Goal: Task Accomplishment & Management: Manage account settings

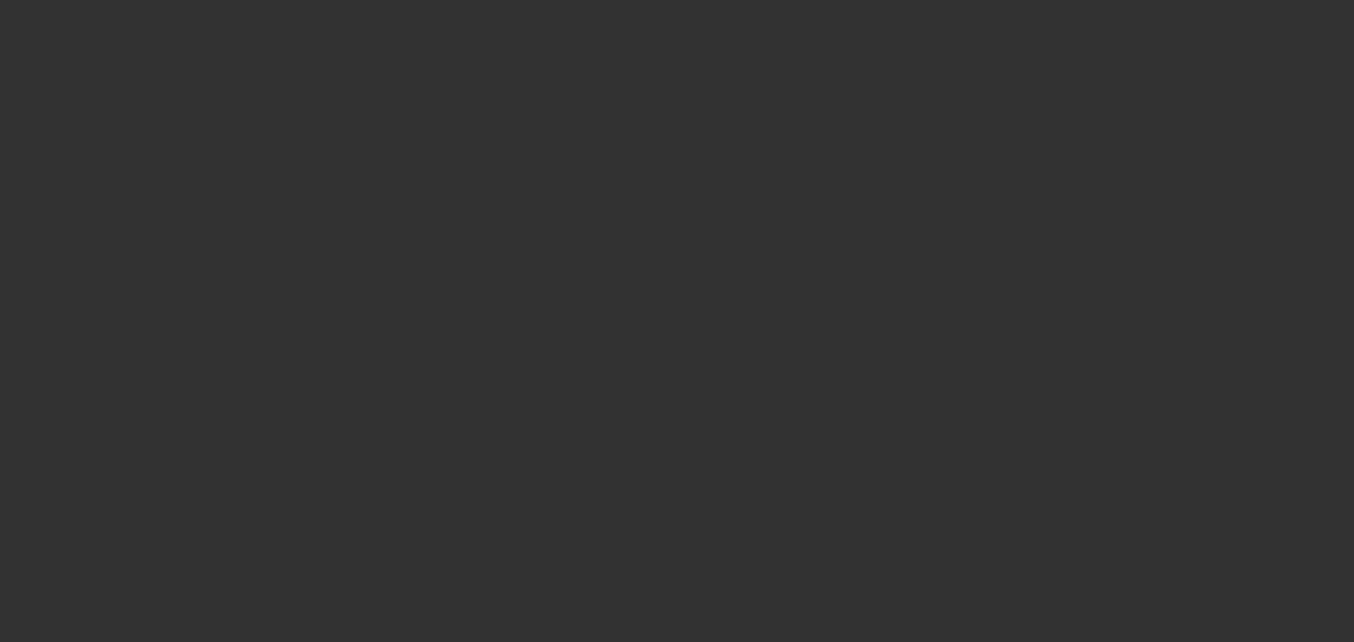
select select "0"
select select "2"
select select "0"
select select "6"
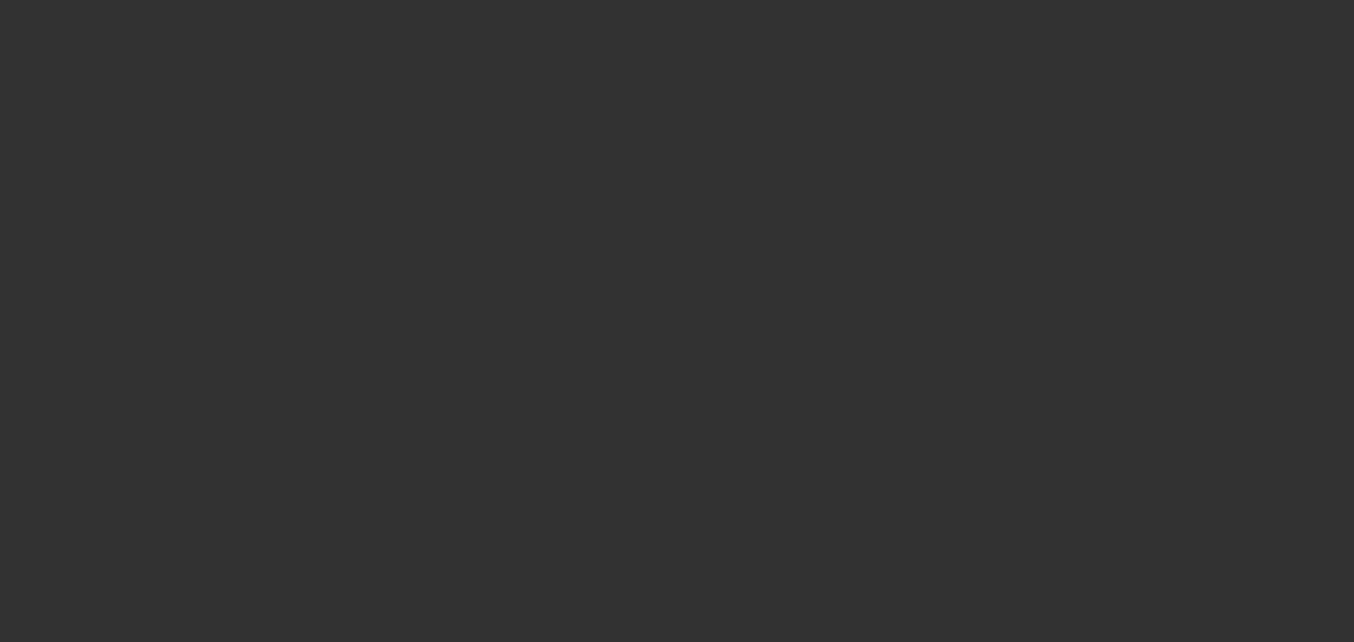
select select "0"
select select "6"
select select "0"
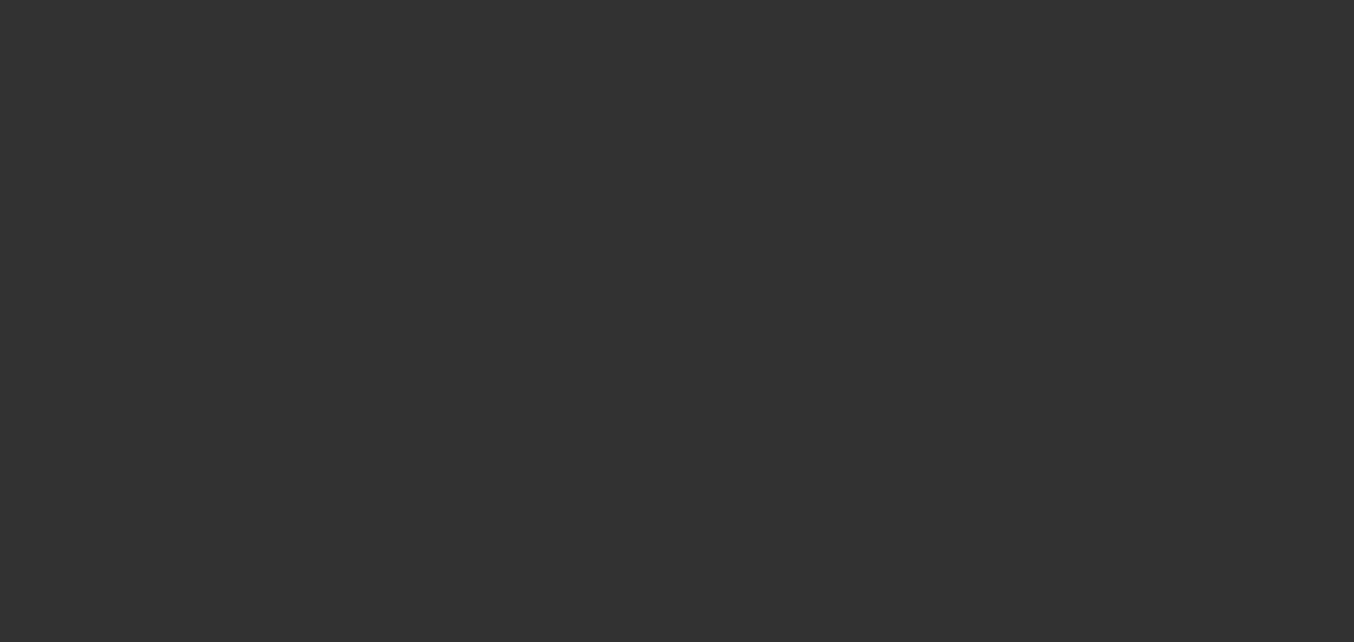
select select "0"
select select "6"
select select "0"
select select "2"
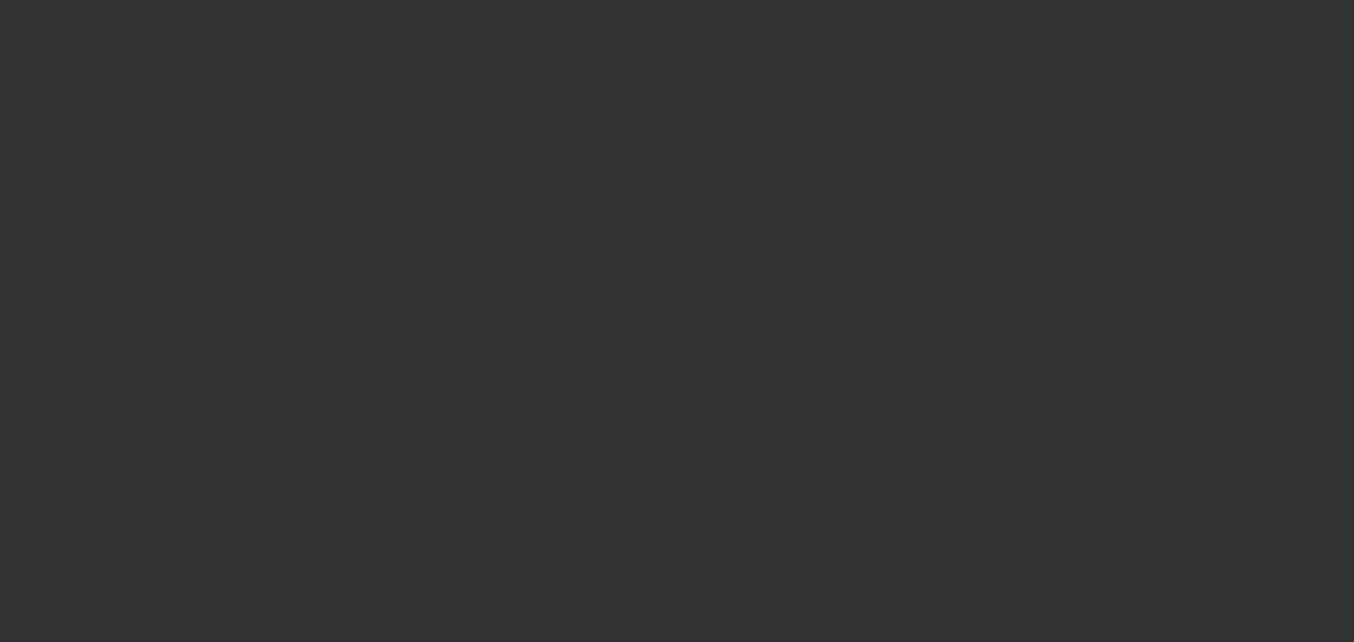
select select "2"
select select "0"
select select "6"
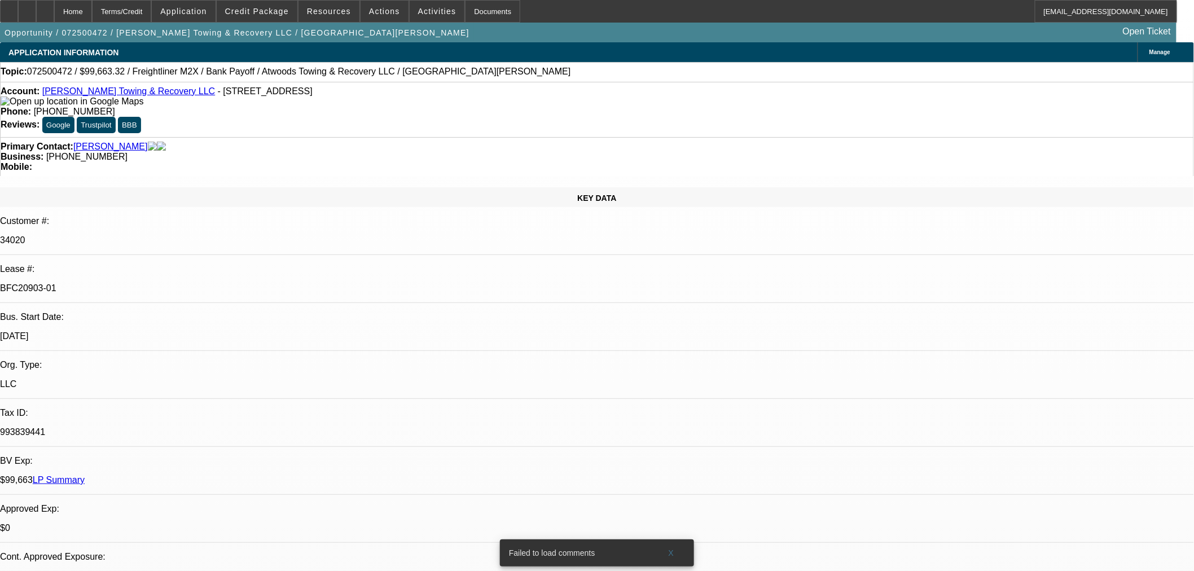
scroll to position [501, 0]
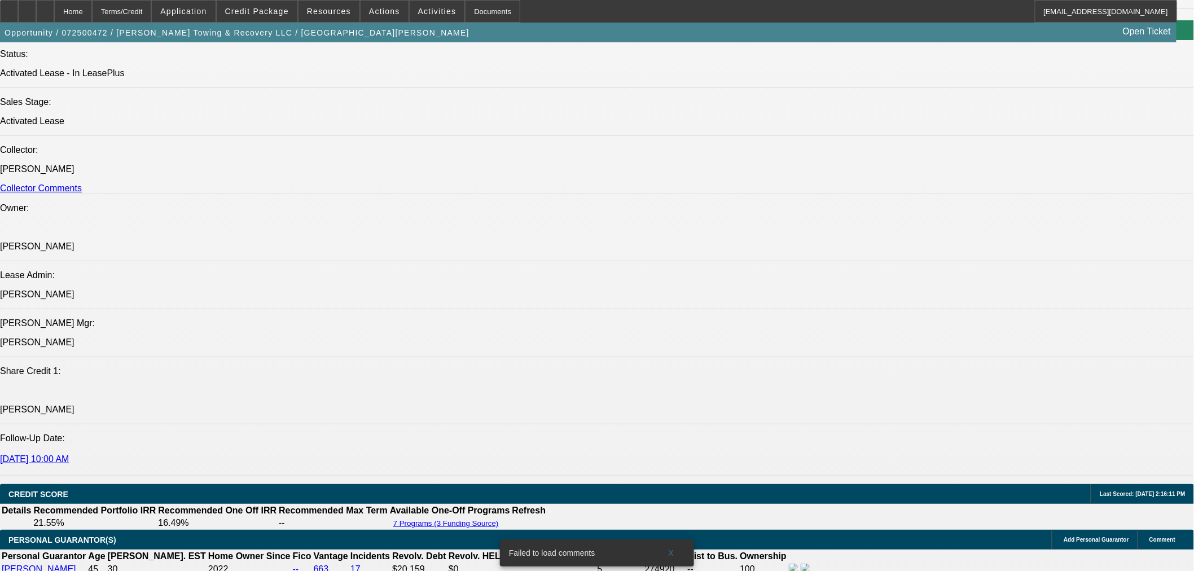
scroll to position [1065, 0]
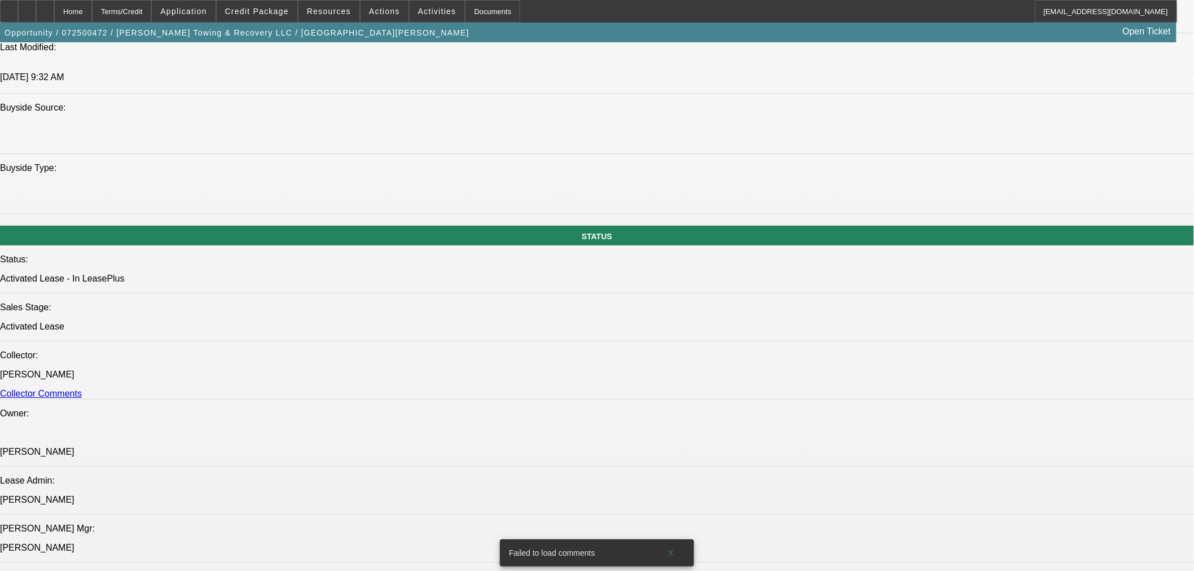
drag, startPoint x: 808, startPoint y: 463, endPoint x: 1165, endPoint y: 478, distance: 356.9
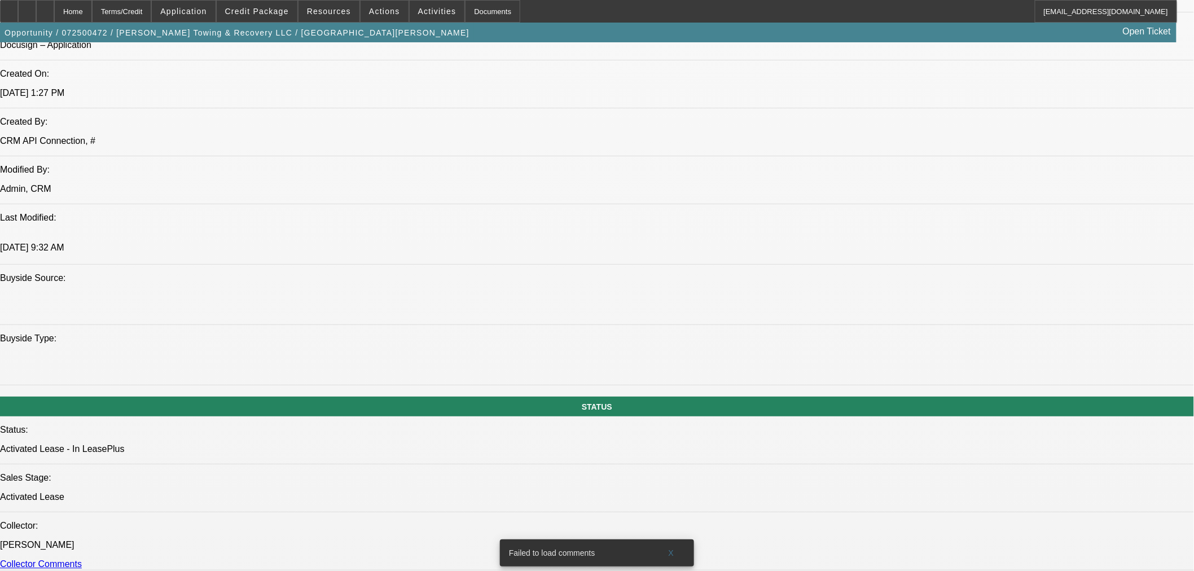
scroll to position [877, 0]
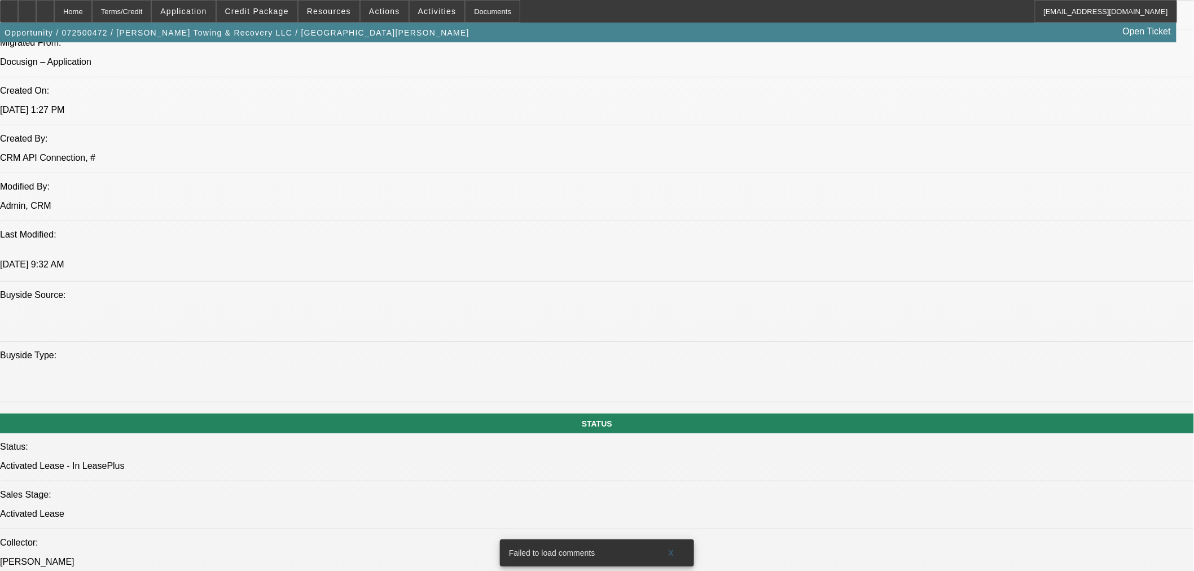
drag, startPoint x: 828, startPoint y: 478, endPoint x: 1154, endPoint y: 477, distance: 326.1
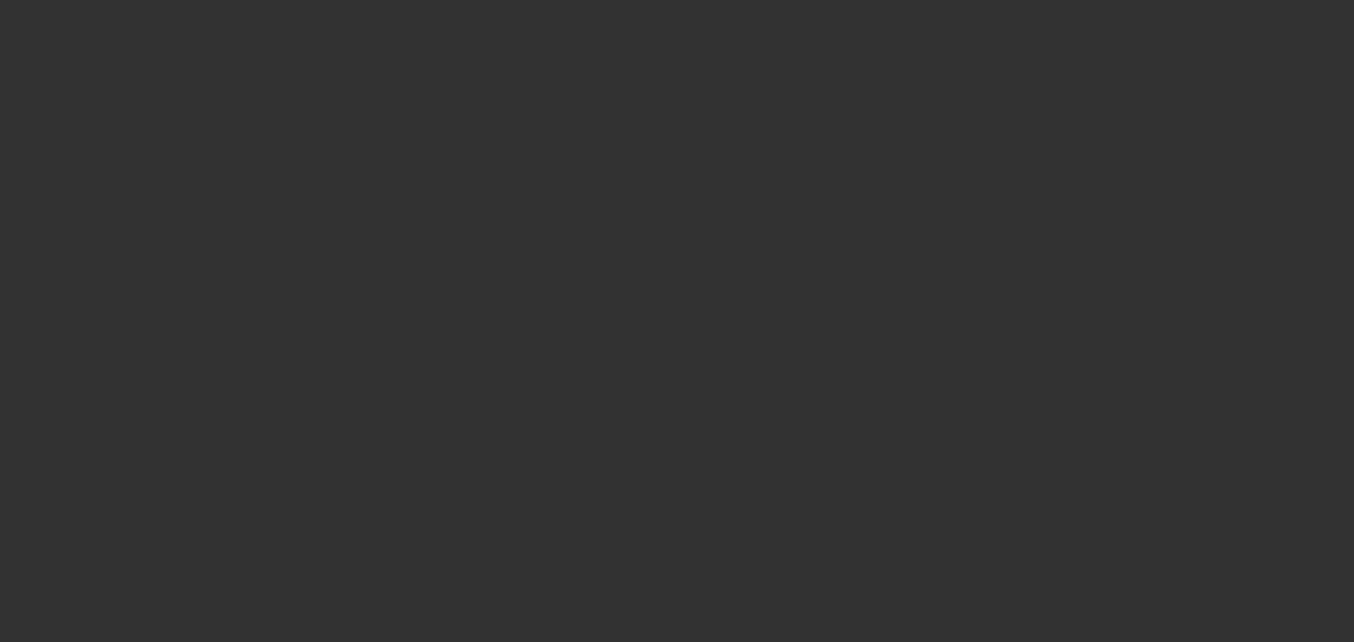
select select "0"
select select "2"
select select "0"
select select "6"
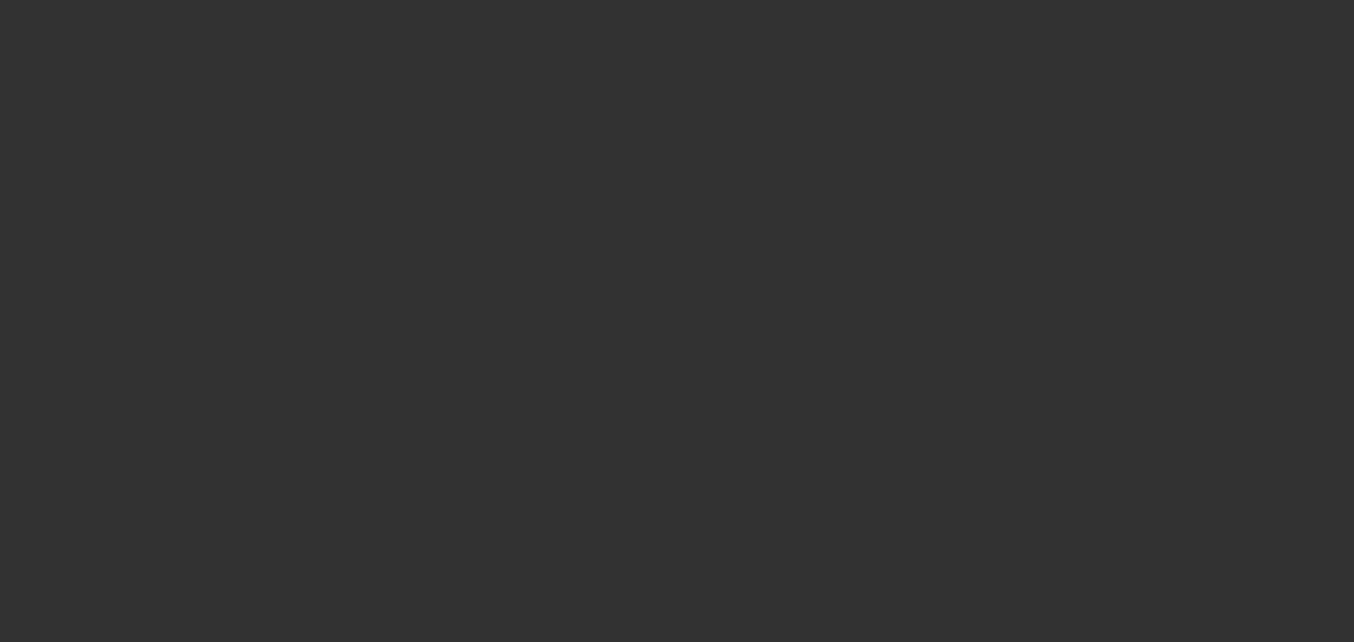
select select "0"
select select "6"
select select "0"
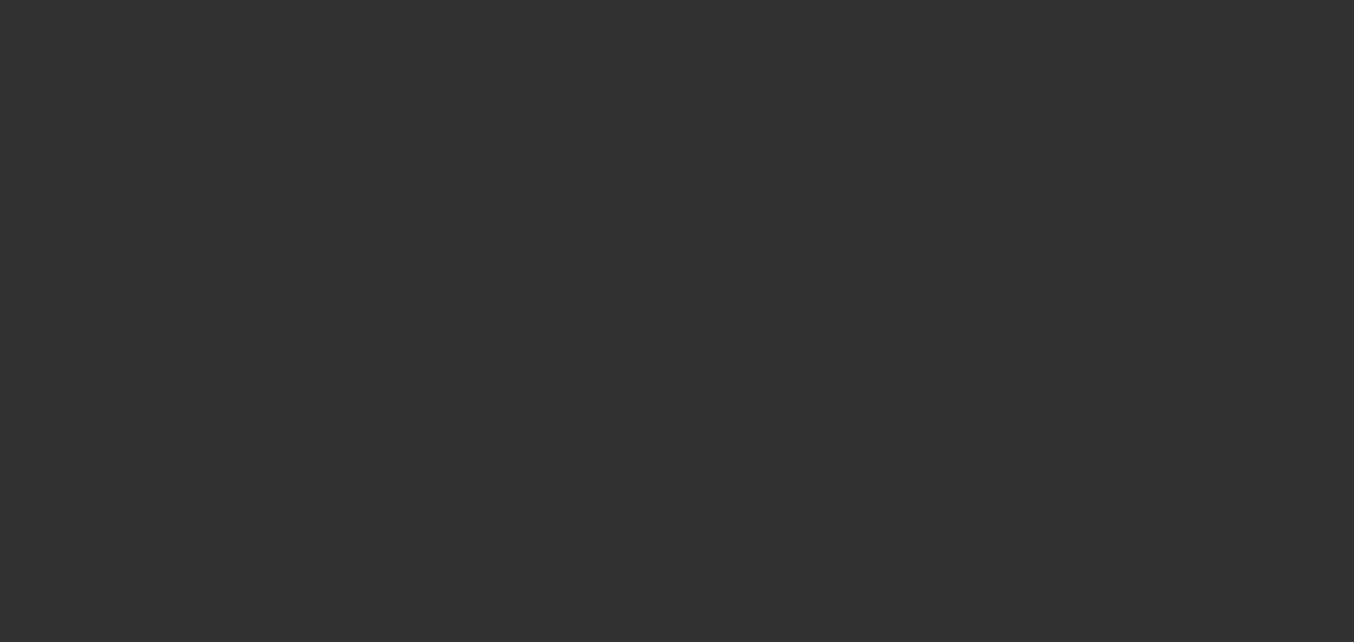
select select "0"
select select "6"
select select "0"
select select "2"
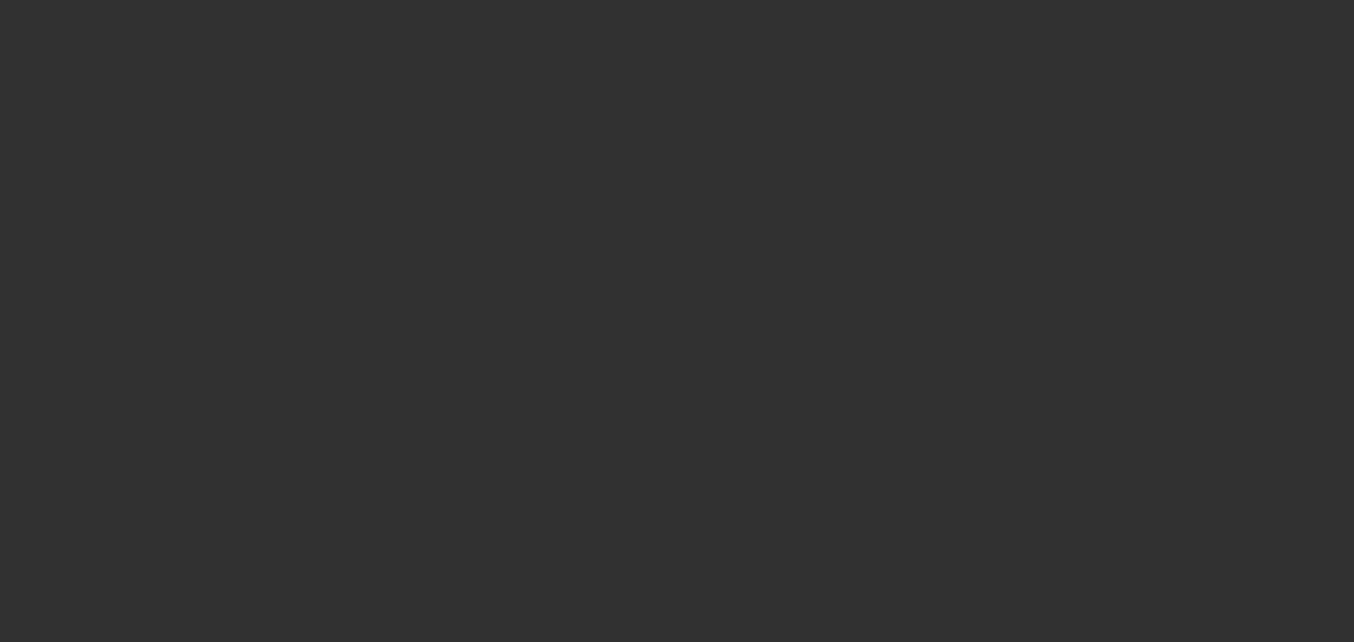
select select "2"
select select "0"
select select "6"
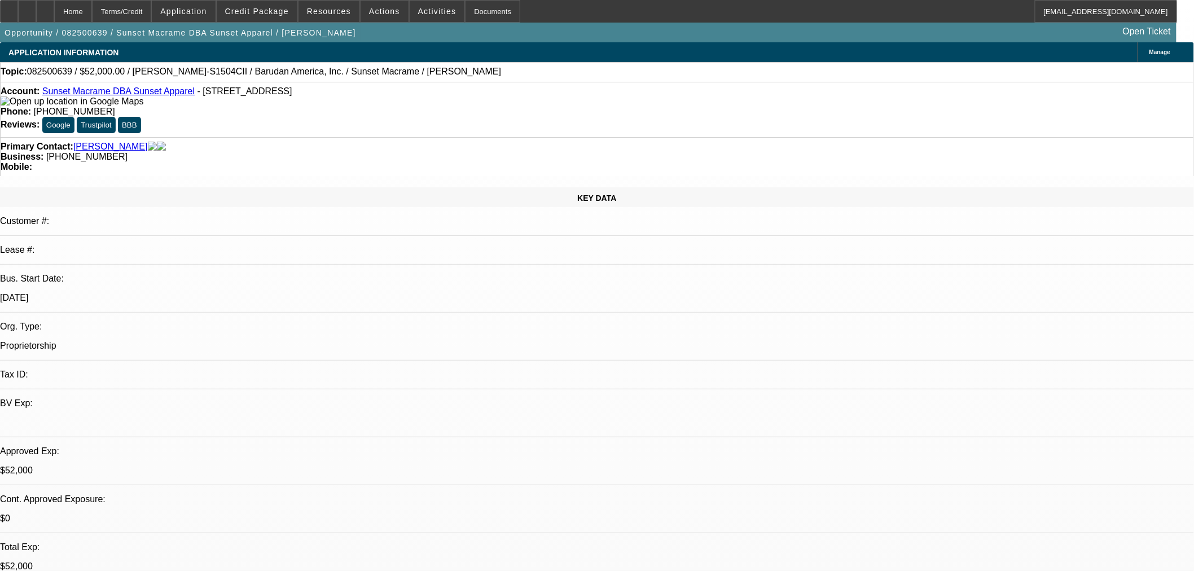
select select "0"
select select "2"
select select "0"
select select "2"
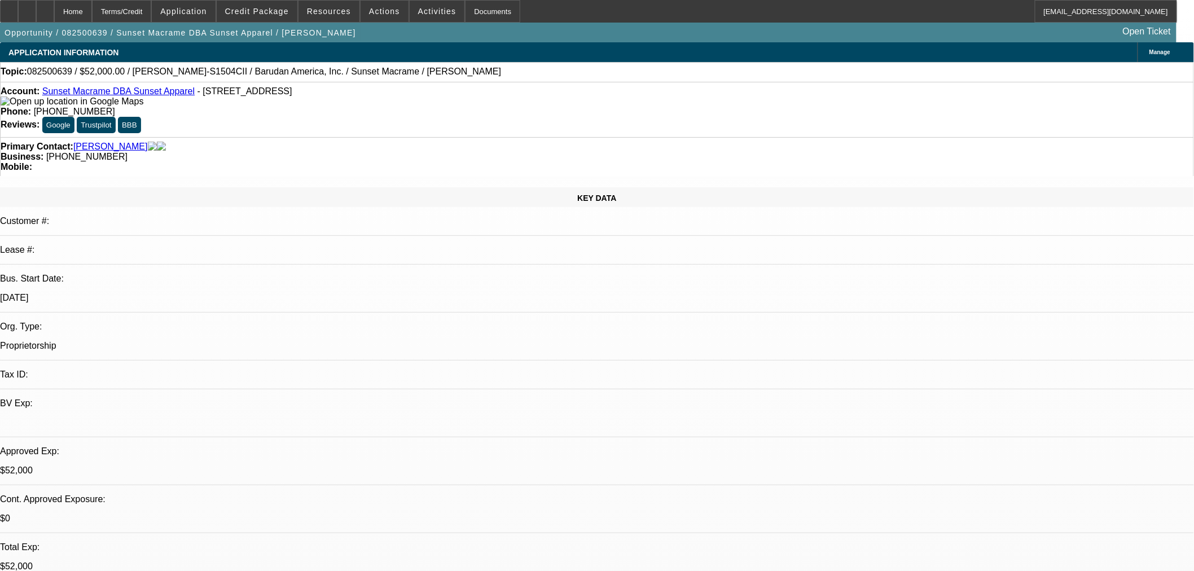
select select "0"
select select "2"
select select "0"
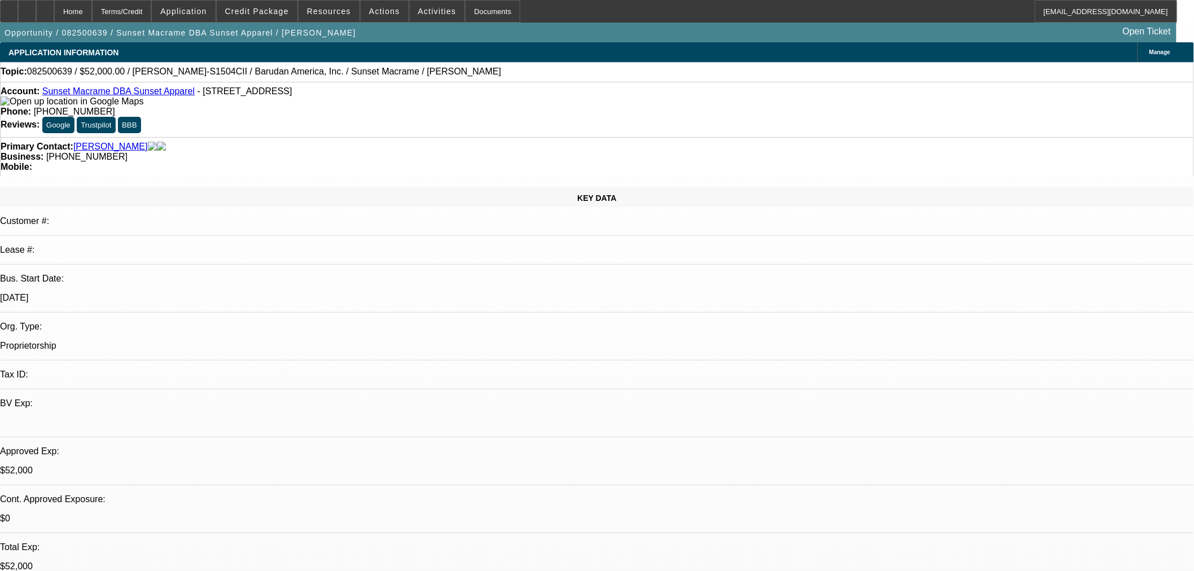
select select "2"
select select "0"
select select "1"
select select "2"
select select "6"
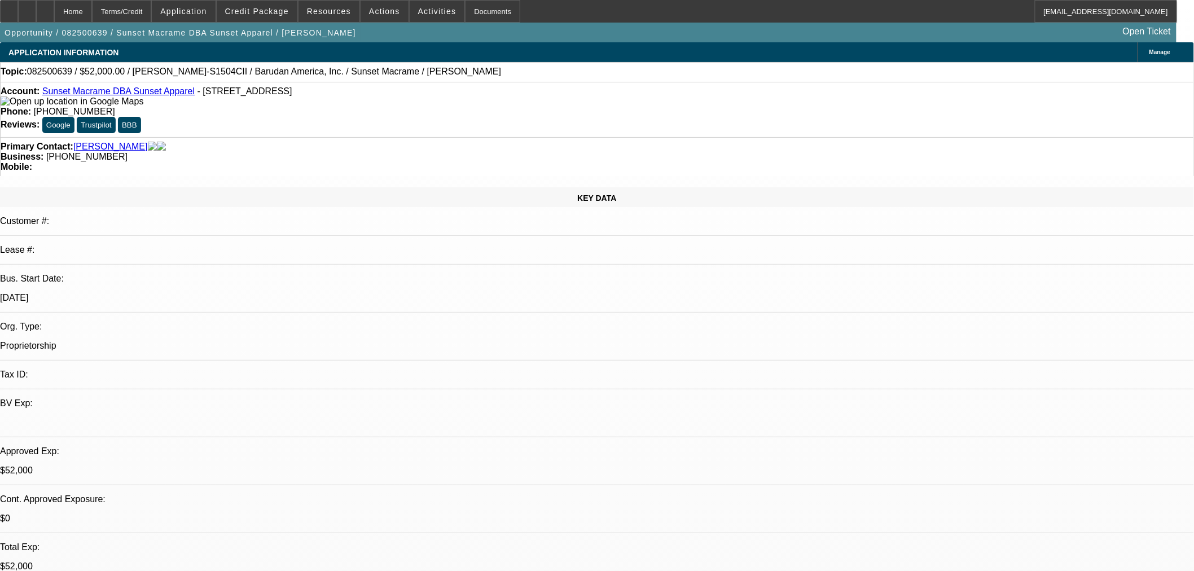
select select "1"
select select "2"
select select "6"
select select "1"
select select "2"
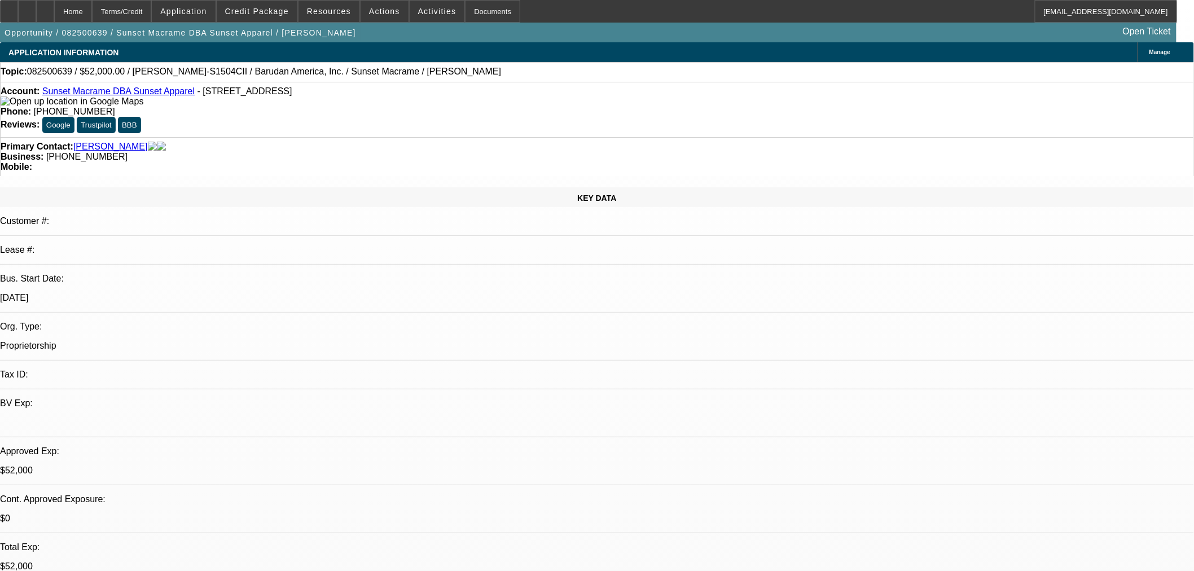
select select "6"
select select "1"
select select "2"
select select "6"
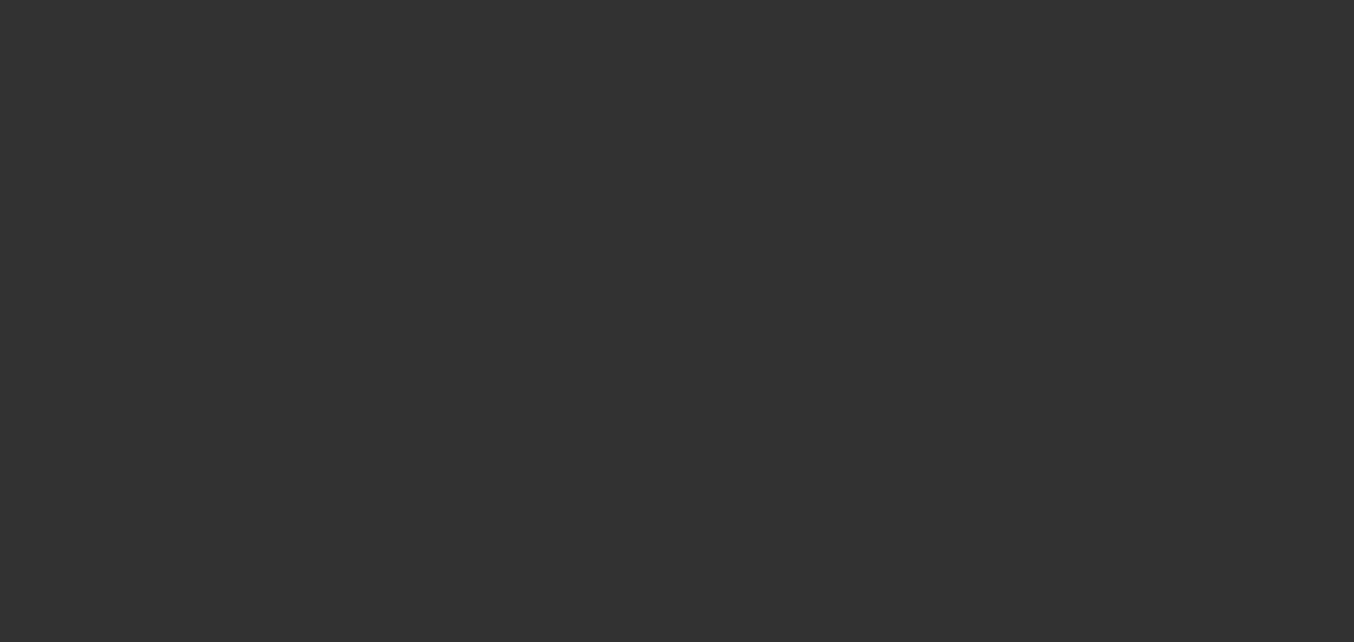
select select "0"
select select "0.1"
select select "4"
select select "0"
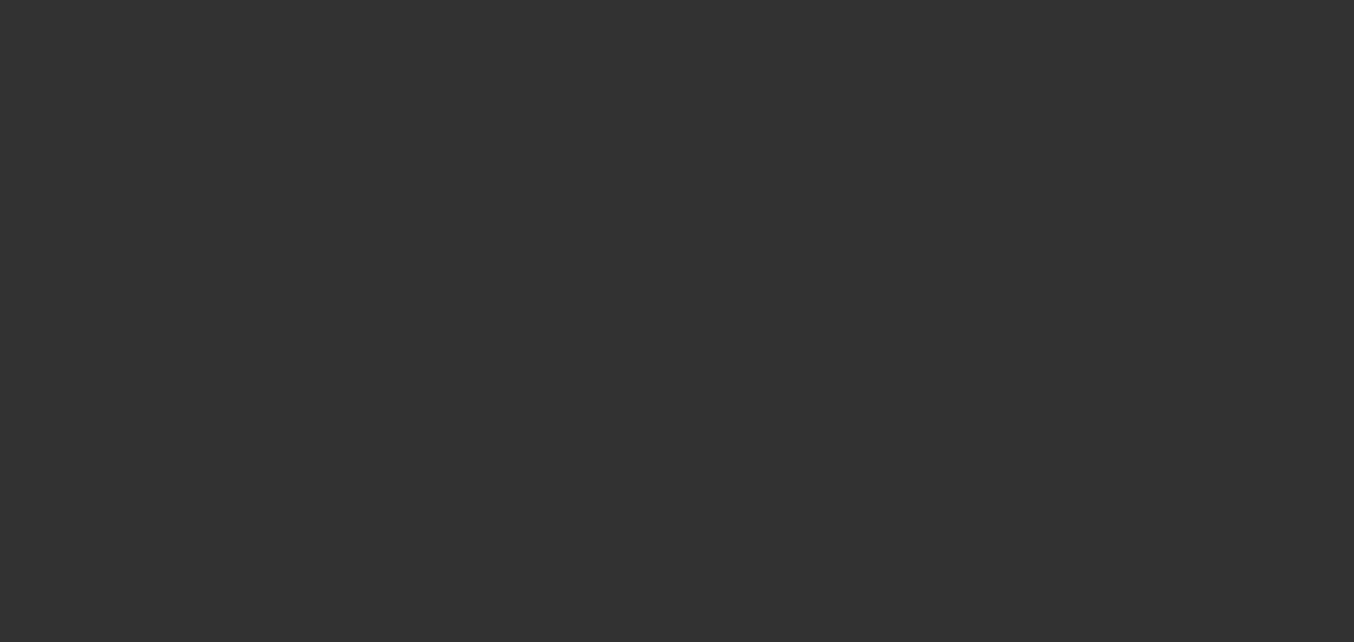
select select "0"
select select "0.1"
select select "4"
select select "0"
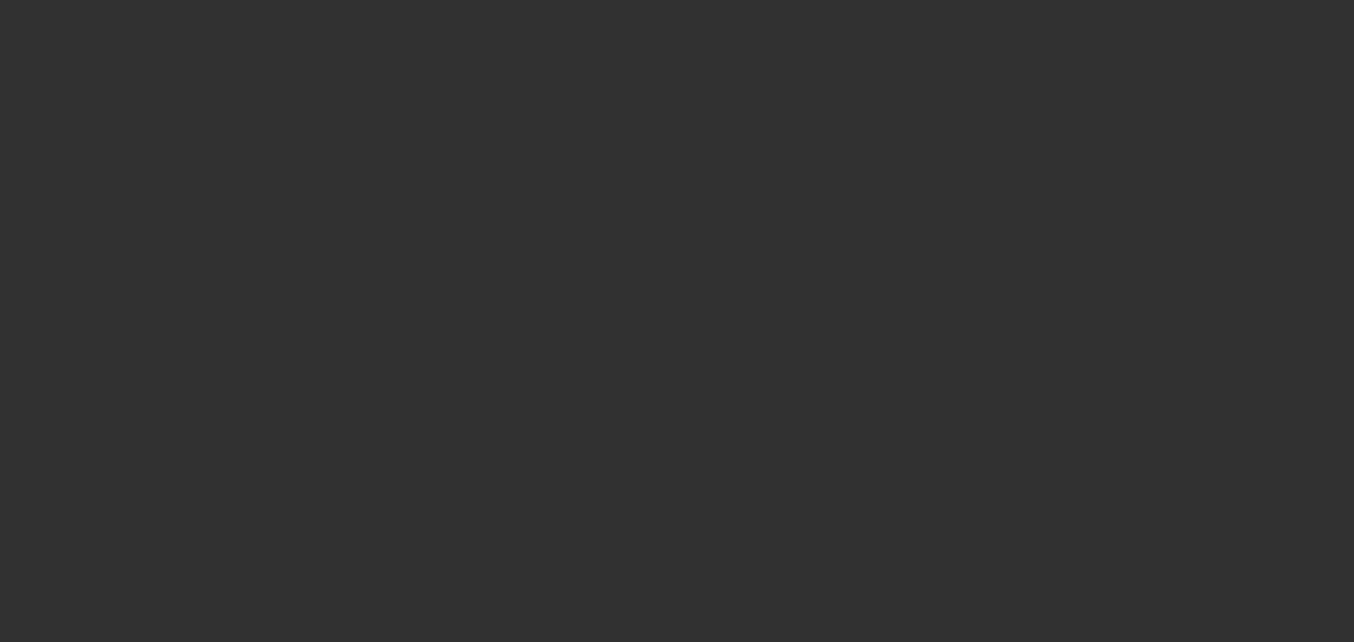
select select "3"
select select "0.1"
select select "4"
select select "0"
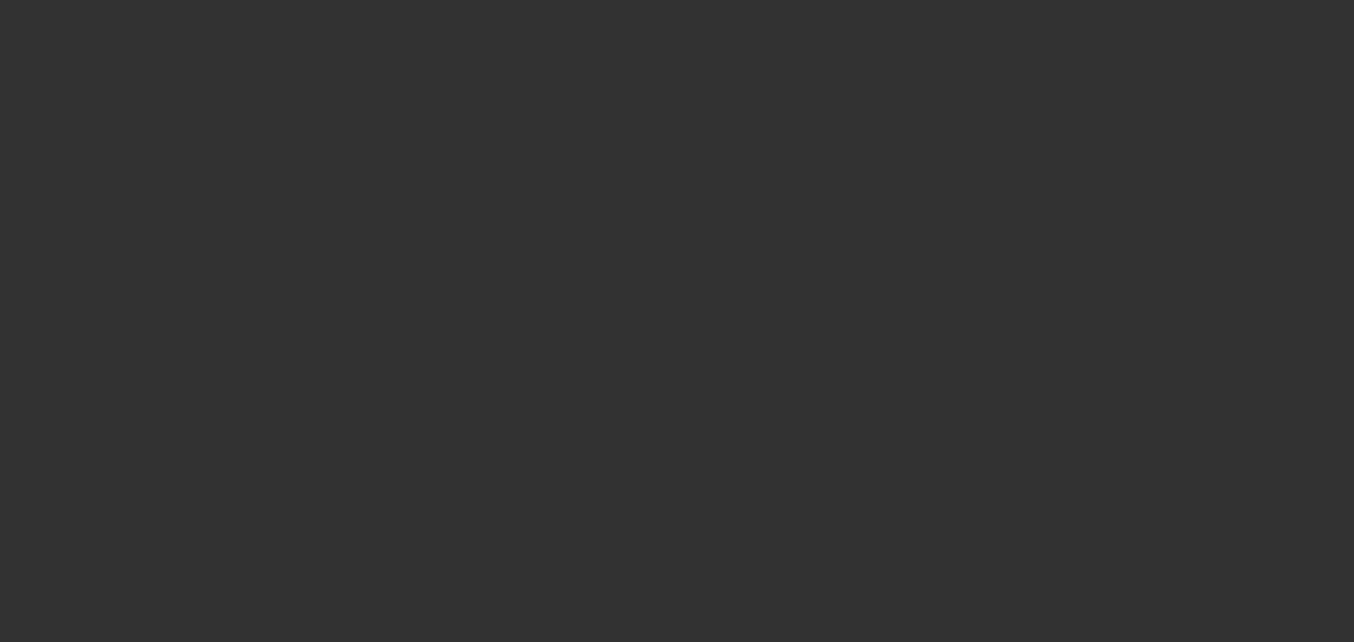
select select "0.1"
select select "4"
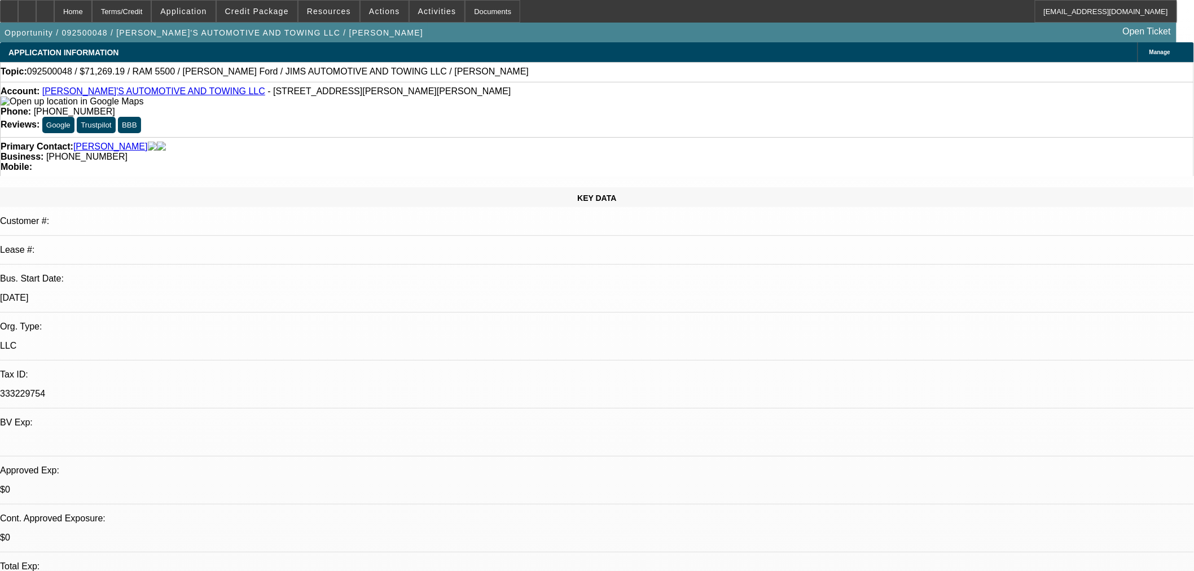
click at [915, 162] on span "Reply All" at bounding box center [925, 166] width 30 height 8
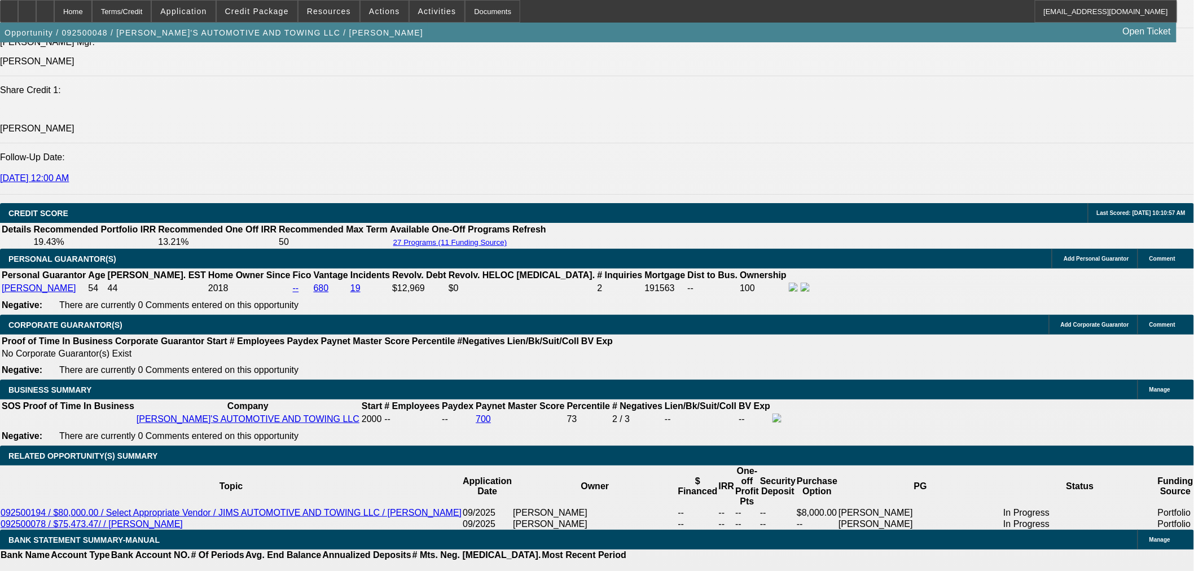
scroll to position [1379, 0]
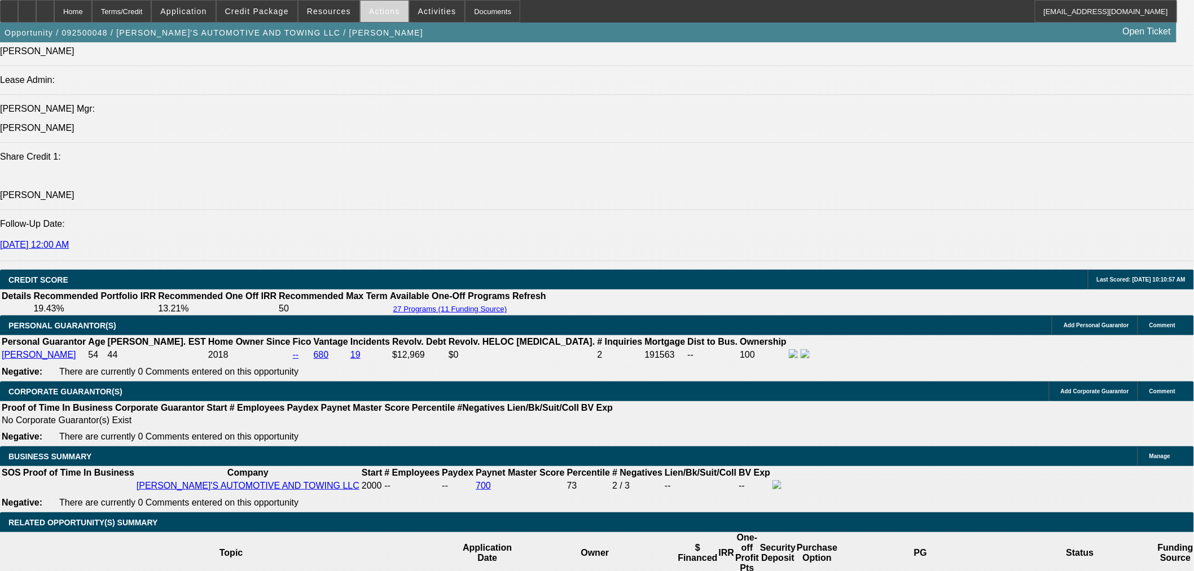
click at [358, 23] on div "Opportunity / 092500048 / JIM'S AUTOMOTIVE AND TOWING LLC / Moore, James Open T…" at bounding box center [588, 33] width 1176 height 20
click at [364, 16] on span at bounding box center [385, 11] width 48 height 27
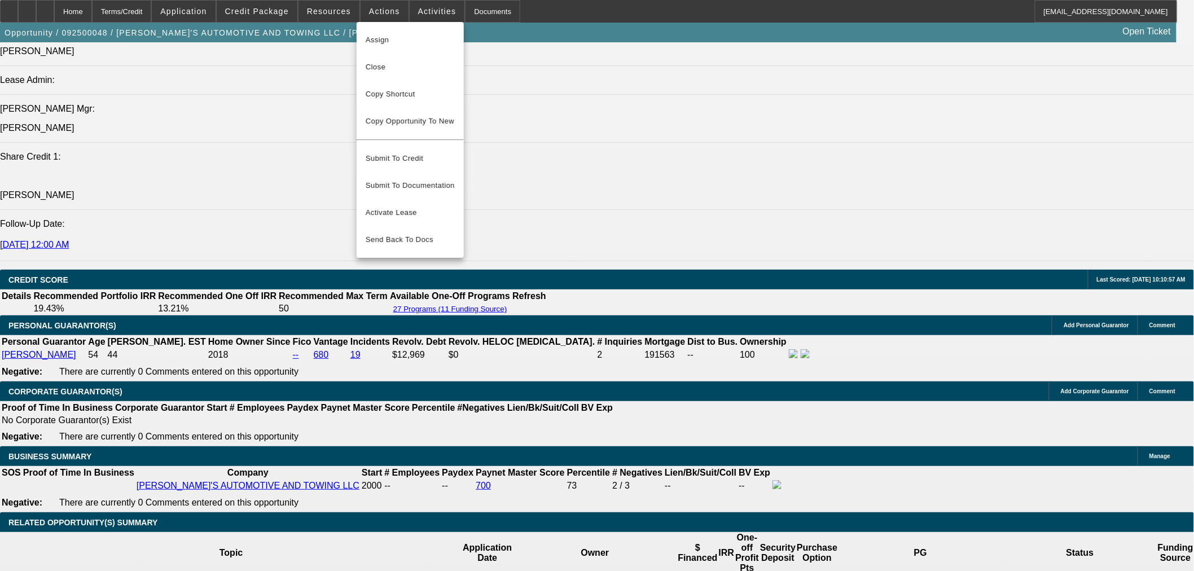
click at [340, 14] on div at bounding box center [597, 285] width 1194 height 571
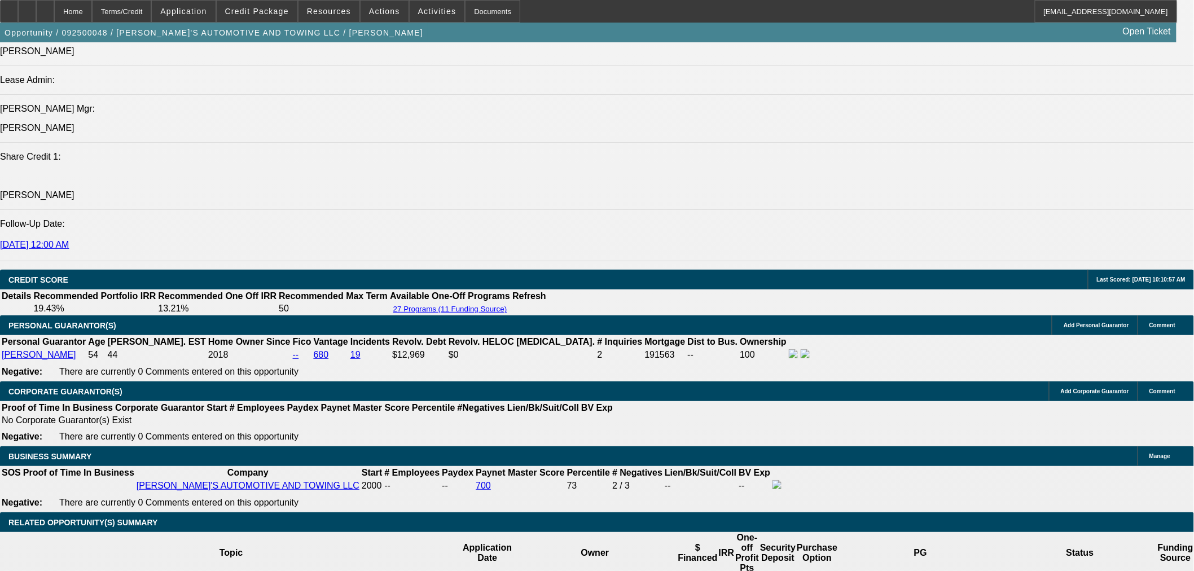
click at [340, 14] on span "Resources" at bounding box center [329, 11] width 44 height 9
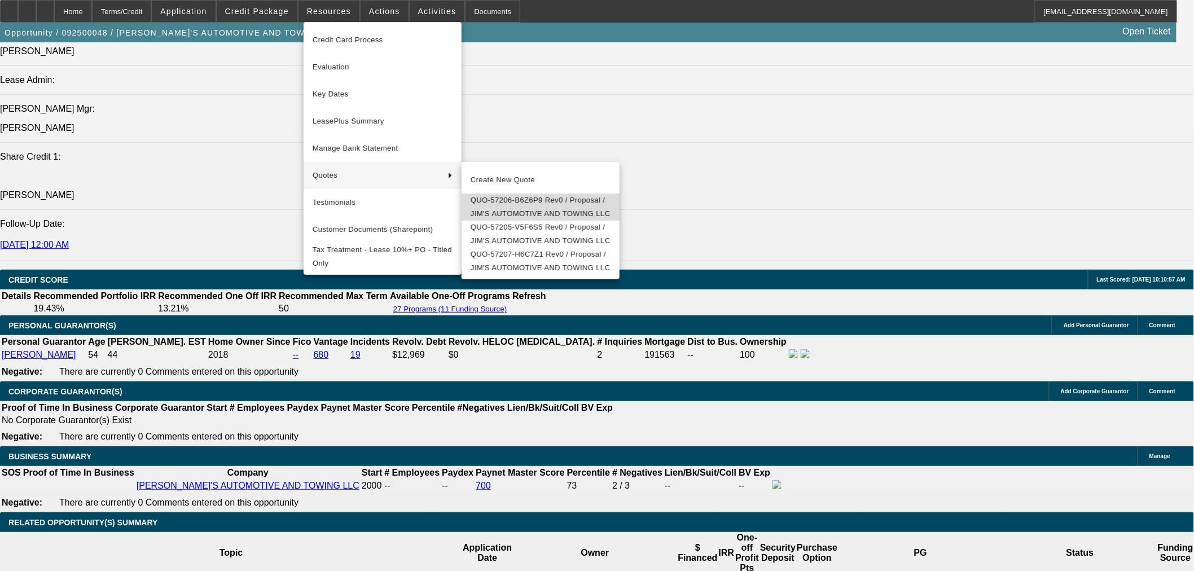
click at [539, 204] on span "QUO-57206-B6Z6P9 Rev0 / Proposal / JIM'S AUTOMOTIVE AND TOWING LLC" at bounding box center [541, 207] width 140 height 27
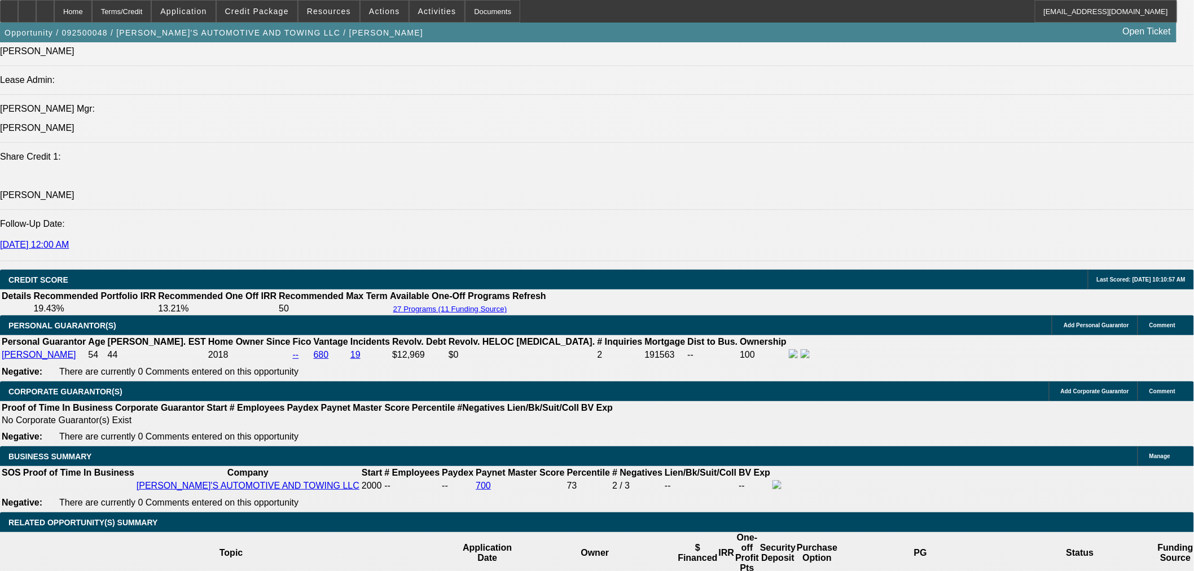
scroll to position [1504, 0]
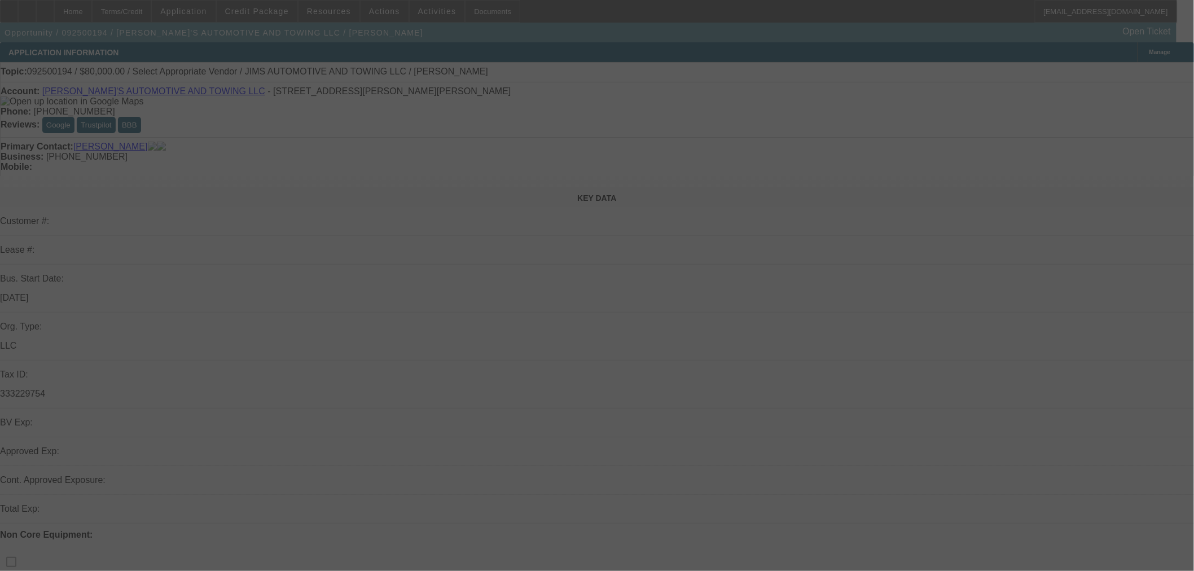
select select "0"
select select "2"
select select "0.1"
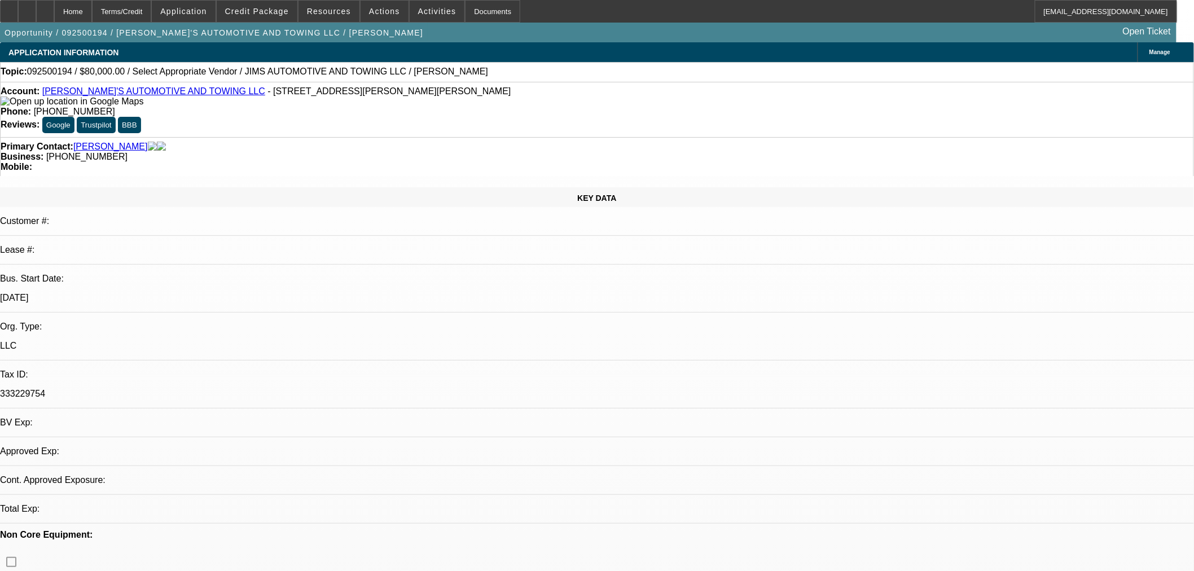
select select "1"
select select "2"
select select "4"
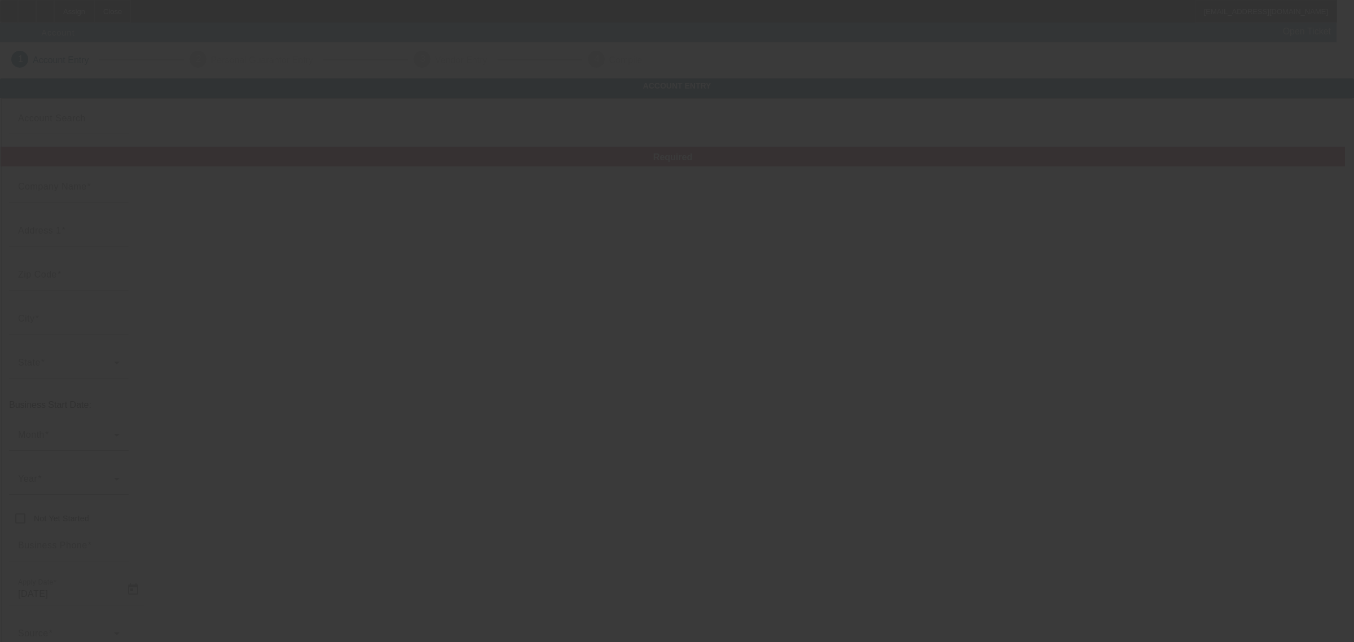
type input "[DATE]"
type input "[PERSON_NAME]'S AUTOMOTIVE AND TOWING LLC"
type input "[STREET_ADDRESS][PERSON_NAME]"
type input "16121"
type input "[PERSON_NAME]"
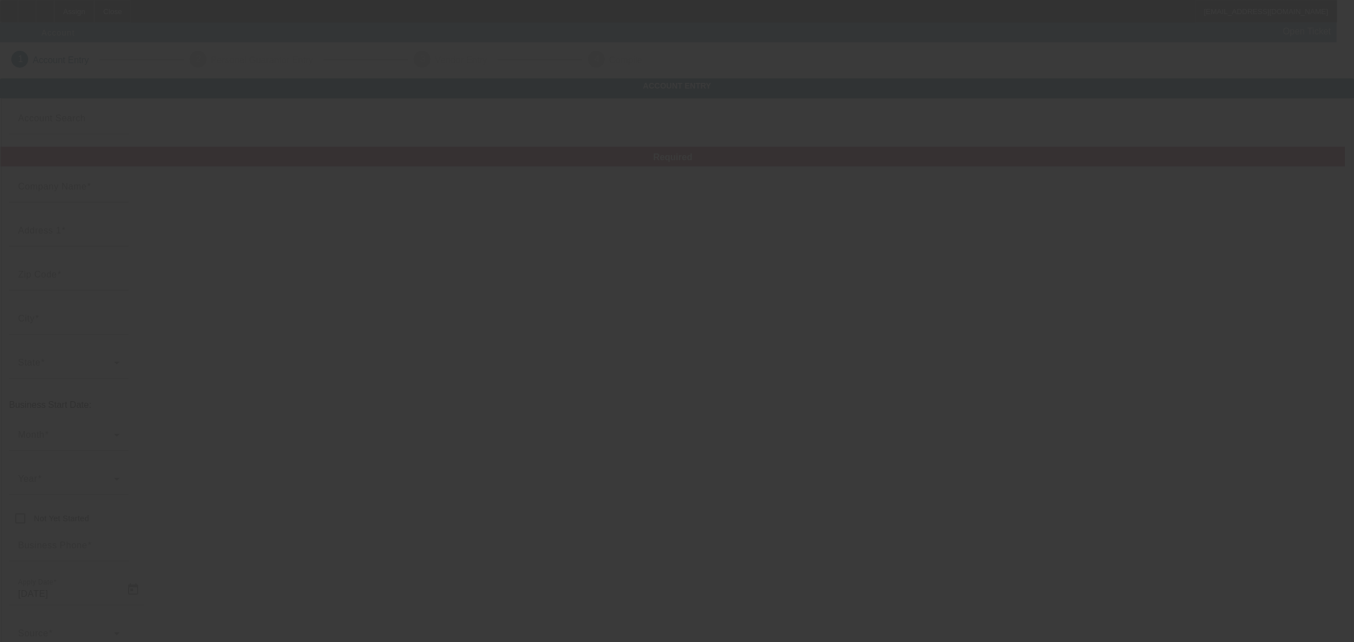
type input "[PHONE_NUMBER]"
type input "[EMAIL_ADDRESS][DOMAIN_NAME]"
type input "333229754"
type input "[URL][DOMAIN_NAME]"
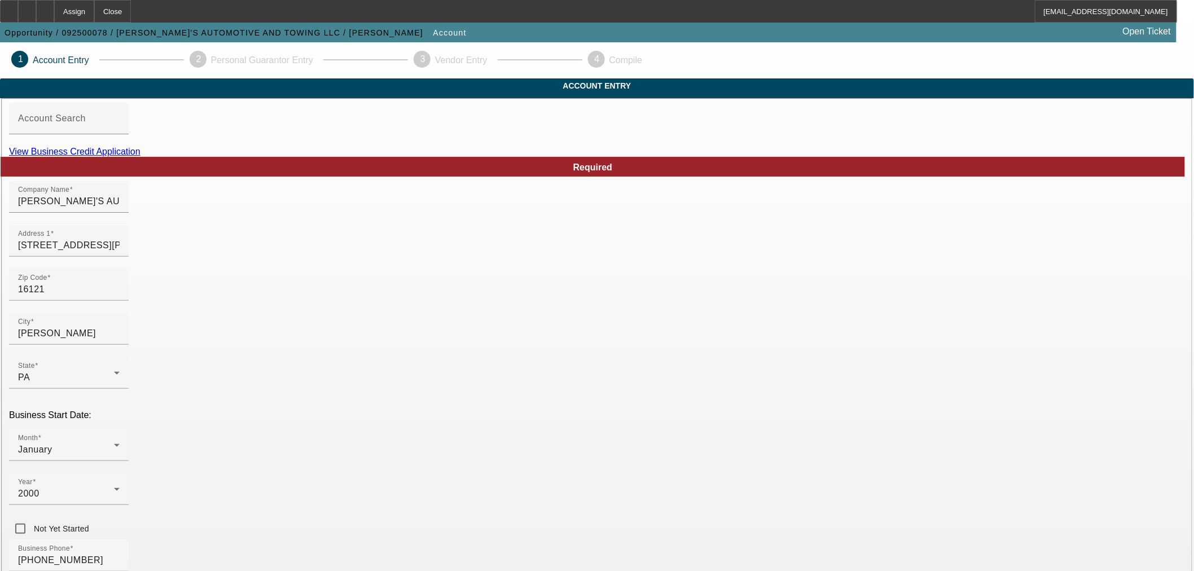
click at [140, 156] on link "View Business Credit Application" at bounding box center [74, 152] width 131 height 10
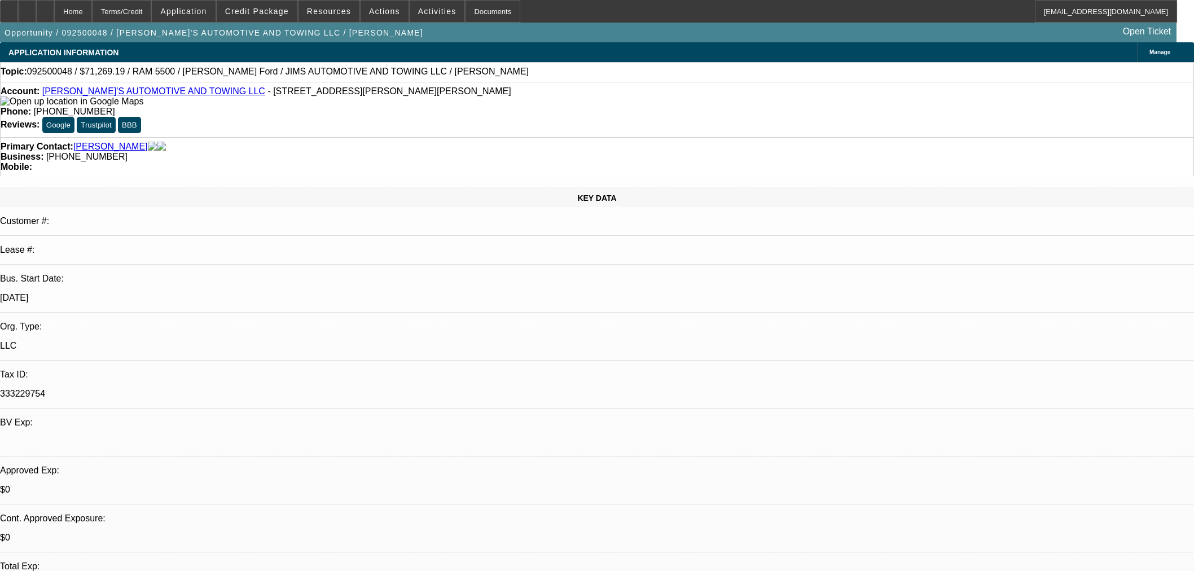
select select "0"
select select "0.1"
select select "4"
select select "0"
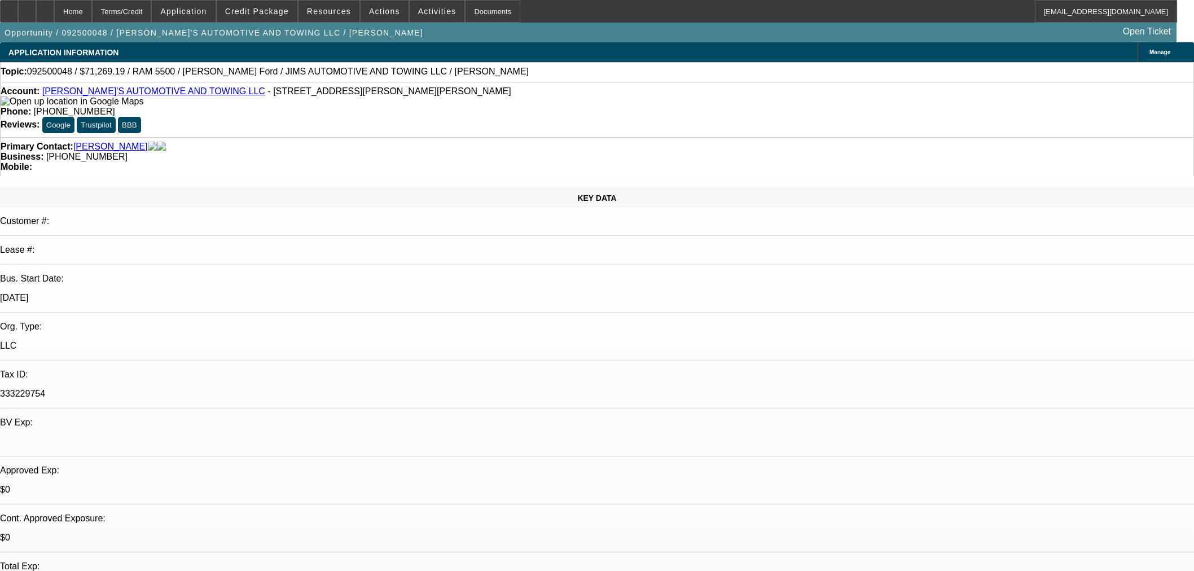
select select "0"
select select "0.1"
select select "4"
select select "0"
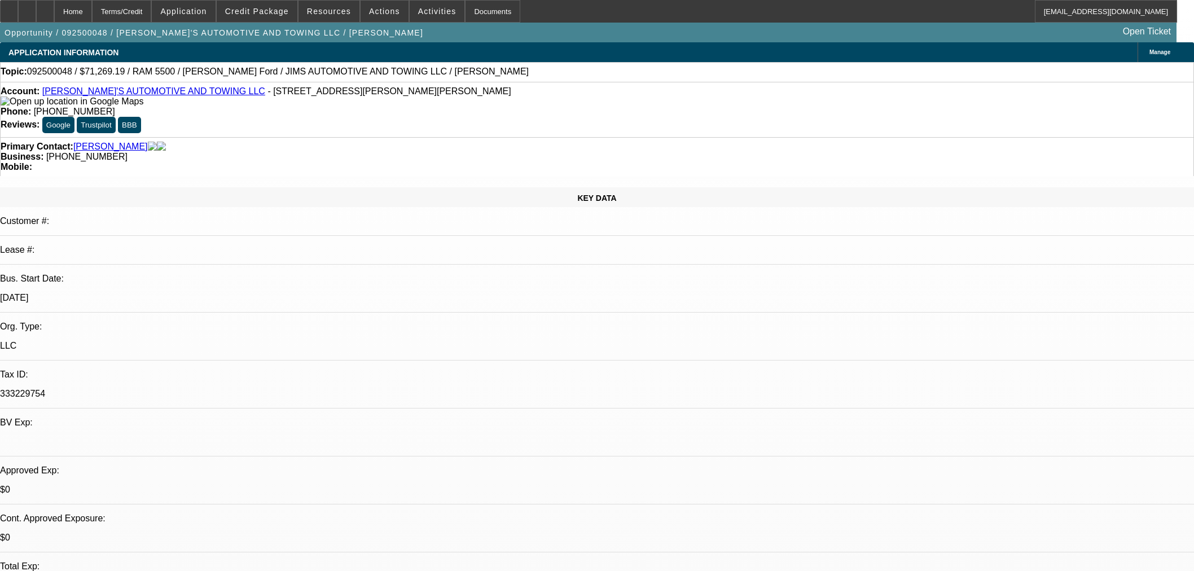
select select "3"
select select "0.1"
select select "4"
select select "0"
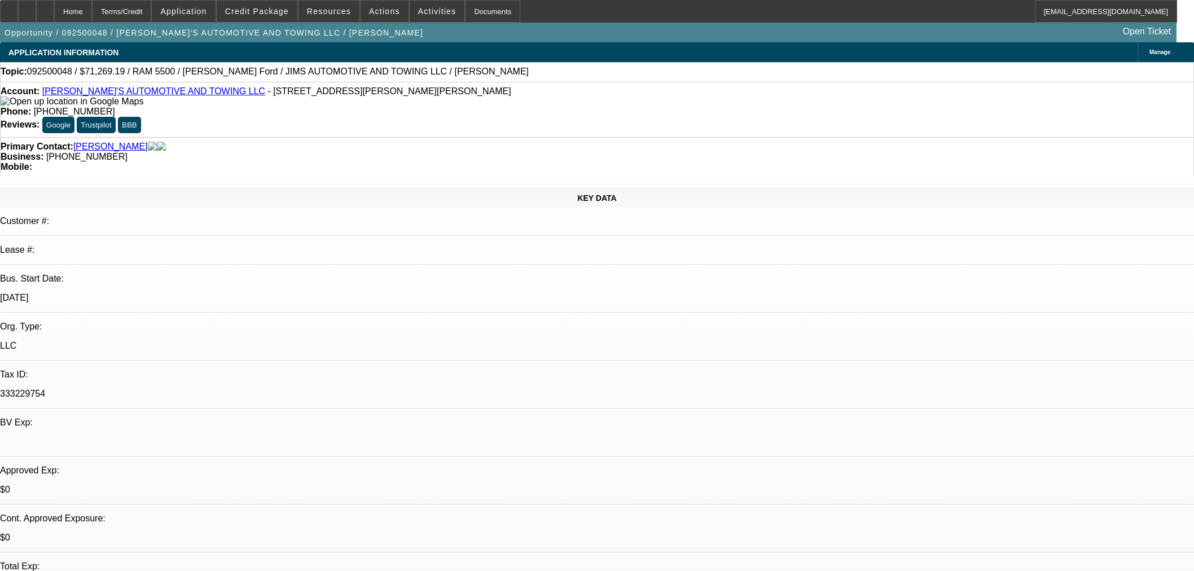
select select "0.1"
select select "4"
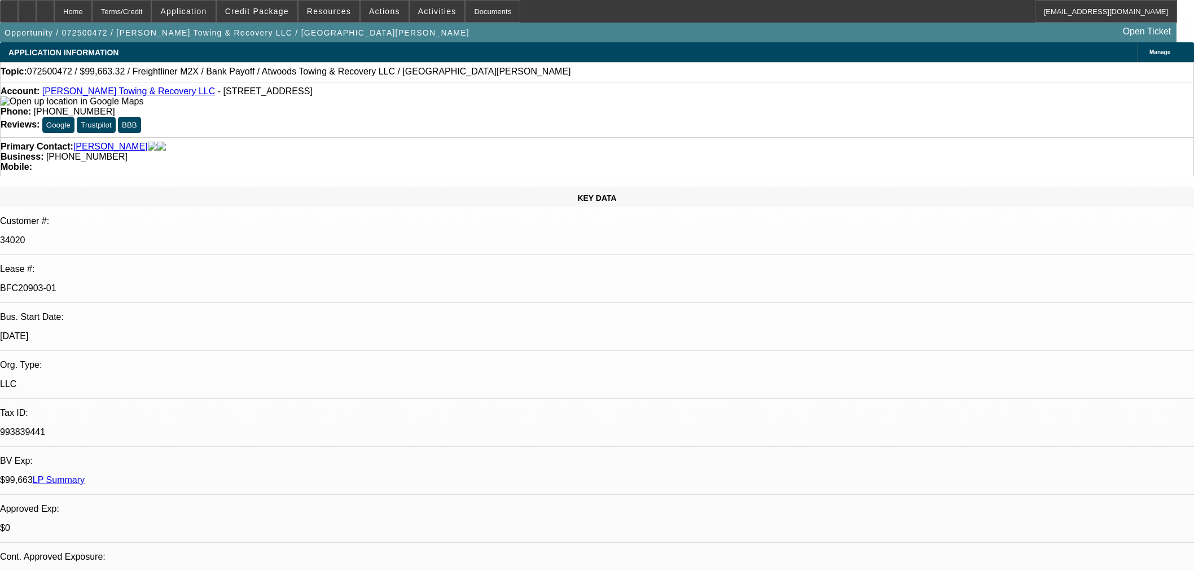
select select "0"
select select "2"
select select "0"
select select "6"
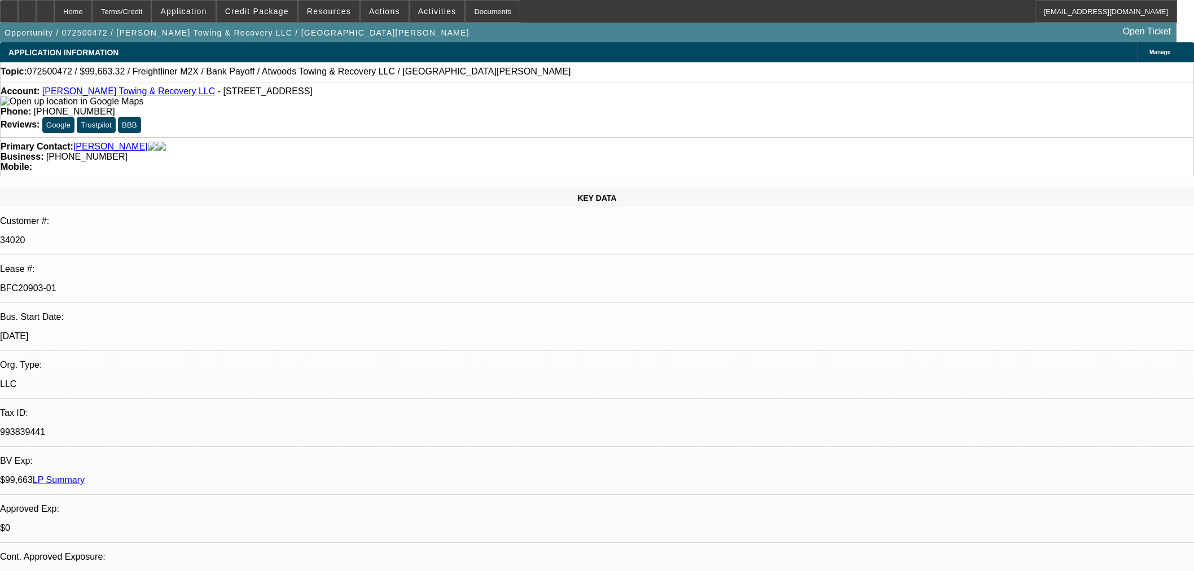
select select "0"
select select "6"
select select "0"
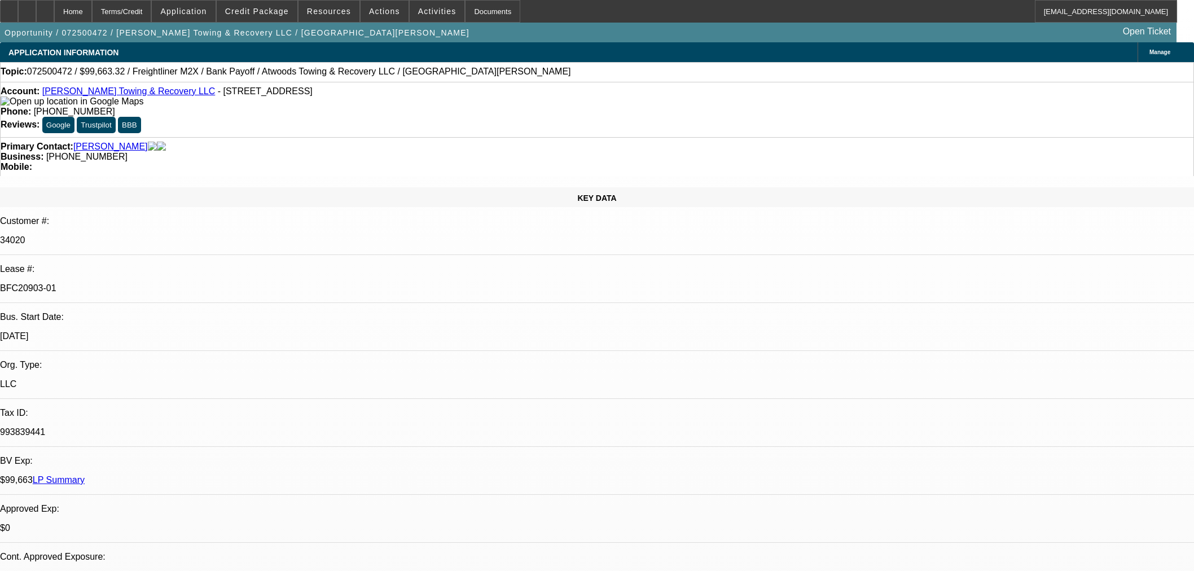
select select "0"
select select "6"
select select "0"
select select "2"
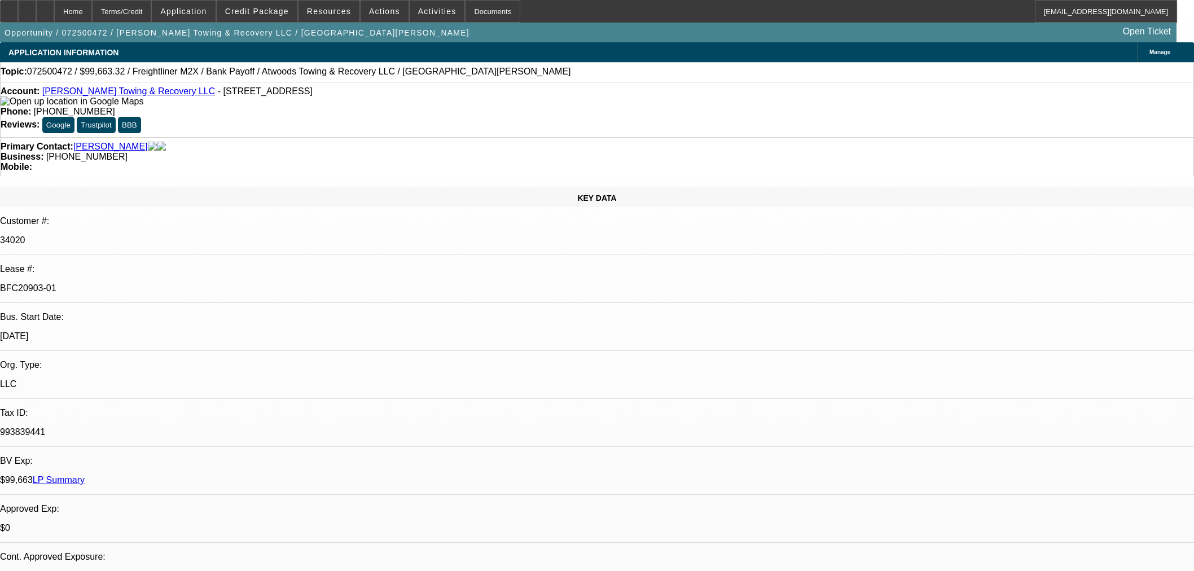
select select "2"
select select "0"
select select "6"
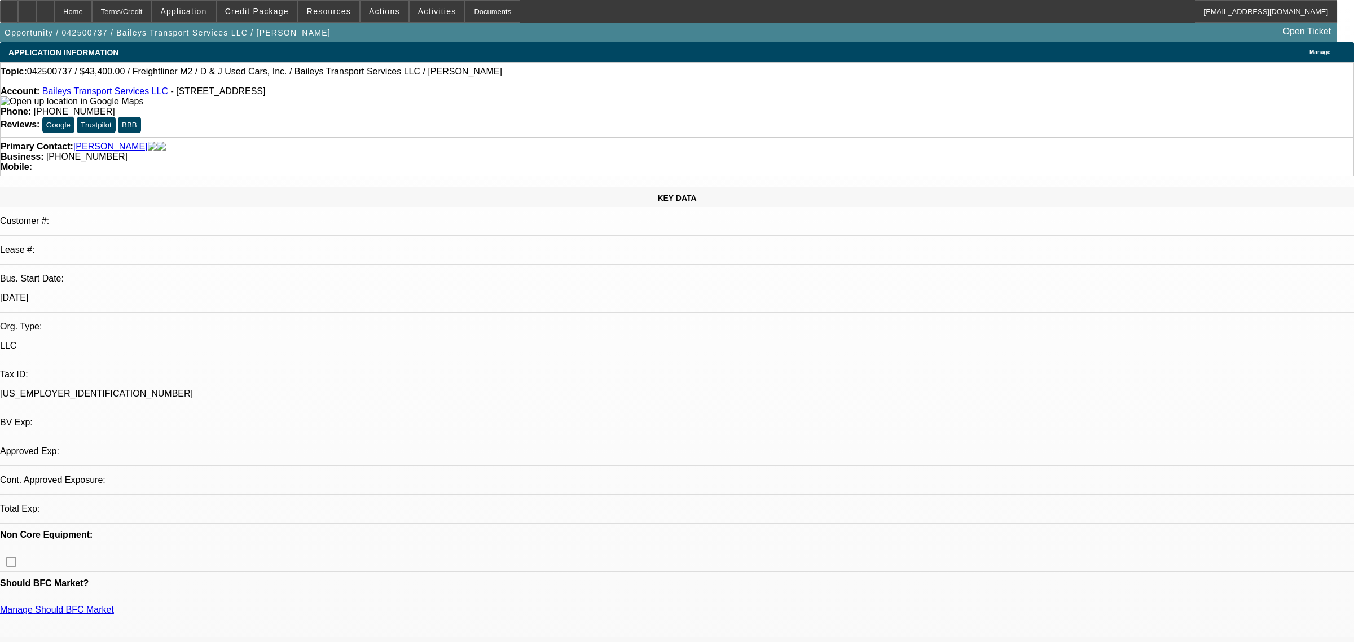
select select "0"
select select "2"
select select "0"
select select "6"
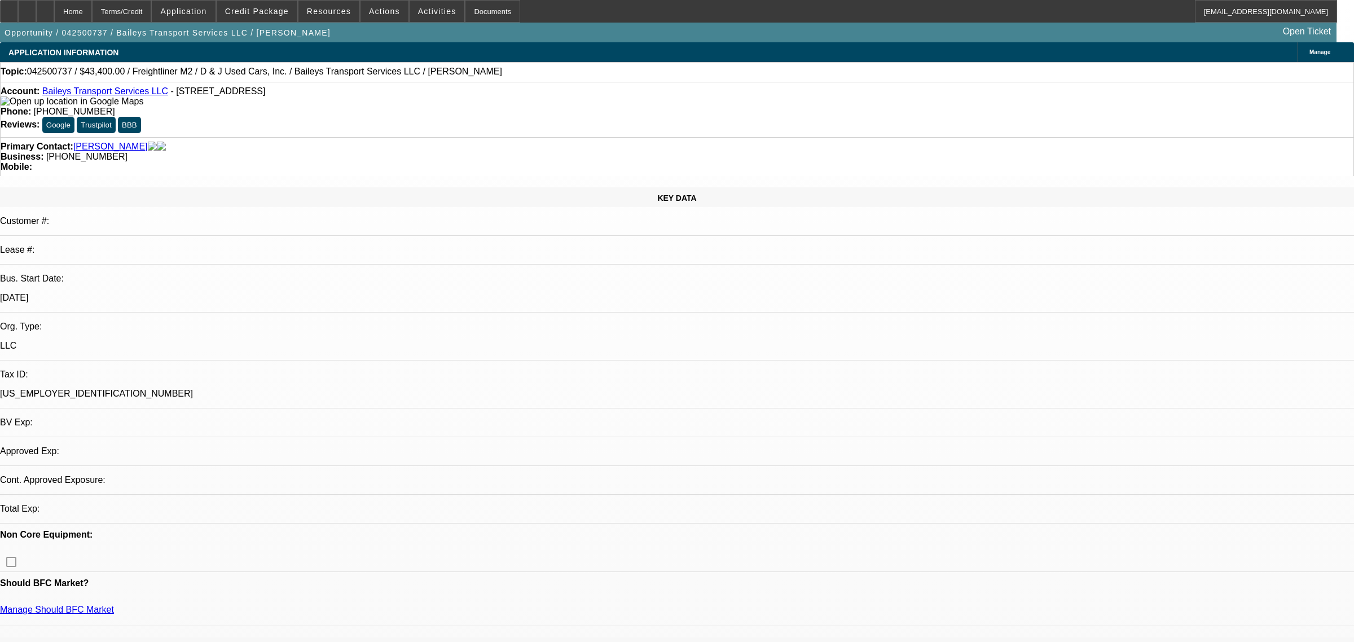
select select "0"
select select "2"
select select "0"
select select "6"
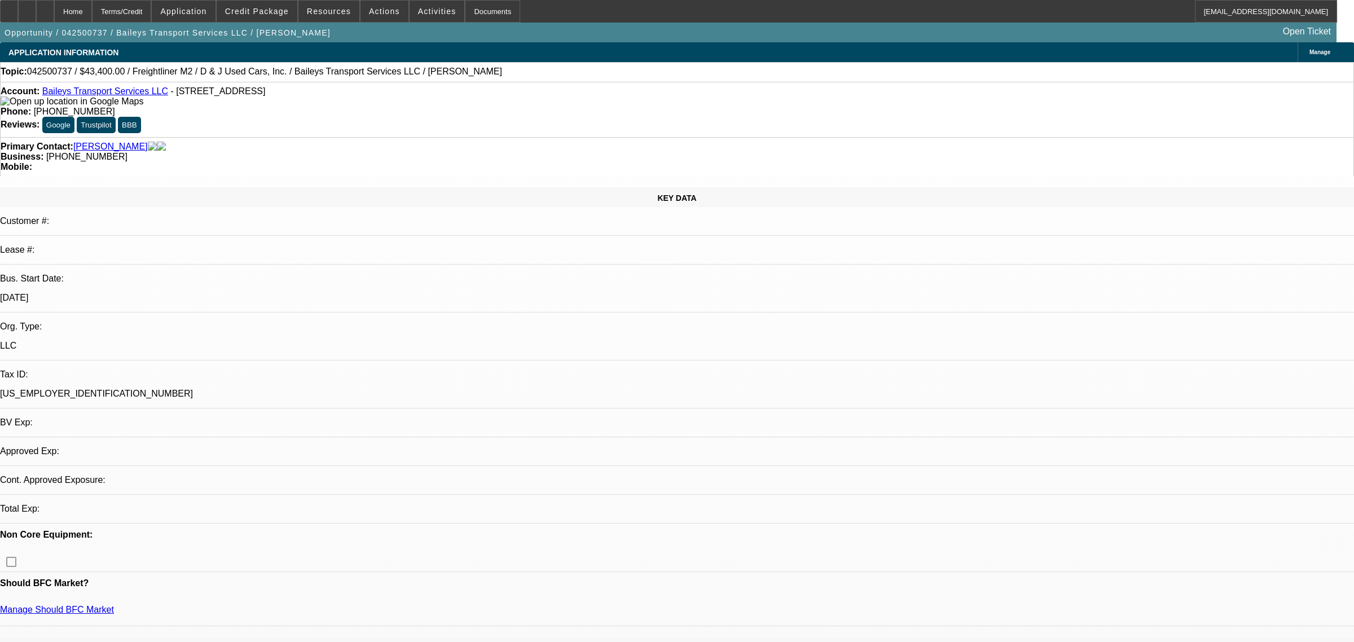
select select "0"
select select "2"
select select "0"
select select "6"
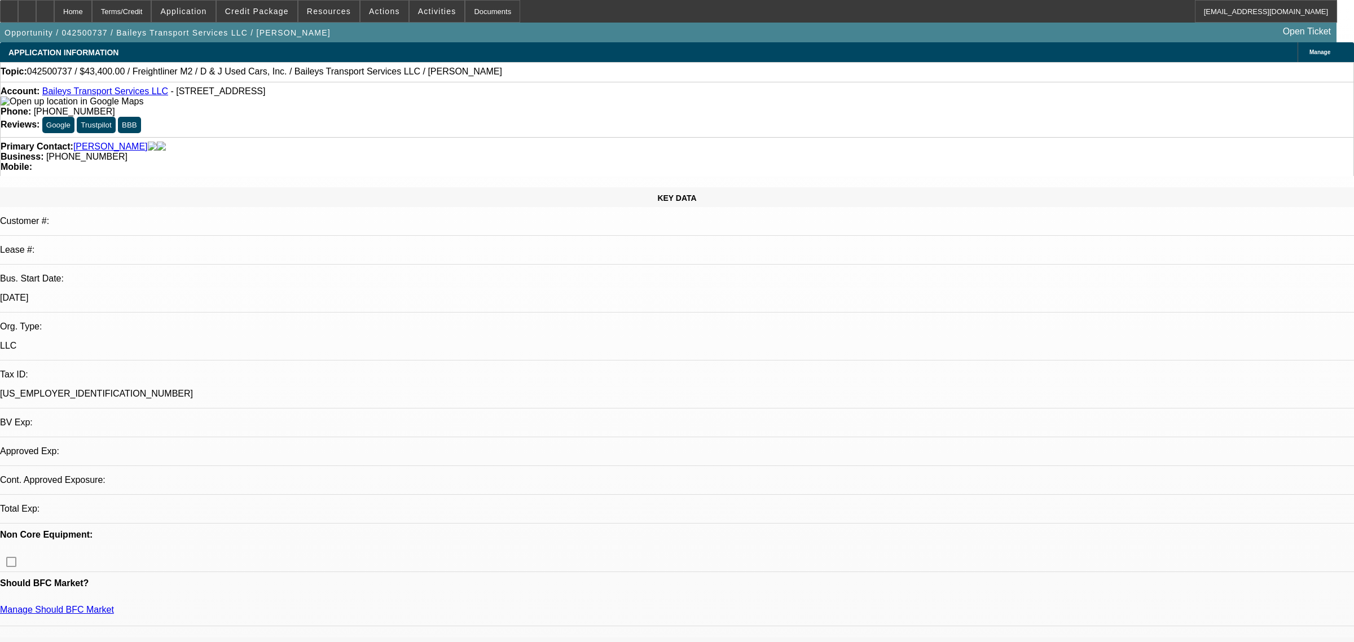
select select "0"
select select "2"
select select "0"
select select "6"
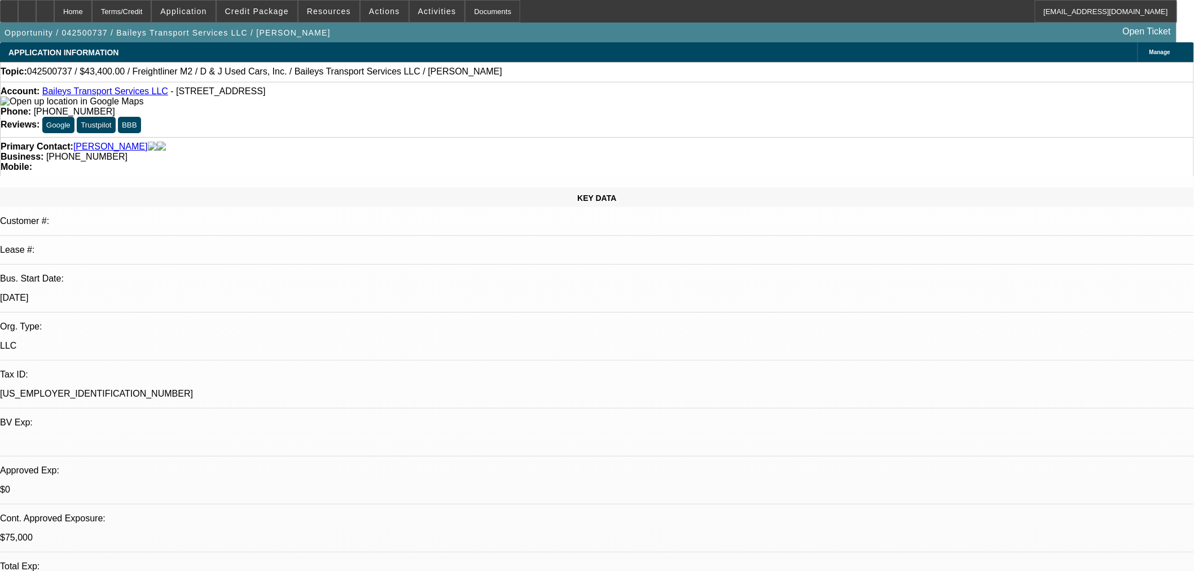
scroll to position [376, 0]
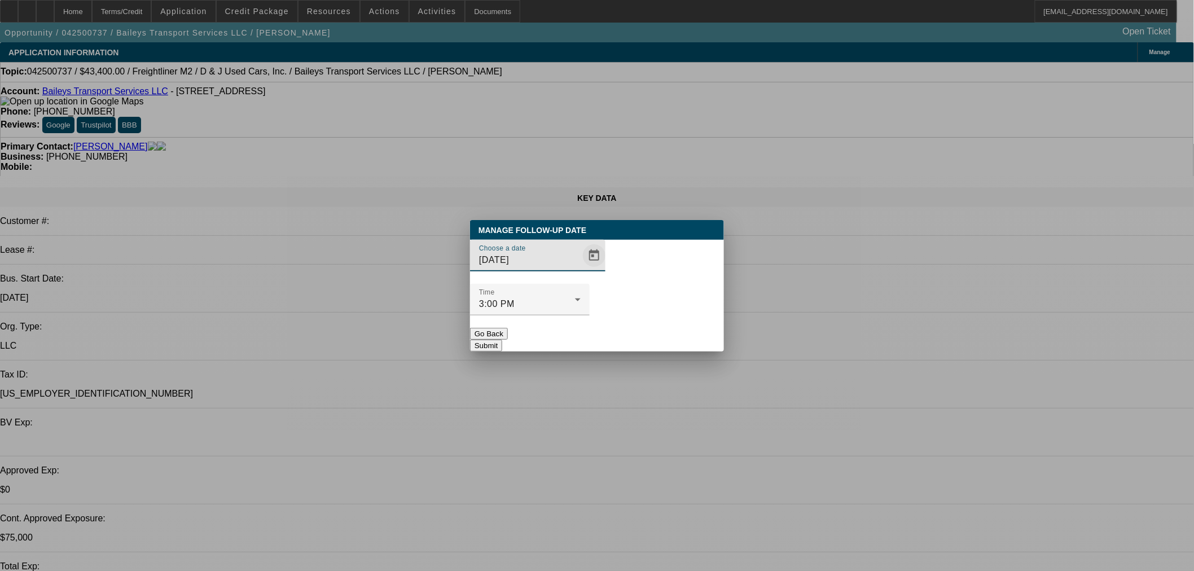
click at [581, 269] on span "Open calendar" at bounding box center [594, 255] width 27 height 27
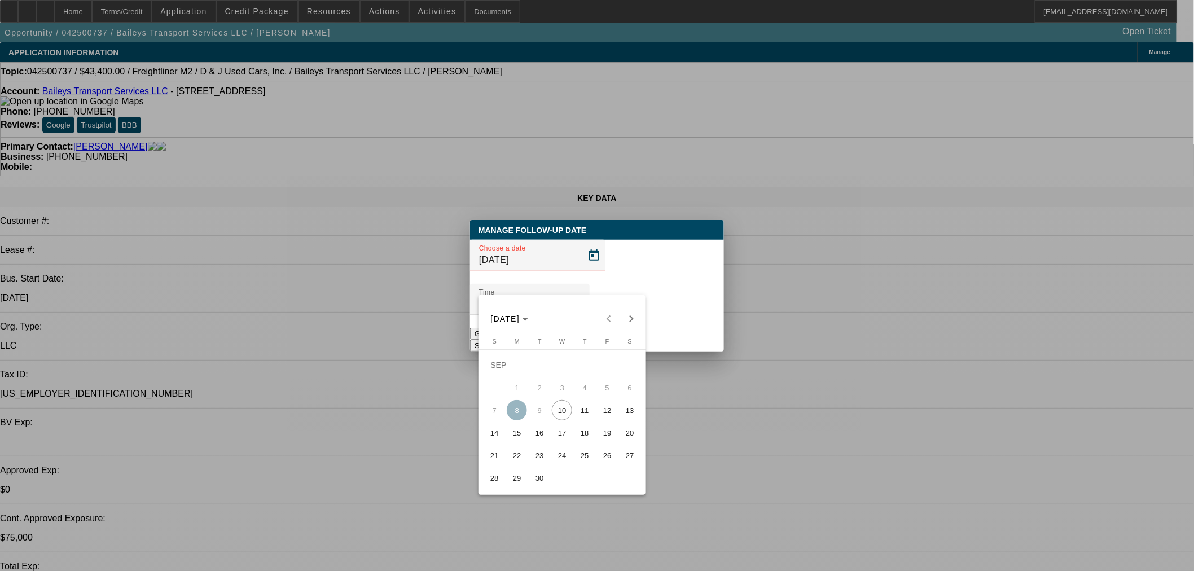
click at [577, 414] on span "11" at bounding box center [584, 410] width 20 height 20
type input "9/11/2025"
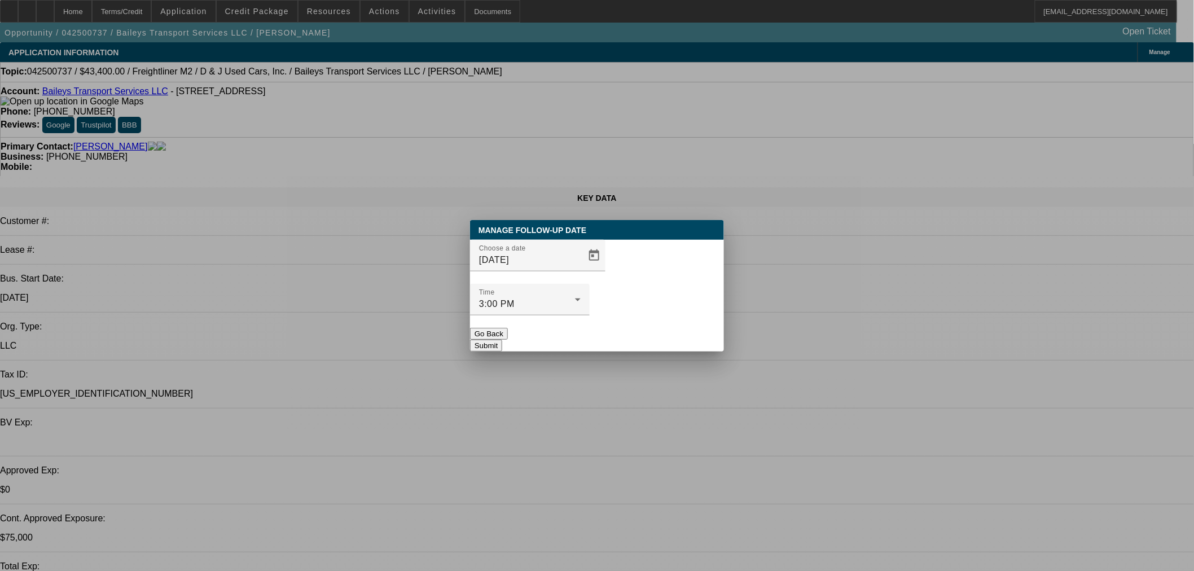
click at [502, 340] on button "Submit" at bounding box center [486, 346] width 32 height 12
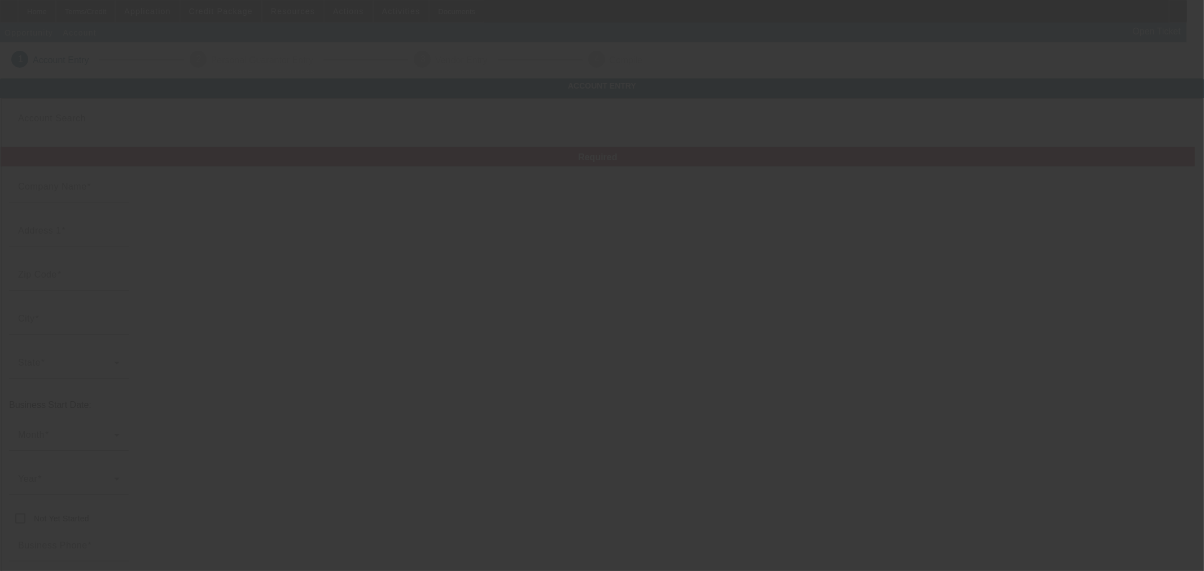
type input "[PERSON_NAME]"
type input "[STREET_ADDRESS]"
type input "75126"
type input "[PERSON_NAME]"
type input "[PHONE_NUMBER]"
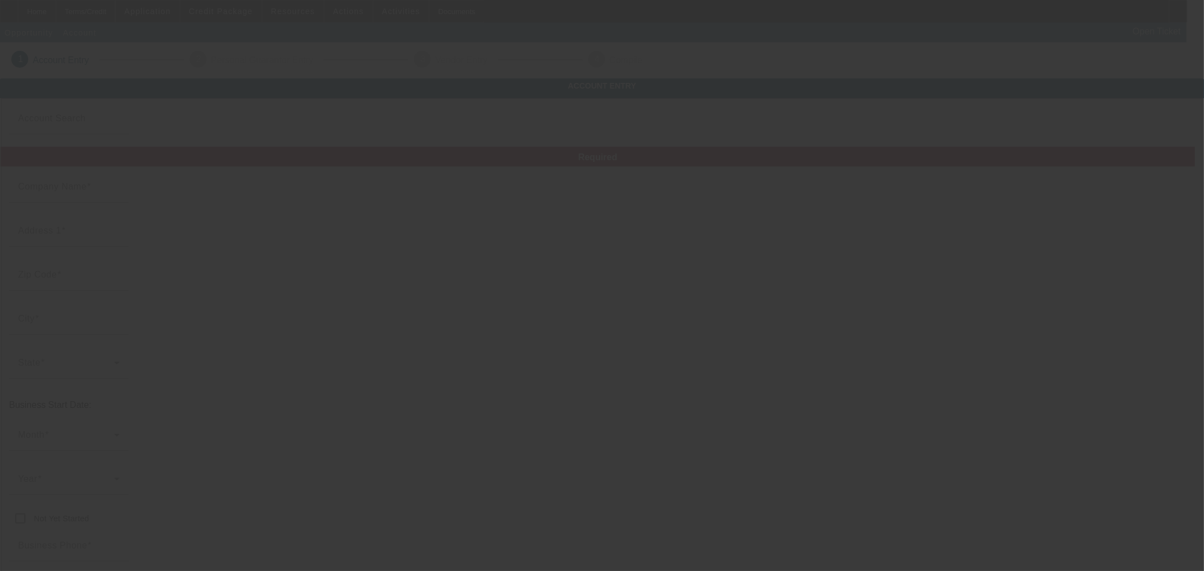
type input "M & M Wrecker Services"
type input "[EMAIL_ADDRESS][DOMAIN_NAME]"
type input "[GEOGRAPHIC_DATA]"
type input "[US_EMPLOYER_IDENTIFICATION_NUMBER]"
type input "Tow Truck"
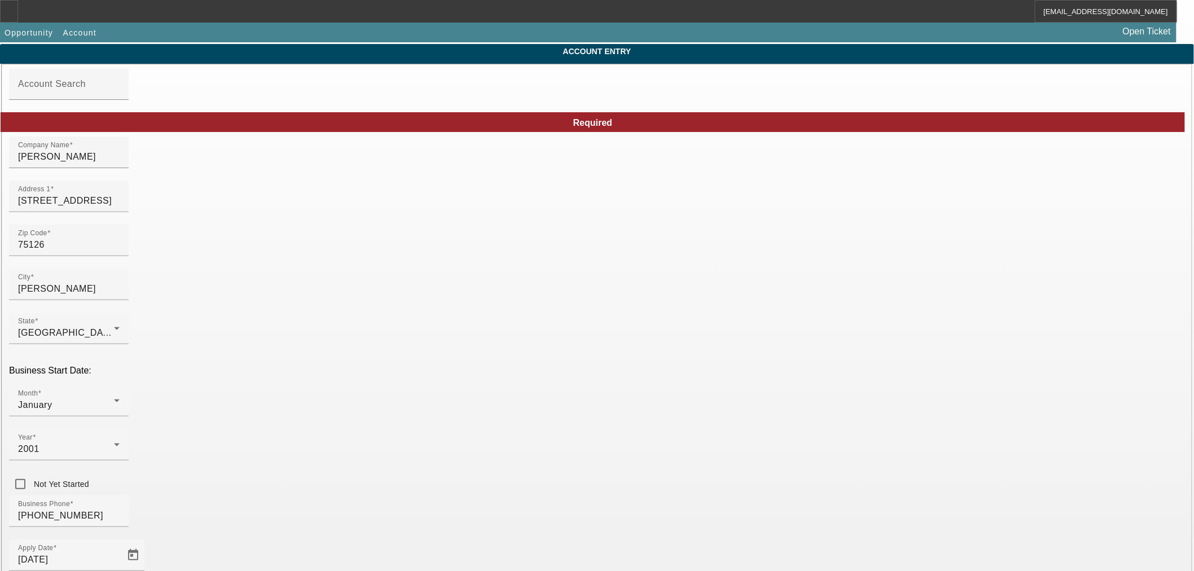
scroll to position [63, 0]
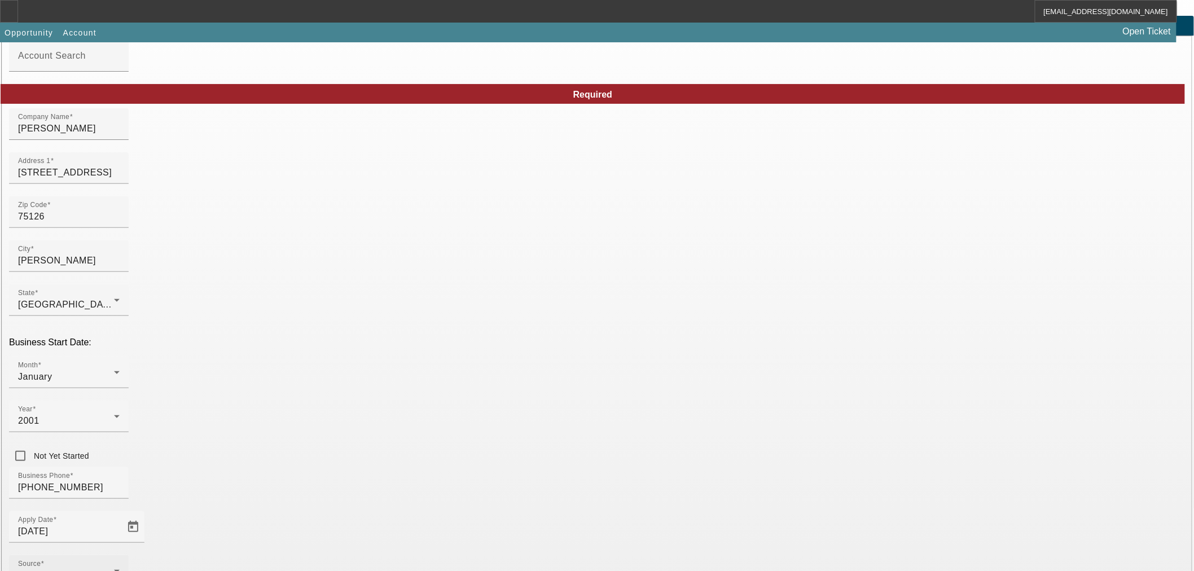
click at [114, 569] on div "- Select -" at bounding box center [66, 576] width 96 height 14
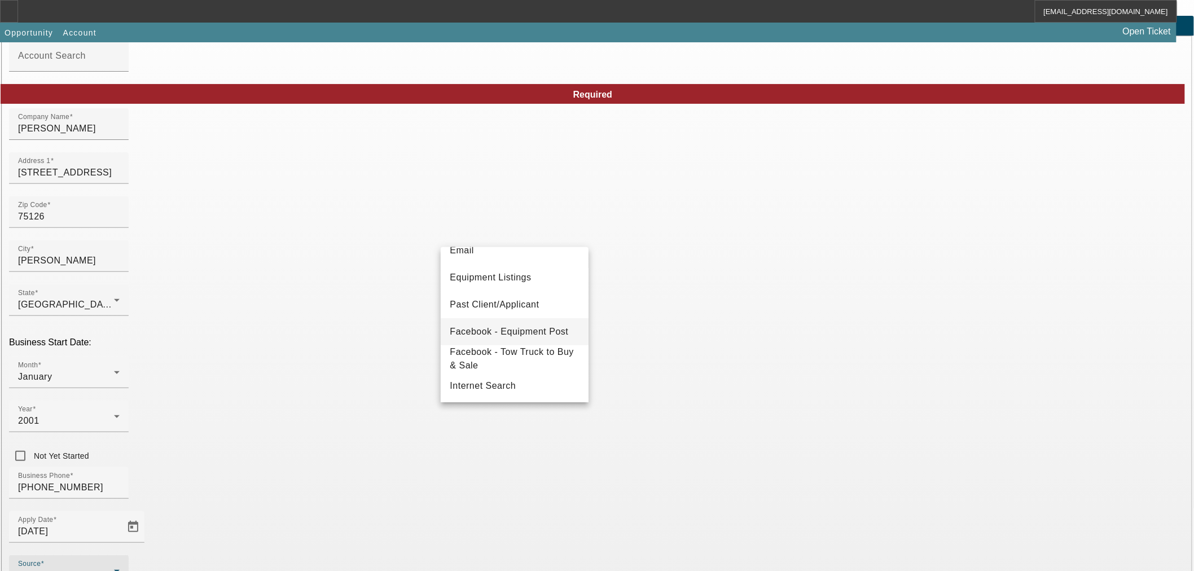
scroll to position [125, 0]
click at [530, 301] on span "Past Client/Applicant" at bounding box center [494, 303] width 89 height 14
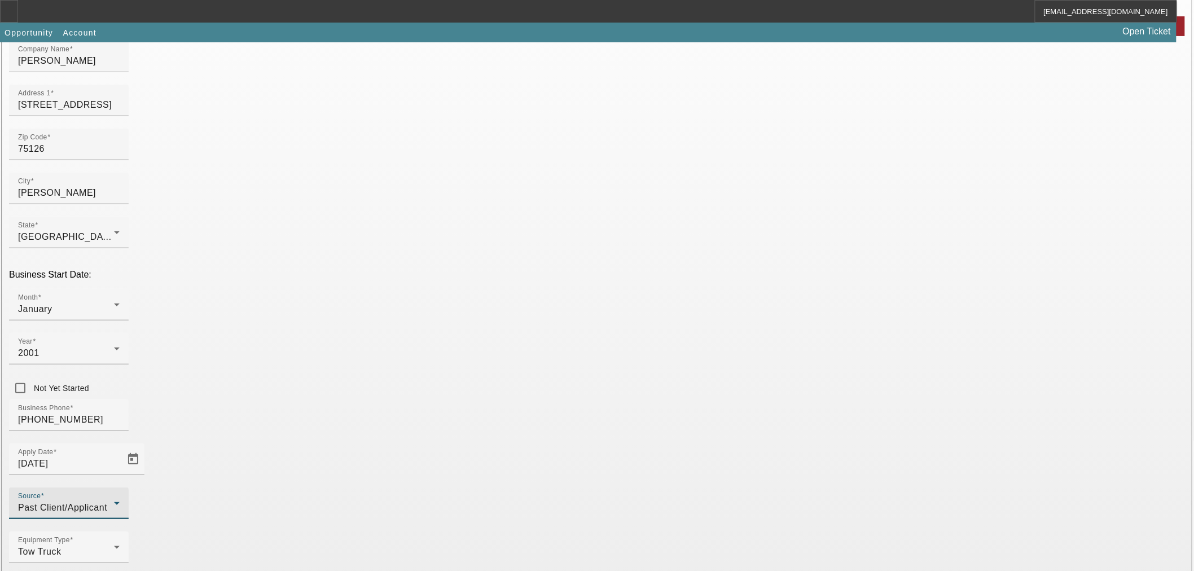
scroll to position [131, 0]
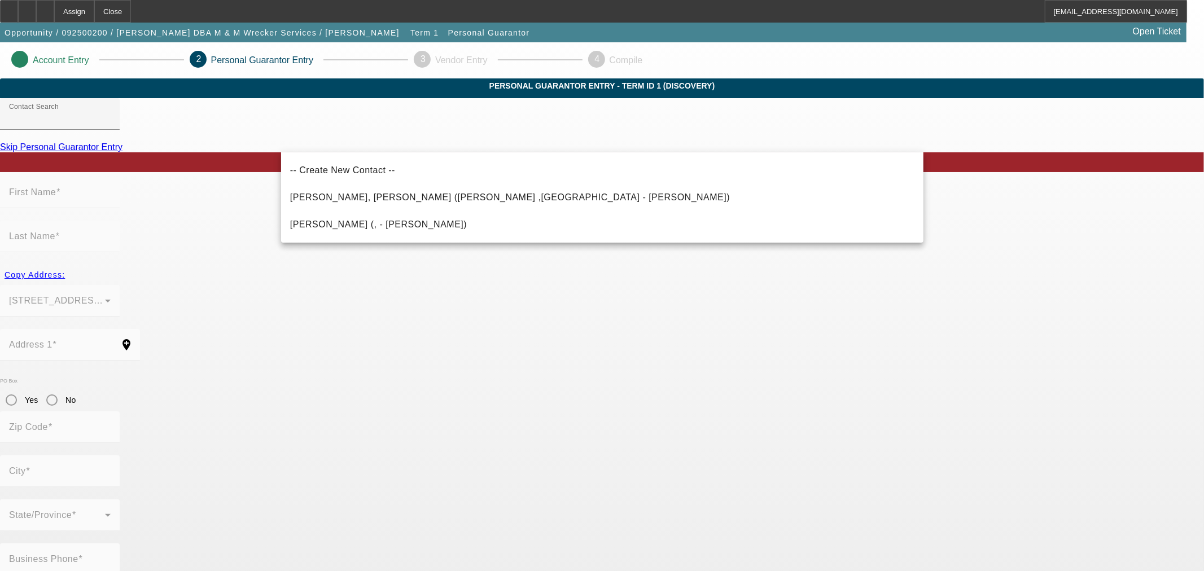
click at [465, 194] on span "Villalobos Jr., Mike (Forney ,TX - Mike M. Villalobos, Jr.)" at bounding box center [510, 197] width 440 height 10
type input "Villalobos Jr., Mike (Forney ,TX - Mike M. Villalobos, Jr.)"
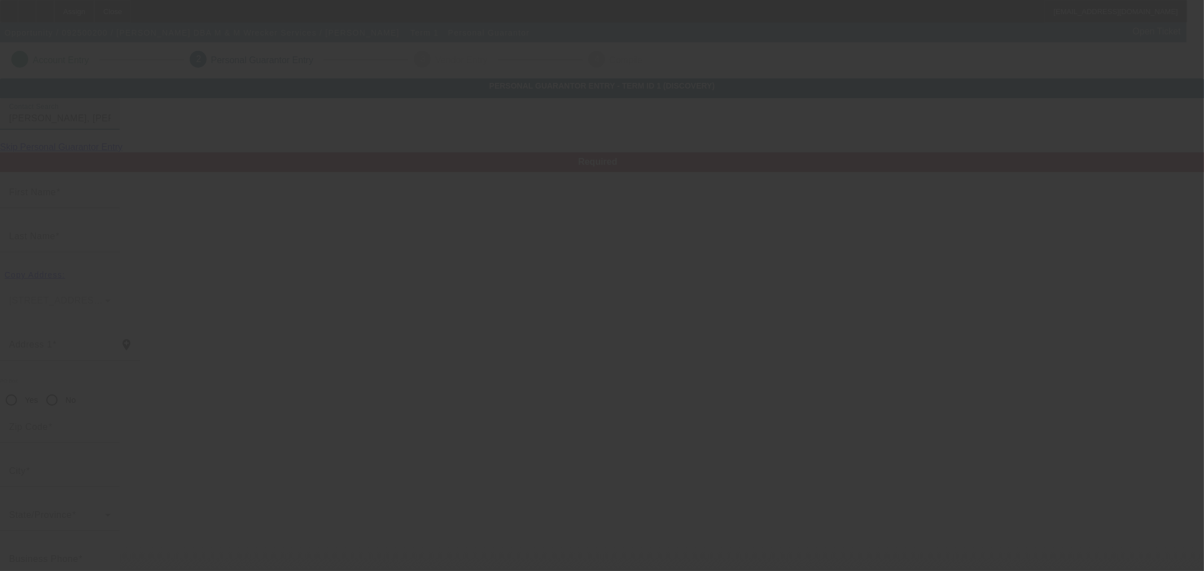
type input "Mike"
type input "Villalobos"
type input "1236 Rushcroft Way dr"
radio input "true"
type input "75136"
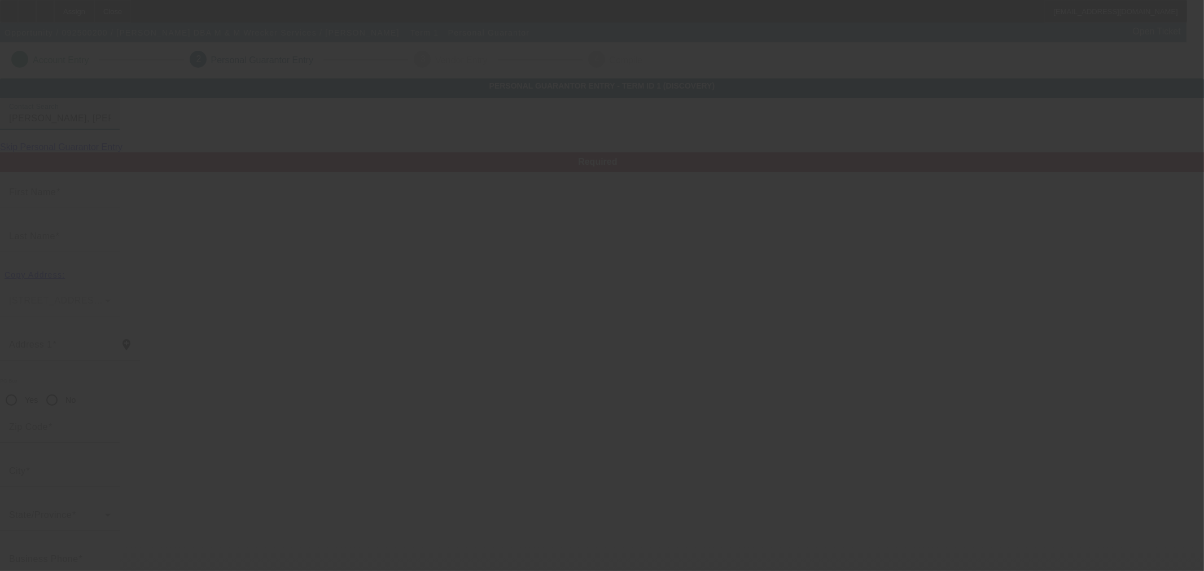
type input "Forney"
type input "[PHONE_NUMBER]"
type input "100"
type input "450-47-7983"
type input "villalobosmike70@gmail.com"
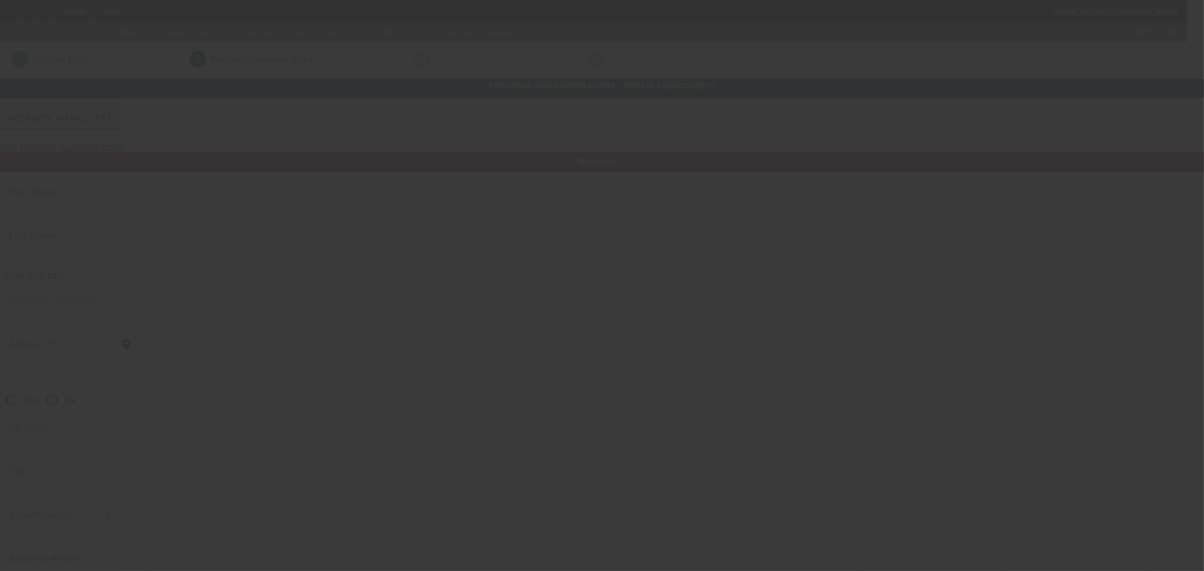
type input "M."
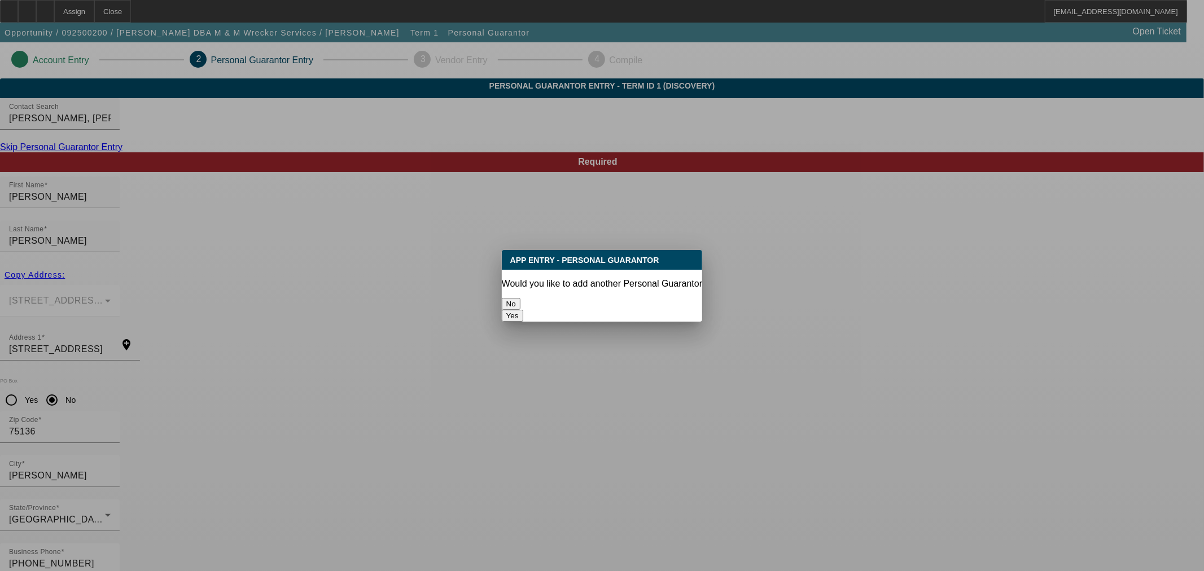
click at [520, 298] on button "No" at bounding box center [511, 304] width 19 height 12
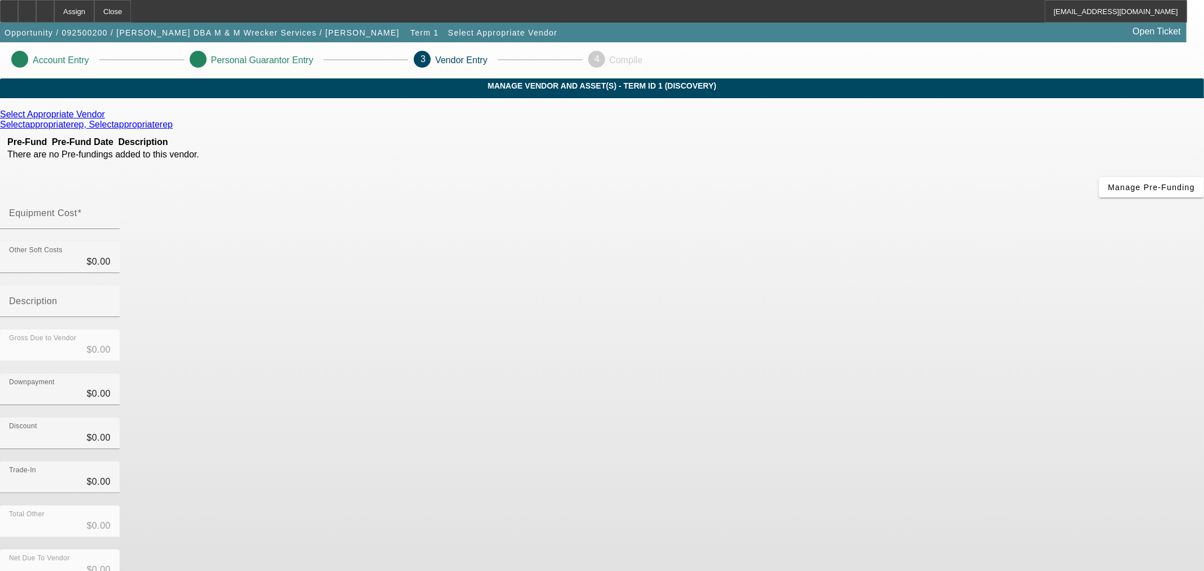
click at [108, 119] on icon at bounding box center [108, 114] width 0 height 10
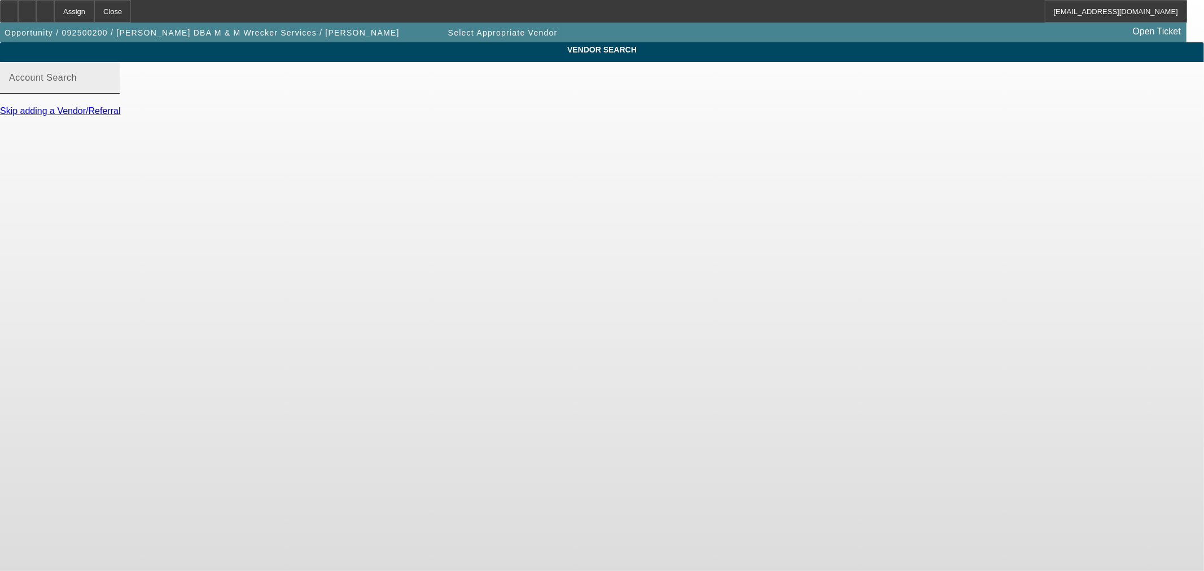
click at [111, 94] on div "Account Search" at bounding box center [60, 78] width 102 height 32
click at [111, 89] on input "Account Search" at bounding box center [60, 83] width 102 height 14
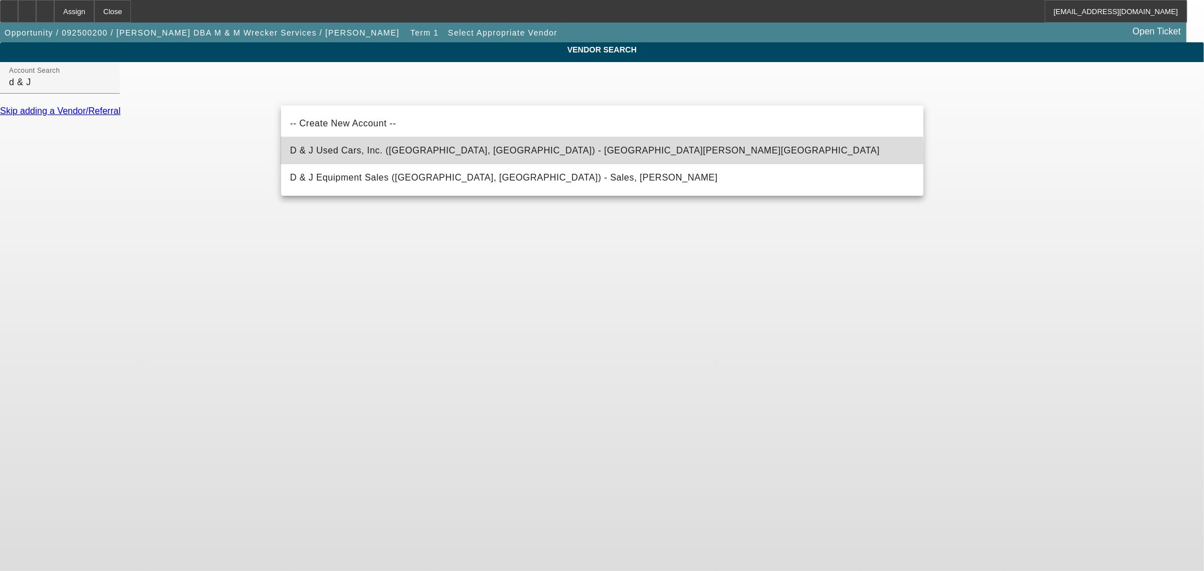
click at [354, 160] on mat-option "D & J Used Cars, Inc. (Rutherfordton, NC) - McSwain, Heath" at bounding box center [602, 150] width 642 height 27
type input "D & J Used Cars, Inc. (Rutherfordton, NC) - McSwain, Heath"
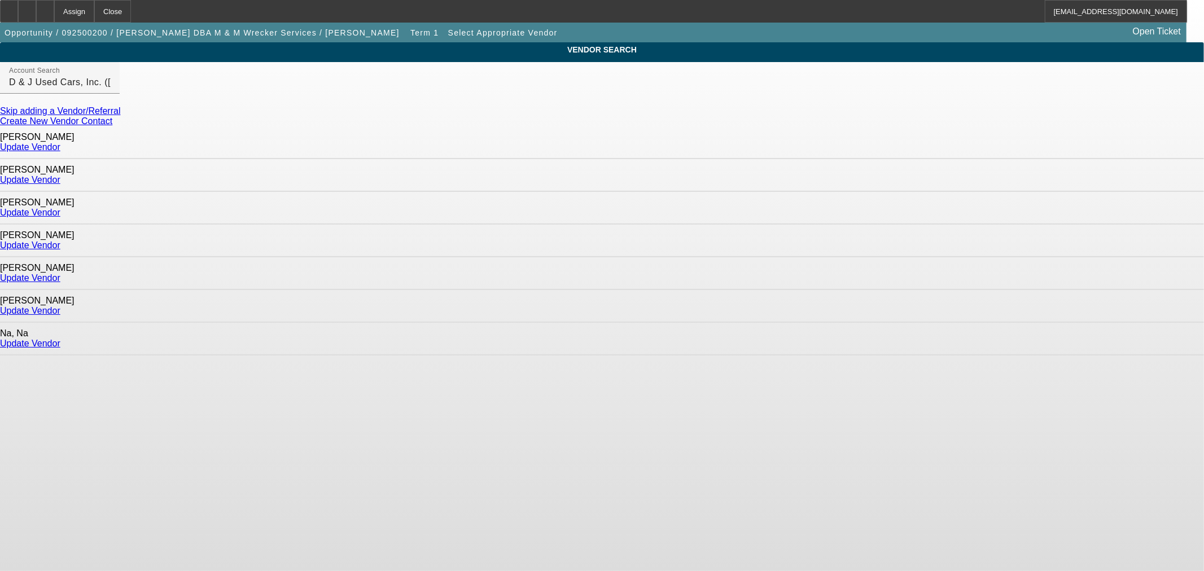
click at [60, 208] on link "Update Vendor" at bounding box center [30, 213] width 60 height 10
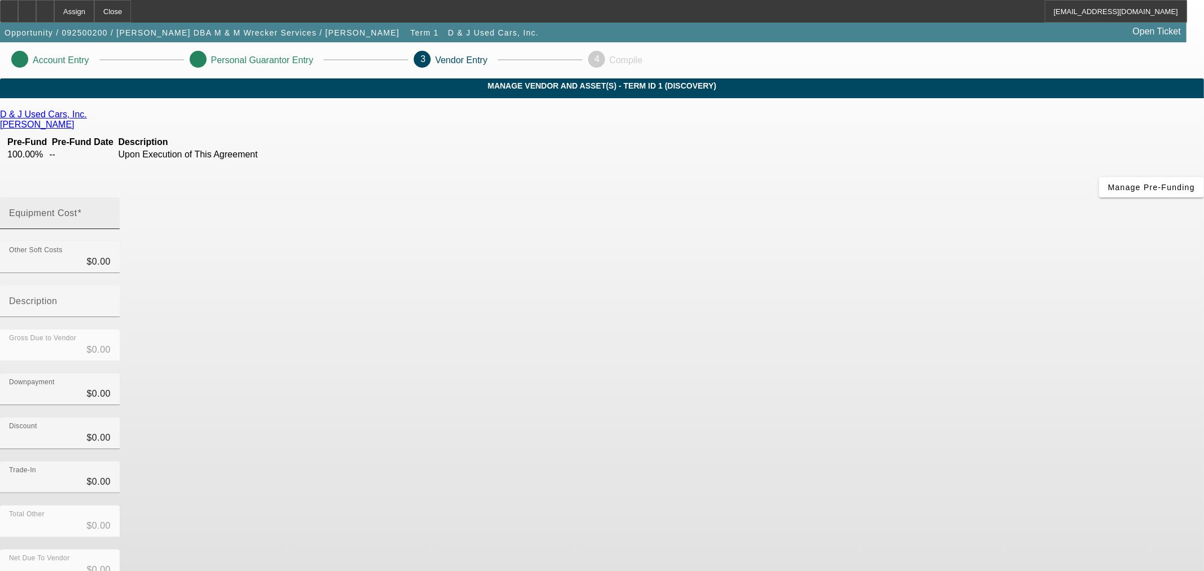
click at [77, 208] on mat-label "Equipment Cost" at bounding box center [43, 213] width 68 height 10
click at [111, 211] on input "Equipment Cost" at bounding box center [60, 218] width 102 height 14
type input "6"
type input "$6.00"
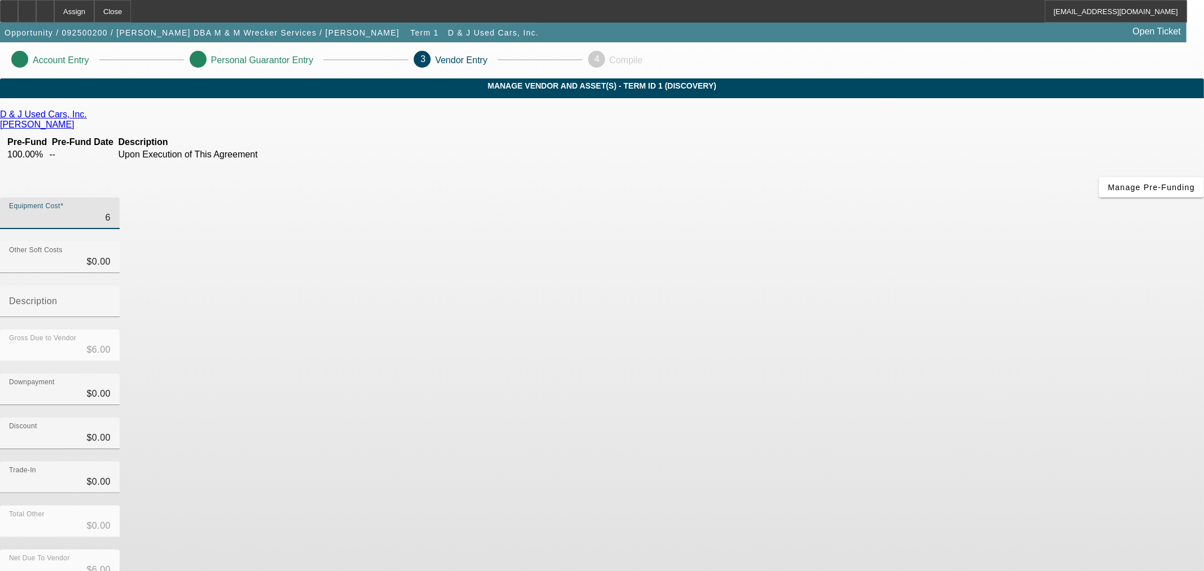
type input "63"
type input "$63.00"
type input "630"
type input "$630.00"
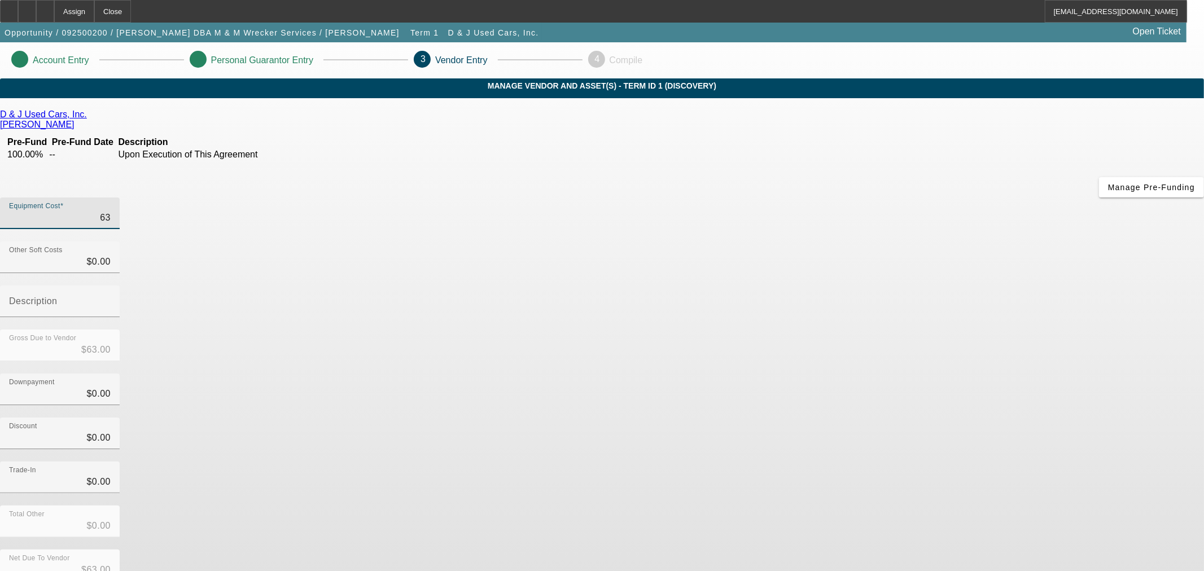
type input "$630.00"
type input "6300"
type input "$6,300.00"
type input "63000"
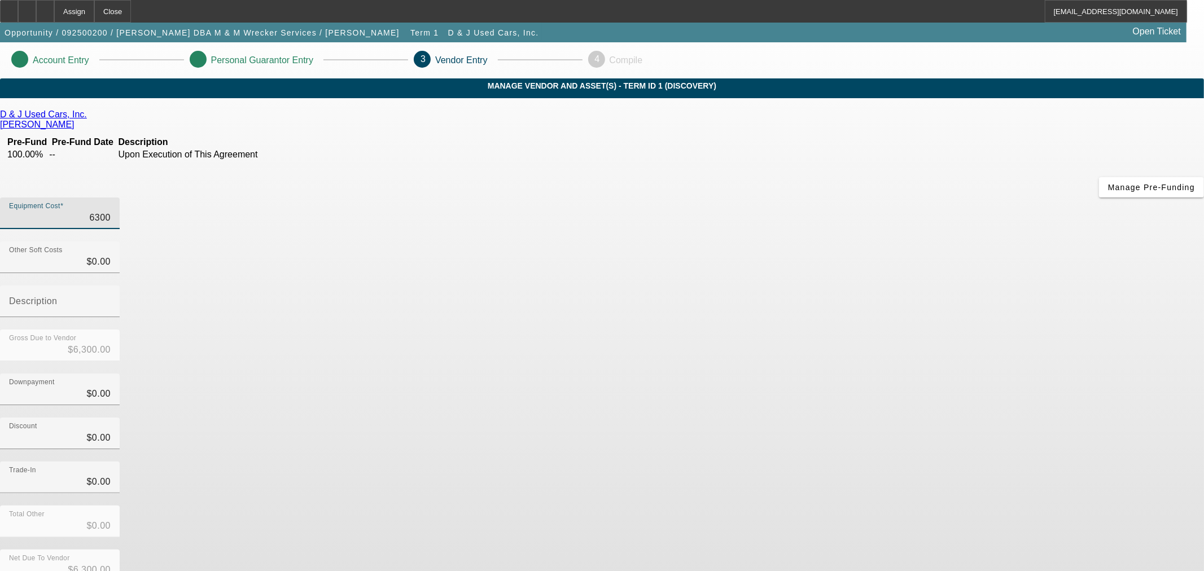
type input "$63,000.00"
click at [802, 418] on div "Discount $0.00" at bounding box center [602, 440] width 1204 height 44
drag, startPoint x: 906, startPoint y: 480, endPoint x: 899, endPoint y: 425, distance: 54.7
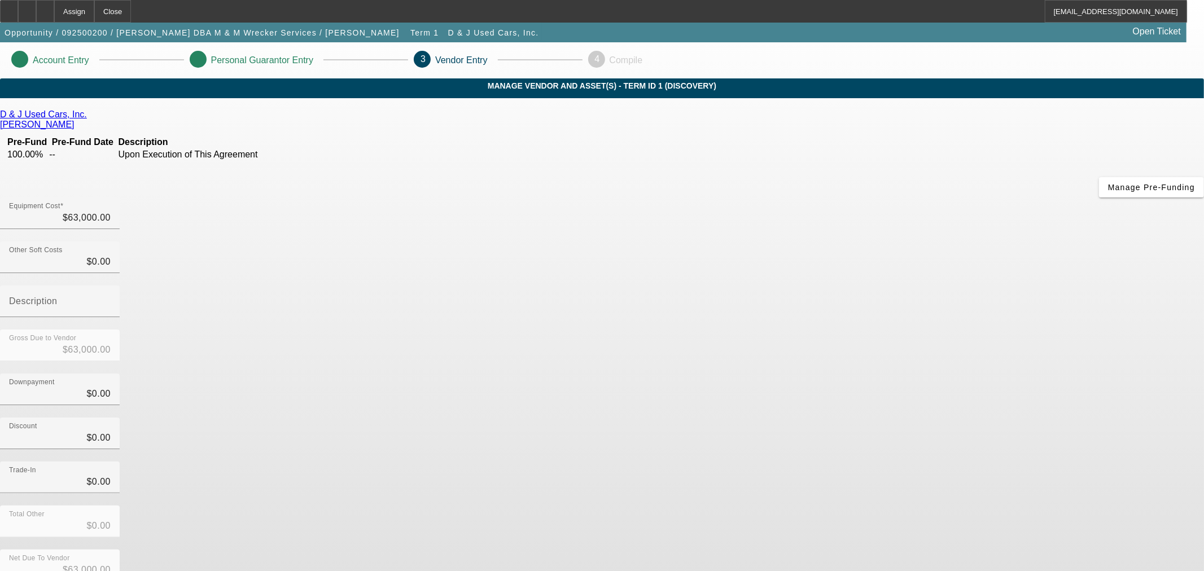
click at [979, 365] on app-vendor-asset-manage "Account Entry Personal Guarantor Entry 3 Vendor Entry 4 Compile MANAGE VENDOR A…" at bounding box center [602, 357] width 1204 height 630
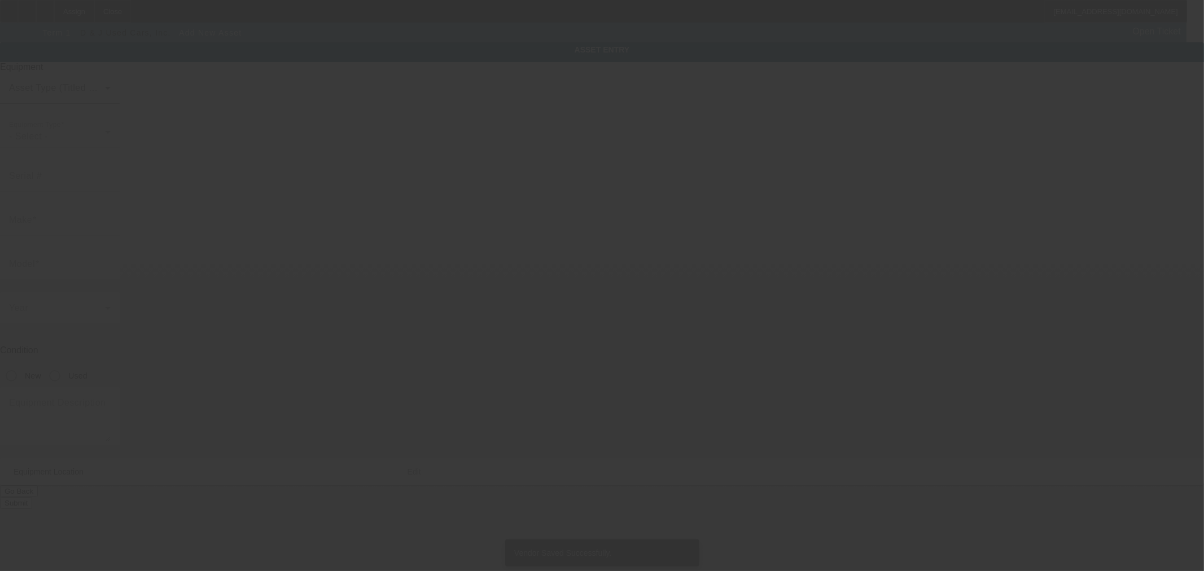
type input "1236 Rushcroft Way"
type input "Forney"
type input "75126"
type input "Dallas"
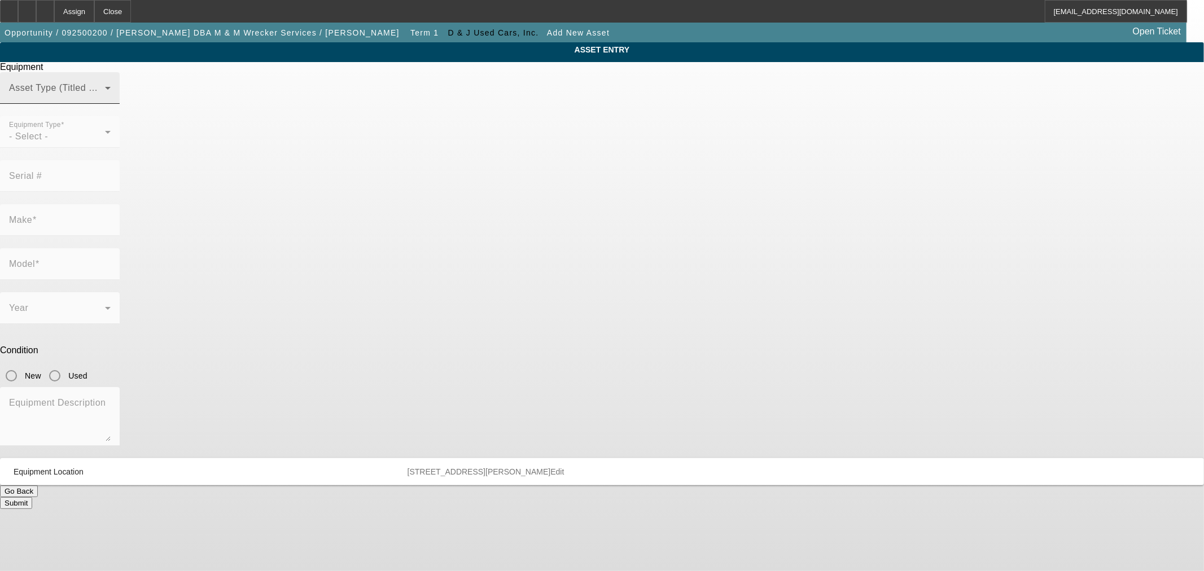
click at [111, 104] on div "Asset Type (Titled or Non-Titled)" at bounding box center [60, 88] width 102 height 32
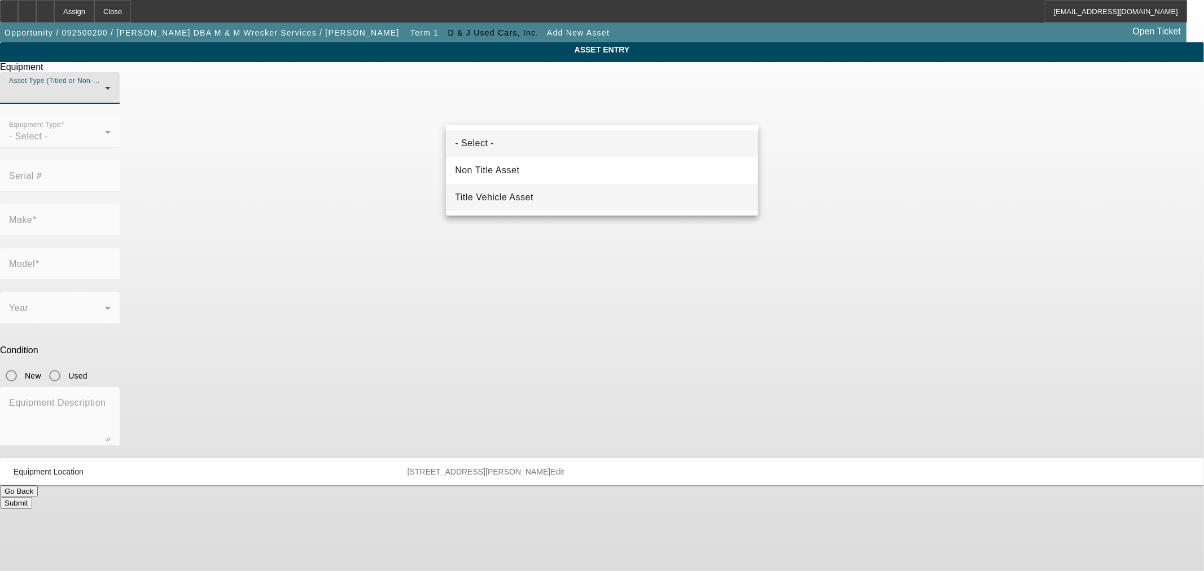
click at [544, 194] on mat-option "Title Vehicle Asset" at bounding box center [602, 197] width 312 height 27
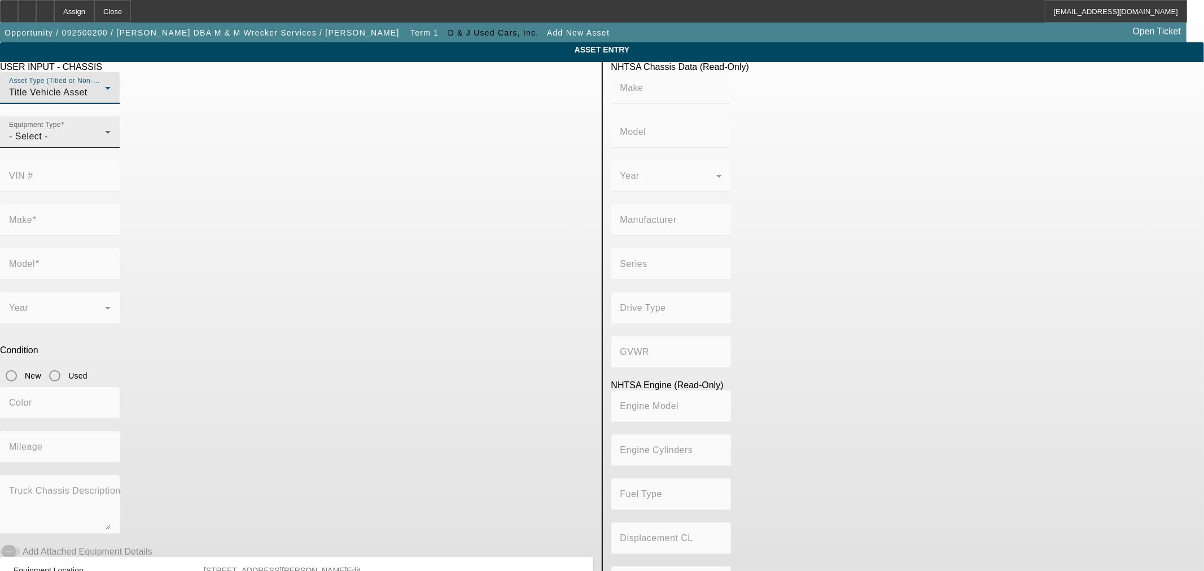
click at [105, 143] on div "- Select -" at bounding box center [57, 137] width 96 height 14
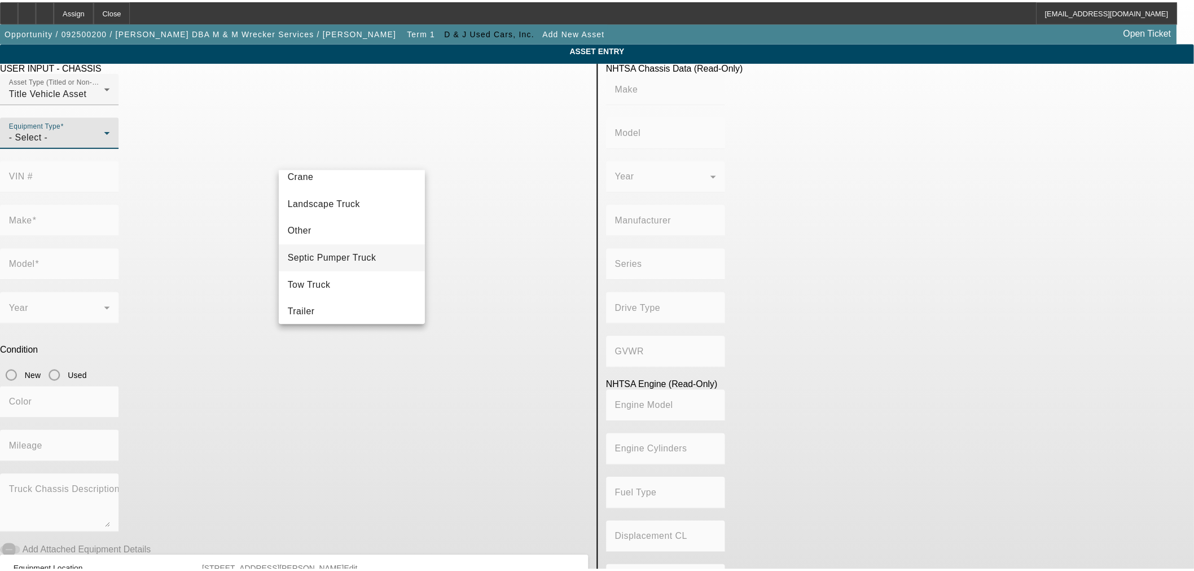
scroll to position [124, 0]
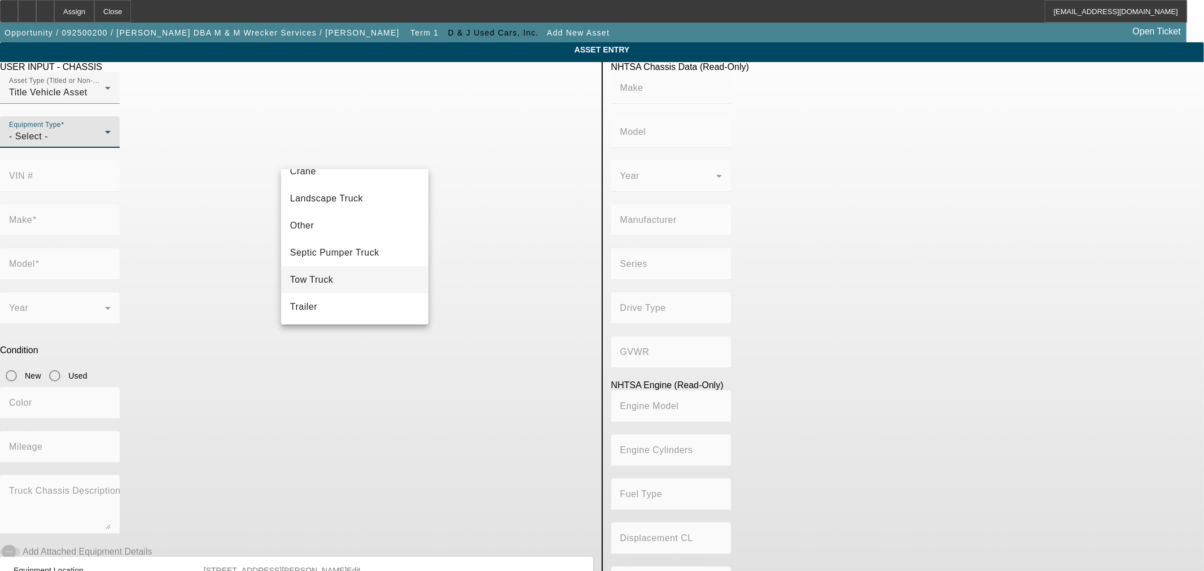
click at [369, 267] on mat-option "Tow Truck" at bounding box center [354, 279] width 147 height 27
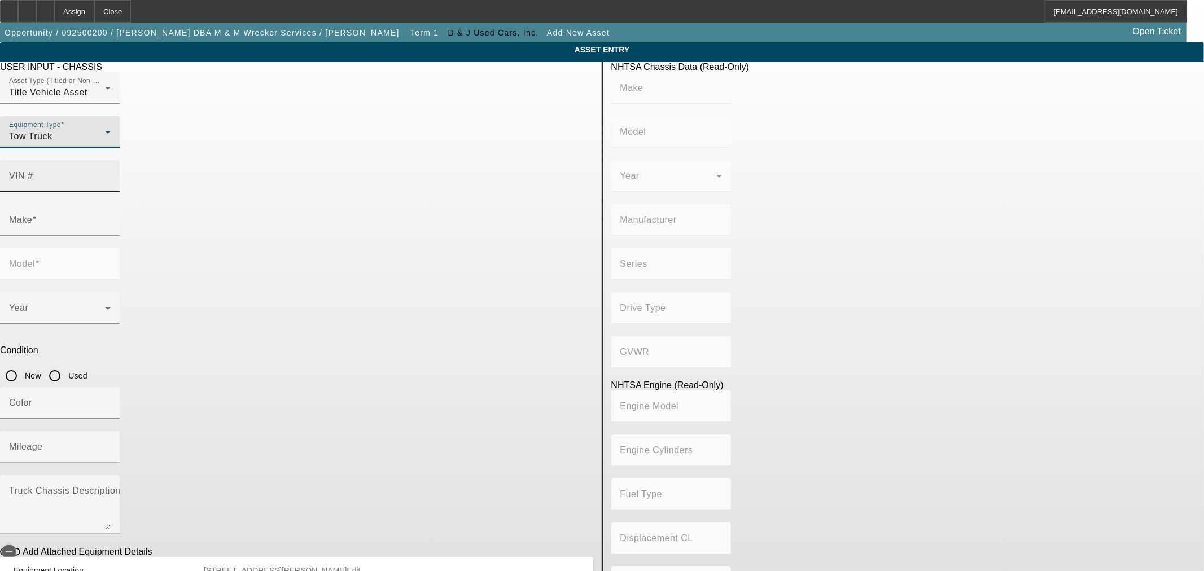
click at [111, 160] on div "VIN #" at bounding box center [60, 176] width 102 height 32
click at [111, 174] on input "3C7" at bounding box center [60, 181] width 102 height 14
type input "3C7WRNDL7NG264002"
type input "RAM"
type input "5500"
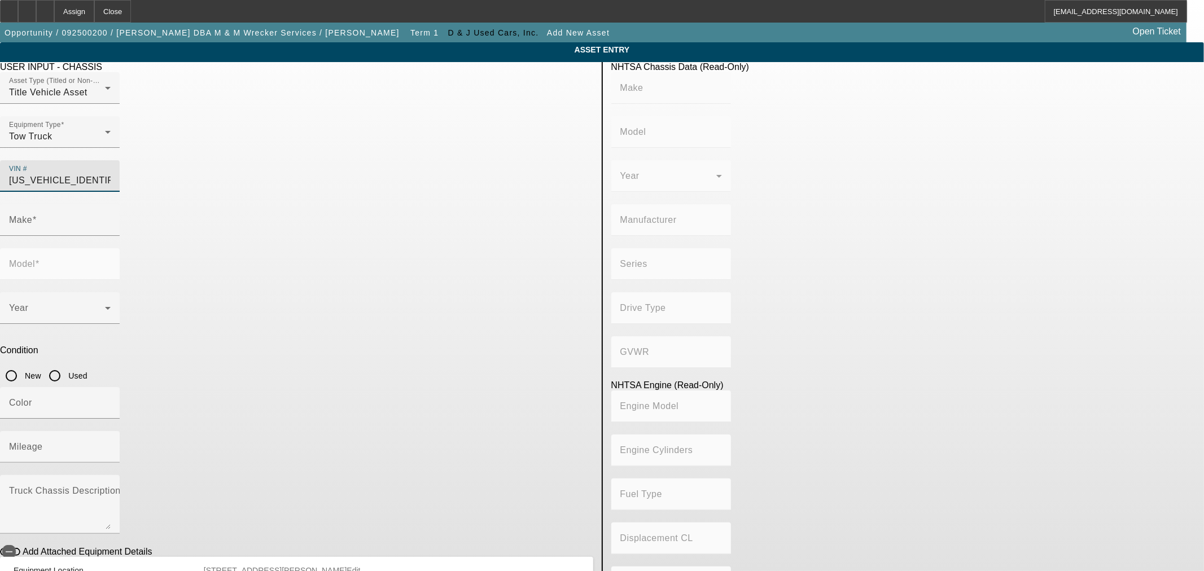
type input "CHRYSLER DE MEXICO TOLUCA"
type input "4WD/4-Wheel Drive/4x4"
type input "Class 5: 16,001 - 19,500 lb (7,258 - 8,845 kg)"
type input "6"
type input "Diesel"
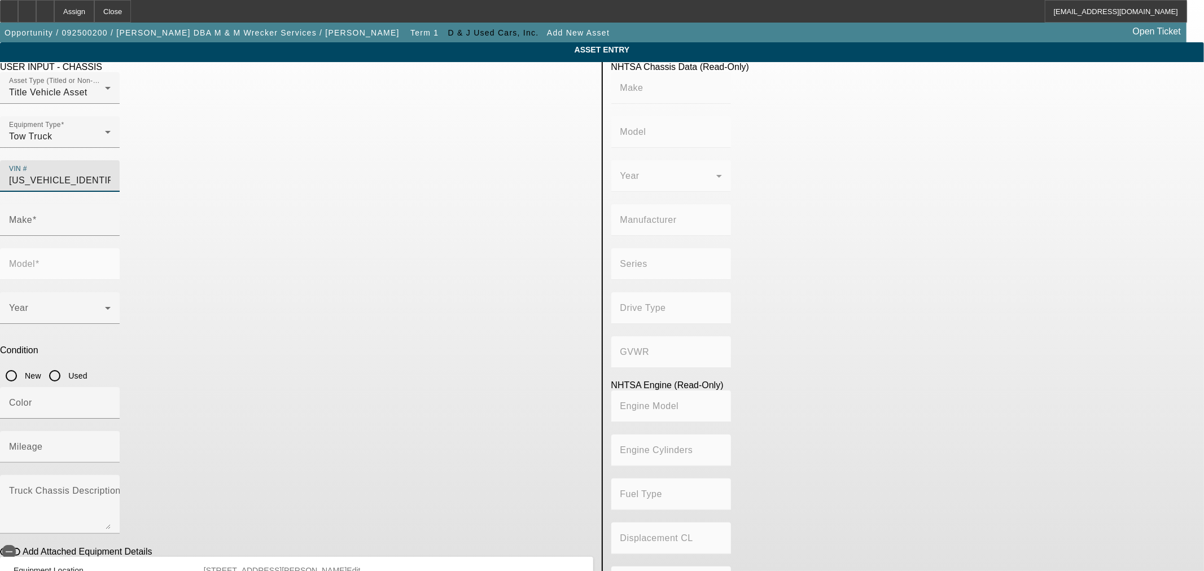
type input "408.85908543470"
type input "6.7"
type input "RAM"
type input "5500"
type input "3C7WRNDL7NG264002"
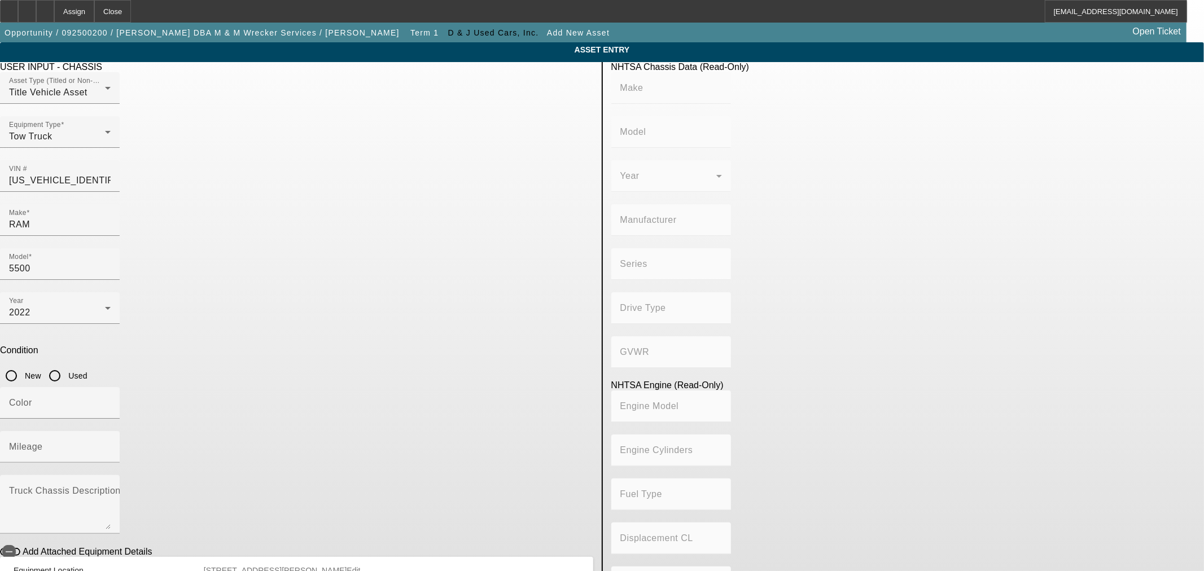
click at [433, 149] on div "Equipment Type Tow Truck" at bounding box center [296, 138] width 593 height 44
type input "RAM"
type input "5500"
type input "CHRYSLER DE MEXICO TOLUCA"
type input "4WD/4-Wheel Drive/4x4"
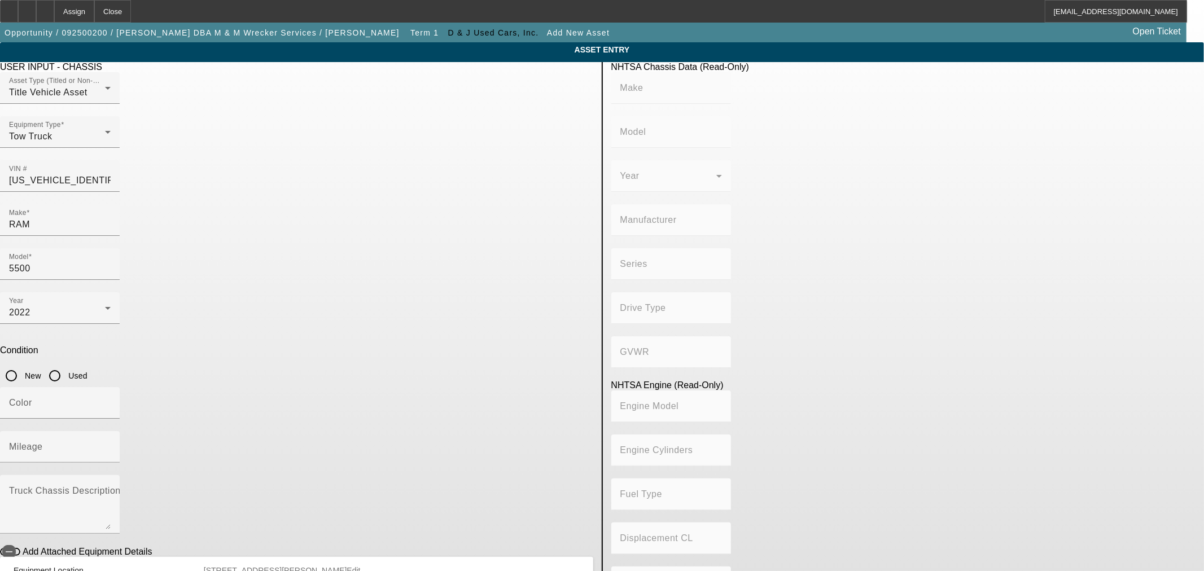
type input "Class 5: 16,001 - 19,500 lb (7,258 - 8,845 kg)"
type input "6"
type input "Diesel"
type input "408.85908543470"
type input "6.7"
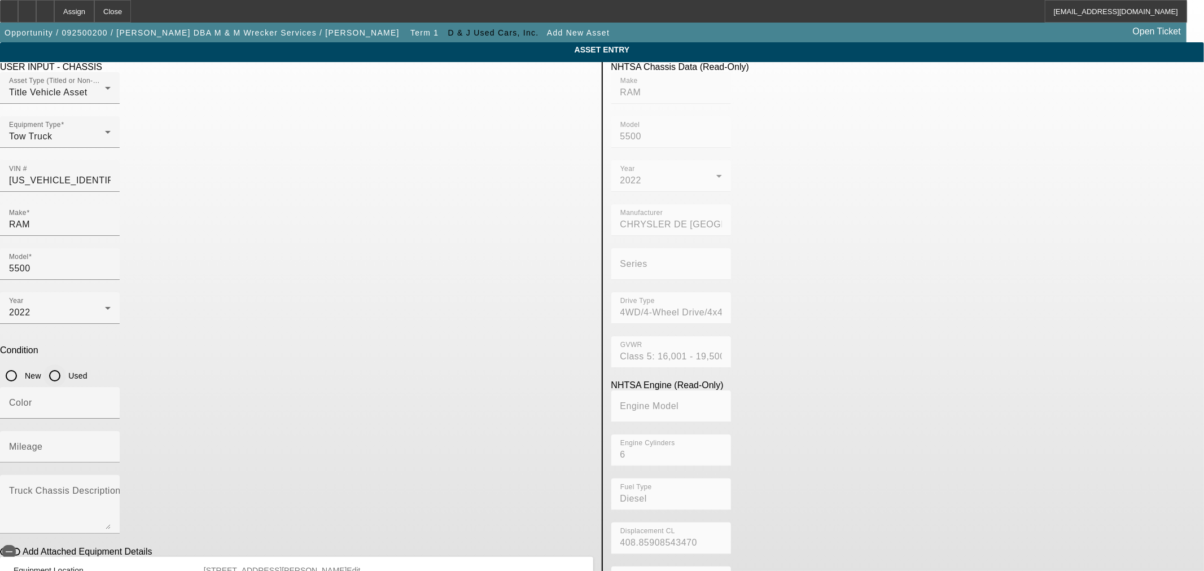
drag, startPoint x: 502, startPoint y: 252, endPoint x: 494, endPoint y: 293, distance: 42.6
click at [66, 364] on input "Used" at bounding box center [54, 375] width 23 height 23
radio input "true"
click at [111, 401] on input "Color" at bounding box center [60, 408] width 102 height 14
type input "w"
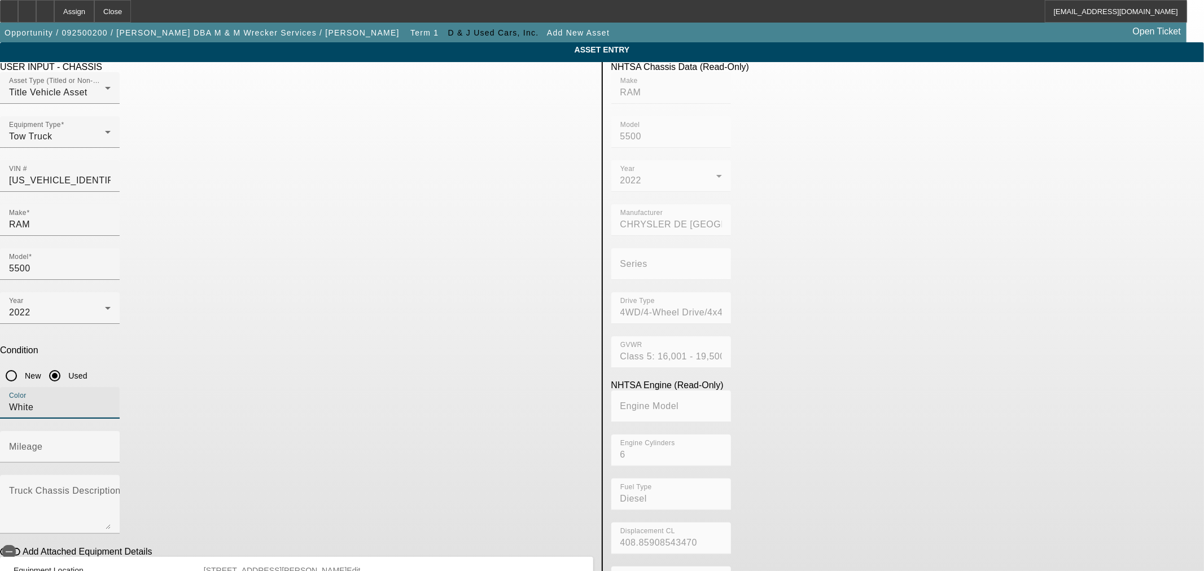
type input "White"
click at [43, 442] on mat-label "Mileage" at bounding box center [26, 447] width 34 height 10
click at [111, 445] on input "Mileage" at bounding box center [60, 452] width 102 height 14
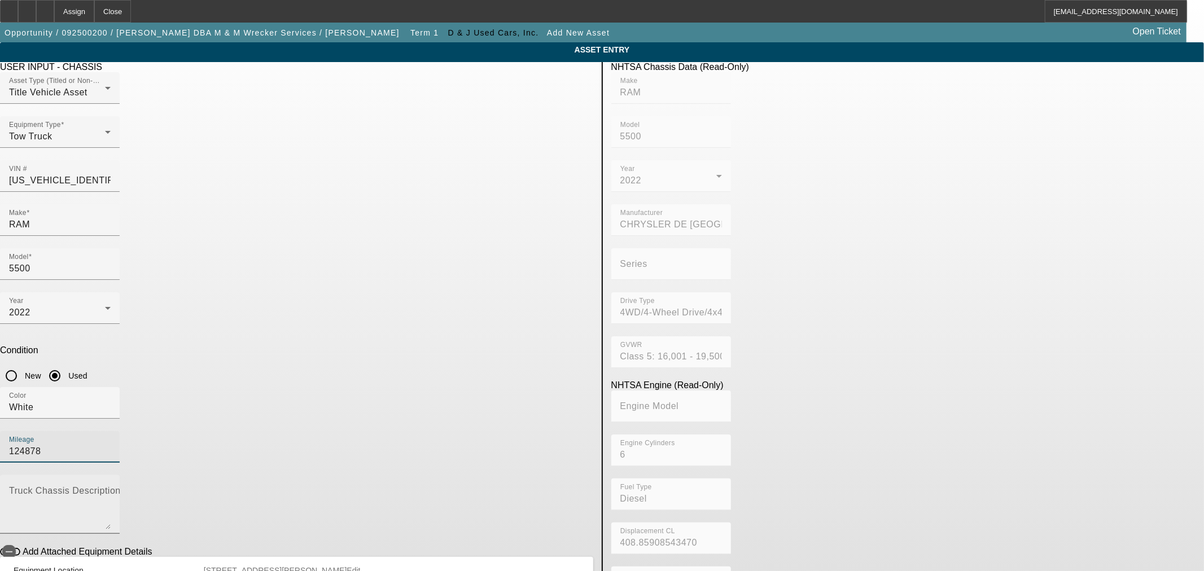
type input "124878"
click at [111, 489] on textarea "Truck Chassis Description (Describe the truck chassis only)" at bounding box center [60, 509] width 102 height 41
type textarea "Used Rollback"
click at [475, 436] on div "USER INPUT - CHASSIS Asset Type (Titled or Non-Titled) Title Vehicle Asset Equi…" at bounding box center [297, 365] width 610 height 606
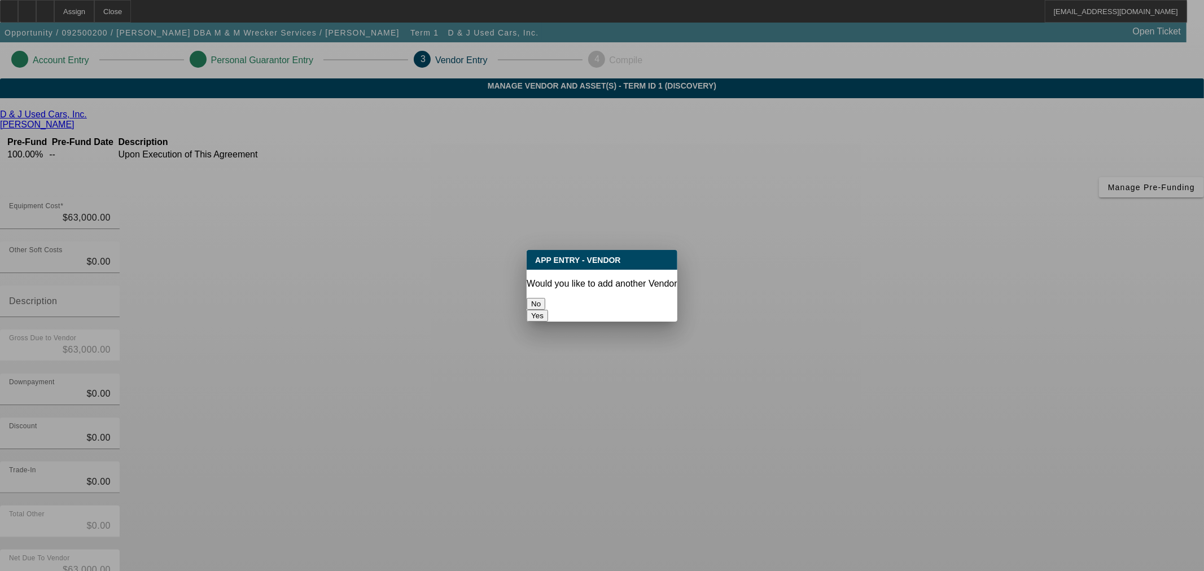
click at [545, 301] on button "No" at bounding box center [535, 304] width 19 height 12
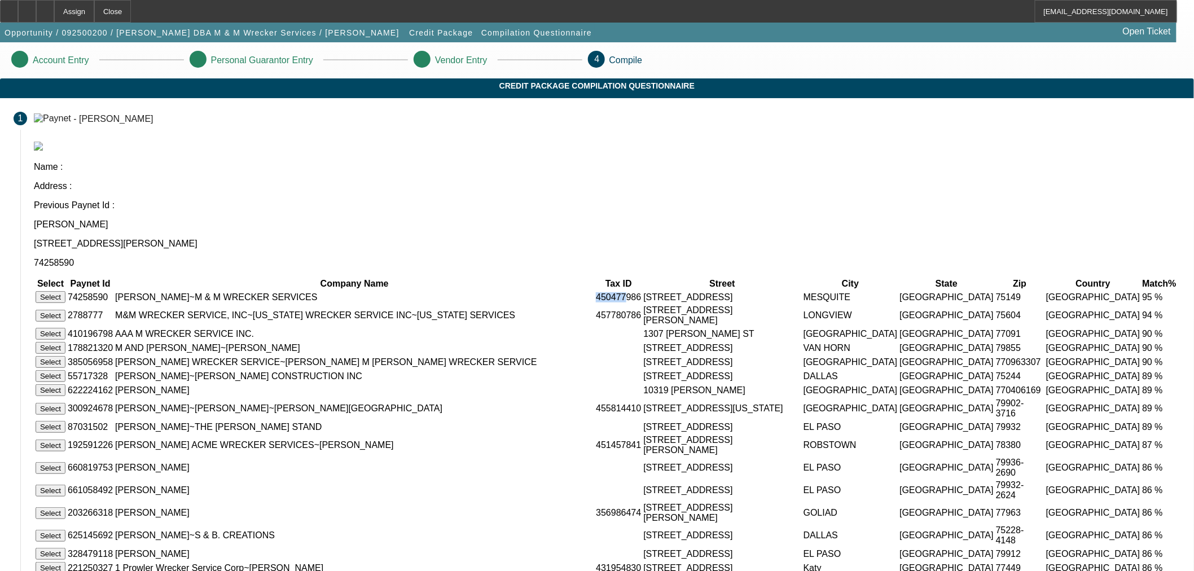
drag, startPoint x: 587, startPoint y: 230, endPoint x: 612, endPoint y: 232, distance: 25.5
click at [612, 291] on td "450477986" at bounding box center [618, 297] width 46 height 13
click at [703, 305] on td "6000 W MARSHALL AVE" at bounding box center [722, 315] width 159 height 21
drag, startPoint x: 458, startPoint y: 226, endPoint x: 560, endPoint y: 226, distance: 102.1
click at [560, 291] on td "MIKE VILLALOBOS~M & M WRECKER SERVICES" at bounding box center [355, 297] width 480 height 13
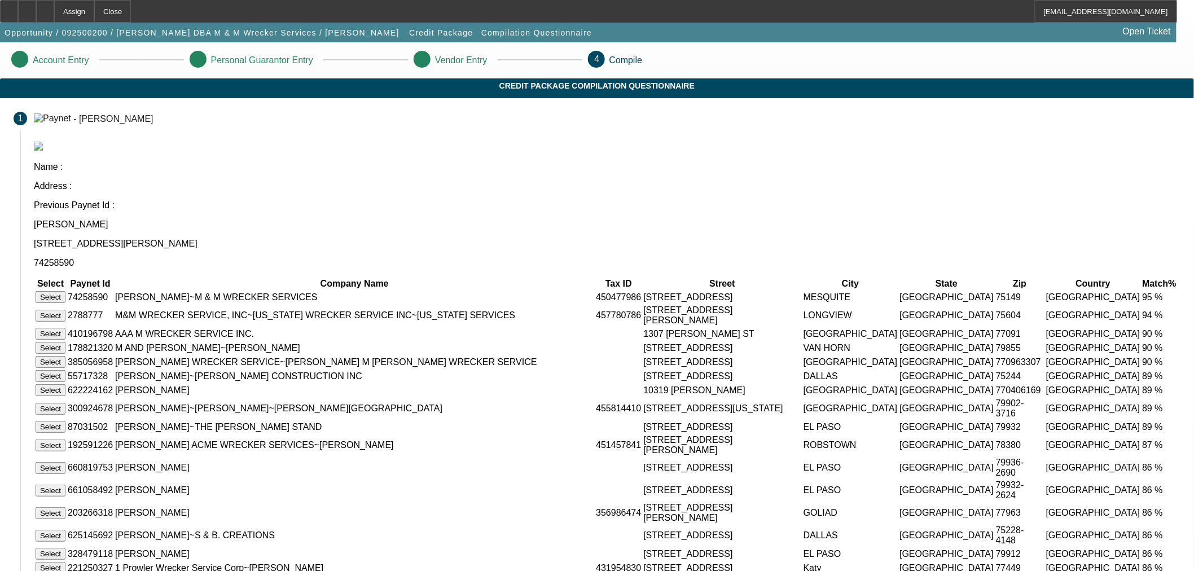
click at [543, 305] on td "M&M WRECKER SERVICE, INC~TEXAS WRECKER SERVICE INC~TEXAS SERVICES" at bounding box center [355, 315] width 480 height 21
drag, startPoint x: 588, startPoint y: 229, endPoint x: 614, endPoint y: 227, distance: 26.0
click at [614, 291] on td "450477986" at bounding box center [618, 297] width 46 height 13
drag, startPoint x: 381, startPoint y: 225, endPoint x: 587, endPoint y: 230, distance: 206.0
click at [587, 291] on tr "Select 74258590 MIKE VILLALOBOS~M & M WRECKER SERVICES 450477986 910 CARLSBAD D…" at bounding box center [607, 297] width 1144 height 13
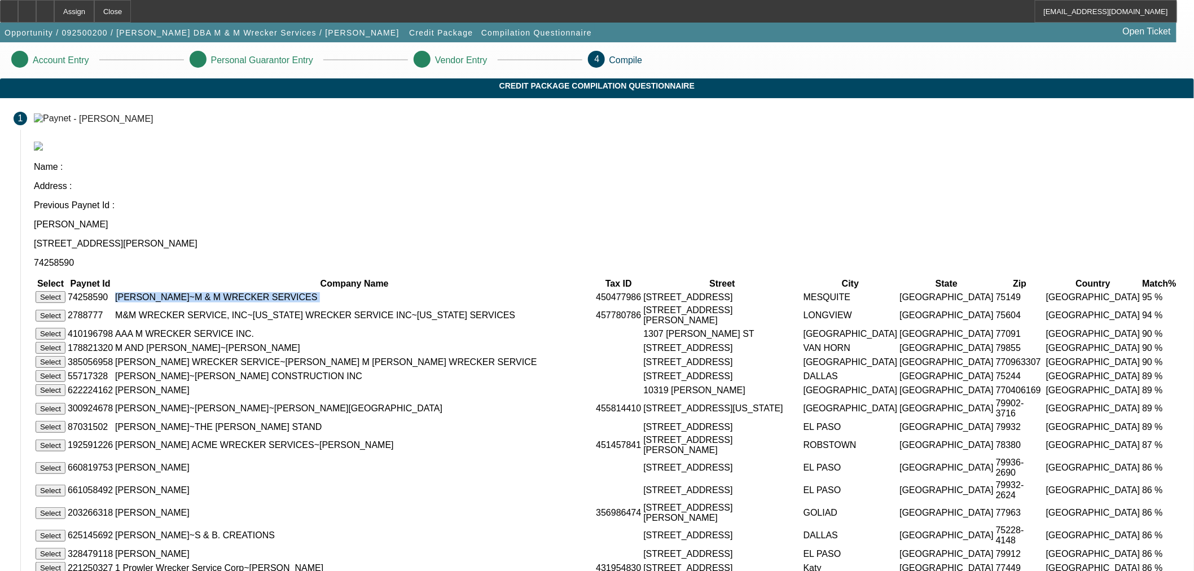
click at [581, 291] on td "MIKE VILLALOBOS~M & M WRECKER SERVICES" at bounding box center [355, 297] width 480 height 13
drag, startPoint x: 594, startPoint y: 227, endPoint x: 610, endPoint y: 227, distance: 16.9
click at [638, 291] on tr "Select 74258590 MIKE VILLALOBOS~M & M WRECKER SERVICES 450477986 910 CARLSBAD D…" at bounding box center [607, 297] width 1144 height 13
click at [596, 291] on td "450477986" at bounding box center [618, 297] width 46 height 13
drag, startPoint x: 636, startPoint y: 243, endPoint x: 728, endPoint y: 250, distance: 92.8
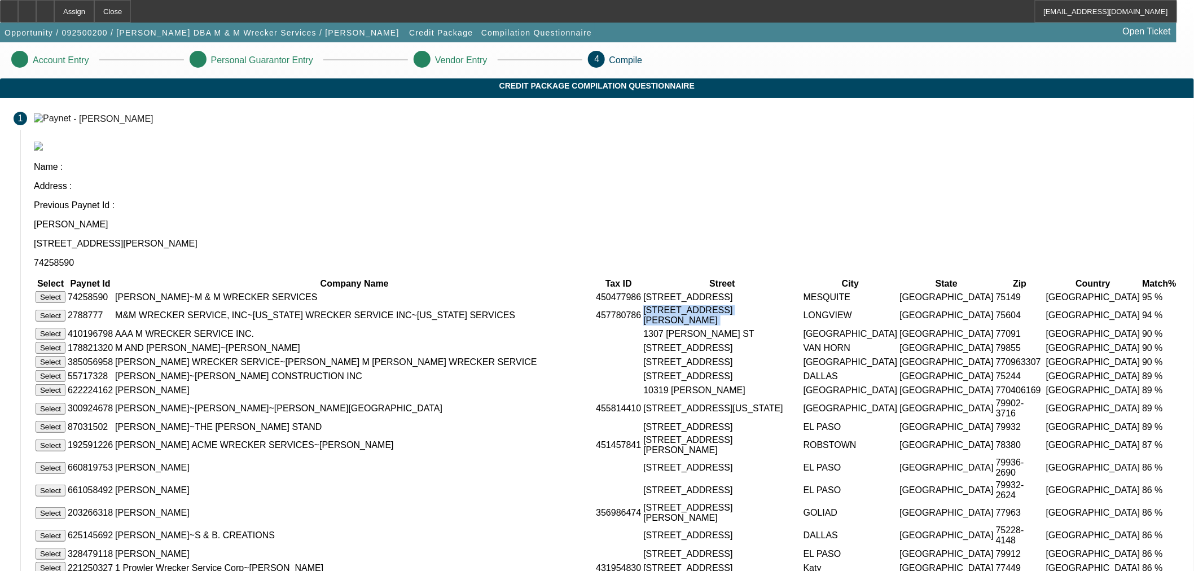
click at [728, 305] on tr "Select 2788777 M&M WRECKER SERVICE, INC~TEXAS WRECKER SERVICE INC~TEXAS SERVICE…" at bounding box center [607, 315] width 1144 height 21
click at [65, 291] on button "Select" at bounding box center [51, 297] width 30 height 12
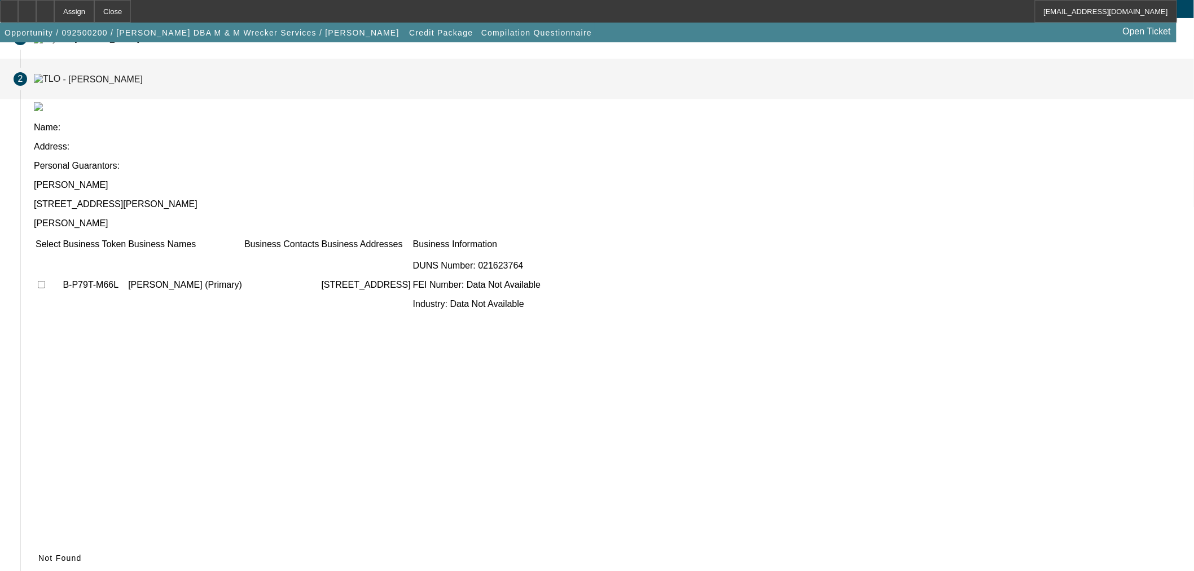
scroll to position [51, 0]
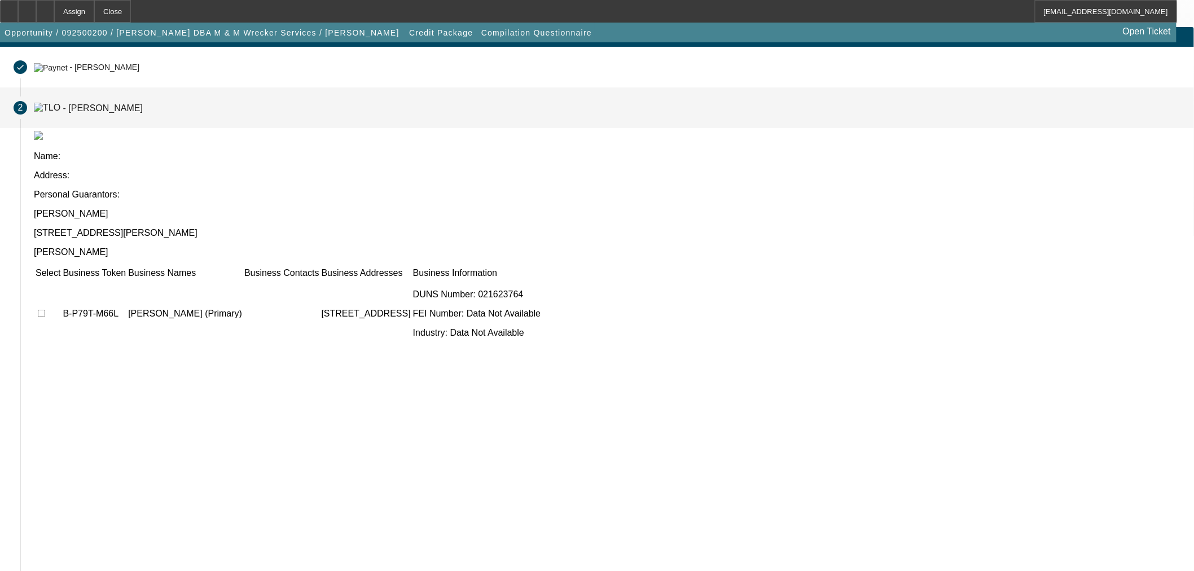
click at [61, 280] on td at bounding box center [48, 314] width 26 height 68
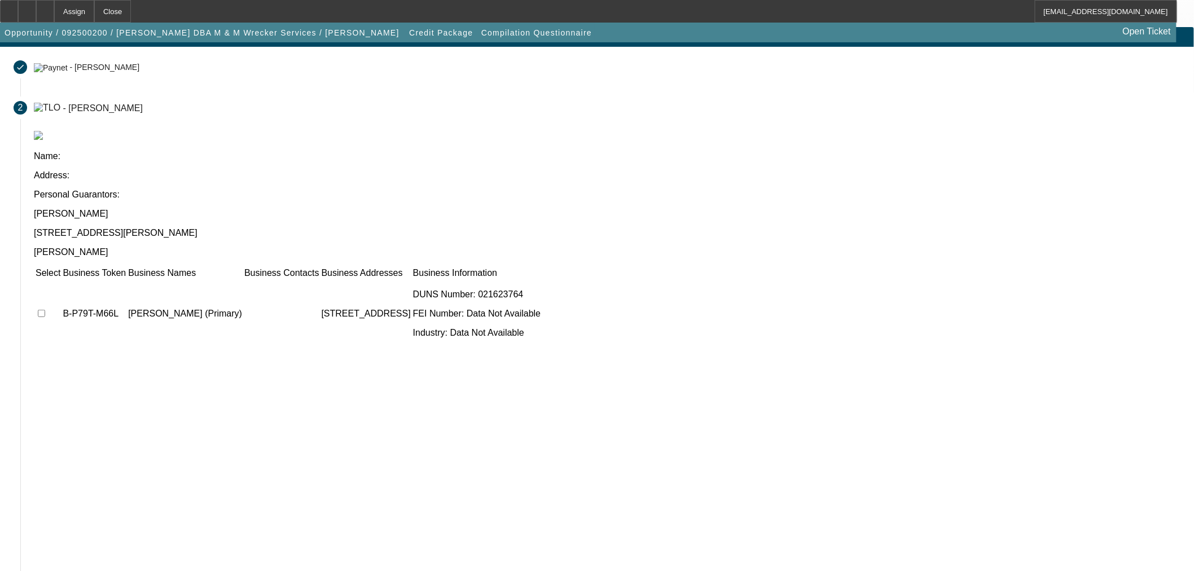
click at [45, 310] on input "checkbox" at bounding box center [41, 313] width 7 height 7
checkbox input "true"
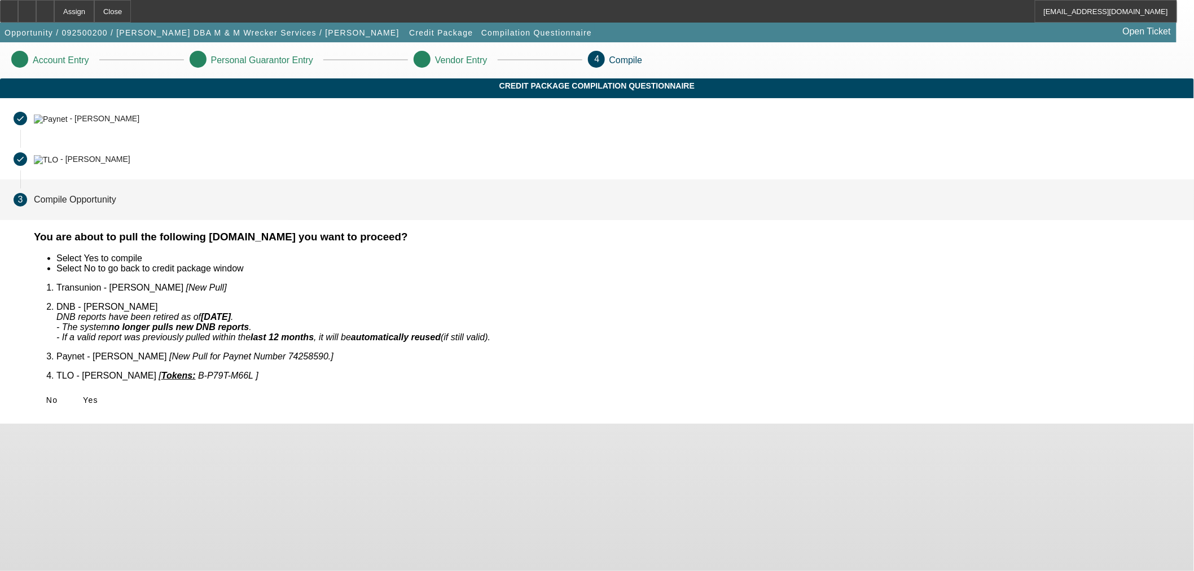
scroll to position [0, 0]
click at [108, 387] on span at bounding box center [90, 399] width 36 height 27
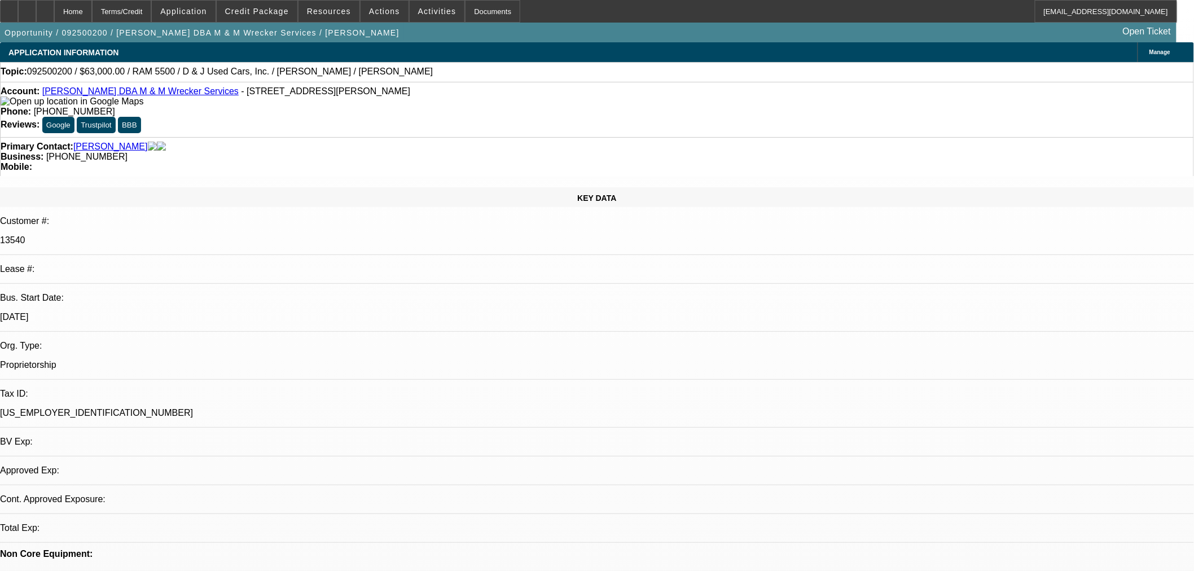
select select "0"
select select "2"
select select "0.1"
select select "4"
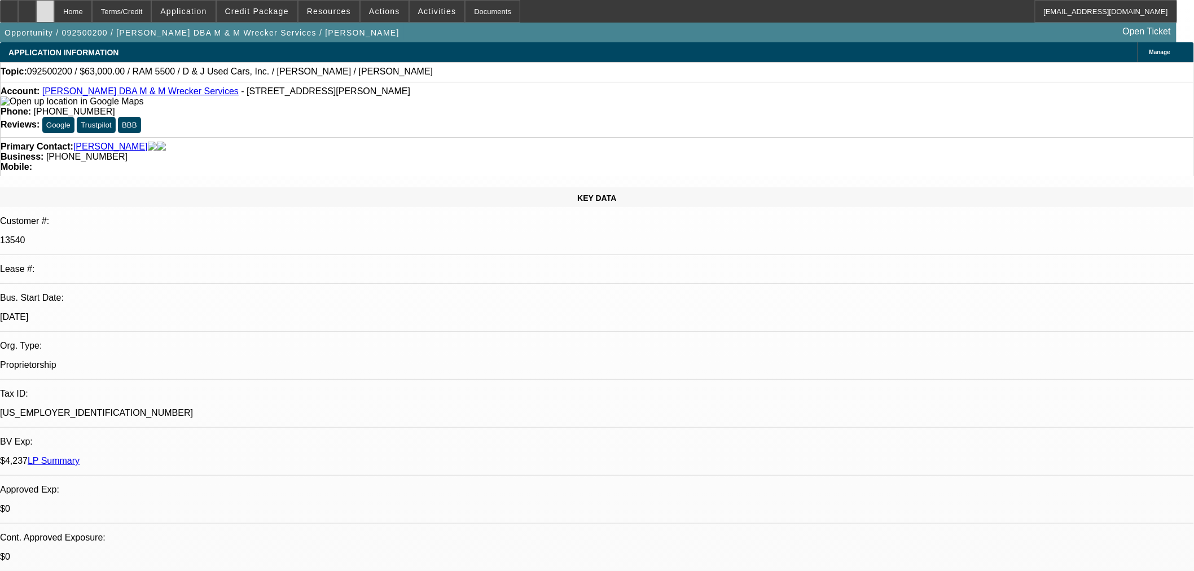
click at [54, 15] on div at bounding box center [45, 11] width 18 height 23
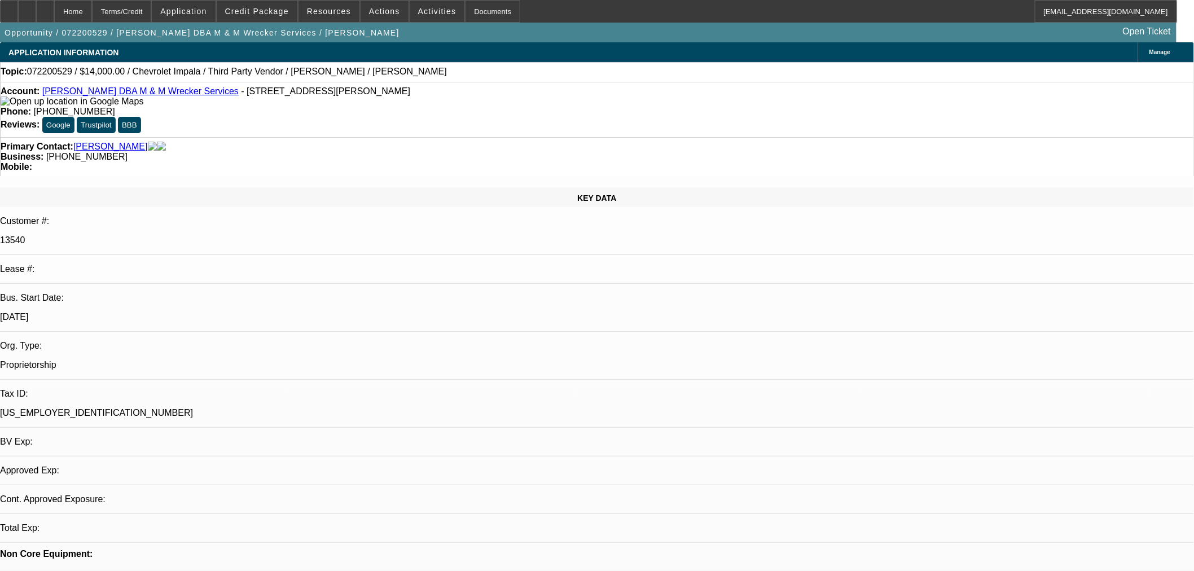
select select "0"
select select "2"
select select "0"
select select "6"
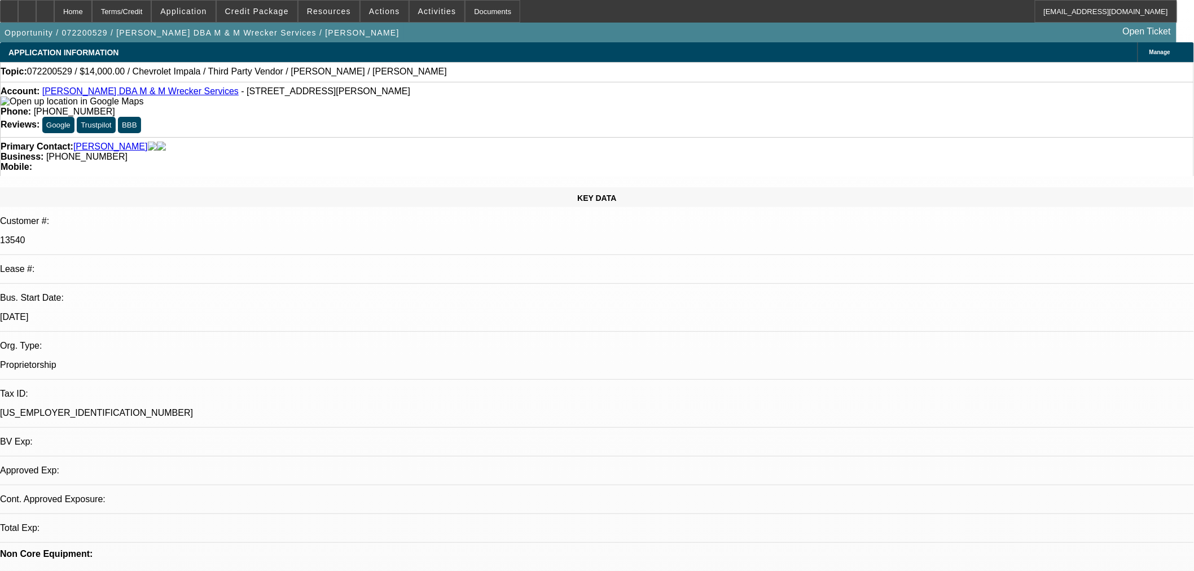
select select "0"
select select "6"
select select "0"
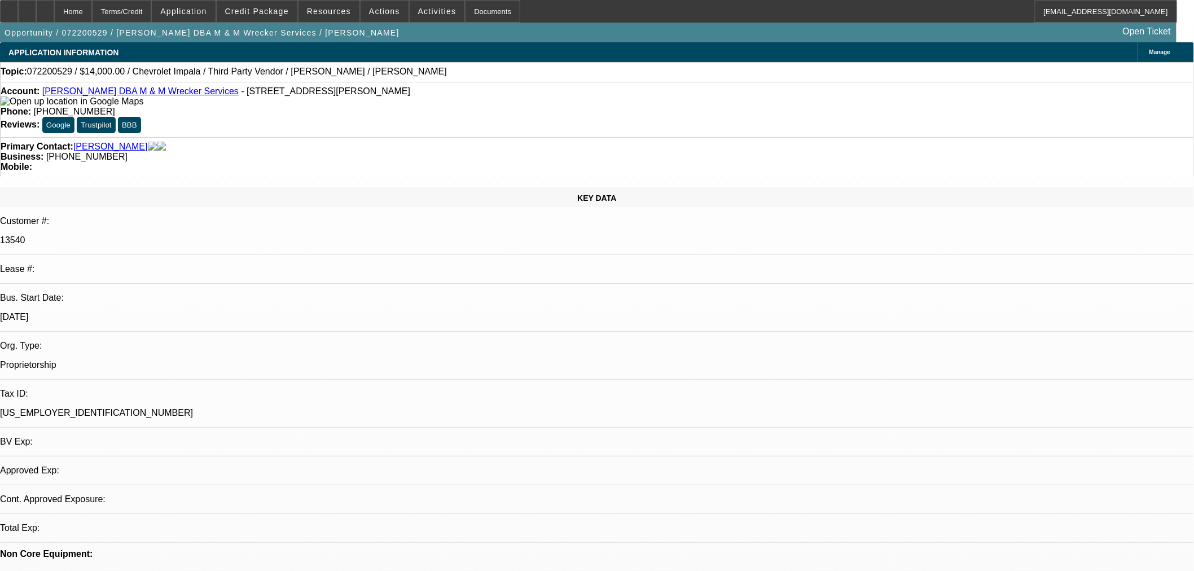
select select "0"
select select "6"
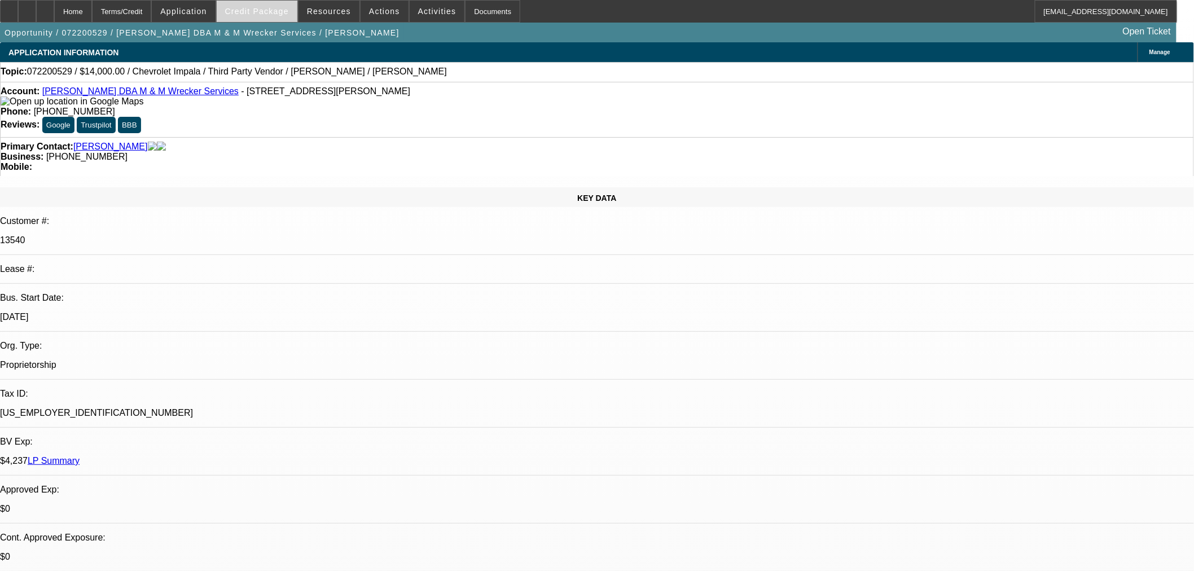
drag, startPoint x: 286, startPoint y: 8, endPoint x: 291, endPoint y: 14, distance: 7.6
click at [286, 8] on span "Credit Package" at bounding box center [257, 11] width 64 height 9
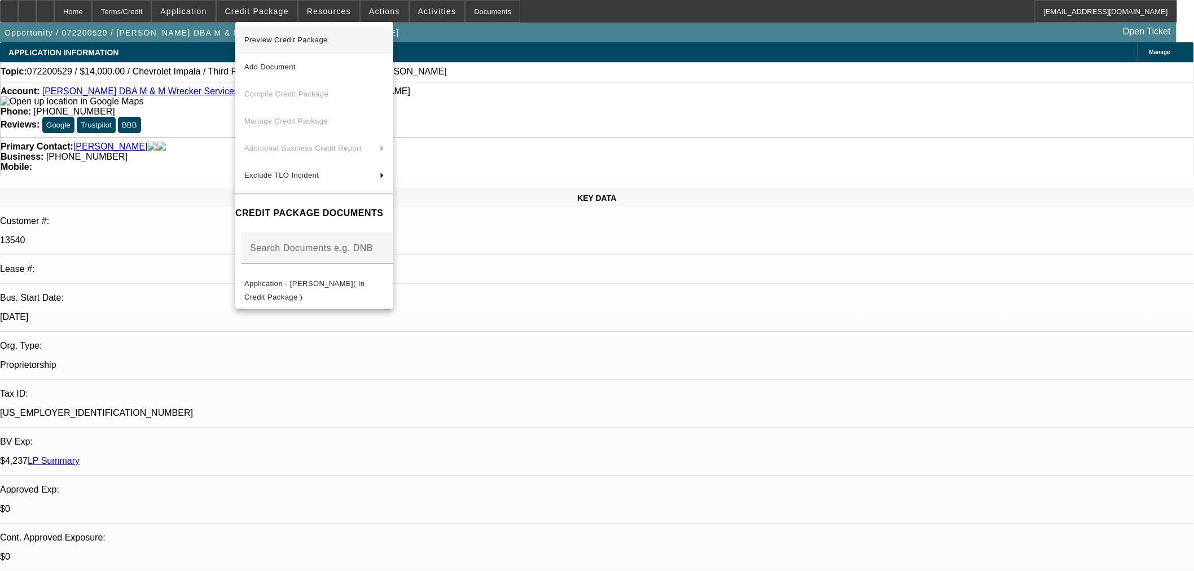
click at [319, 40] on span "Preview Credit Package" at bounding box center [286, 40] width 84 height 8
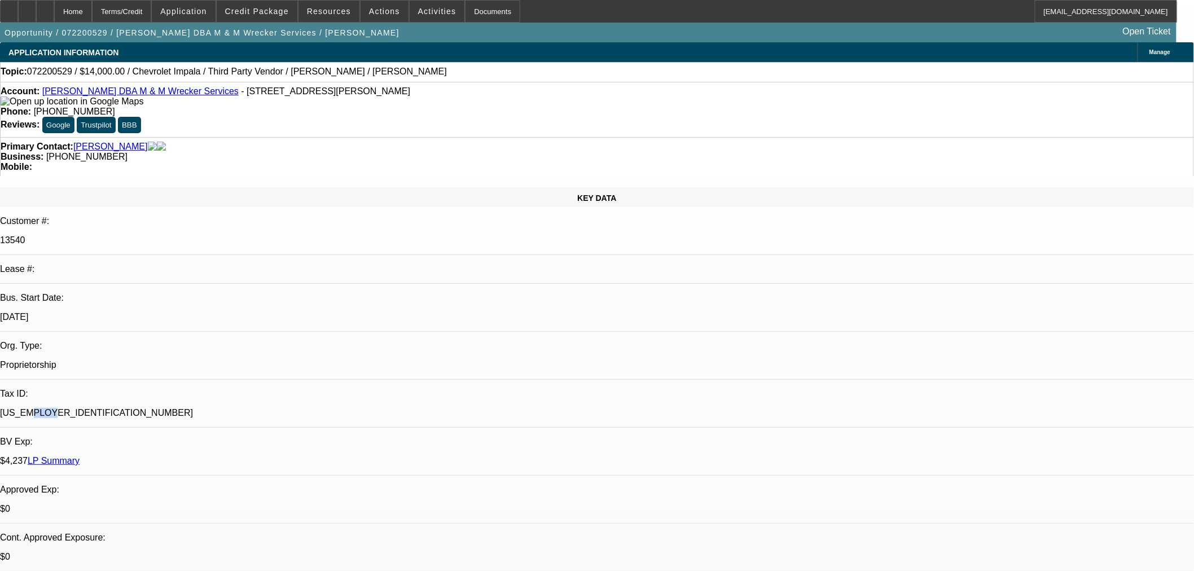
drag, startPoint x: 169, startPoint y: 230, endPoint x: 188, endPoint y: 234, distance: 19.0
click at [188, 408] on p "[US_EMPLOYER_IDENTIFICATION_NUMBER]" at bounding box center [597, 413] width 1194 height 10
click at [159, 238] on div "KEY DATA Customer #: 13540 Lease #: Bus. Start Date: 1/1/01 Org. Type: Propriet…" at bounding box center [597, 458] width 1194 height 543
click at [159, 408] on div "[US_EMPLOYER_IDENTIFICATION_NUMBER]" at bounding box center [597, 413] width 1194 height 10
drag, startPoint x: 174, startPoint y: 237, endPoint x: 192, endPoint y: 237, distance: 18.1
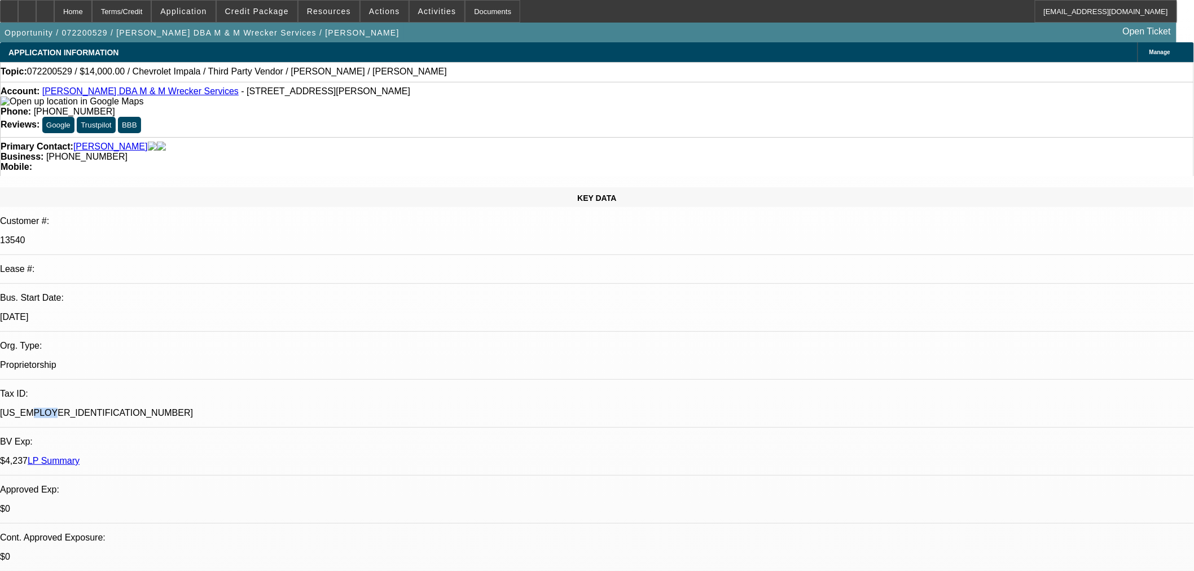
click at [192, 408] on p "[US_EMPLOYER_IDENTIFICATION_NUMBER]" at bounding box center [597, 413] width 1194 height 10
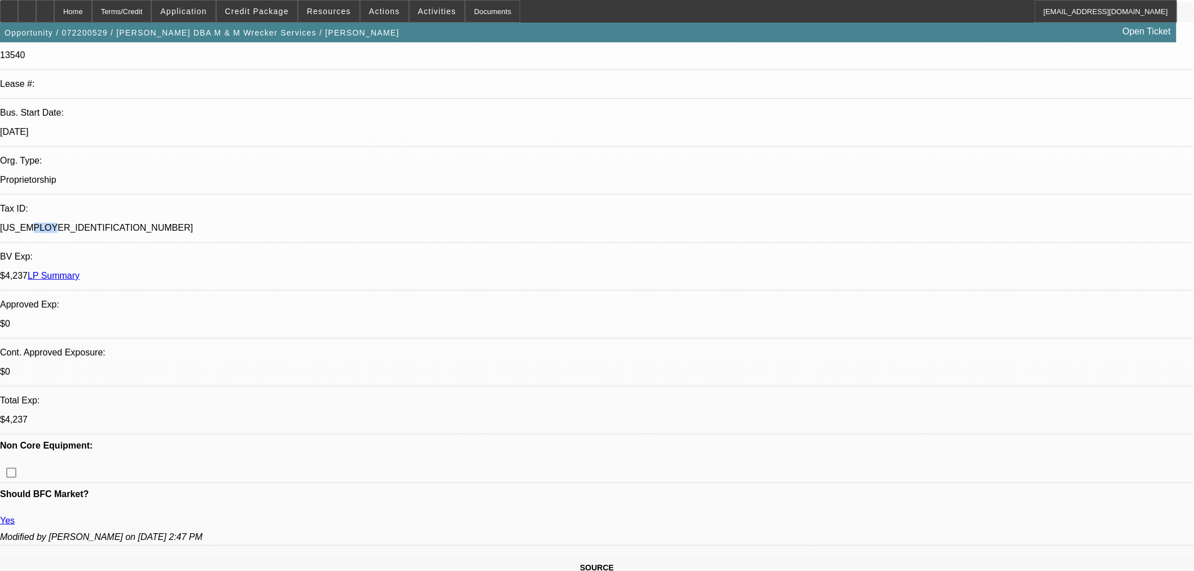
scroll to position [313, 0]
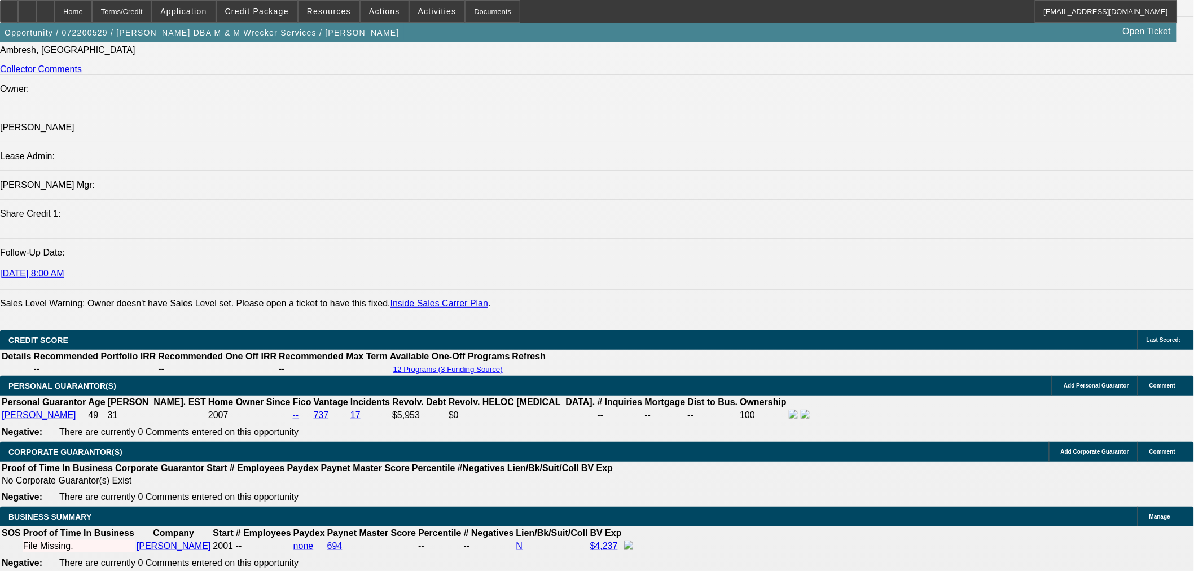
scroll to position [1629, 0]
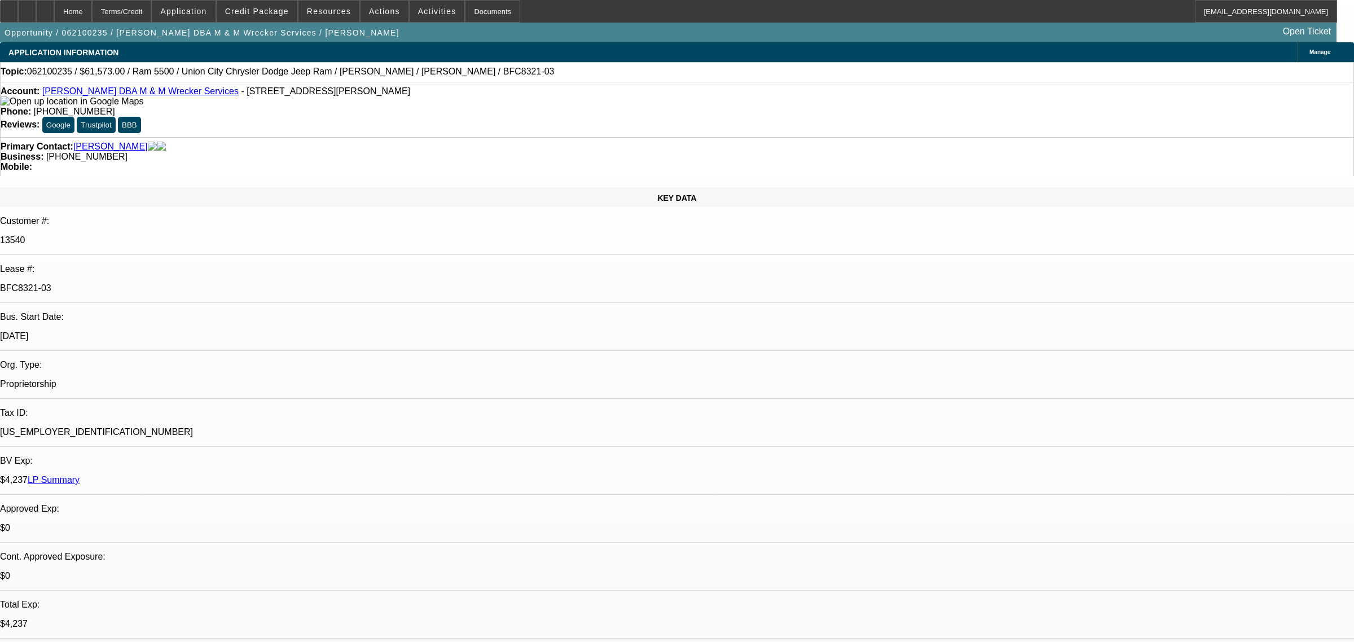
select select "0"
select select "2"
select select "0.1"
select select "4"
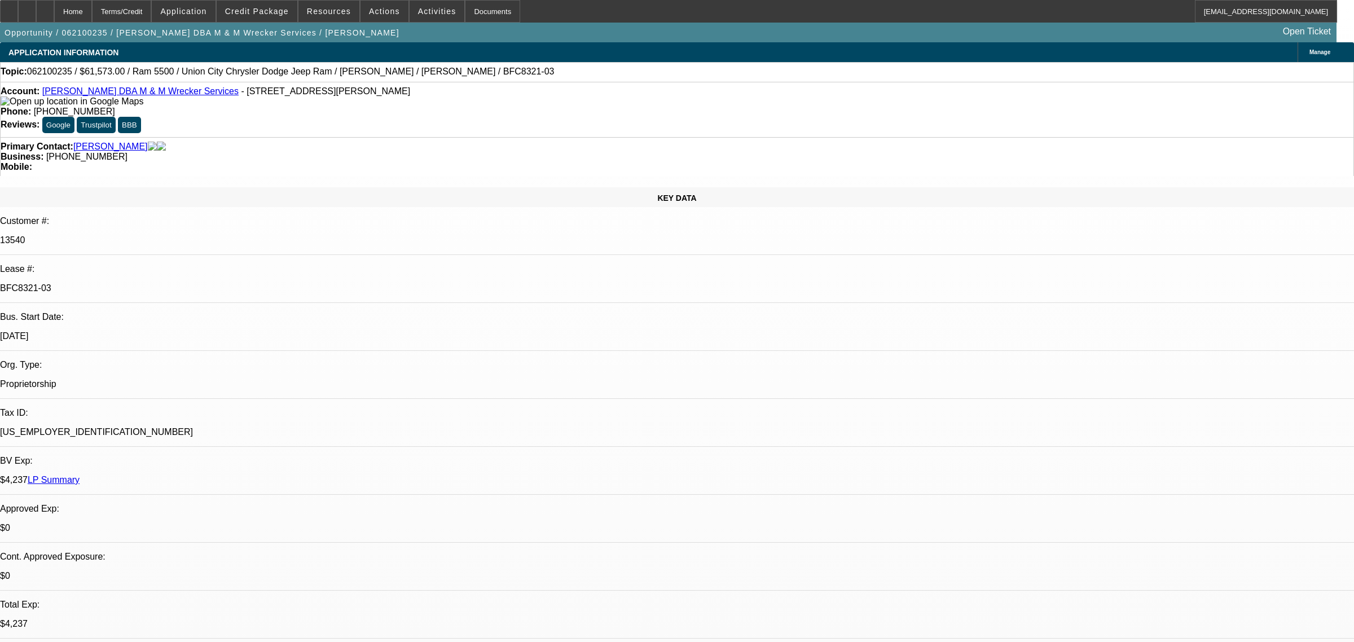
select select "0"
select select "6"
select select "0"
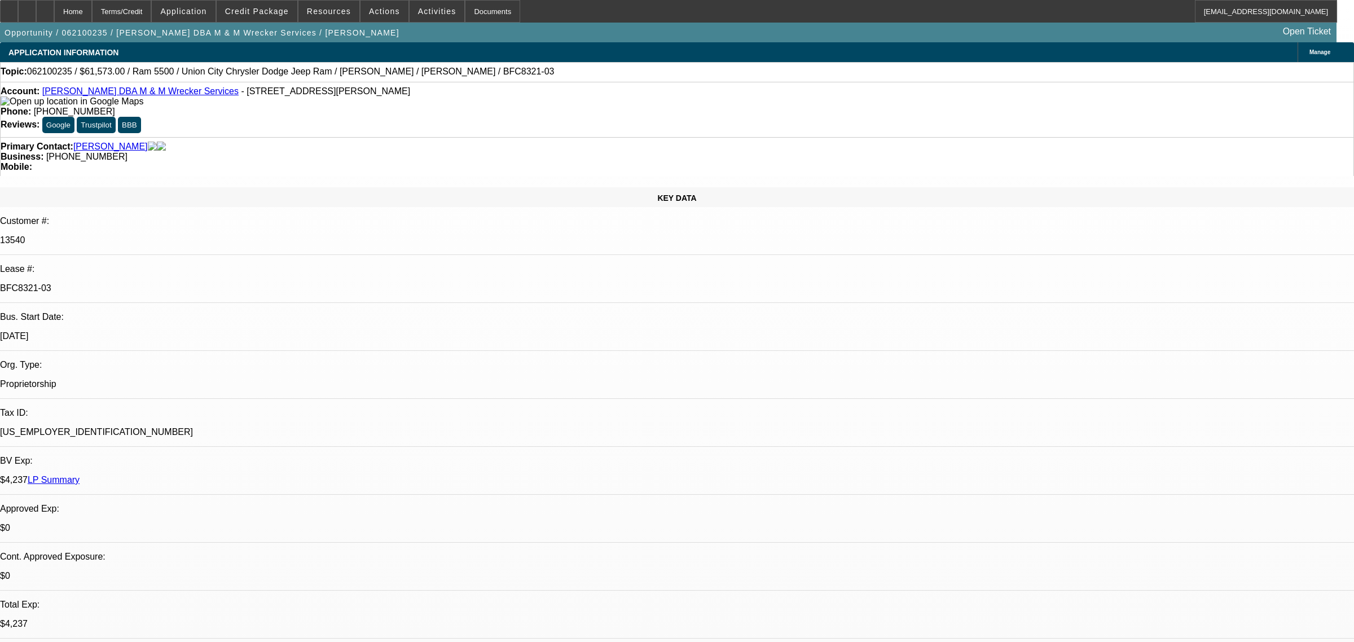
select select "0"
select select "2"
select select "0.1"
select select "4"
select select "0"
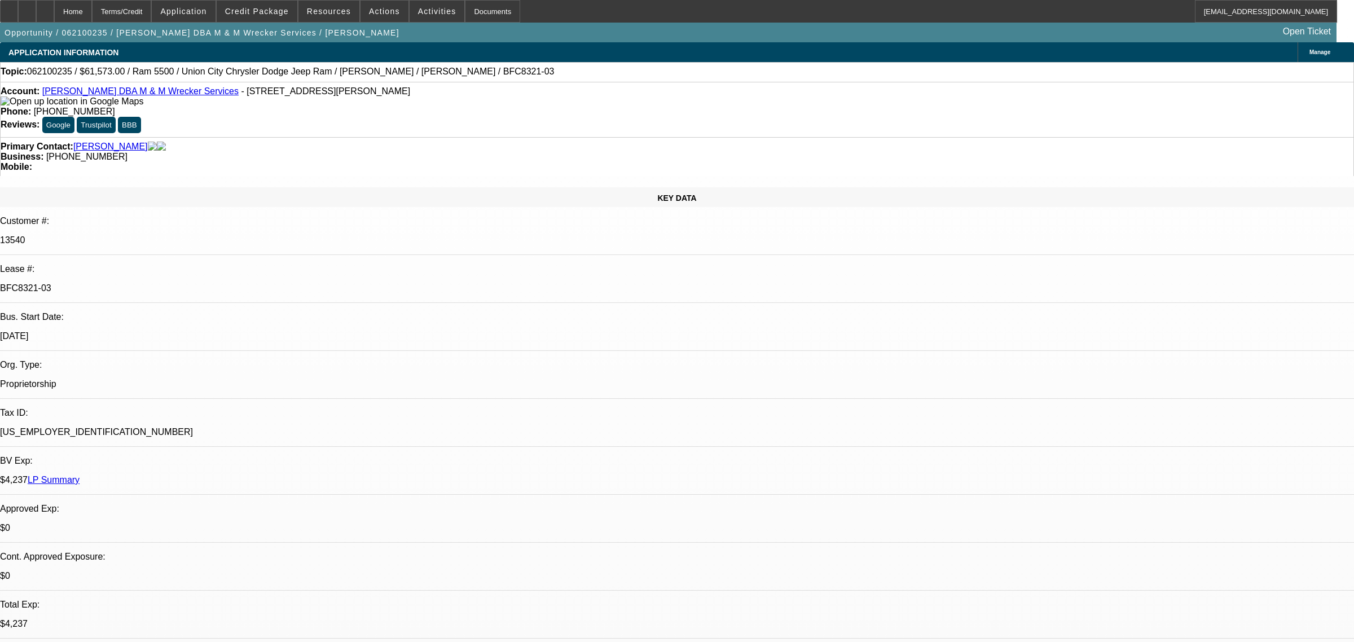
select select "0"
select select "2"
select select "0.1"
select select "4"
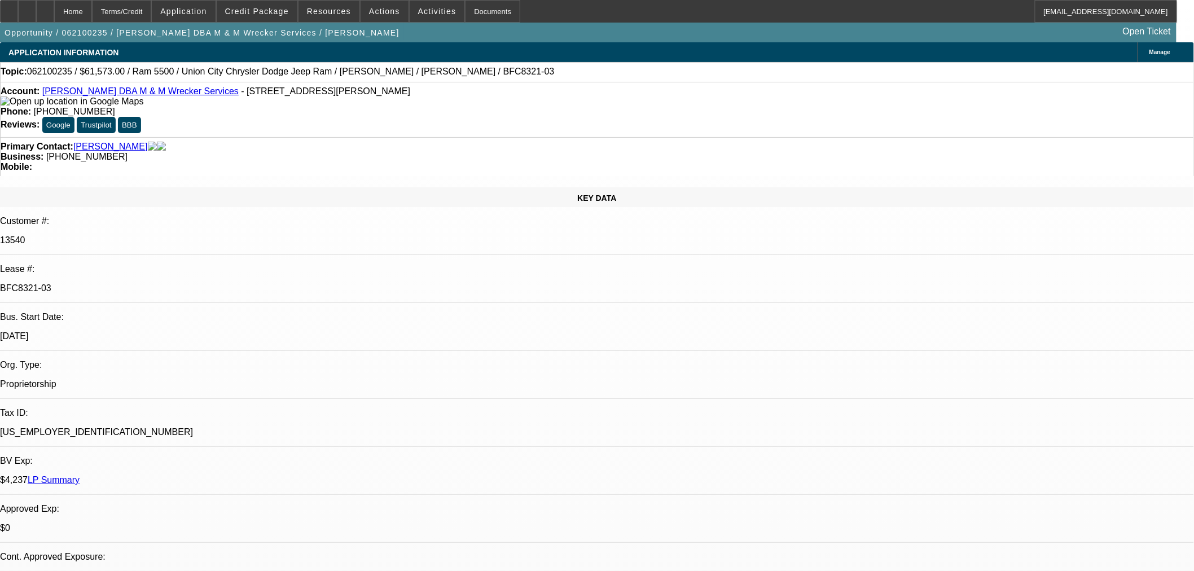
drag, startPoint x: 952, startPoint y: 111, endPoint x: 948, endPoint y: 95, distance: 16.8
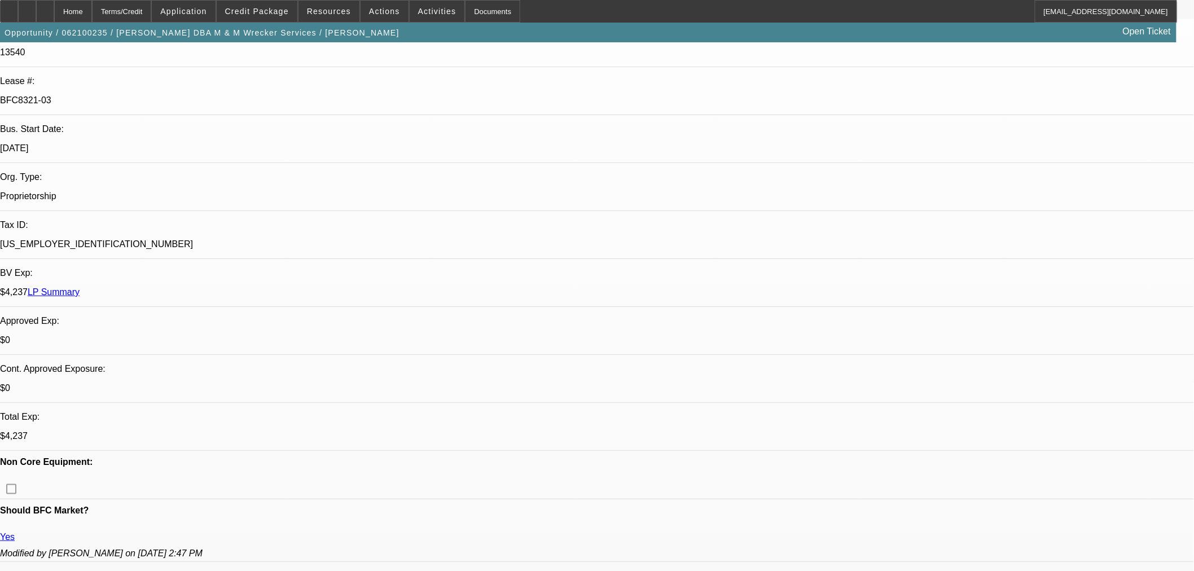
scroll to position [501, 0]
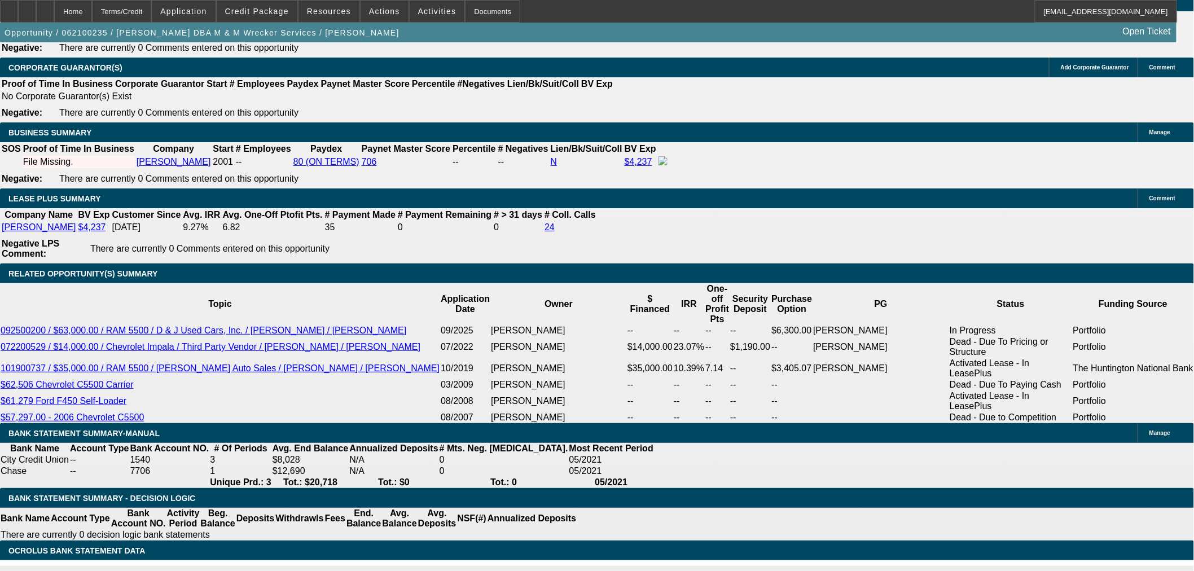
scroll to position [1818, 0]
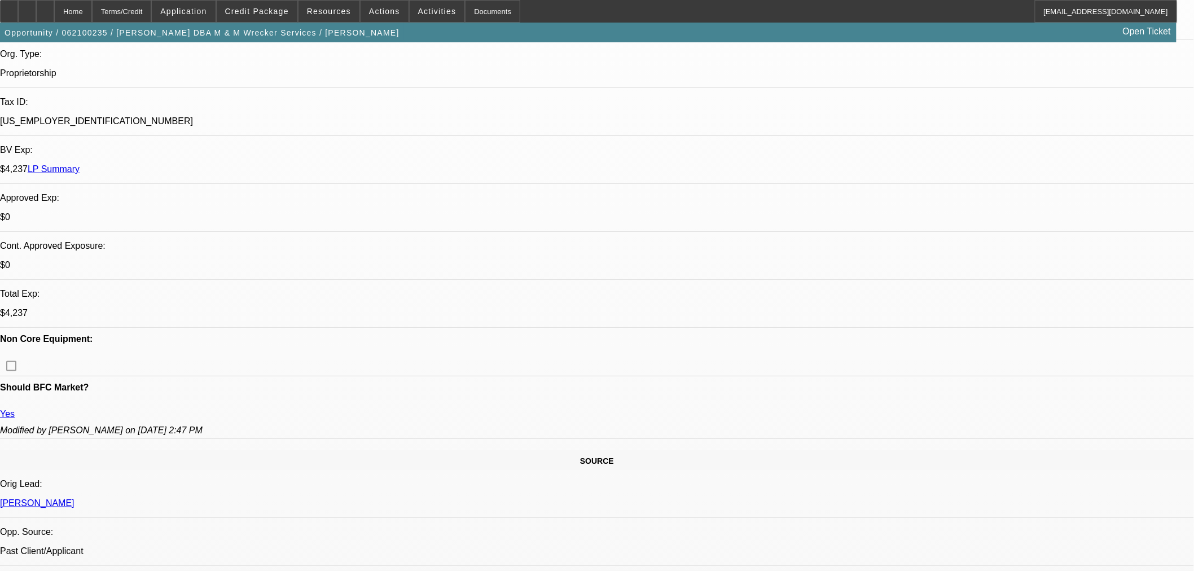
scroll to position [0, 0]
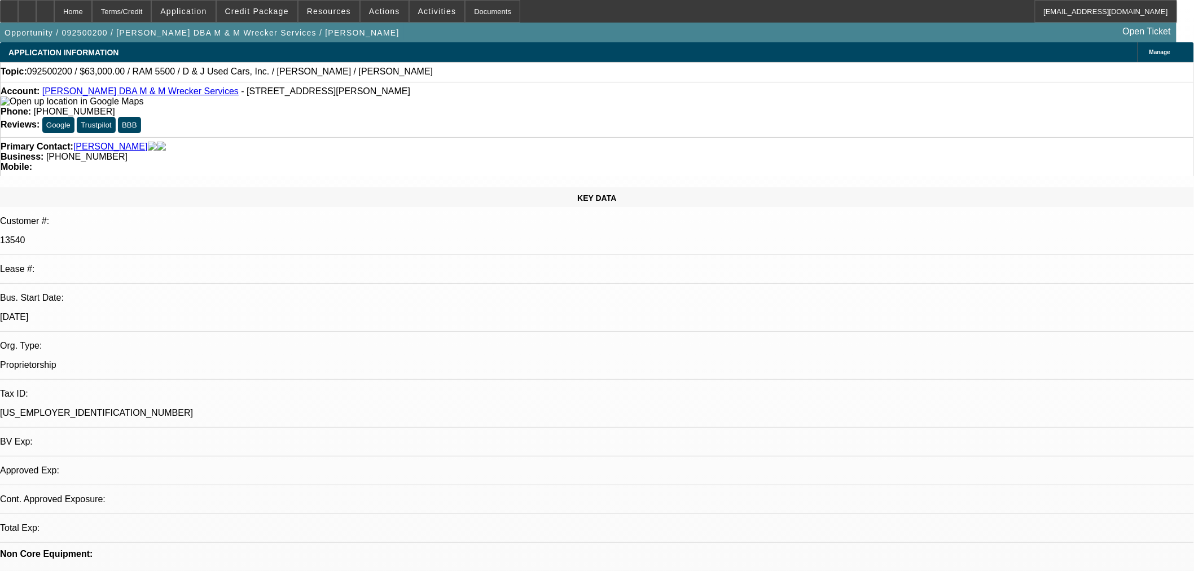
select select "0"
select select "2"
select select "0.1"
select select "4"
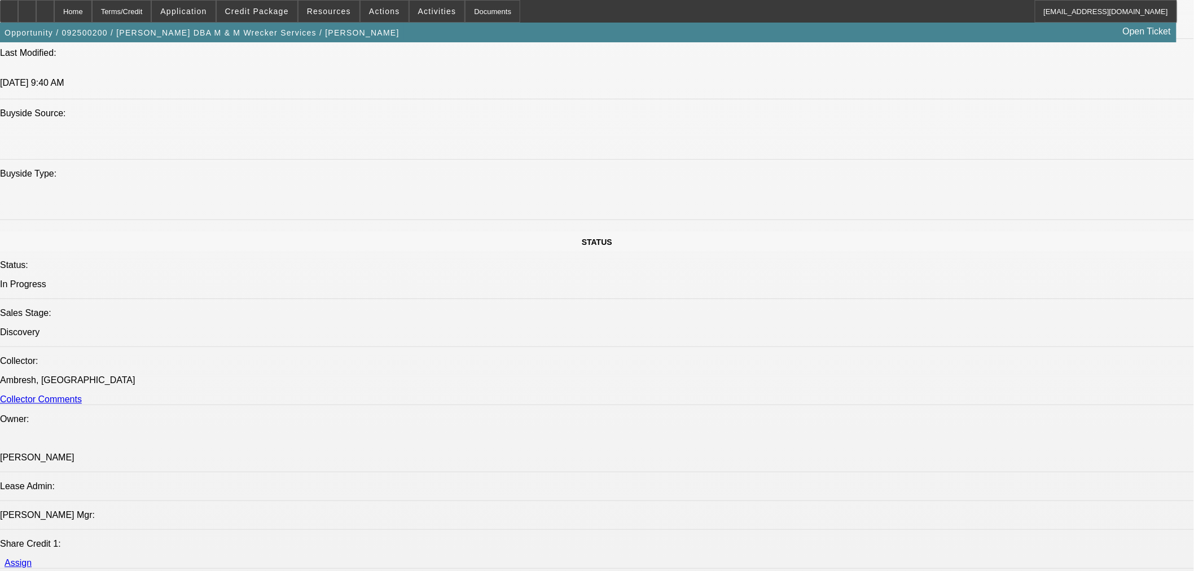
scroll to position [1128, 0]
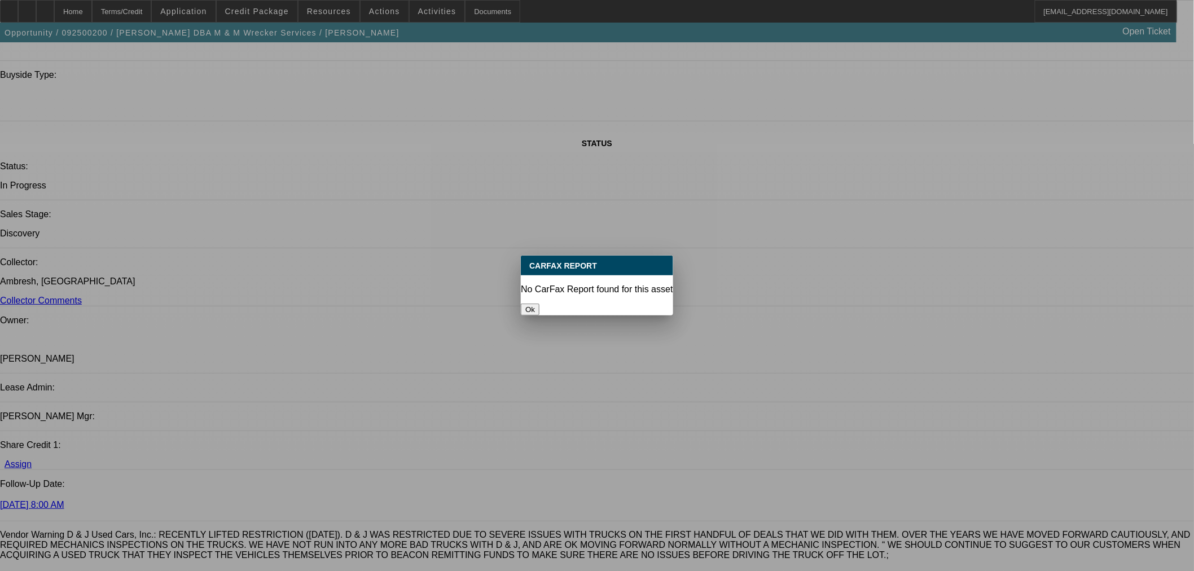
scroll to position [0, 0]
click at [539, 305] on button "Ok" at bounding box center [530, 310] width 19 height 12
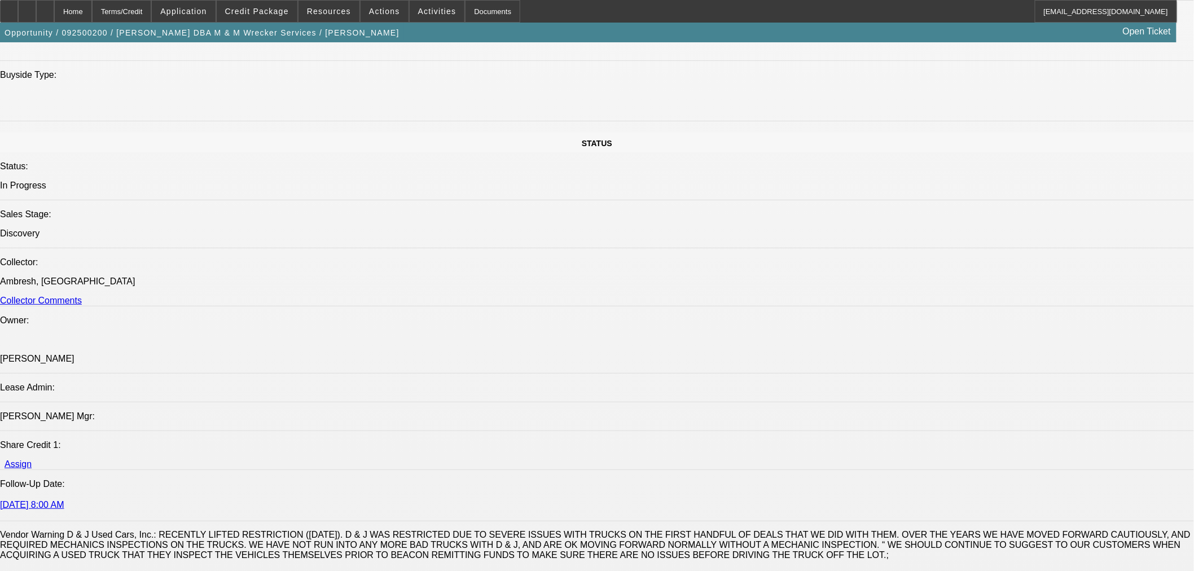
scroll to position [1128, 0]
click at [54, 3] on div at bounding box center [45, 11] width 18 height 23
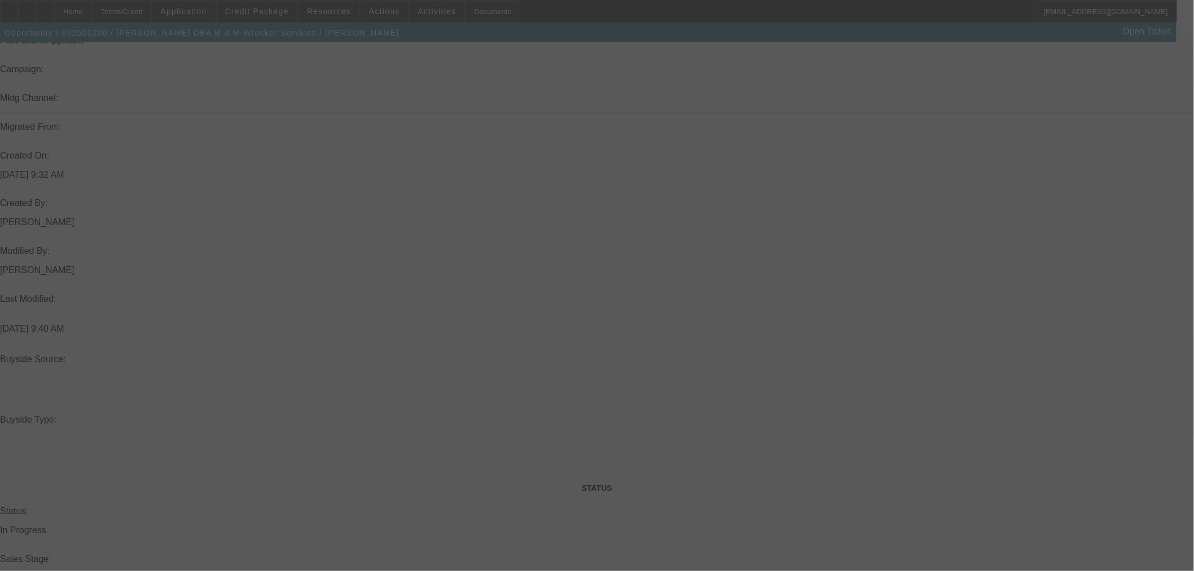
select select "0"
select select "2"
select select "0.1"
select select "4"
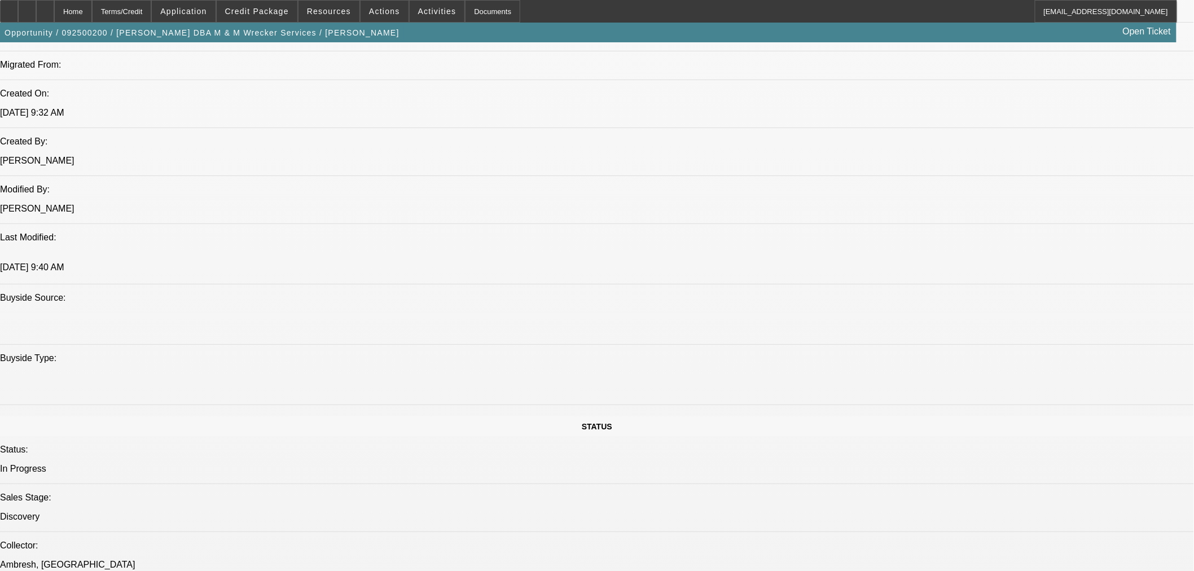
scroll to position [1093, 0]
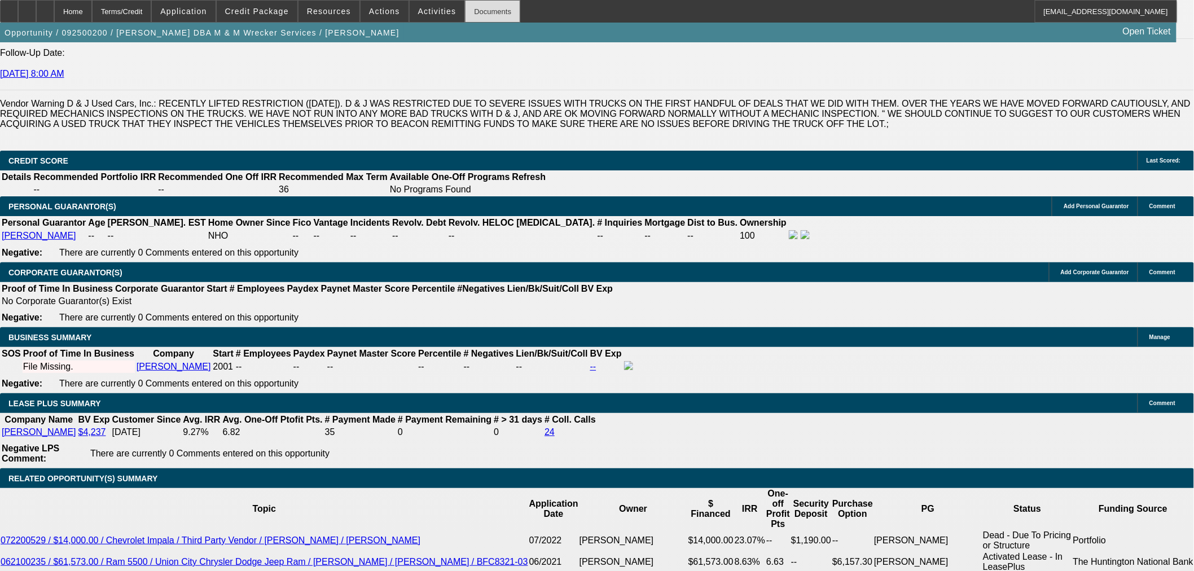
scroll to position [1658, 0]
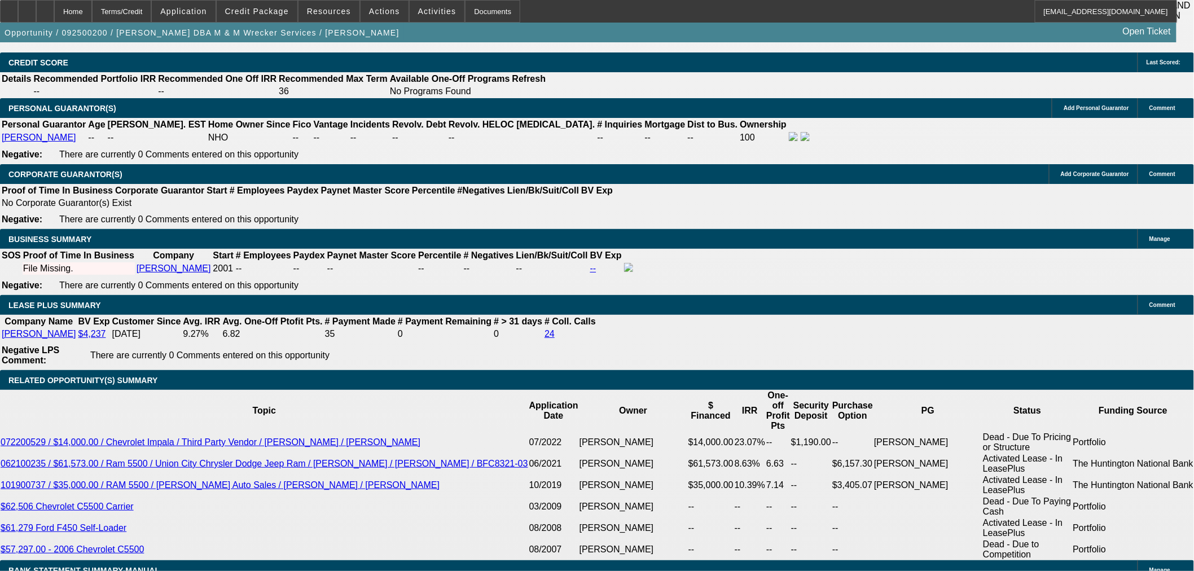
type input "42"
type input "11"
type input "$3,054.06"
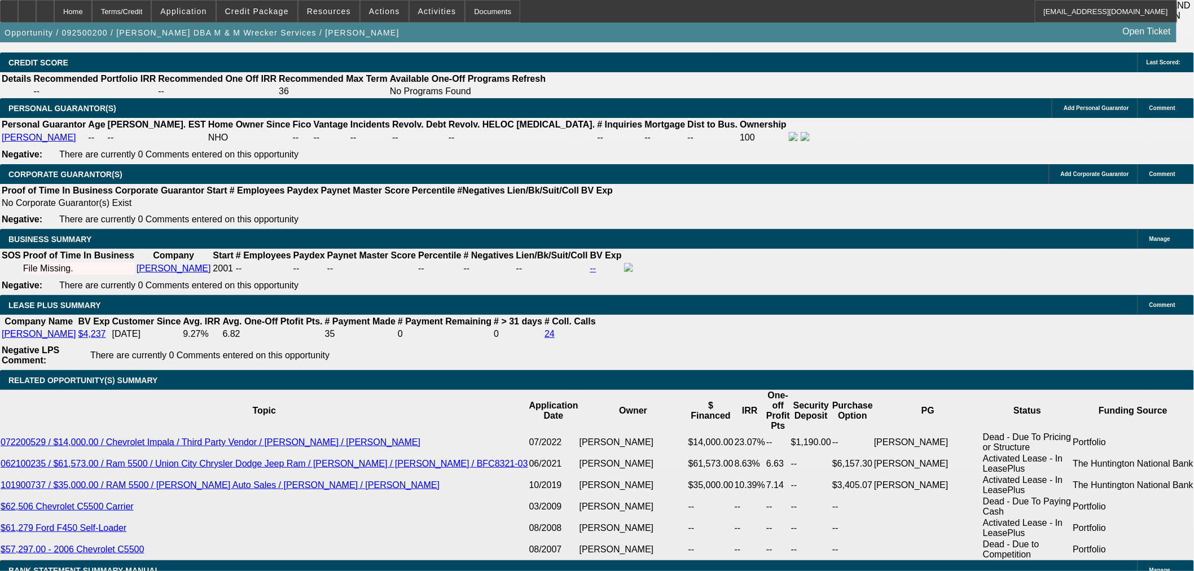
type input "$1,527.03"
type input "$3,628.02"
type input "$1,814.01"
type input "11"
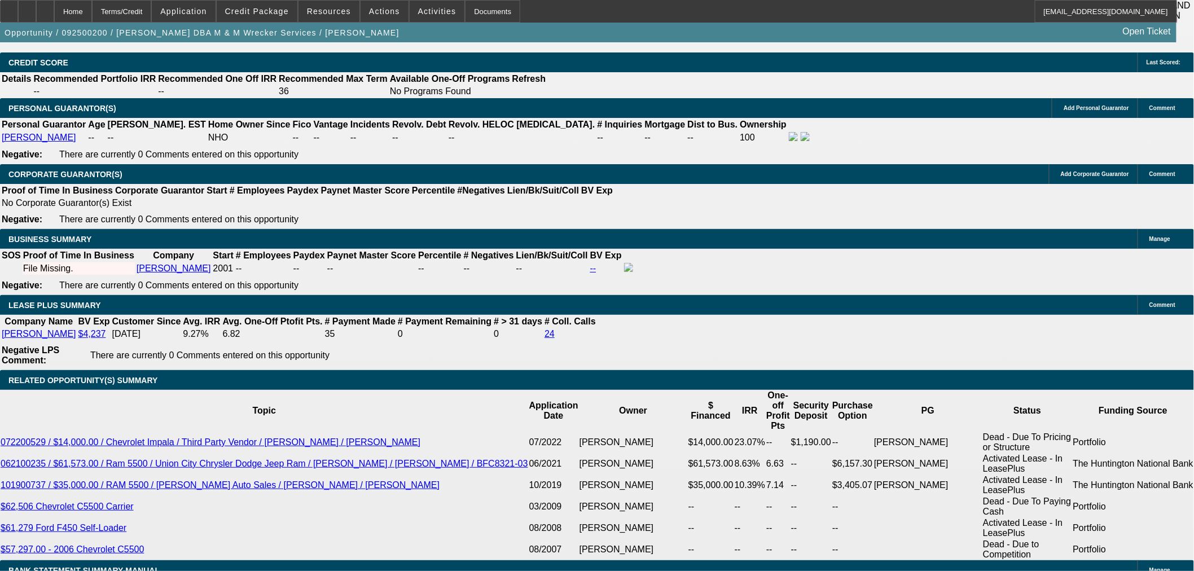
type input "$0.00"
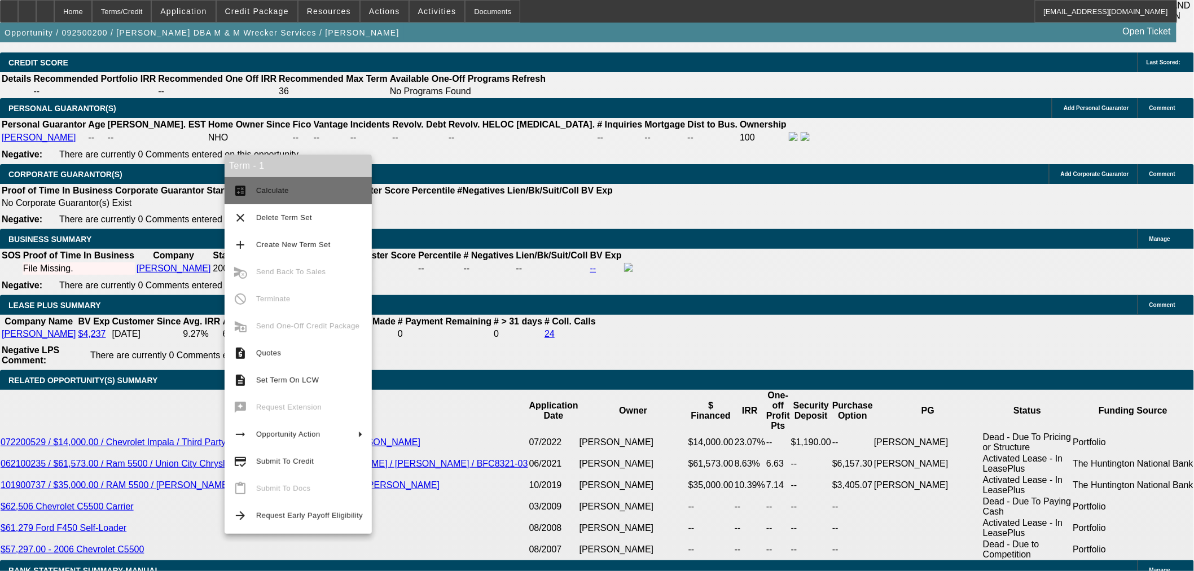
click at [332, 182] on button "calculate Calculate" at bounding box center [298, 190] width 147 height 27
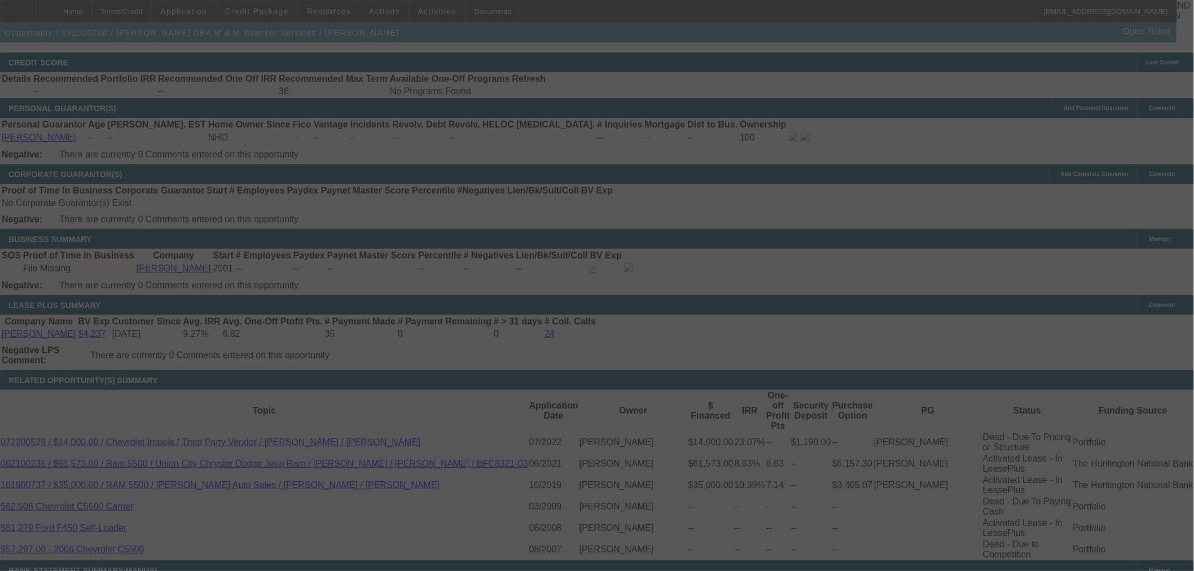
select select "0"
select select "2"
select select "0.1"
select select "4"
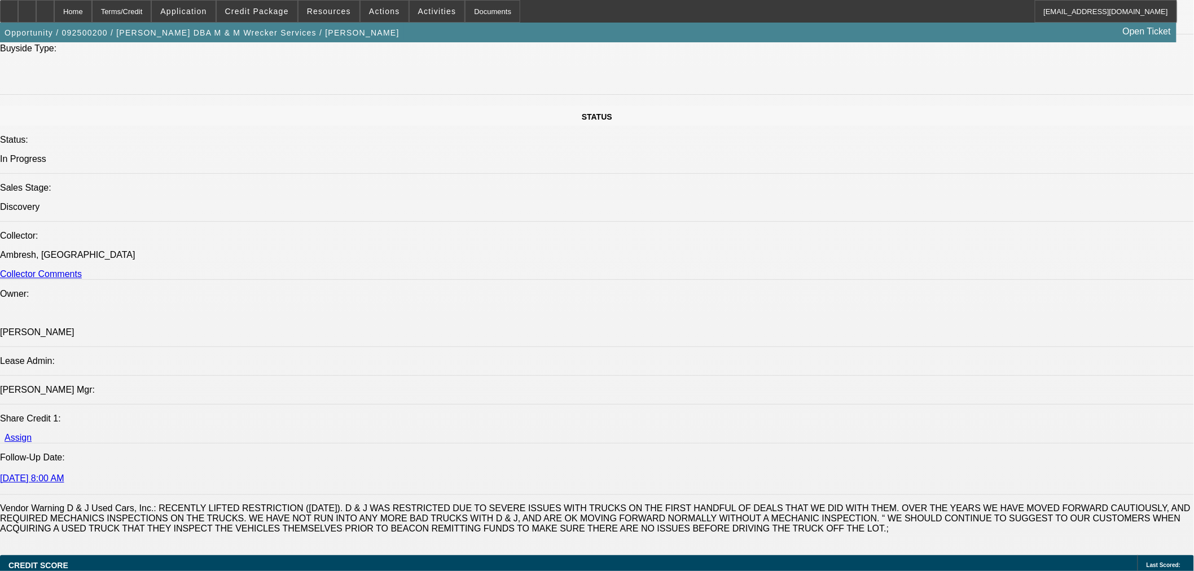
scroll to position [1031, 0]
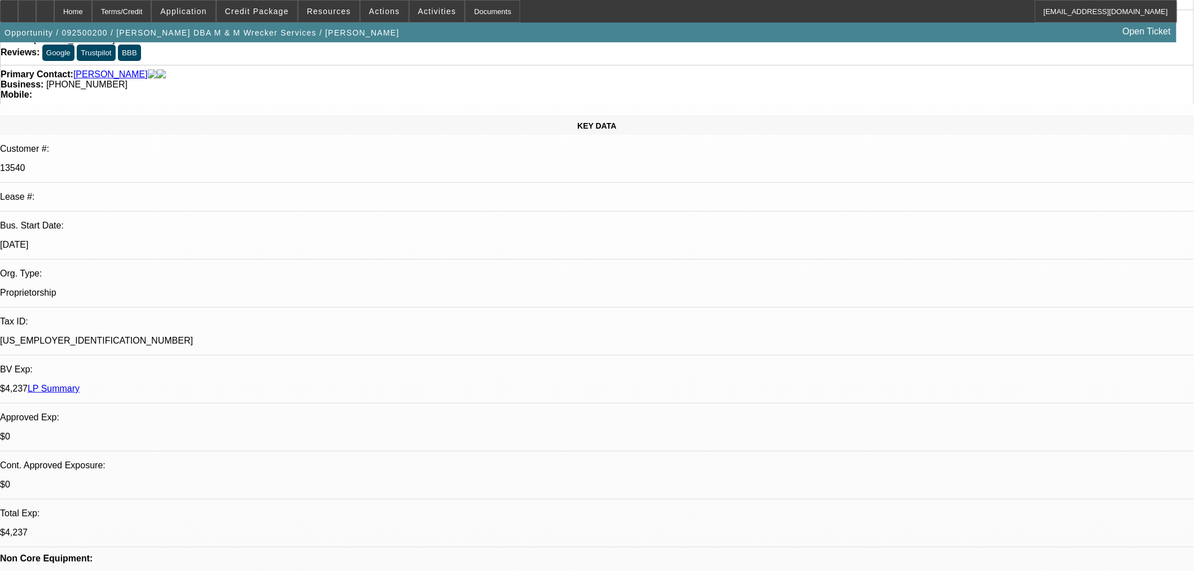
scroll to position [188, 0]
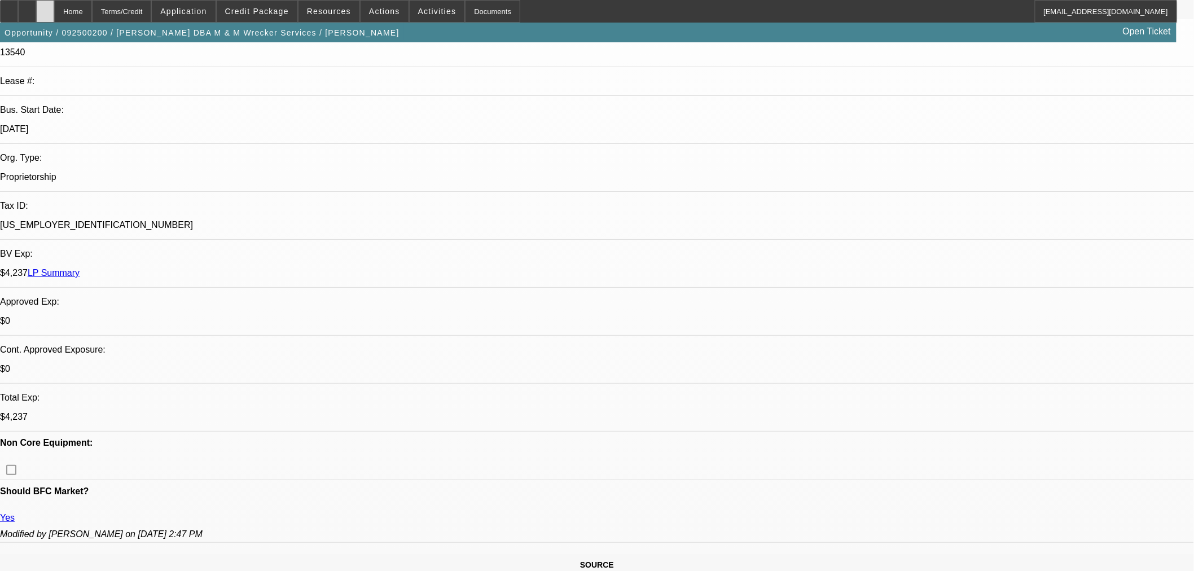
click at [54, 2] on div at bounding box center [45, 11] width 18 height 23
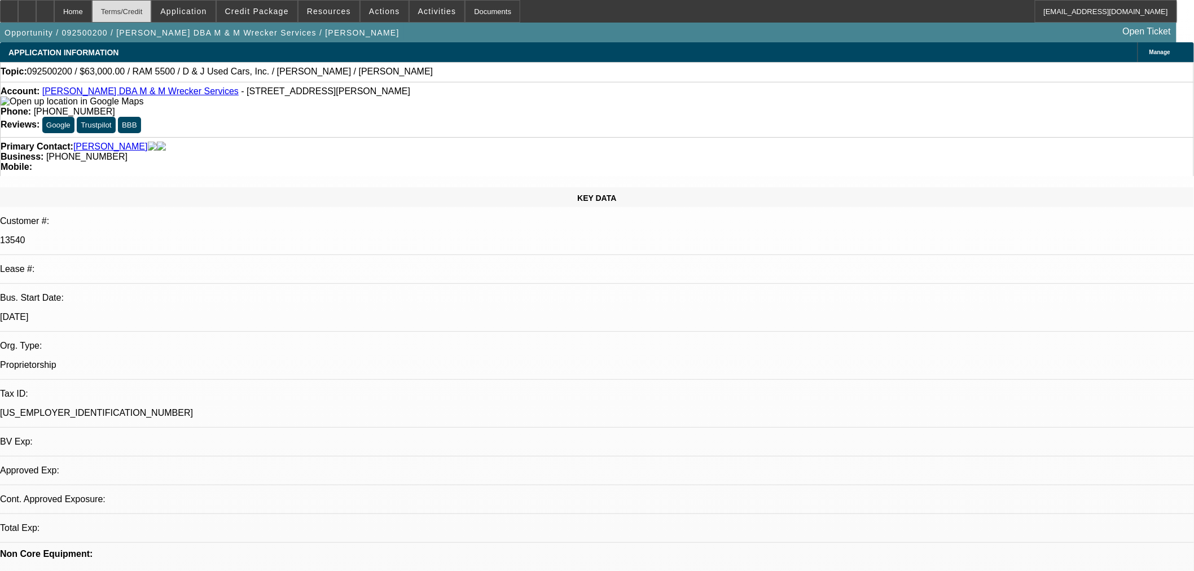
select select "0"
select select "2"
select select "0.1"
select select "4"
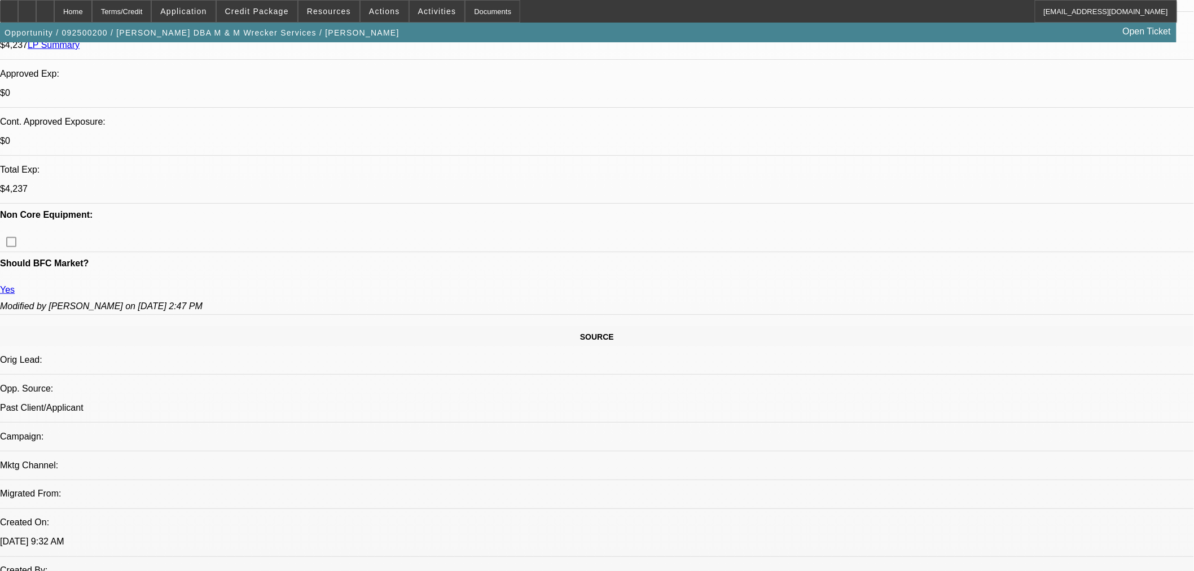
scroll to position [438, 0]
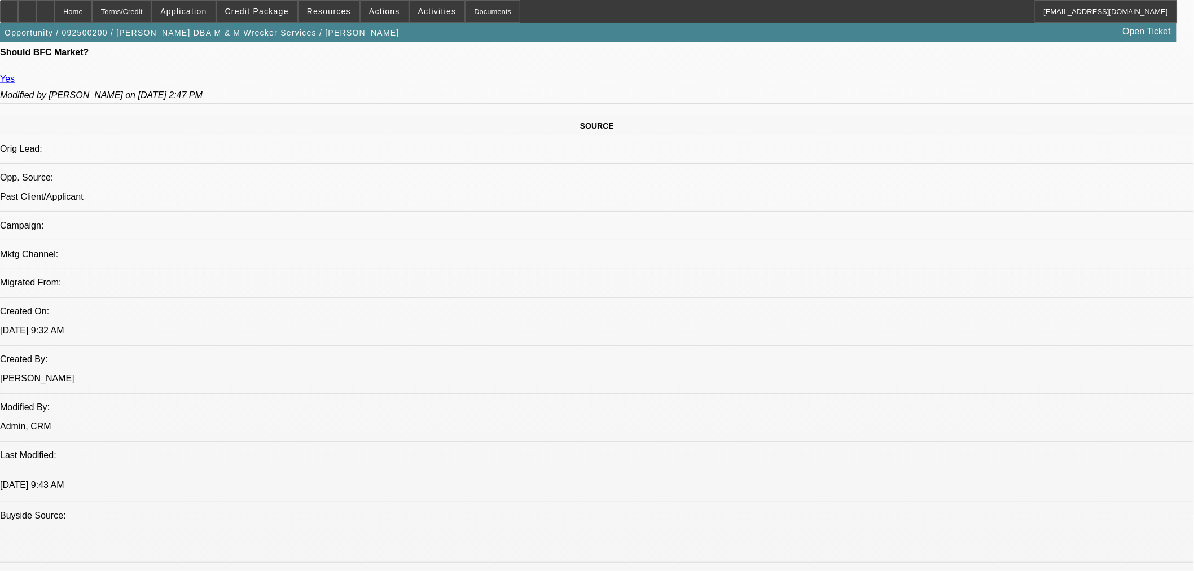
scroll to position [313, 0]
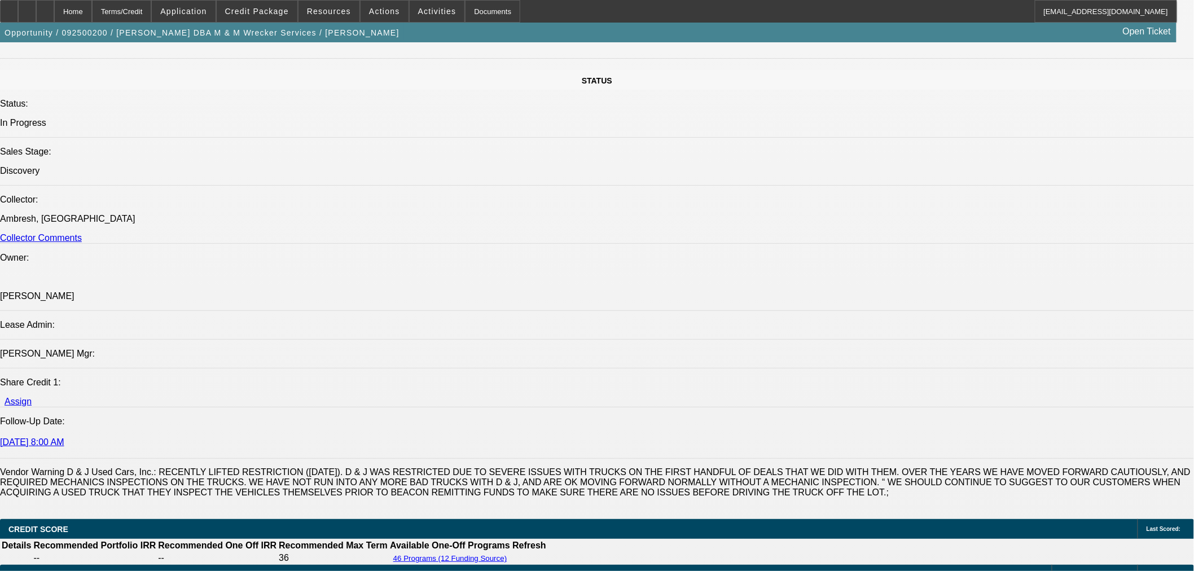
scroll to position [815, 0]
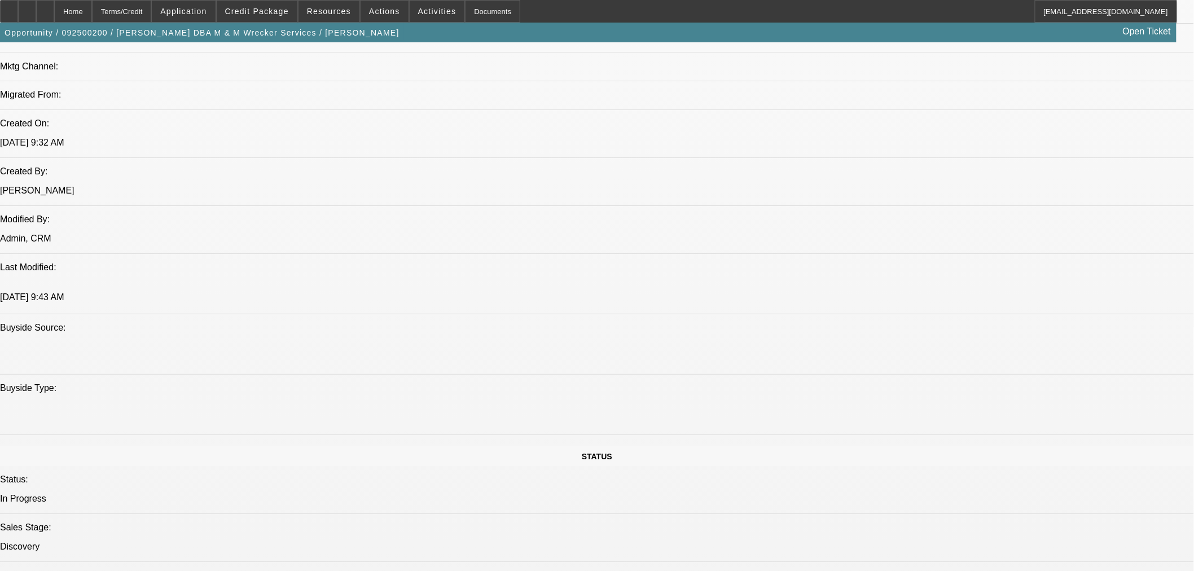
drag, startPoint x: 517, startPoint y: 265, endPoint x: 481, endPoint y: 267, distance: 36.2
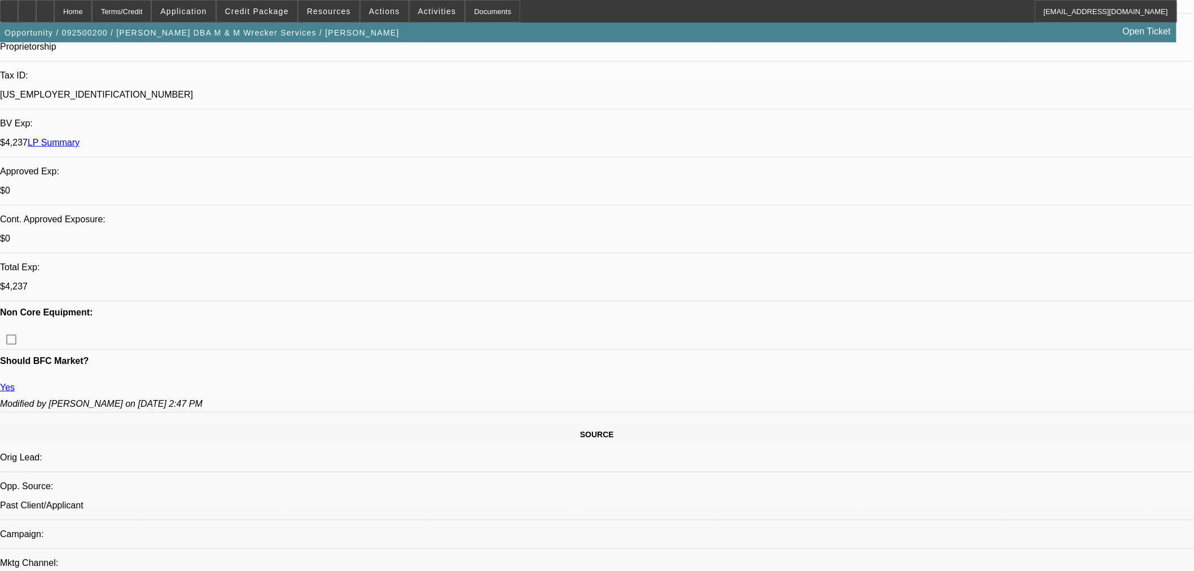
scroll to position [125, 0]
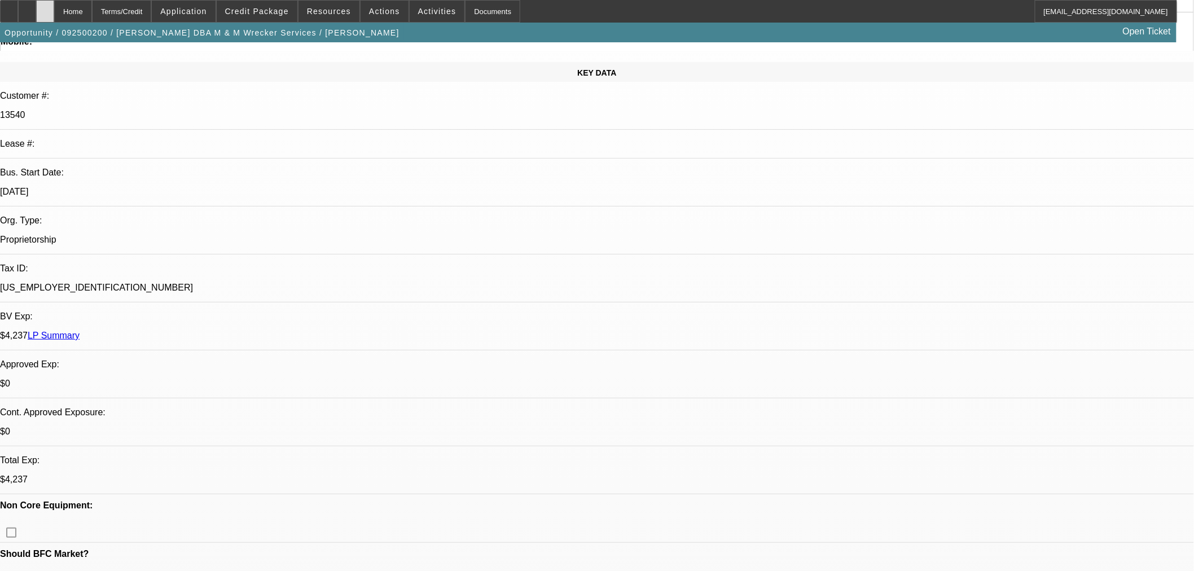
click at [45, 7] on icon at bounding box center [45, 7] width 0 height 0
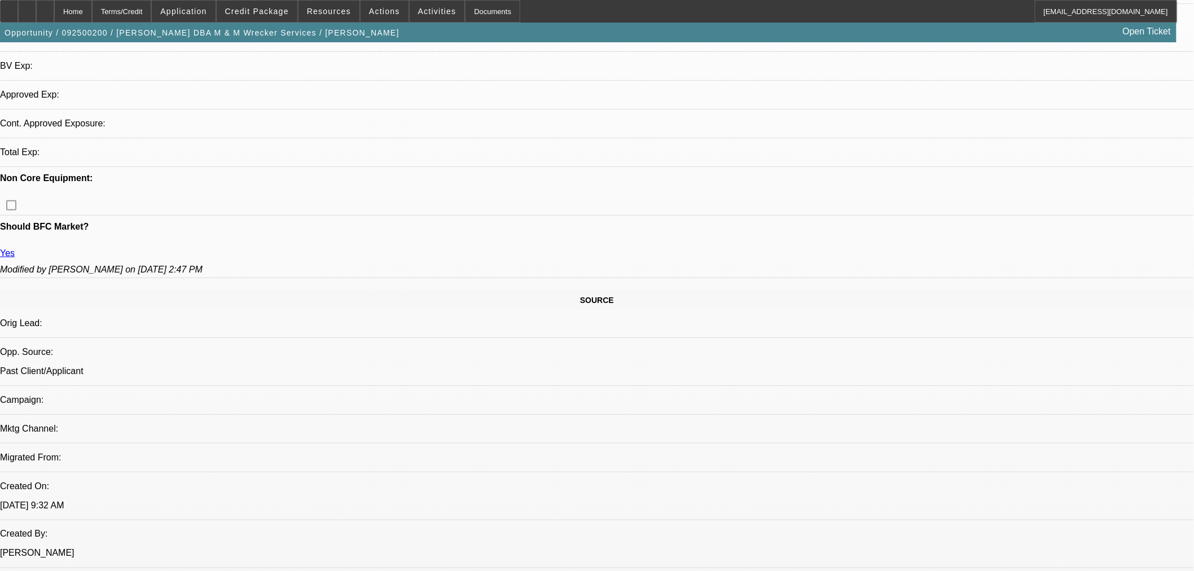
select select "0"
select select "2"
select select "0.1"
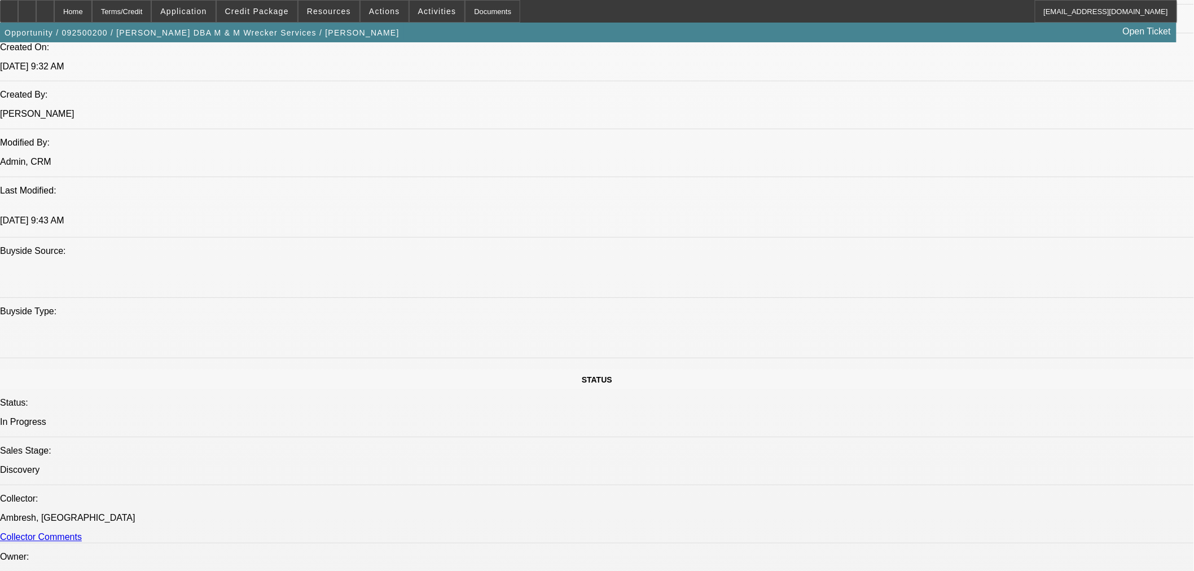
select select "1"
select select "2"
select select "4"
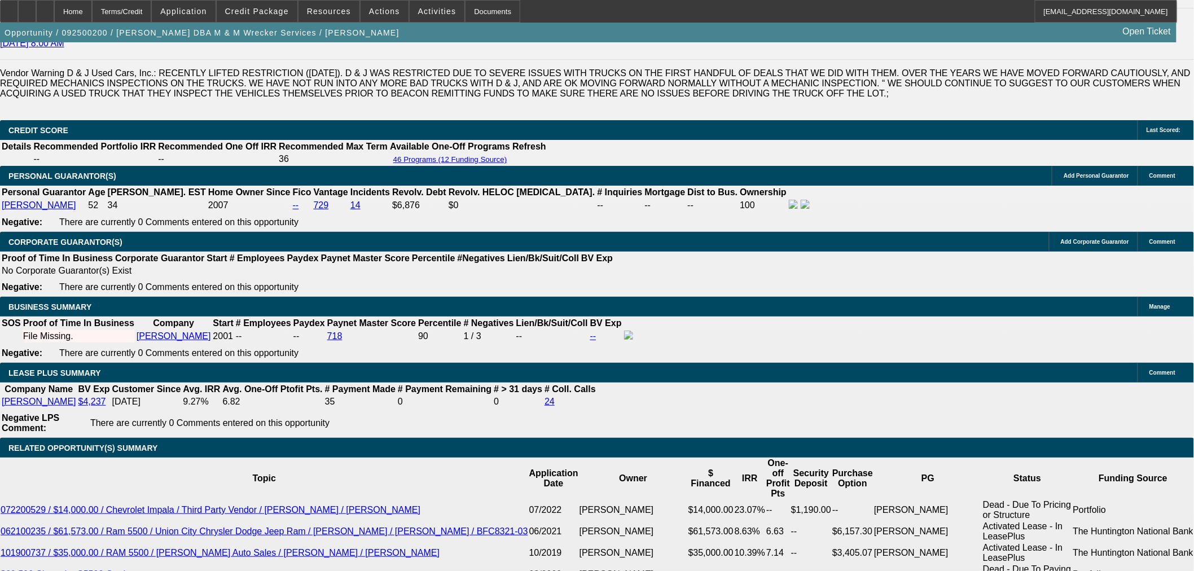
scroll to position [1643, 0]
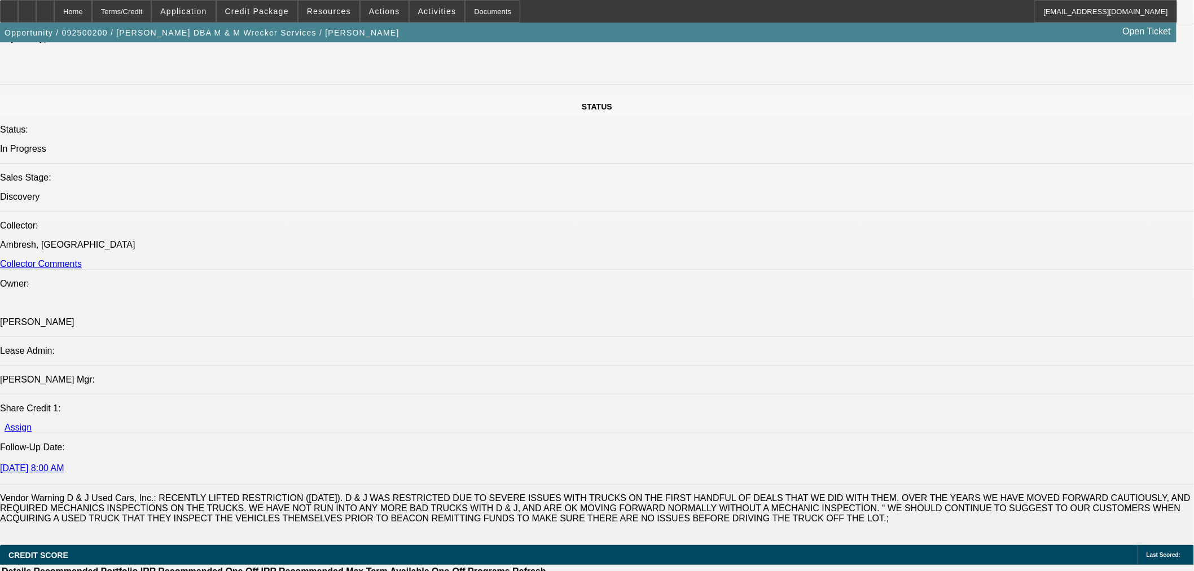
scroll to position [1079, 0]
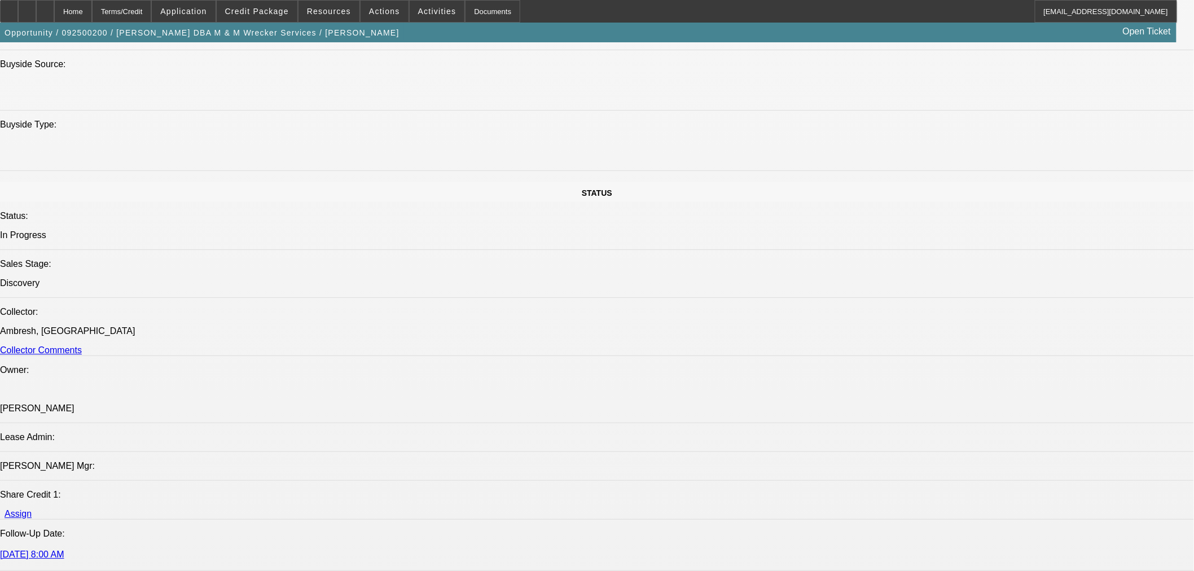
drag, startPoint x: 482, startPoint y: 340, endPoint x: 456, endPoint y: 342, distance: 26.6
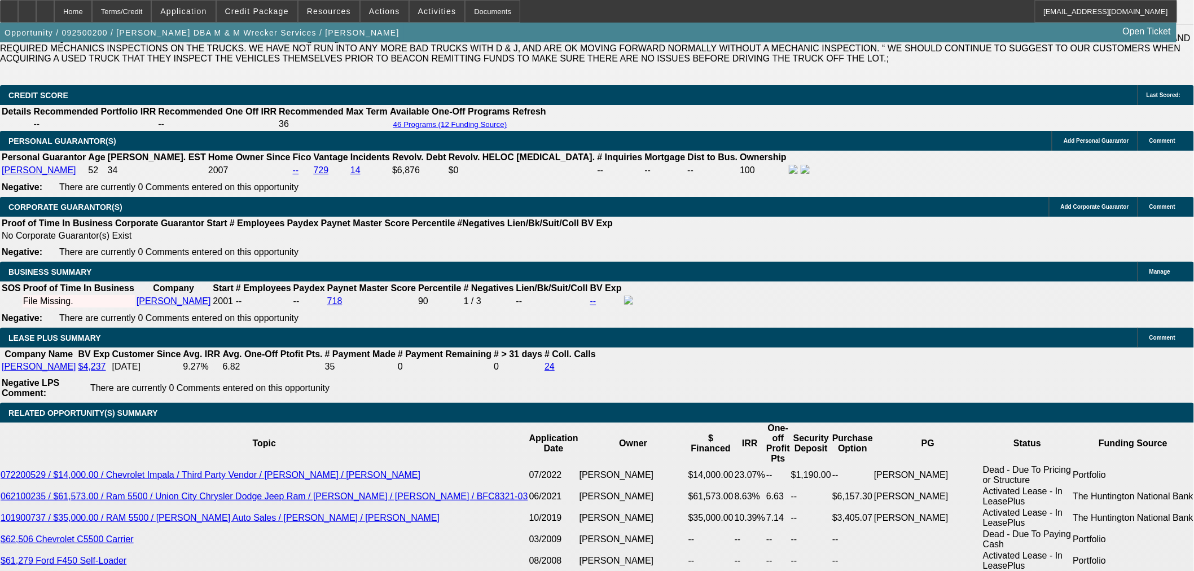
scroll to position [1706, 0]
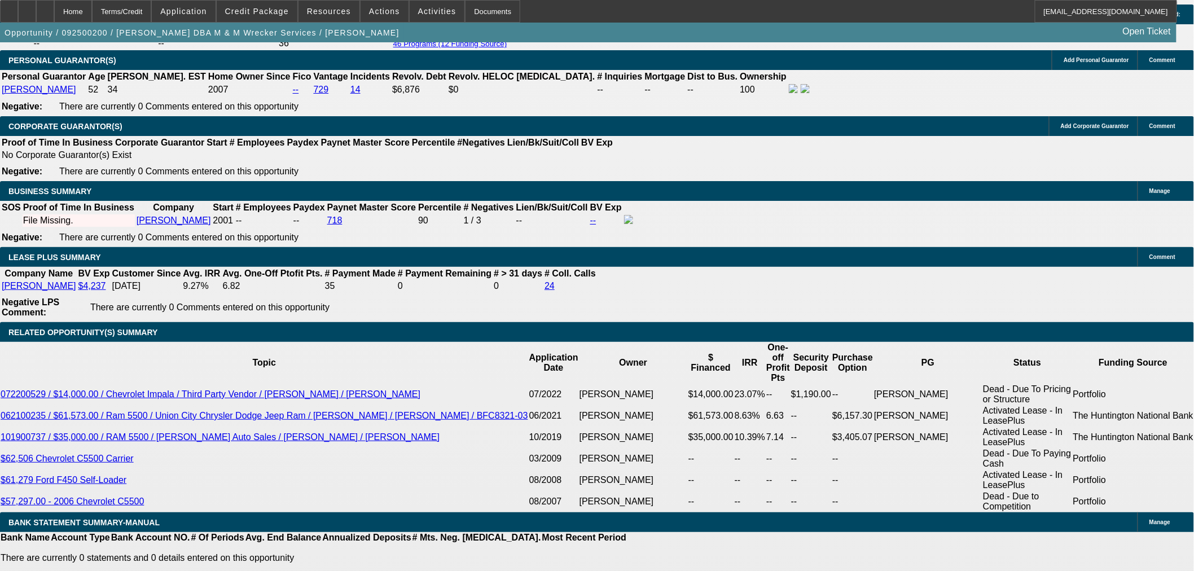
type input "UNKNOWN"
type input "4"
type input "$32,225.16"
type input "$16,112.58"
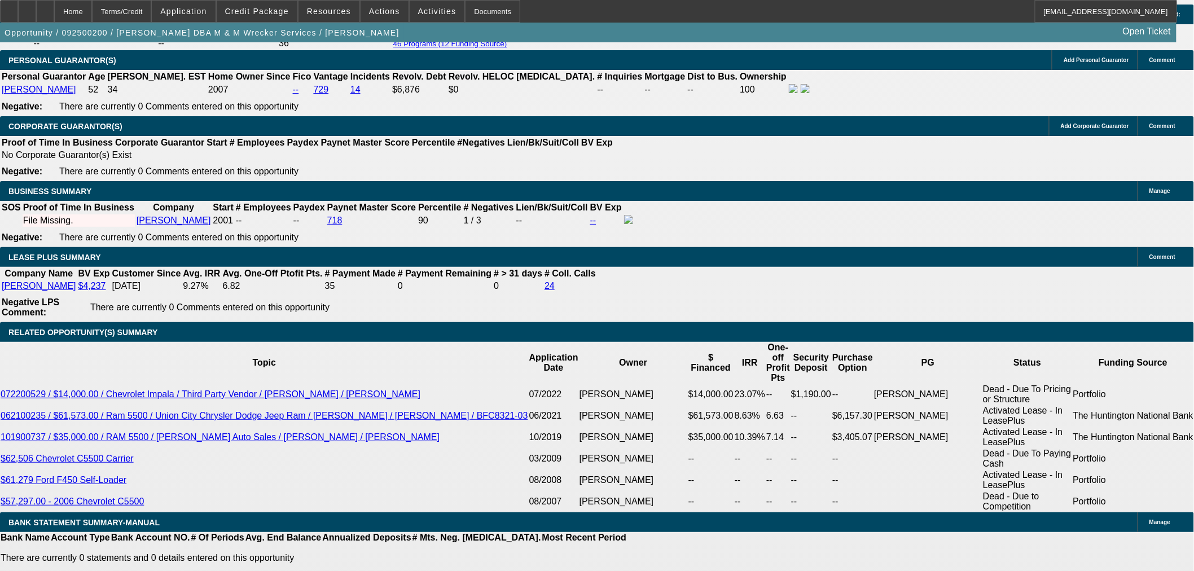
type input "48"
type input "$3,256.54"
type input "$1,628.27"
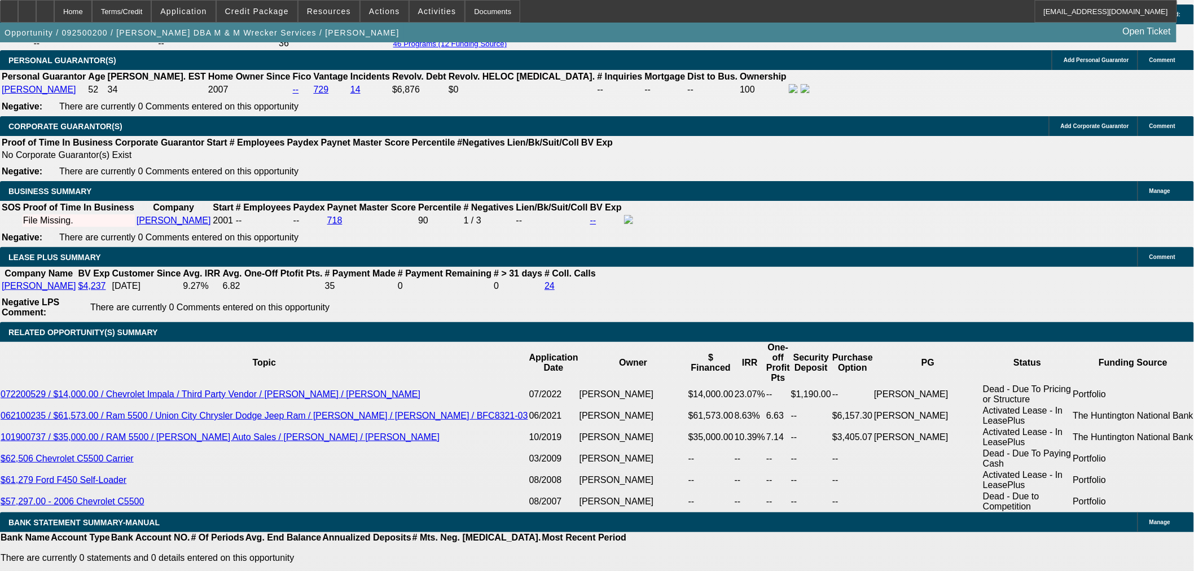
type input "4"
type input "$32,225.16"
type input "$16,112.58"
type input "42"
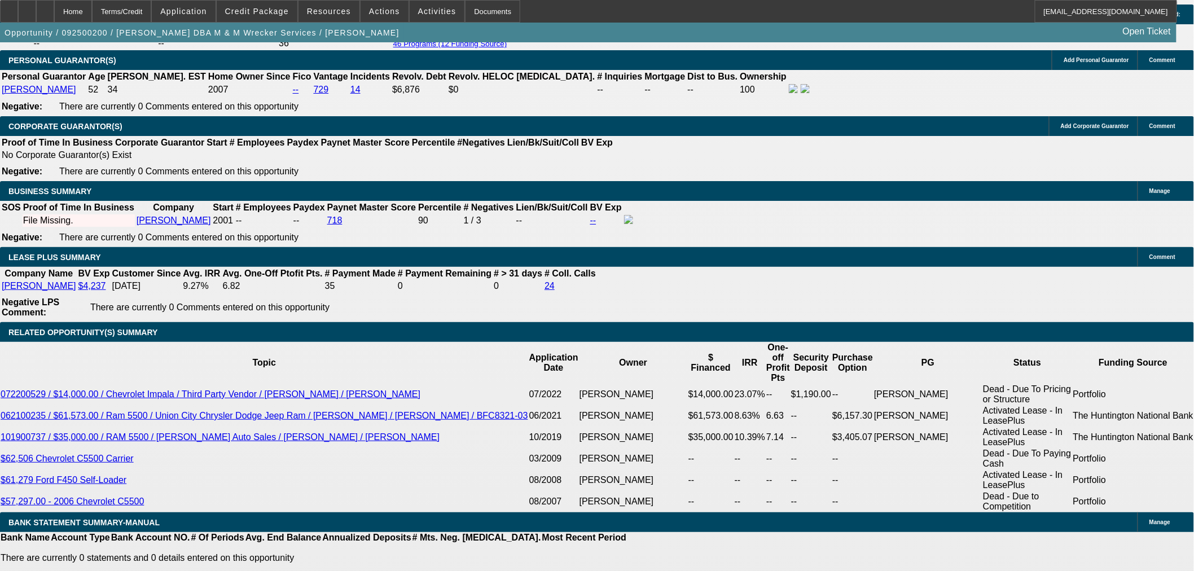
type input "$3,628.02"
type input "$1,814.01"
type input "42"
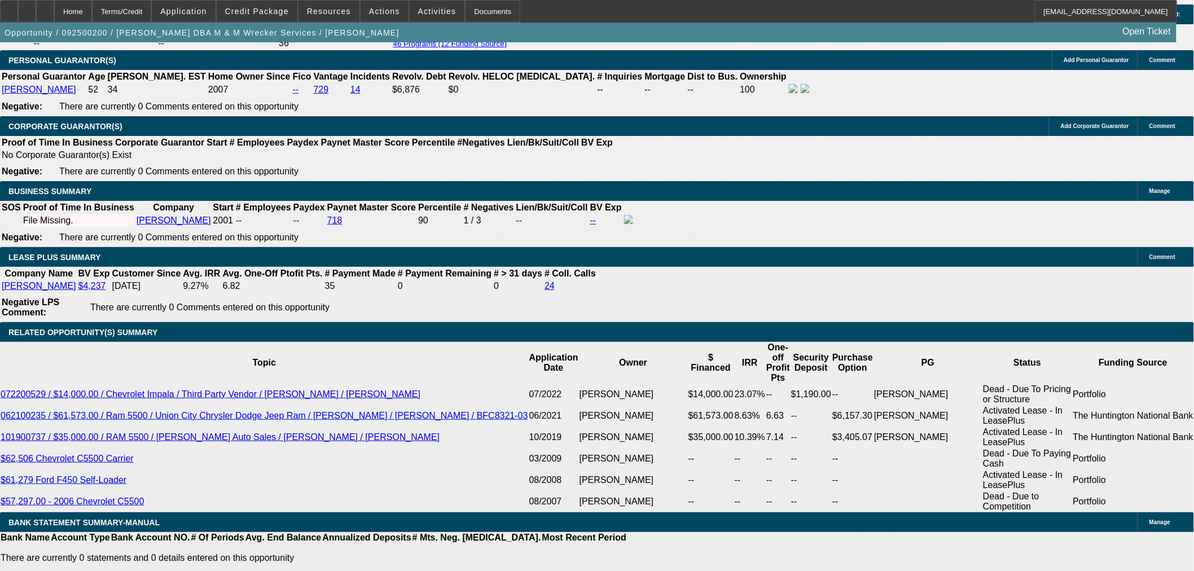
drag, startPoint x: 925, startPoint y: 57, endPoint x: 934, endPoint y: 59, distance: 8.6
radio input "true"
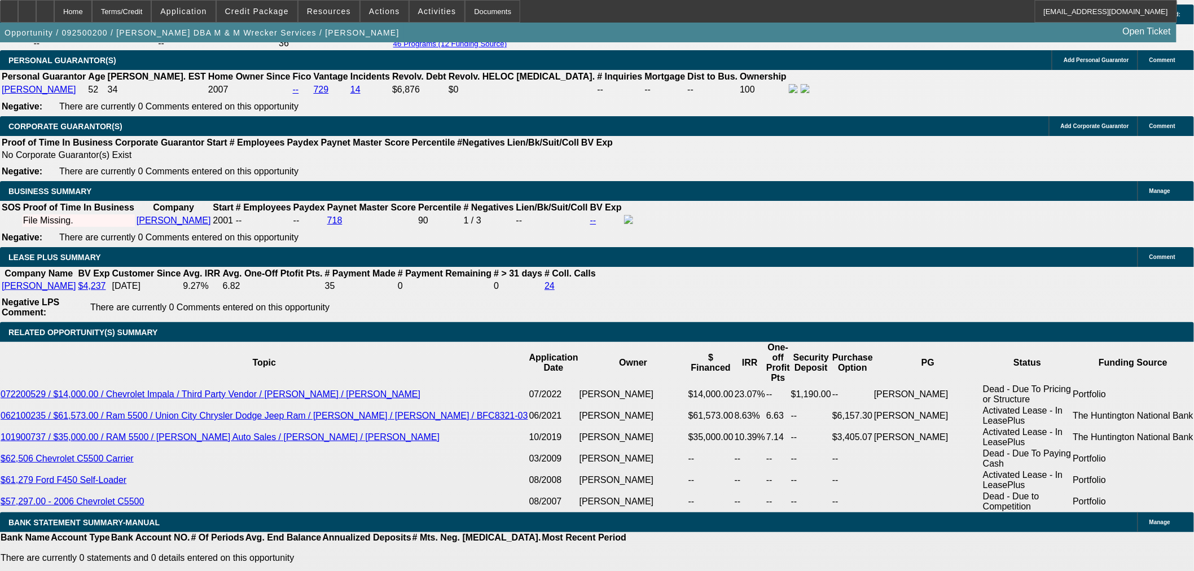
type textarea "63k Truck."
type input "48"
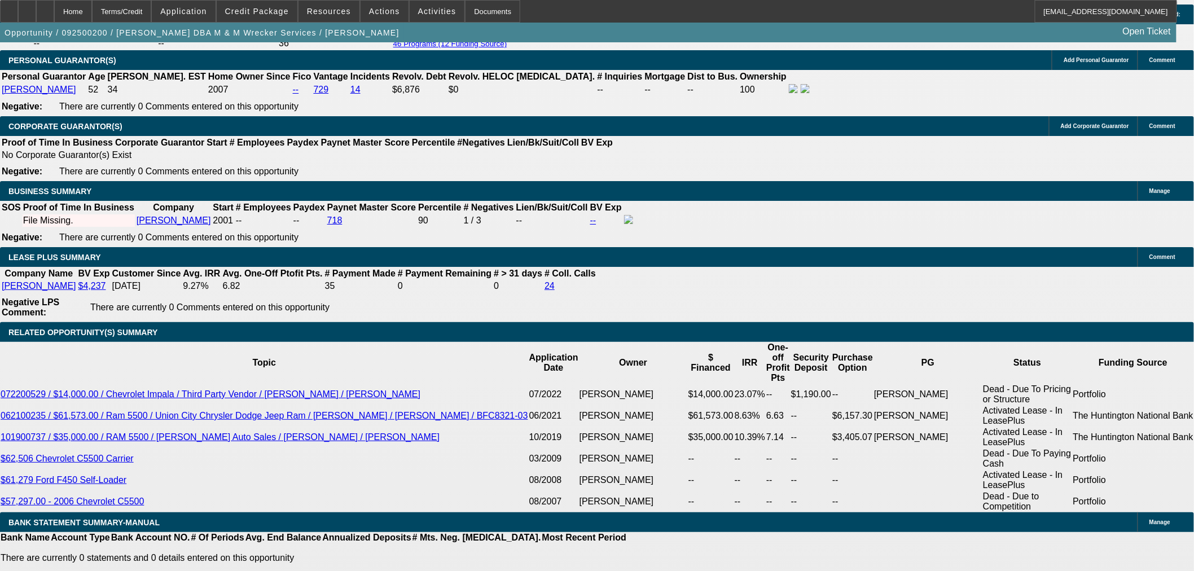
type input "$32,225.16"
type input "$16,112.58"
type input "$3,256.54"
type input "$1,628.27"
type input "48"
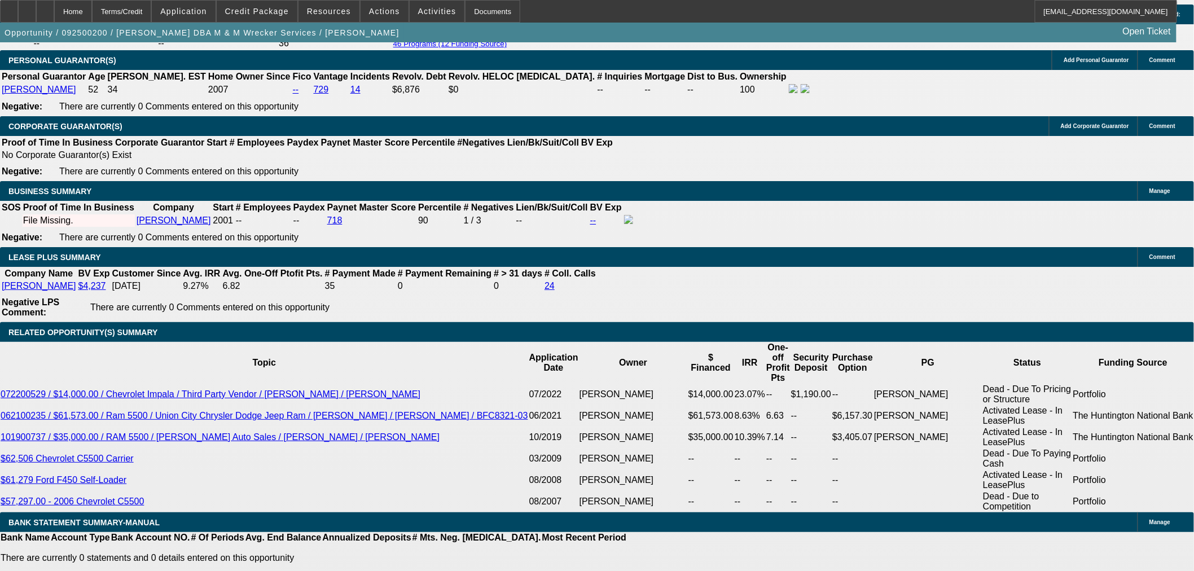
type input "9"
type input "$3,135.52"
type input "$1,567.76"
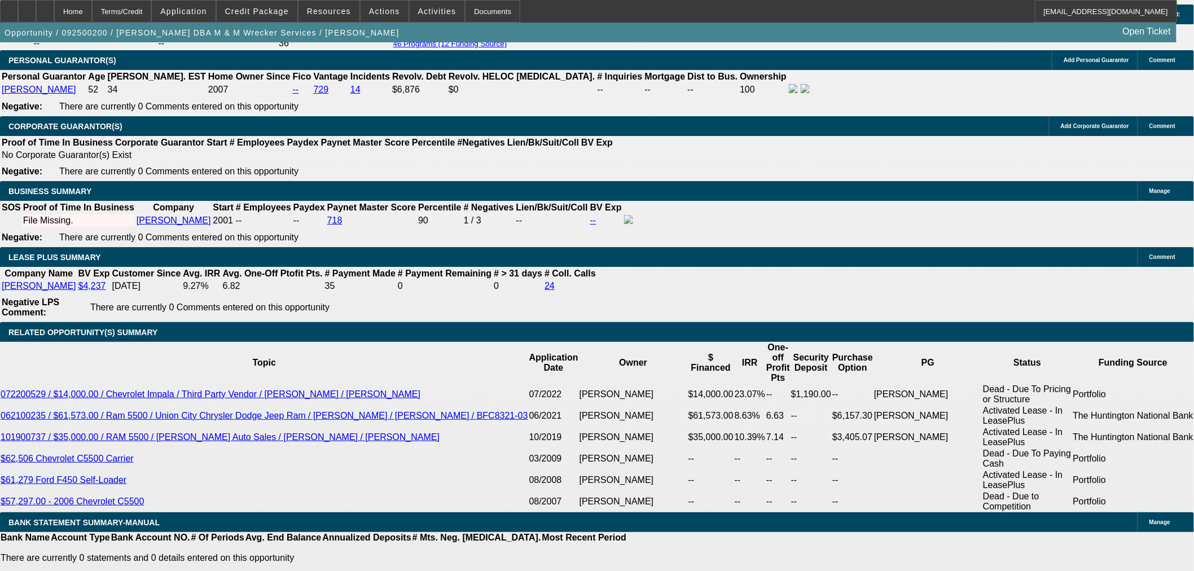
type input "9"
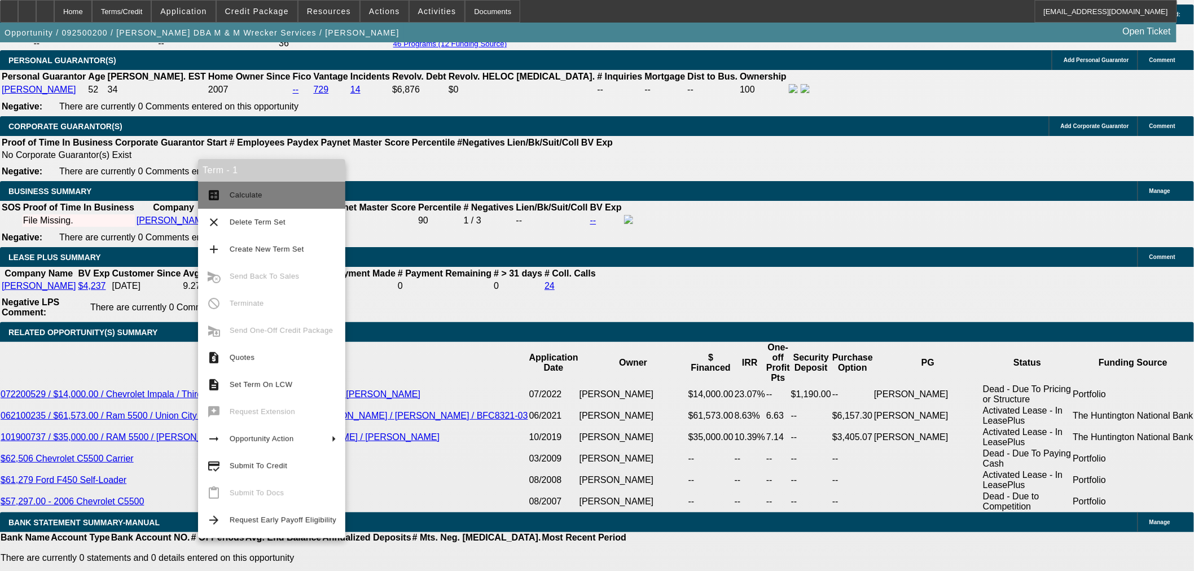
click at [239, 192] on span "Calculate" at bounding box center [246, 195] width 33 height 8
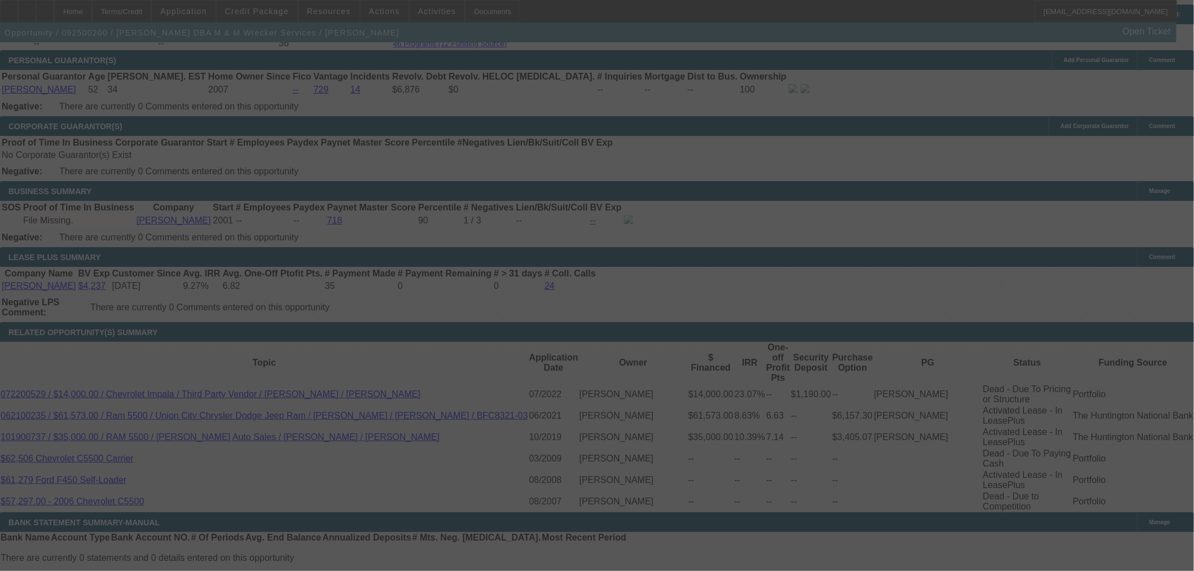
select select "0"
select select "2"
select select "0.1"
select select "4"
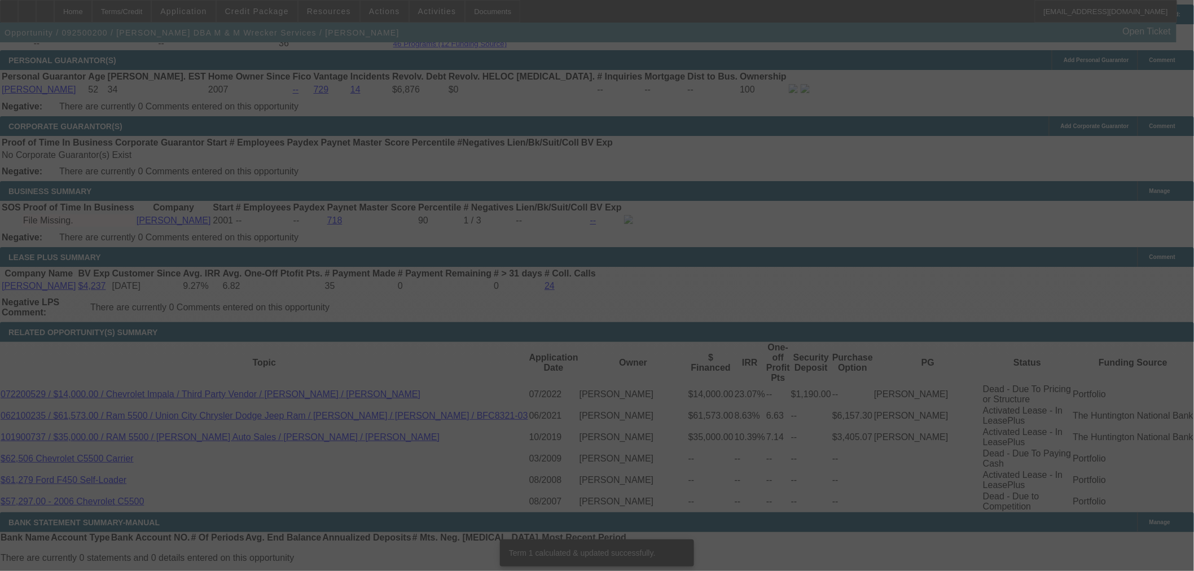
scroll to position [1693, 0]
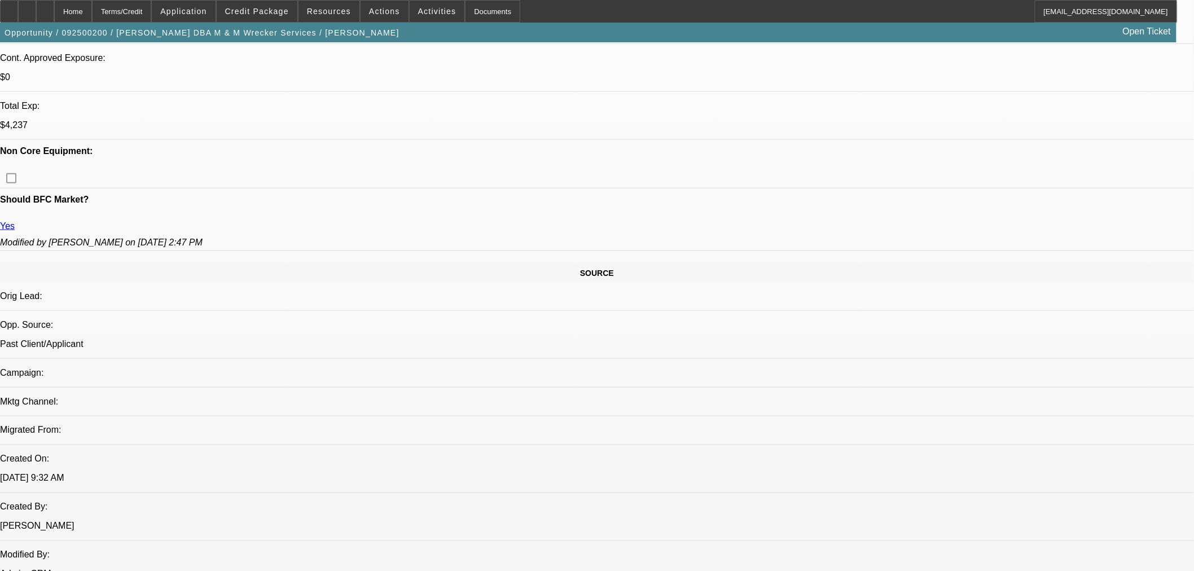
scroll to position [438, 0]
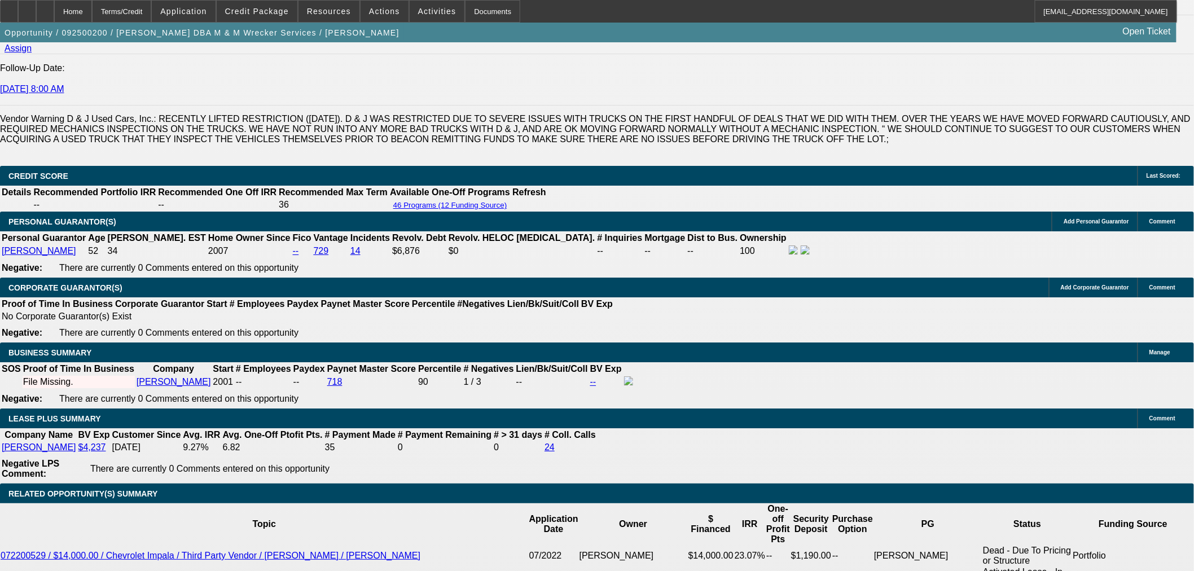
scroll to position [1693, 0]
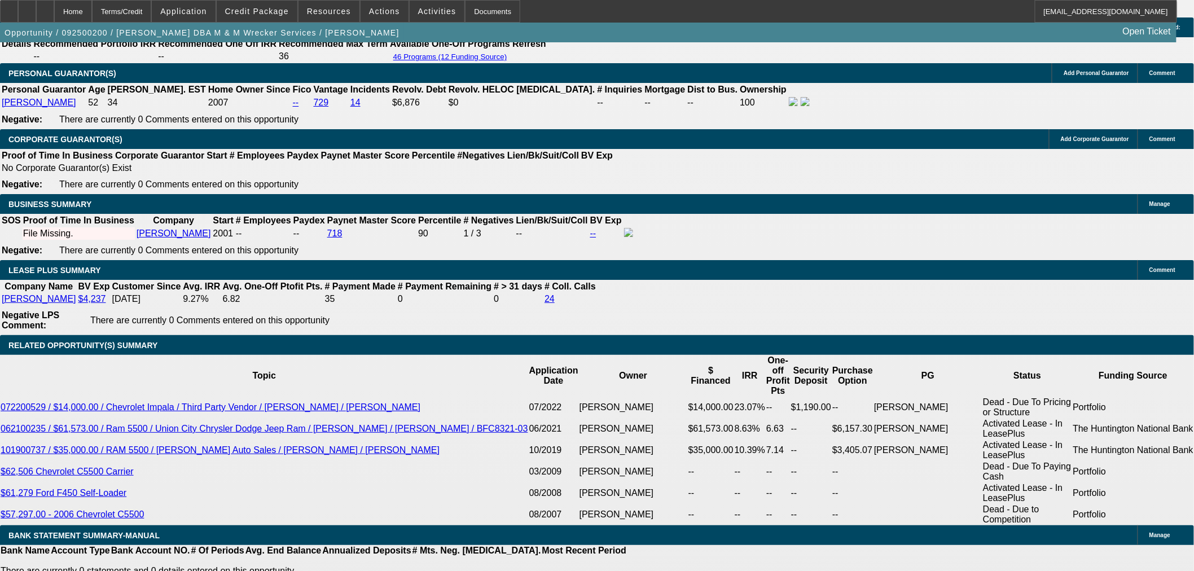
drag, startPoint x: 275, startPoint y: 300, endPoint x: 284, endPoint y: 299, distance: 9.6
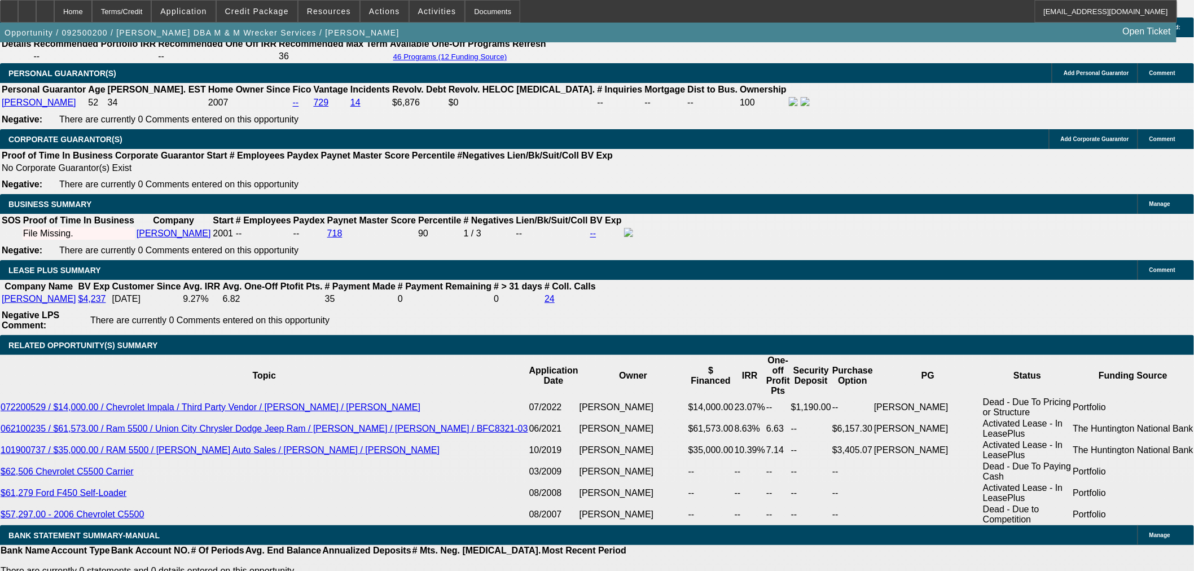
drag, startPoint x: 261, startPoint y: 99, endPoint x: 286, endPoint y: 103, distance: 25.1
drag, startPoint x: 248, startPoint y: 91, endPoint x: 217, endPoint y: 95, distance: 31.8
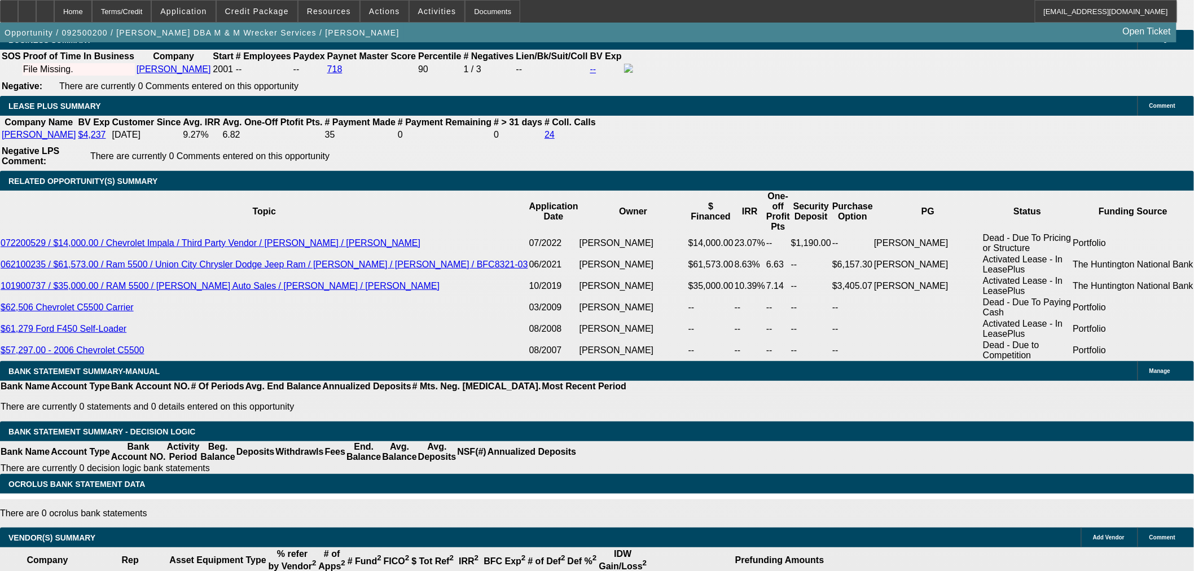
scroll to position [1881, 0]
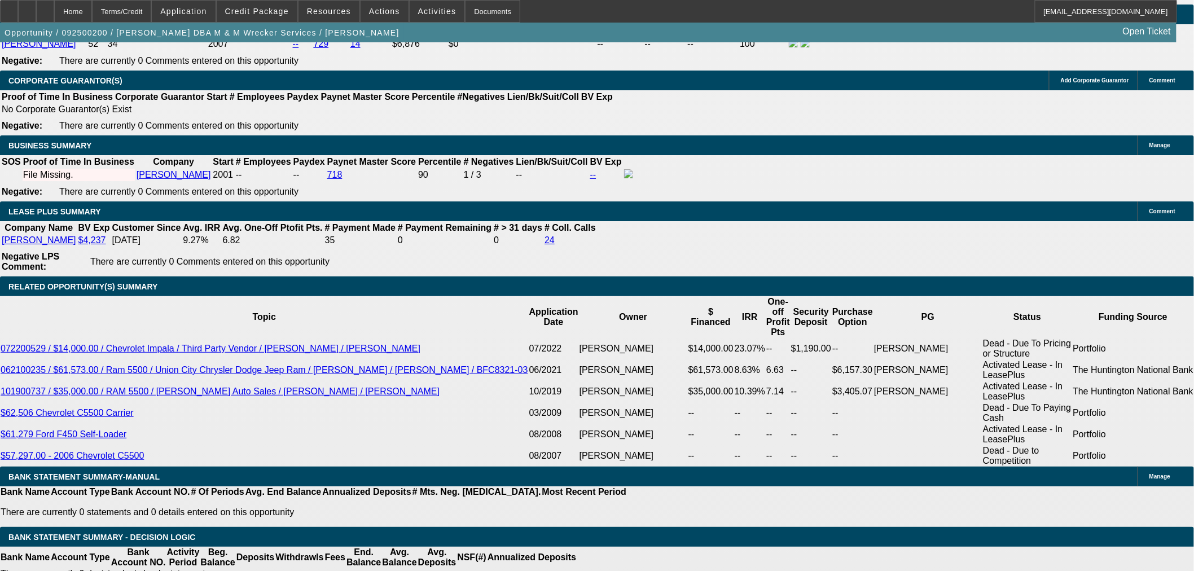
scroll to position [1629, 0]
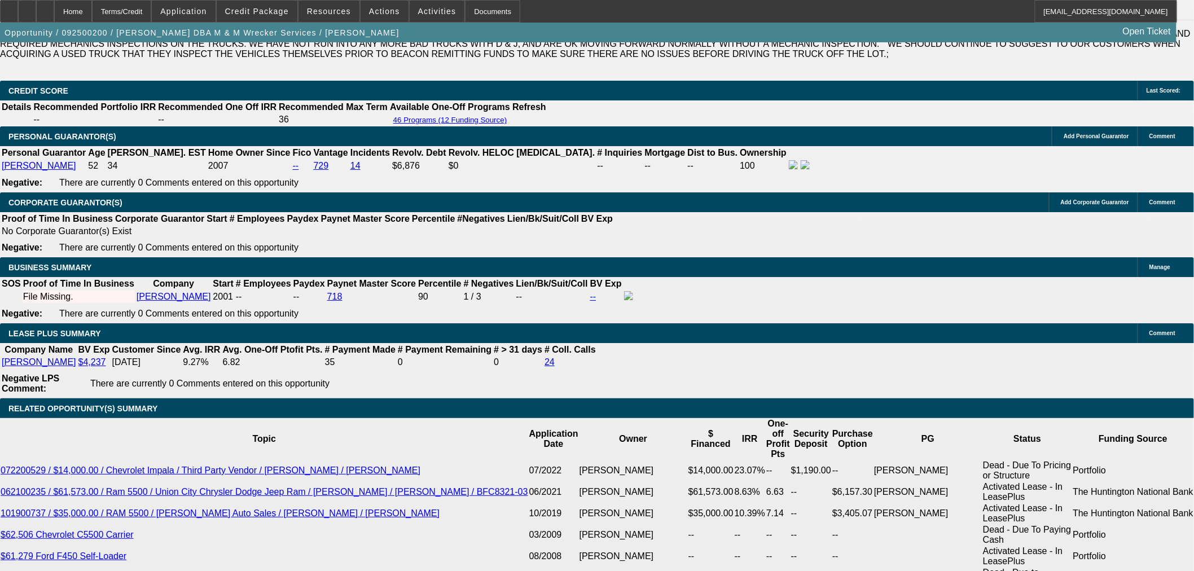
type textarea "63k Truck from D&J."
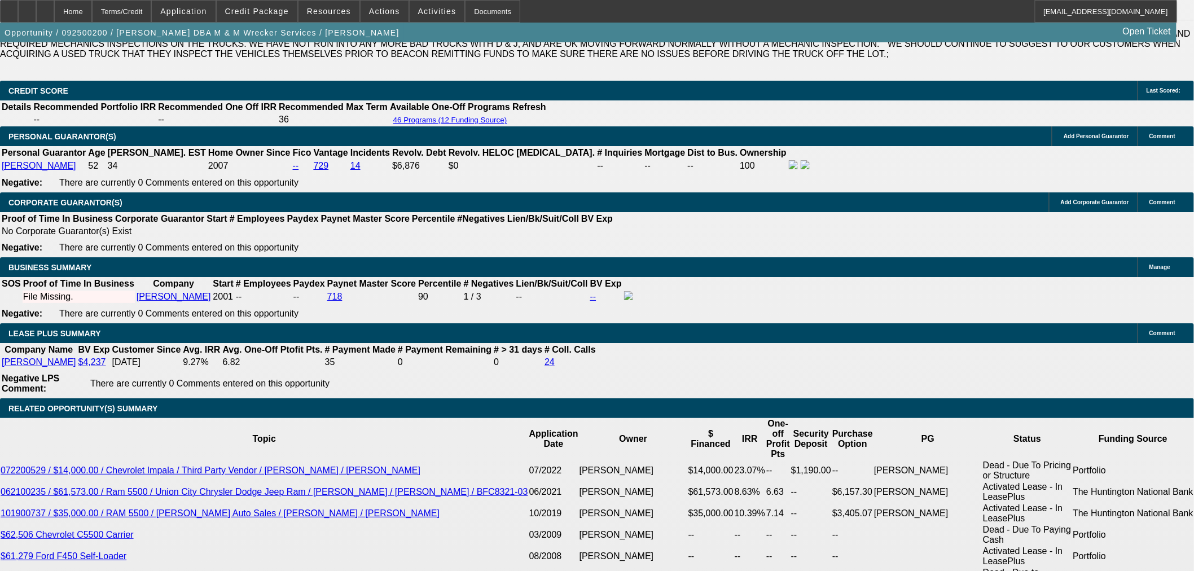
radio input "true"
drag, startPoint x: 800, startPoint y: 52, endPoint x: 809, endPoint y: 52, distance: 9.6
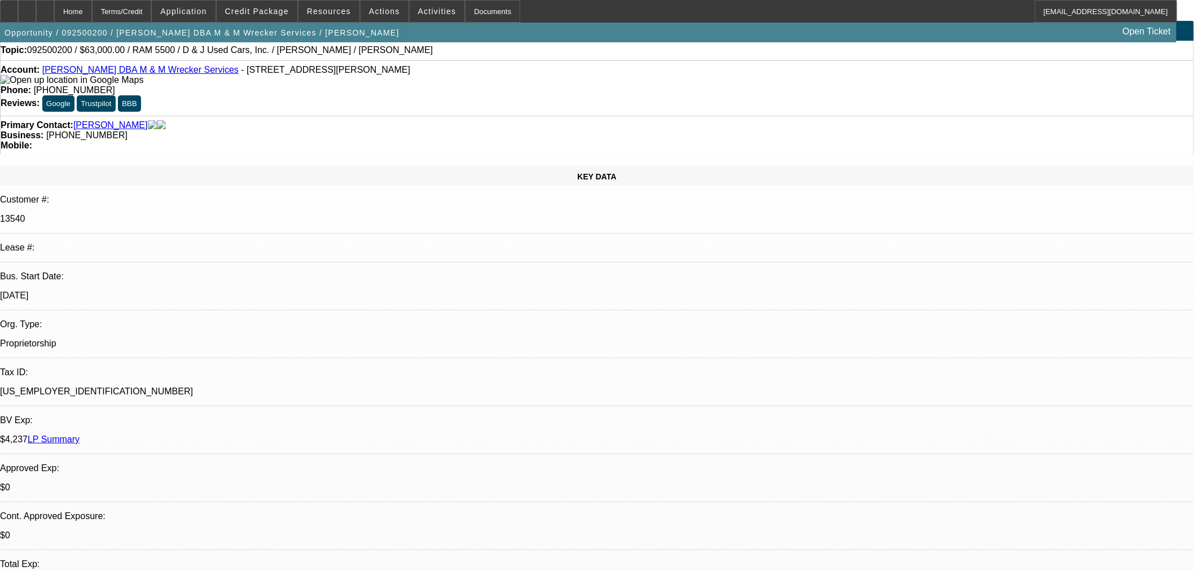
scroll to position [0, 0]
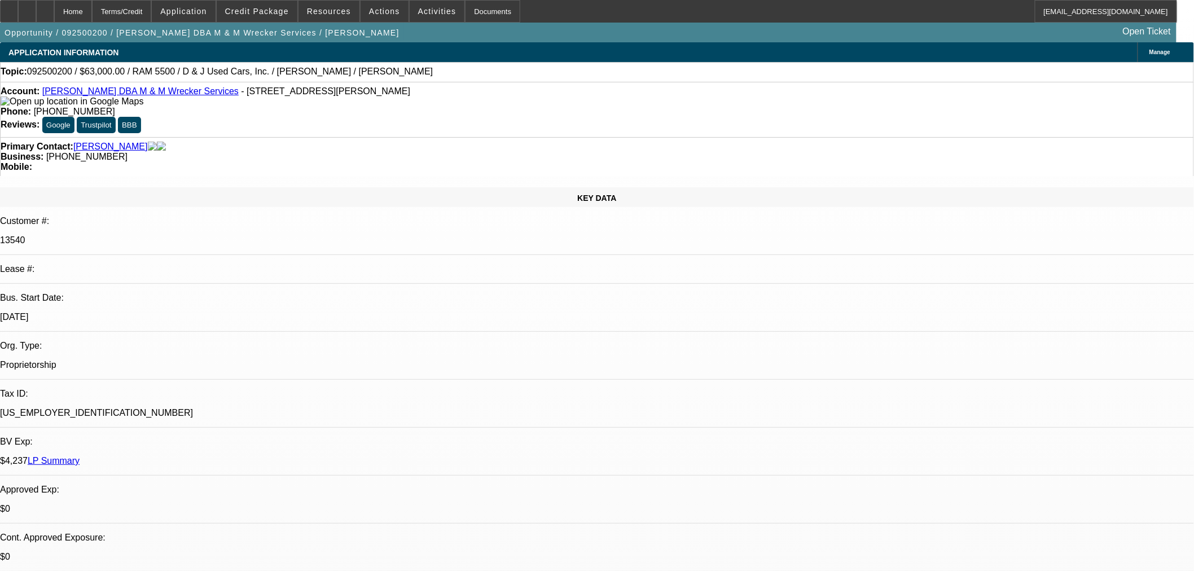
radio input "true"
drag, startPoint x: 1170, startPoint y: 232, endPoint x: 1170, endPoint y: 261, distance: 29.3
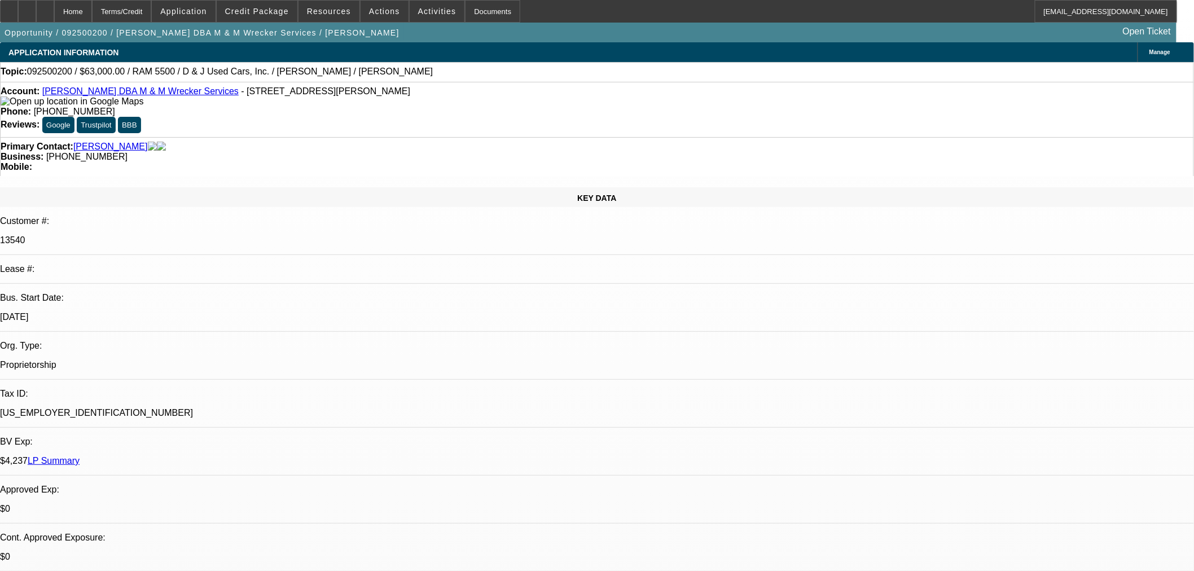
type textarea "Going to get pre-approved up to 75k. Sending banks over in afternoon. Wants ram…"
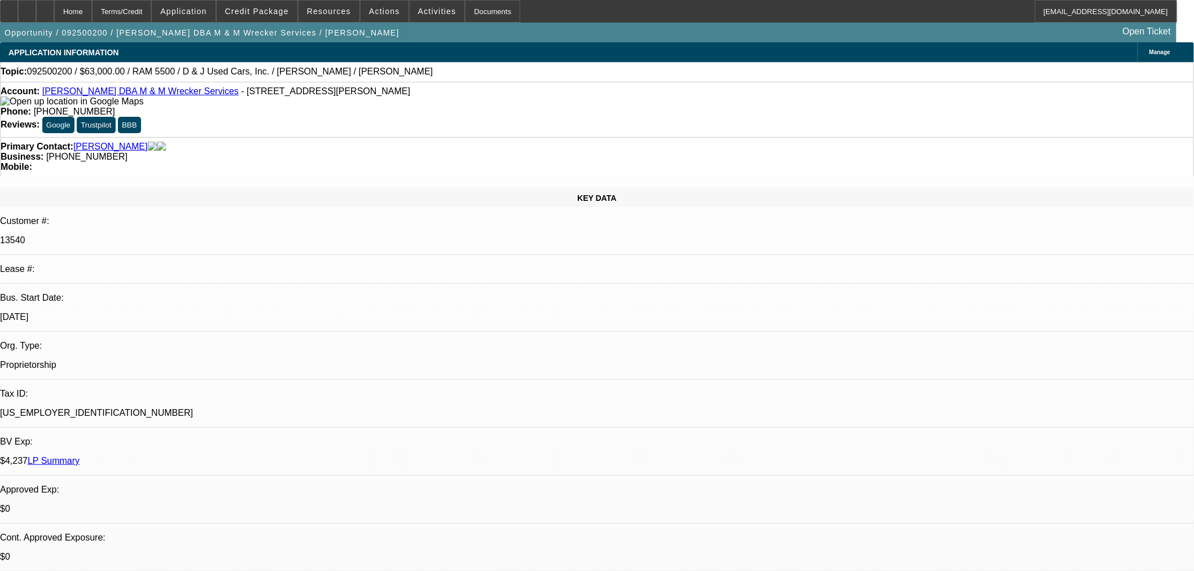
radio input "true"
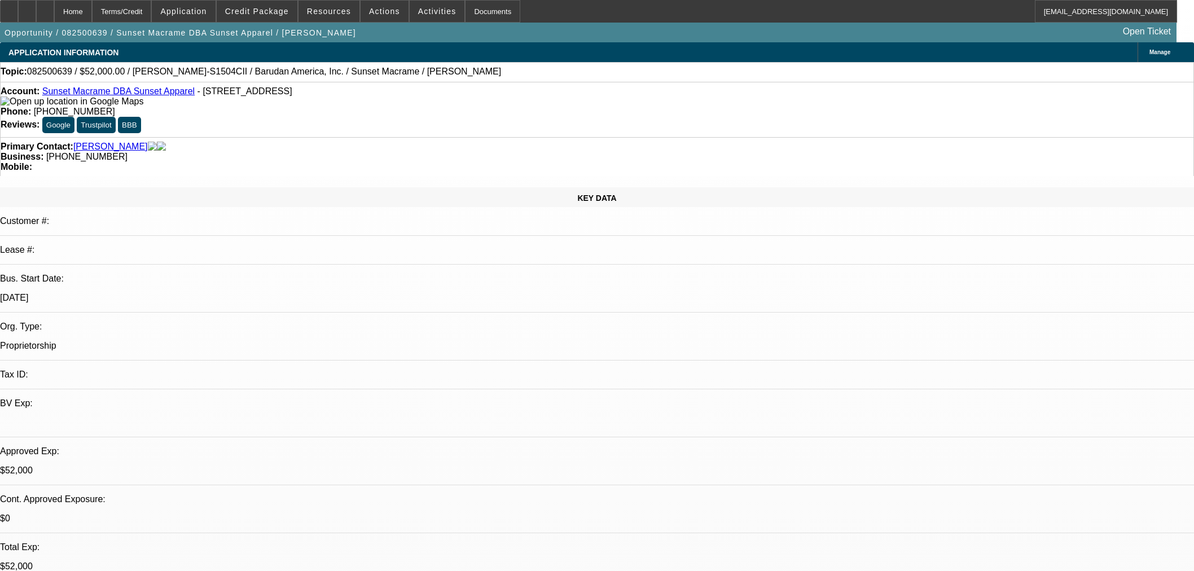
select select "0"
select select "2"
select select "0"
select select "6"
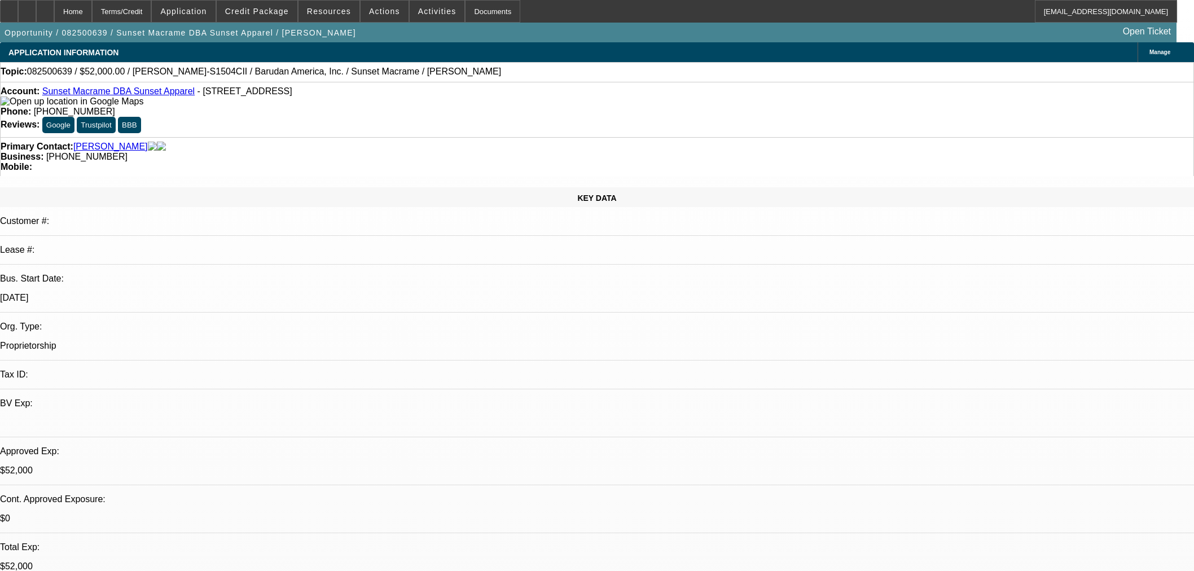
select select "0"
select select "2"
select select "0"
select select "6"
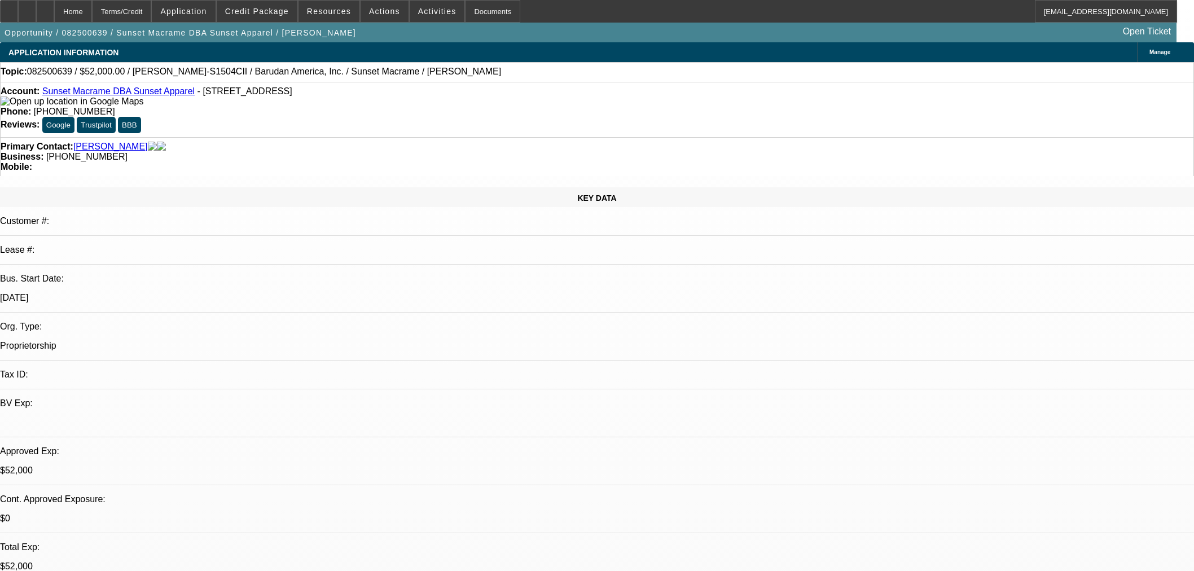
select select "0"
select select "2"
select select "0"
select select "6"
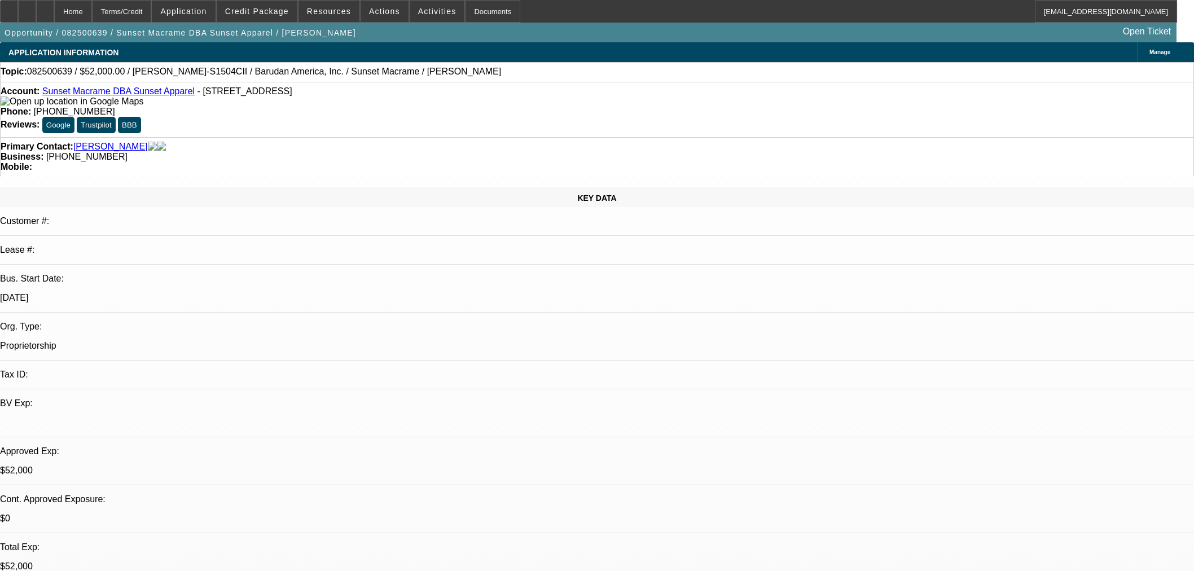
select select "0"
select select "2"
select select "0"
select select "6"
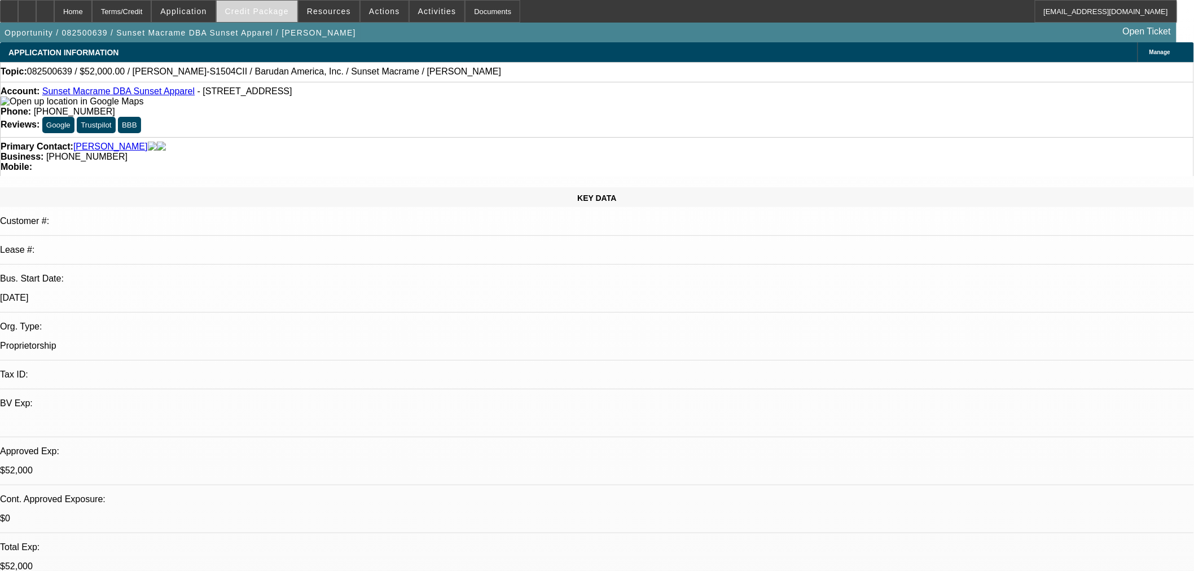
click at [261, 6] on span at bounding box center [257, 11] width 81 height 27
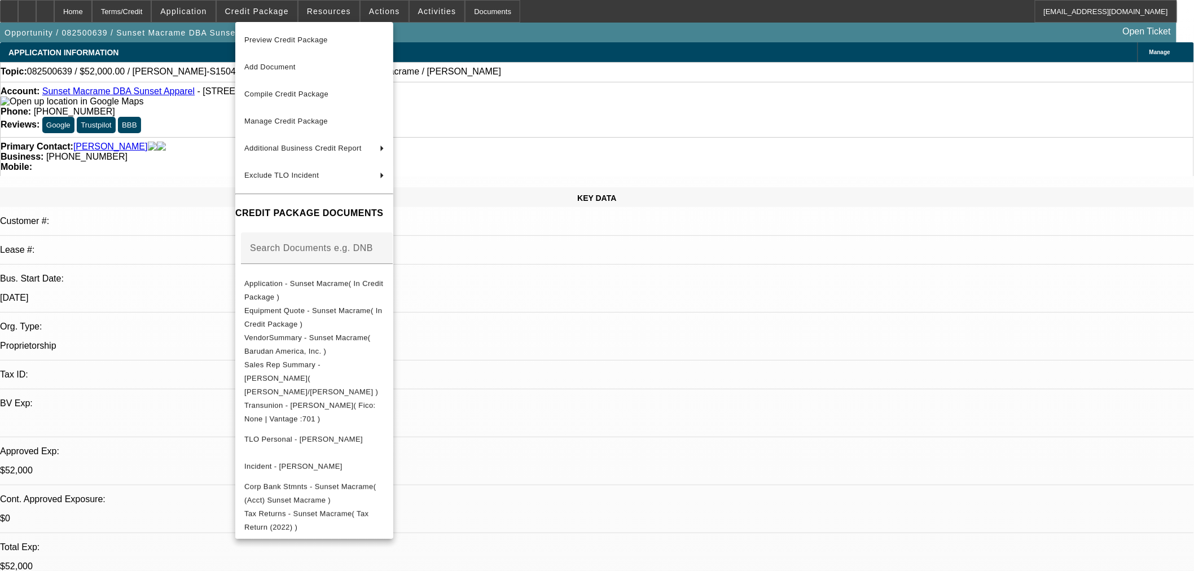
click at [599, 160] on div at bounding box center [597, 285] width 1194 height 571
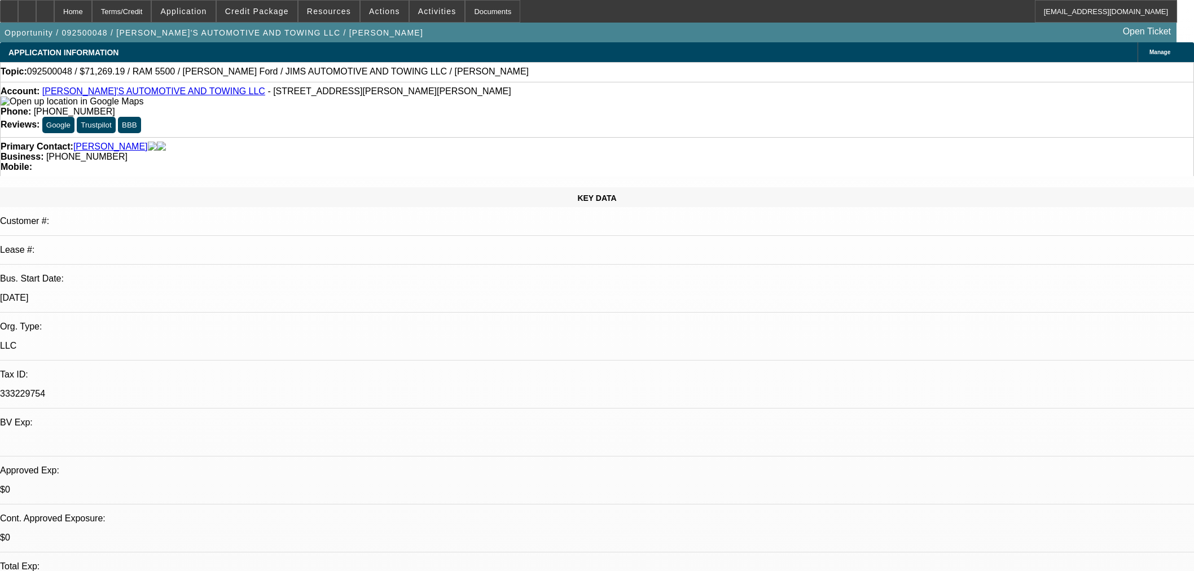
select select "0"
select select "0.1"
select select "4"
select select "0"
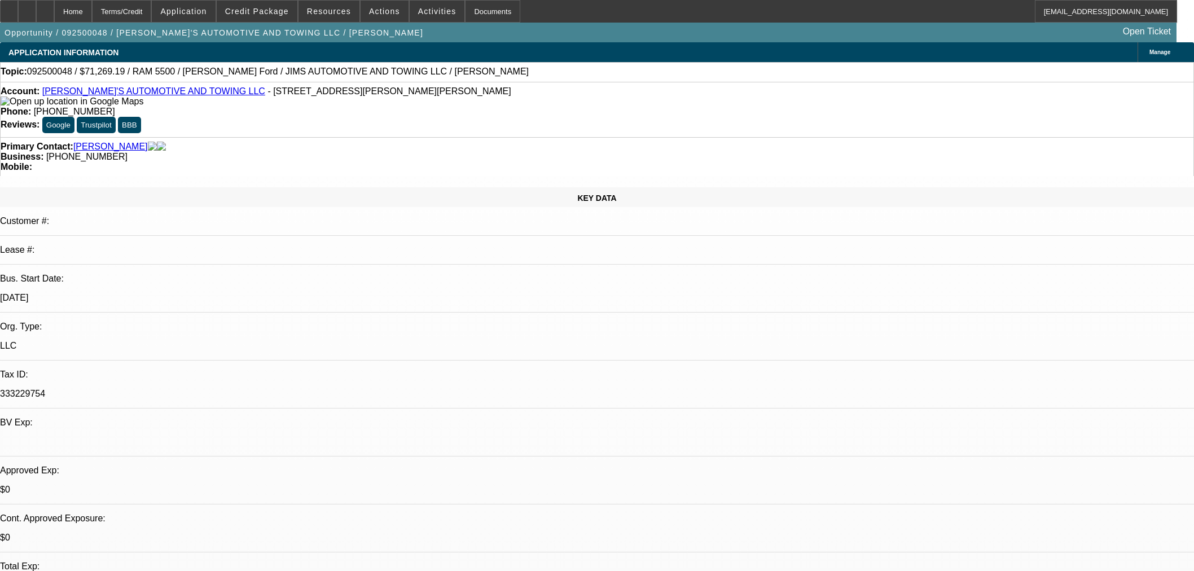
select select "0"
select select "0.1"
select select "4"
select select "0"
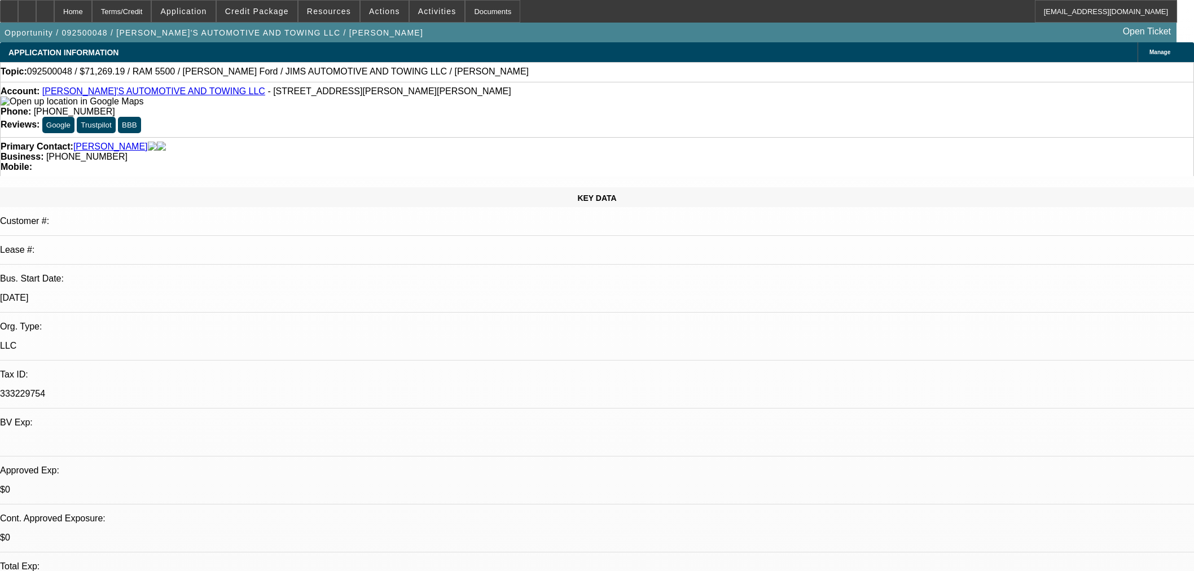
select select "3"
select select "0.1"
select select "4"
select select "0"
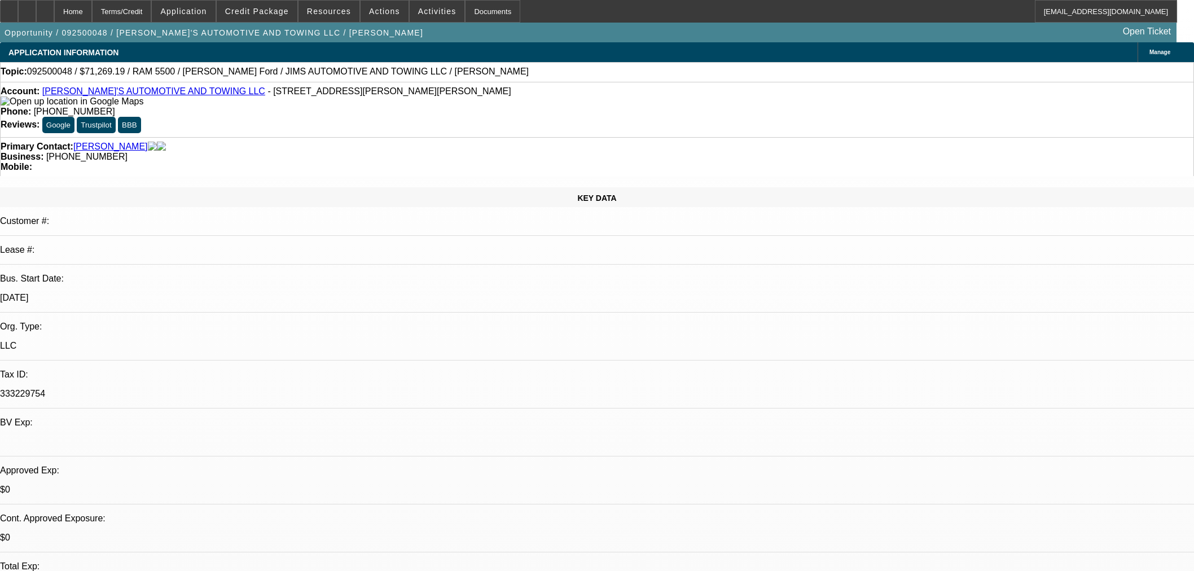
select select "0.1"
select select "4"
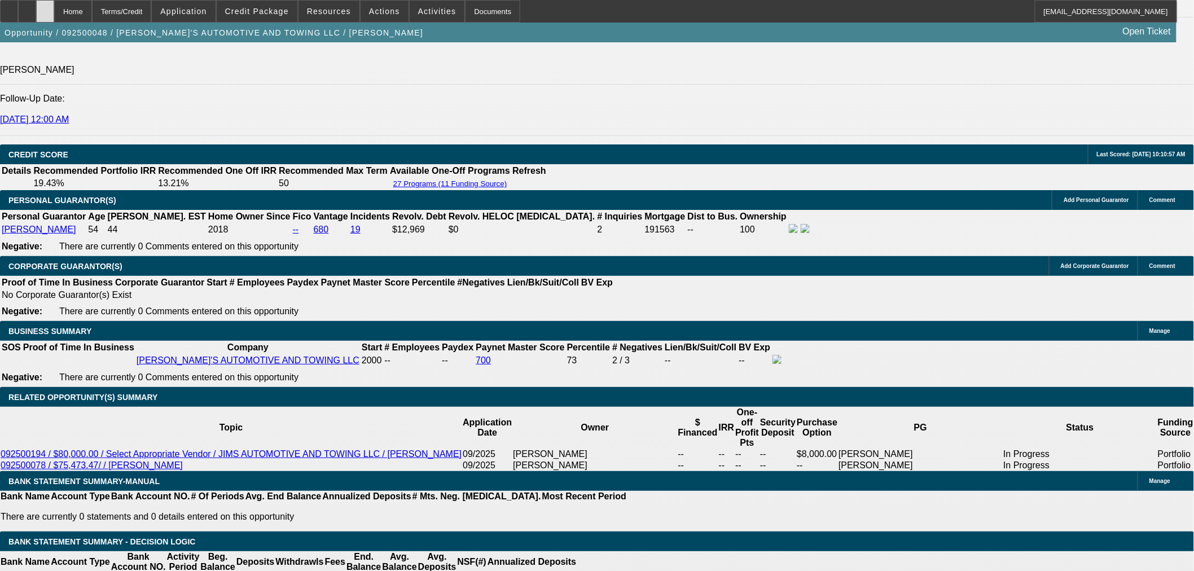
click at [45, 7] on icon at bounding box center [45, 7] width 0 height 0
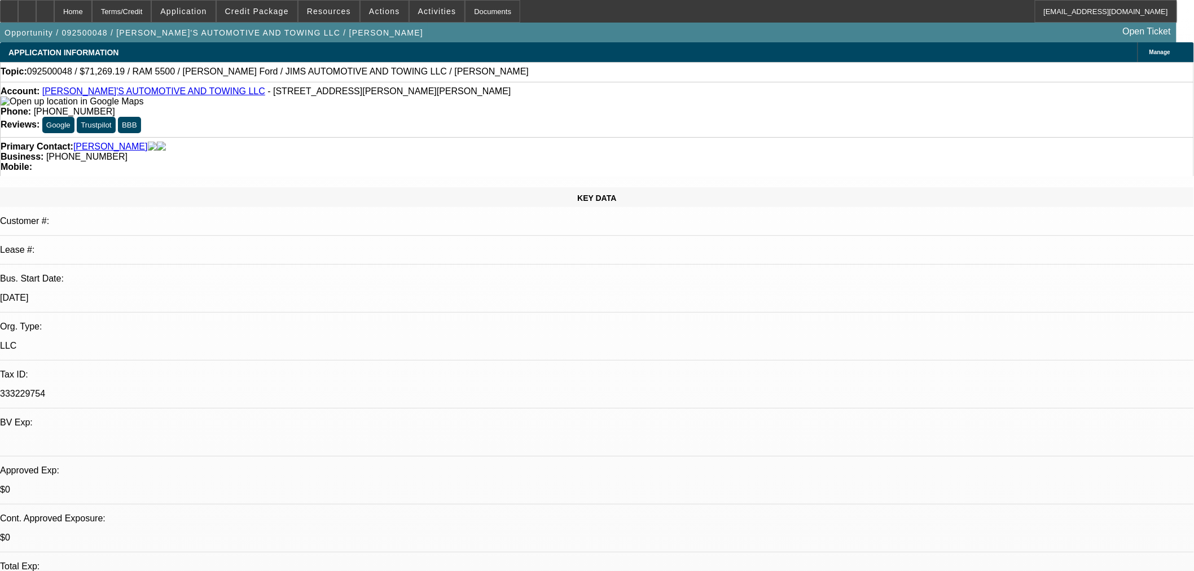
select select "0"
select select "0.1"
select select "0"
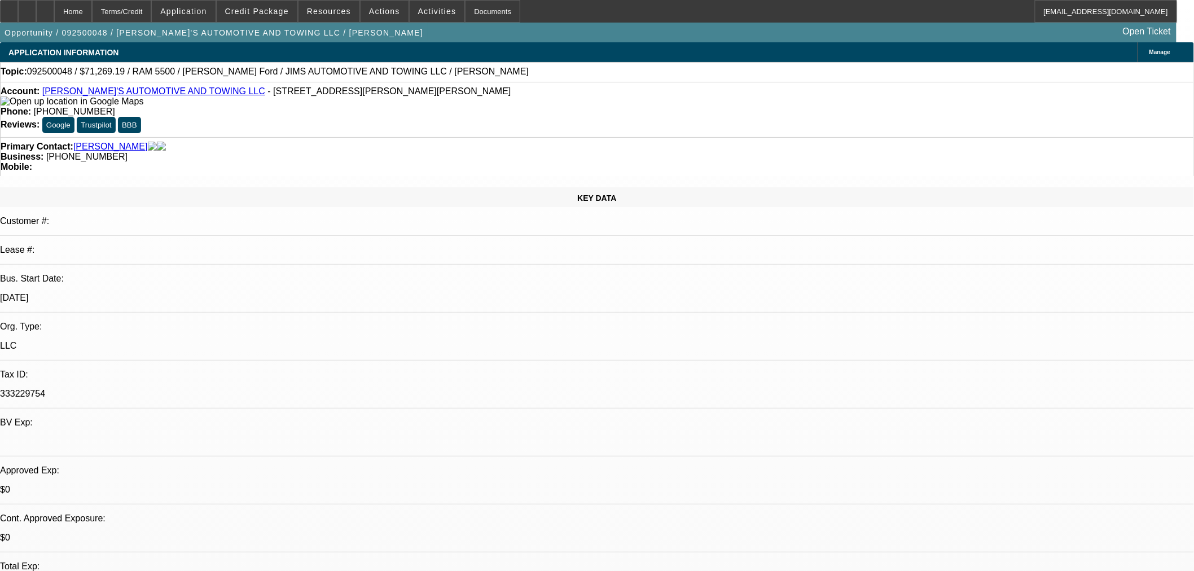
select select "0.1"
select select "0"
select select "0.1"
select select "0"
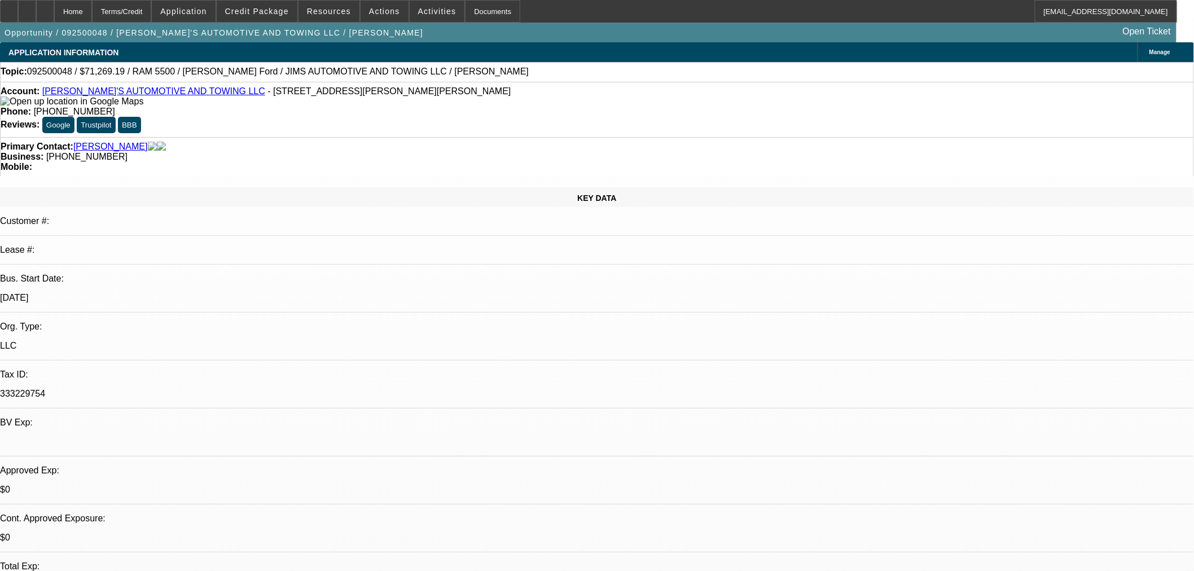
select select "0"
select select "0.1"
select select "1"
select select "3"
select select "4"
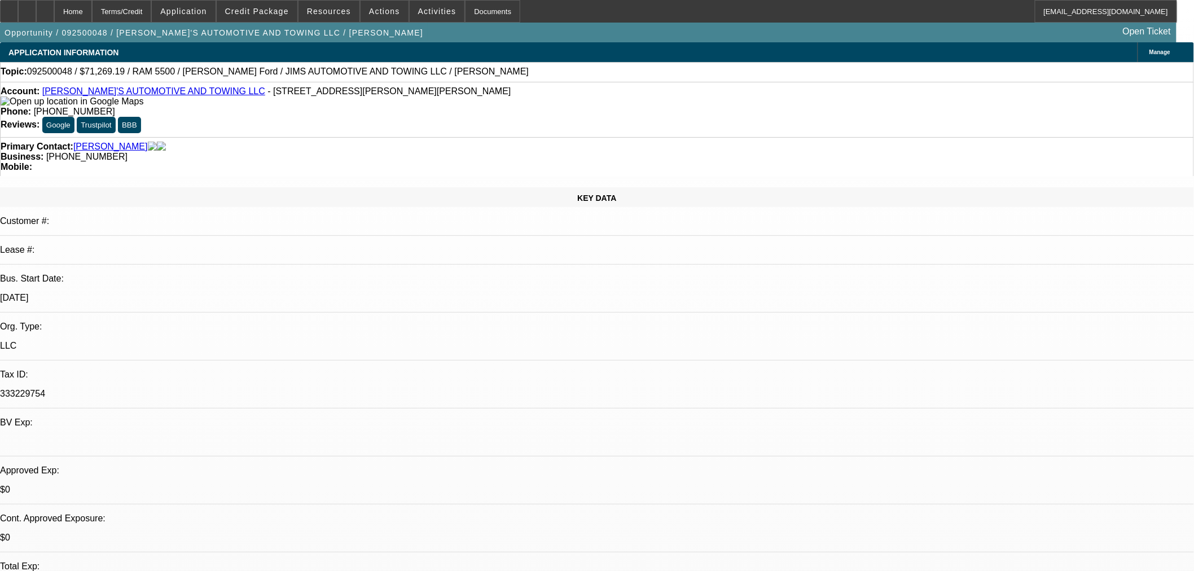
select select "1"
select select "3"
select select "4"
select select "1"
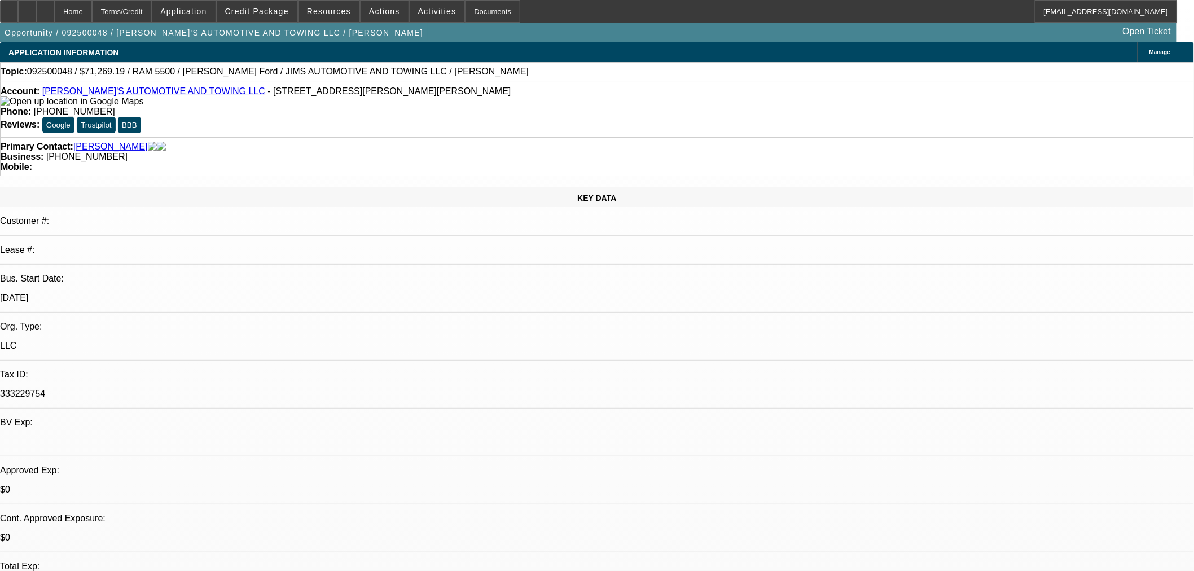
select select "4"
select select "1"
select select "4"
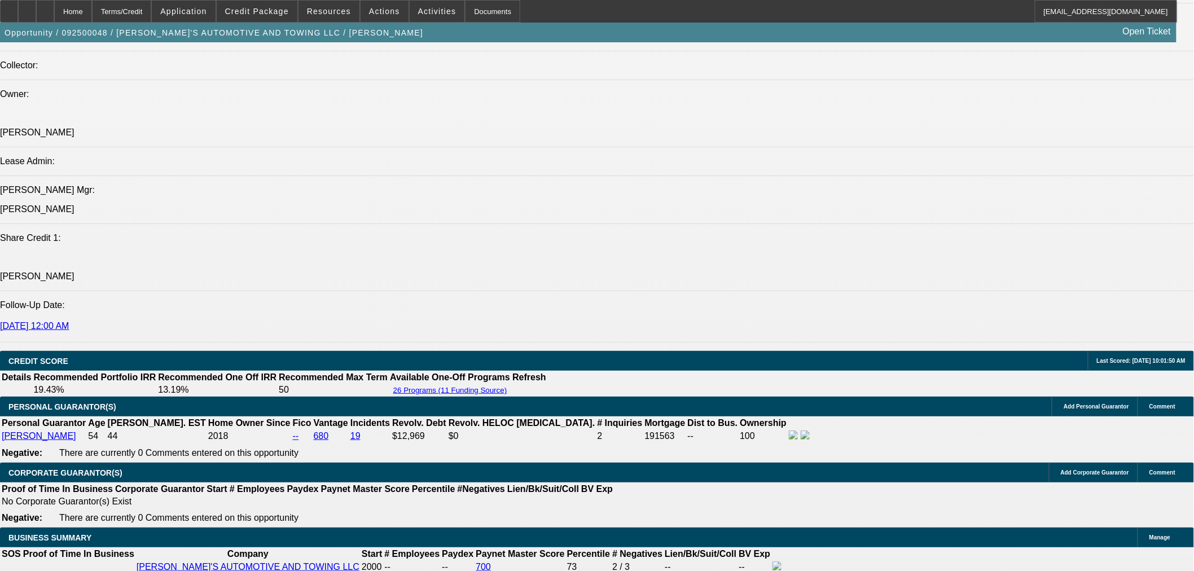
scroll to position [1379, 0]
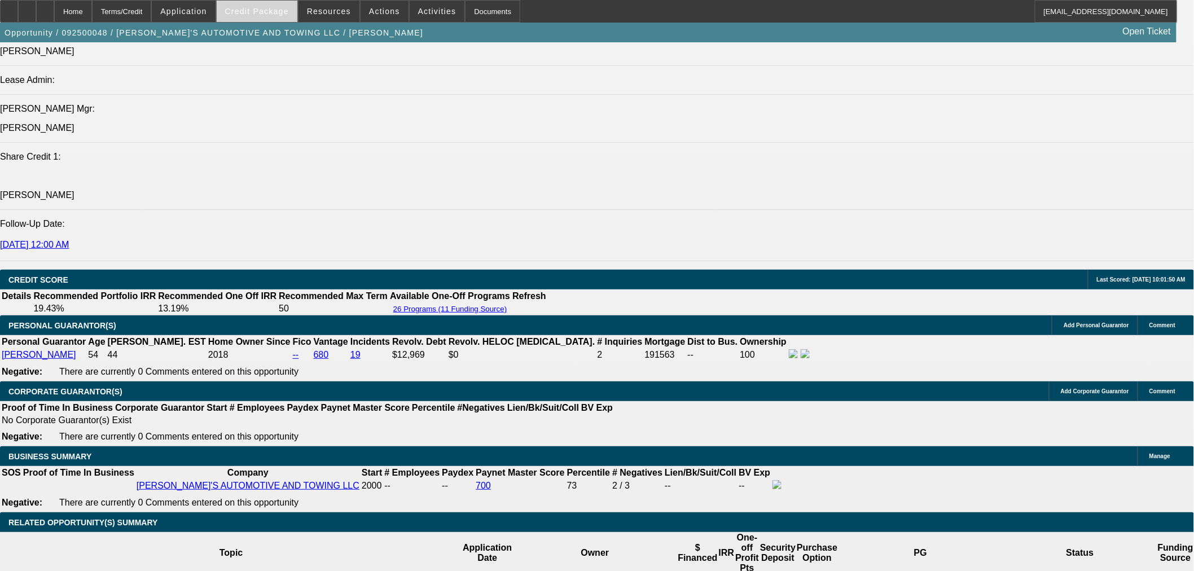
click at [289, 10] on span "Credit Package" at bounding box center [257, 11] width 64 height 9
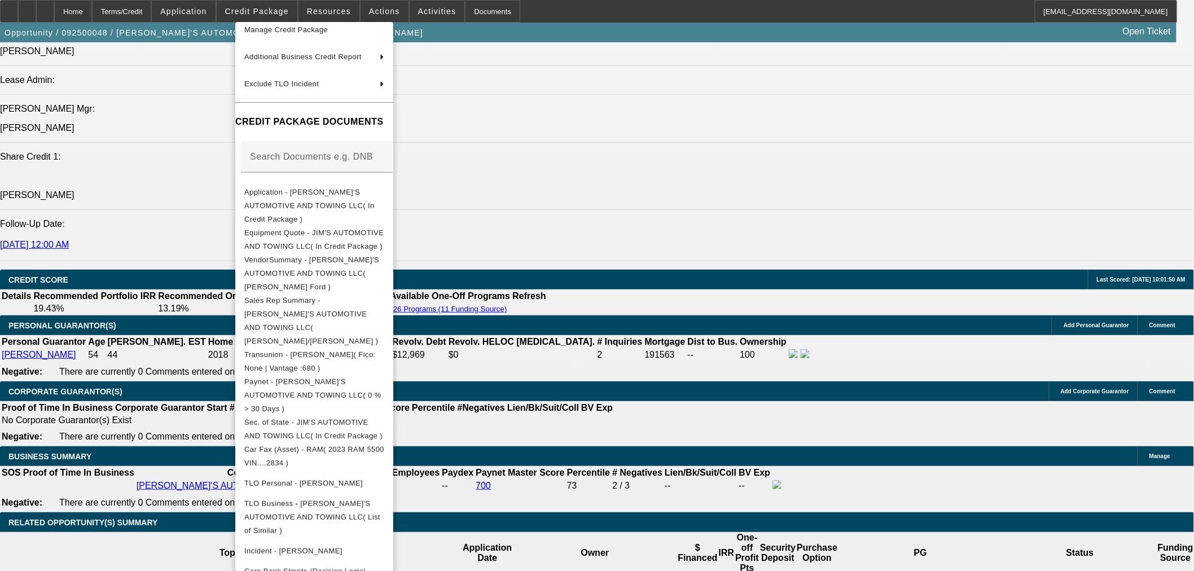
scroll to position [156, 0]
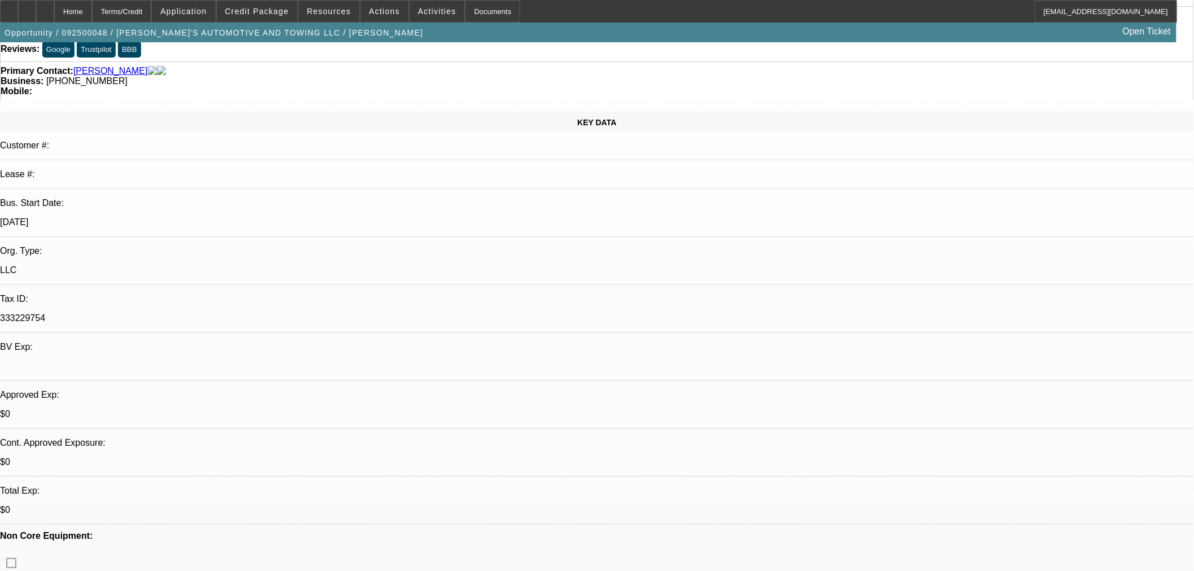
scroll to position [0, 0]
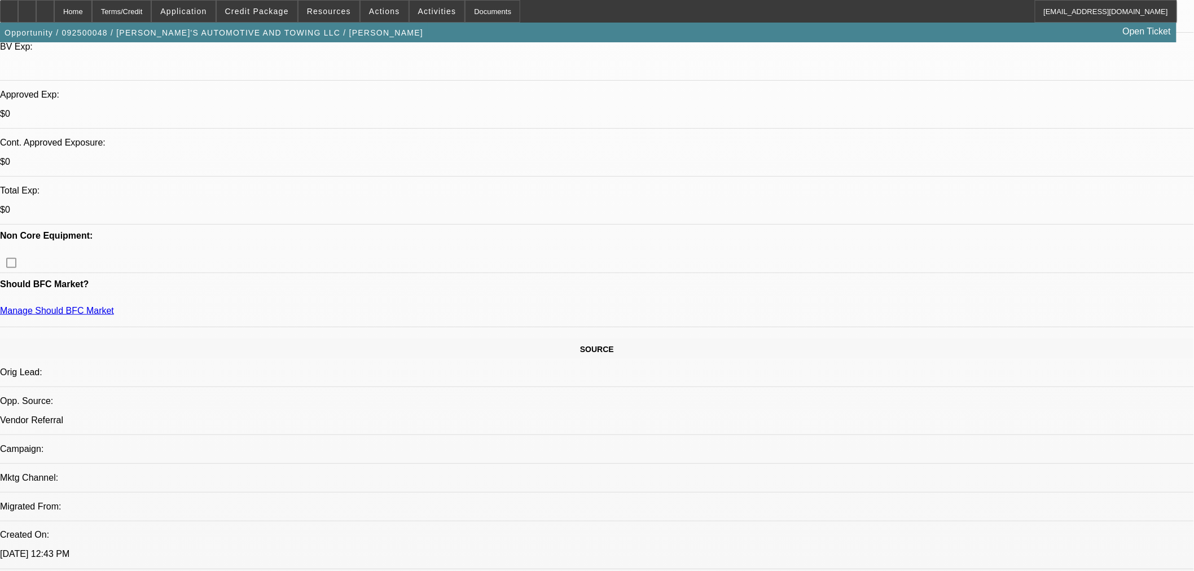
scroll to position [501, 0]
drag, startPoint x: 888, startPoint y: 372, endPoint x: 820, endPoint y: 384, distance: 68.6
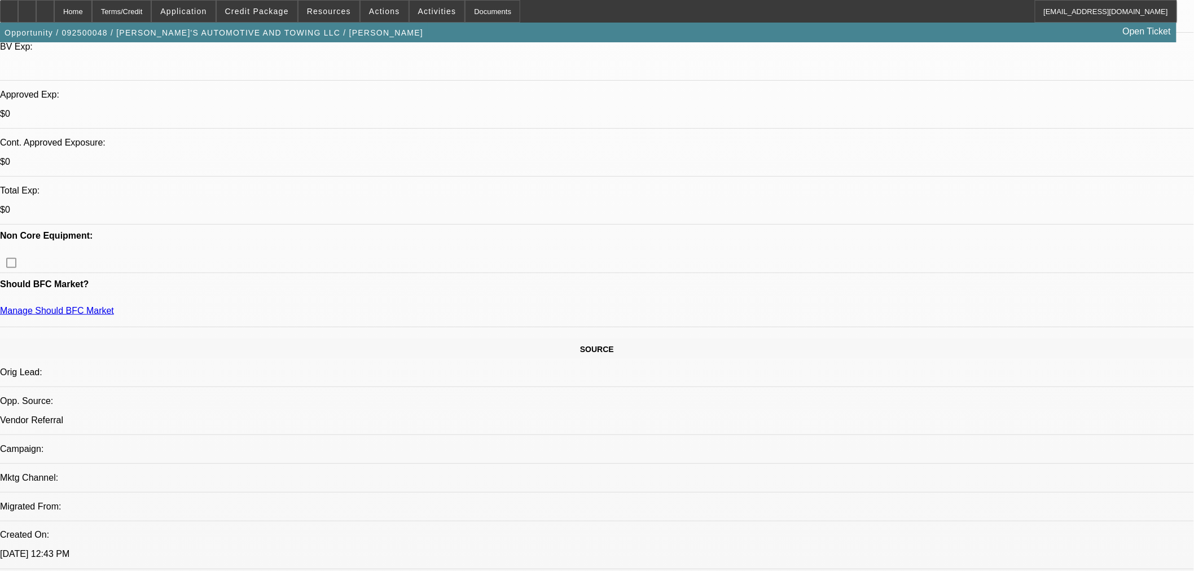
drag, startPoint x: 901, startPoint y: 378, endPoint x: 974, endPoint y: 371, distance: 73.1
drag, startPoint x: 984, startPoint y: 374, endPoint x: 968, endPoint y: 381, distance: 17.9
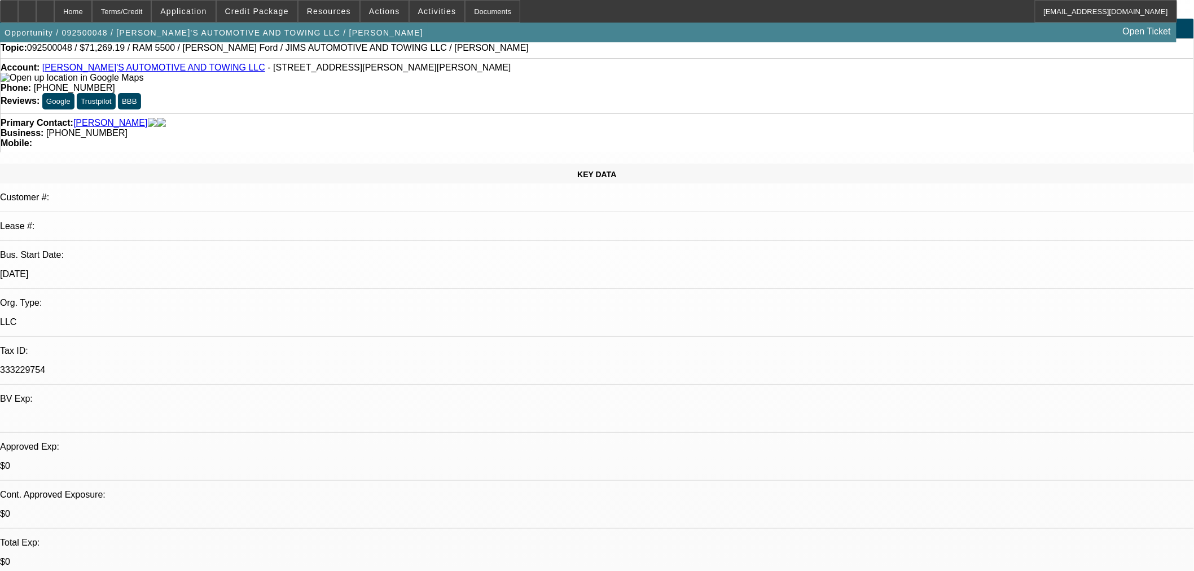
scroll to position [0, 0]
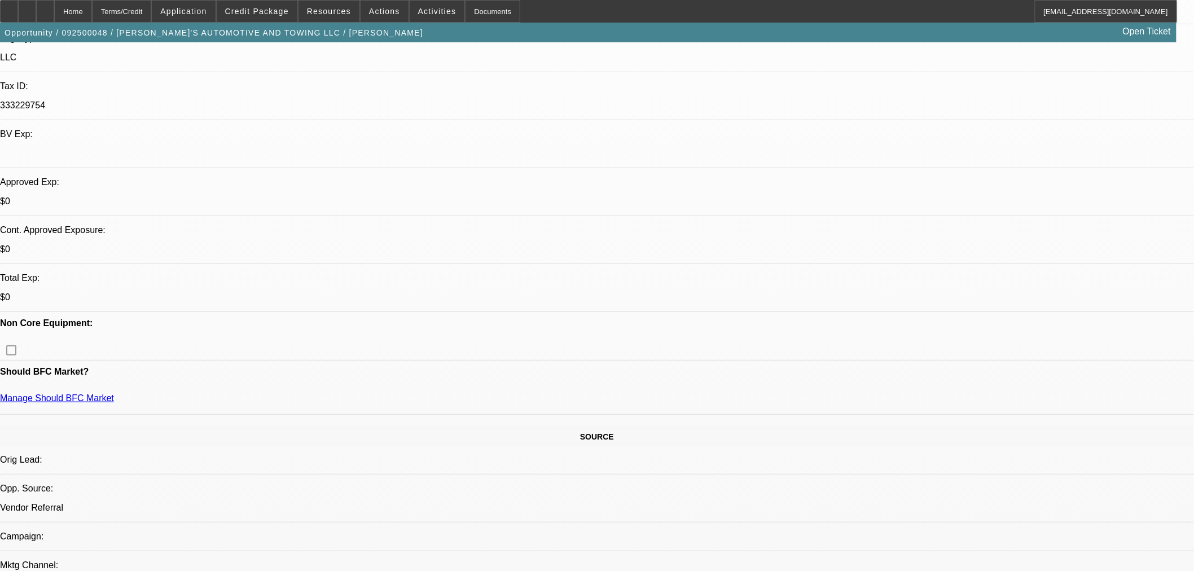
scroll to position [313, 0]
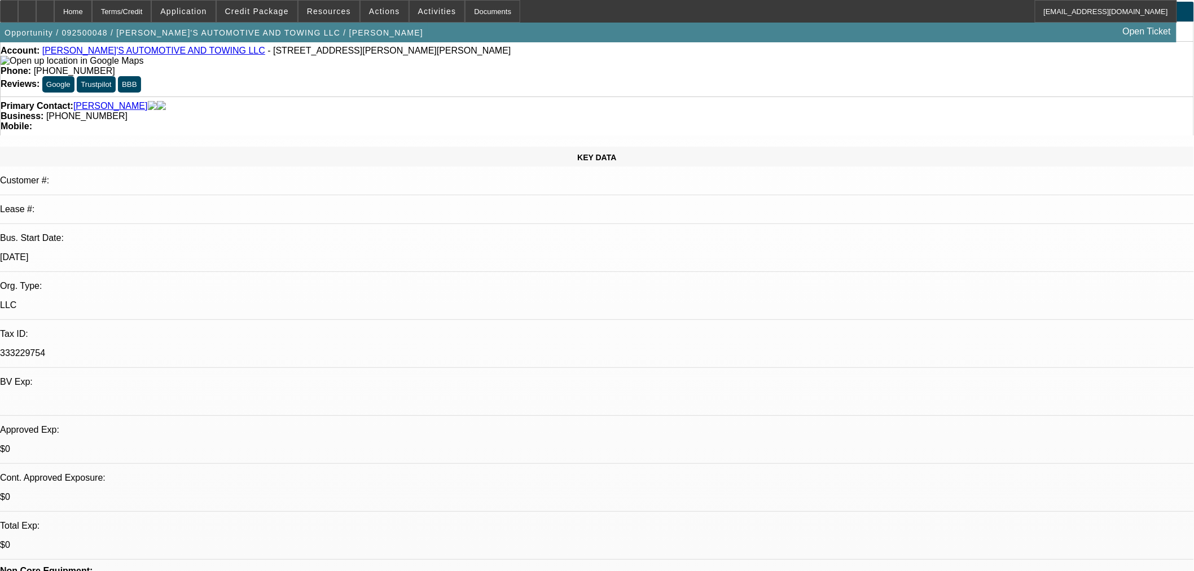
scroll to position [0, 0]
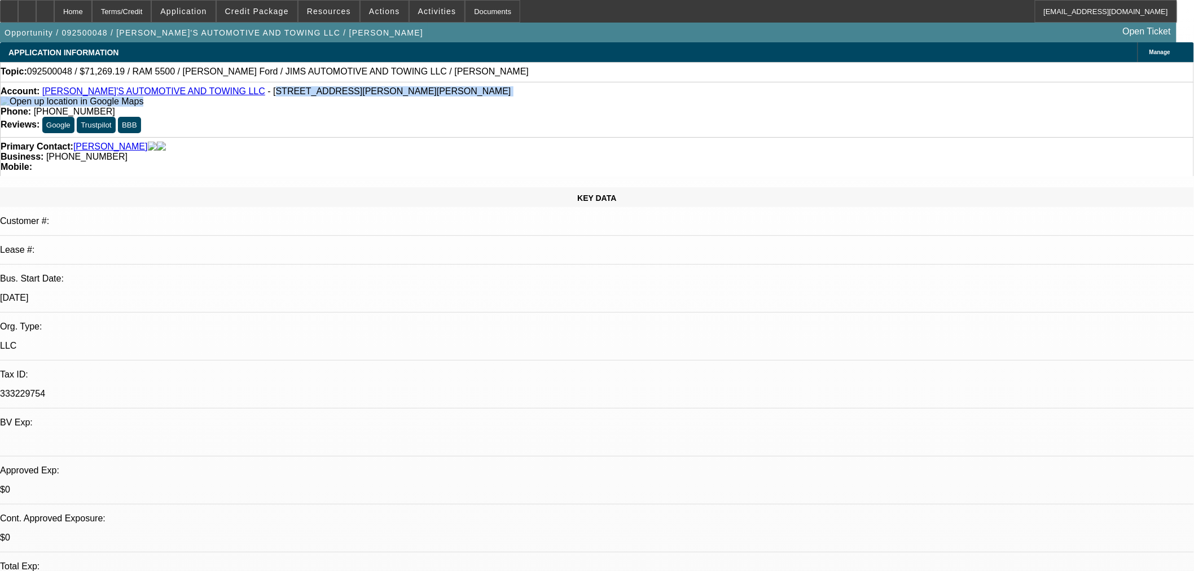
drag, startPoint x: 193, startPoint y: 94, endPoint x: 216, endPoint y: 99, distance: 23.8
click at [216, 99] on div "Account: JIM'S AUTOMOTIVE AND TOWING LLC - 315 Roemer Blvd, Farrell, PA 16121" at bounding box center [597, 96] width 1193 height 20
click at [217, 99] on div "Account: JIM'S AUTOMOTIVE AND TOWING LLC - 315 Roemer Blvd, Farrell, PA 16121" at bounding box center [597, 96] width 1193 height 20
drag, startPoint x: 308, startPoint y: 93, endPoint x: 195, endPoint y: 98, distance: 112.9
click at [195, 98] on div "Account: JIM'S AUTOMOTIVE AND TOWING LLC - 315 Roemer Blvd, Farrell, PA 16121" at bounding box center [597, 96] width 1193 height 20
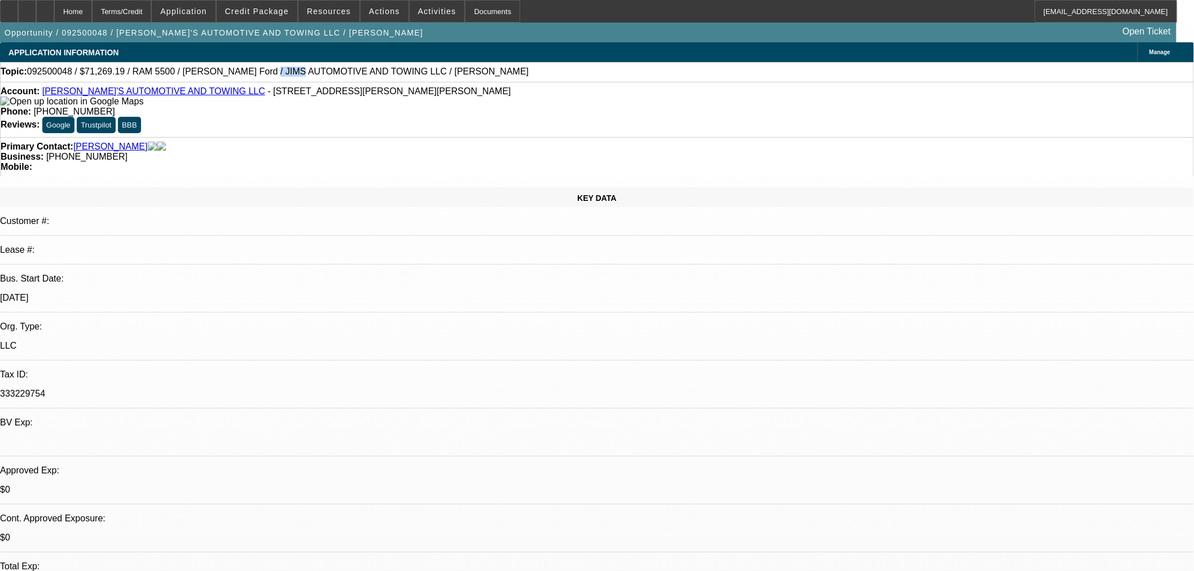
drag, startPoint x: 230, startPoint y: 74, endPoint x: 256, endPoint y: 77, distance: 25.5
click at [255, 77] on span "092500048 / $71,269.19 / RAM 5500 / Jim Shorkey Ford / JIMS AUTOMOTIVE AND TOWI…" at bounding box center [278, 72] width 502 height 10
click at [32, 162] on strong "Mobile:" at bounding box center [17, 167] width 32 height 10
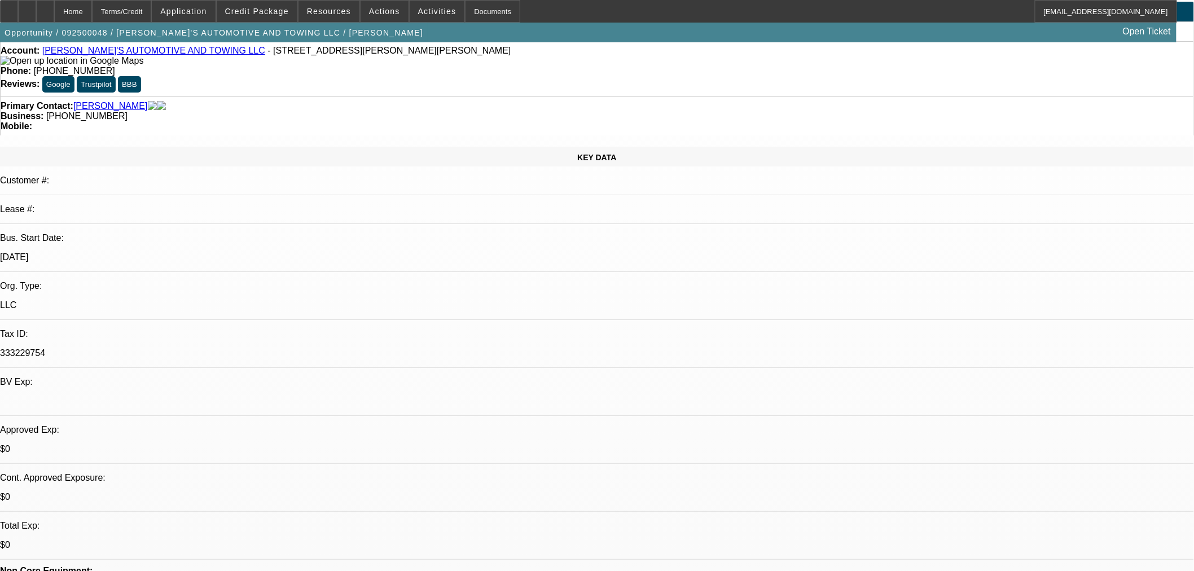
scroll to position [63, 0]
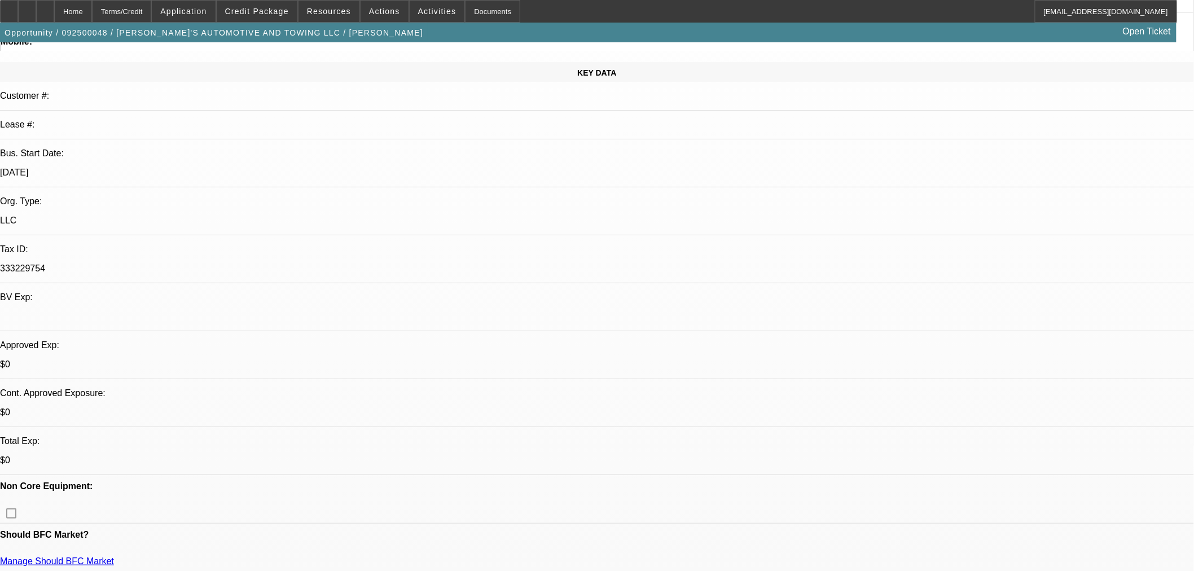
scroll to position [0, 0]
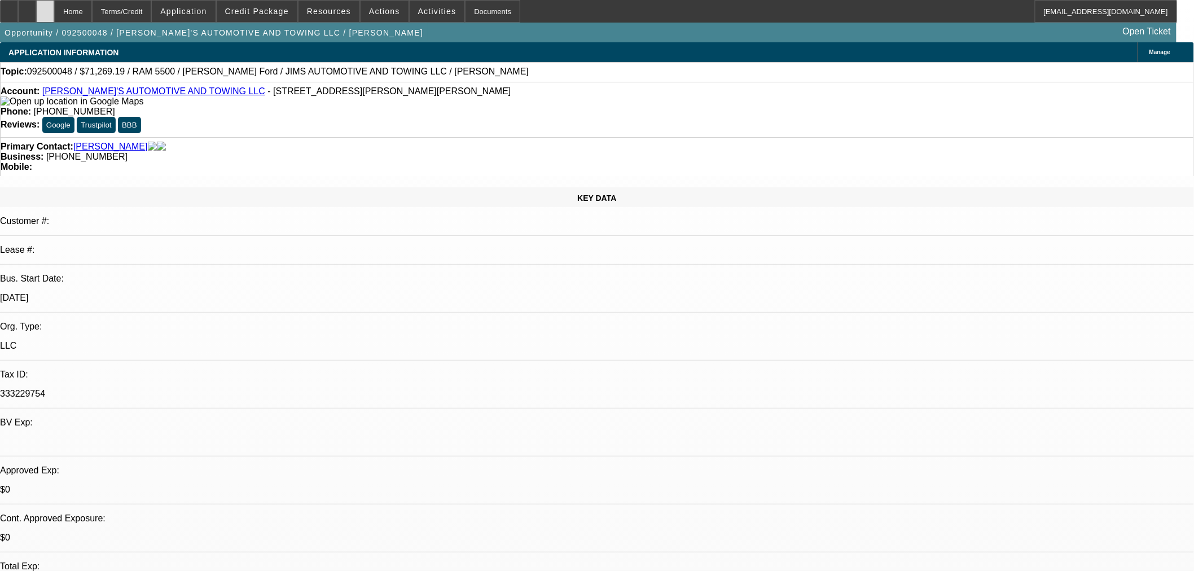
click at [45, 7] on icon at bounding box center [45, 7] width 0 height 0
select select "0"
select select "3"
select select "0.1"
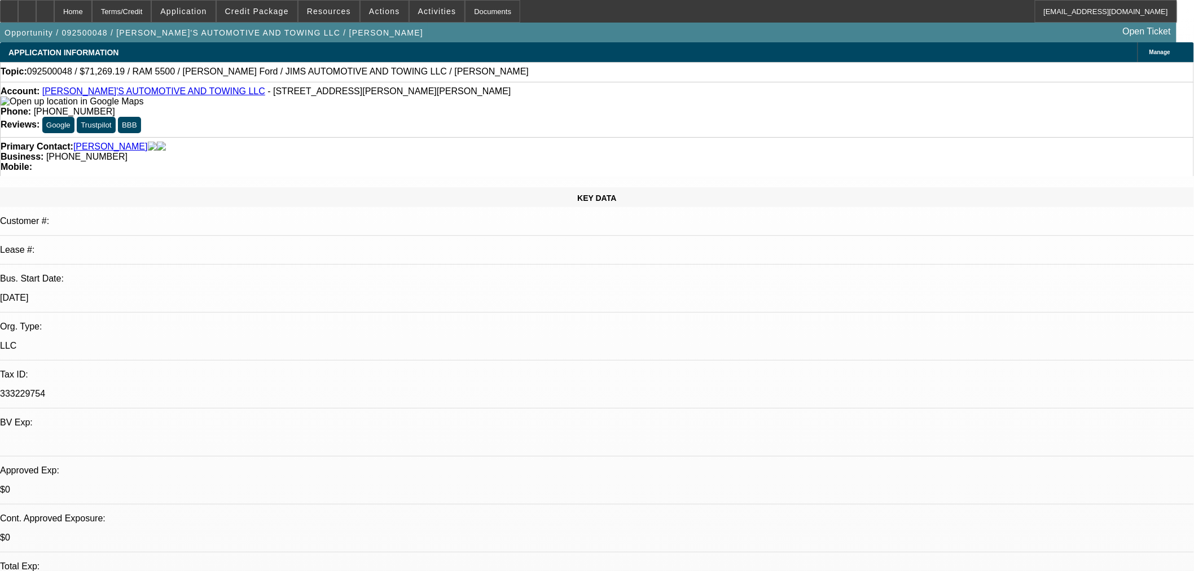
select select "4"
select select "0"
select select "3"
select select "0.1"
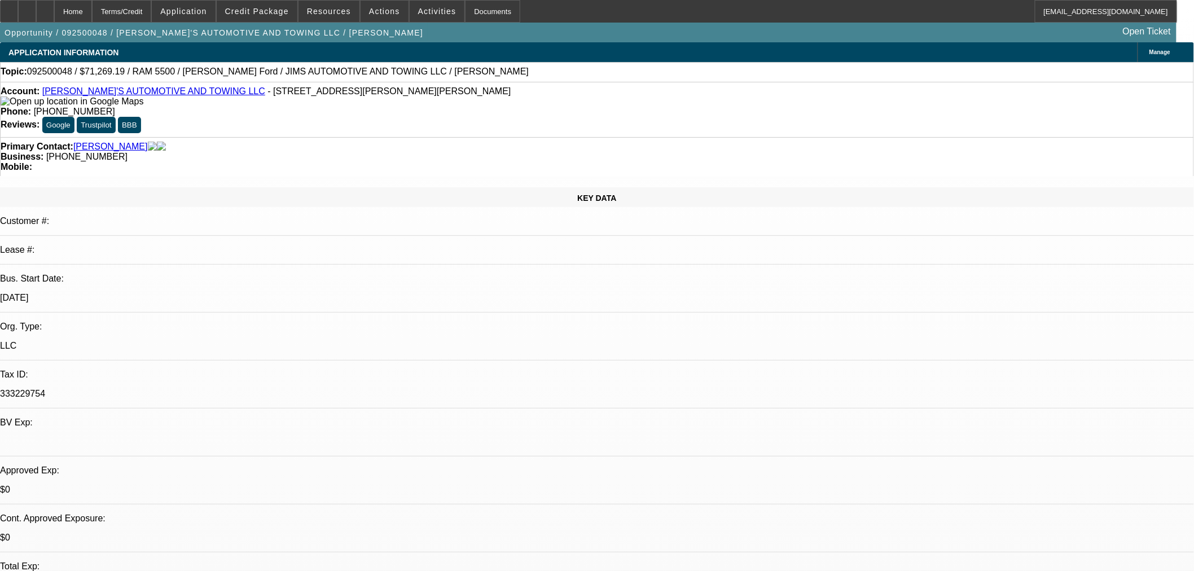
select select "4"
select select "0"
select select "0.1"
select select "4"
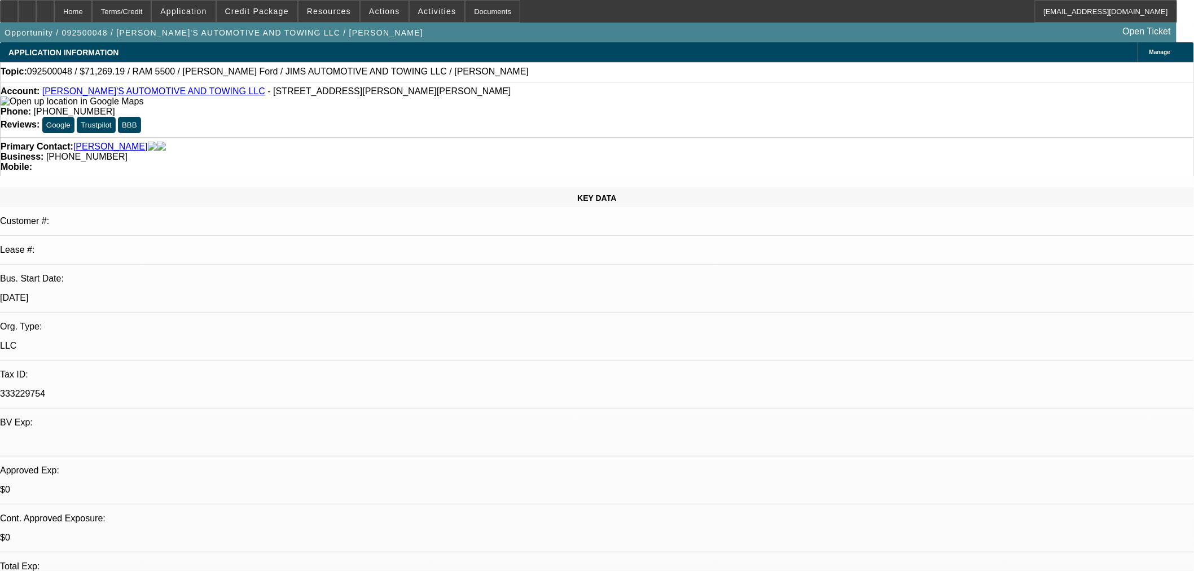
select select "0"
select select "0.1"
select select "4"
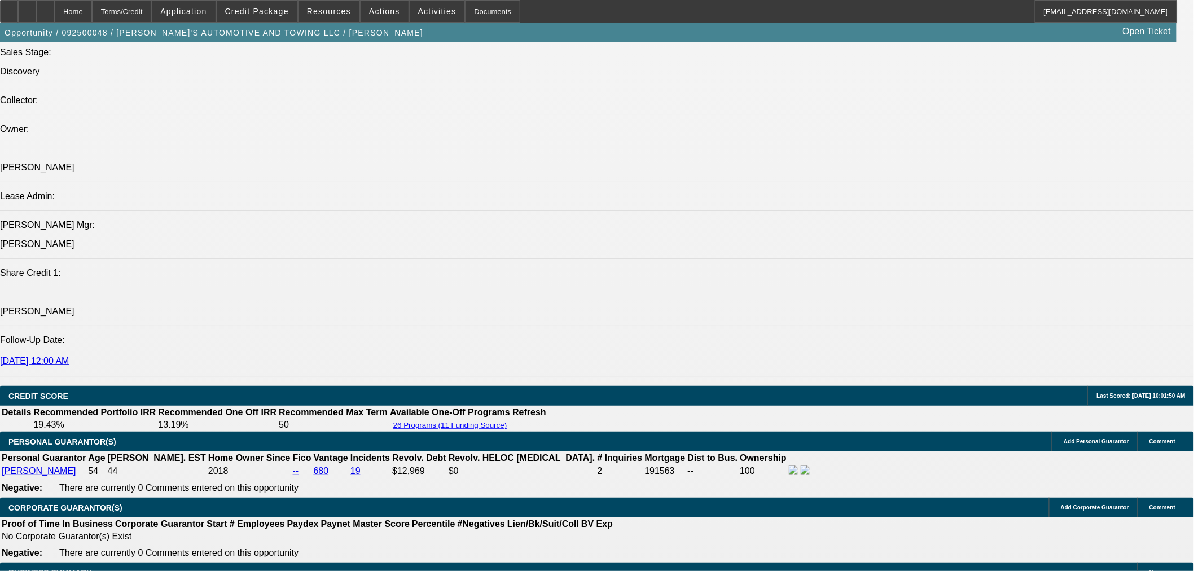
scroll to position [1254, 0]
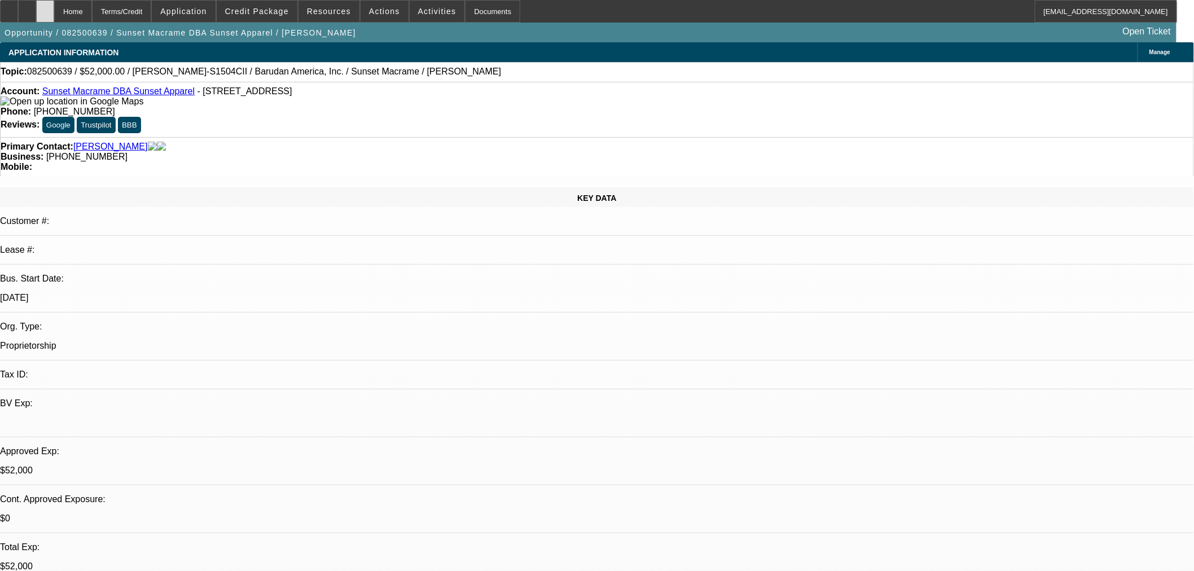
select select "0"
select select "2"
select select "0"
select select "2"
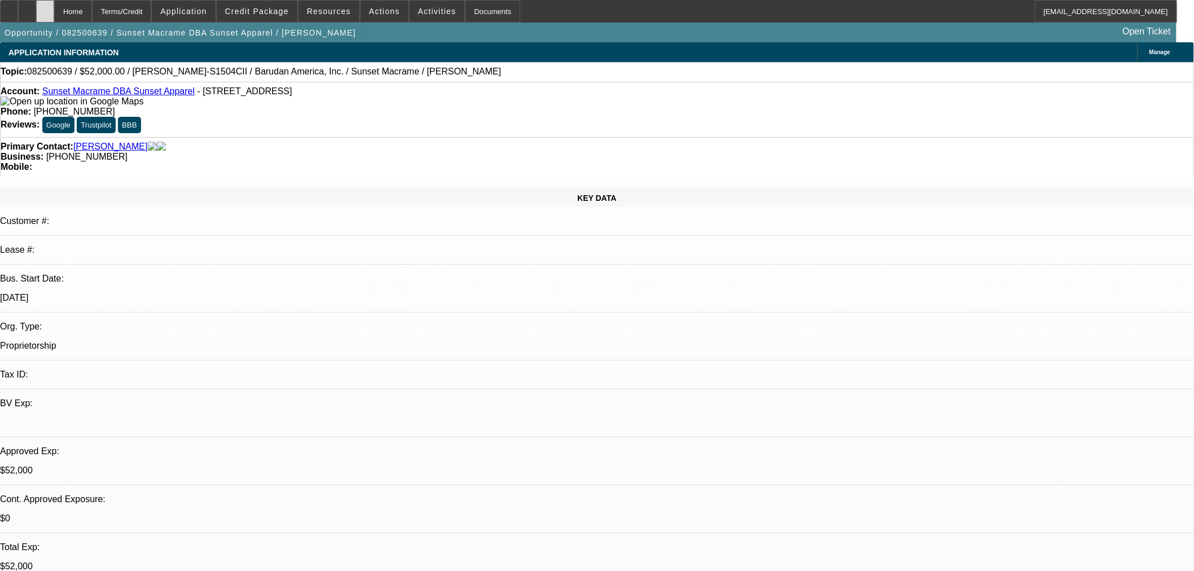
select select "0"
select select "2"
select select "0"
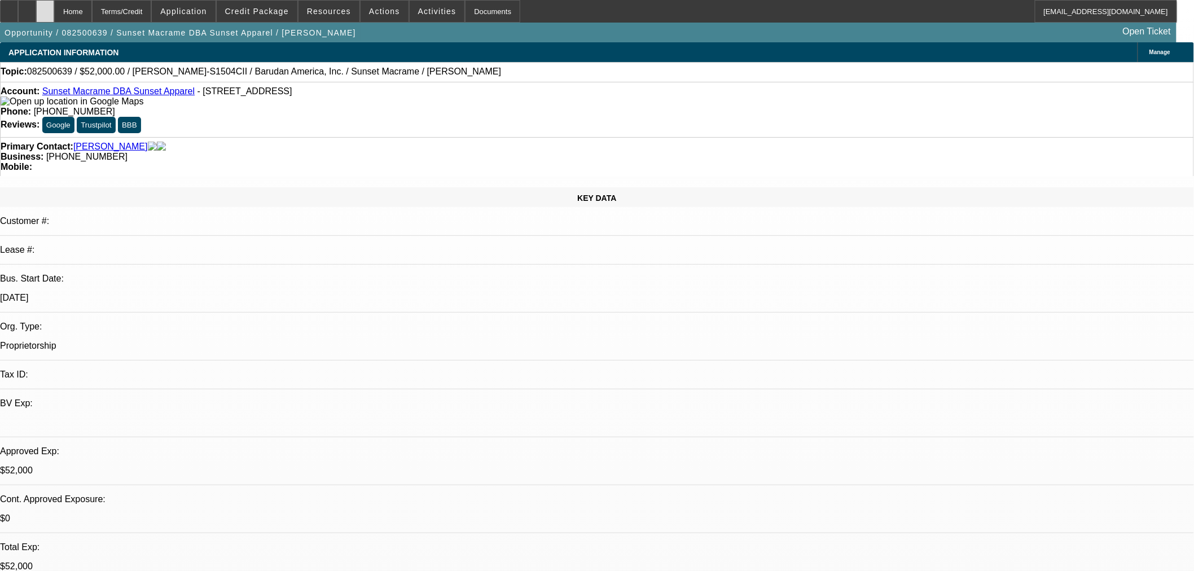
select select "2"
select select "0"
select select "1"
select select "2"
select select "6"
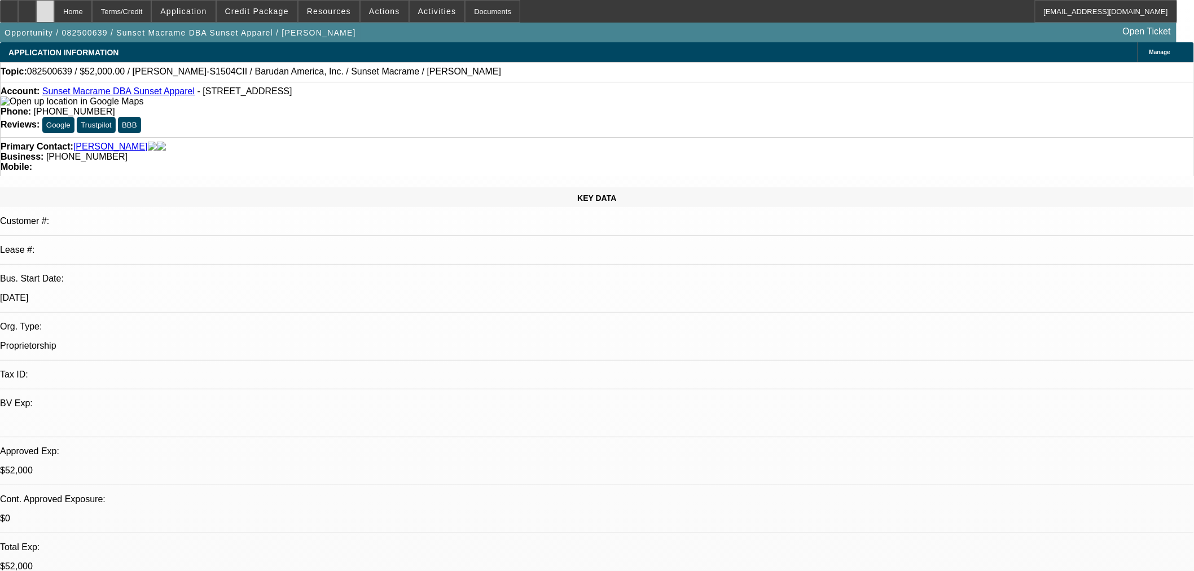
select select "1"
select select "2"
select select "6"
select select "1"
select select "2"
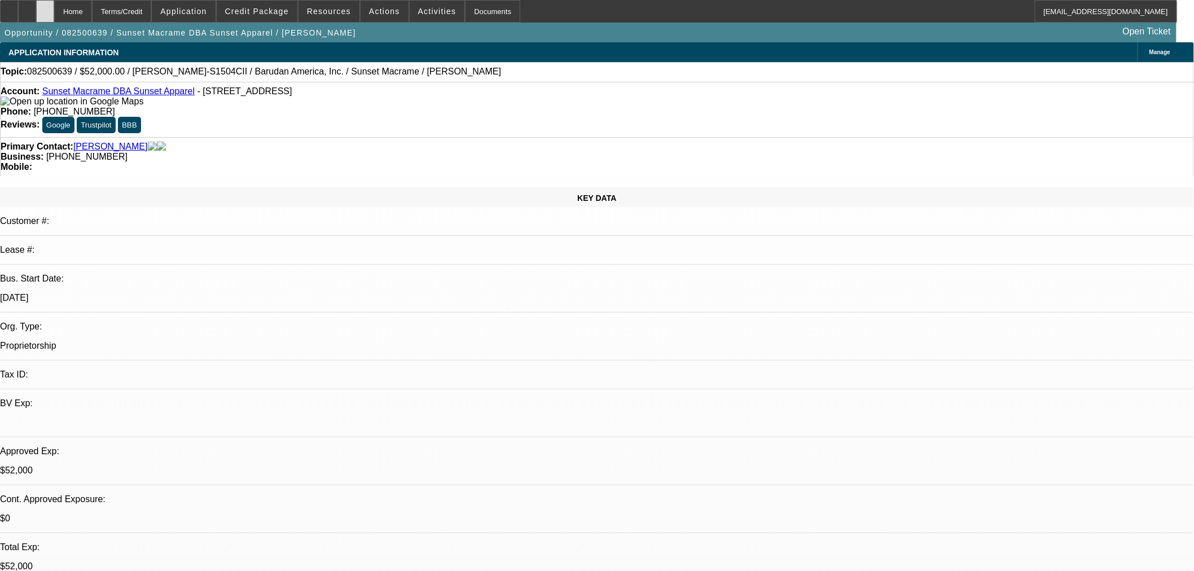
select select "6"
select select "1"
select select "2"
select select "6"
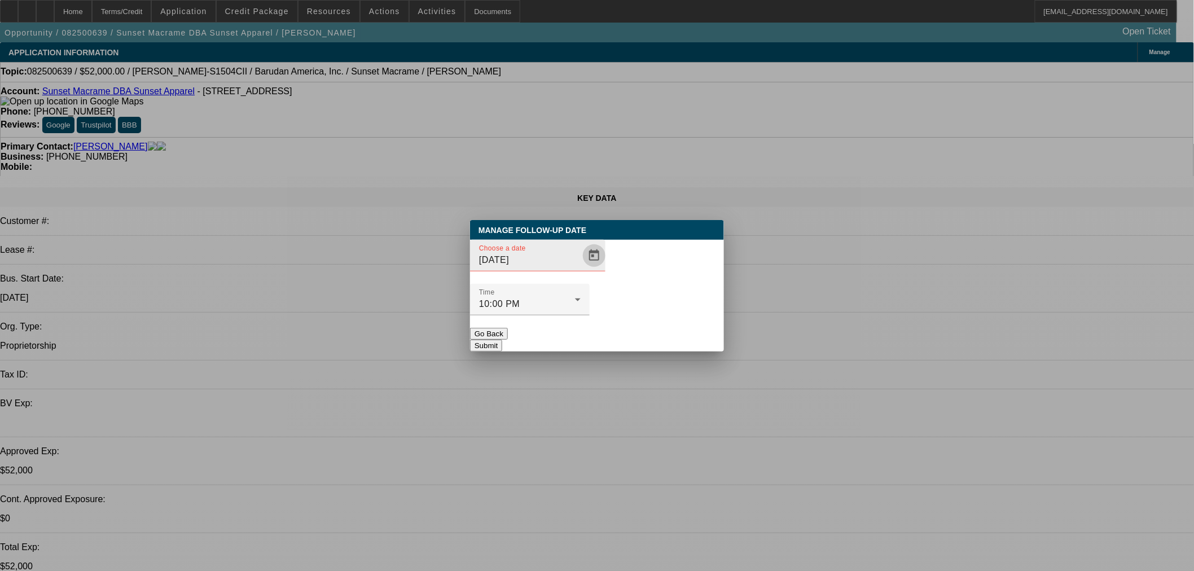
click at [581, 269] on span "Open calendar" at bounding box center [594, 255] width 27 height 27
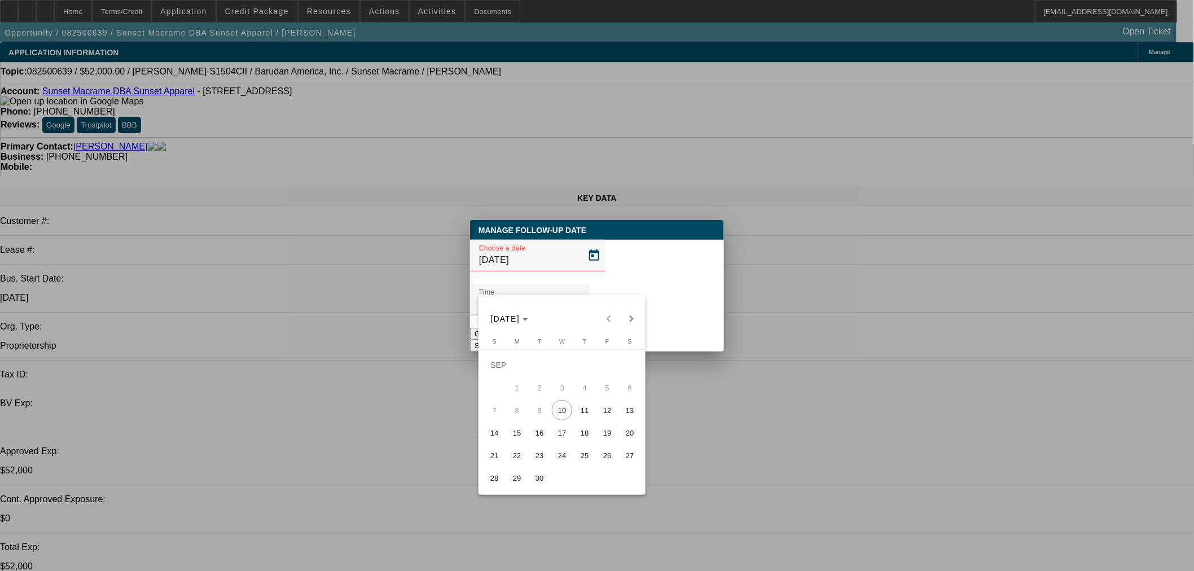
click at [584, 415] on span "11" at bounding box center [584, 410] width 20 height 20
type input "9/11/2025"
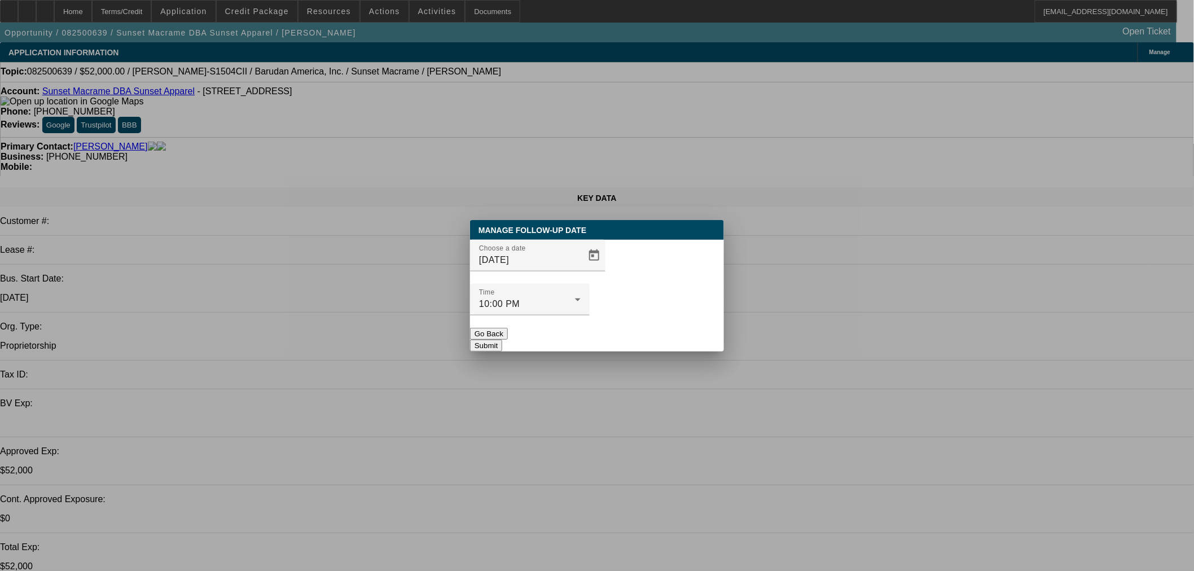
click at [502, 340] on button "Submit" at bounding box center [486, 346] width 32 height 12
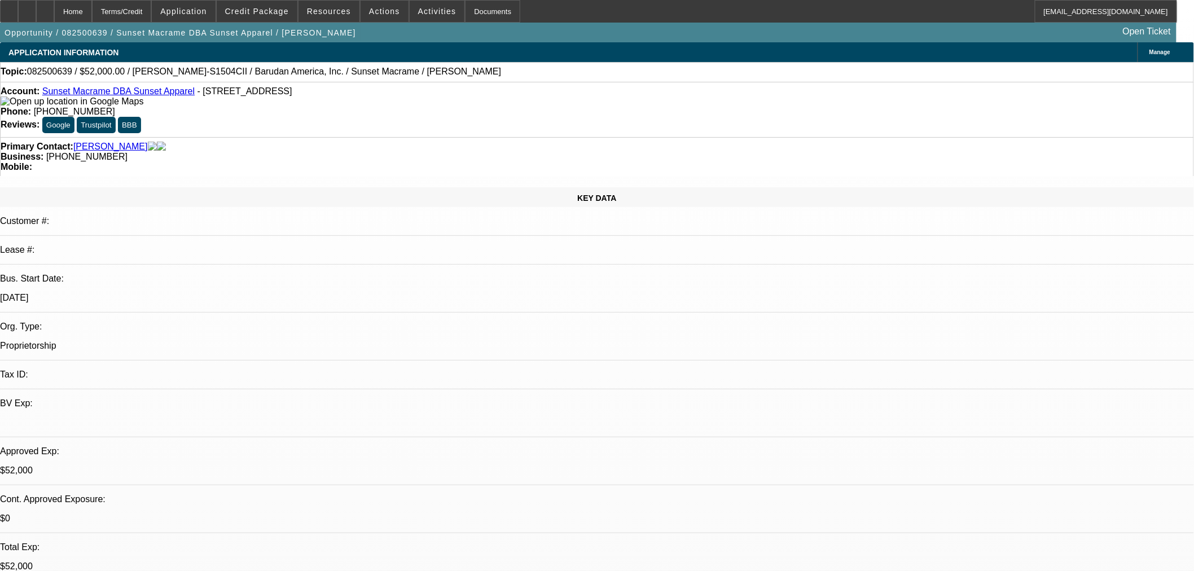
radio input "true"
drag, startPoint x: 960, startPoint y: 223, endPoint x: 955, endPoint y: 217, distance: 8.0
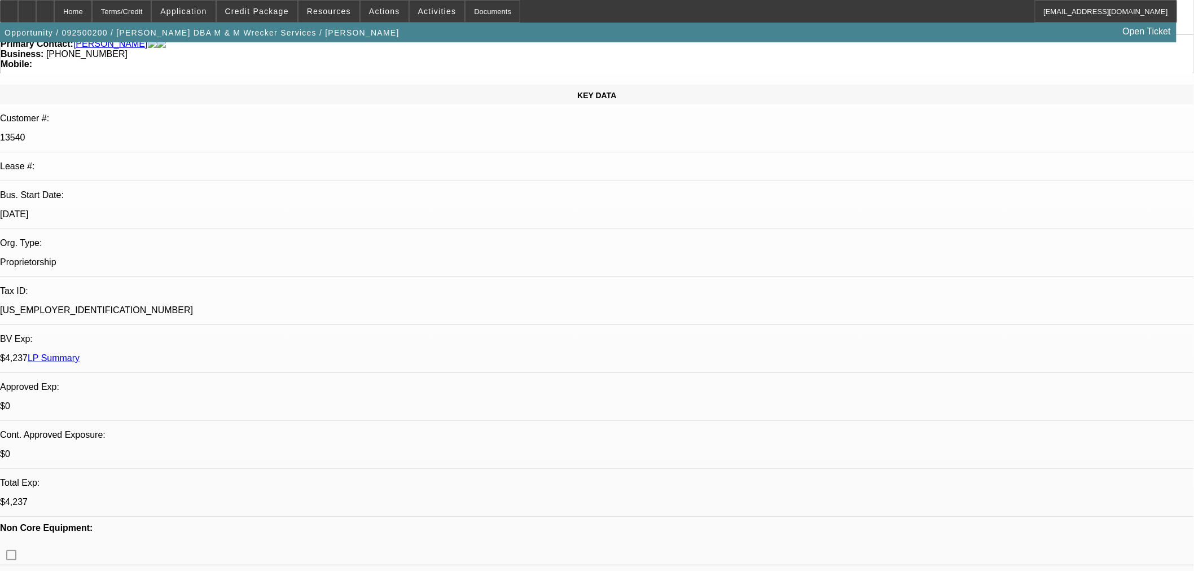
select select "0"
select select "2"
select select "0.1"
select select "4"
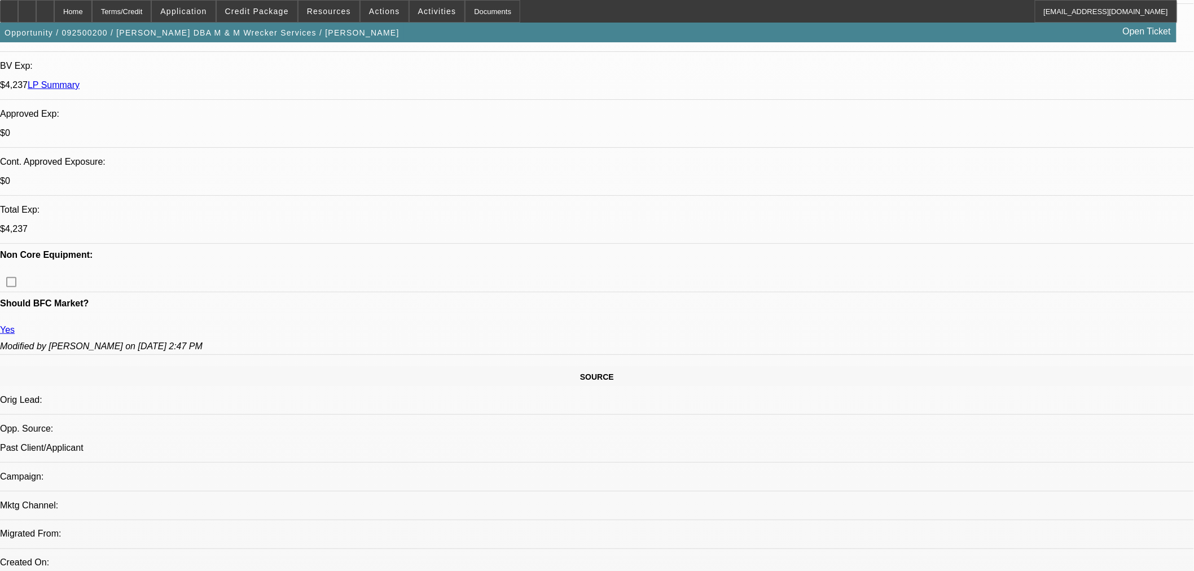
scroll to position [455, 0]
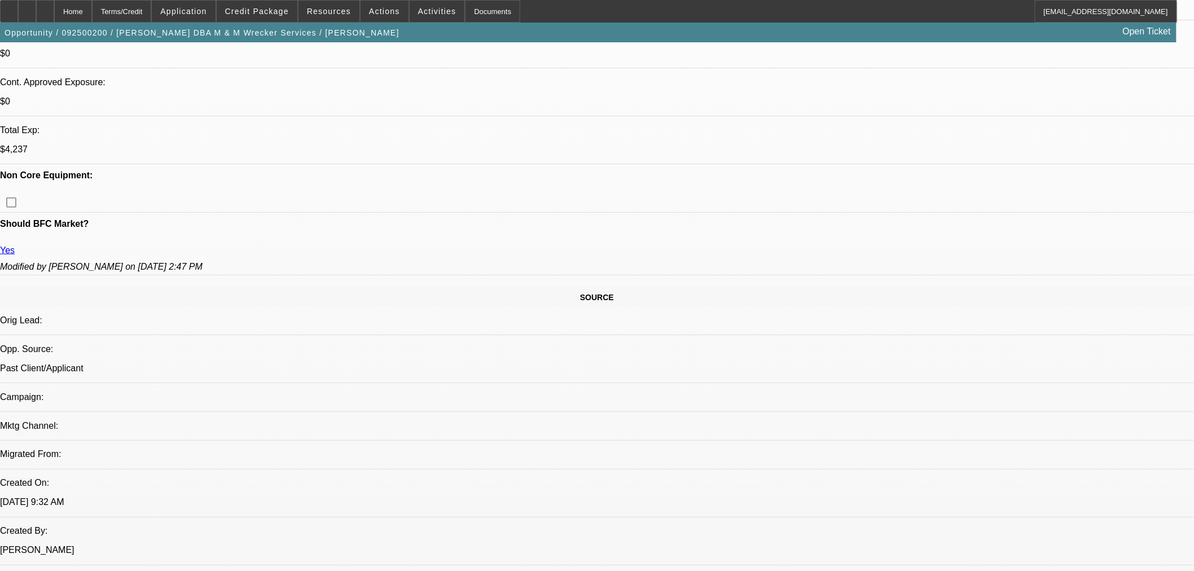
click at [270, 16] on span at bounding box center [257, 11] width 81 height 27
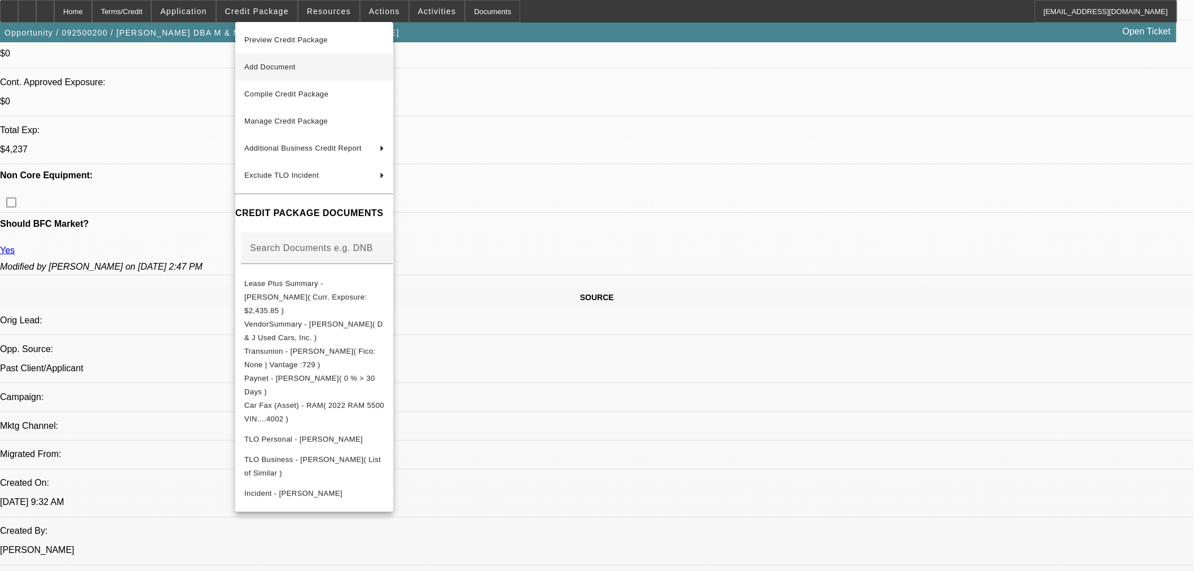
click at [296, 64] on span "Add Document" at bounding box center [269, 67] width 51 height 8
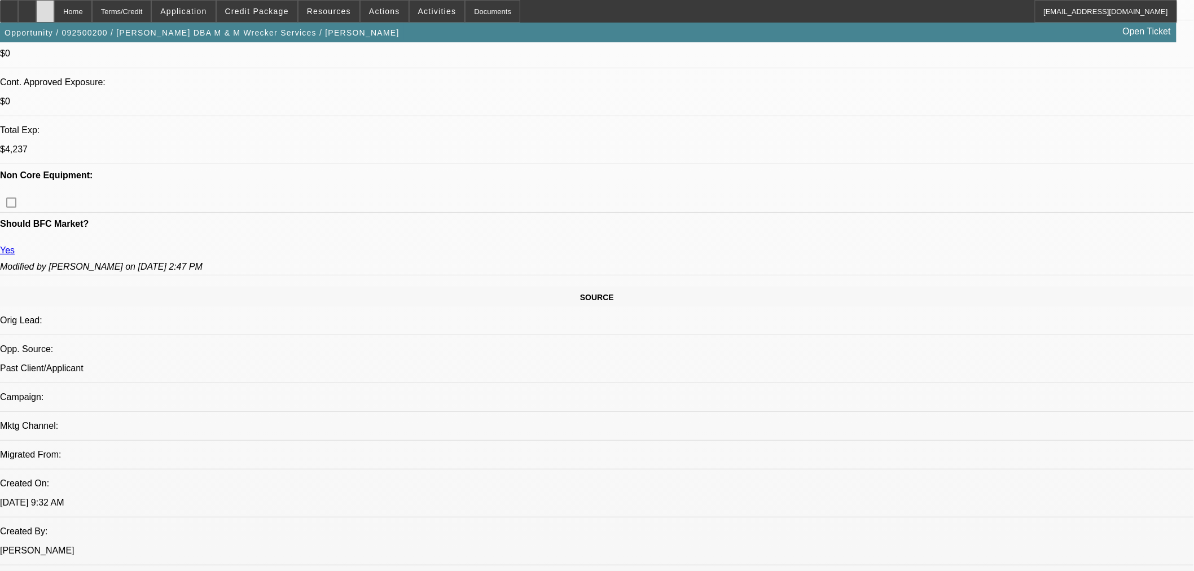
click at [54, 1] on div at bounding box center [45, 11] width 18 height 23
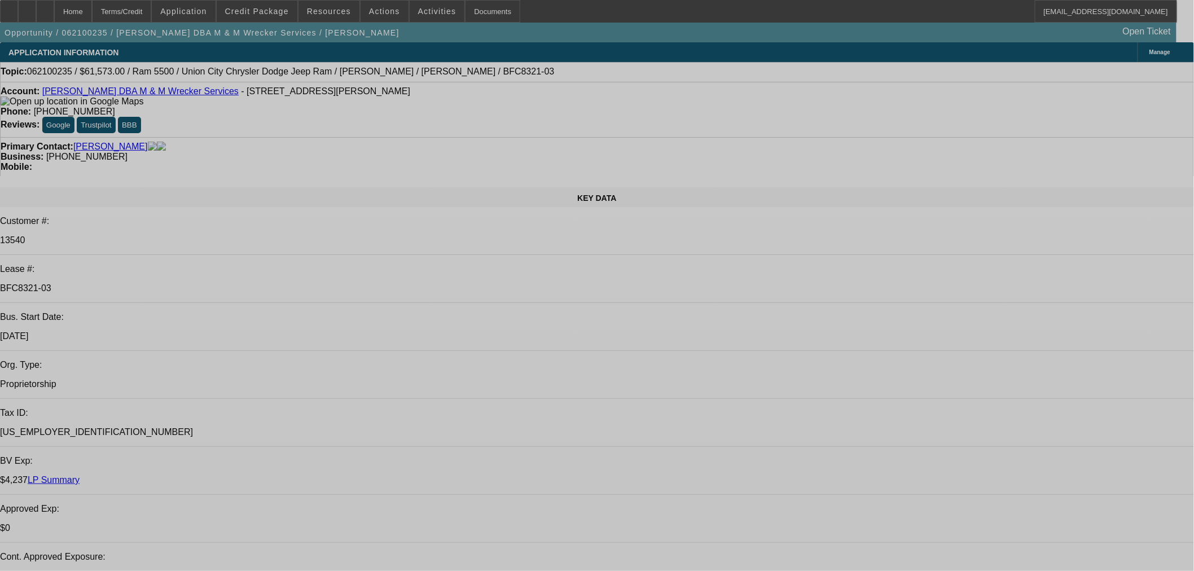
select select "0"
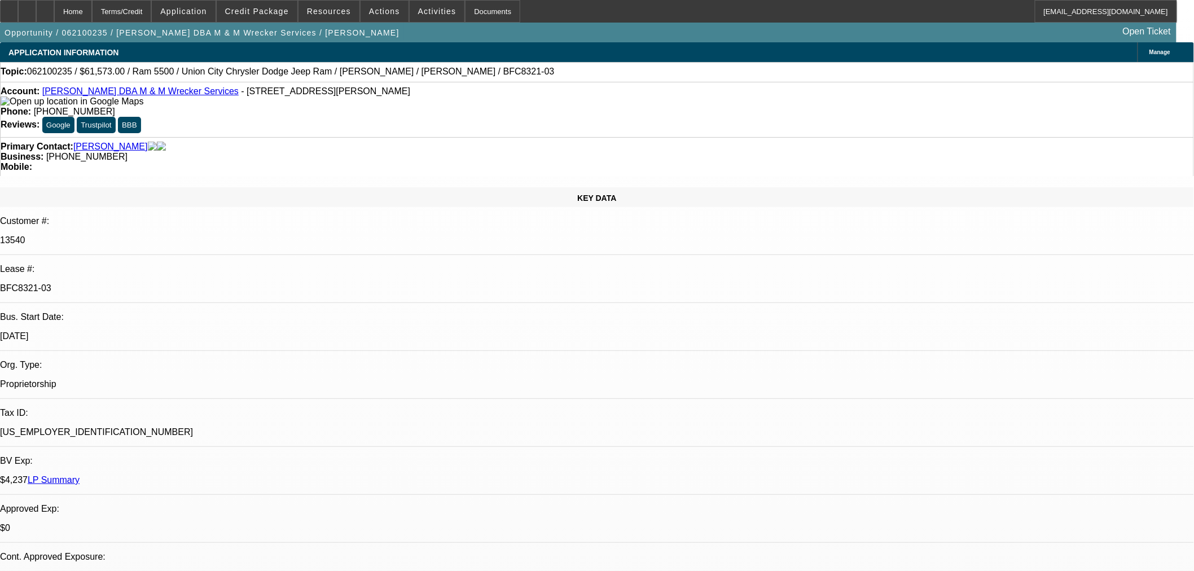
select select "0.1"
select select "0"
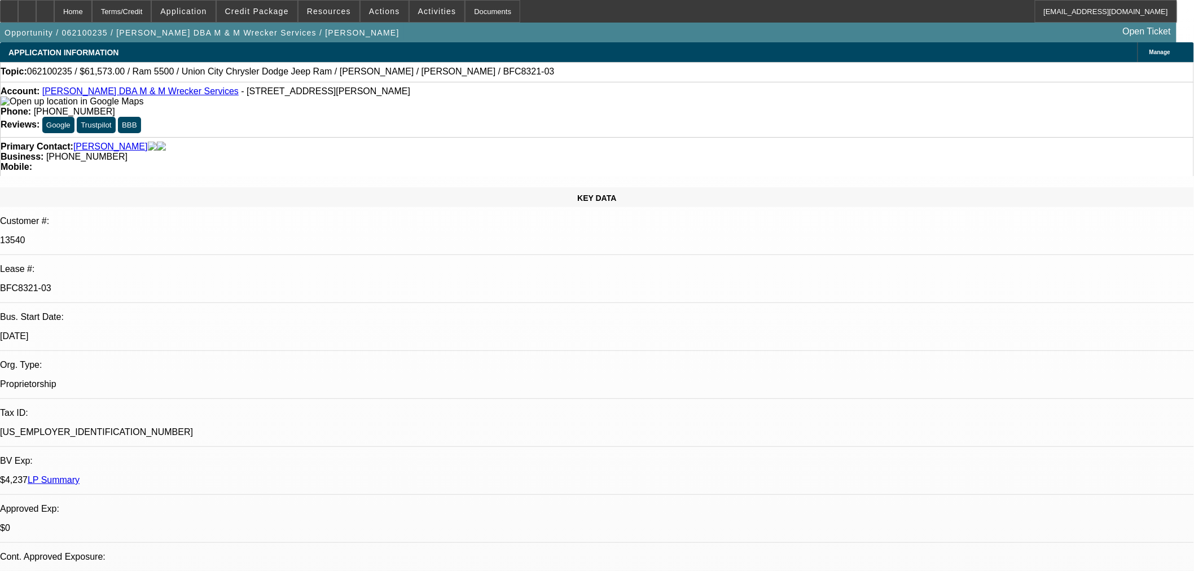
select select "0"
select select "0.1"
select select "0"
select select "0.1"
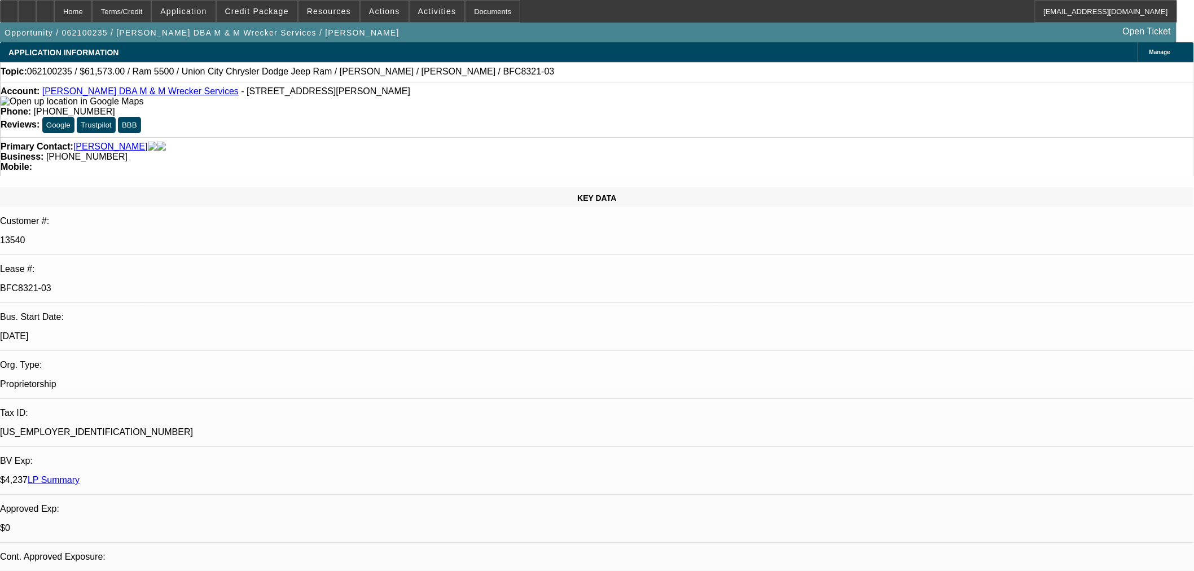
select select "1"
select select "2"
select select "4"
select select "1"
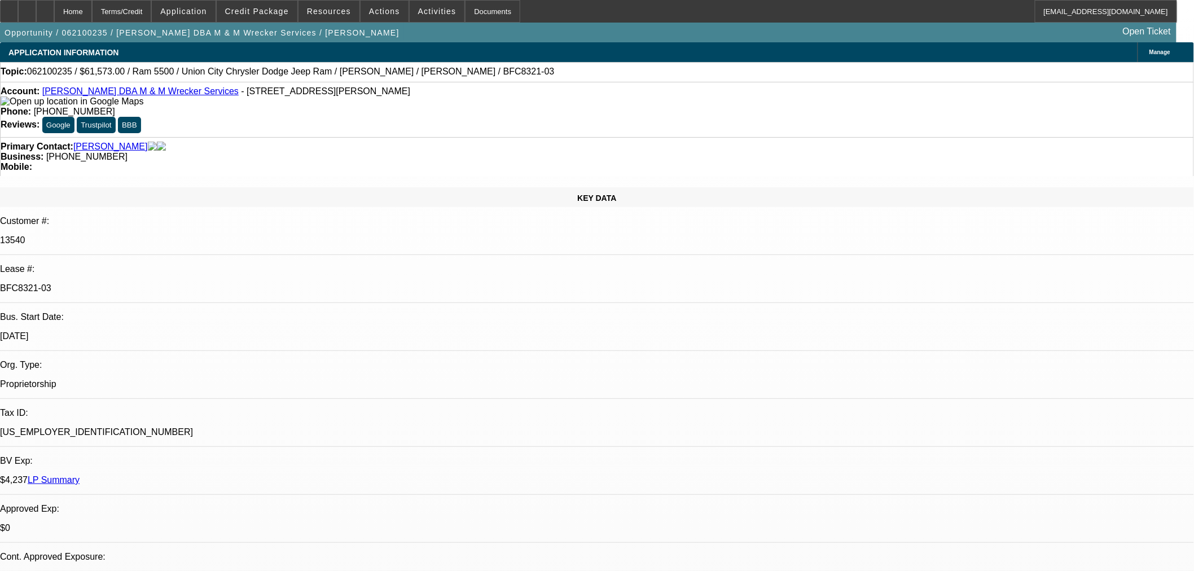
select select "6"
select select "1"
select select "2"
select select "4"
select select "1"
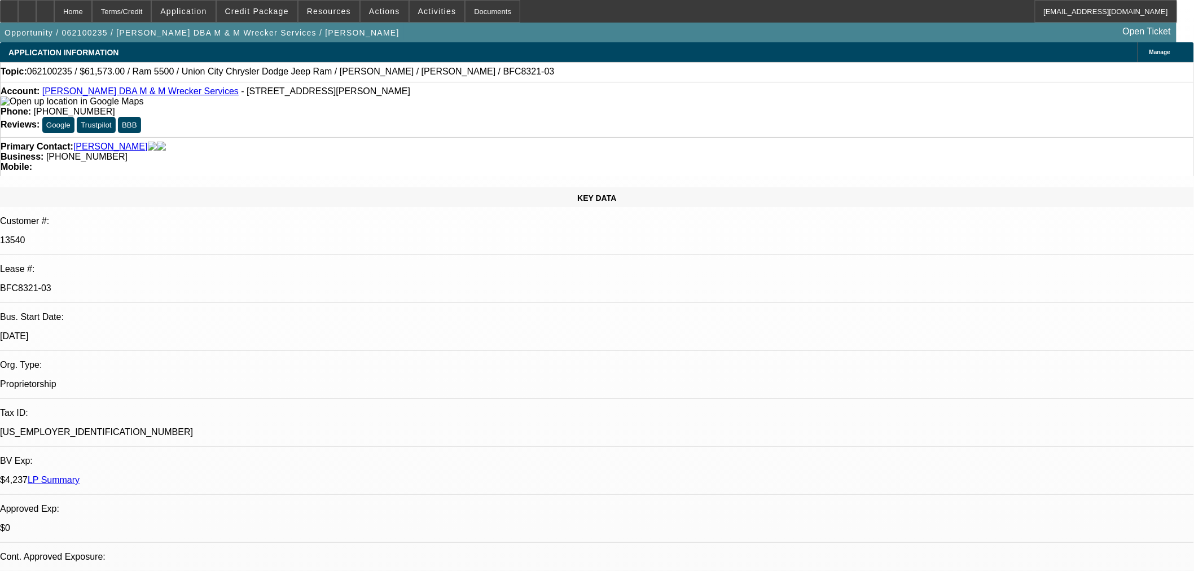
select select "2"
select select "4"
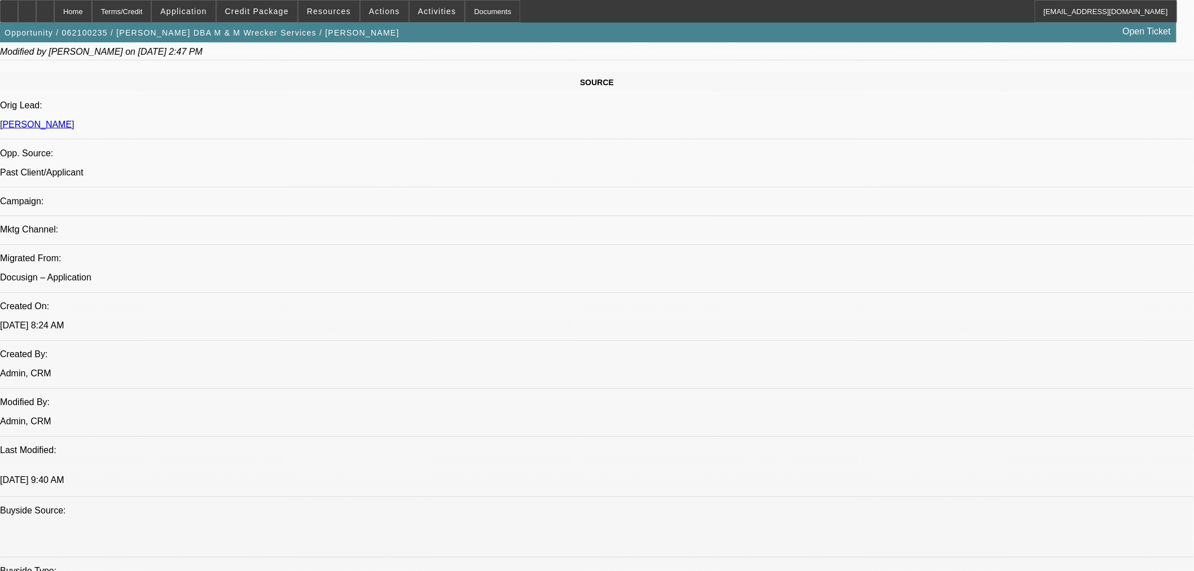
drag, startPoint x: 815, startPoint y: 329, endPoint x: 939, endPoint y: 331, distance: 124.1
copy div "RE:062100235 / $61,573.00 / Ram 5500"
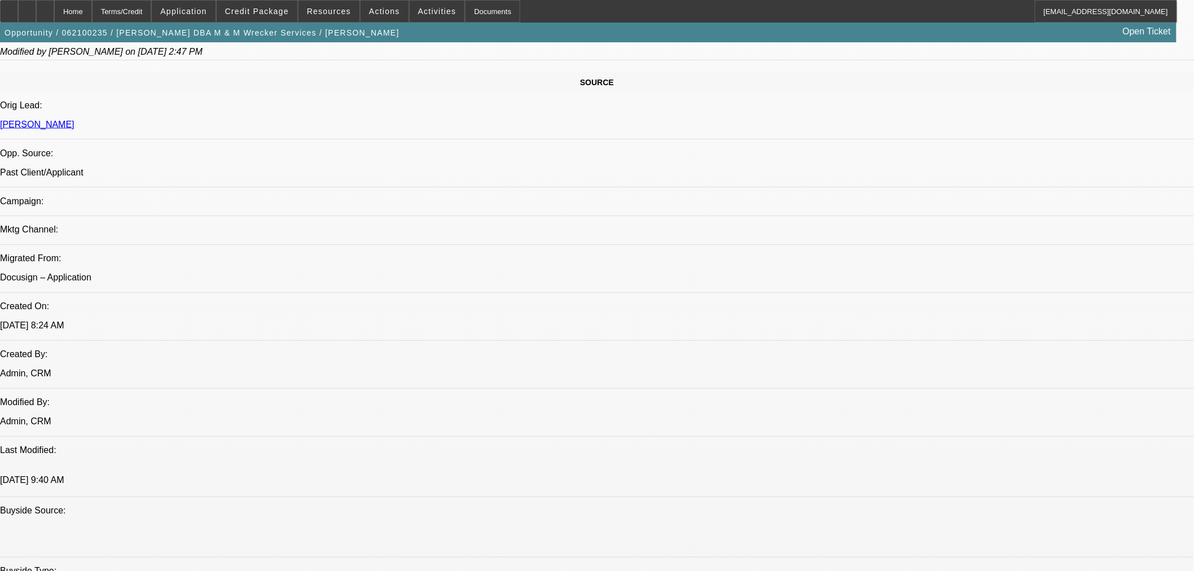
drag, startPoint x: 926, startPoint y: 367, endPoint x: 927, endPoint y: 350, distance: 17.0
drag, startPoint x: 939, startPoint y: 331, endPoint x: 819, endPoint y: 331, distance: 120.7
copy b "RE:062100235 / $61,573.00 / Ram 5500"
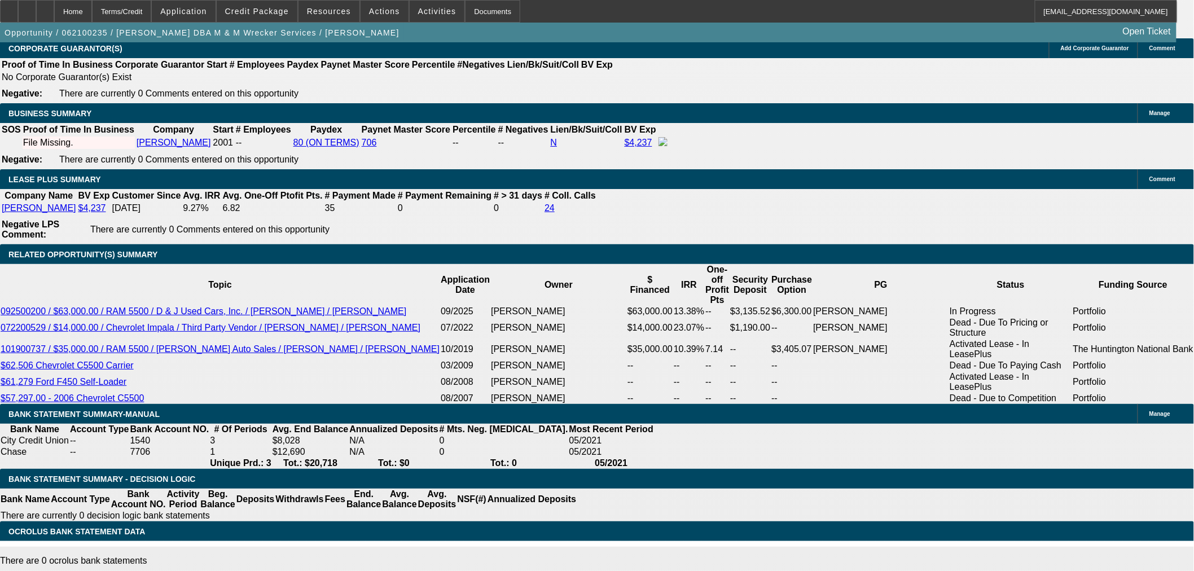
scroll to position [1881, 0]
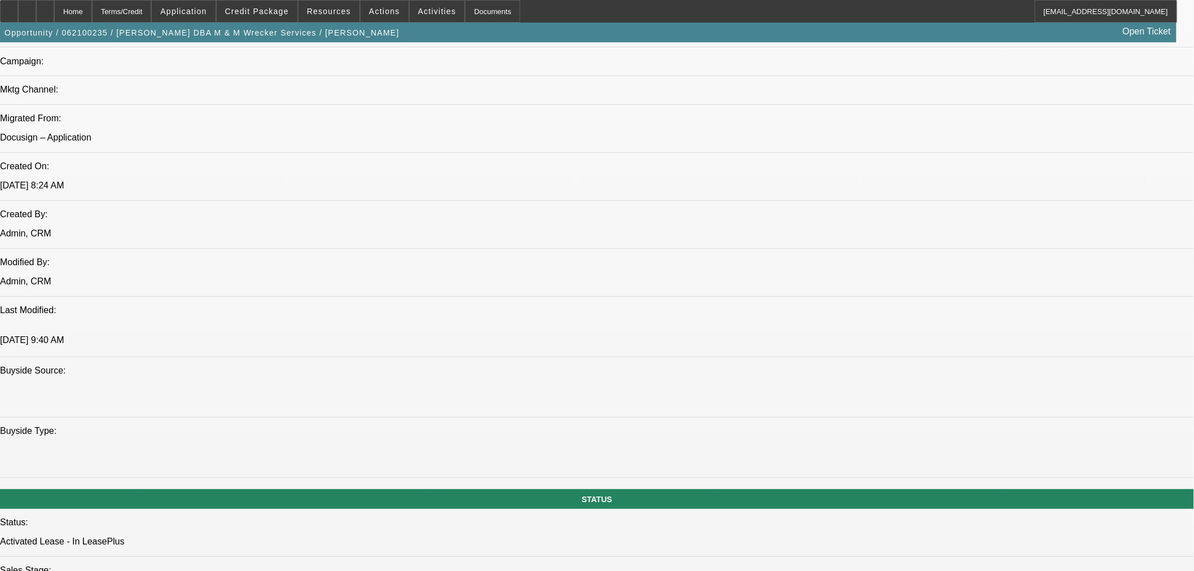
scroll to position [689, 0]
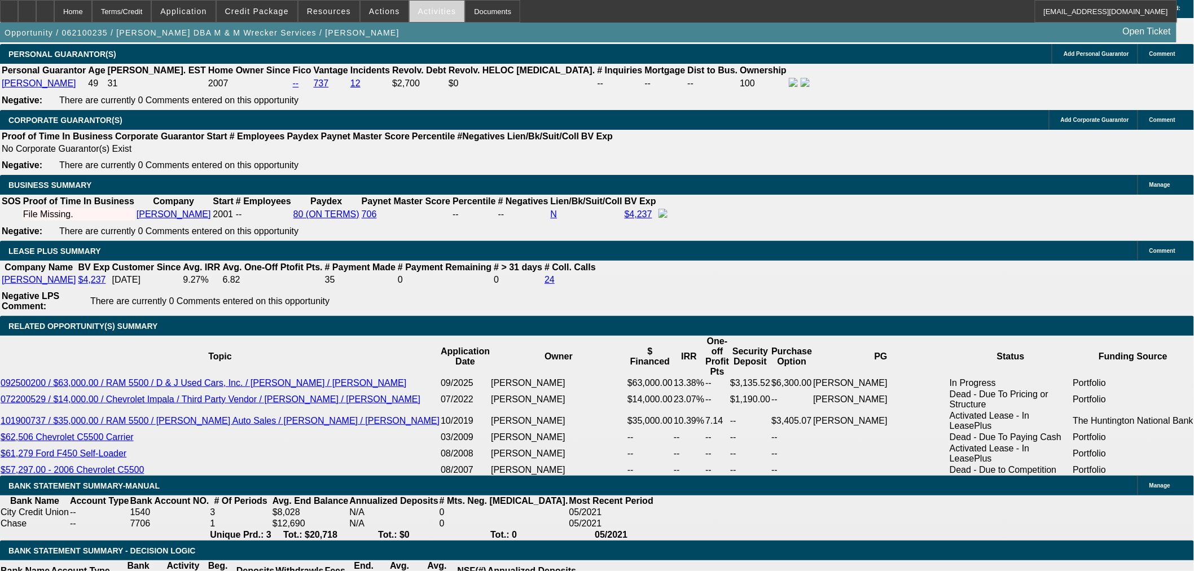
scroll to position [1818, 0]
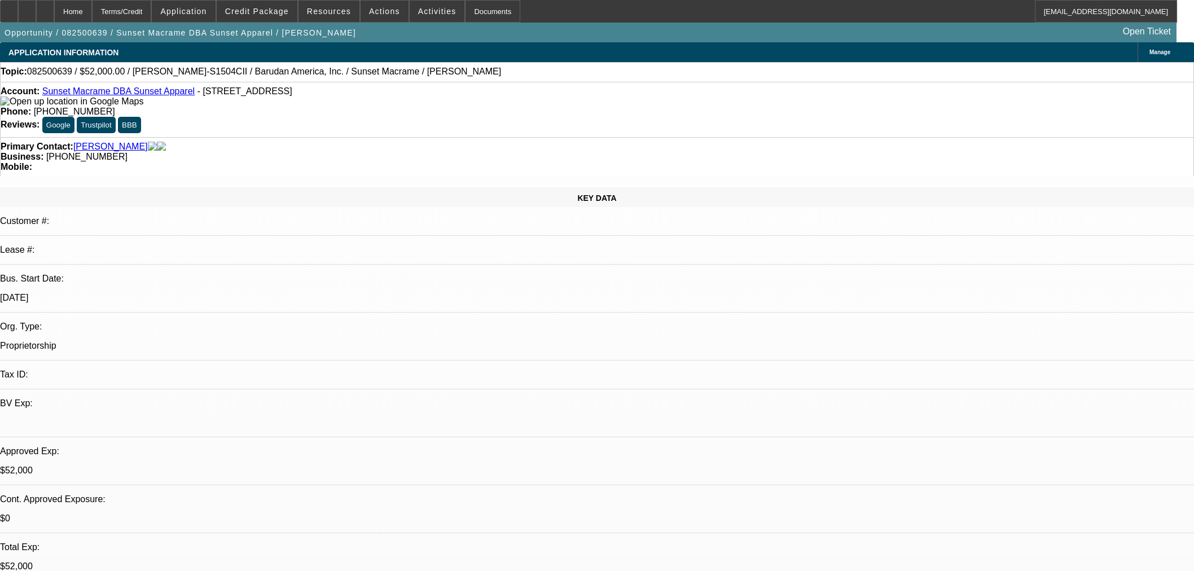
select select "0"
select select "2"
select select "0"
select select "6"
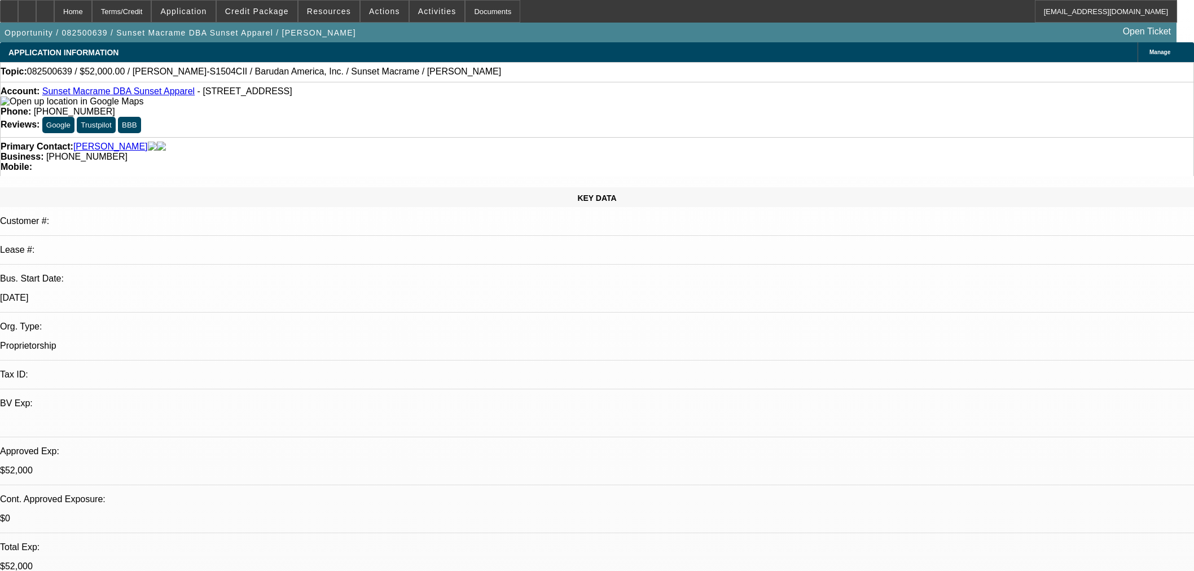
select select "0"
select select "2"
select select "0"
select select "6"
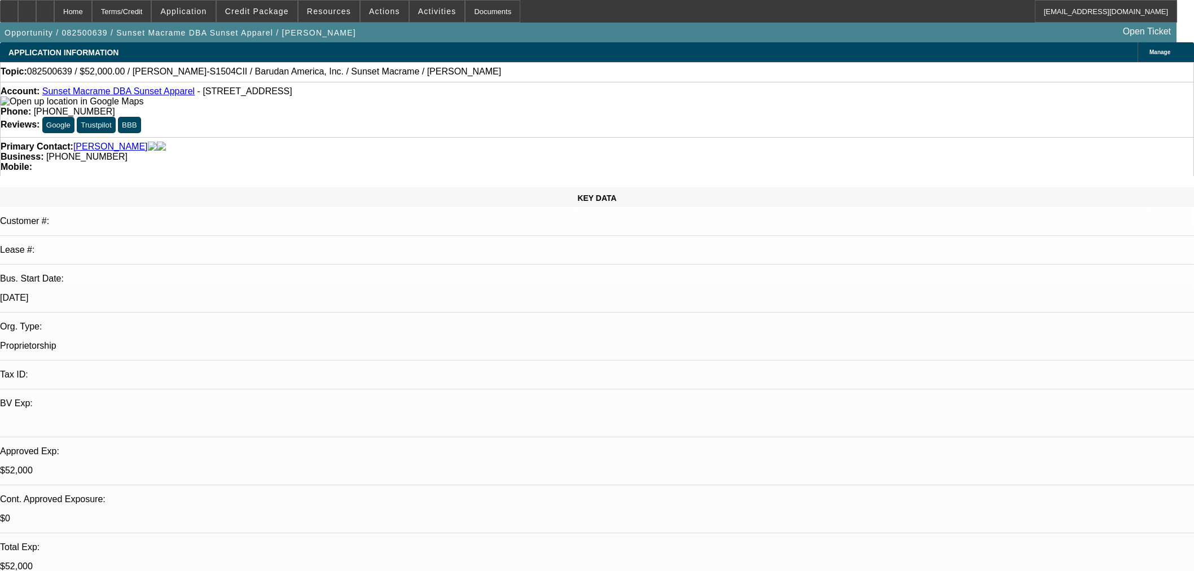
select select "0"
select select "2"
select select "0"
select select "6"
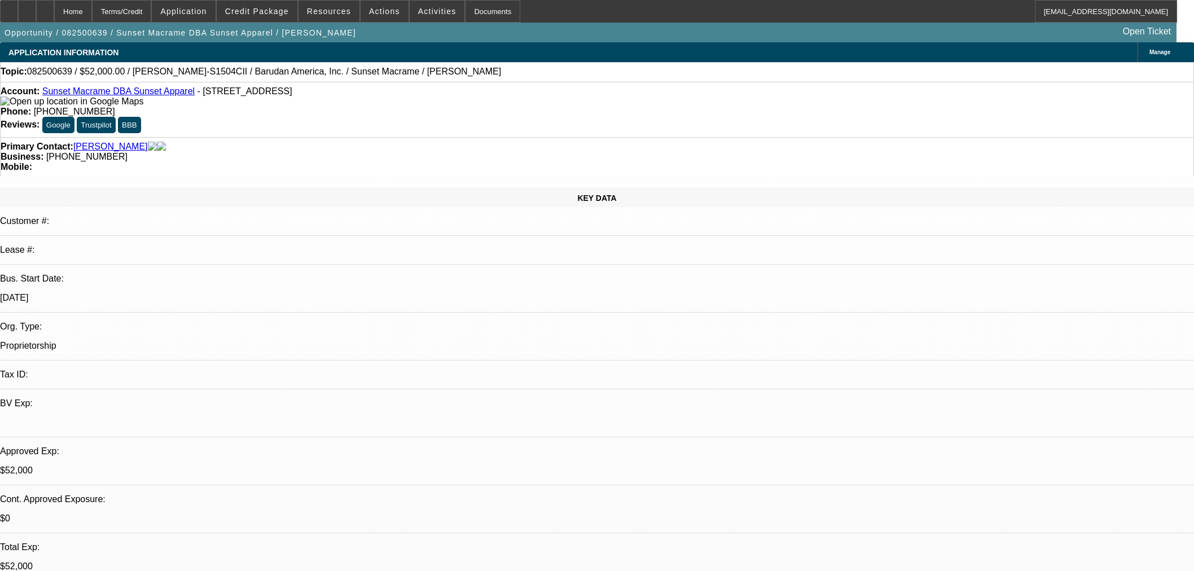
select select "0"
select select "2"
select select "0"
select select "6"
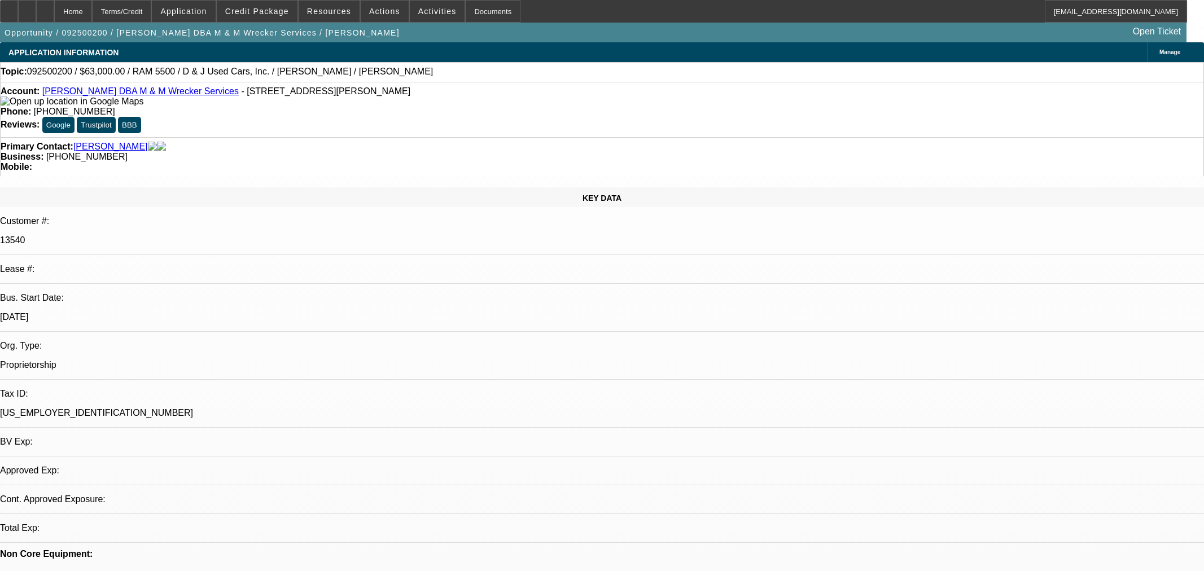
select select "0"
select select "2"
select select "0.1"
select select "4"
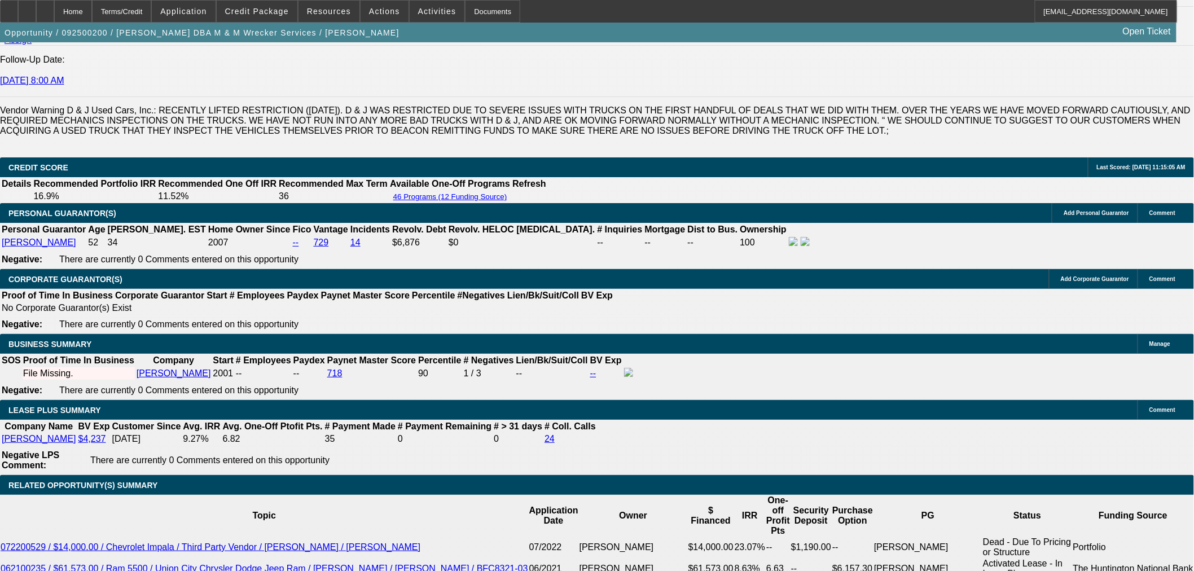
scroll to position [1693, 0]
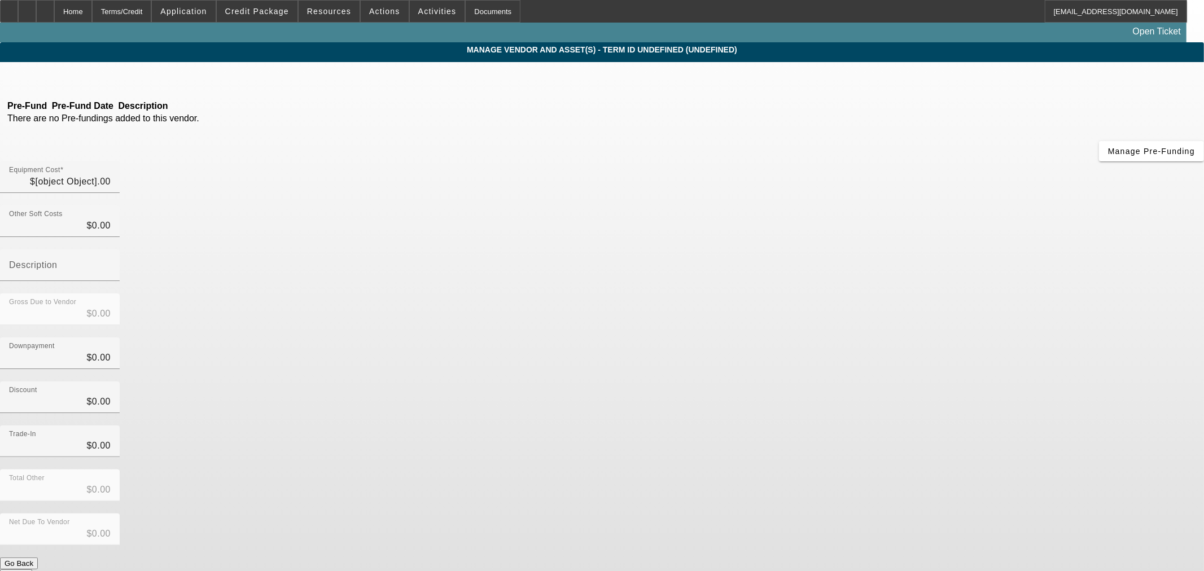
type input "$63,000.00"
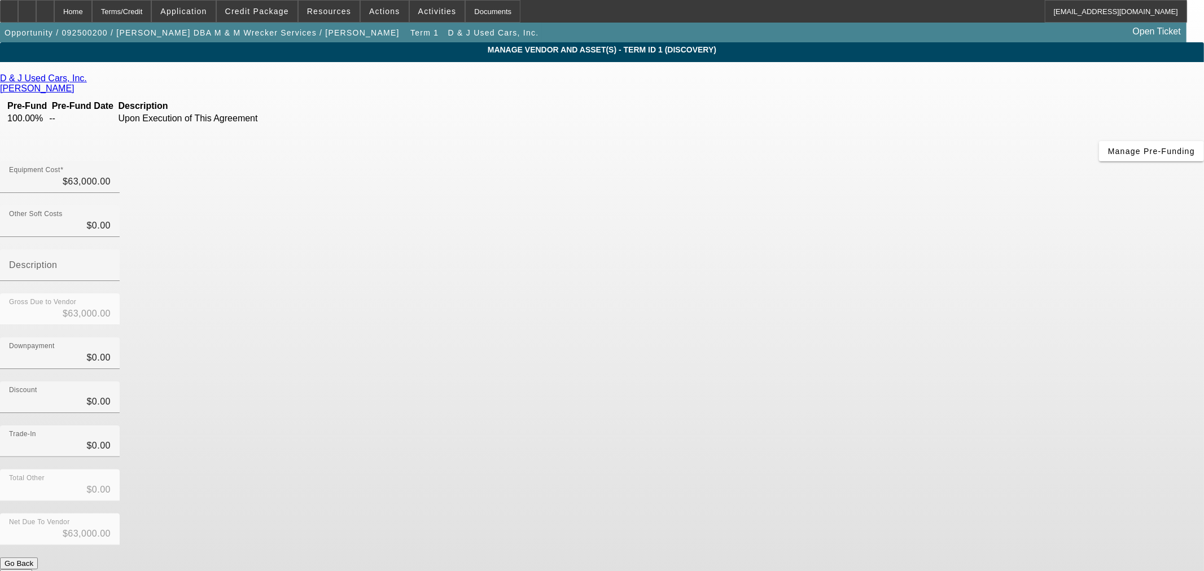
click at [362, 80] on div "D & J Used Cars, Inc." at bounding box center [602, 78] width 1204 height 10
click at [90, 82] on icon at bounding box center [90, 78] width 0 height 10
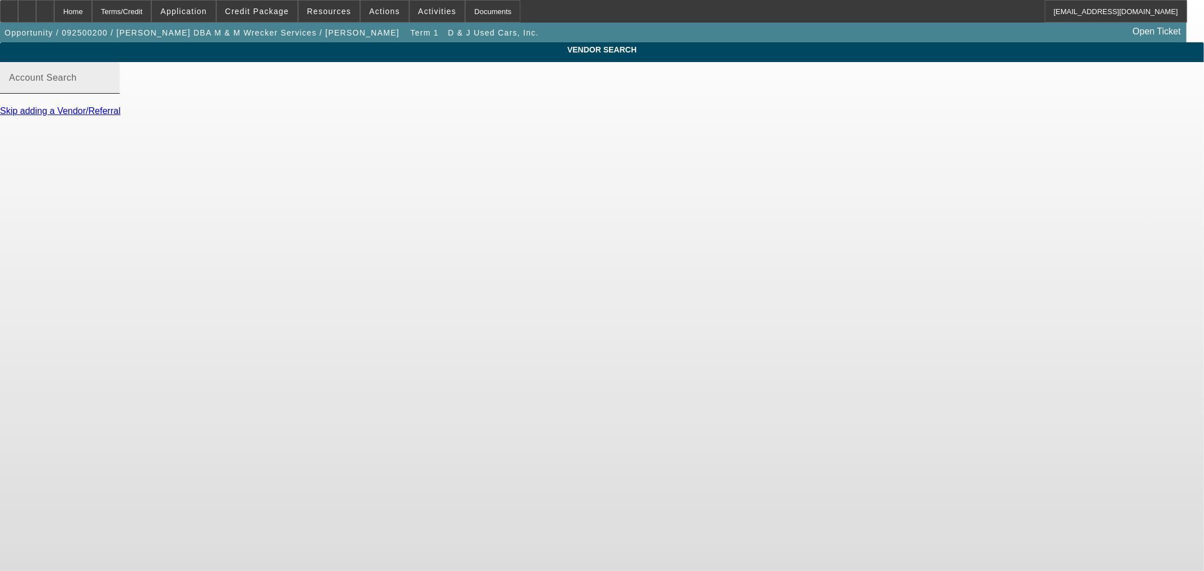
click at [111, 86] on div "Account Search" at bounding box center [60, 78] width 102 height 32
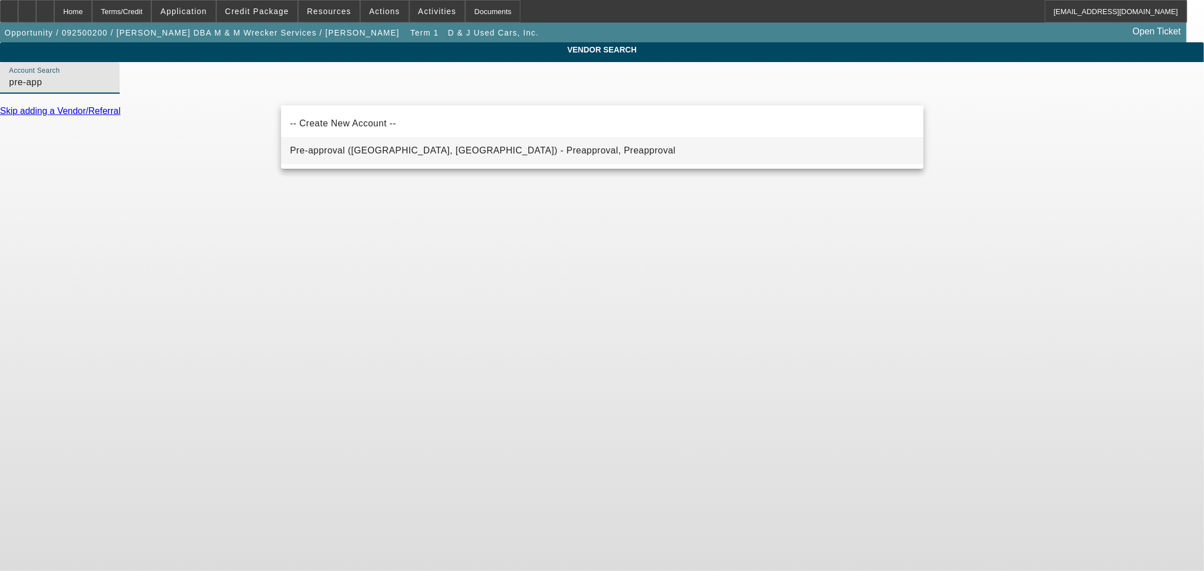
click at [431, 153] on span "Pre-approval ([GEOGRAPHIC_DATA], [GEOGRAPHIC_DATA]) - Preapproval, Preapproval" at bounding box center [482, 151] width 385 height 10
type input "Pre-approval ([GEOGRAPHIC_DATA], [GEOGRAPHIC_DATA]) - Preapproval, Preapproval"
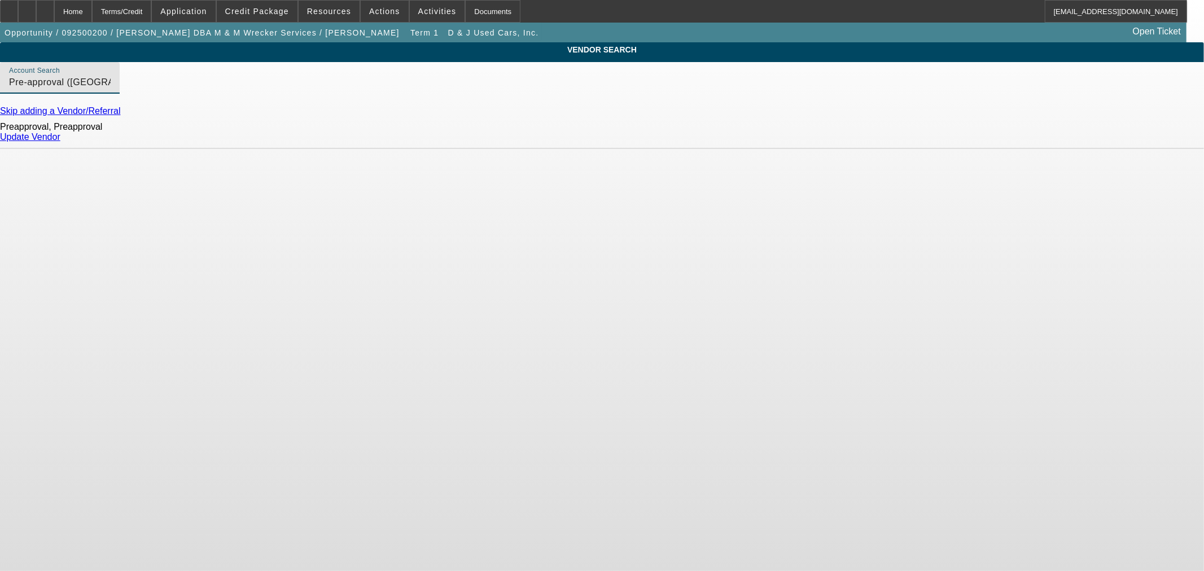
click at [60, 142] on link "Update Vendor" at bounding box center [30, 137] width 60 height 10
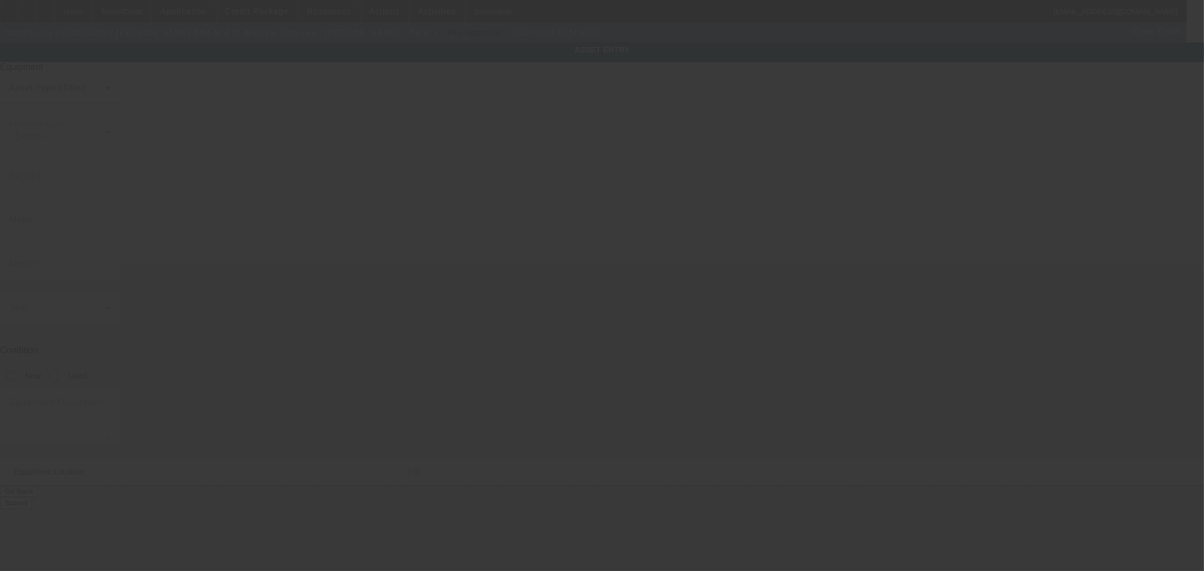
type input "[US_VEHICLE_IDENTIFICATION_NUMBER]"
type input "Ram"
type input "5500"
radio input "true"
type textarea "Used Rollback"
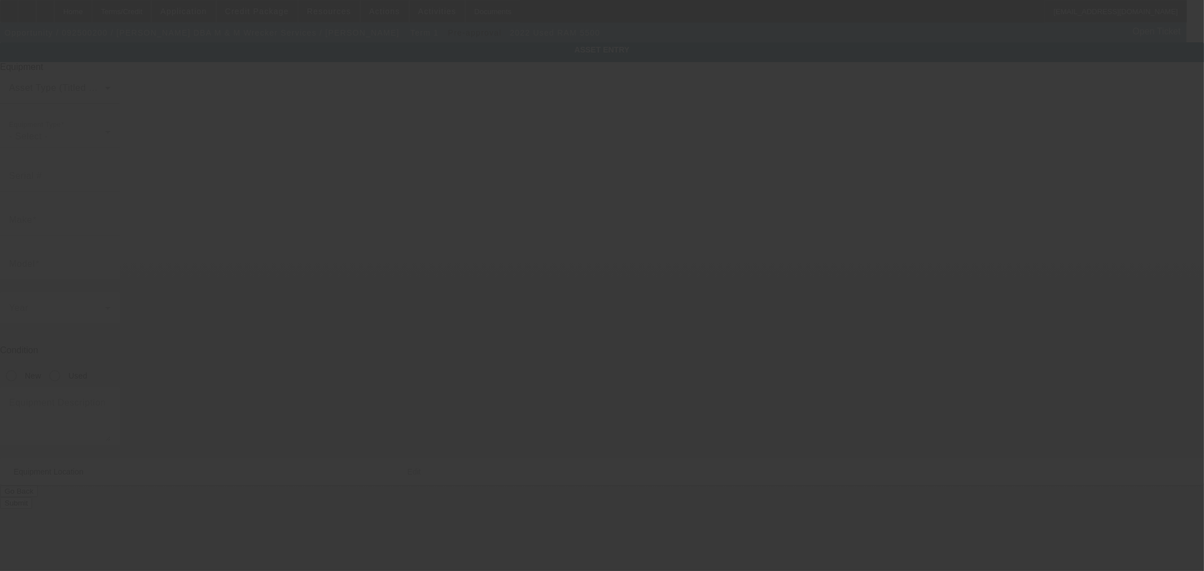
type input "[STREET_ADDRESS]"
type input "[PERSON_NAME]"
type input "75126"
type input "[GEOGRAPHIC_DATA]"
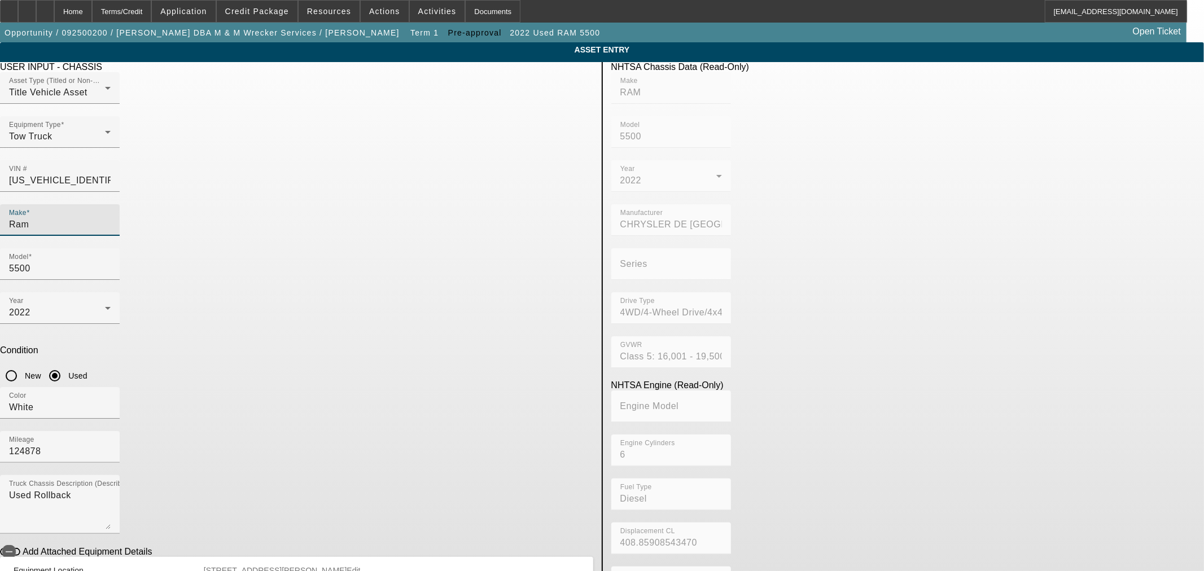
click at [111, 218] on input "Ram" at bounding box center [60, 225] width 102 height 14
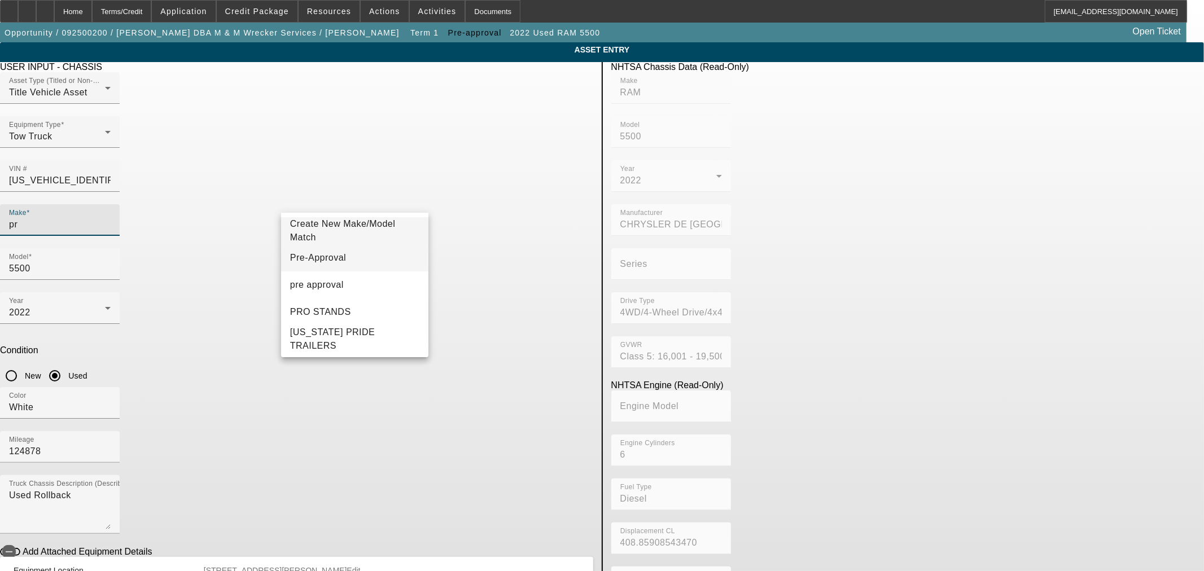
type input "pr"
click at [355, 254] on mat-option "Pre-Approval" at bounding box center [354, 257] width 147 height 27
type input "Pre-Approval"
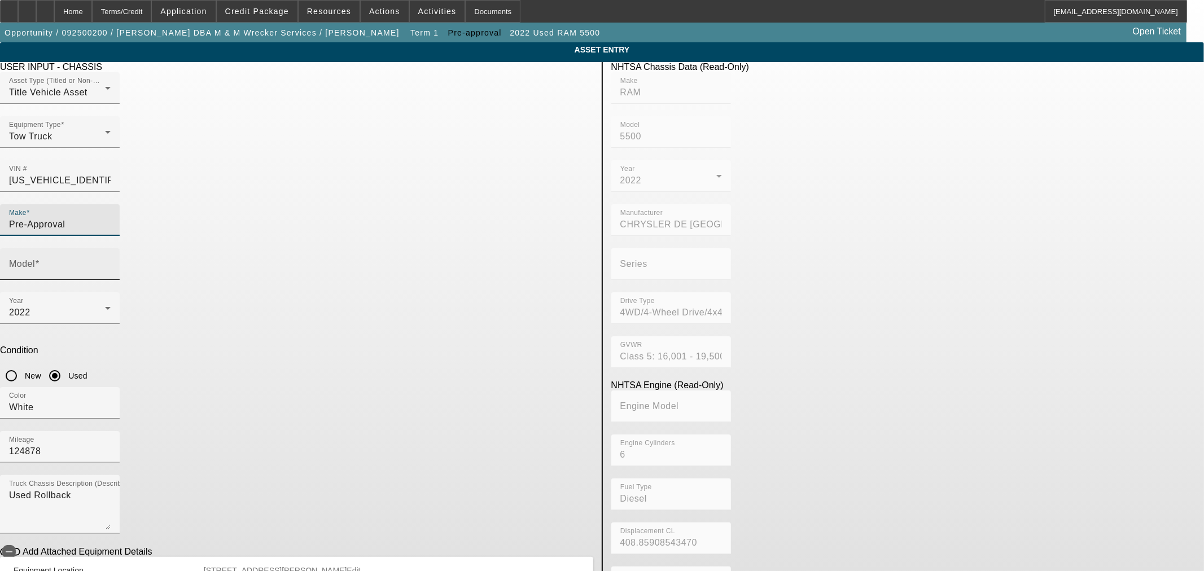
click at [111, 262] on input "Model" at bounding box center [60, 269] width 102 height 14
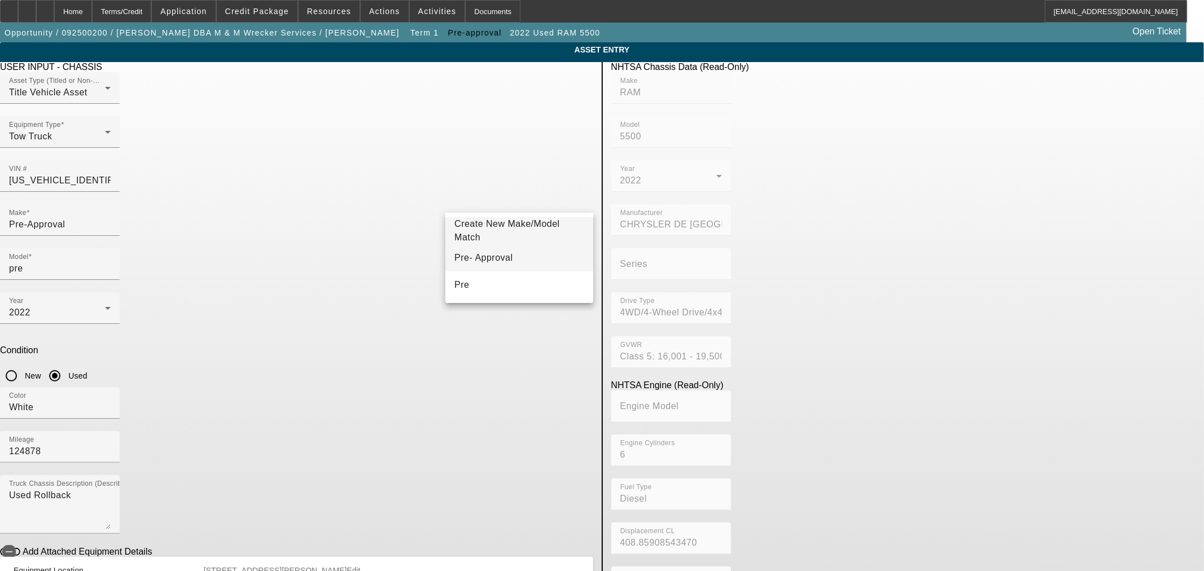
click at [494, 263] on span "Pre- Approval" at bounding box center [483, 258] width 58 height 14
type input "Pre- Approval"
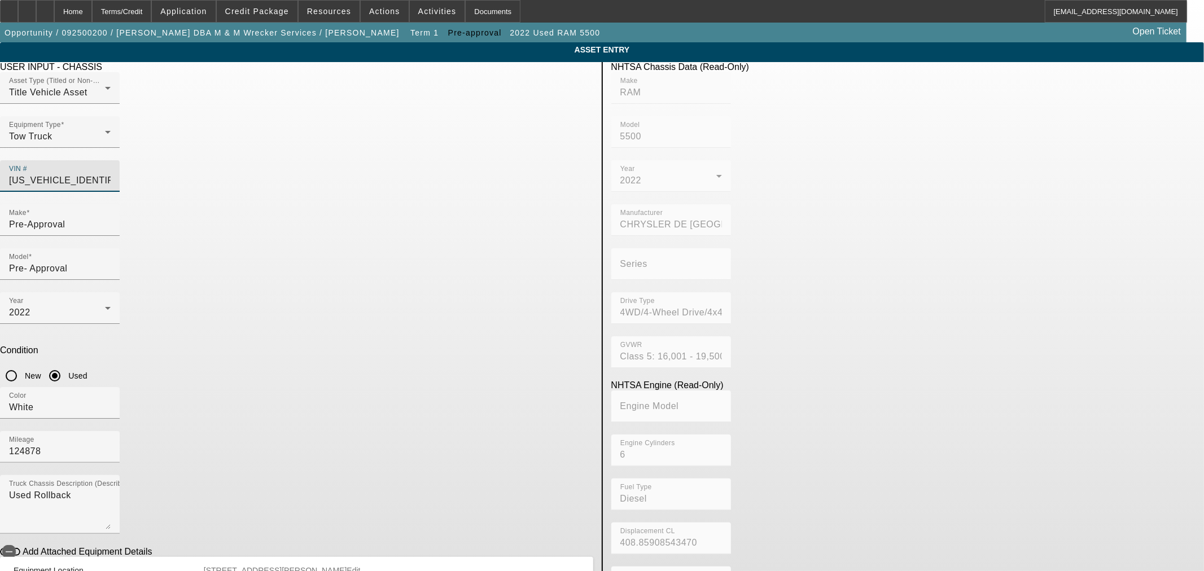
drag, startPoint x: 535, startPoint y: 158, endPoint x: 148, endPoint y: 96, distance: 391.4
click at [148, 96] on app-asset-collateral-manage "ASSET ENTRY Delete asset USER INPUT - CHASSIS Asset Type (Titled or Non-Titled)…" at bounding box center [602, 355] width 1204 height 626
drag, startPoint x: 497, startPoint y: 293, endPoint x: 390, endPoint y: 255, distance: 113.9
click at [390, 255] on div "USER INPUT - CHASSIS Asset Type (Titled or Non-Titled) Title Vehicle Asset Equi…" at bounding box center [297, 365] width 610 height 606
type input "10"
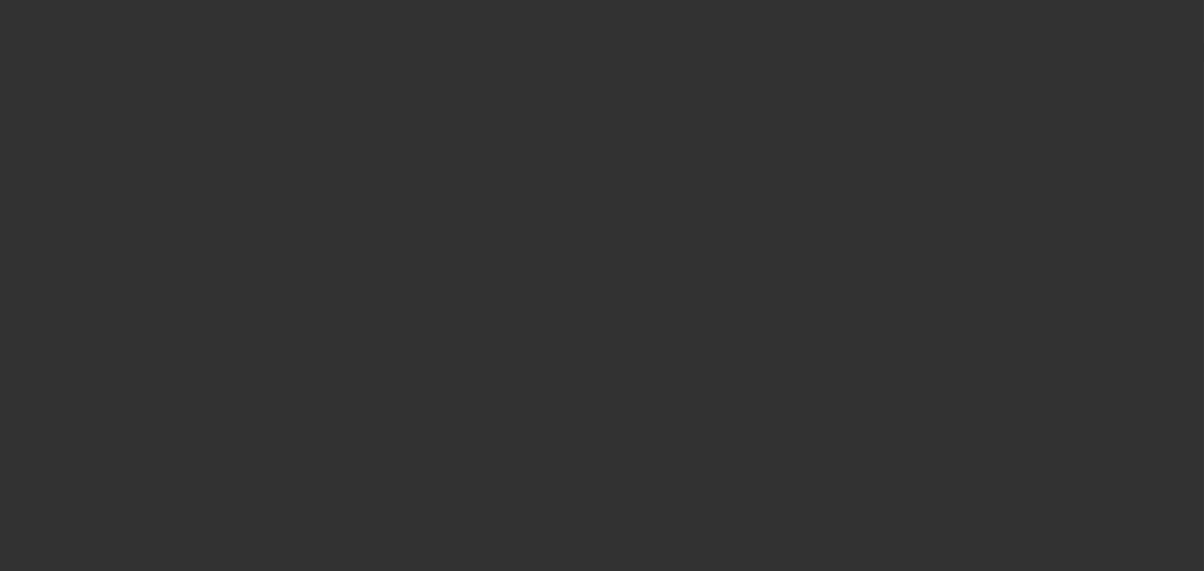
type input "$63,000.00"
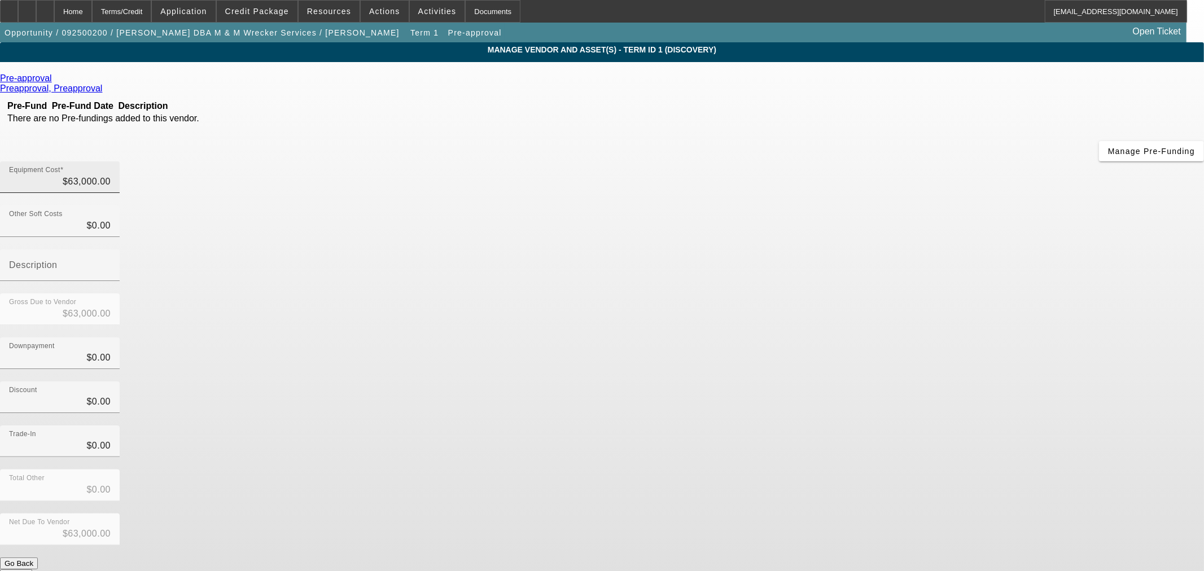
click at [111, 161] on div "Equipment Cost $63,000.00" at bounding box center [60, 177] width 102 height 32
drag, startPoint x: 746, startPoint y: 88, endPoint x: 746, endPoint y: 94, distance: 6.2
click at [111, 175] on input "63000" at bounding box center [60, 182] width 102 height 14
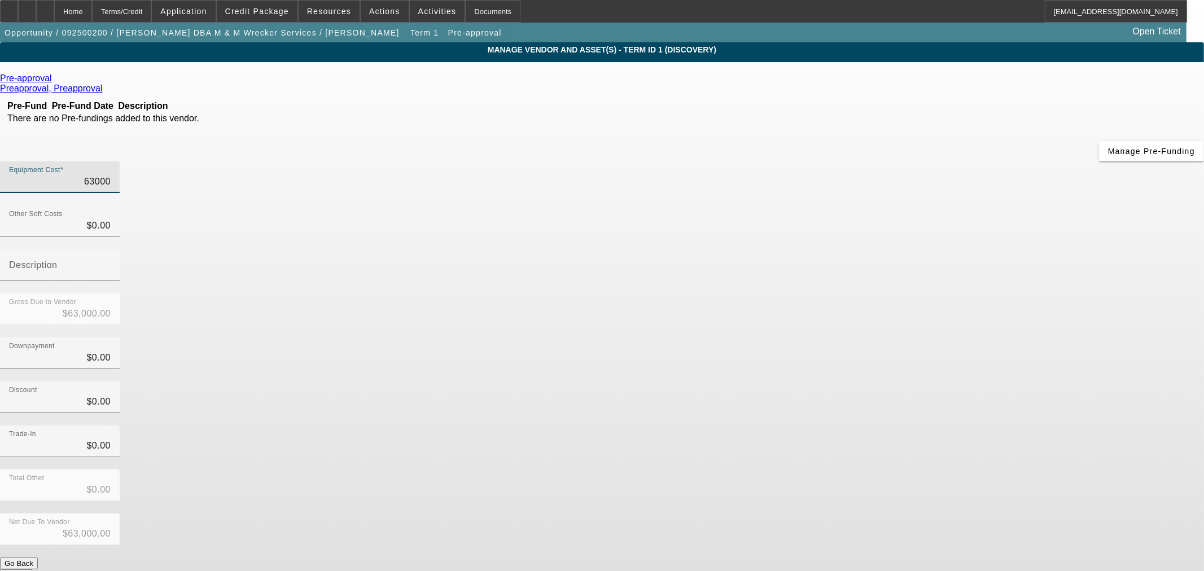
type input "7"
type input "$7.00"
type input "75"
type input "$75.00"
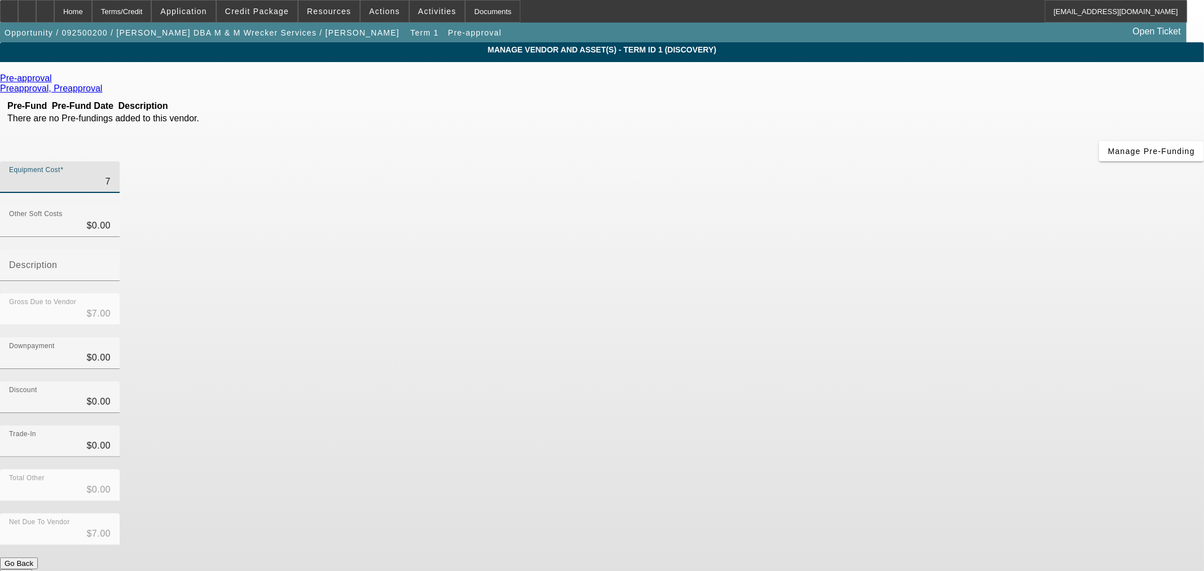
type input "$75.00"
type input "754"
type input "$754.00"
type input "75"
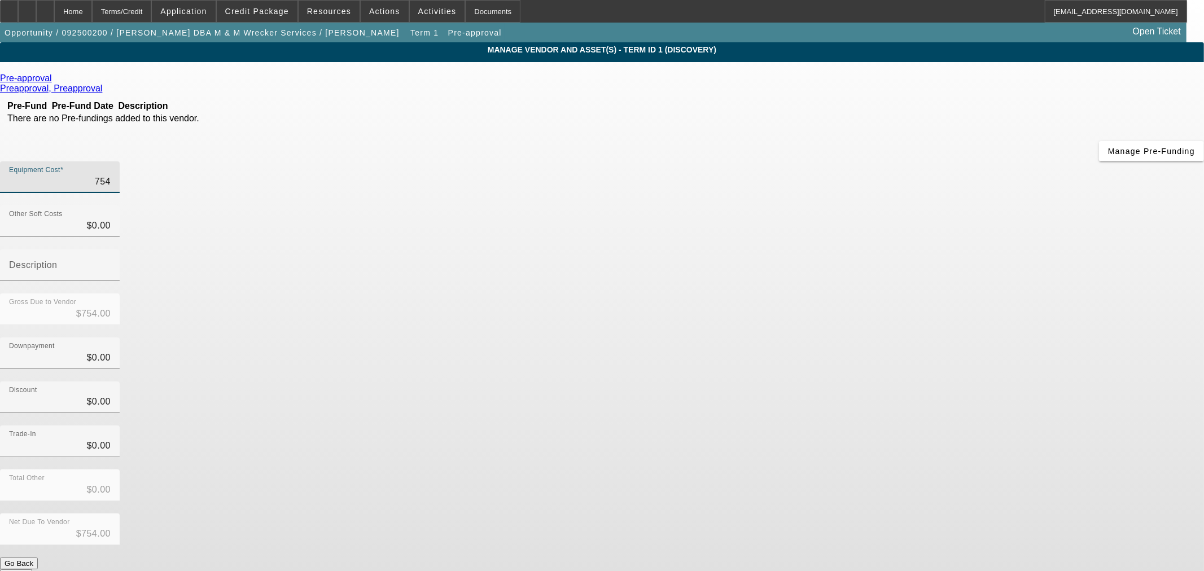
type input "$75.00"
type input "750"
type input "$750.00"
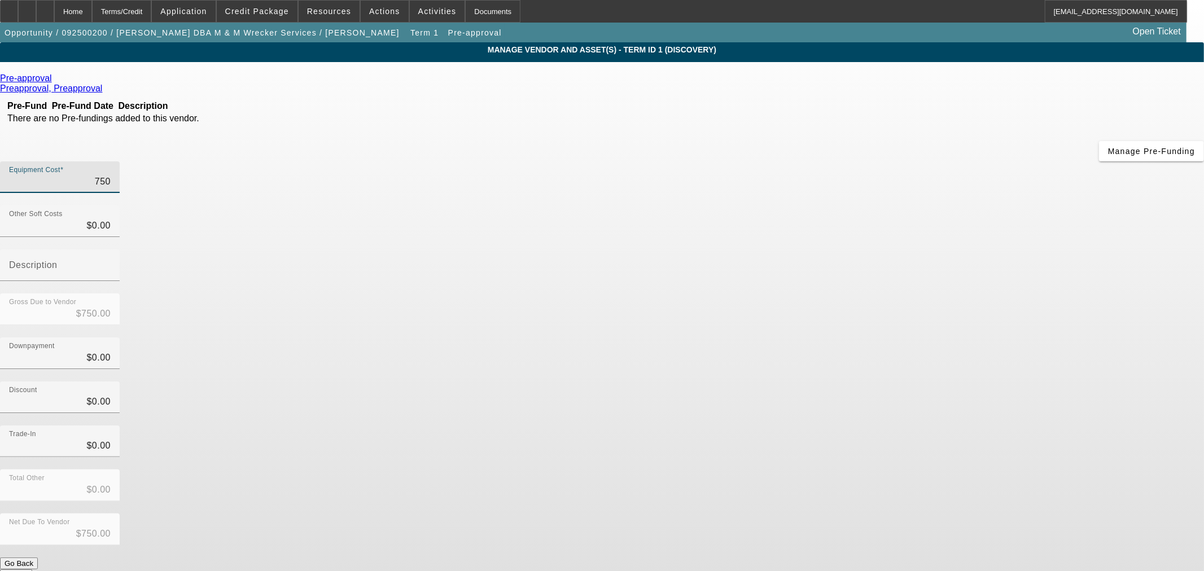
type input "7500"
type input "$7,500.00"
type input "75000"
type input "$75,000.00"
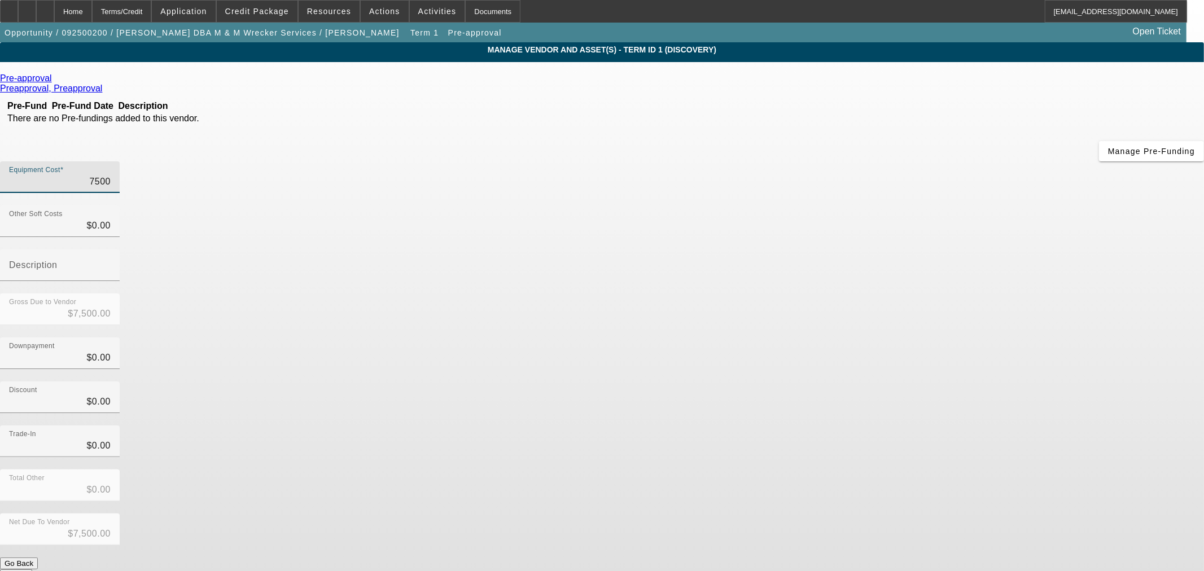
type input "$75,000.00"
click at [819, 337] on div "Downpayment $0.00" at bounding box center [602, 359] width 1204 height 44
click at [32, 569] on button "Submit" at bounding box center [16, 575] width 32 height 12
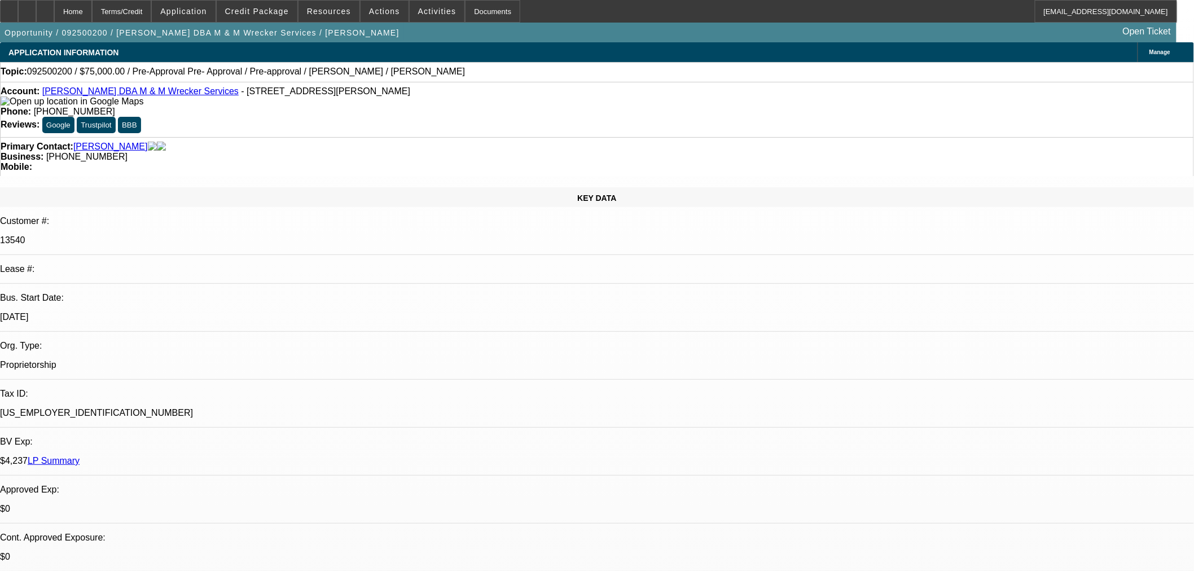
select select "0"
select select "2"
select select "0.1"
select select "4"
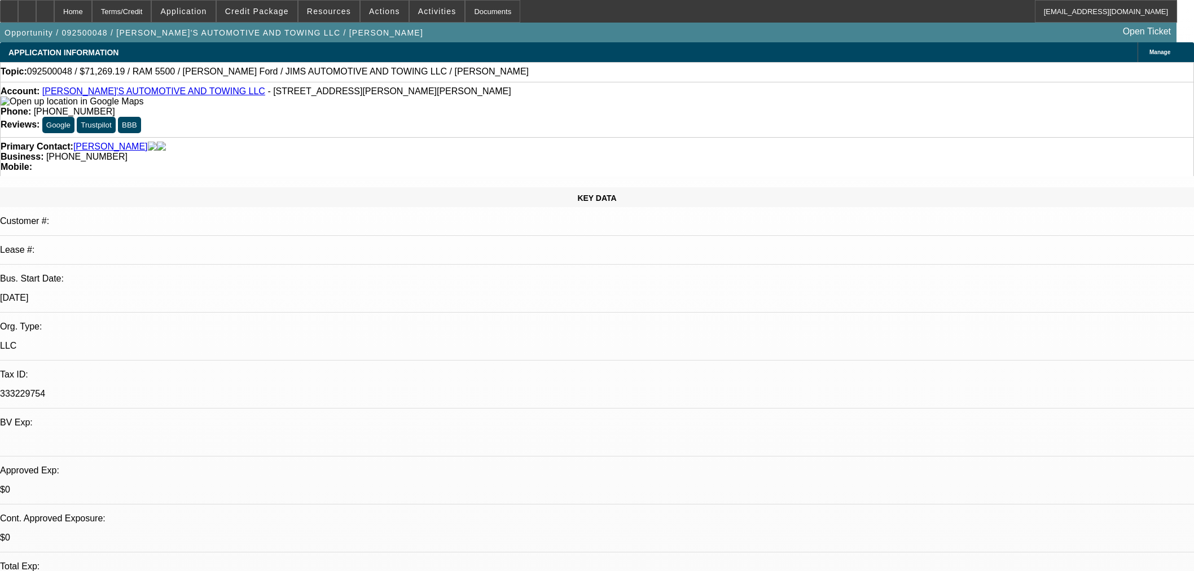
select select "0"
select select "3"
select select "0.1"
select select "4"
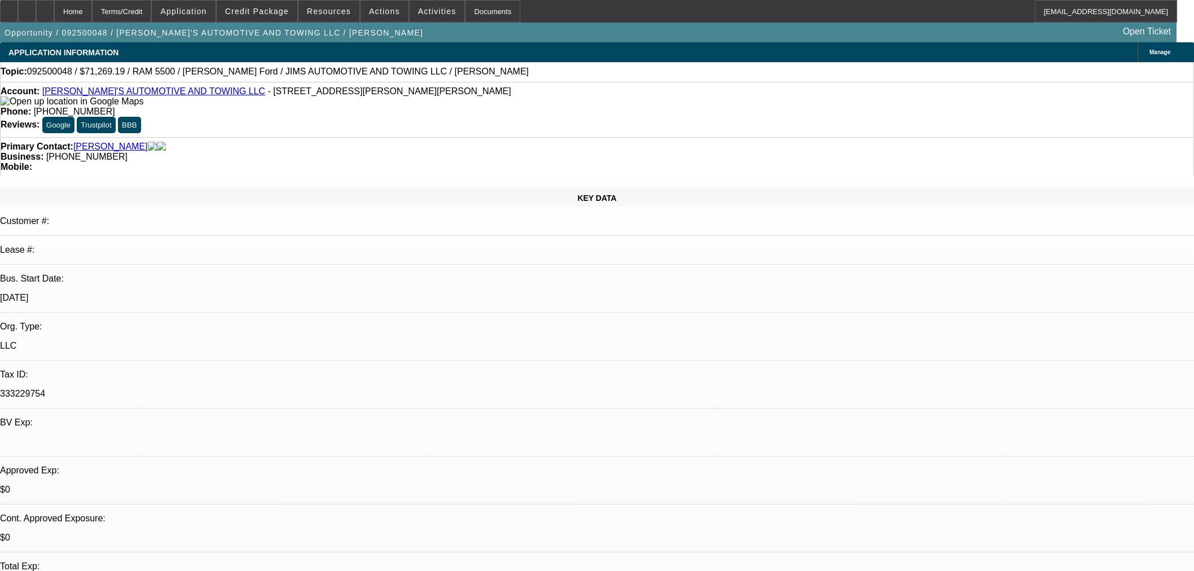
select select "0"
select select "3"
select select "0.1"
select select "4"
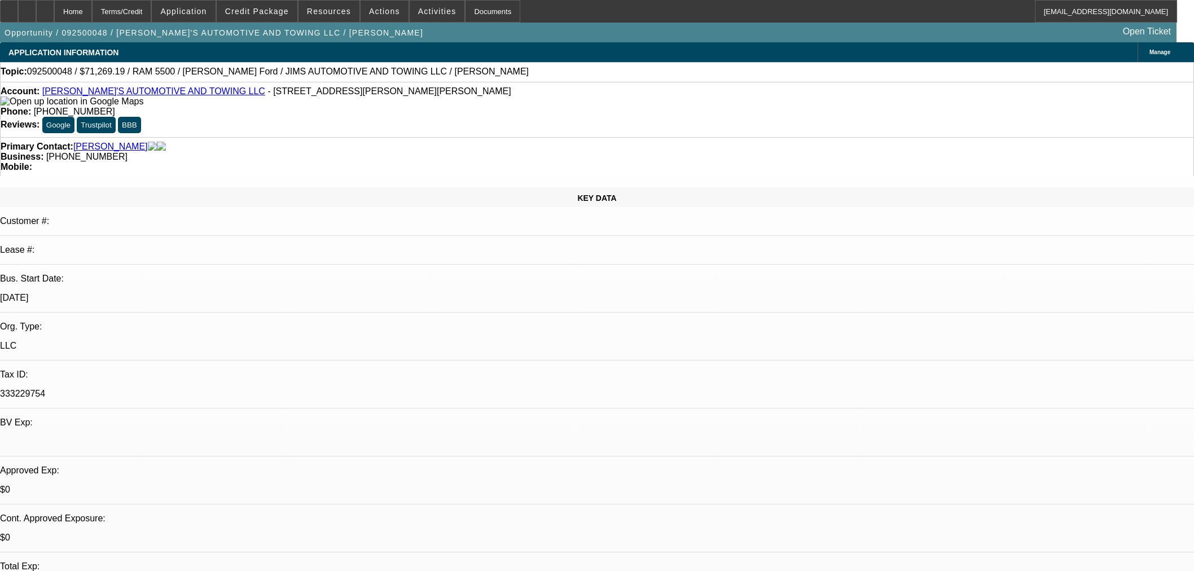
select select "0"
select select "0.1"
select select "4"
select select "0"
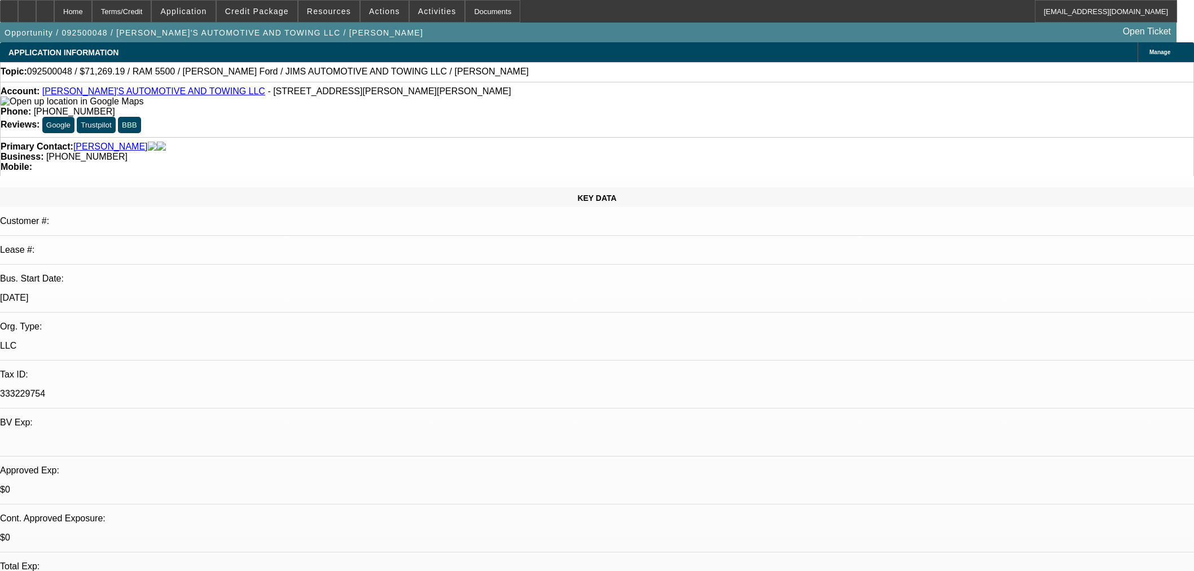
select select "0"
select select "0.1"
select select "4"
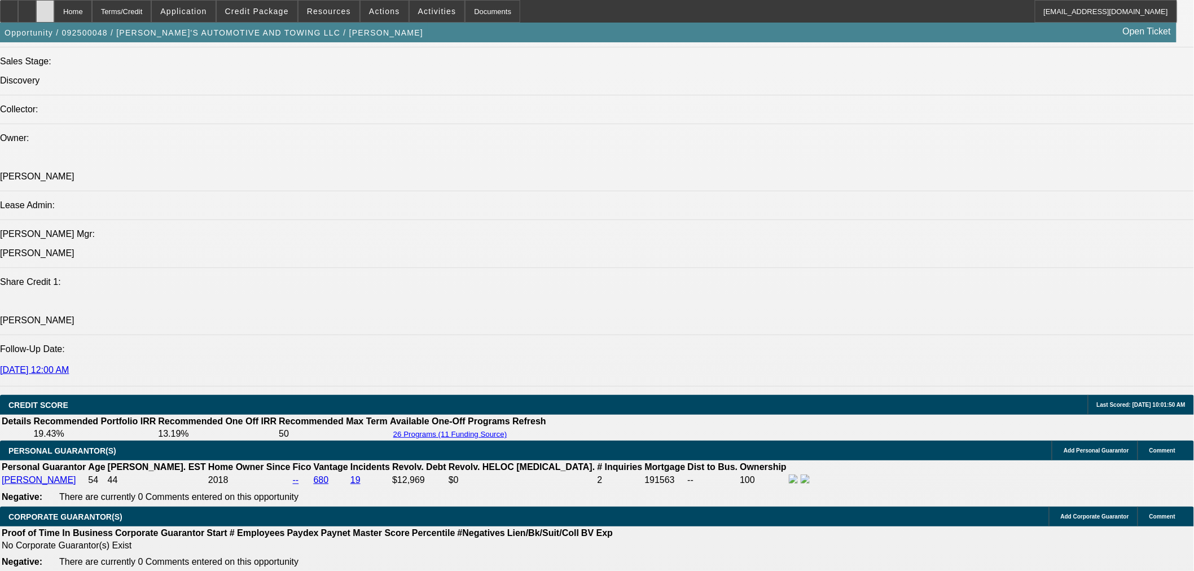
click at [54, 10] on div at bounding box center [45, 11] width 18 height 23
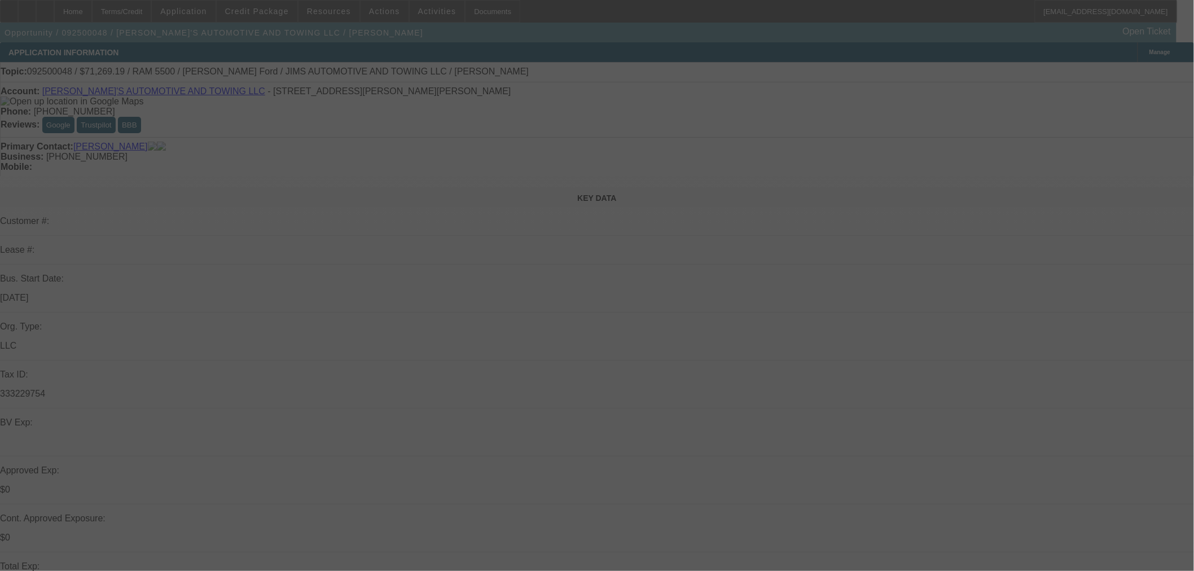
select select "0"
select select "3"
select select "0.1"
select select "4"
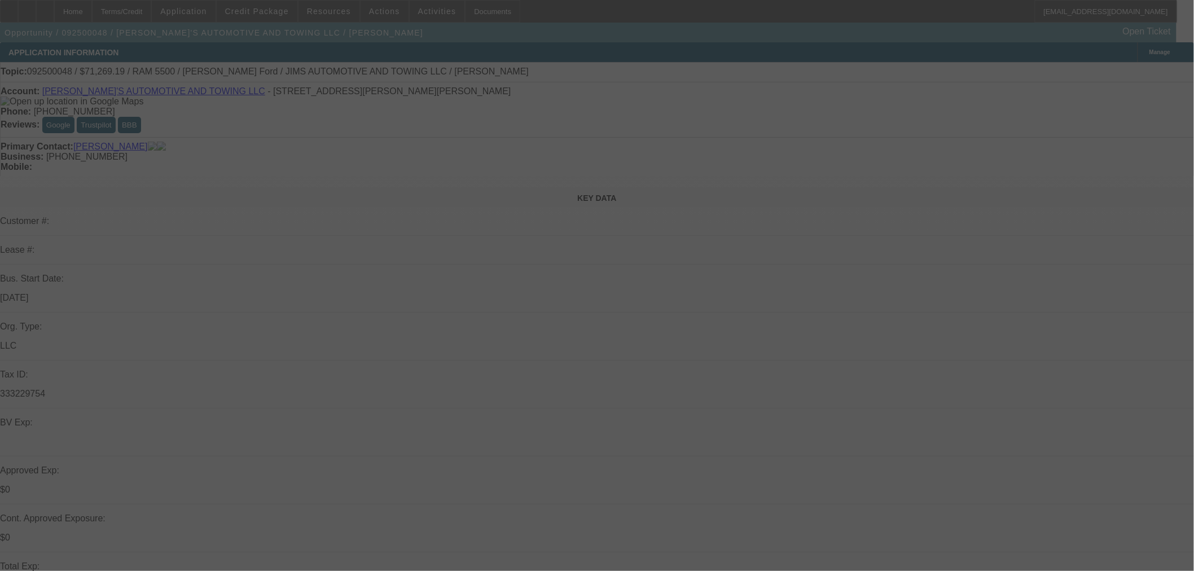
select select "0"
select select "3"
select select "0.1"
select select "4"
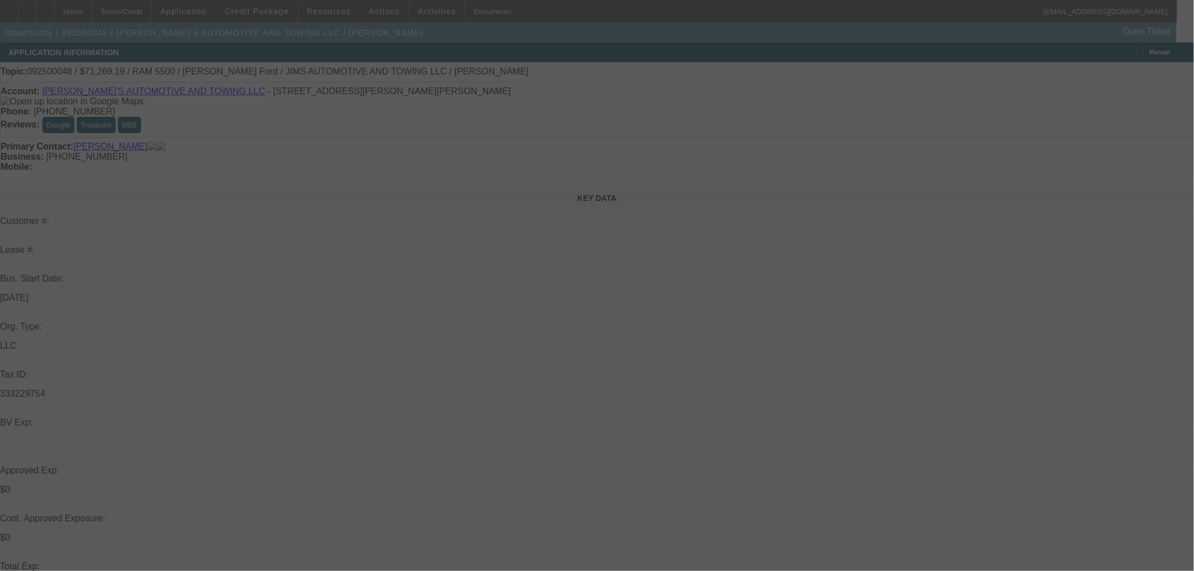
select select "0"
select select "0.1"
select select "4"
select select "0"
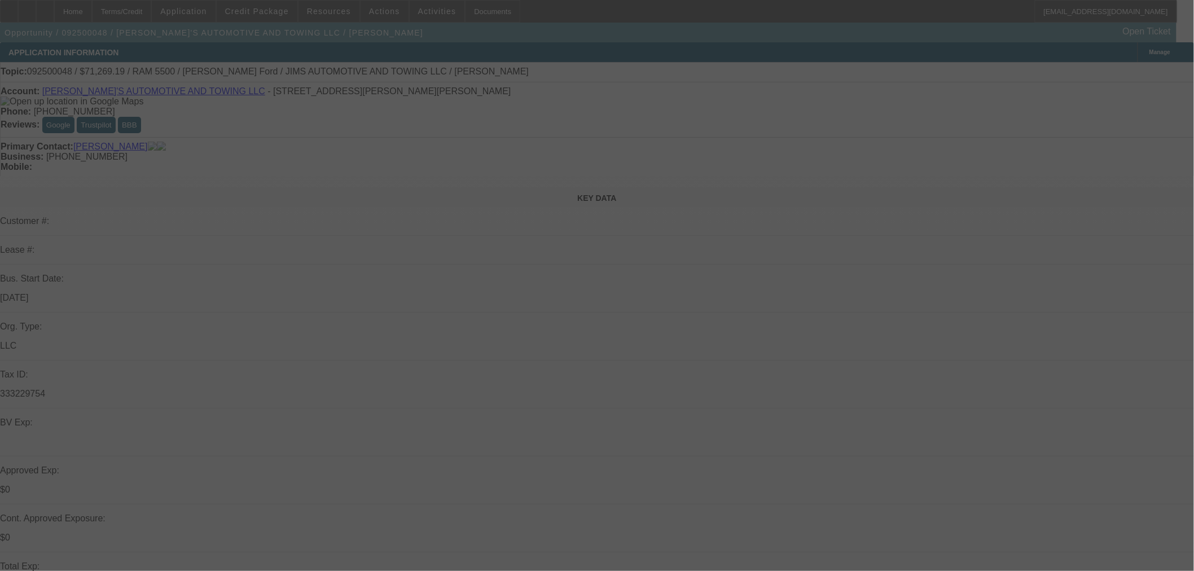
select select "0"
select select "0.1"
select select "4"
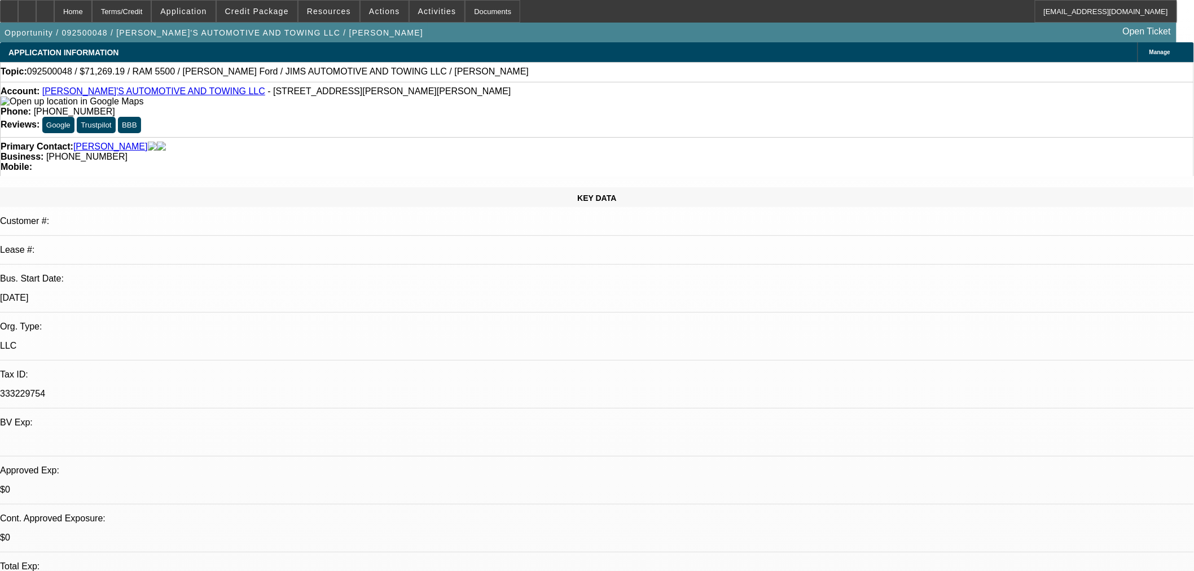
click at [67, 25] on span "button" at bounding box center [214, 32] width 428 height 27
click at [45, 7] on icon at bounding box center [45, 7] width 0 height 0
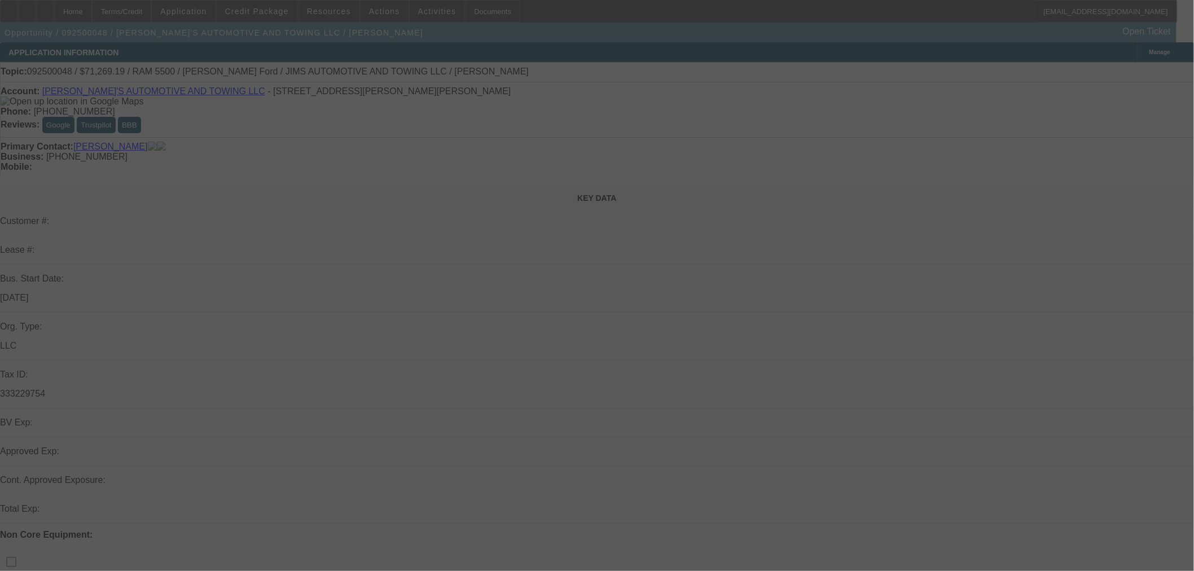
scroll to position [63, 0]
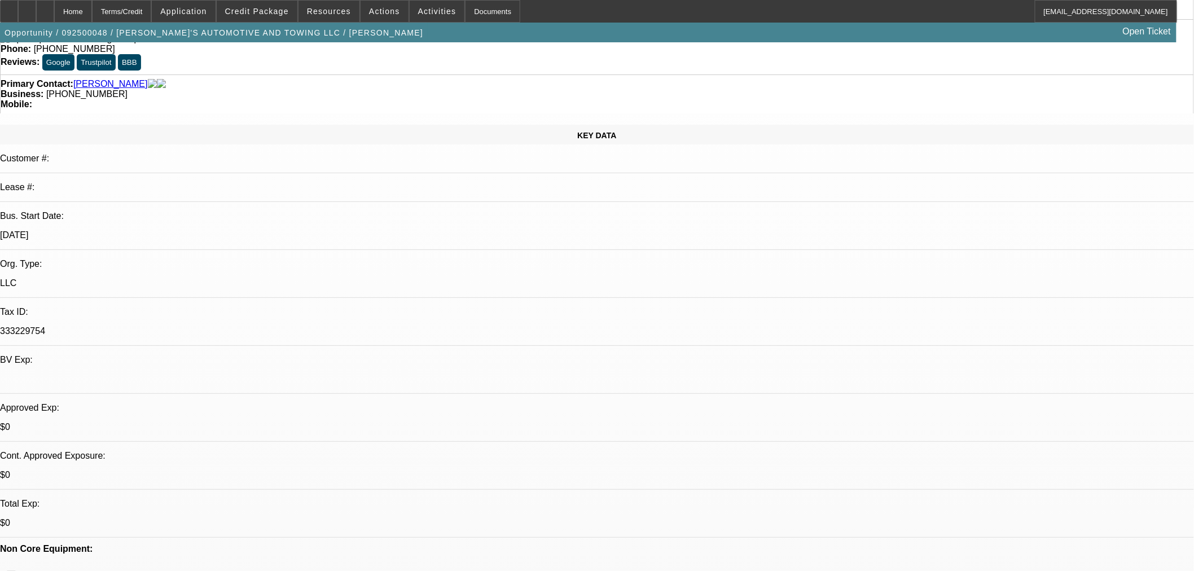
select select "0"
select select "3"
select select "0.1"
select select "4"
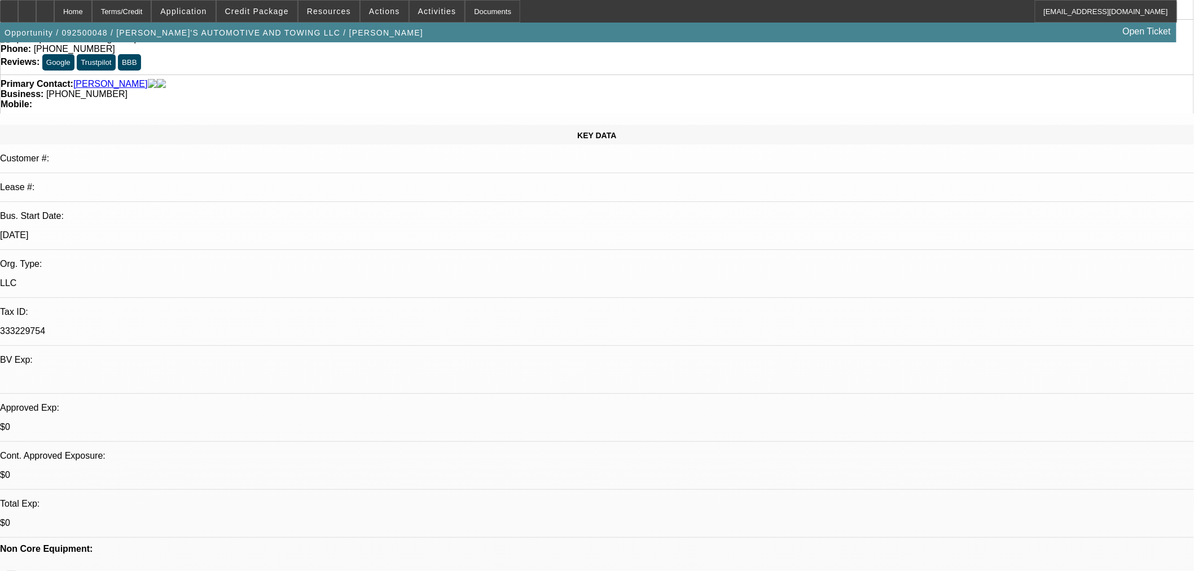
select select "0"
select select "3"
select select "0.1"
select select "4"
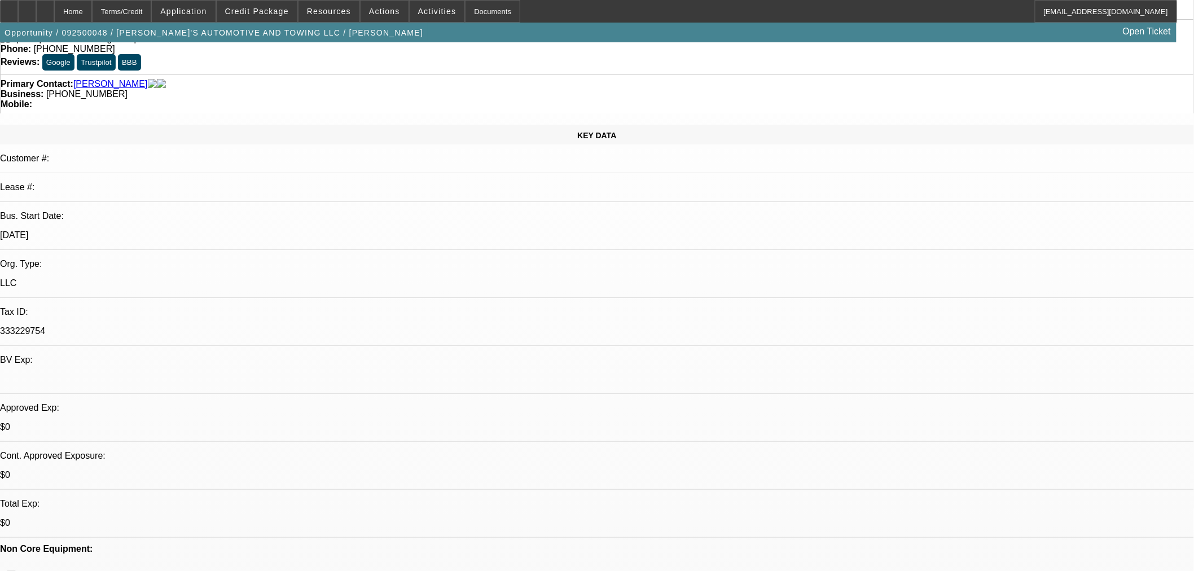
select select "0"
select select "0.1"
select select "4"
select select "0"
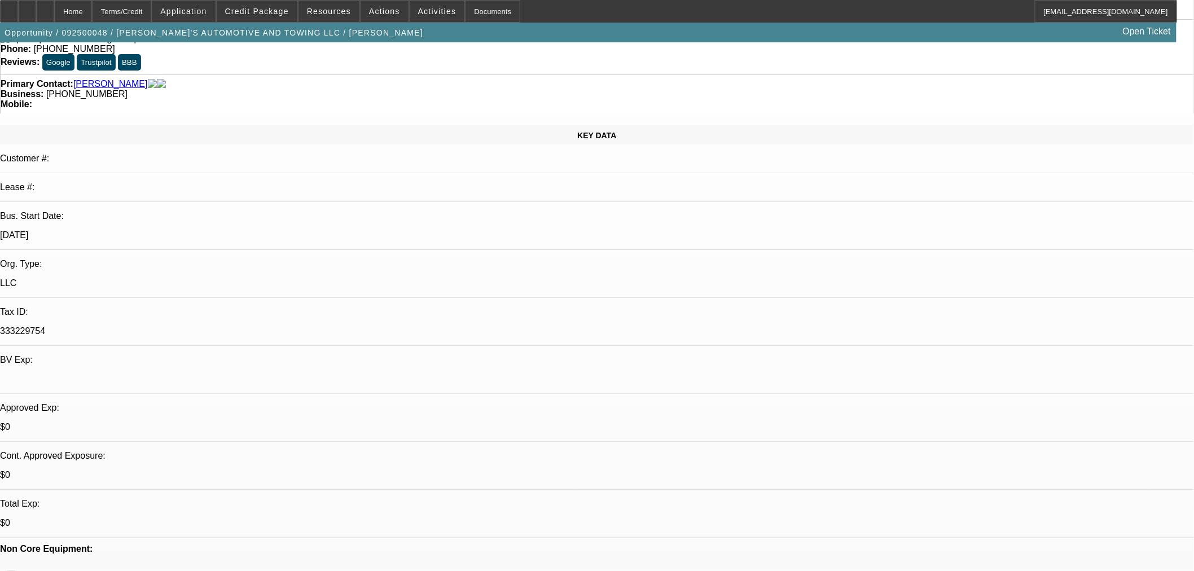
select select "0"
select select "0.1"
select select "4"
click at [262, 8] on span "Credit Package" at bounding box center [257, 11] width 64 height 9
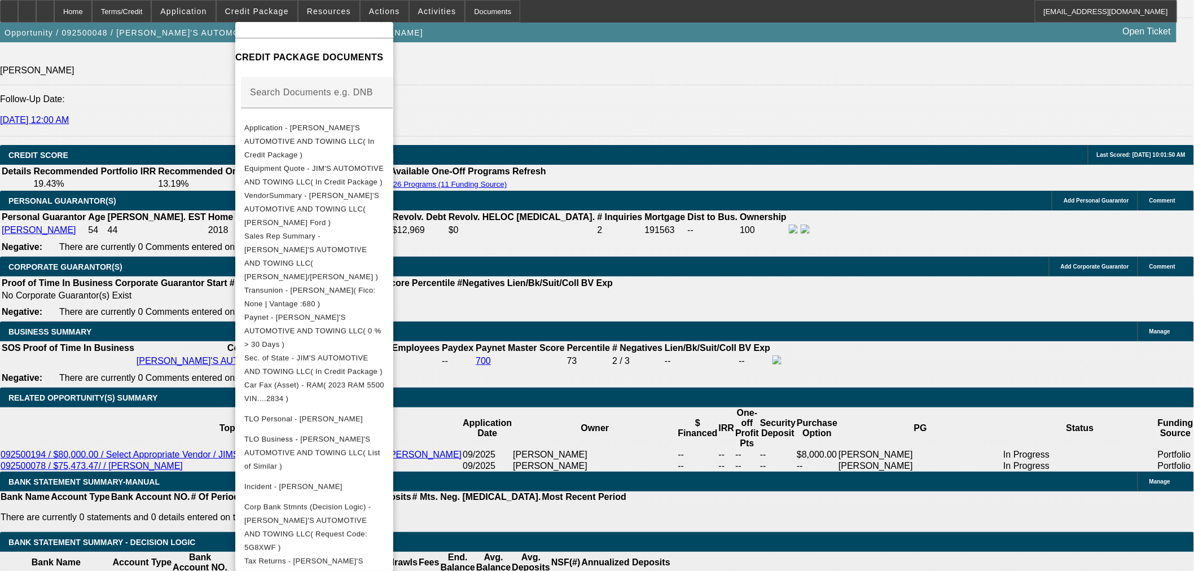
scroll to position [1504, 0]
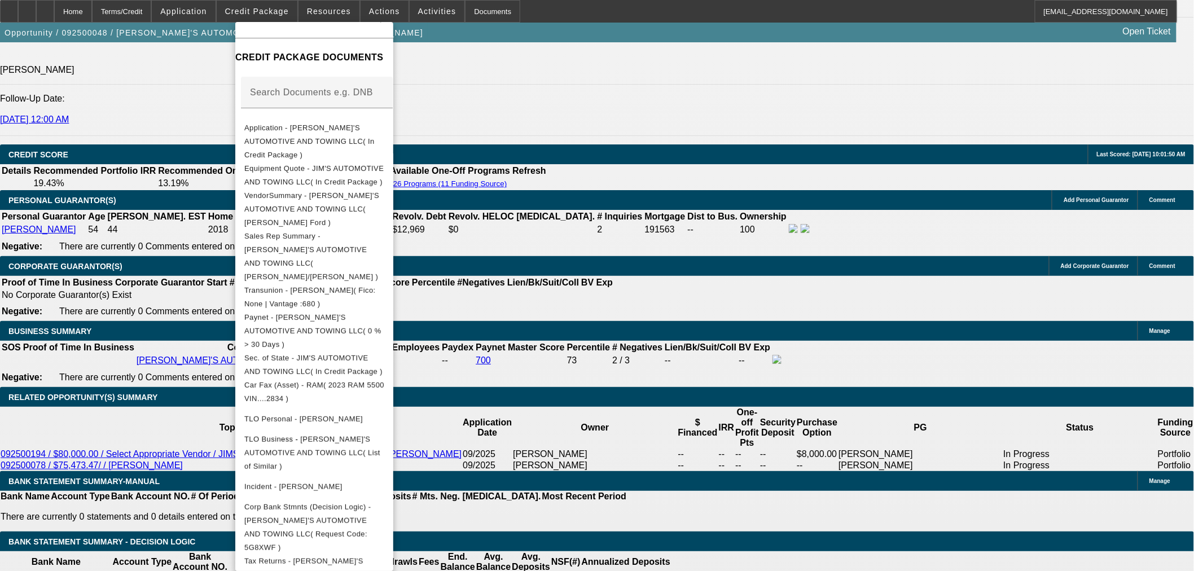
click at [941, 199] on div at bounding box center [597, 285] width 1194 height 571
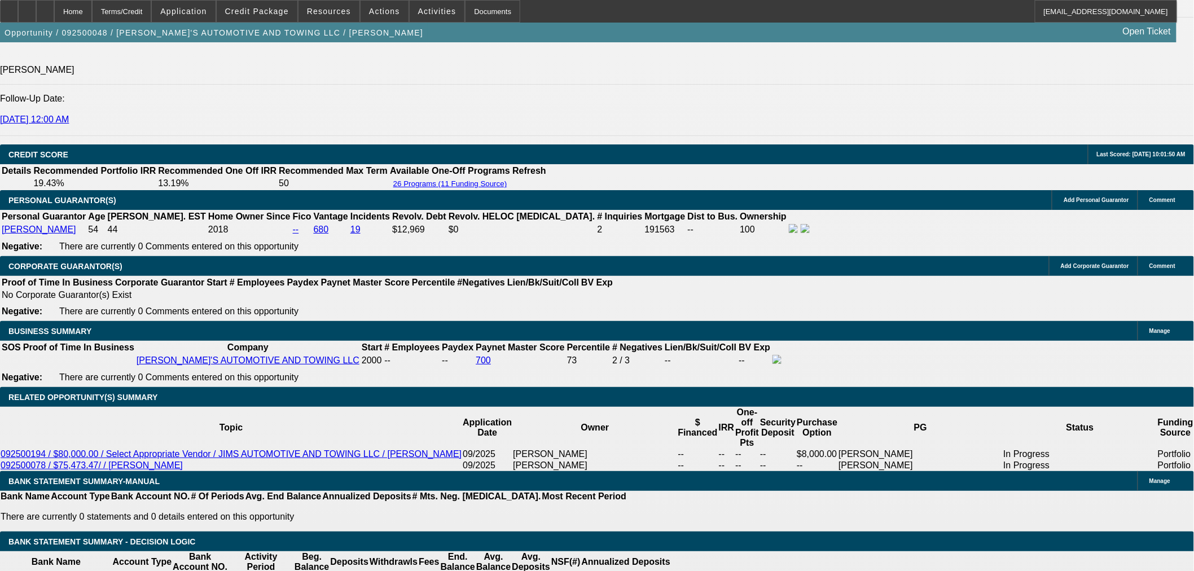
scroll to position [686, 0]
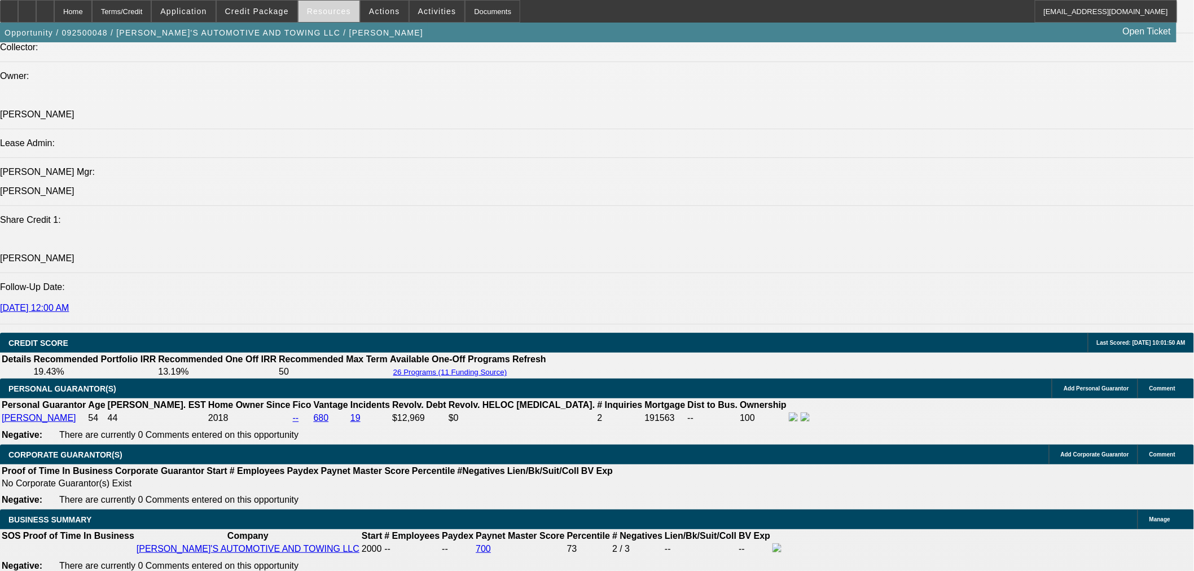
scroll to position [1191, 0]
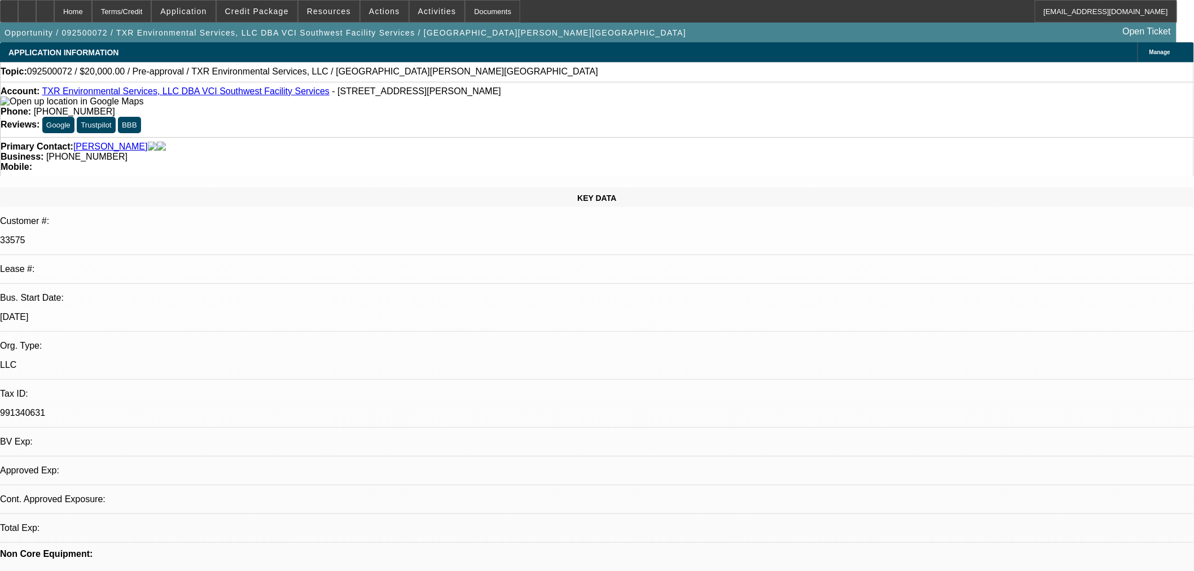
select select "0"
select select "2"
select select "0.1"
select select "4"
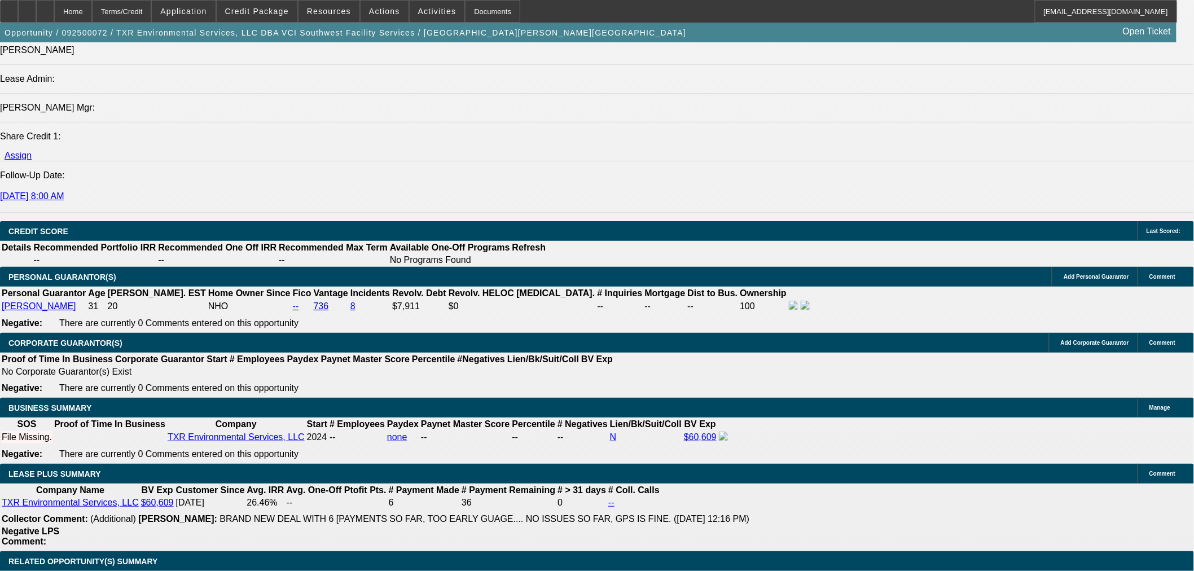
scroll to position [1504, 0]
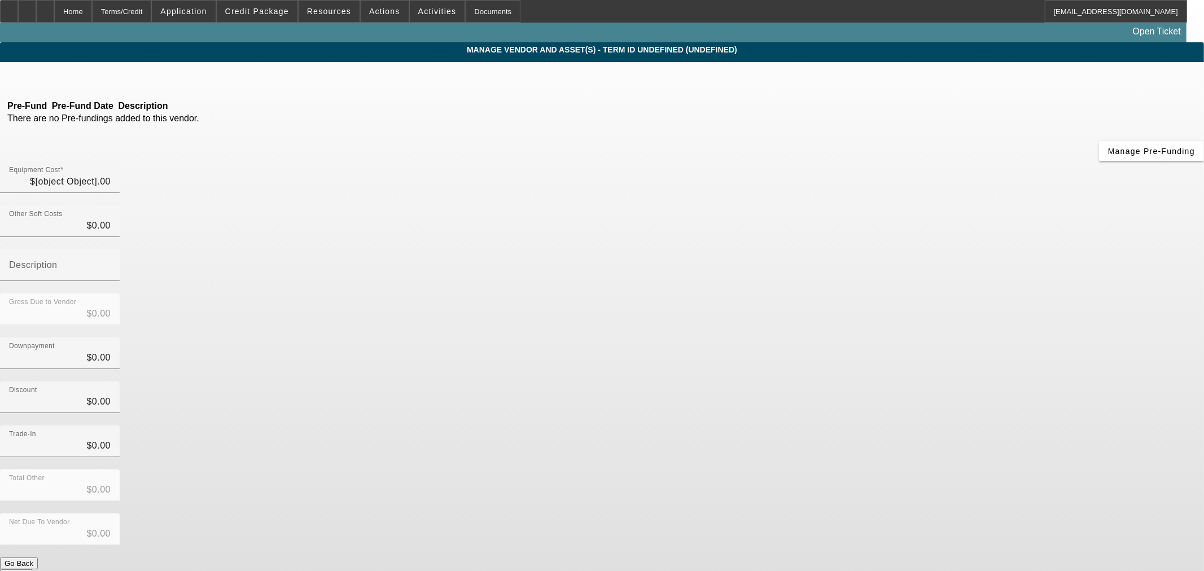
type input "$20,000.00"
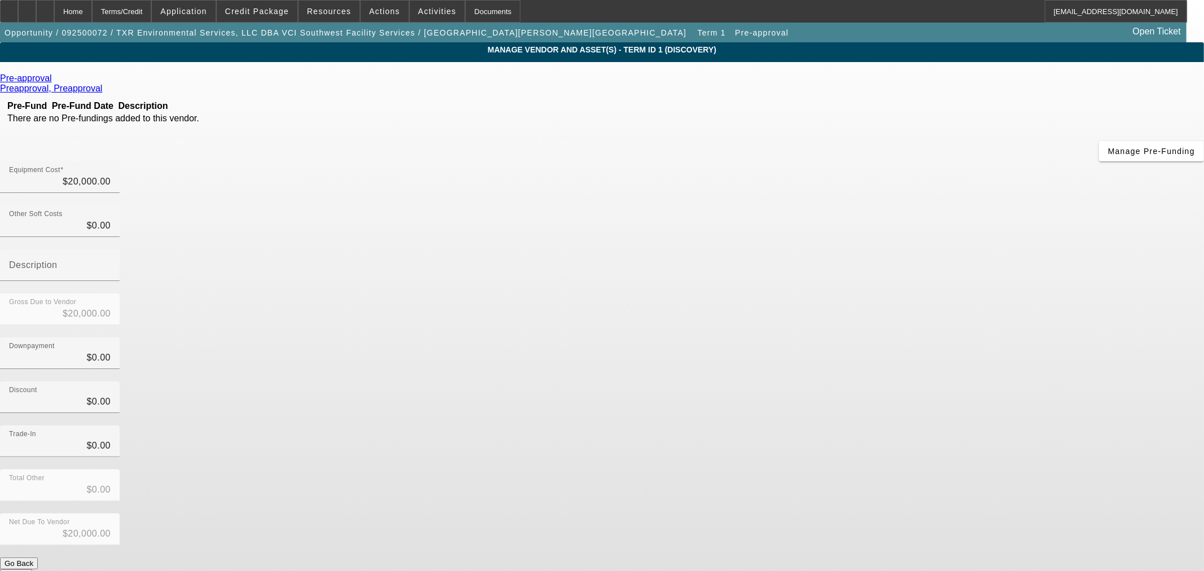
click at [55, 83] on icon at bounding box center [55, 78] width 0 height 10
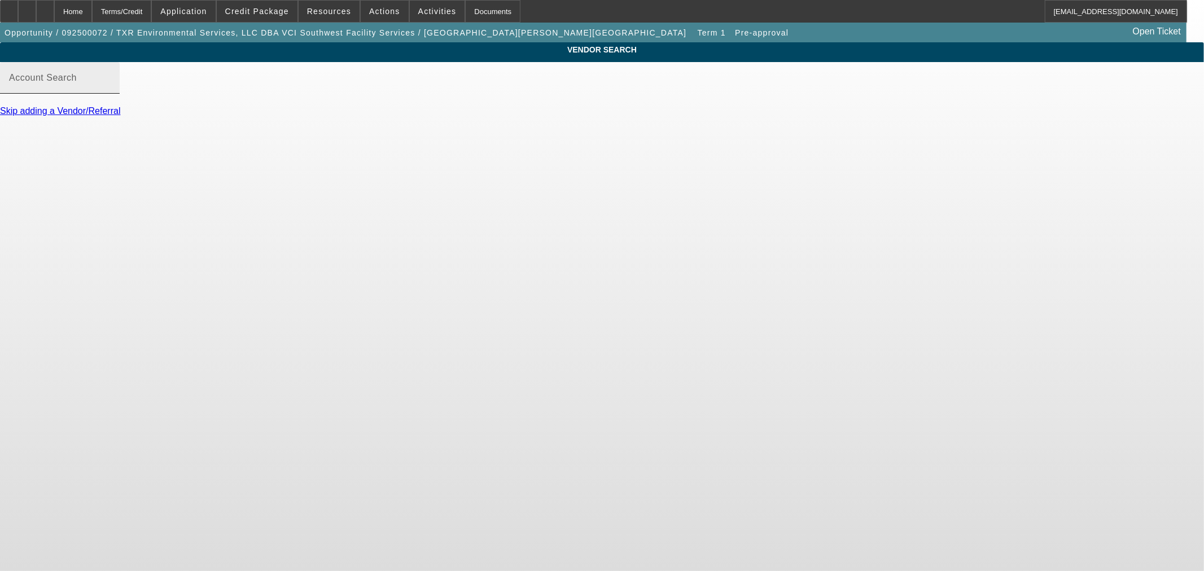
click at [111, 85] on div "Account Search" at bounding box center [60, 78] width 102 height 32
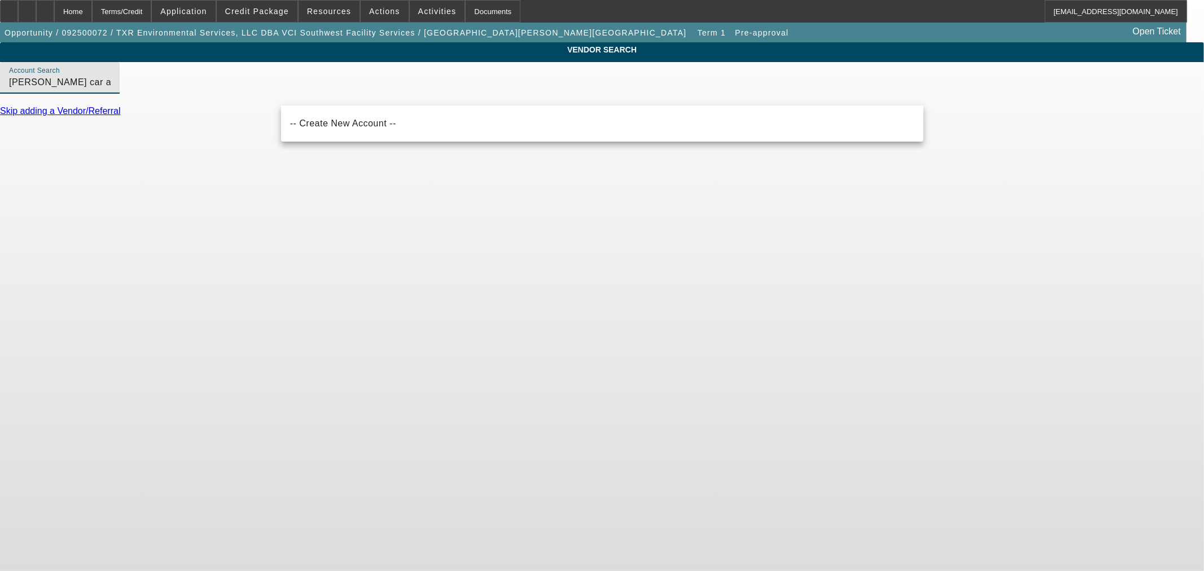
type input "cameron car and truck"
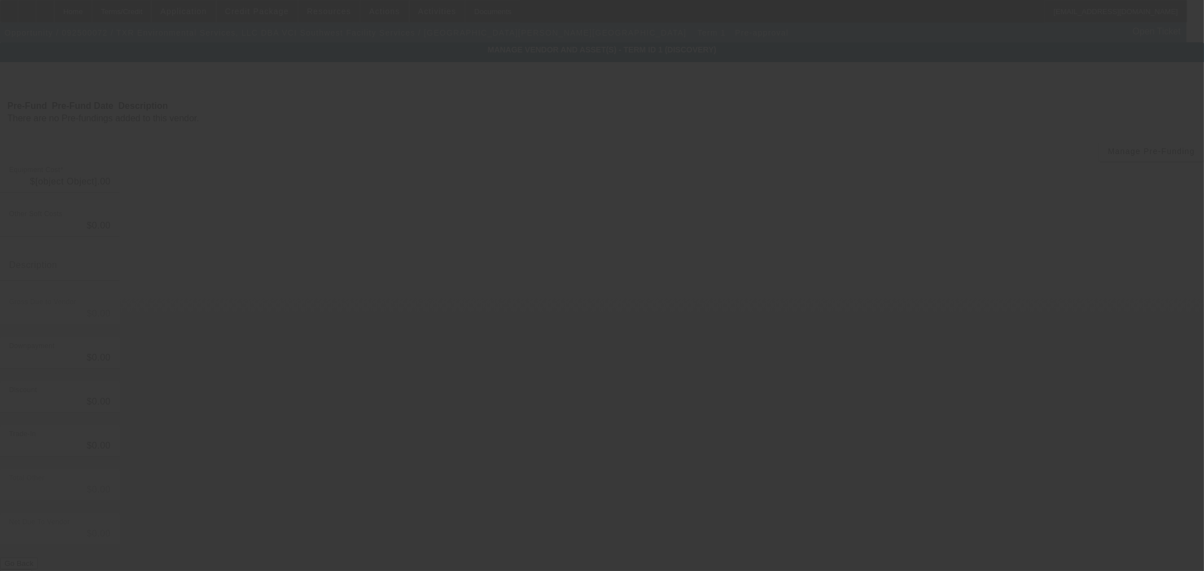
type input "$20,000.00"
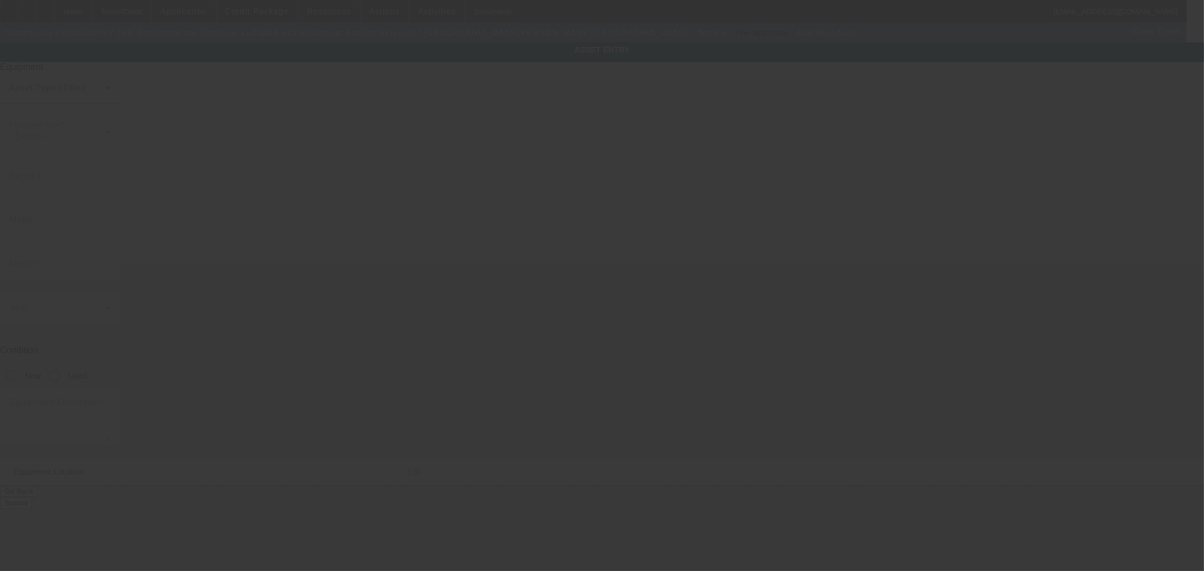
type input "2065 Ranch Road 1723"
type input "Mason"
type input "76856"
type input "Mason"
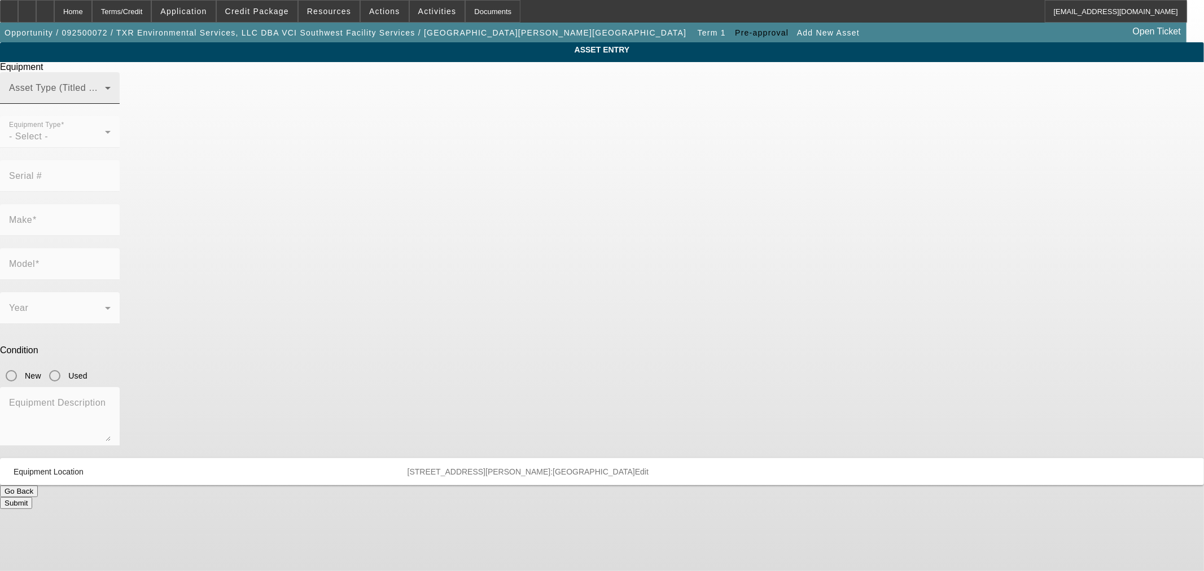
click at [105, 99] on span at bounding box center [57, 93] width 96 height 14
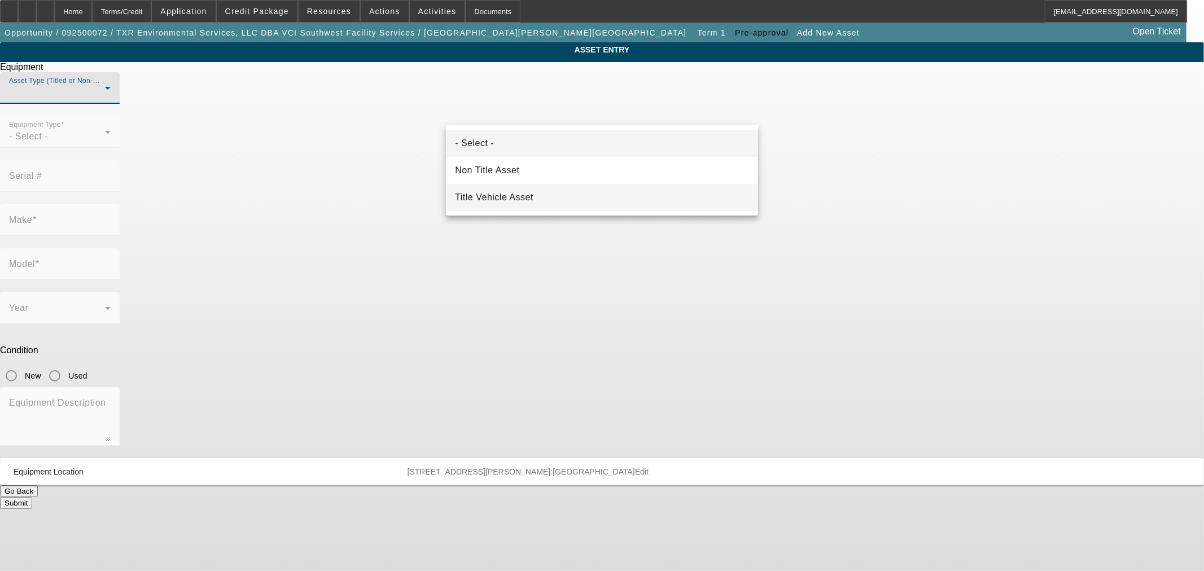
click at [510, 205] on mat-option "Title Vehicle Asset" at bounding box center [602, 197] width 312 height 27
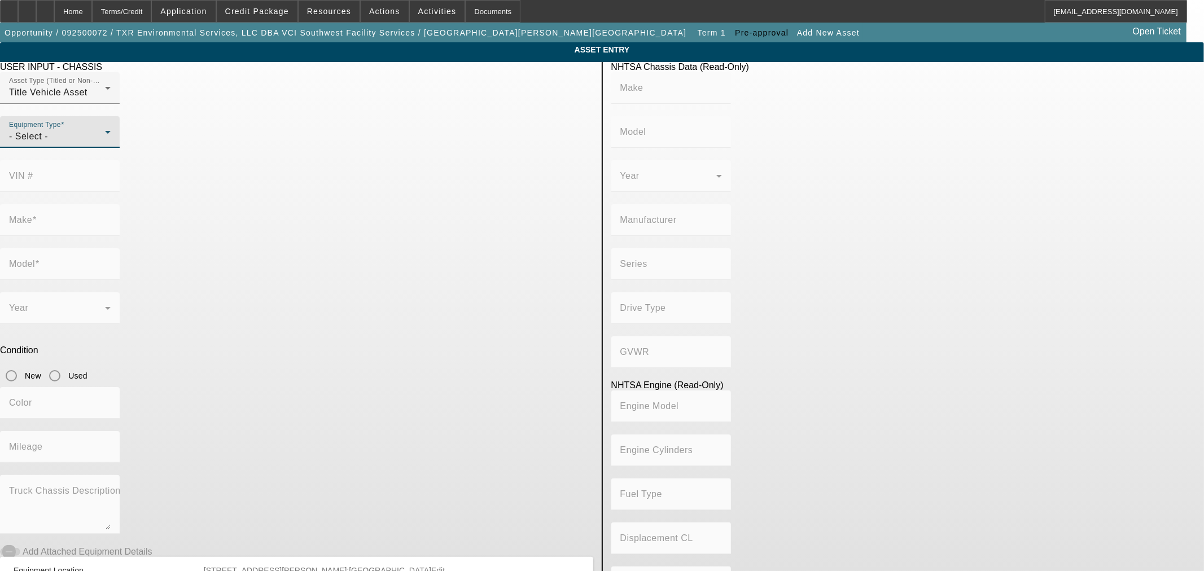
click at [105, 143] on div "- Select -" at bounding box center [57, 137] width 96 height 14
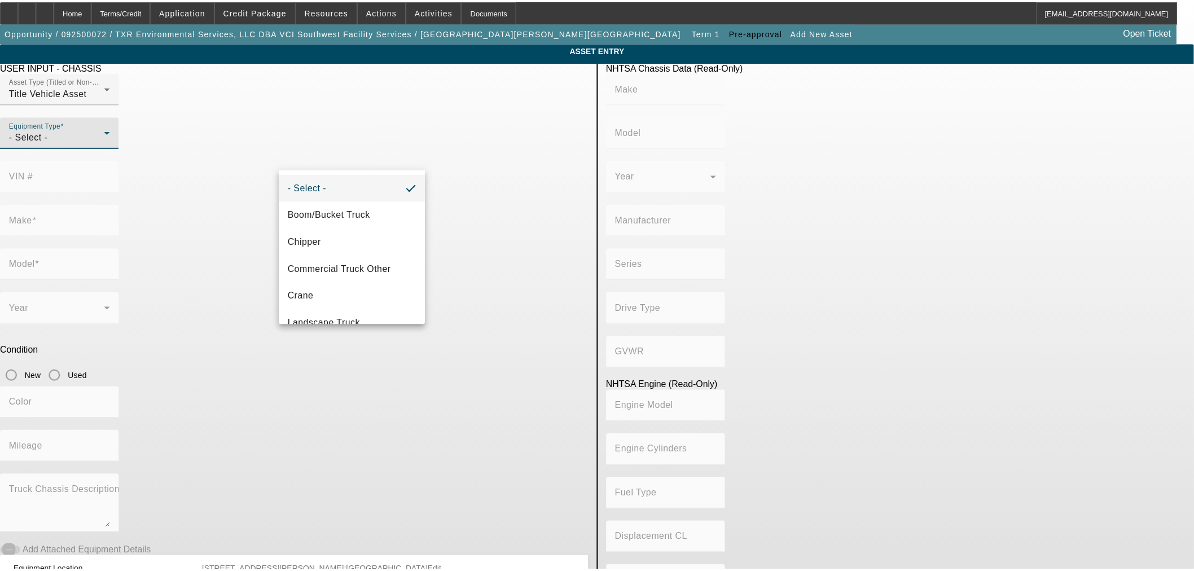
scroll to position [124, 0]
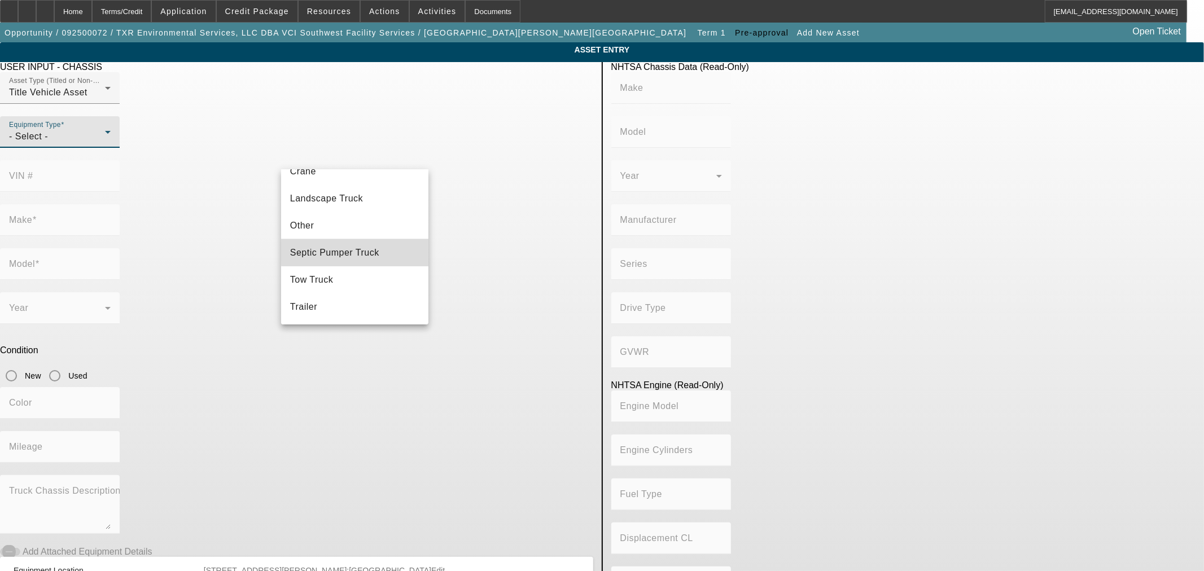
click at [371, 252] on span "Septic Pumper Truck" at bounding box center [334, 253] width 89 height 14
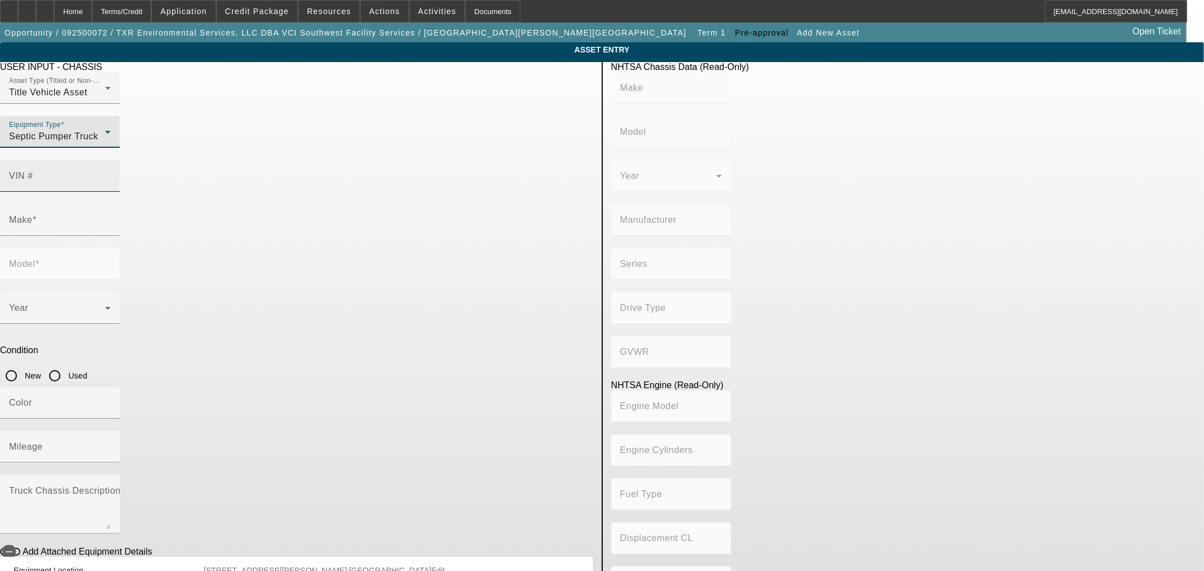
click at [111, 165] on div "VIN #" at bounding box center [60, 176] width 102 height 32
type input "1FDUF5GT9GED41046"
type input "FORD"
type input "F-550"
type input "FORD MOTOR COMPANY"
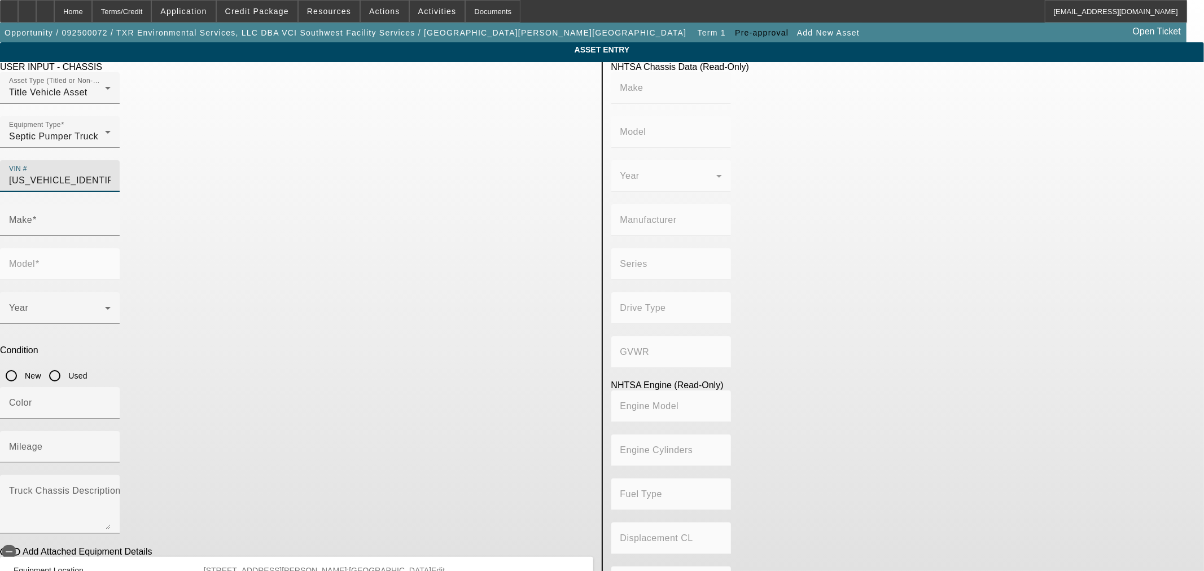
type input "4x2"
type input "Class 5: 16,001 - 19,500 lb (7,258 - 8,845 kg)"
type input "8"
type input "Diesel"
type input "408.85908543470"
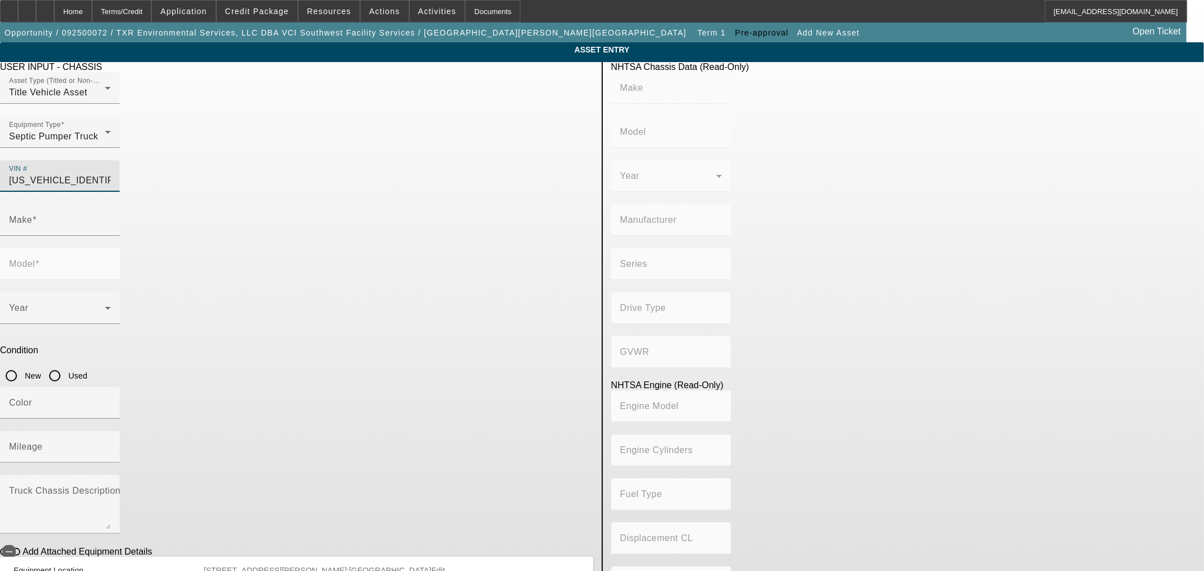
type input "6.7"
type input "FORD"
type input "F-550"
type input "1FDUF5GT9GED41046"
click at [66, 364] on input "Used" at bounding box center [54, 375] width 23 height 23
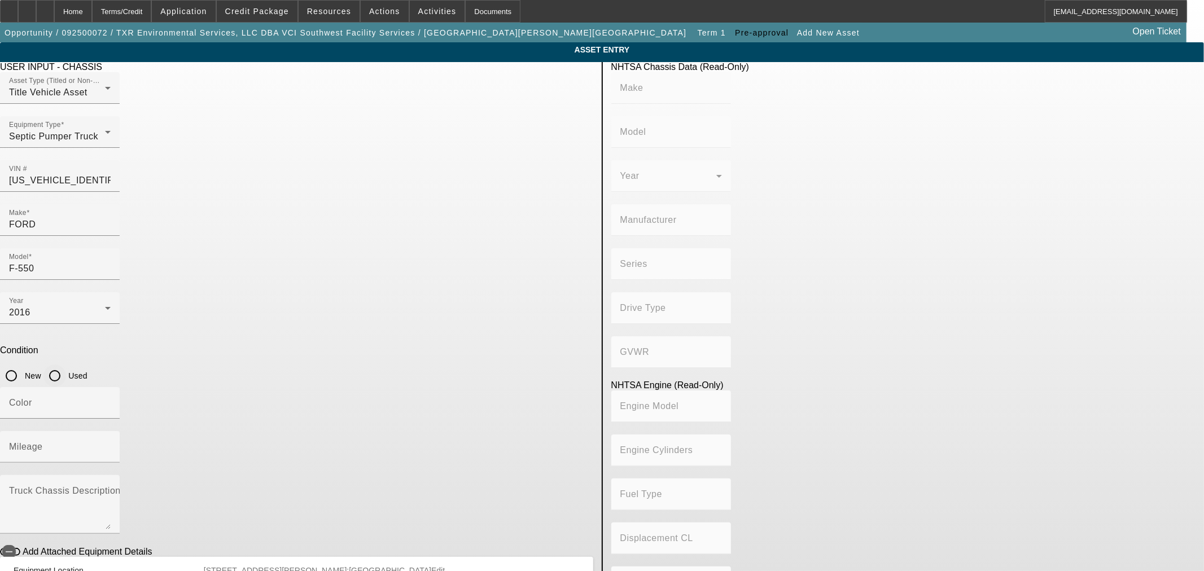
radio input "true"
type input "FORD"
type input "F-550"
type input "FORD MOTOR COMPANY"
type input "4x2"
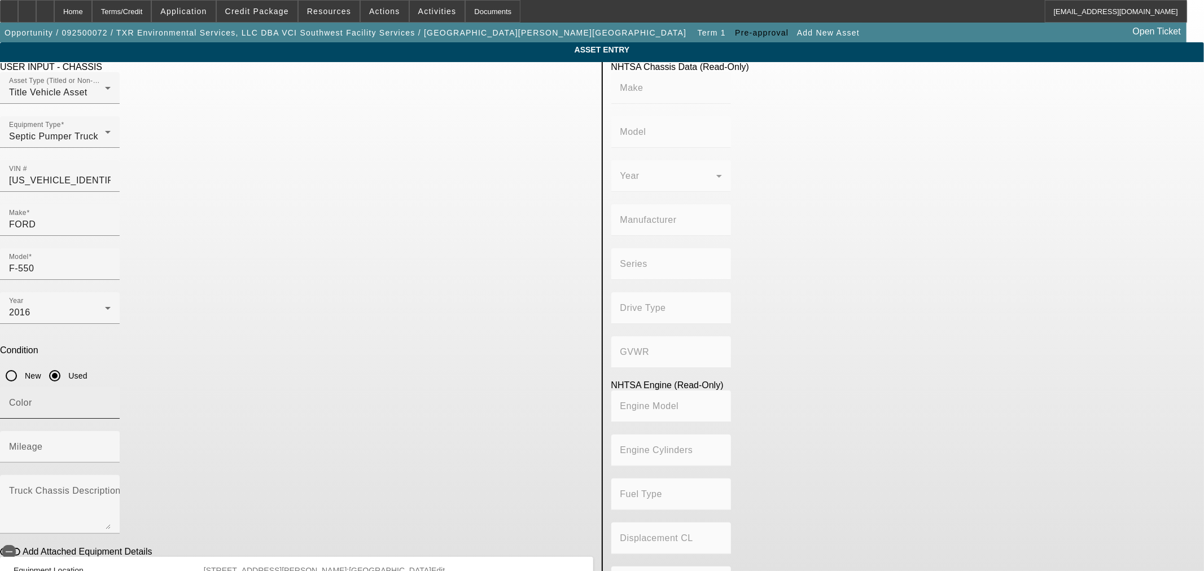
type input "Class 5: 16,001 - 19,500 lb (7,258 - 8,845 kg)"
type input "8"
type input "Diesel"
type input "408.85908543470"
type input "6.7"
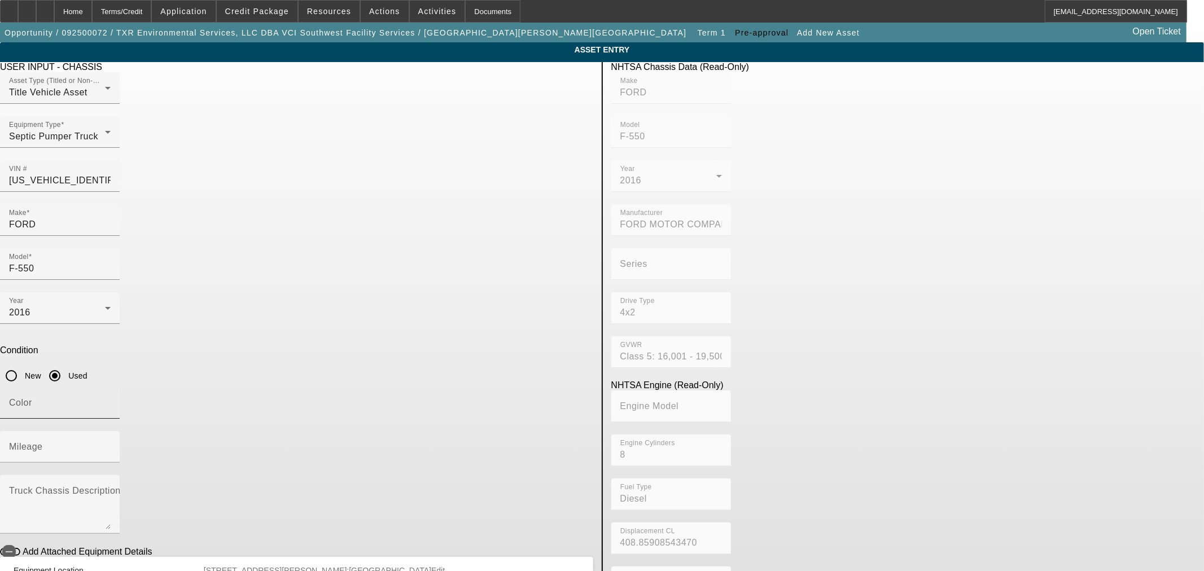
click at [111, 401] on input "Color" at bounding box center [60, 408] width 102 height 14
type input "w"
type input "White"
click at [43, 442] on mat-label "Mileage" at bounding box center [26, 447] width 34 height 10
click at [111, 445] on input "Mileage" at bounding box center [60, 452] width 102 height 14
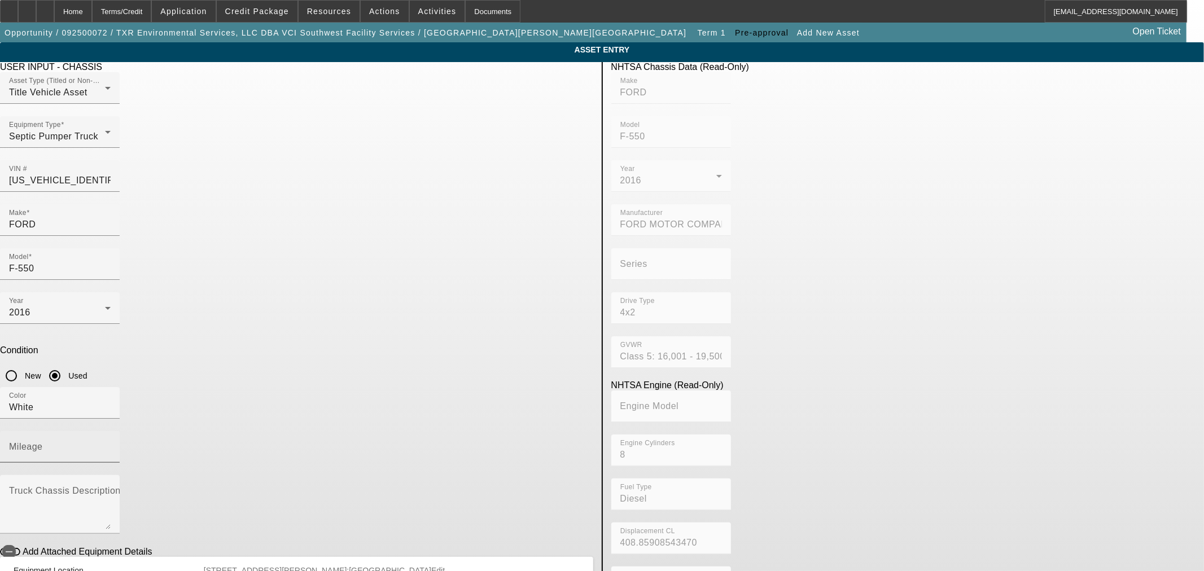
click at [43, 442] on mat-label "Mileage" at bounding box center [26, 447] width 34 height 10
click at [111, 445] on input "Mileage" at bounding box center [60, 452] width 102 height 14
type input "157632"
click at [111, 489] on textarea "Truck Chassis Description (Describe the truck chassis only)" at bounding box center [60, 509] width 102 height 41
type textarea "Used truck"
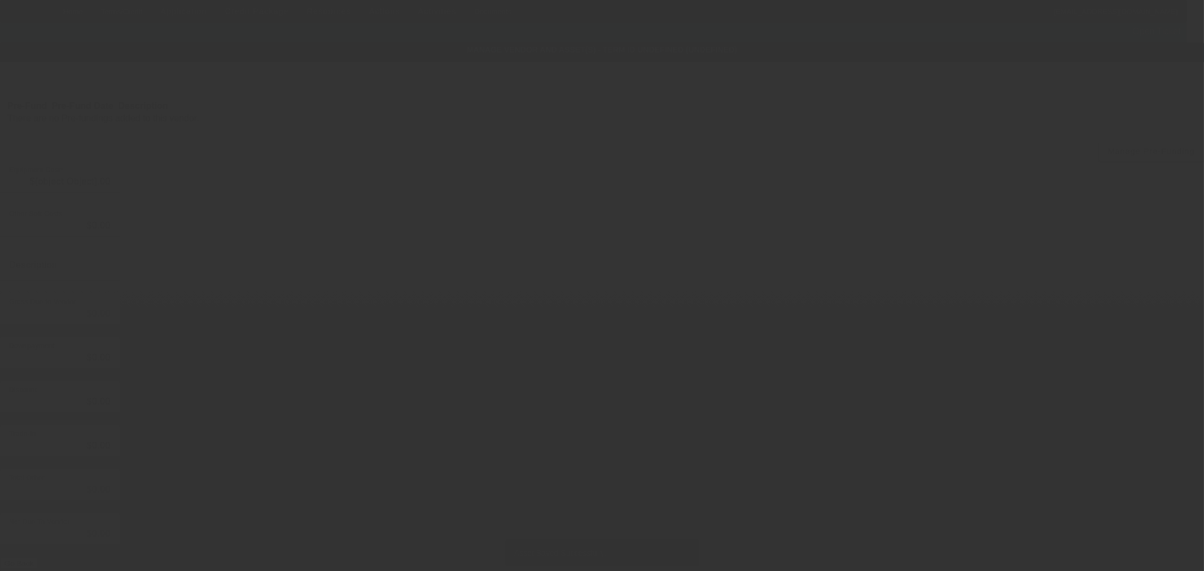
type input "$20,000.00"
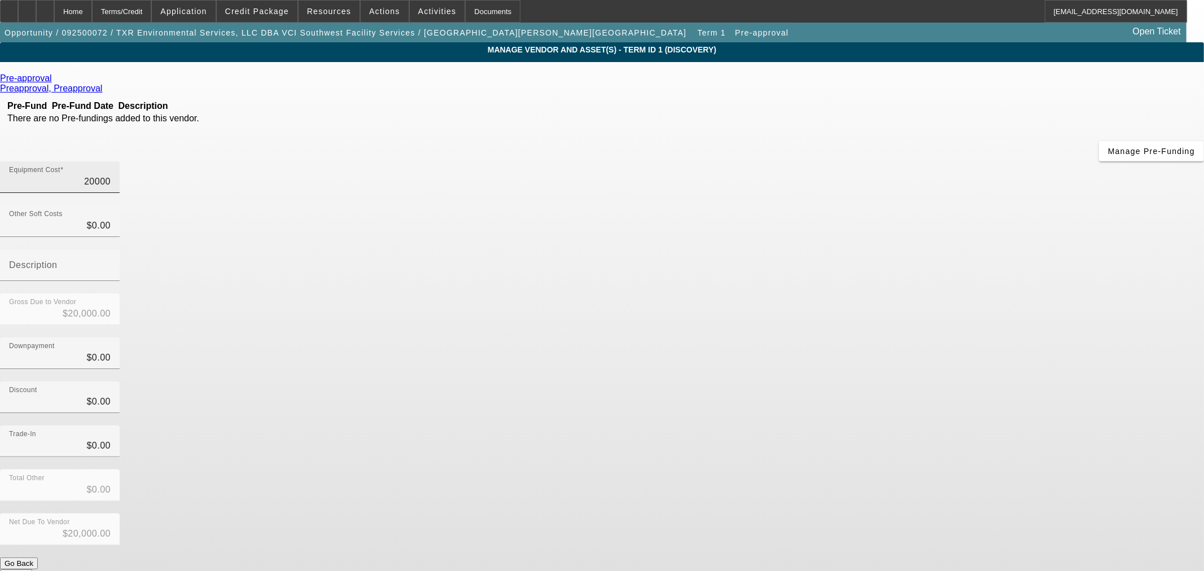
click at [111, 175] on input "20000" at bounding box center [60, 182] width 102 height 14
type input "1"
type input "$1.00"
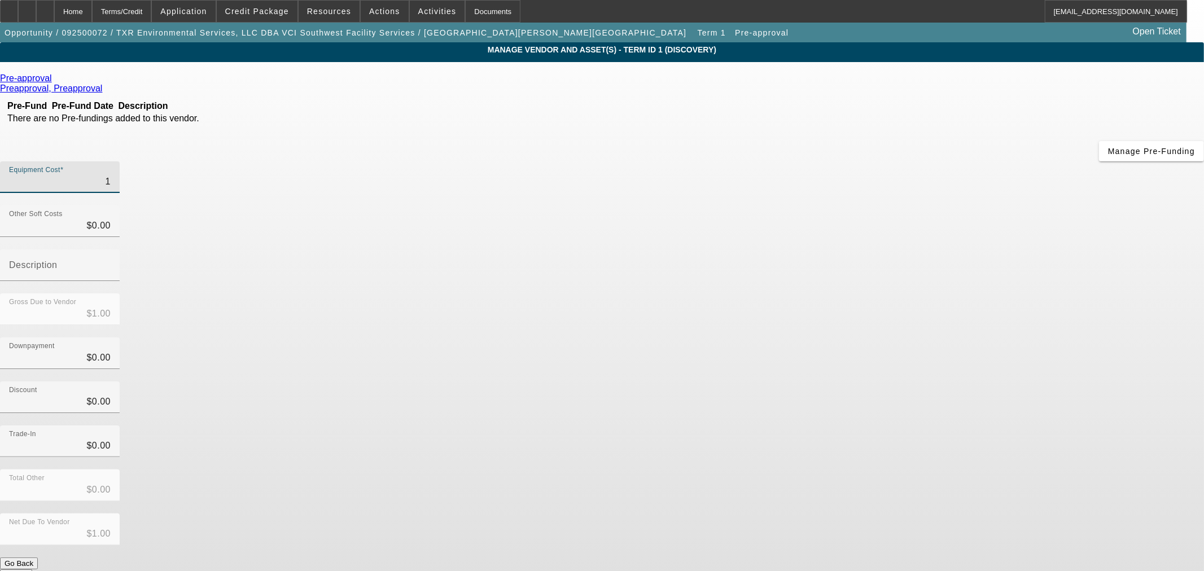
type input "18"
type input "$18.00"
type input "189"
type input "$189.00"
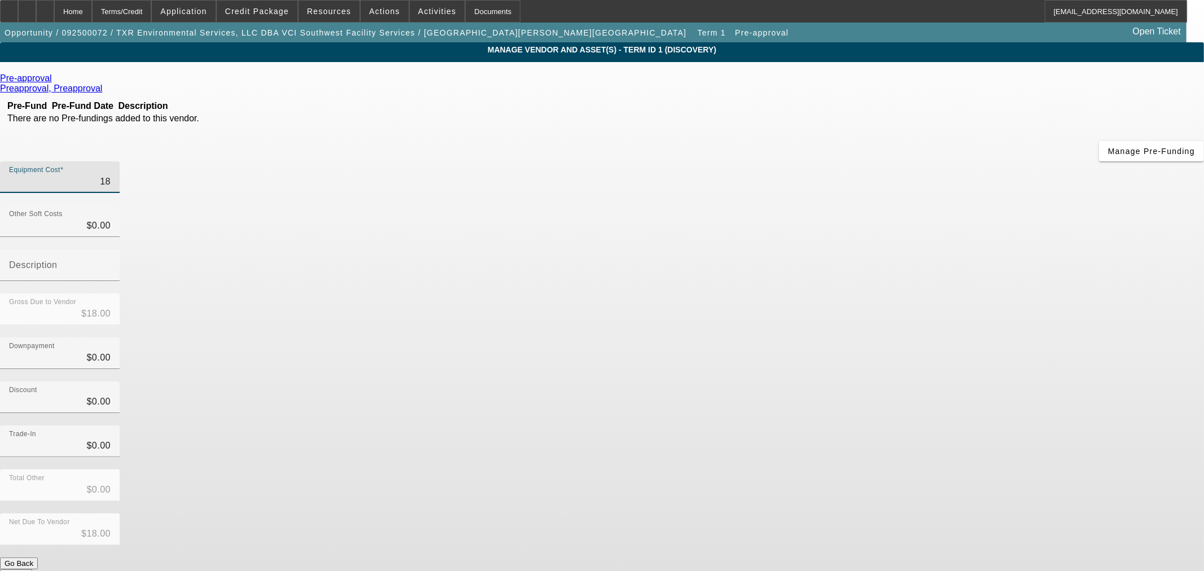
type input "$189.00"
type input "1890"
type input "$1,890.00"
type input "18900"
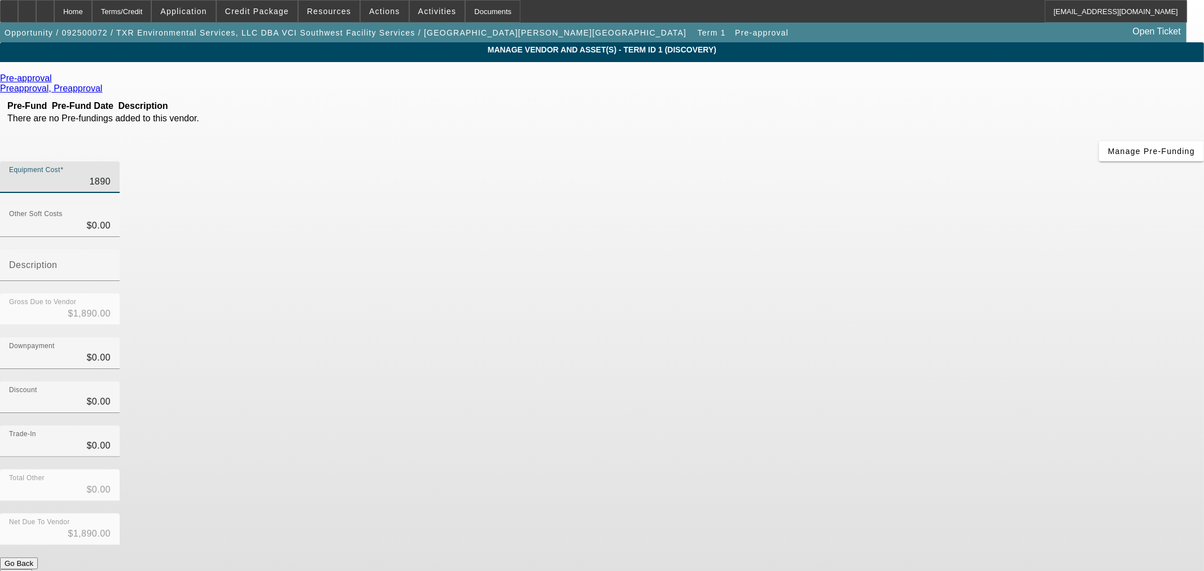
type input "$18,900.00"
click at [822, 293] on div "Gross Due to Vendor $18,900.00" at bounding box center [602, 315] width 1204 height 44
click at [90, 9] on div "Home" at bounding box center [73, 11] width 38 height 23
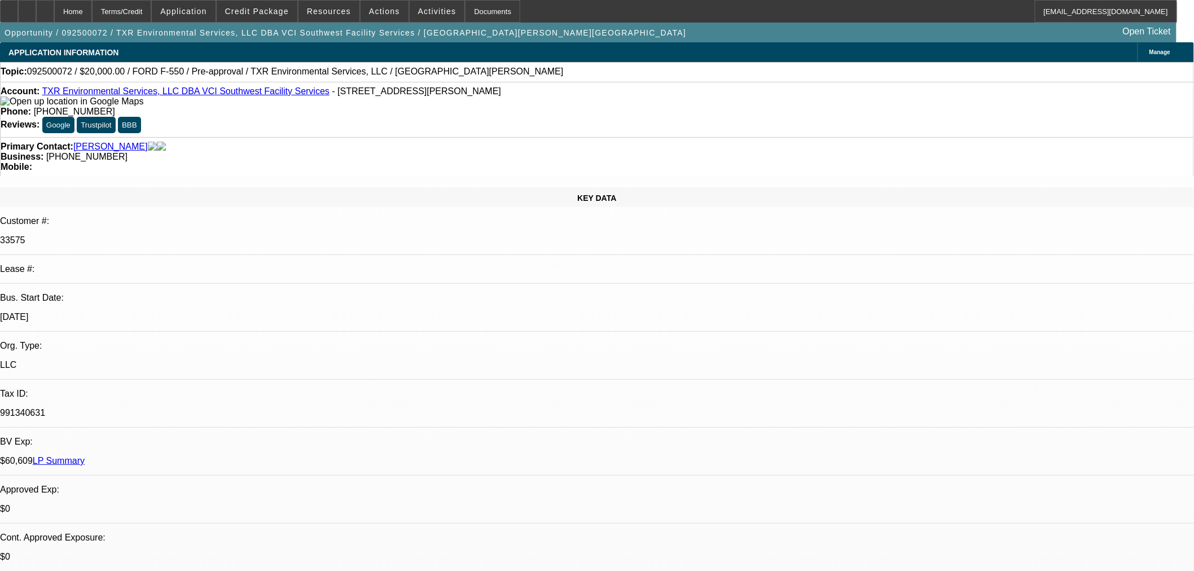
select select "0"
select select "2"
select select "0.1"
select select "4"
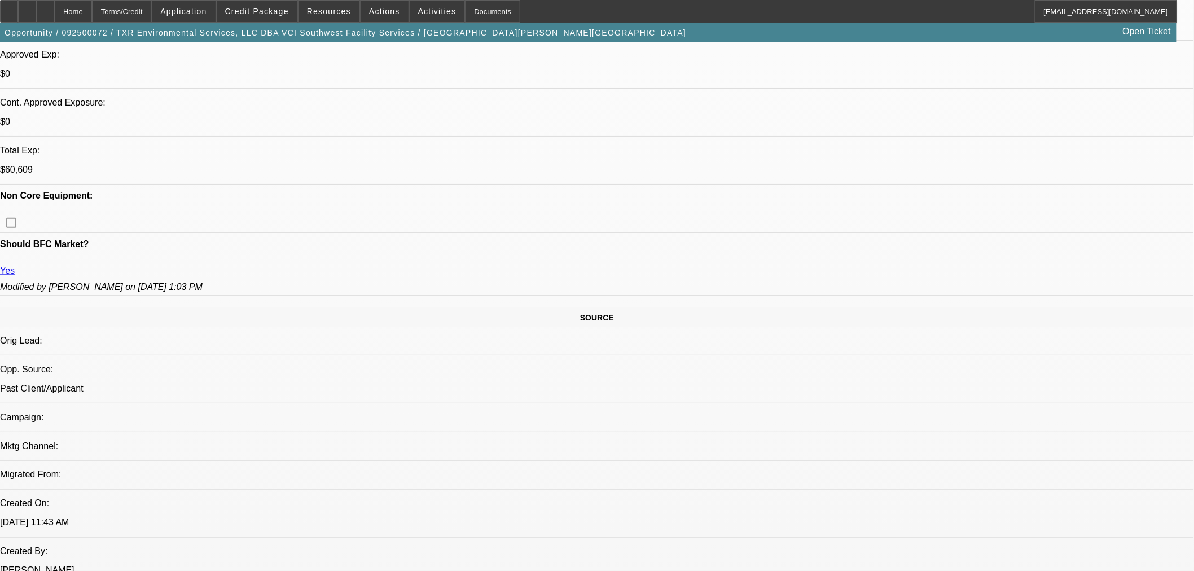
scroll to position [313, 0]
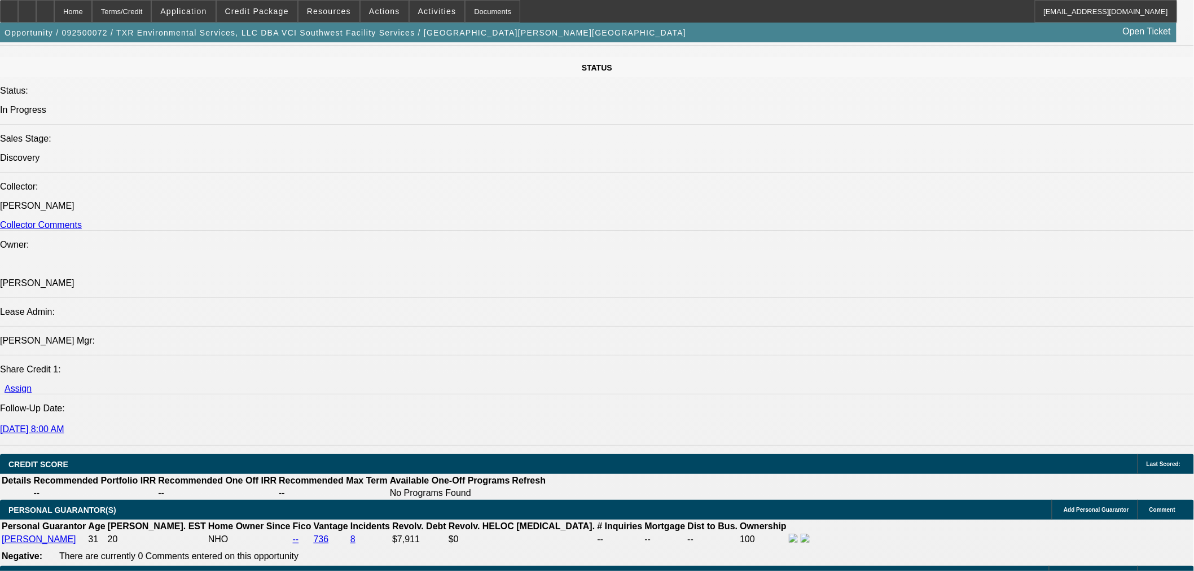
scroll to position [1003, 0]
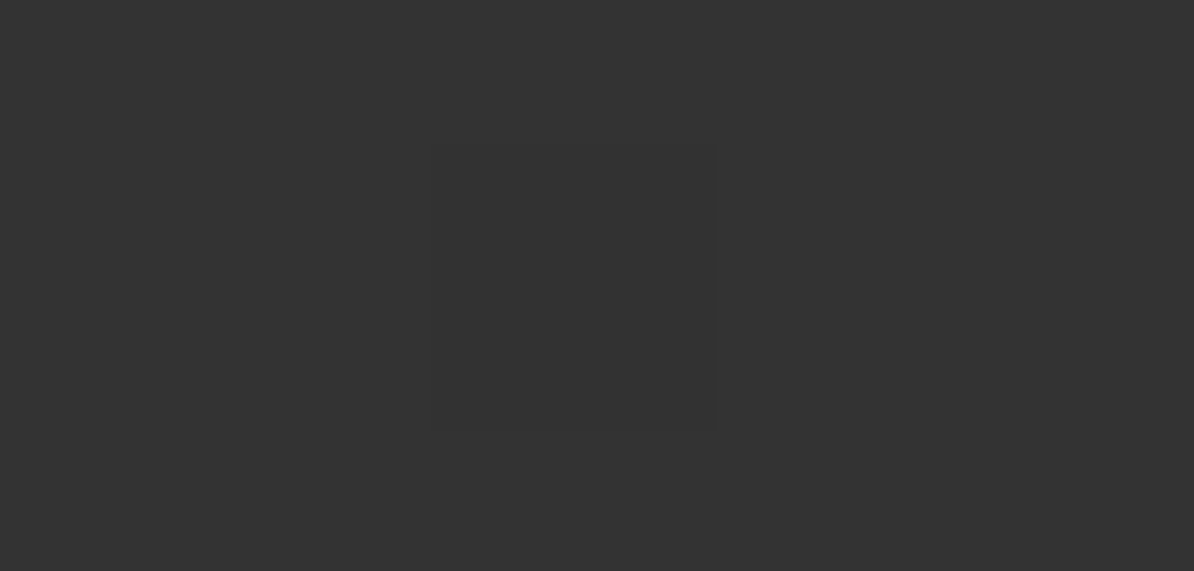
scroll to position [0, 0]
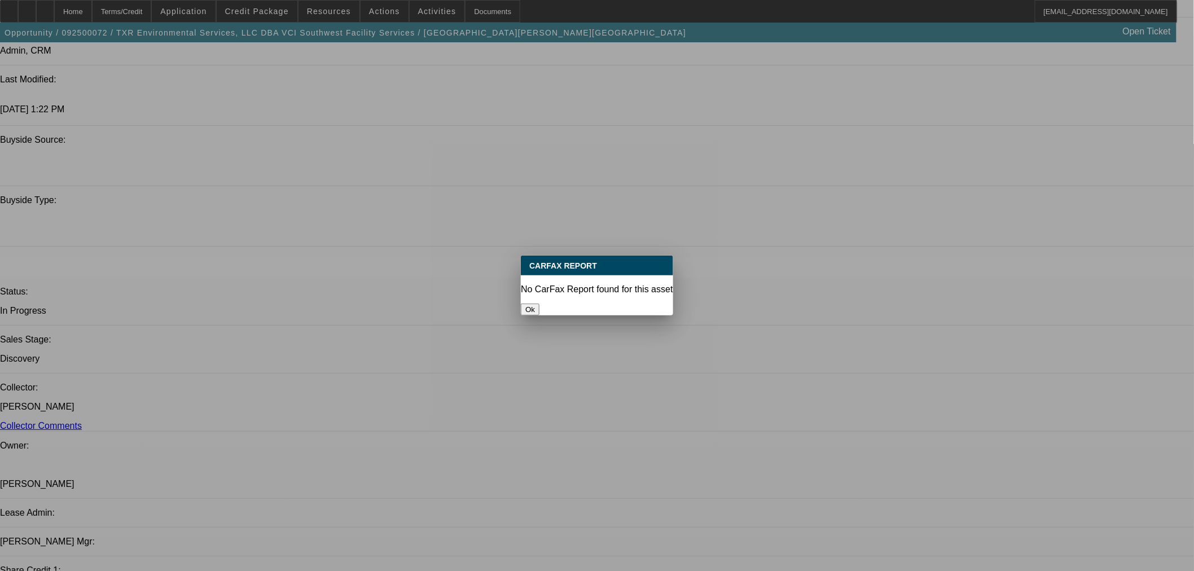
drag, startPoint x: 599, startPoint y: 317, endPoint x: 599, endPoint y: 309, distance: 7.9
click at [599, 313] on div "Ok" at bounding box center [597, 310] width 152 height 12
click at [600, 309] on div "Ok" at bounding box center [597, 310] width 152 height 12
click at [664, 304] on div "Ok" at bounding box center [597, 310] width 152 height 12
click at [649, 311] on div "Ok" at bounding box center [597, 310] width 152 height 12
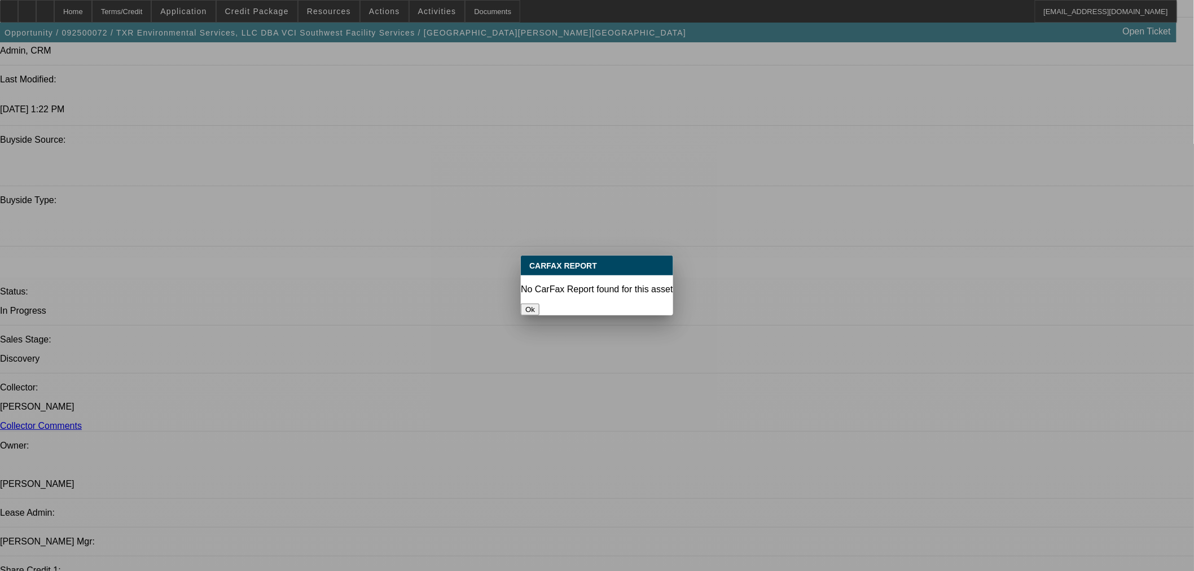
click at [636, 311] on div "Ok" at bounding box center [597, 310] width 152 height 12
drag, startPoint x: 579, startPoint y: 288, endPoint x: 605, endPoint y: 297, distance: 27.8
click at [539, 304] on button "Ok" at bounding box center [530, 310] width 19 height 12
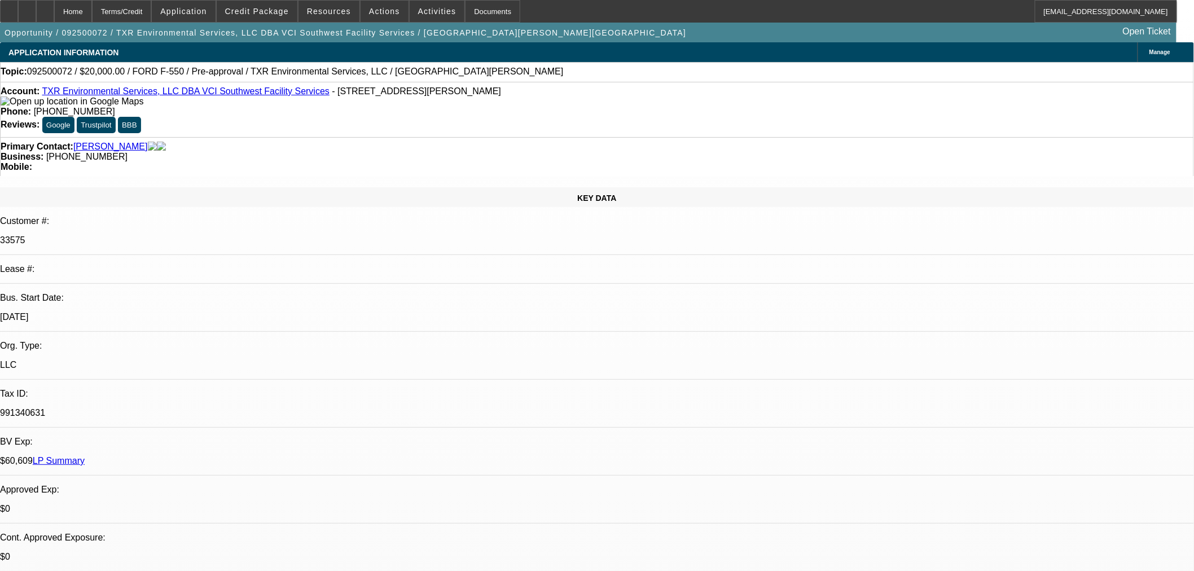
scroll to position [1003, 0]
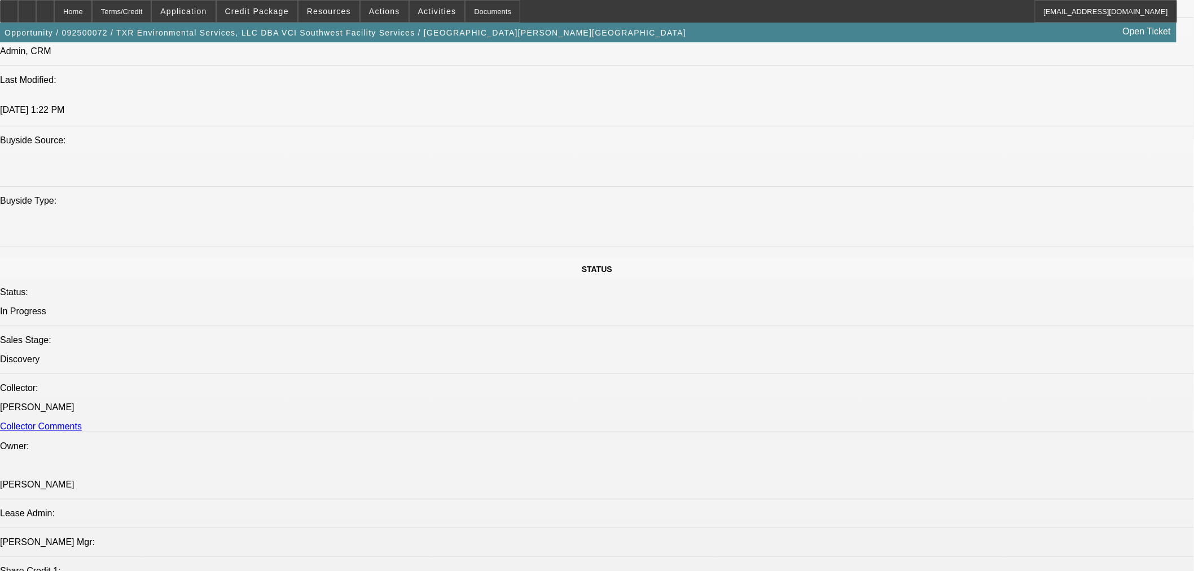
drag, startPoint x: 766, startPoint y: 334, endPoint x: 775, endPoint y: 330, distance: 9.9
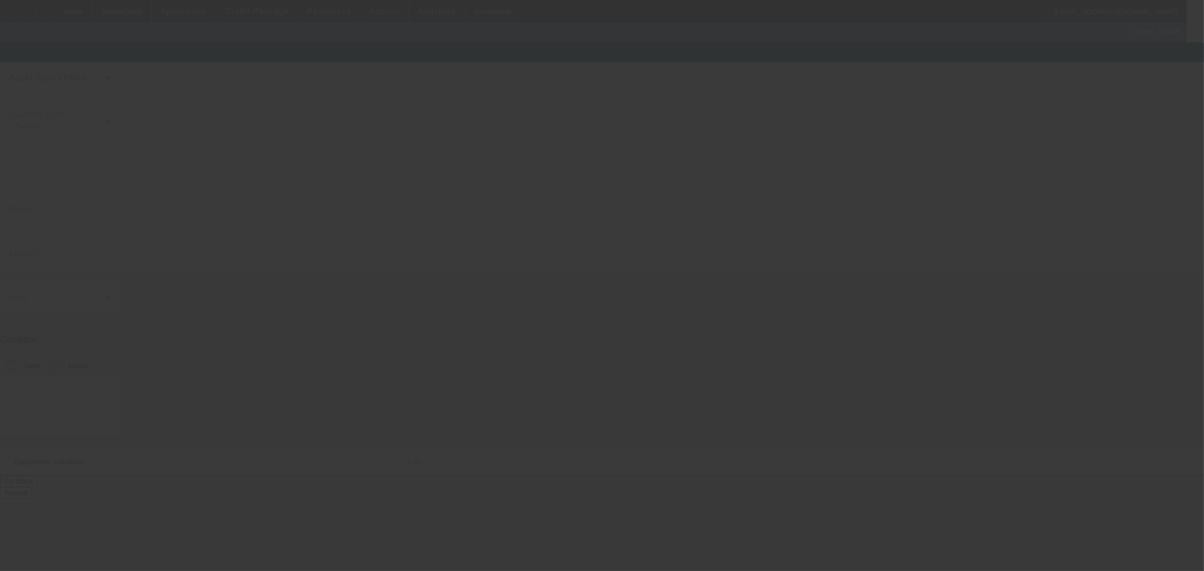
click at [768, 335] on div at bounding box center [602, 285] width 1204 height 571
type input "1FDUF5GT9GED41046"
type input "Ford"
type input "F-550"
radio input "true"
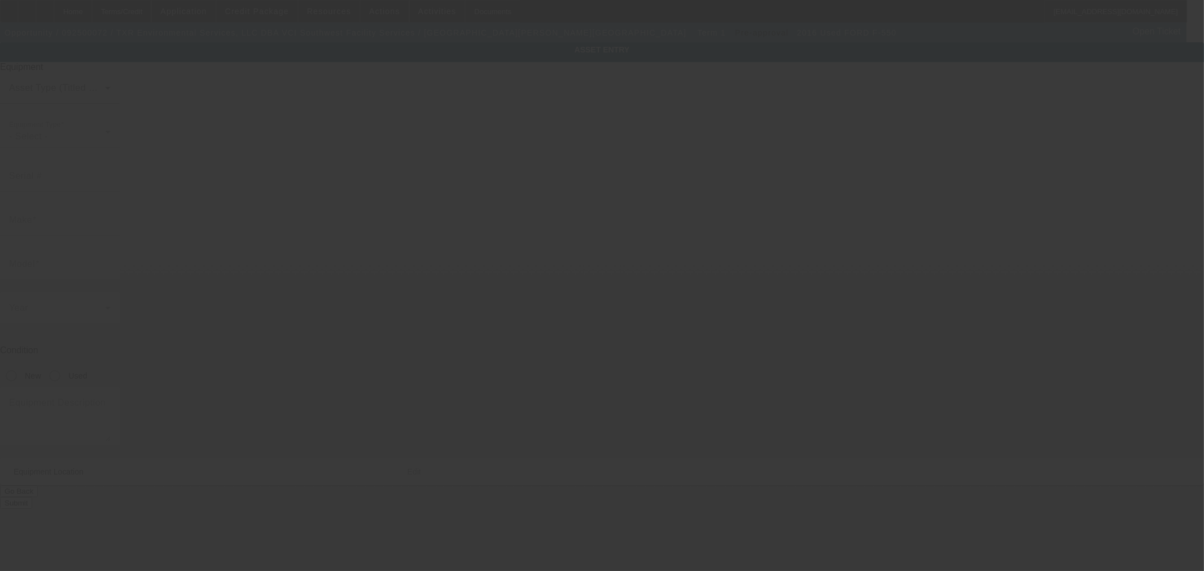
type textarea "Used truck"
type input "2065 Ranch Road 1723"
type input "Mason"
type input "76856"
type input "Mason"
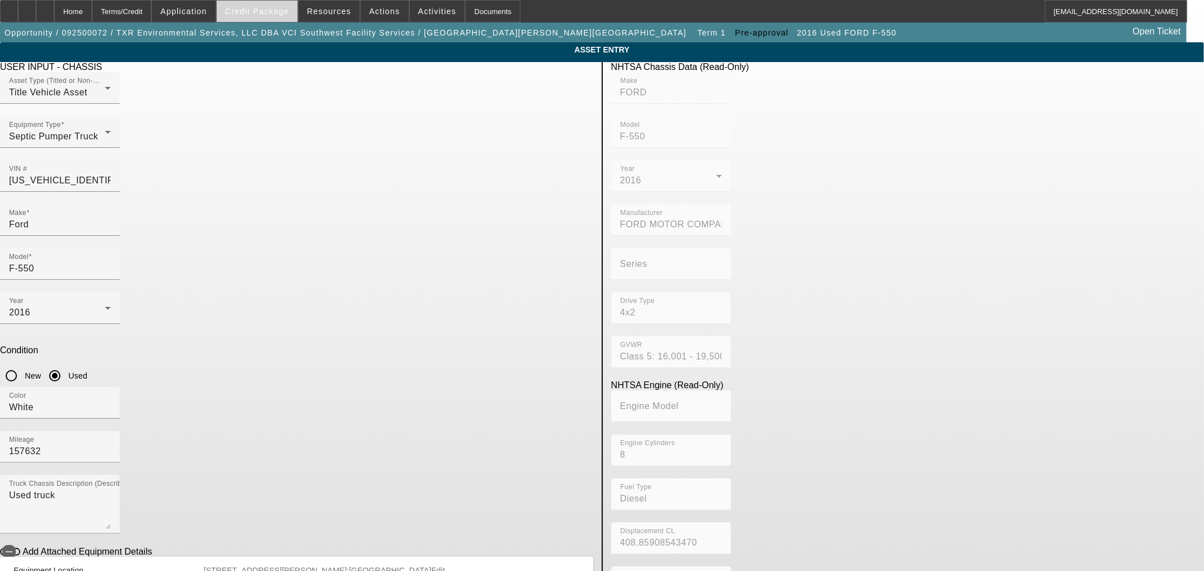
click at [261, 13] on span "Credit Package" at bounding box center [257, 11] width 64 height 9
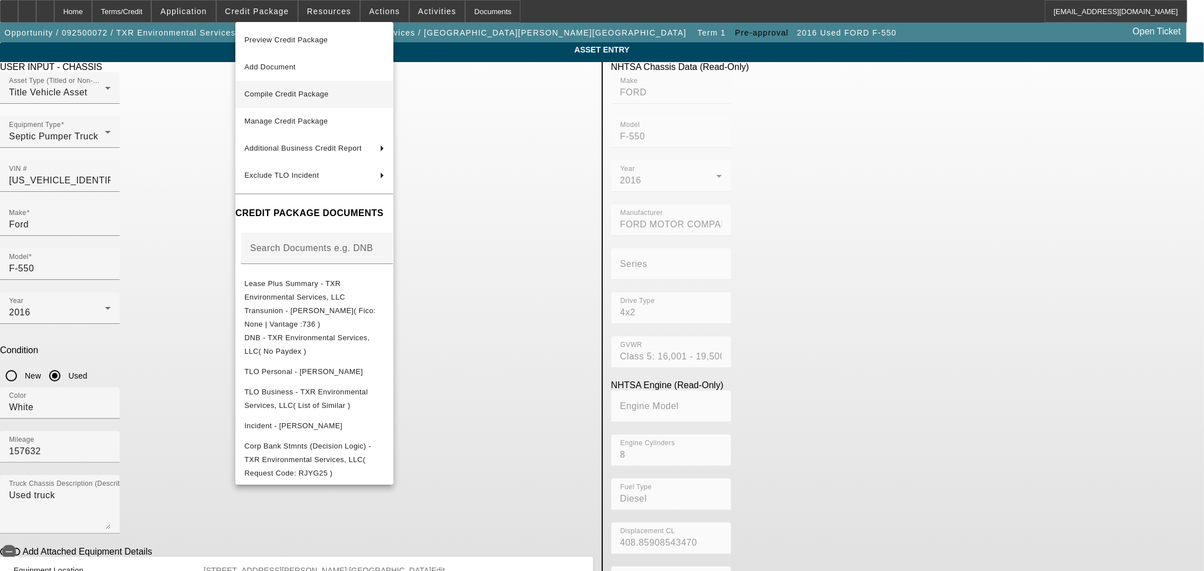
click at [292, 91] on span "Compile Credit Package" at bounding box center [286, 94] width 84 height 8
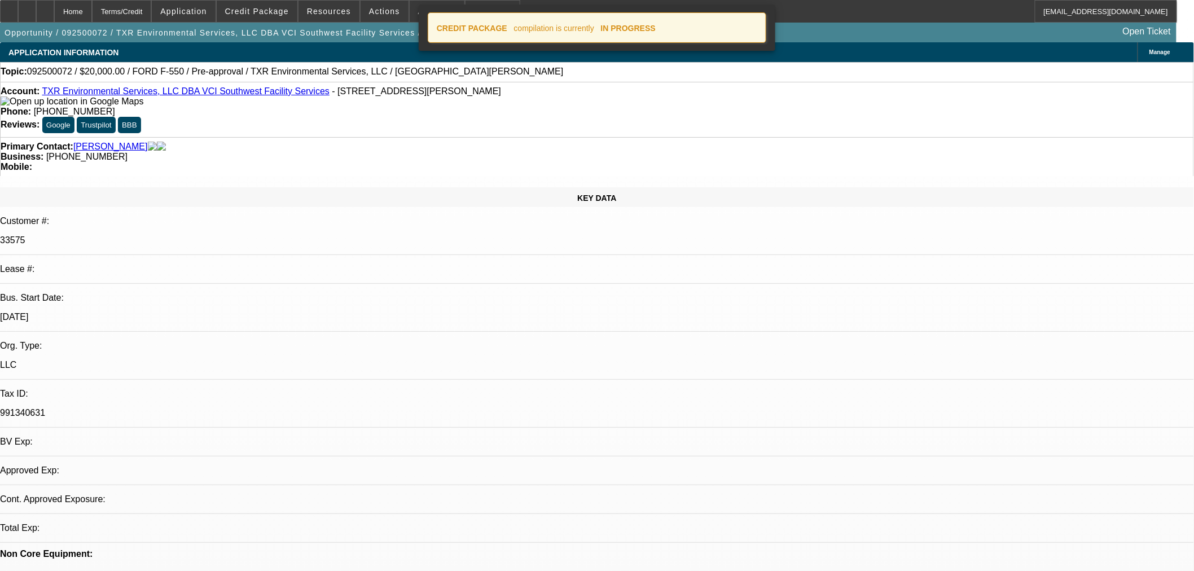
select select "0"
select select "2"
select select "0.1"
select select "4"
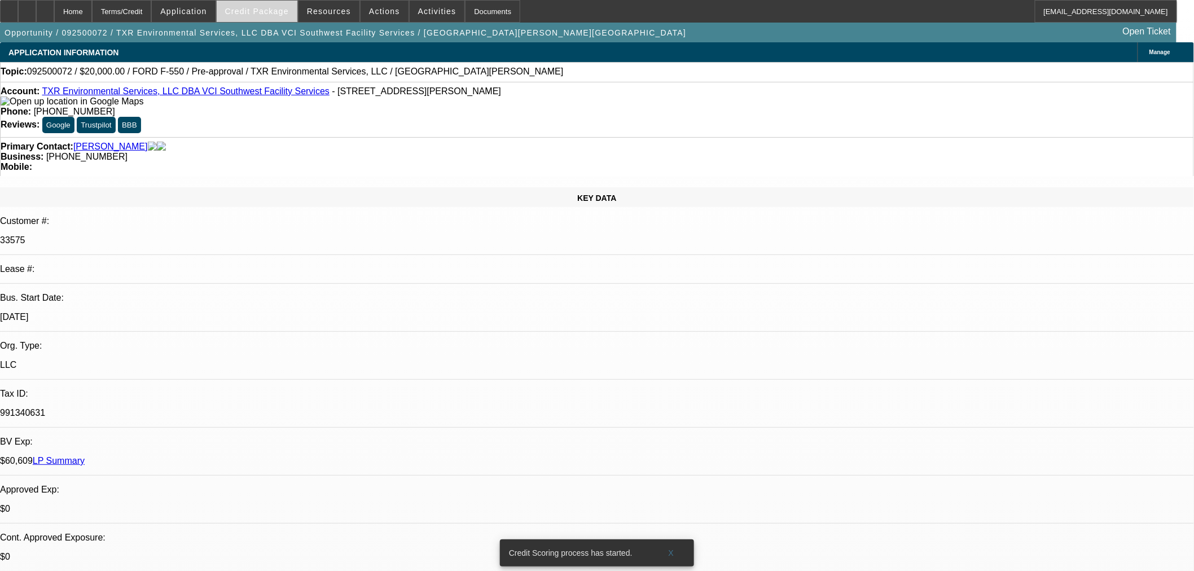
click at [257, 18] on span at bounding box center [257, 11] width 81 height 27
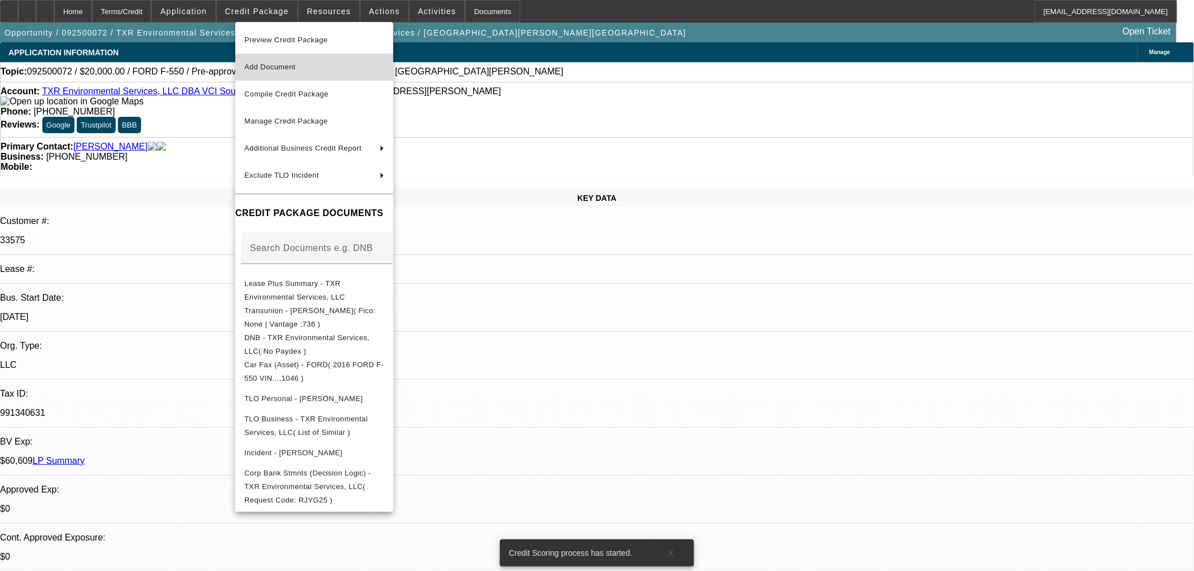
click at [292, 69] on span "Add Document" at bounding box center [269, 67] width 51 height 8
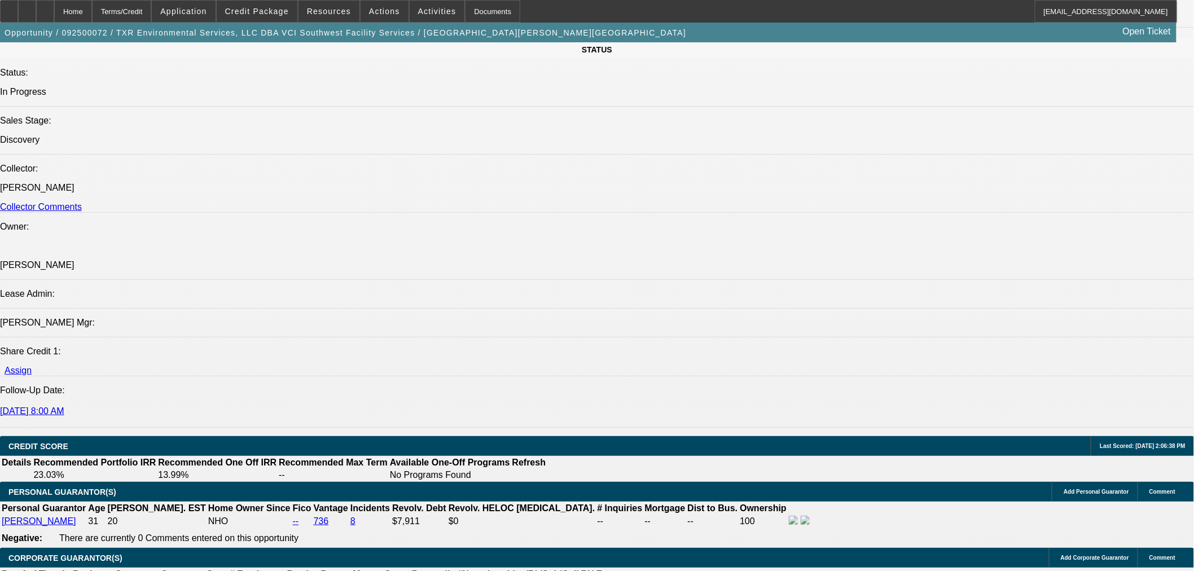
scroll to position [1065, 0]
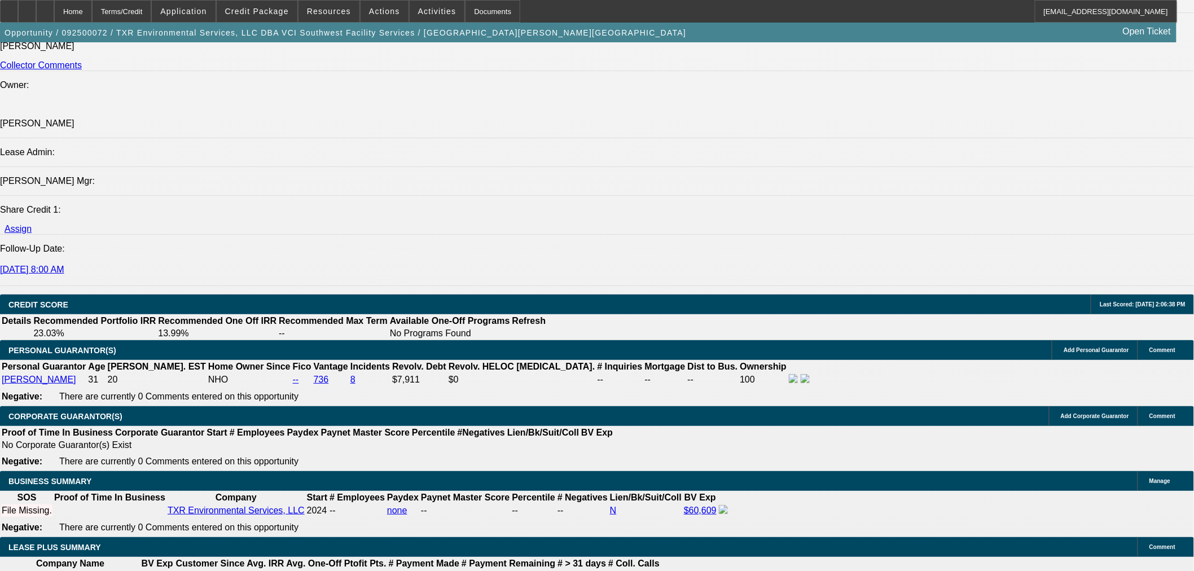
scroll to position [1442, 0]
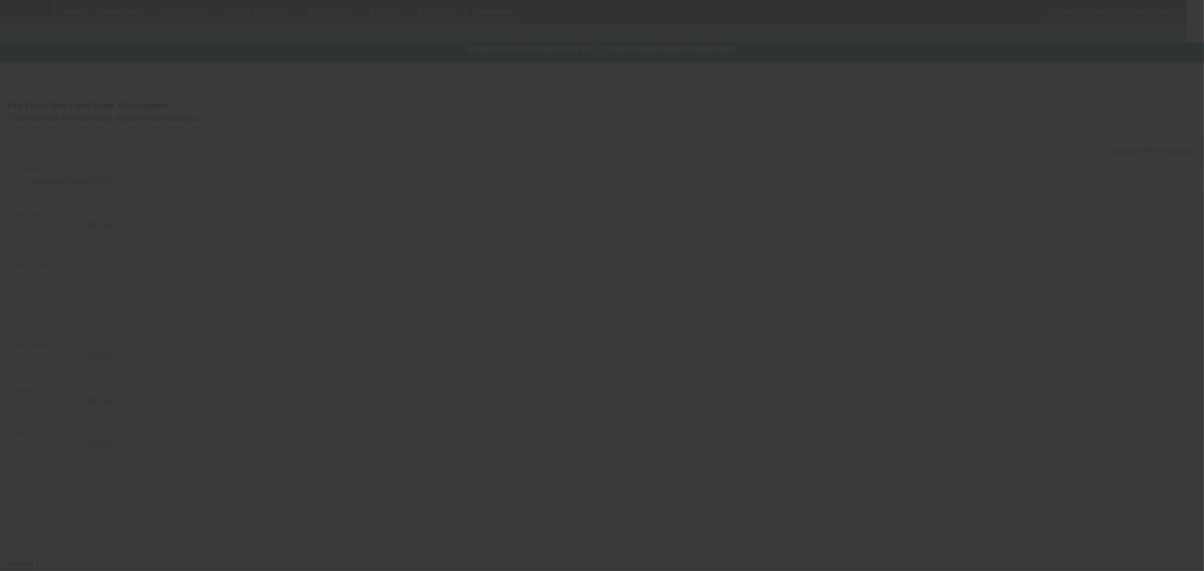
type input "$20,000.00"
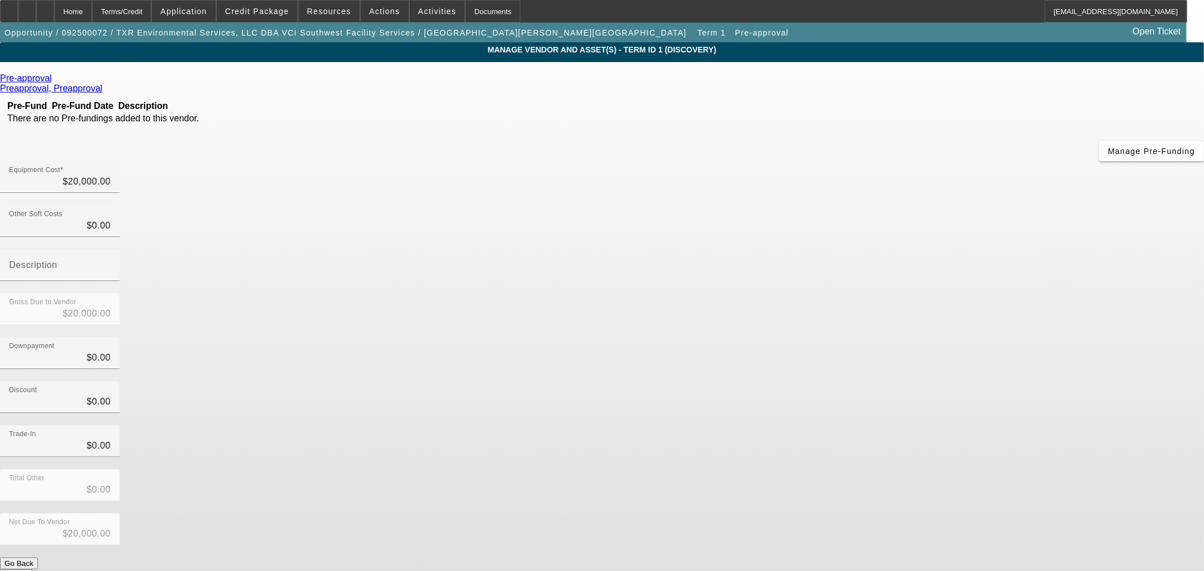
click at [55, 82] on icon at bounding box center [55, 78] width 0 height 10
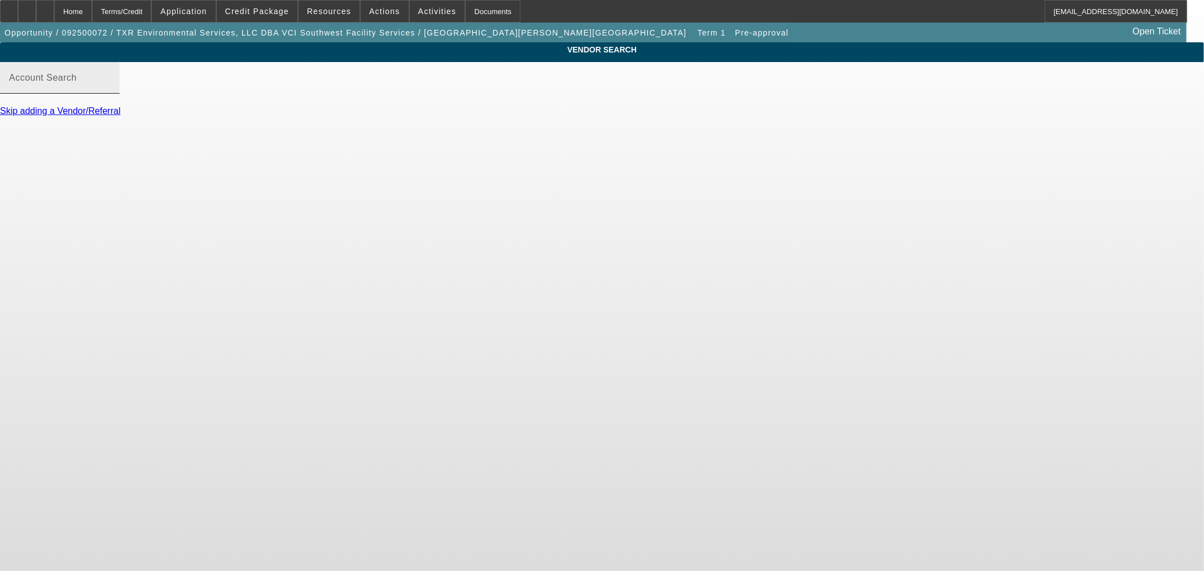
click at [111, 89] on input "Account Search" at bounding box center [60, 83] width 102 height 14
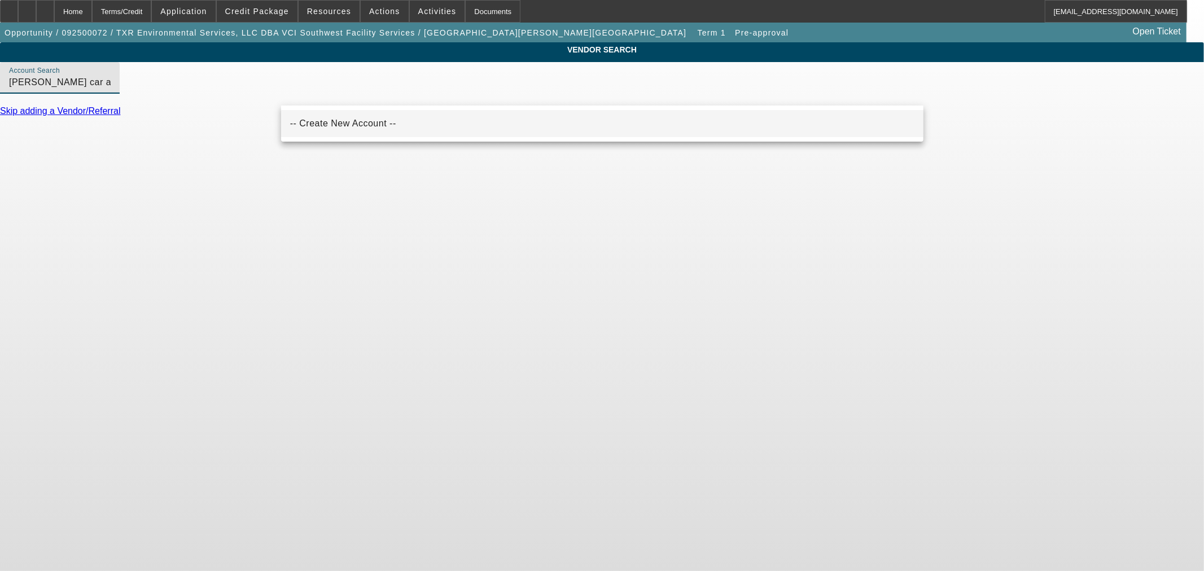
click at [415, 121] on mat-option "-- Create New Account --" at bounding box center [602, 123] width 642 height 27
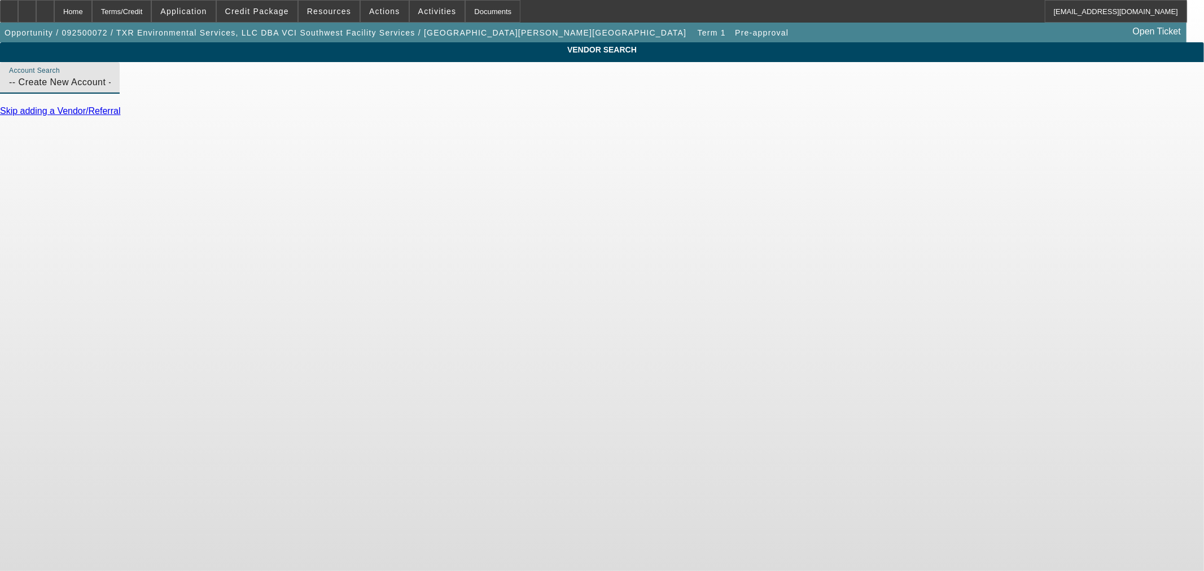
drag, startPoint x: 397, startPoint y: 93, endPoint x: 151, endPoint y: 55, distance: 248.9
click at [155, 59] on div "VENDOR SEARCH Account Search -- Create New Account -- Skip adding a Vendor/Refe…" at bounding box center [602, 84] width 1204 height 84
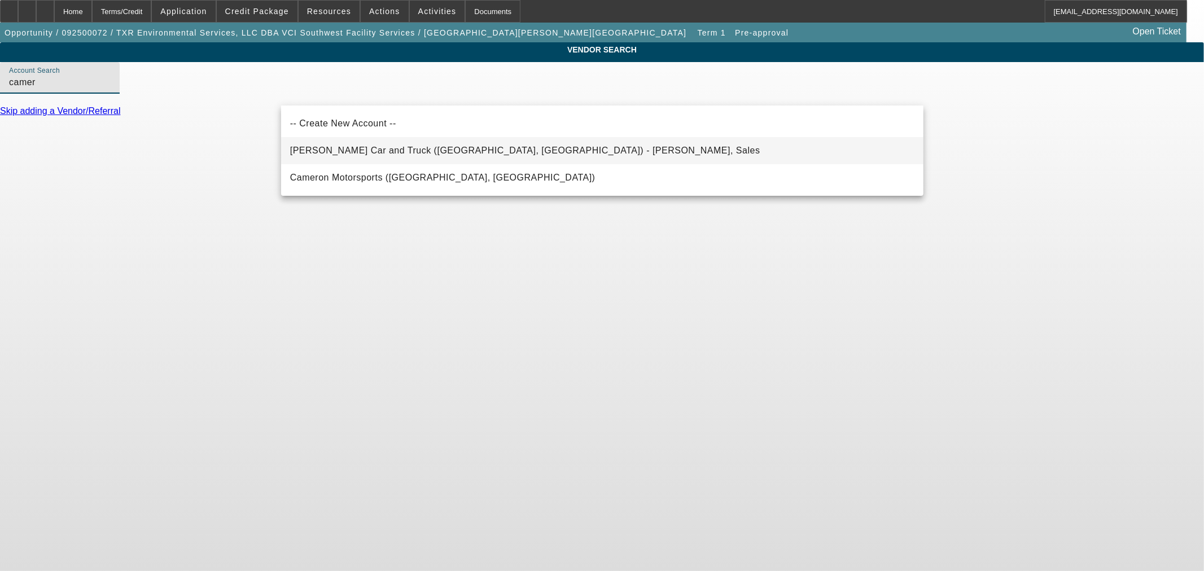
click at [465, 154] on span "Cameron Car and Truck (Houston, TX) - Cameron, Sales" at bounding box center [525, 151] width 470 height 10
type input "Cameron Car and Truck (Houston, TX) - Cameron, Sales"
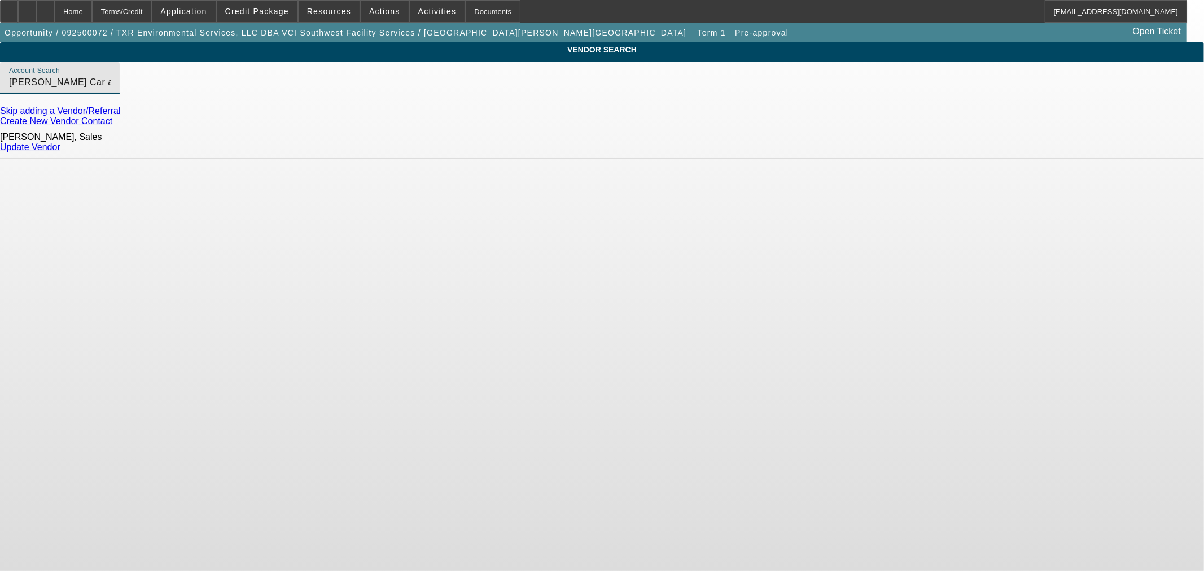
click at [60, 142] on link "Update Vendor" at bounding box center [30, 147] width 60 height 10
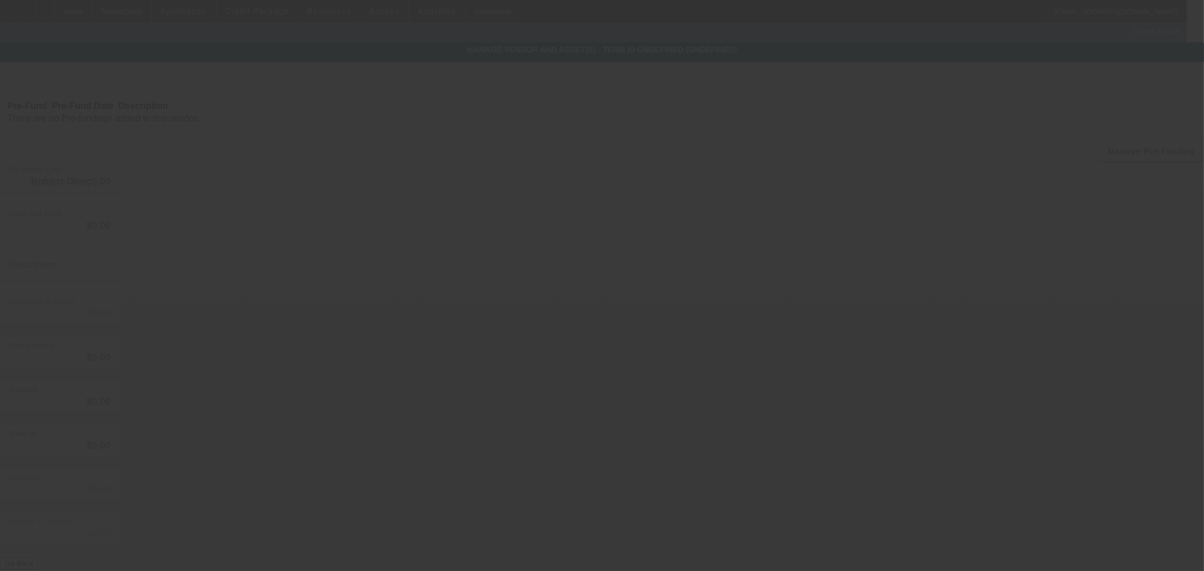
type input "$20,000.00"
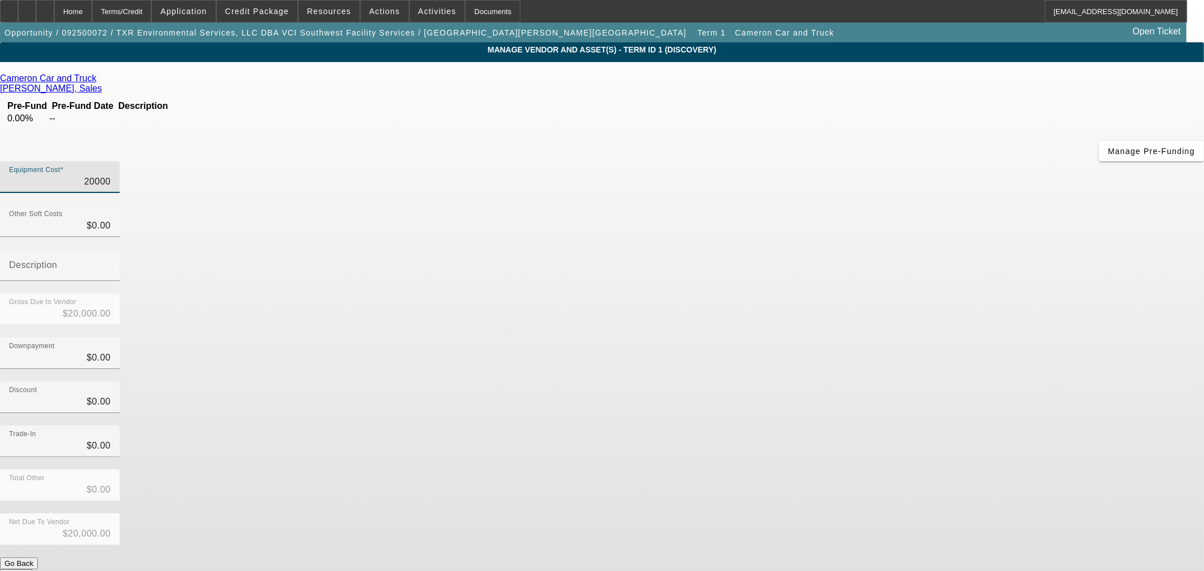
click at [111, 175] on input "20000" at bounding box center [60, 182] width 102 height 14
type input "2000"
type input "$2,000.00"
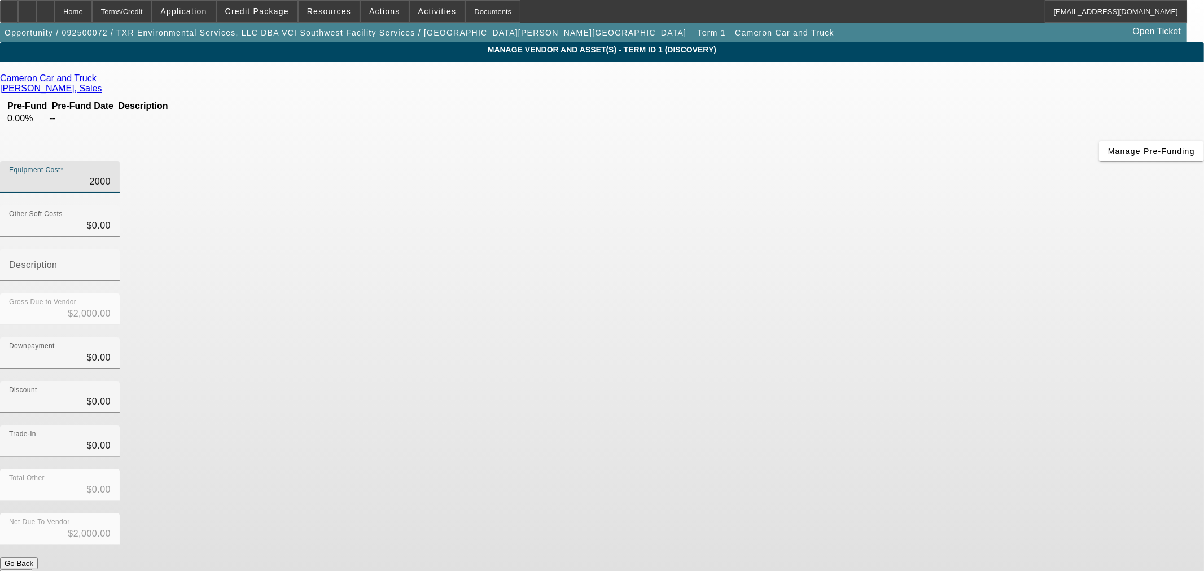
type input "200"
type input "$200.00"
type input "20"
type input "$20.00"
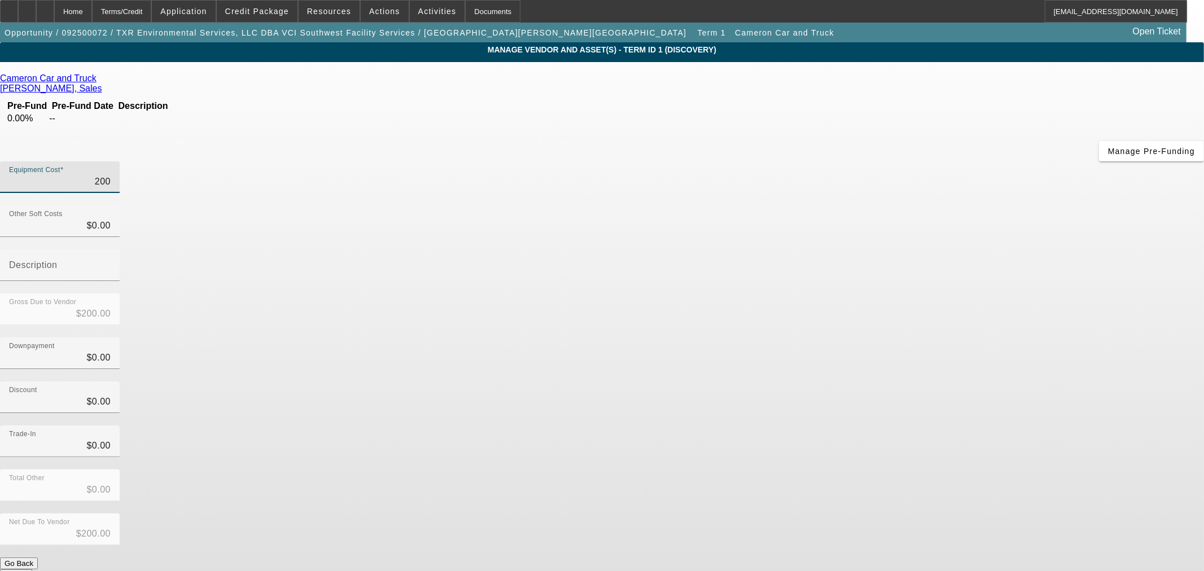
type input "$20.00"
type input "204"
type input "$204.00"
type input "2046"
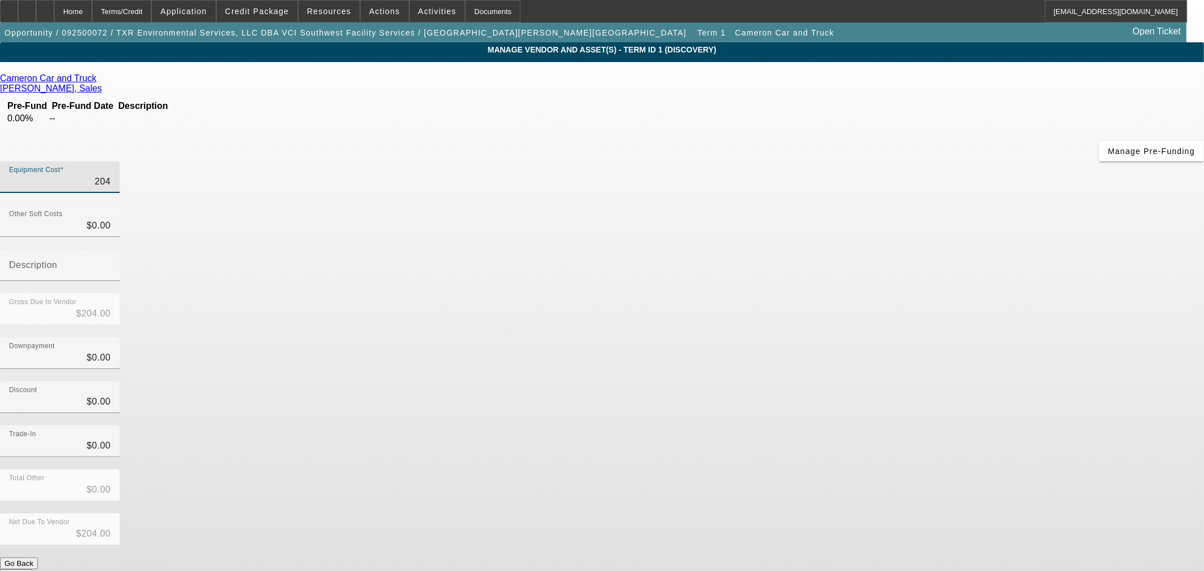
type input "$2,046.00"
type input "20463"
type input "$20,463.00"
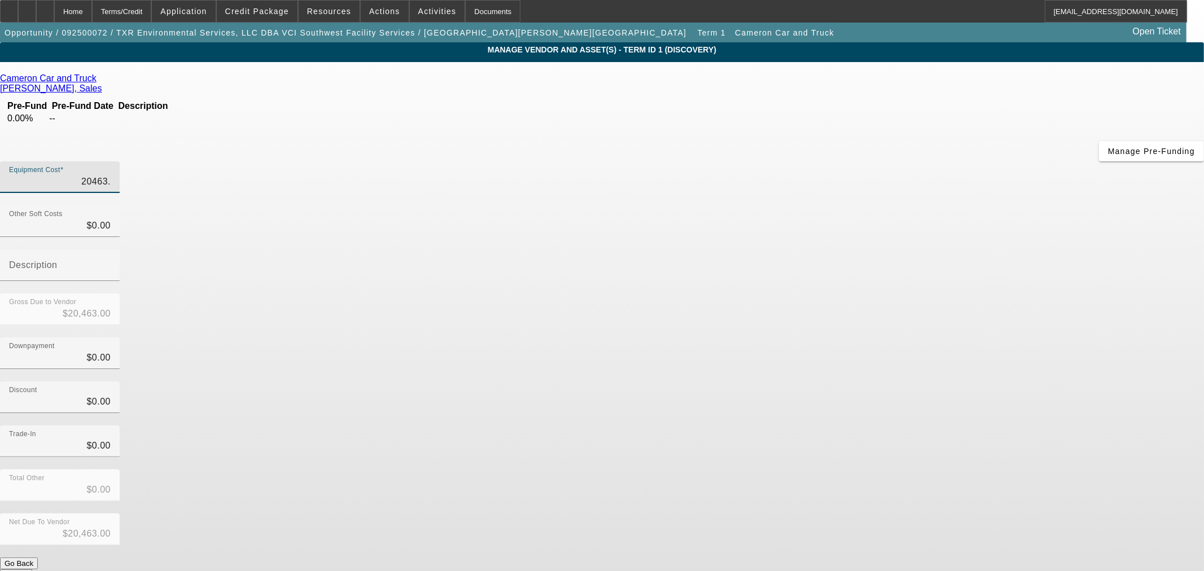
type input "20463.2"
type input "$20,463.20"
type input "20463.21"
type input "$20,463.21"
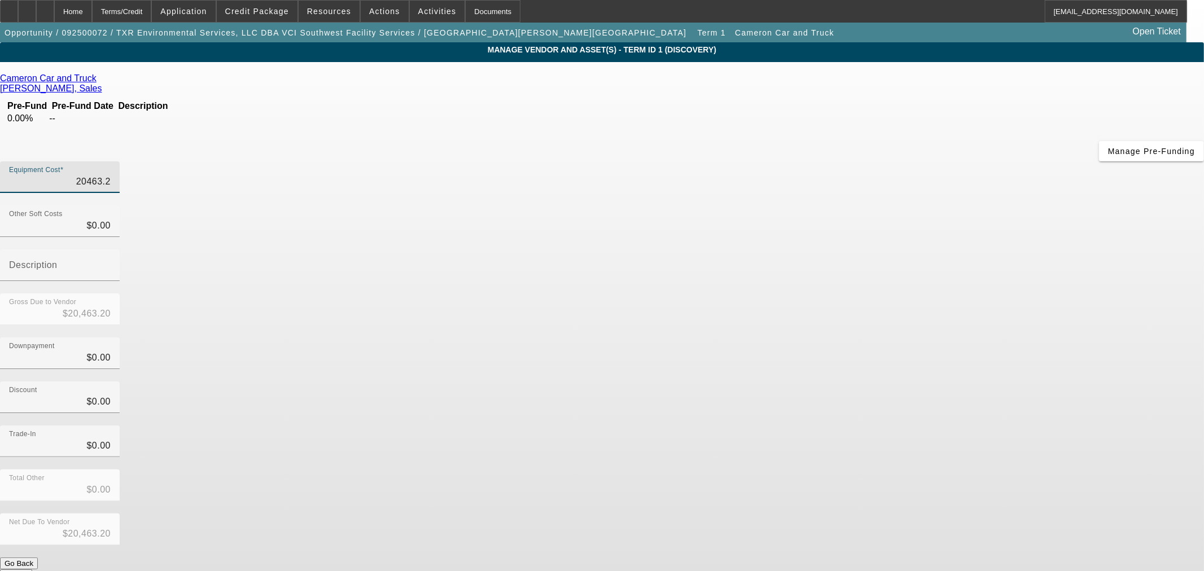
type input "$20,463.21"
click at [893, 381] on div "Discount $0.00" at bounding box center [602, 403] width 1204 height 44
click at [32, 569] on button "Submit" at bounding box center [16, 575] width 32 height 12
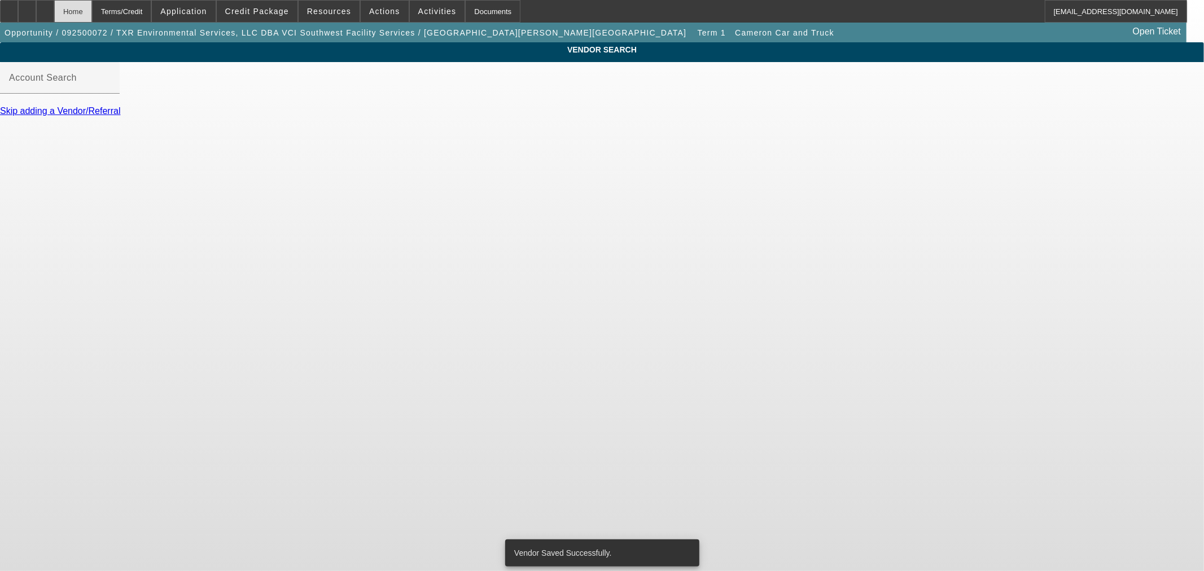
click at [92, 2] on div "Home" at bounding box center [73, 11] width 38 height 23
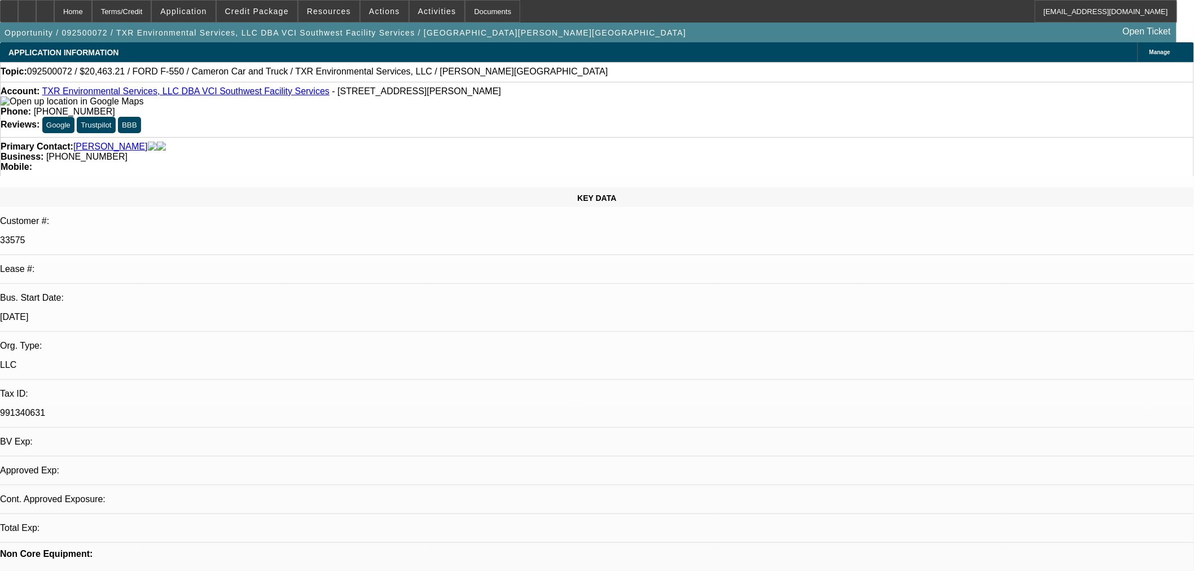
select select "0"
select select "2"
select select "0.1"
select select "4"
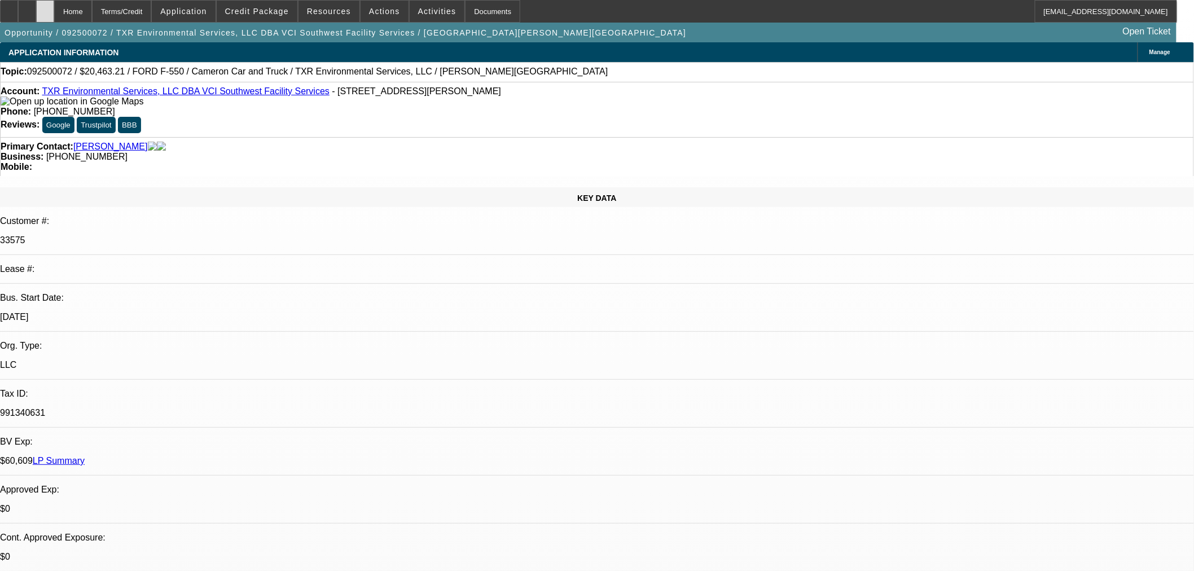
click at [54, 15] on div at bounding box center [45, 11] width 18 height 23
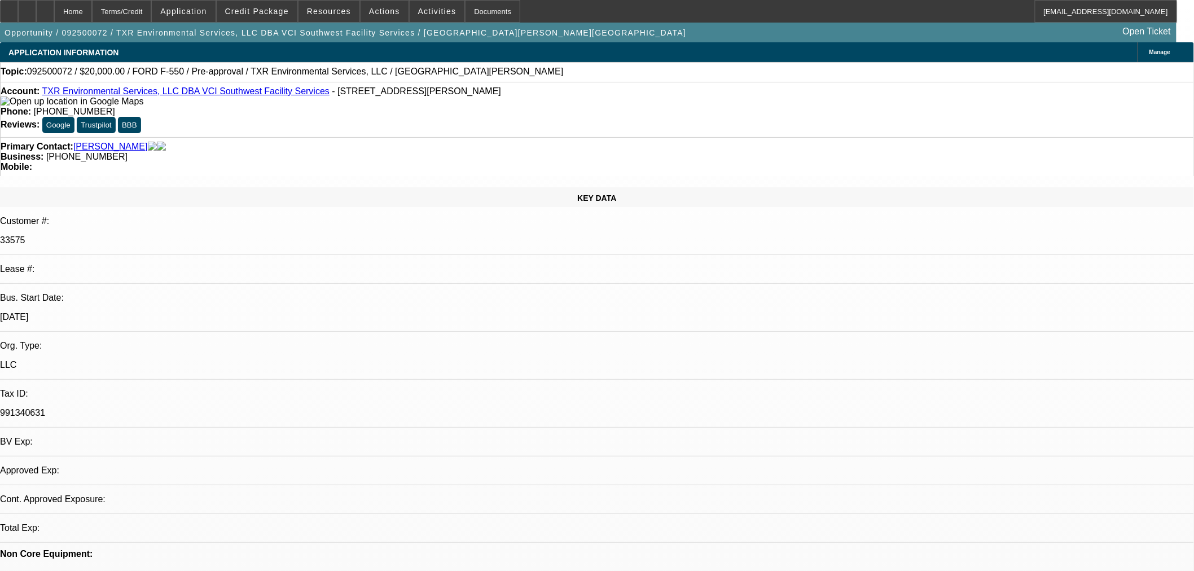
select select "0"
select select "2"
select select "0.1"
select select "4"
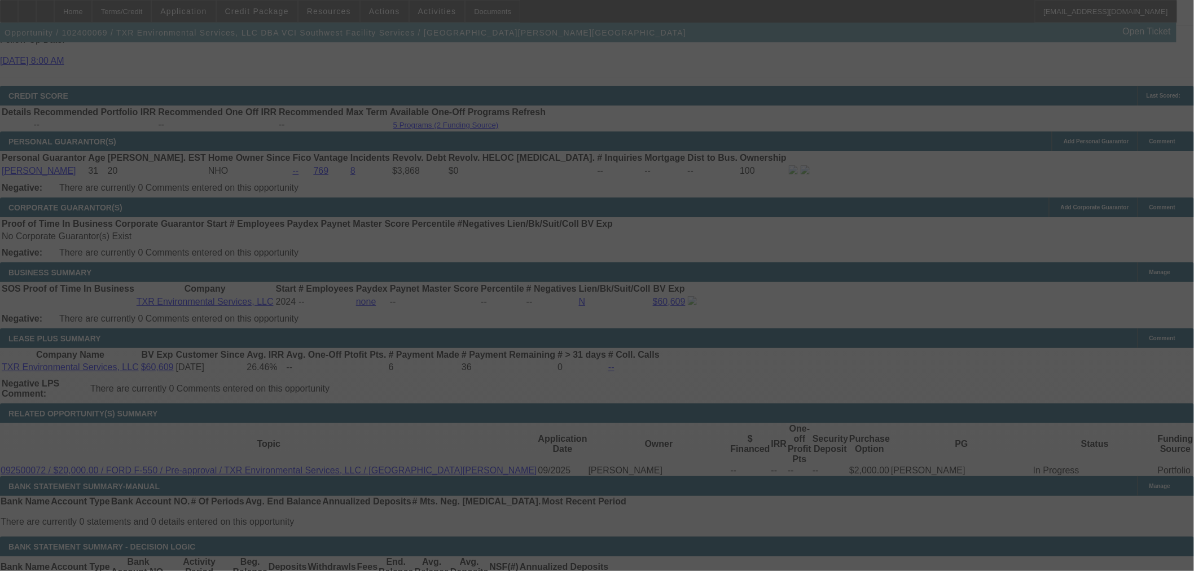
scroll to position [1544, 0]
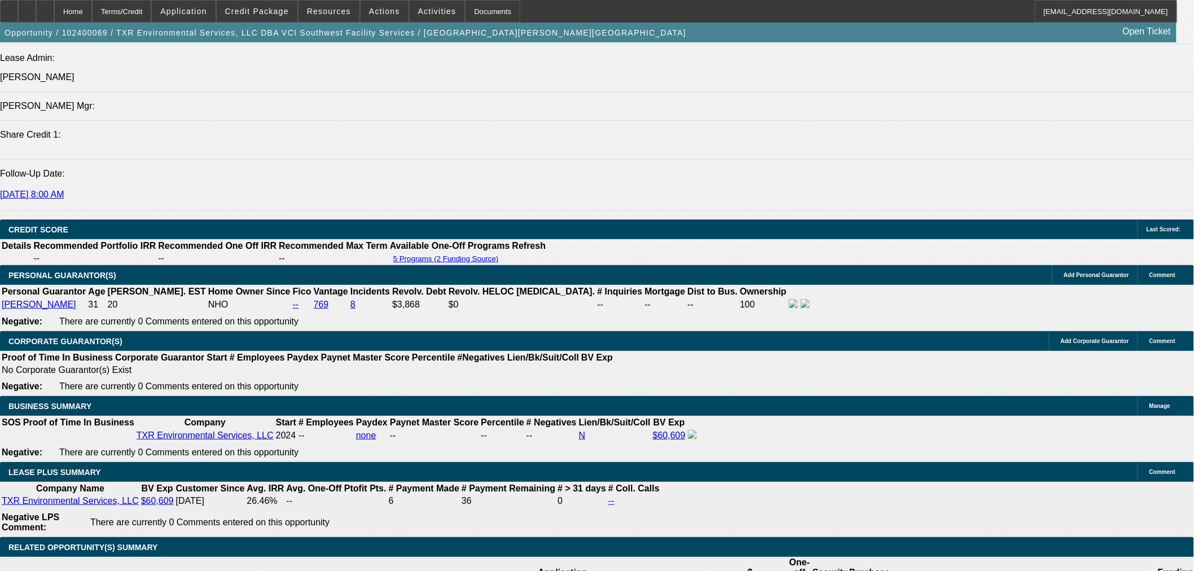
select select "0"
select select "2"
select select "0.1"
select select "4"
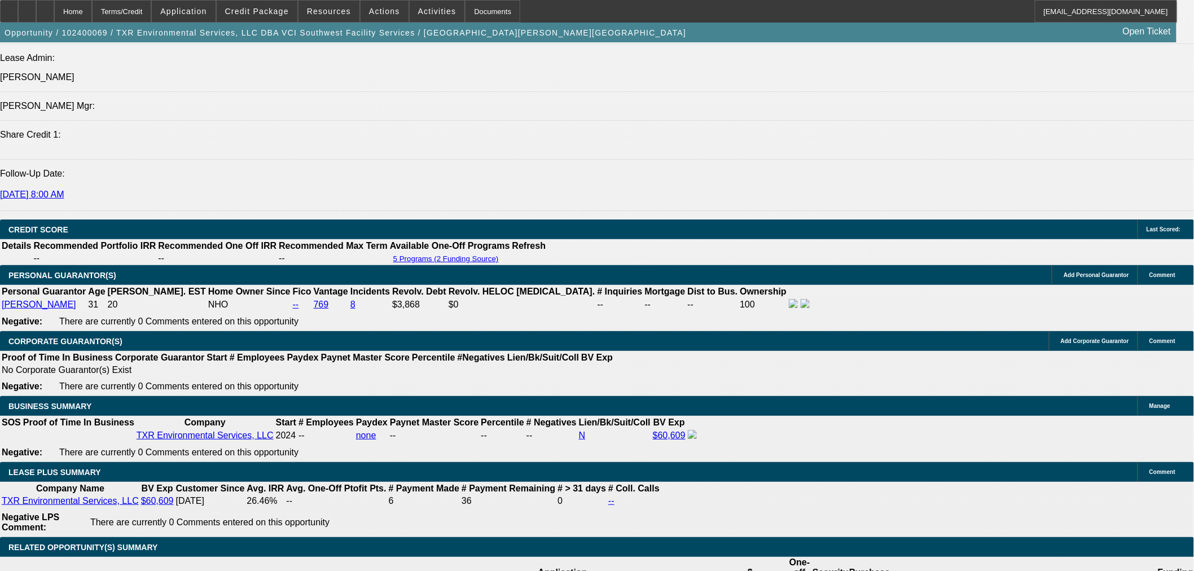
select select "0"
select select "2"
select select "0.1"
select select "4"
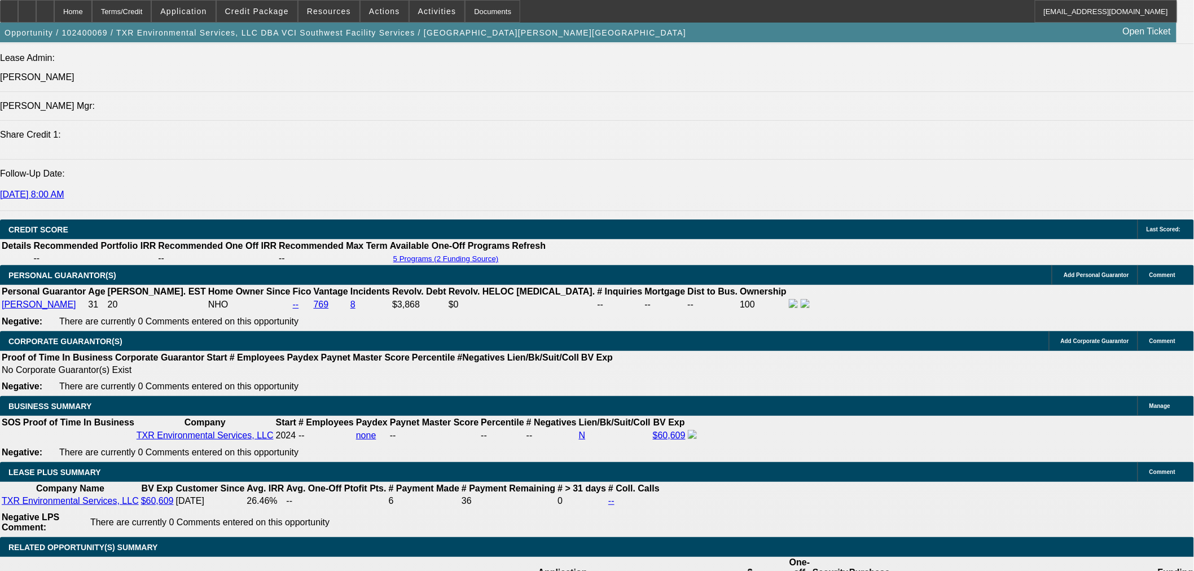
select select "0"
select select "2"
select select "0.1"
select select "4"
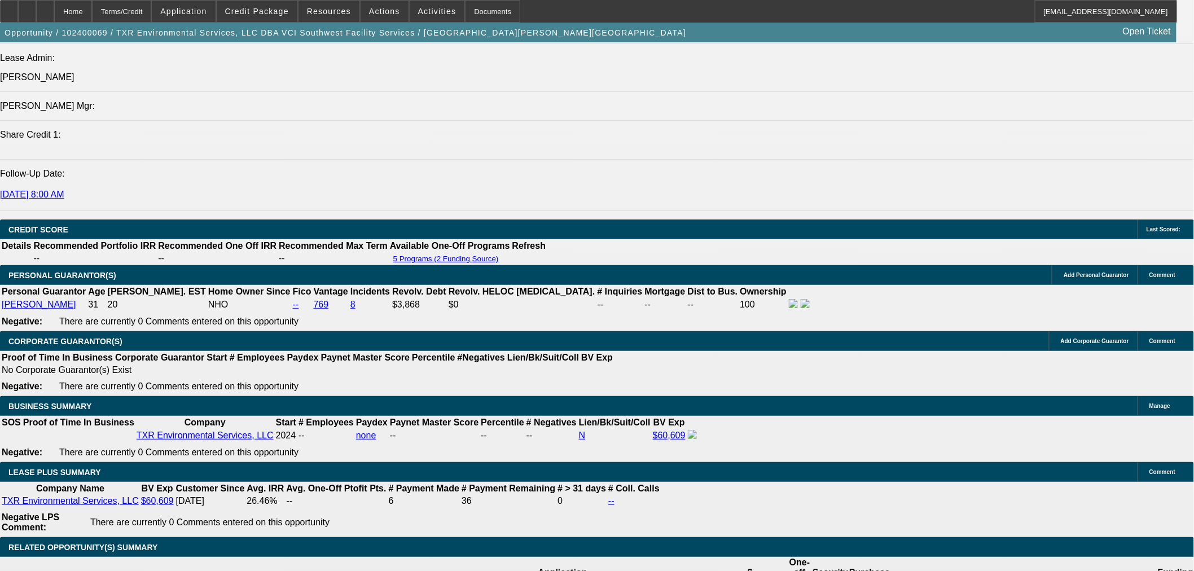
select select "0.15"
select select "2"
select select "0"
select select "6"
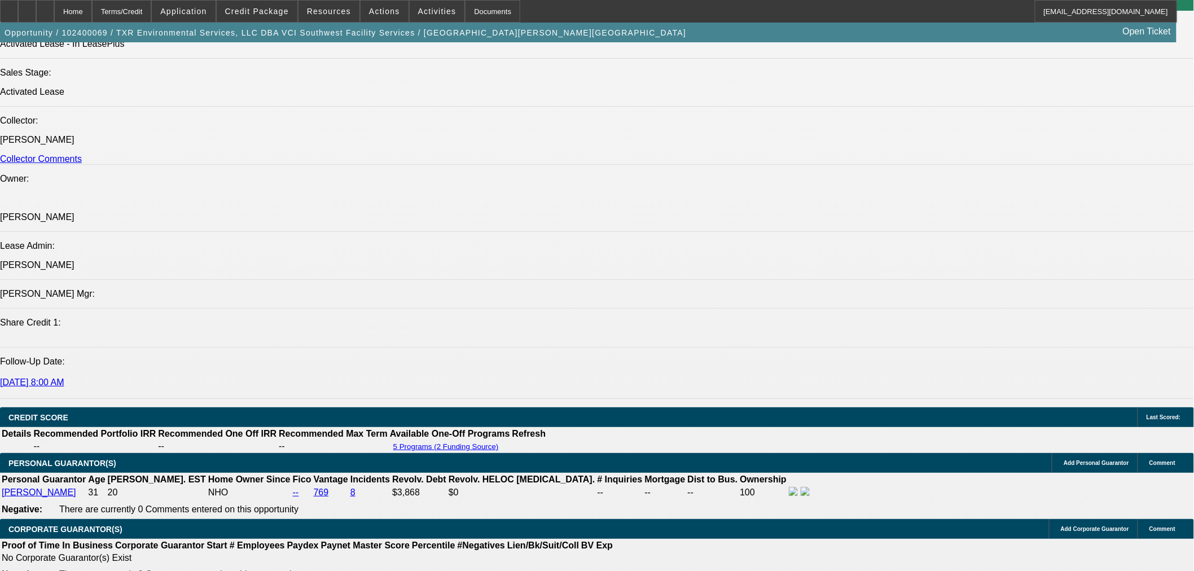
scroll to position [1693, 0]
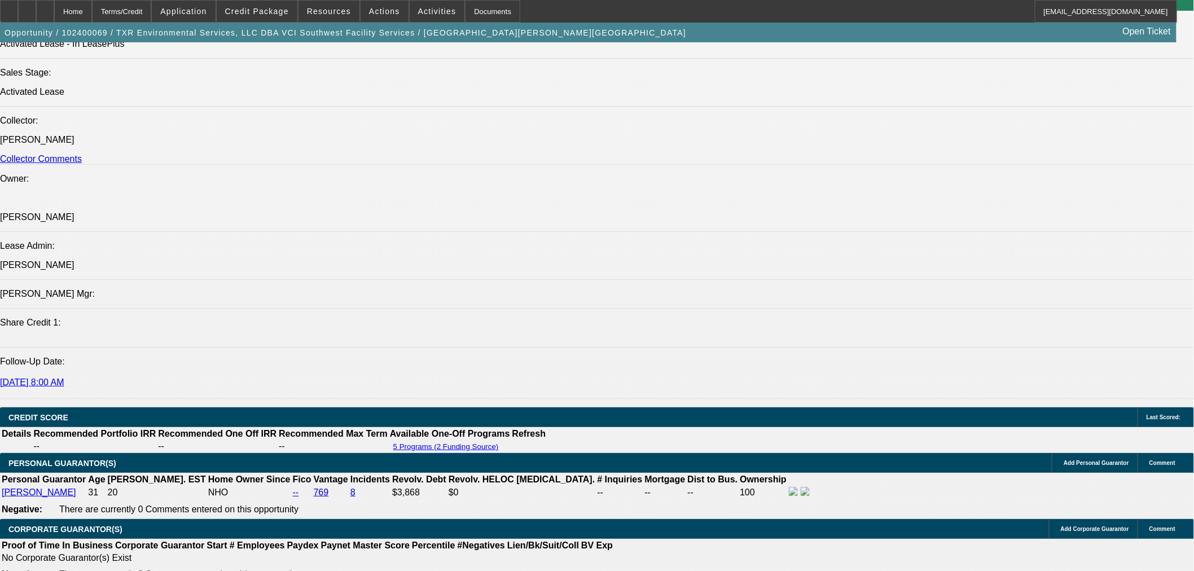
drag, startPoint x: 925, startPoint y: 155, endPoint x: 917, endPoint y: 150, distance: 9.6
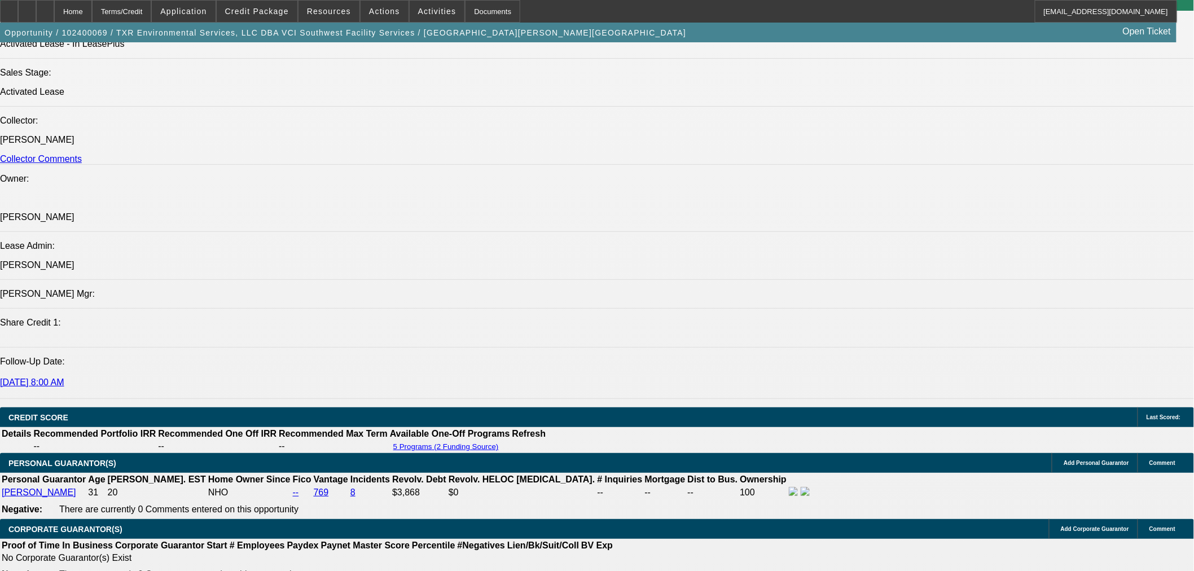
drag, startPoint x: 1097, startPoint y: 66, endPoint x: 1101, endPoint y: 74, distance: 8.6
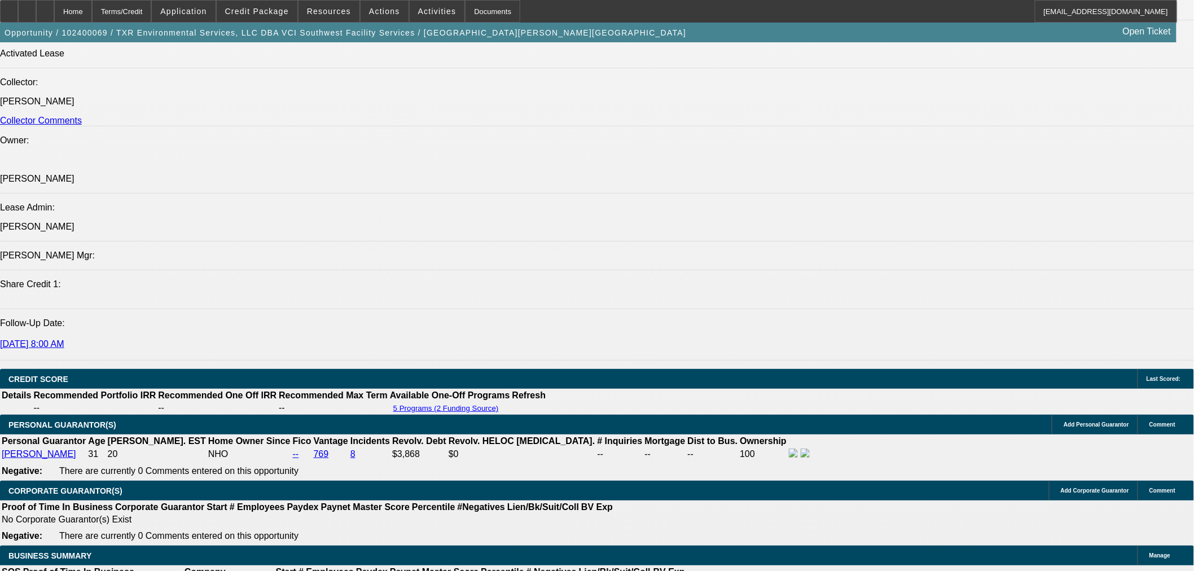
scroll to position [1482, 0]
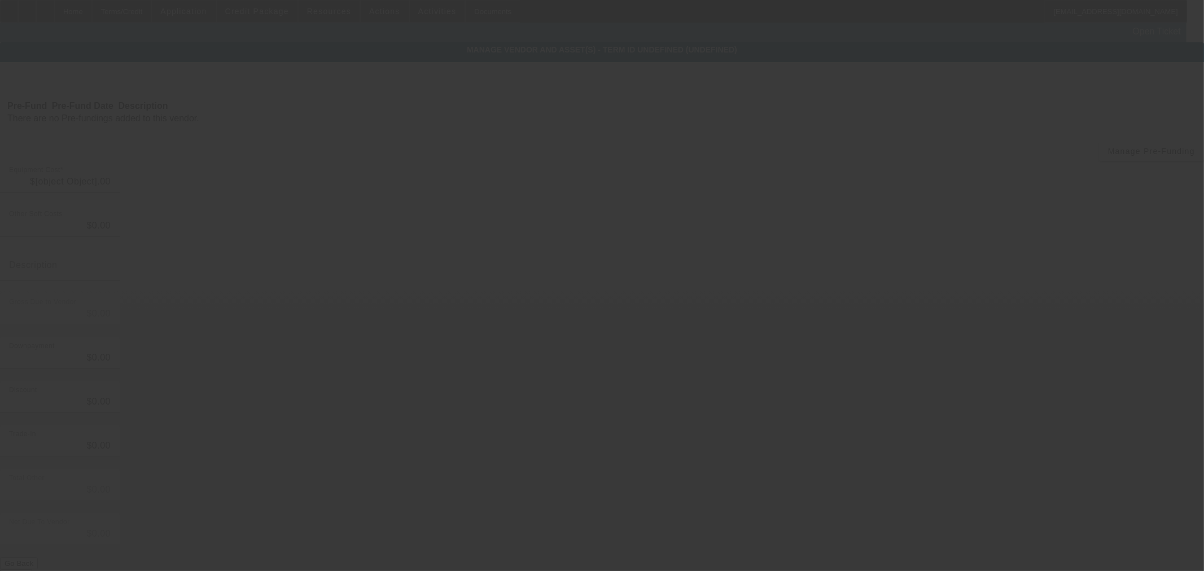
type input "$78,000.00"
type input "$10,000.00"
type input "$68,000.00"
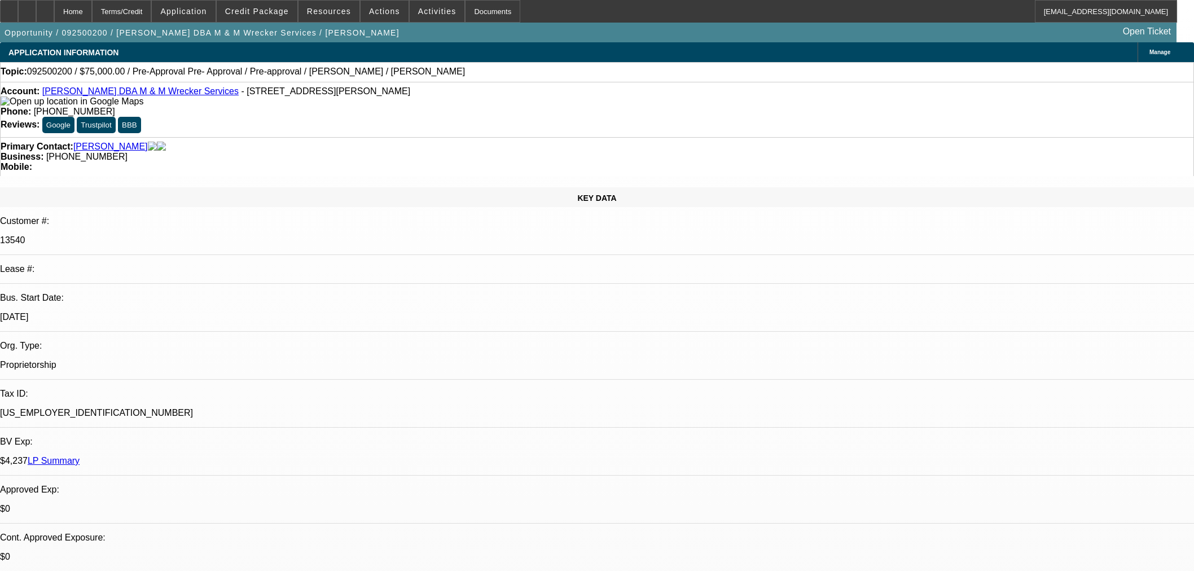
select select "0"
select select "2"
select select "0.1"
select select "4"
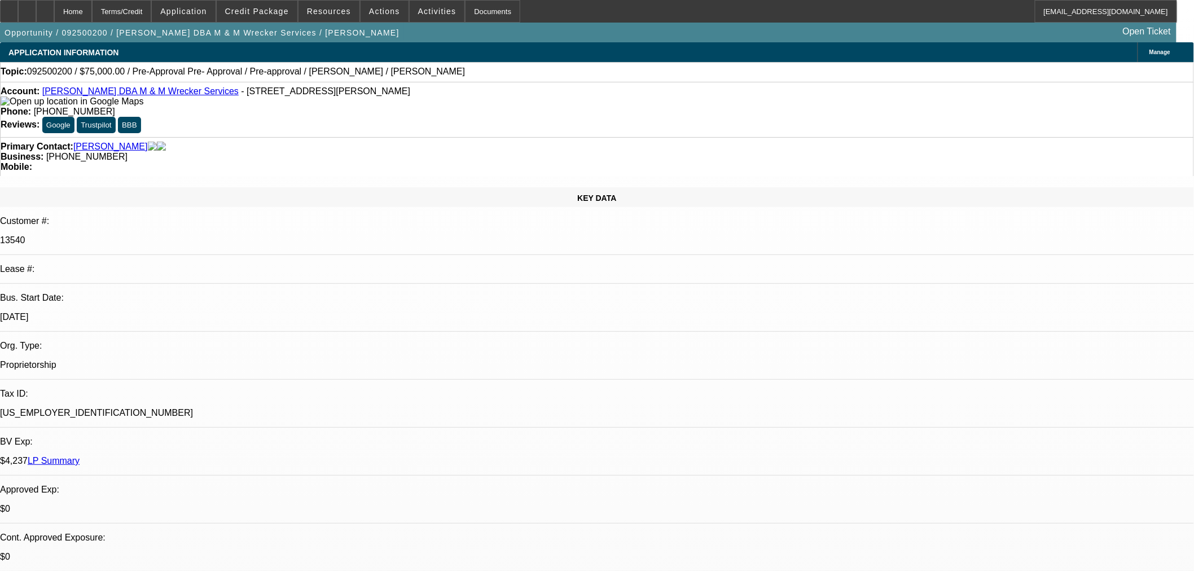
drag, startPoint x: 748, startPoint y: 210, endPoint x: 666, endPoint y: 197, distance: 82.8
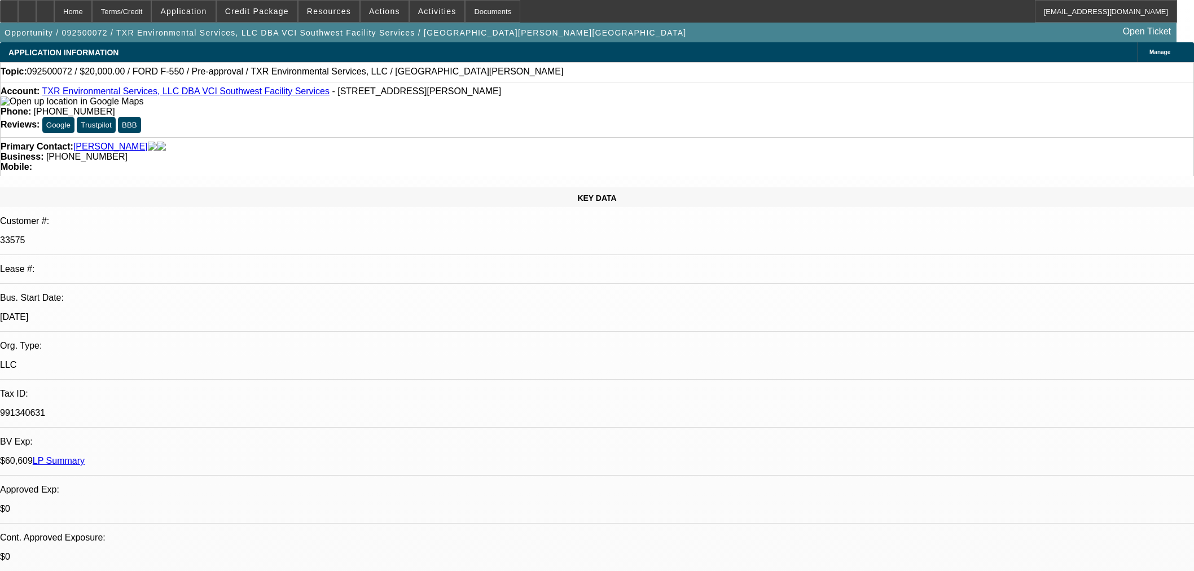
select select "0"
select select "2"
select select "0.1"
select select "4"
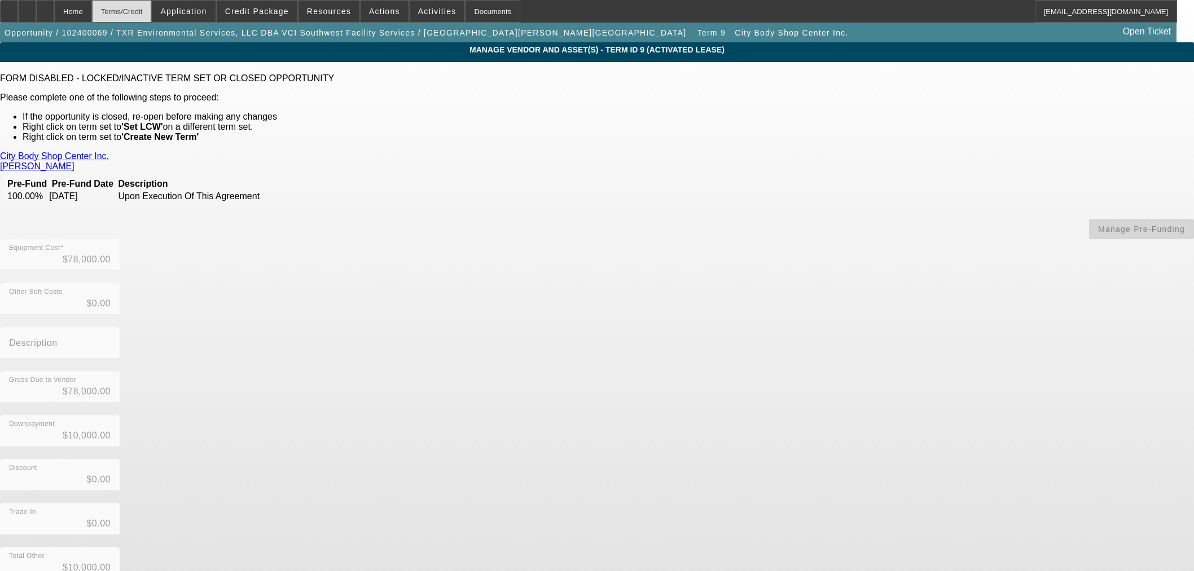
click at [92, 7] on div "Home" at bounding box center [73, 11] width 38 height 23
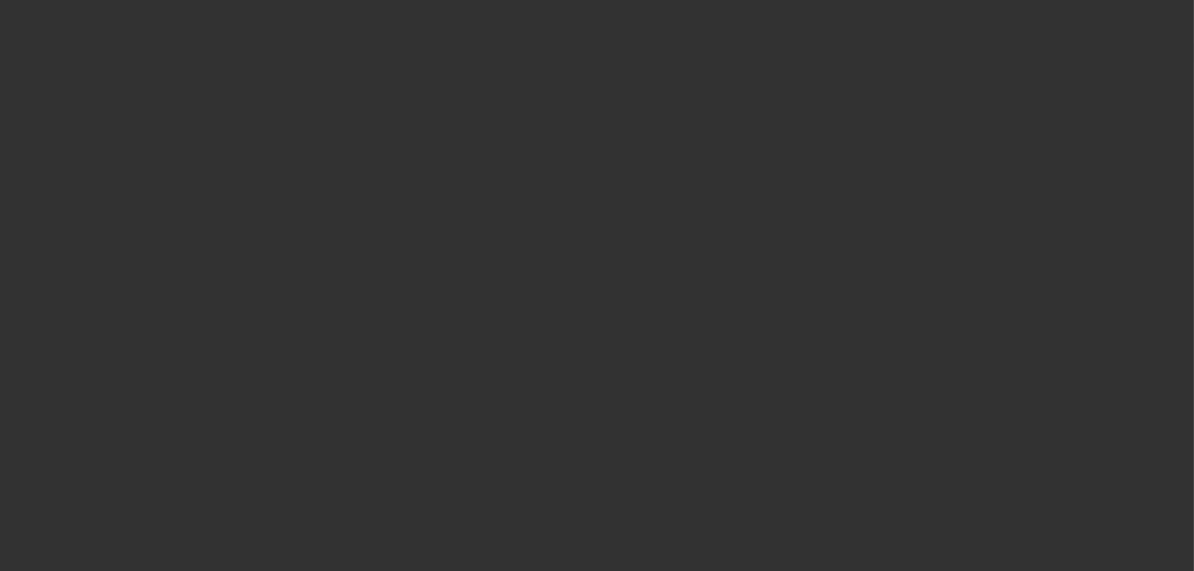
select select "0"
select select "2"
select select "0.1"
select select "4"
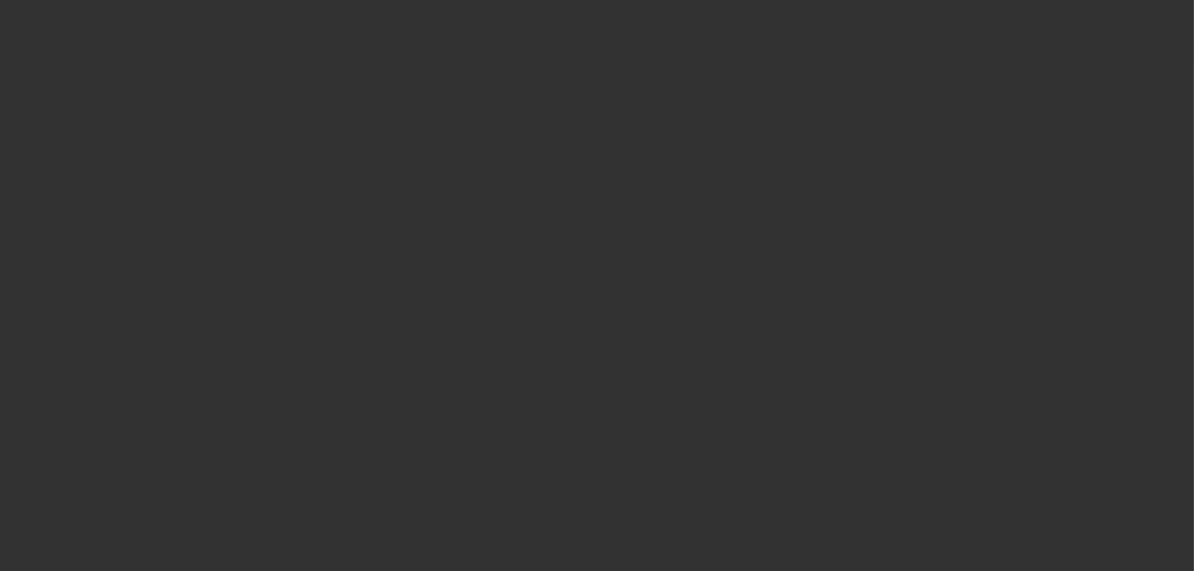
select select "0"
select select "2"
select select "0.1"
select select "4"
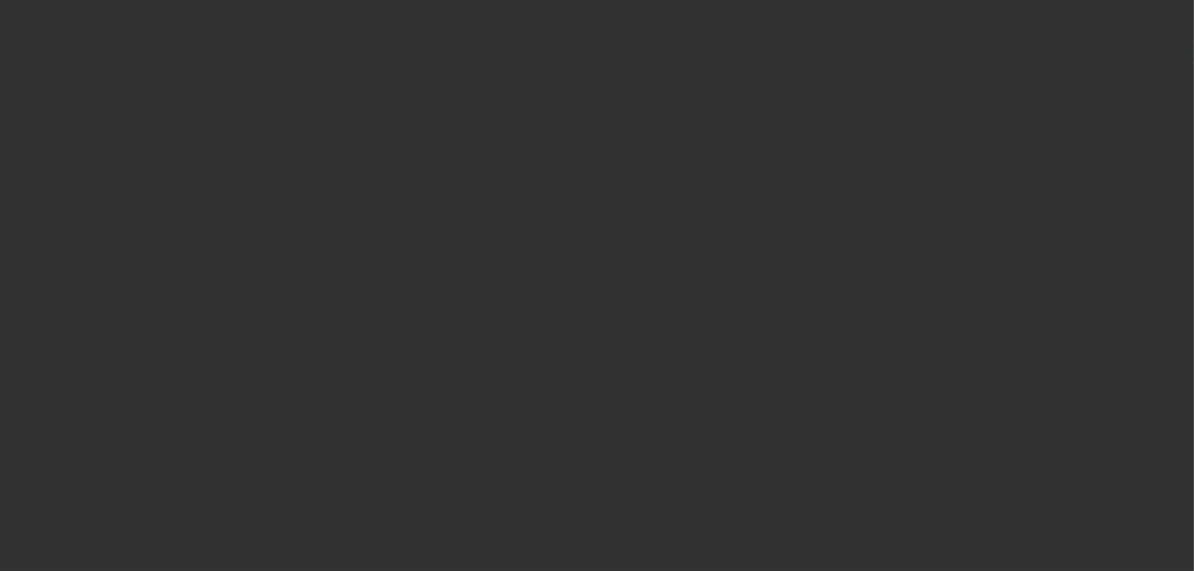
select select "0"
select select "2"
select select "0.1"
select select "4"
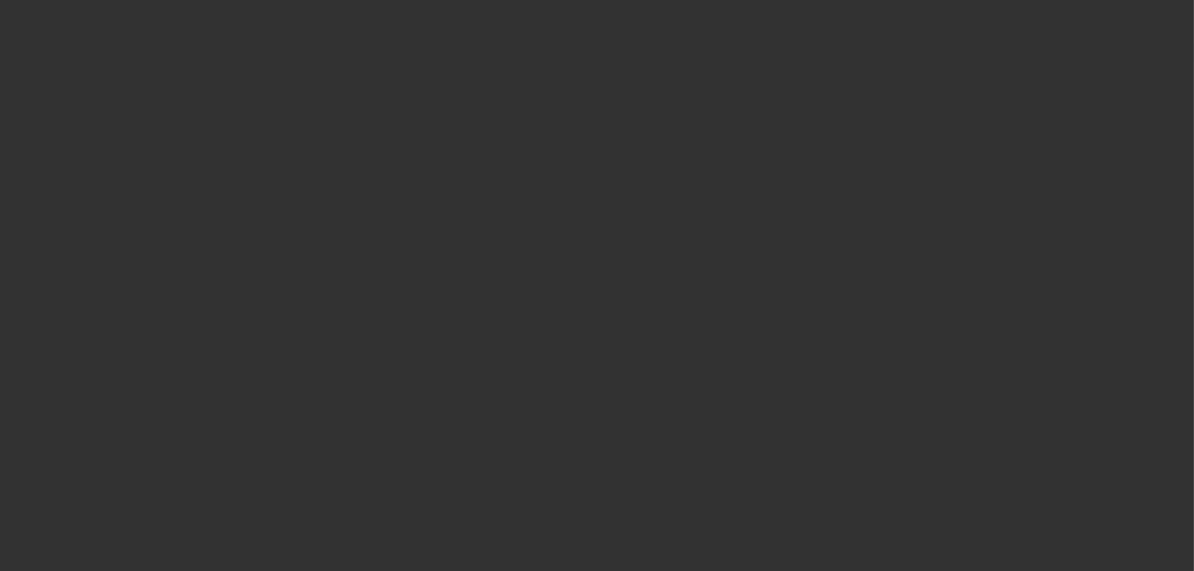
select select "0.15"
select select "2"
select select "0"
select select "6"
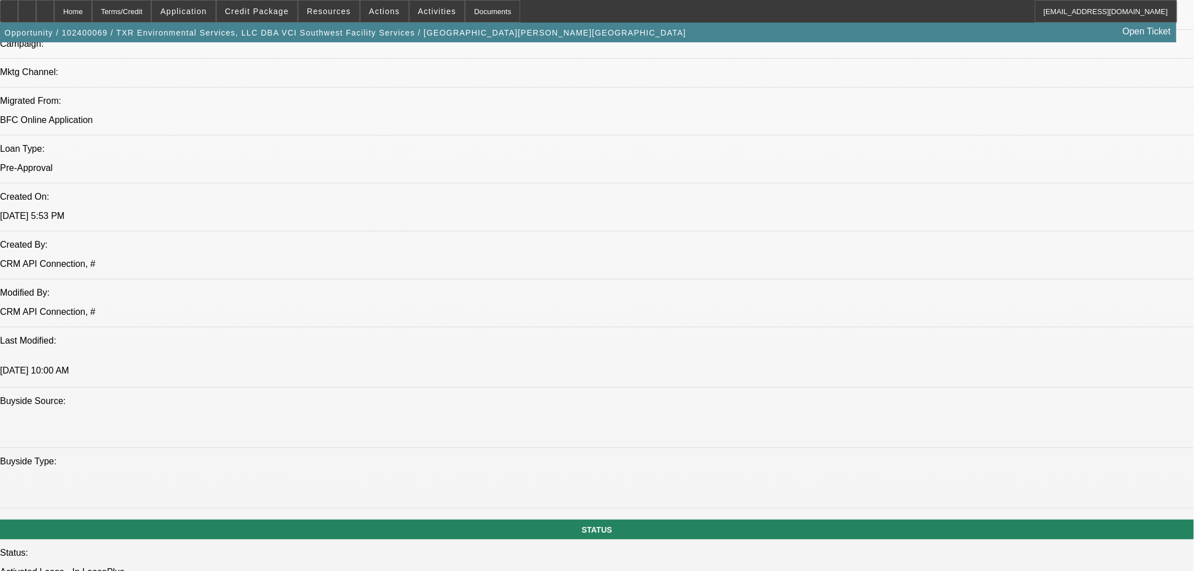
scroll to position [940, 0]
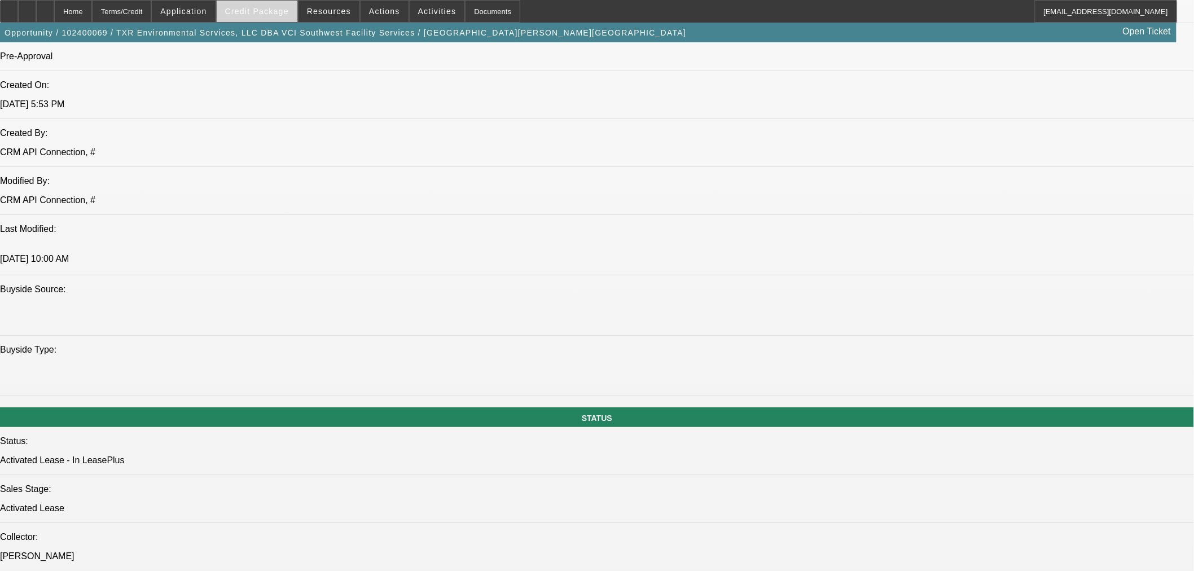
click at [288, 7] on span "Credit Package" at bounding box center [257, 11] width 64 height 9
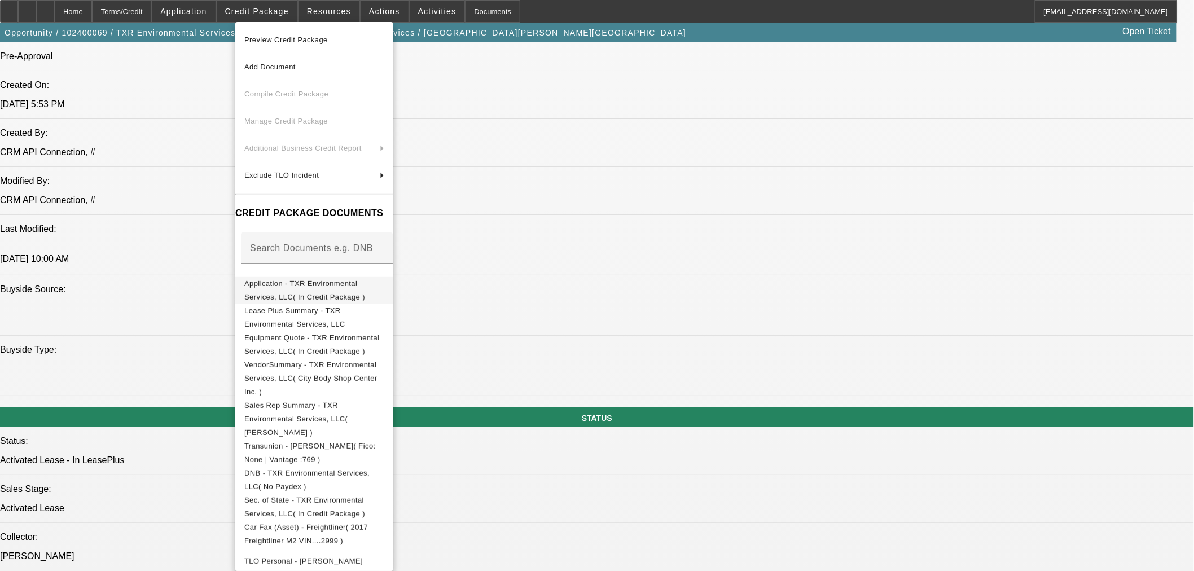
click at [330, 297] on button "Application - TXR Environmental Services, LLC( In Credit Package )" at bounding box center [314, 289] width 158 height 27
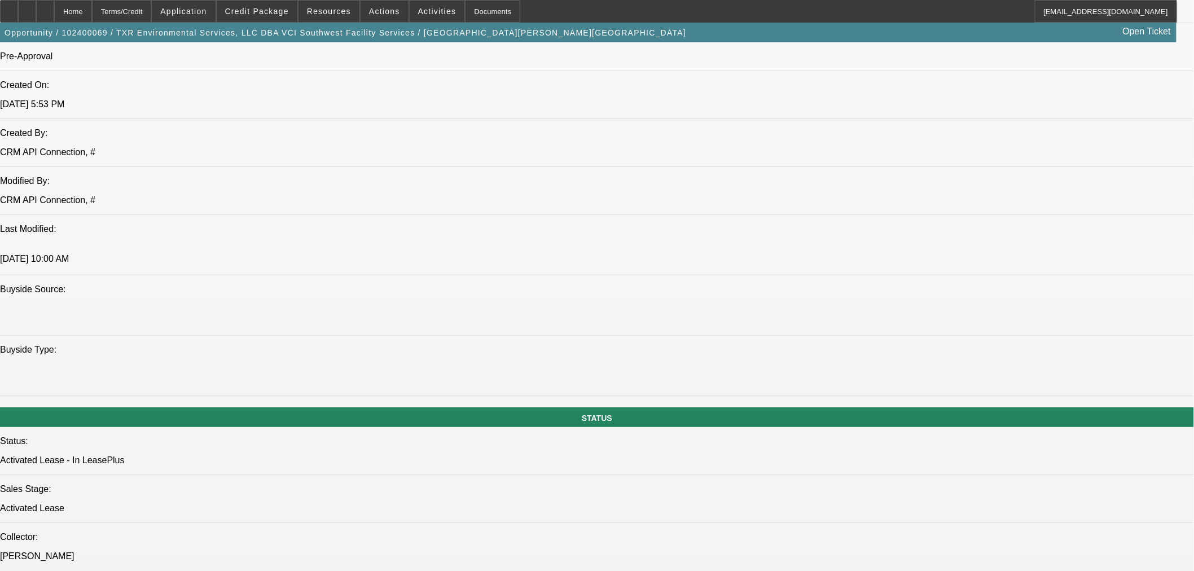
scroll to position [501, 0]
drag, startPoint x: 912, startPoint y: 204, endPoint x: 901, endPoint y: 182, distance: 24.7
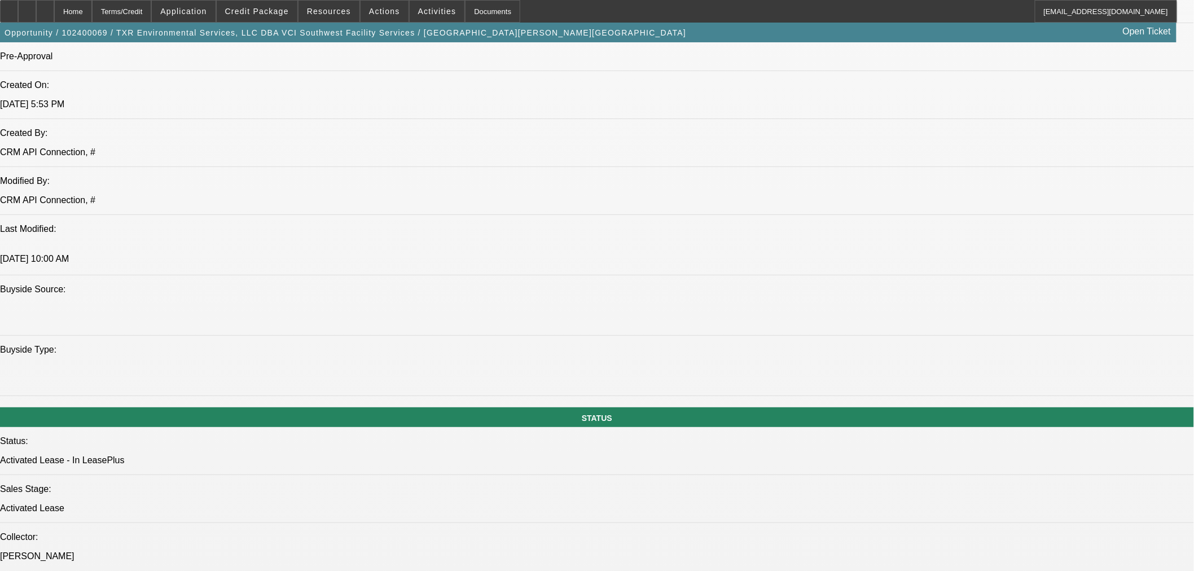
drag, startPoint x: 887, startPoint y: 103, endPoint x: 879, endPoint y: 111, distance: 11.2
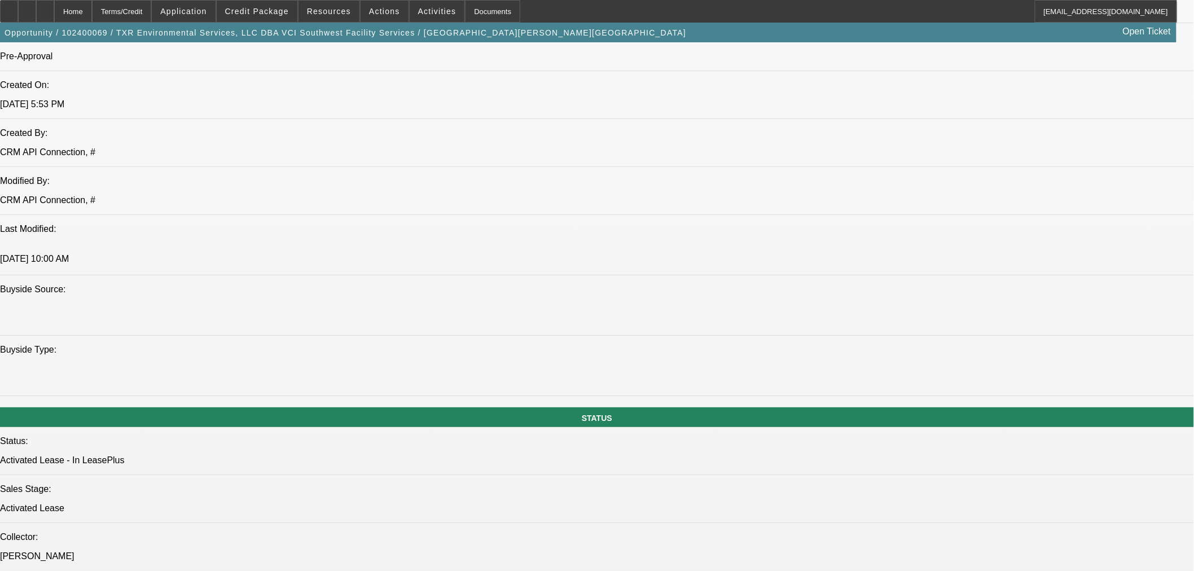
scroll to position [376, 0]
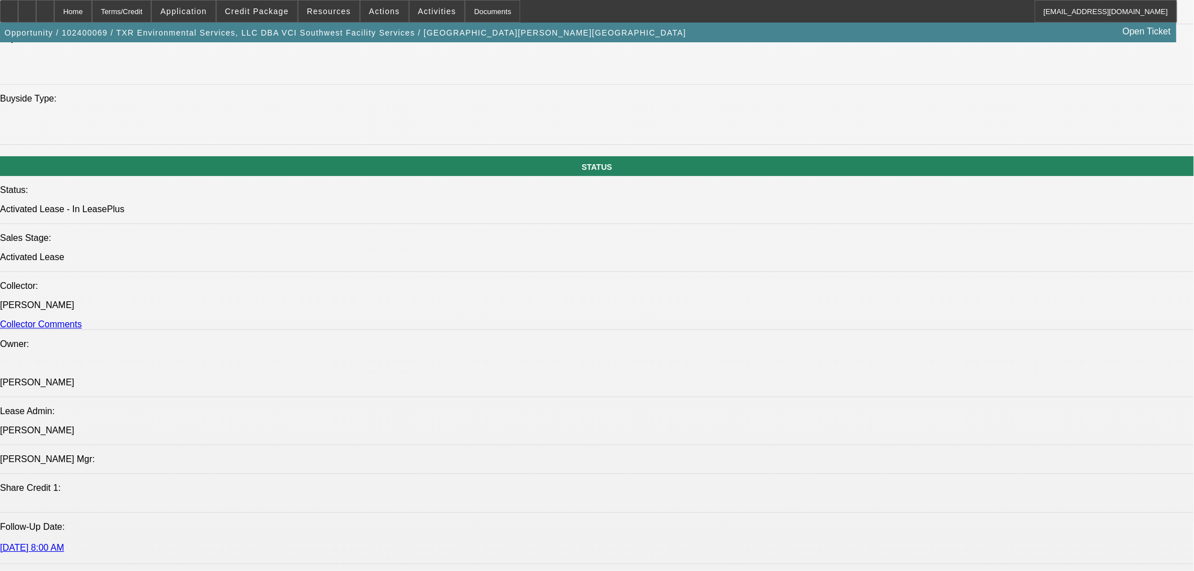
click at [276, 20] on span at bounding box center [257, 11] width 81 height 27
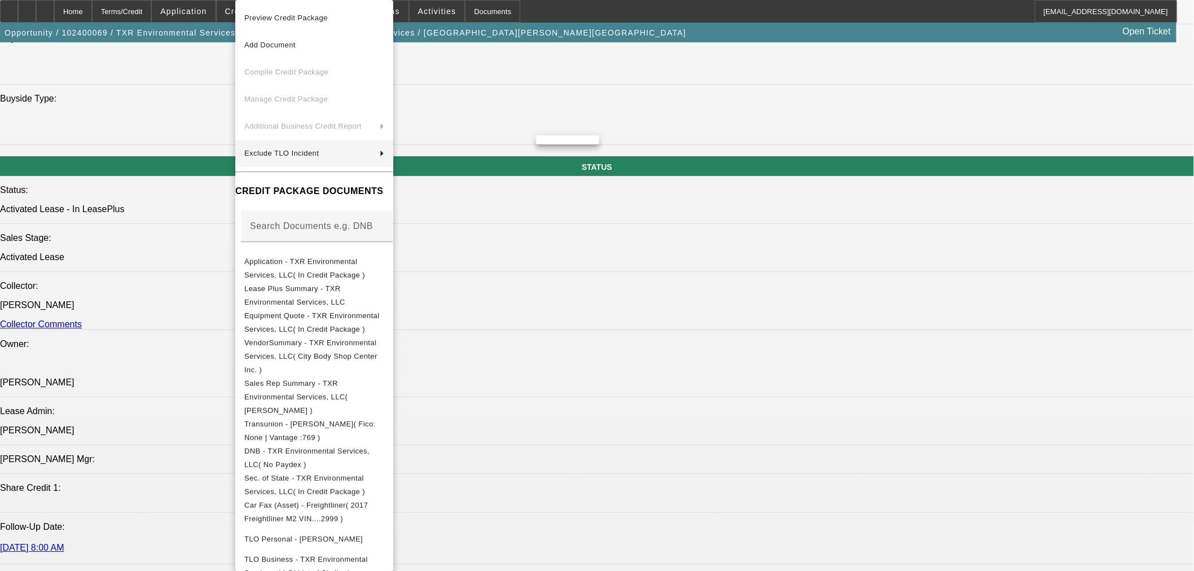
click at [639, 443] on div at bounding box center [597, 285] width 1194 height 571
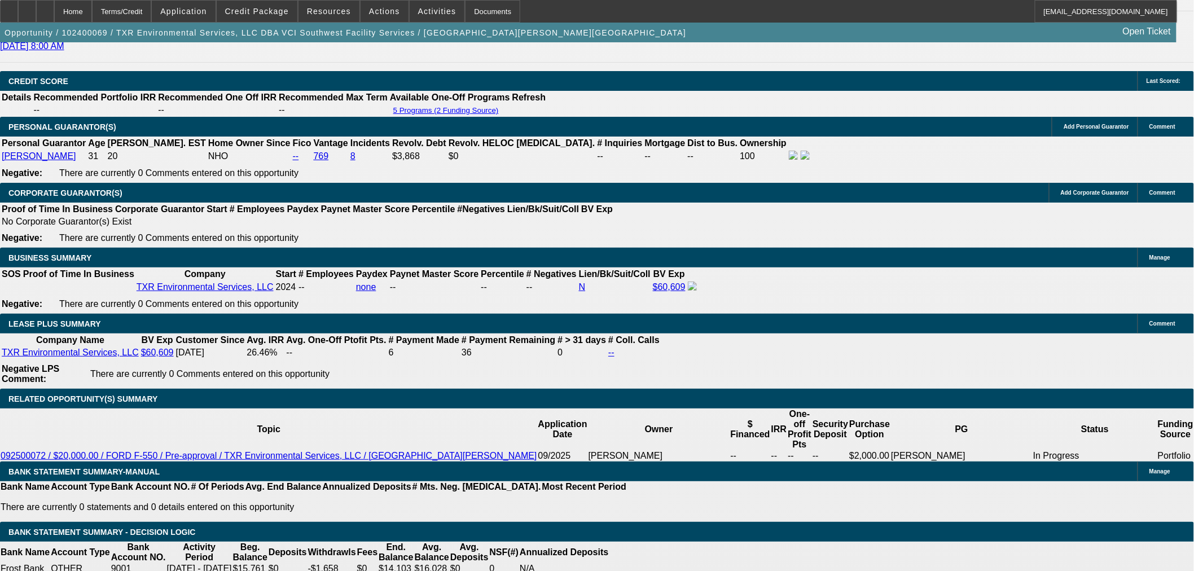
scroll to position [2695, 0]
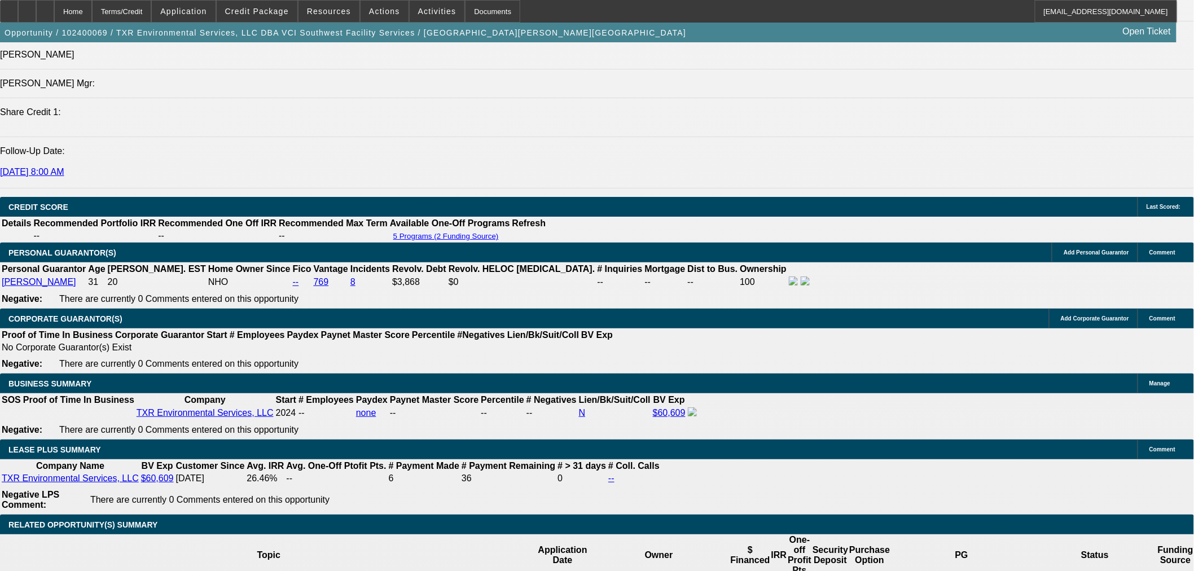
drag, startPoint x: 561, startPoint y: 218, endPoint x: 568, endPoint y: 215, distance: 8.1
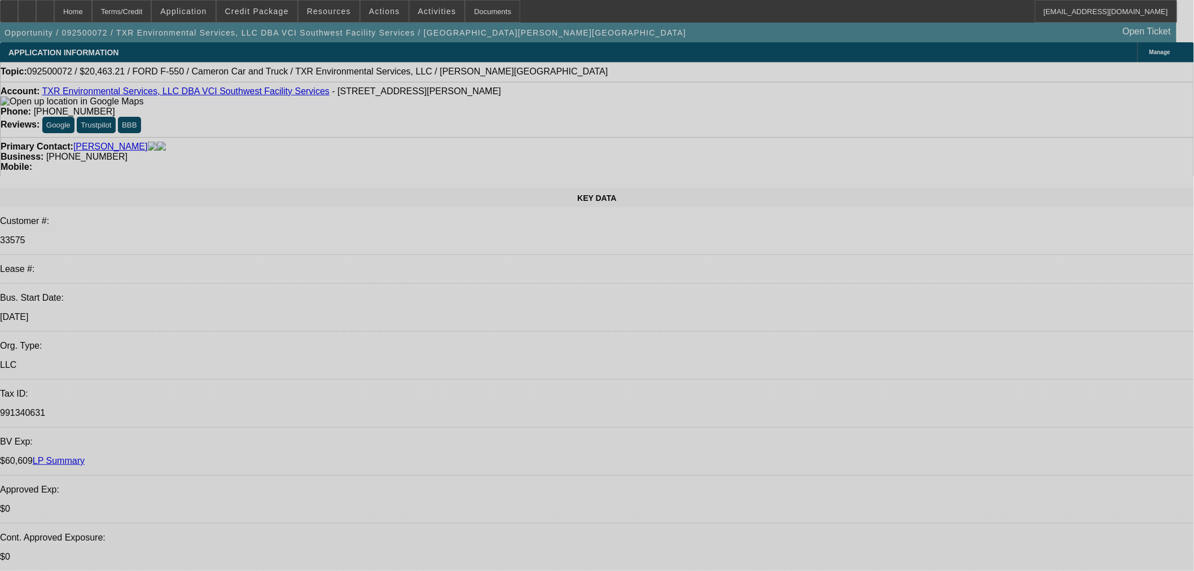
select select "0"
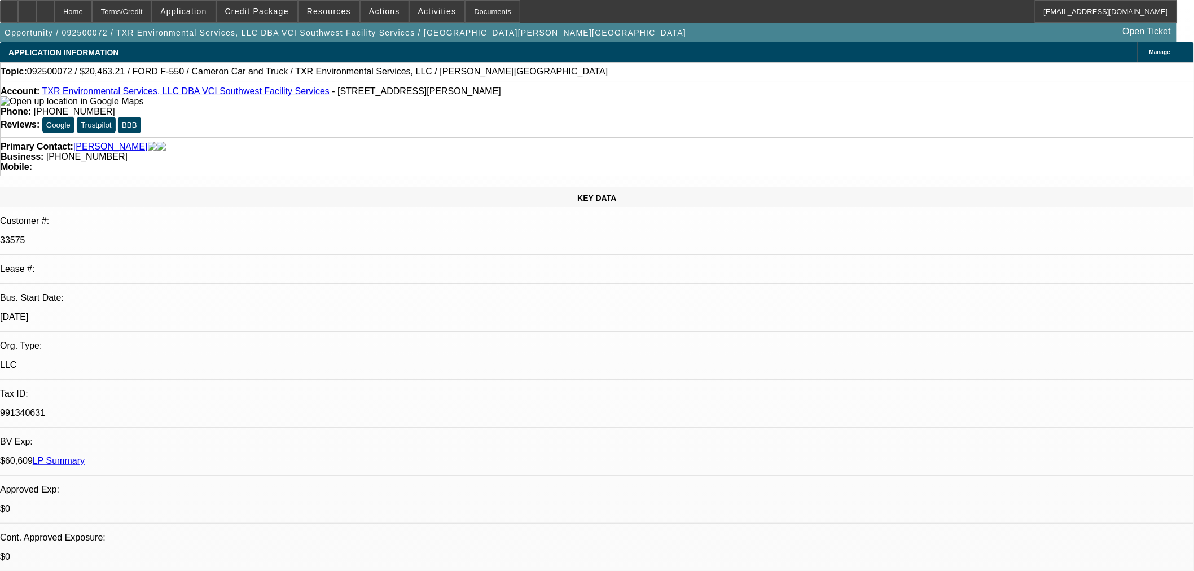
select select "2"
select select "0.1"
select select "4"
drag, startPoint x: 257, startPoint y: 74, endPoint x: 350, endPoint y: 75, distance: 93.7
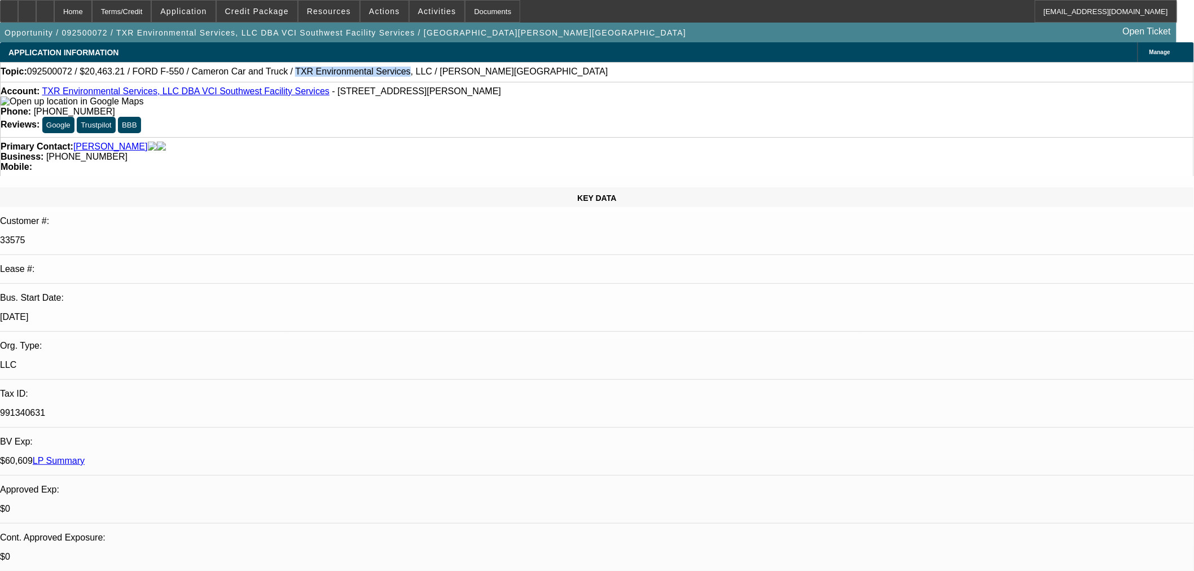
click at [350, 75] on span "092500072 / $20,463.21 / FORD F-550 / Cameron Car and Truck / TXR Environmental…" at bounding box center [317, 72] width 581 height 10
copy span "TXR Environmental Services"
click at [271, 11] on span "Credit Package" at bounding box center [257, 11] width 64 height 9
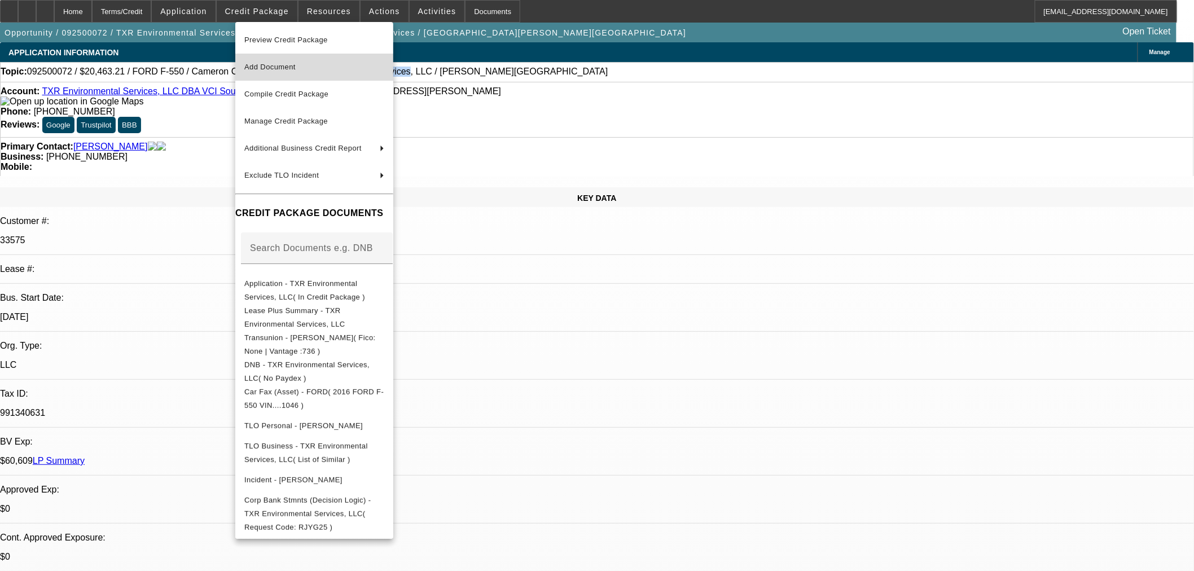
click at [296, 65] on span "Add Document" at bounding box center [269, 67] width 51 height 8
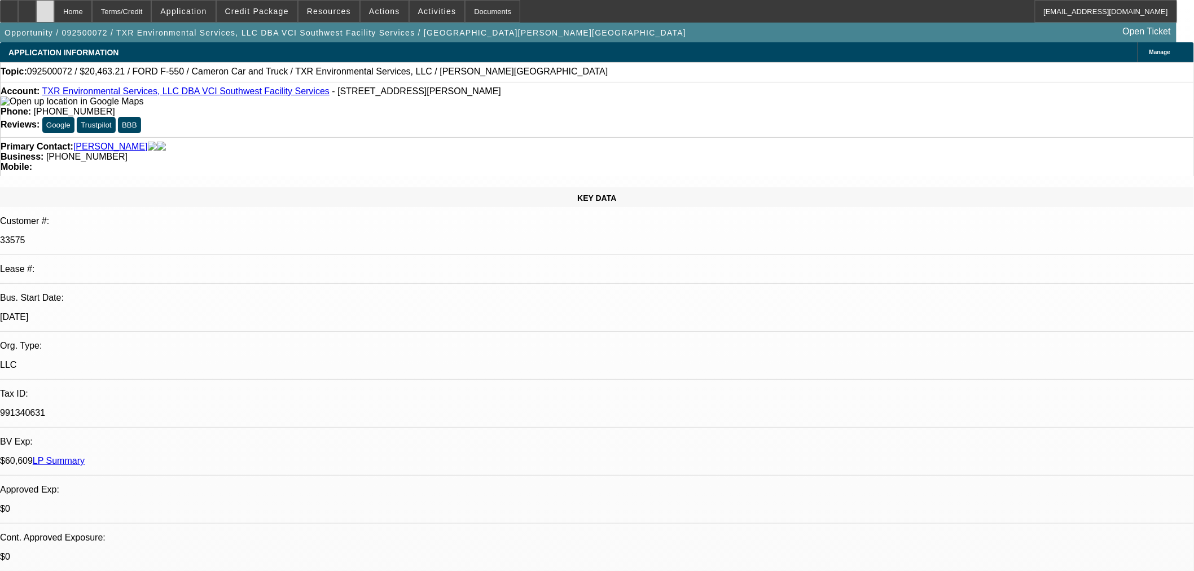
click at [54, 19] on div at bounding box center [45, 11] width 18 height 23
select select "0"
select select "2"
select select "0.1"
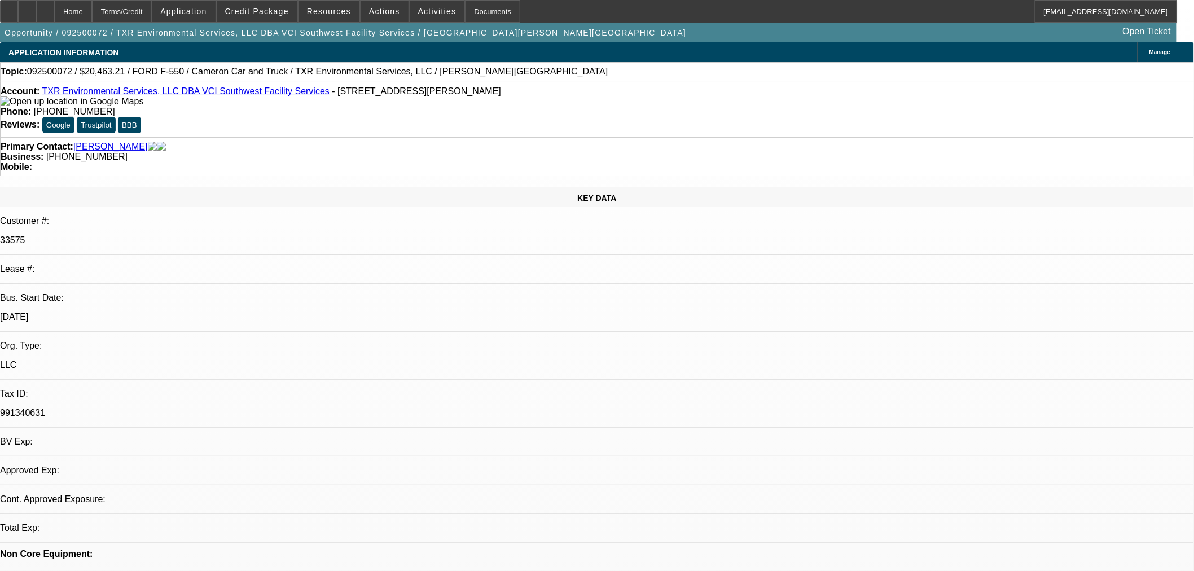
select select "4"
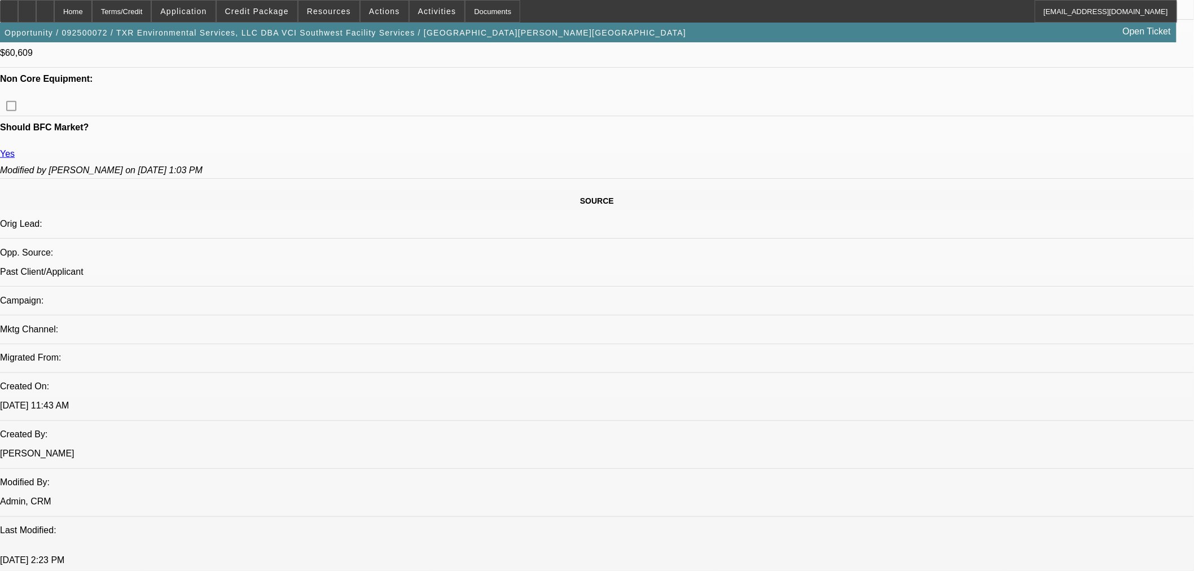
scroll to position [376, 0]
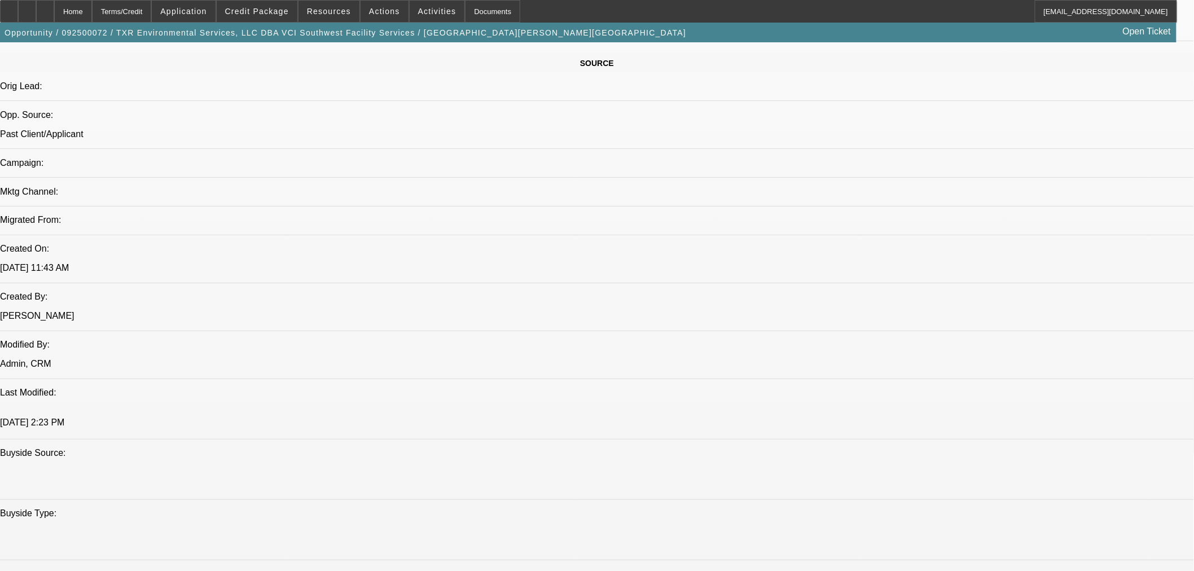
scroll to position [1191, 0]
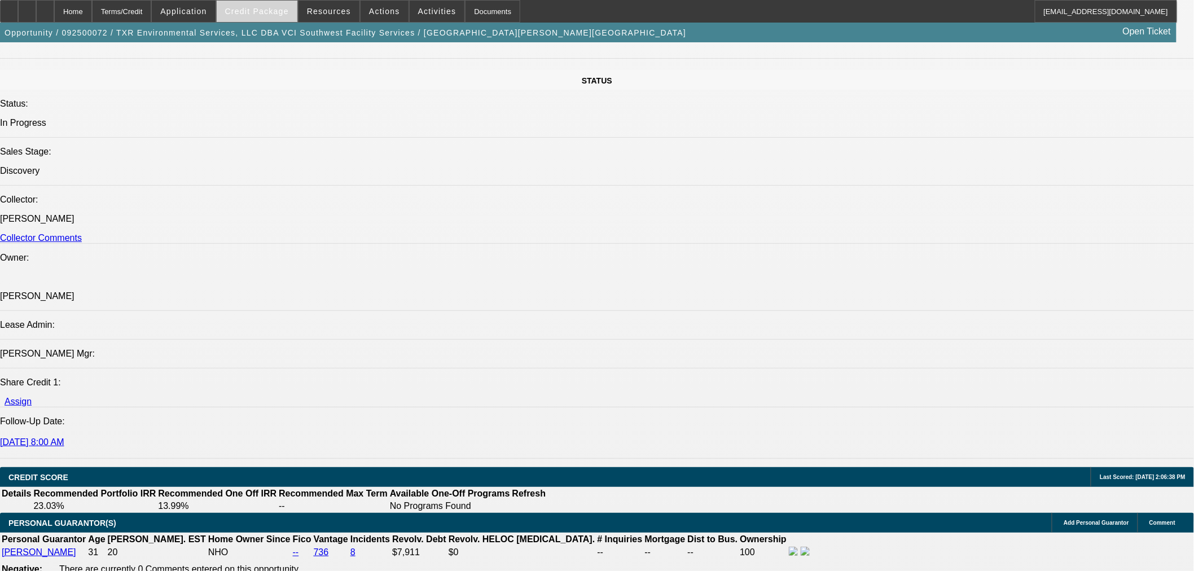
click at [263, 13] on span "Credit Package" at bounding box center [257, 11] width 64 height 9
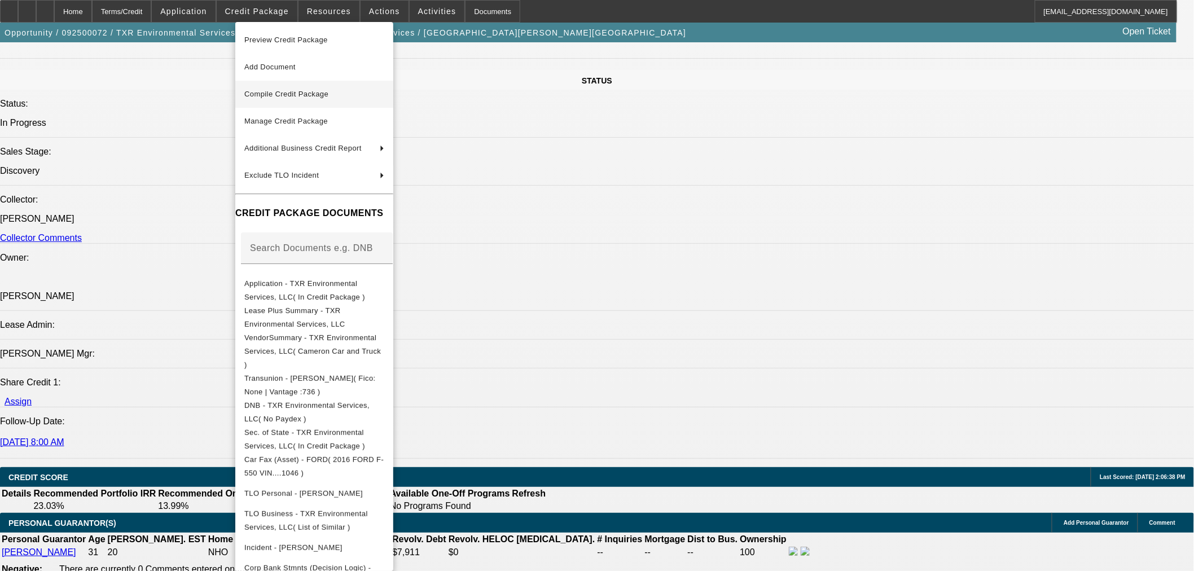
click at [282, 87] on span "Compile Credit Package" at bounding box center [314, 94] width 140 height 14
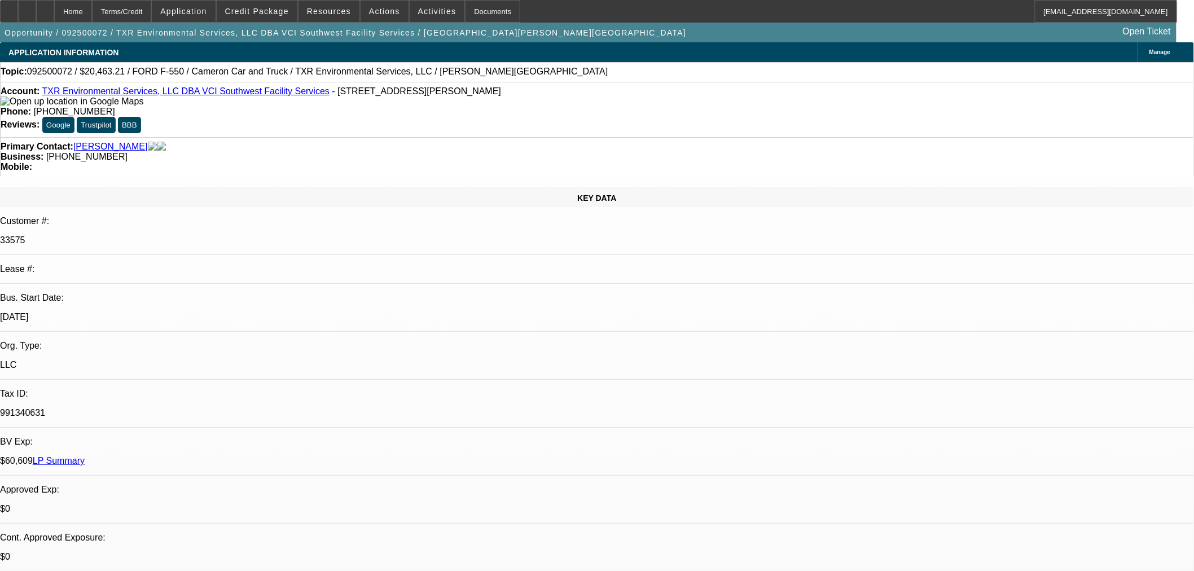
select select "0"
select select "2"
select select "0.1"
select select "4"
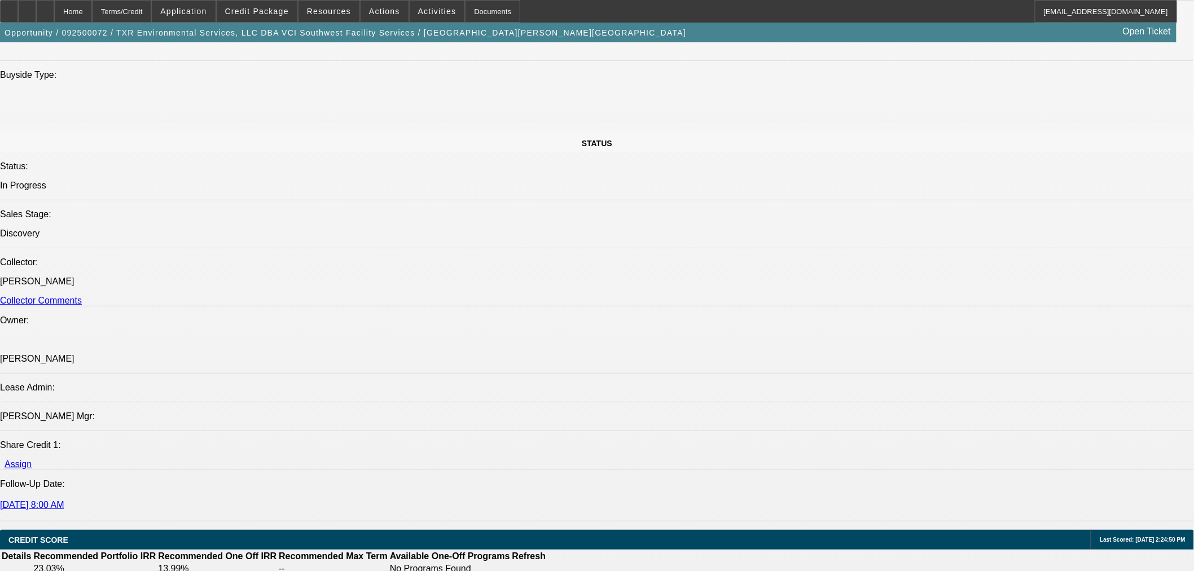
scroll to position [1567, 0]
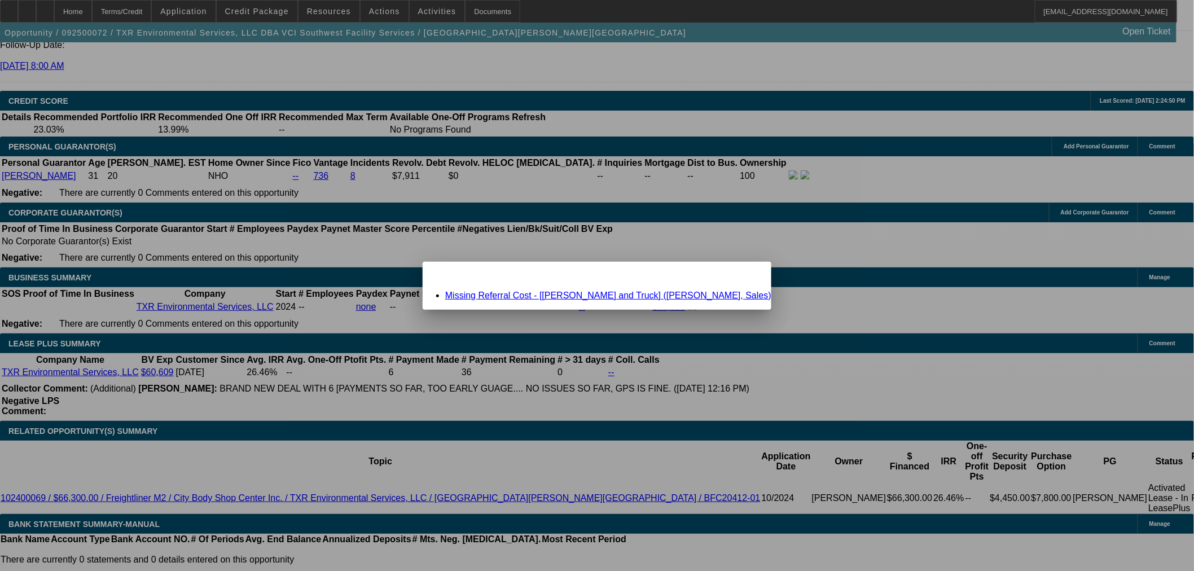
click at [657, 297] on link "Missing Referral Cost - [[PERSON_NAME] and Truck] ([PERSON_NAME], Sales)" at bounding box center [608, 296] width 326 height 10
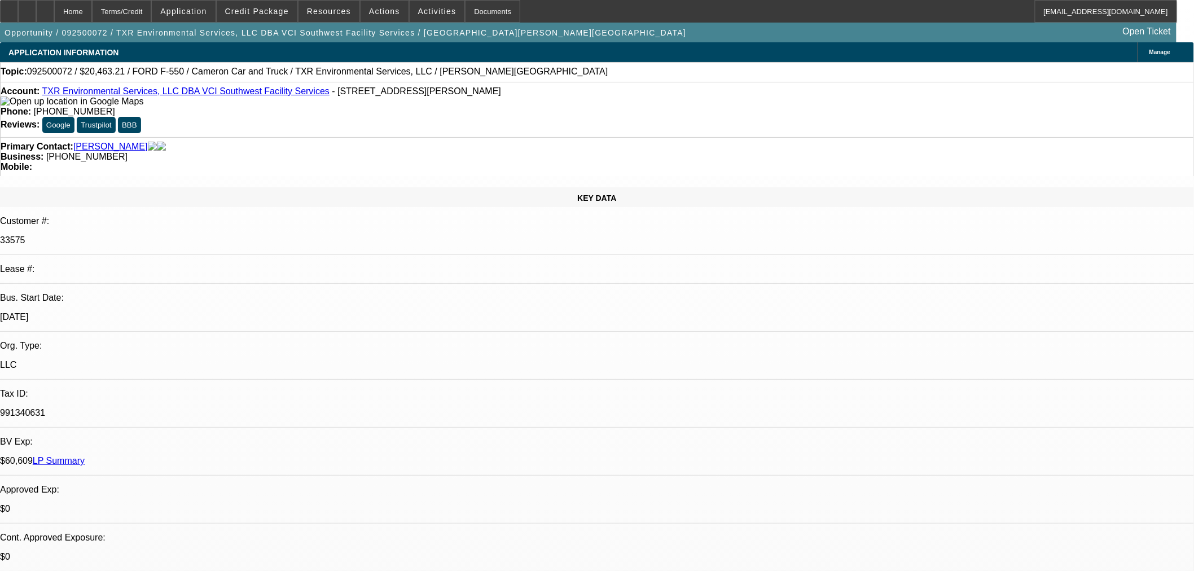
scroll to position [1567, 0]
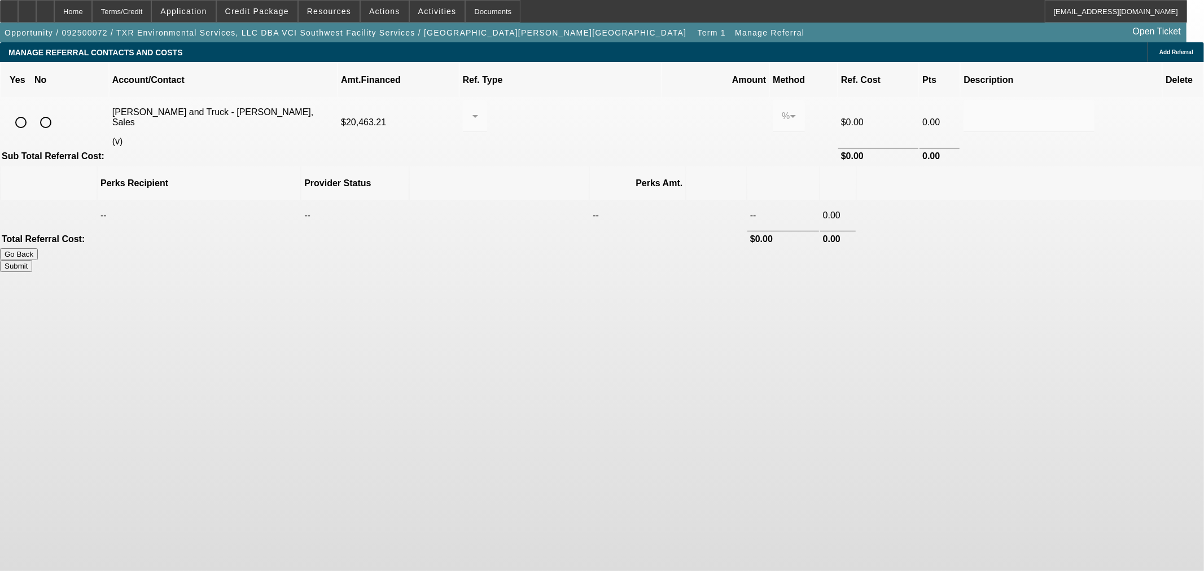
click at [57, 111] on input "radio" at bounding box center [45, 122] width 23 height 23
radio input "true"
click at [32, 260] on button "Submit" at bounding box center [16, 266] width 32 height 12
type input "0.000"
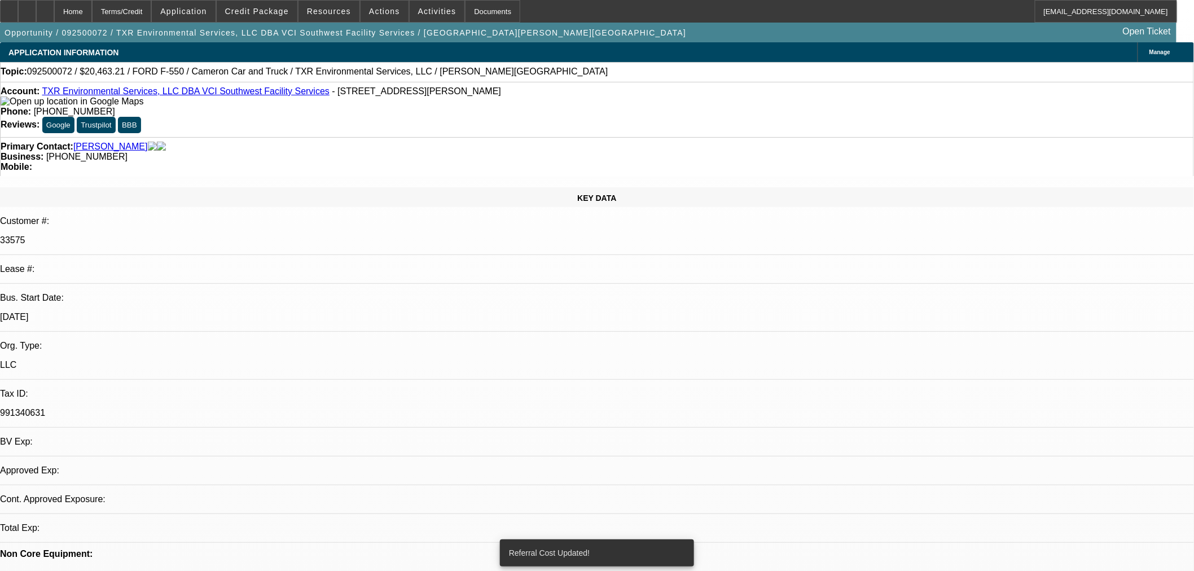
select select "0"
select select "2"
select select "0.1"
select select "4"
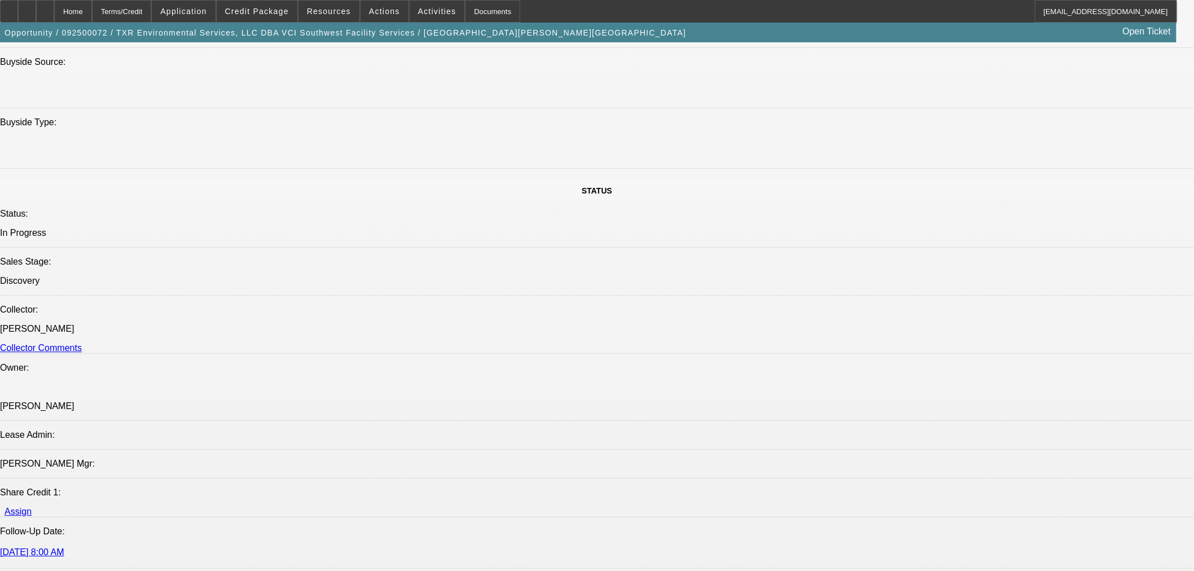
scroll to position [1316, 0]
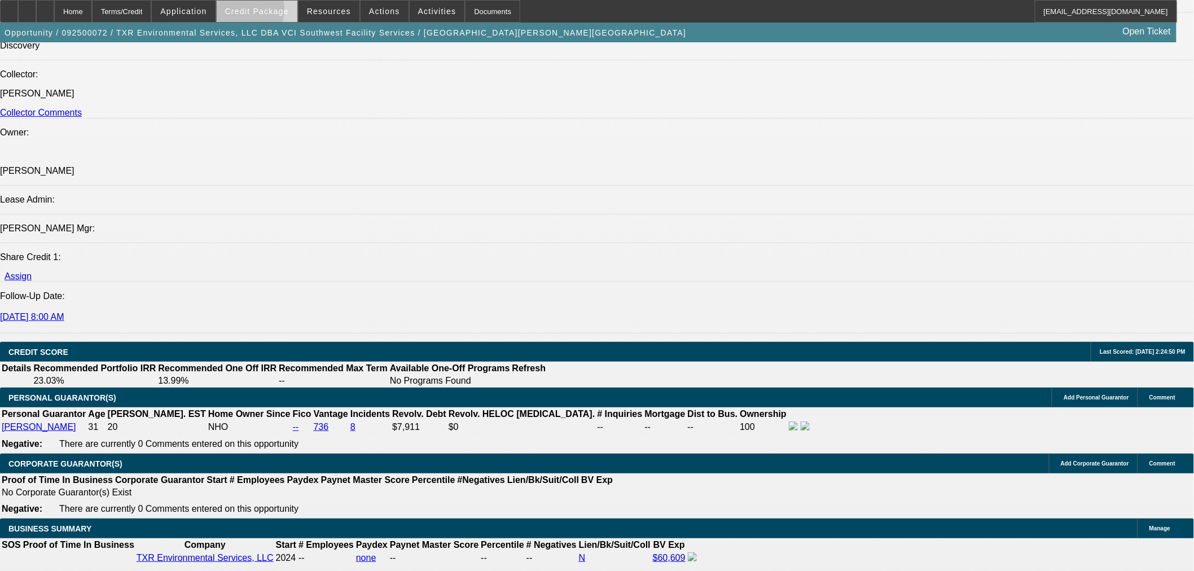
click at [256, 12] on span "Credit Package" at bounding box center [257, 11] width 64 height 9
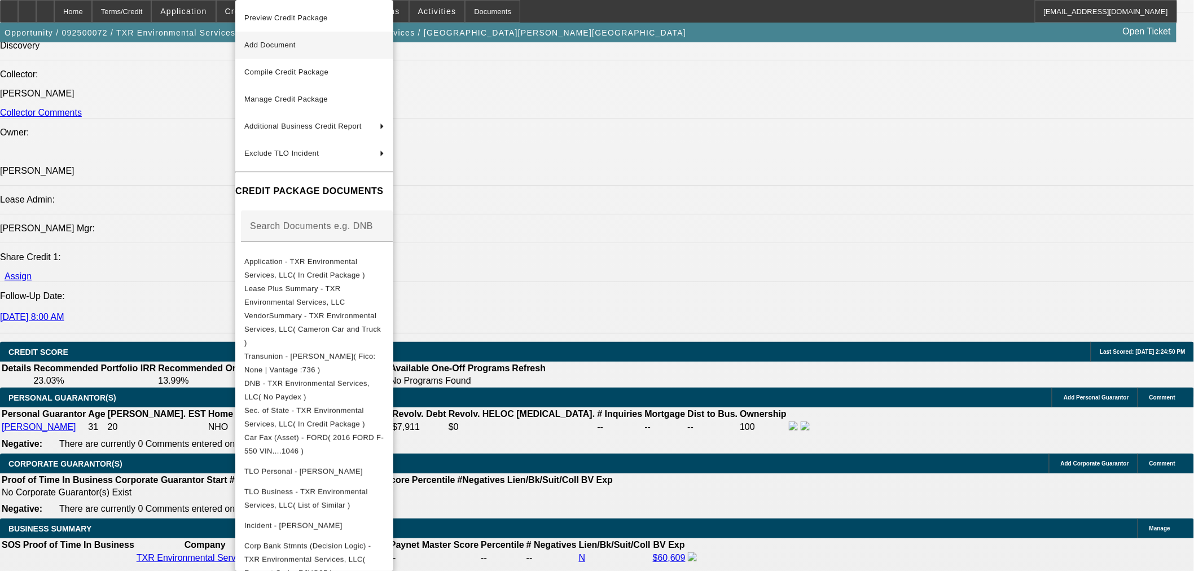
click at [296, 52] on button "Add Document" at bounding box center [314, 45] width 158 height 27
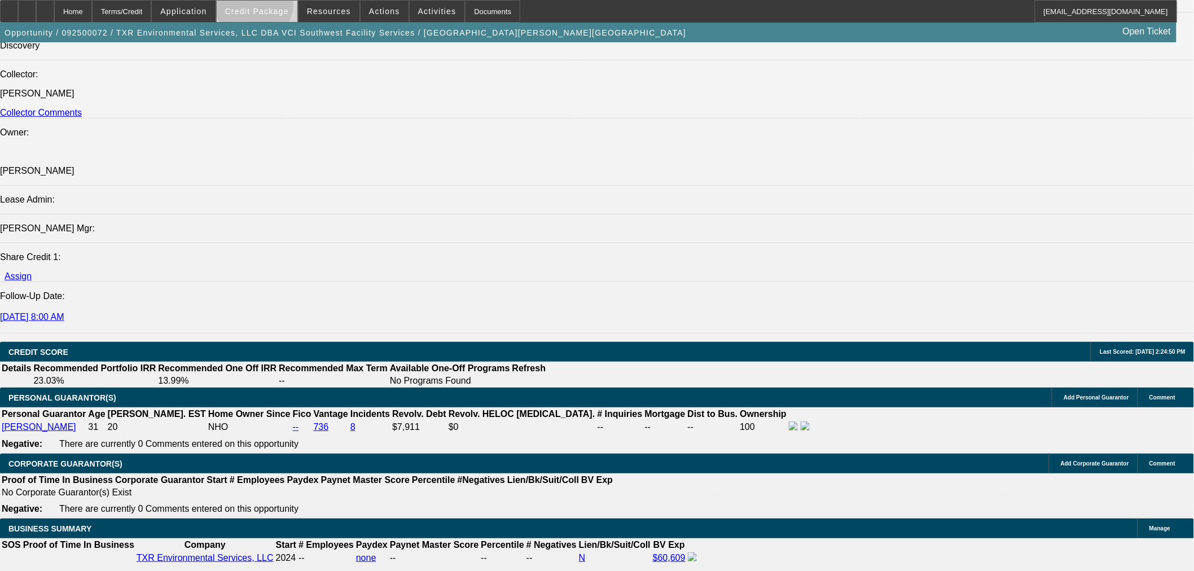
click at [273, 6] on span at bounding box center [257, 11] width 81 height 27
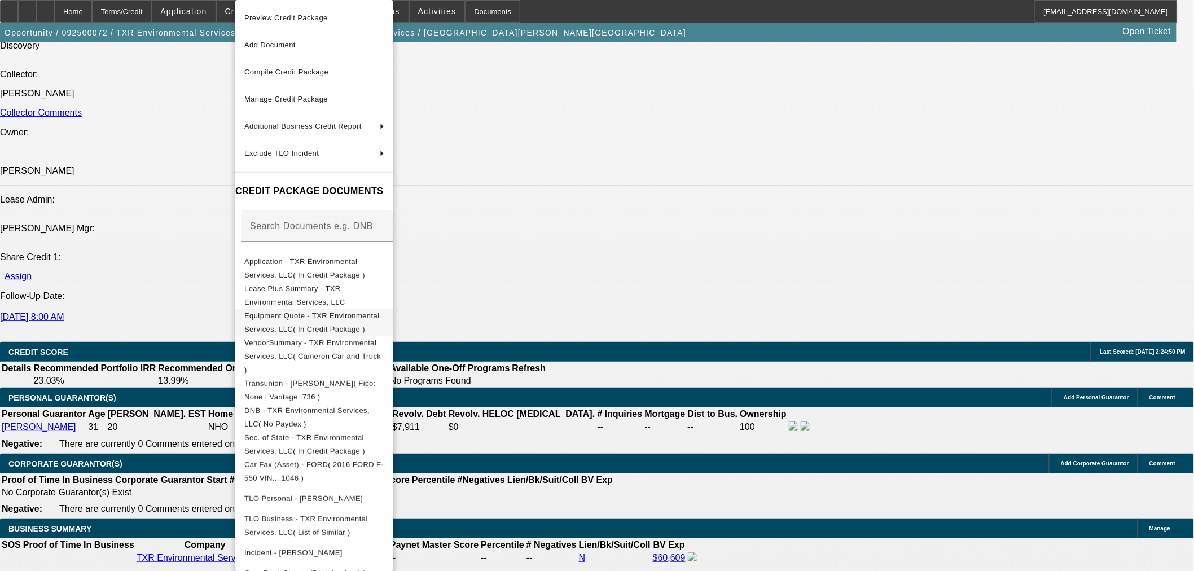
click at [324, 328] on button "Equipment Quote - TXR Environmental Services, LLC( In Credit Package )" at bounding box center [314, 322] width 158 height 27
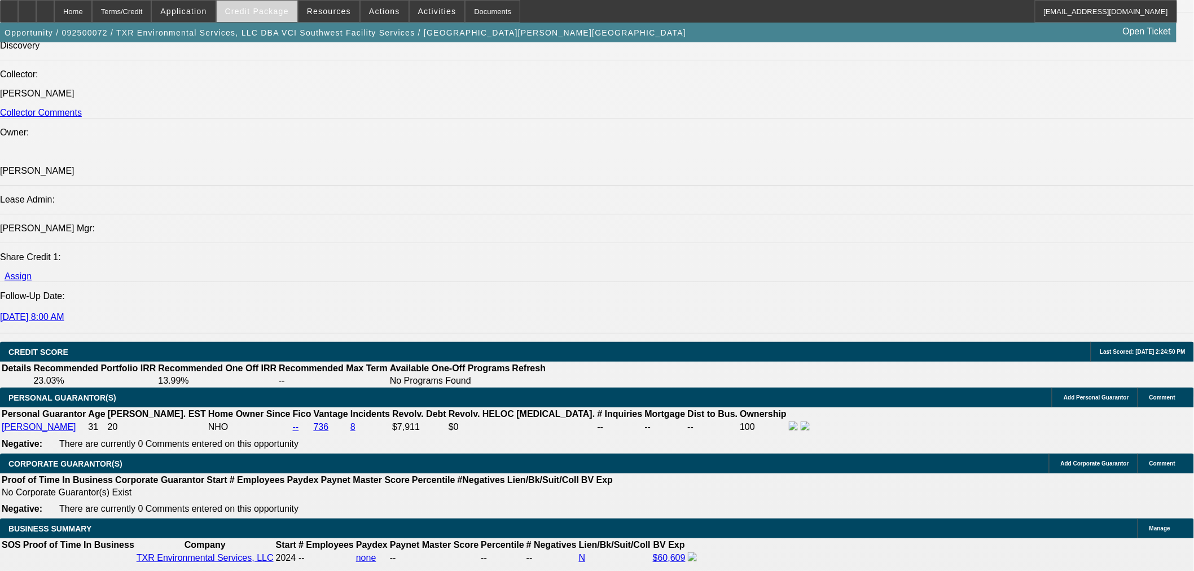
click at [294, 9] on span at bounding box center [257, 11] width 81 height 27
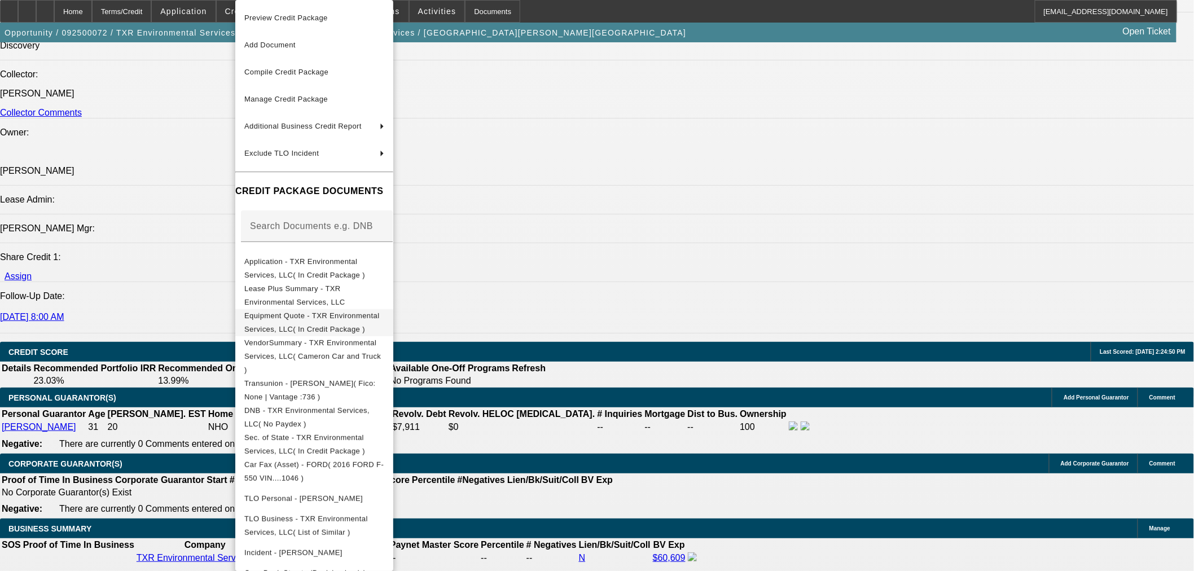
click at [324, 314] on span "Equipment Quote - TXR Environmental Services, LLC( In Credit Package )" at bounding box center [311, 322] width 135 height 22
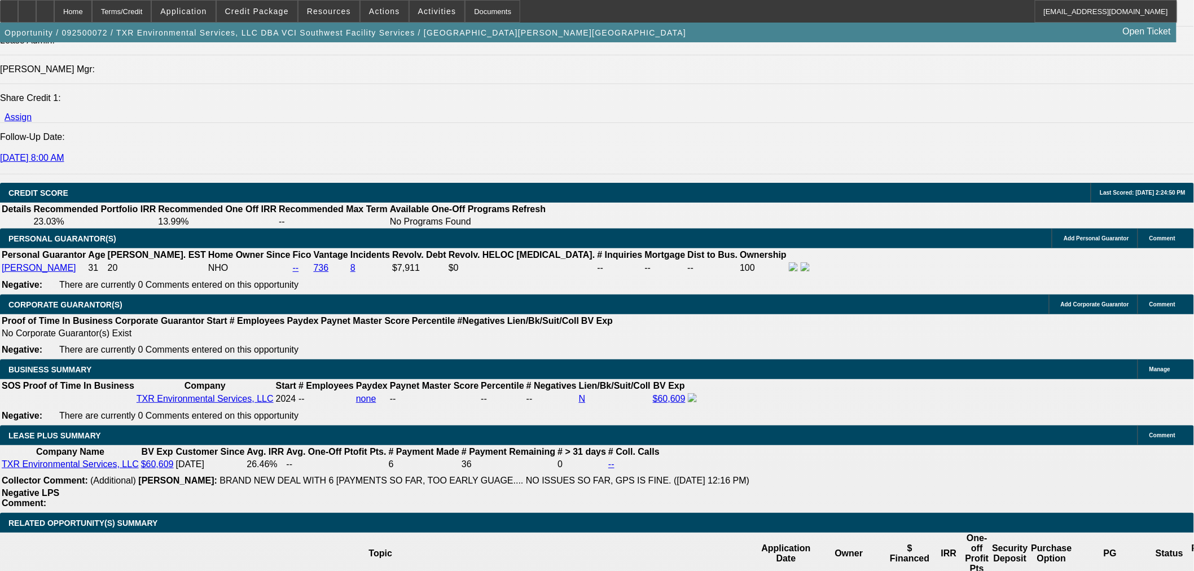
scroll to position [1567, 0]
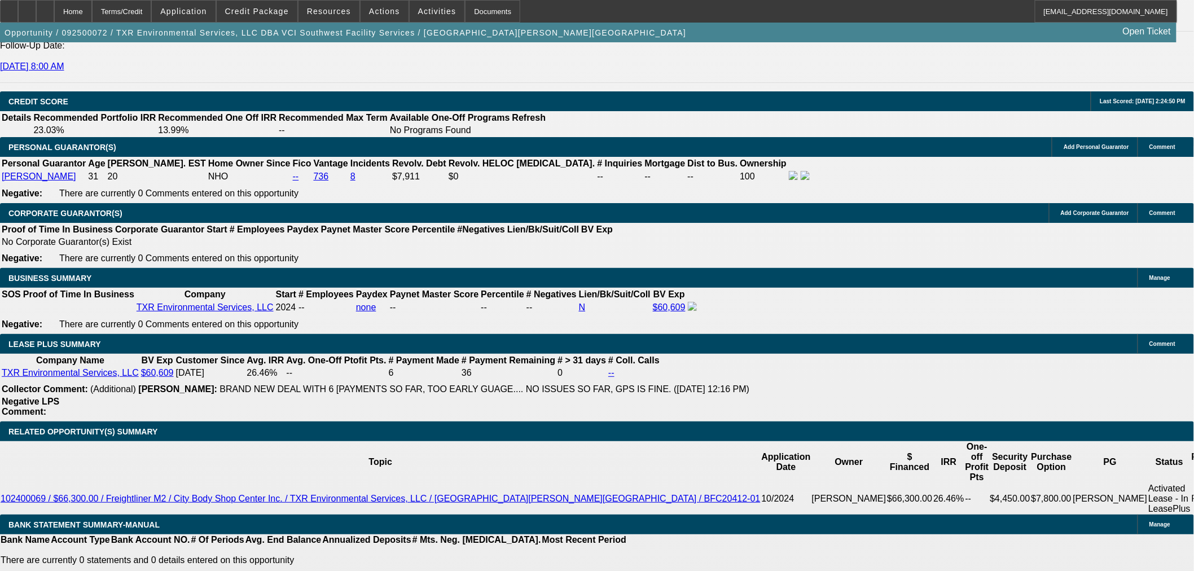
type input "27"
type input "1"
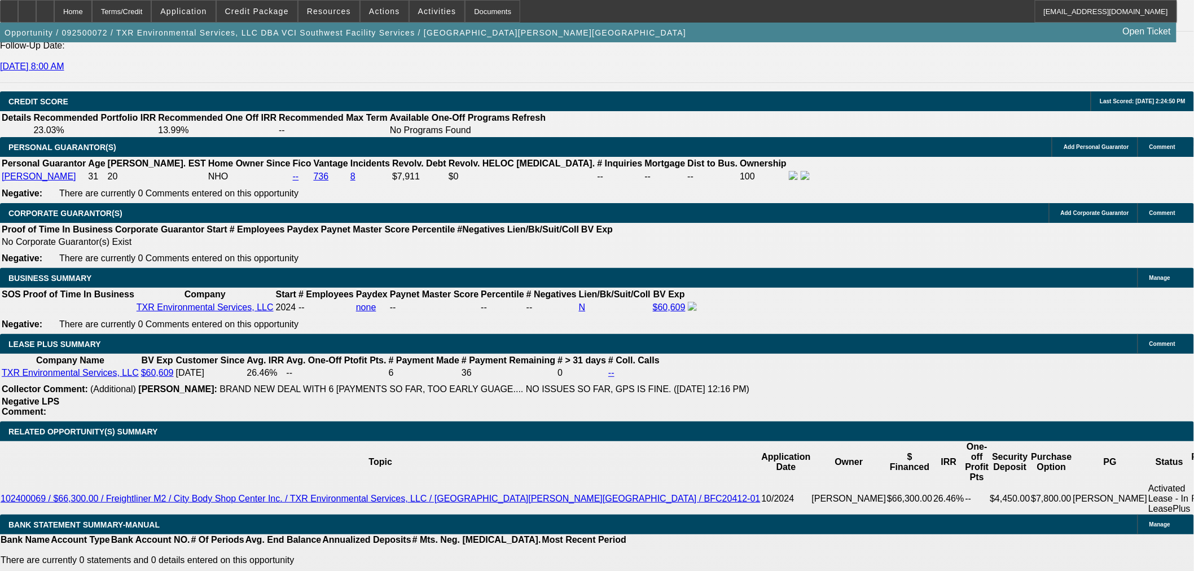
type input "$1,533.54"
type input "$766.77"
type input "18"
type input "$1,854.60"
type input "$927.30"
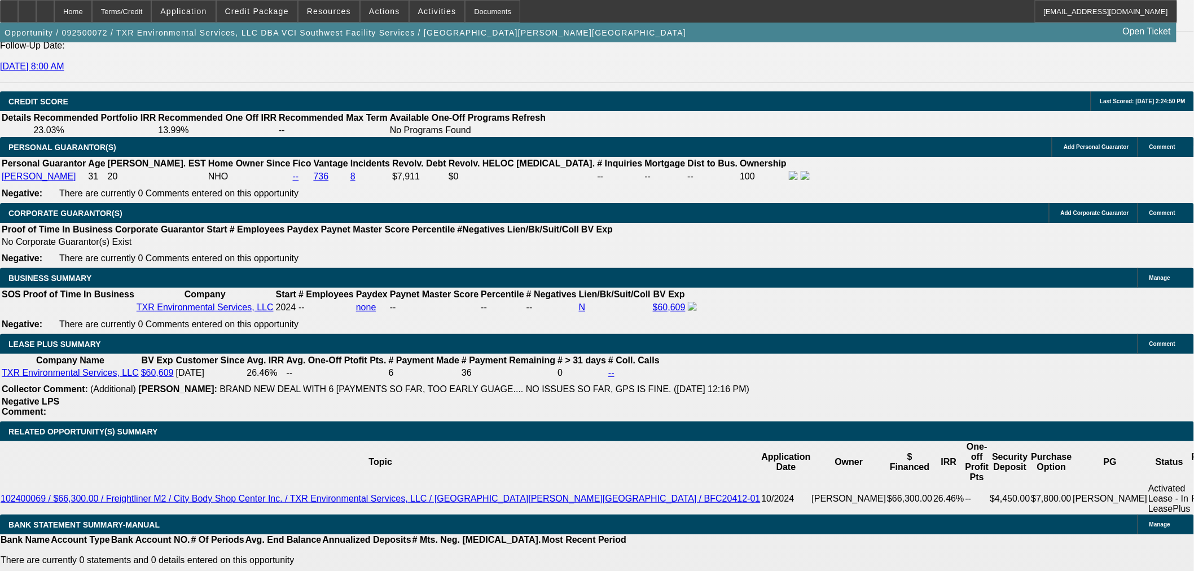
type input "18"
select select "0.15"
type input "$3,069.48"
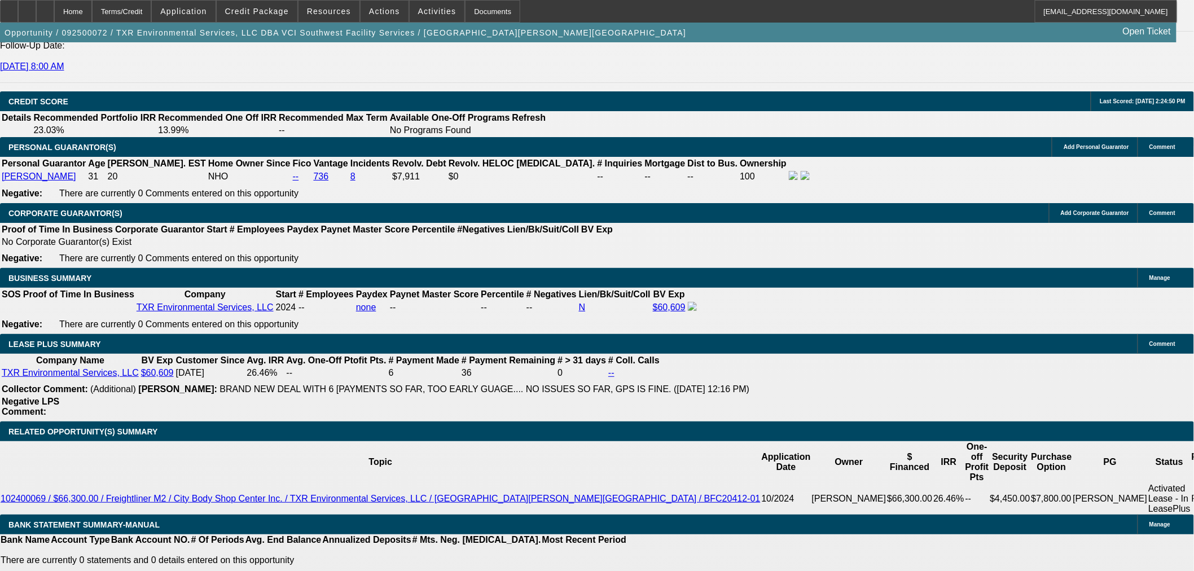
type input "$1,576.40"
type input "$788.20"
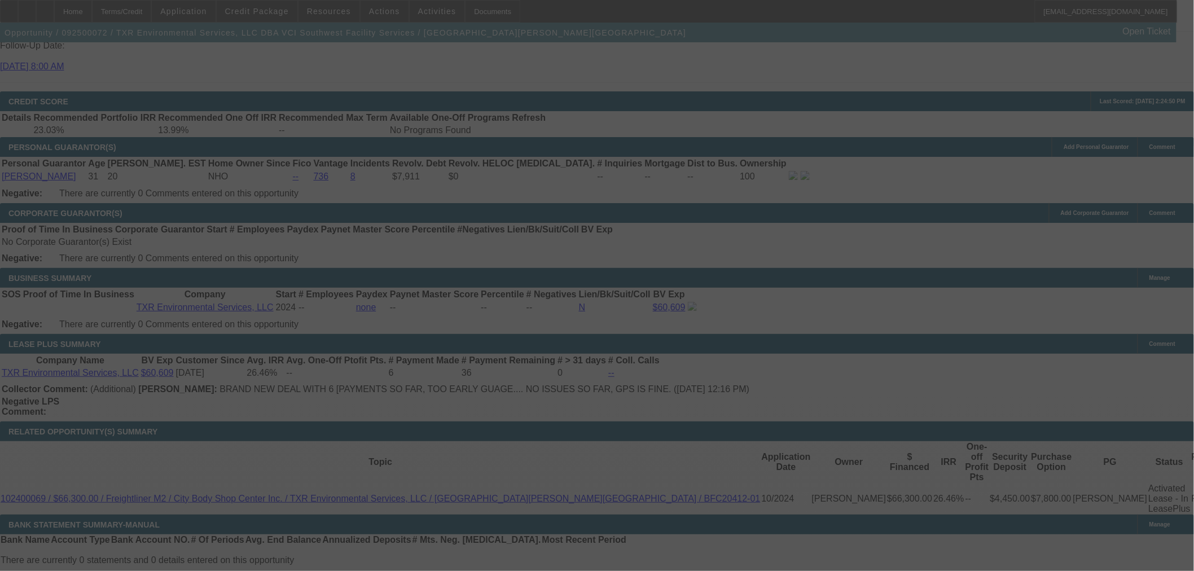
select select "0.15"
select select "2"
select select "0.1"
select select "4"
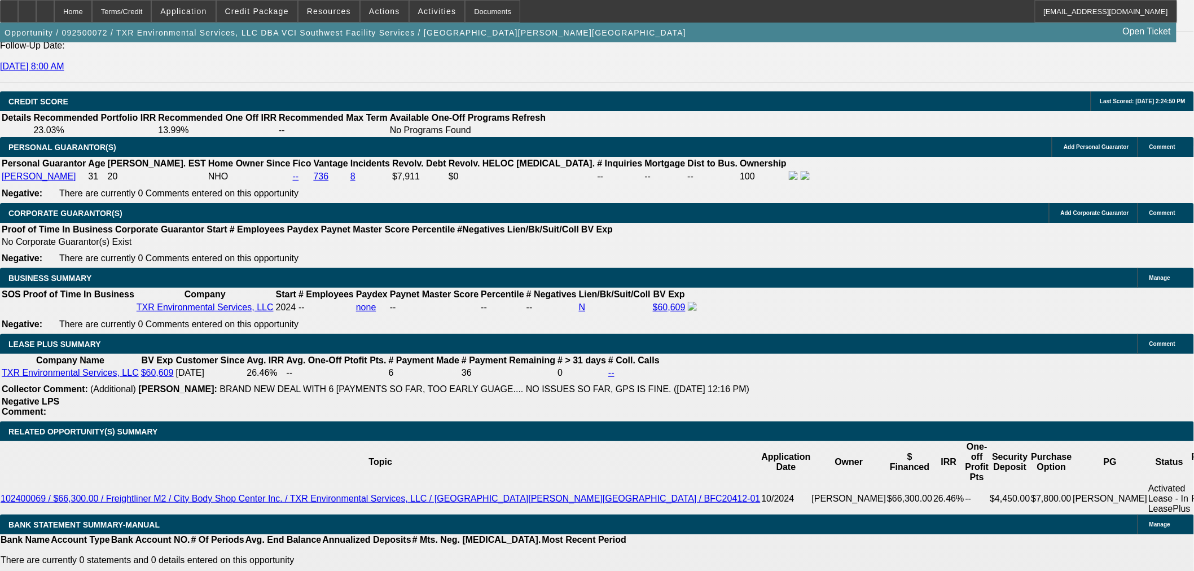
select select "0.05"
type input "$1,023.16"
type input "UNKNOWN"
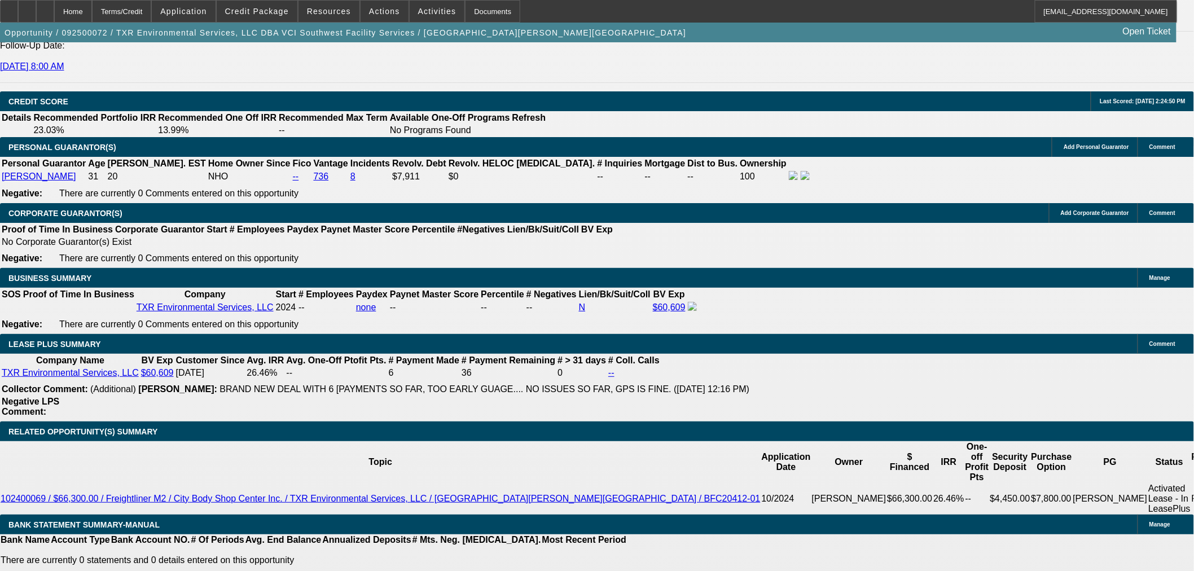
type input "$880.93"
type input "$1,761.86"
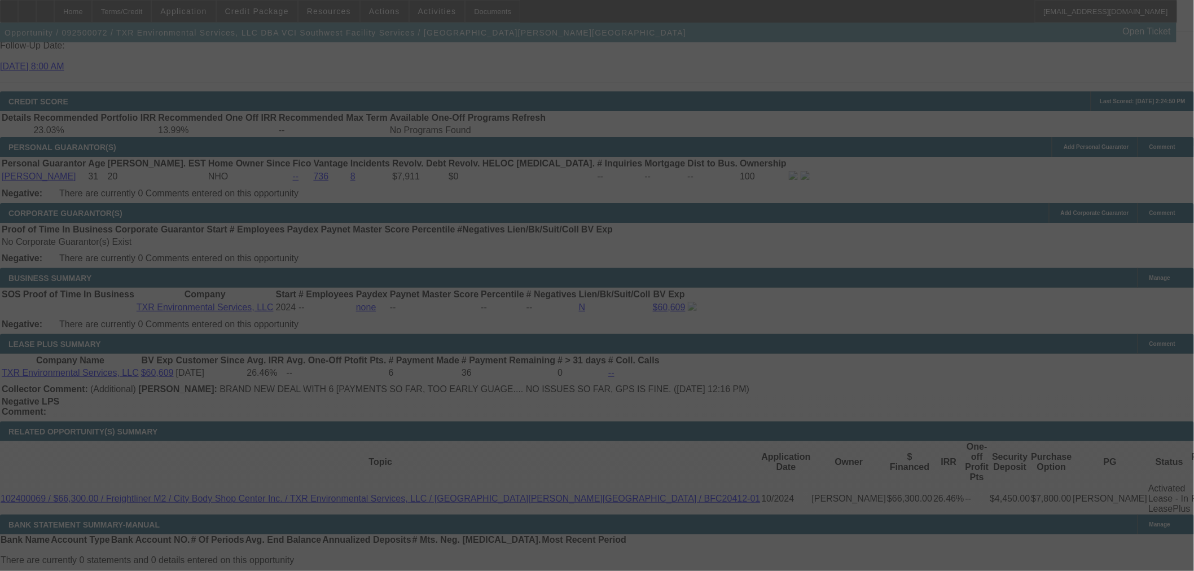
select select "2"
select select "0.1"
select select "4"
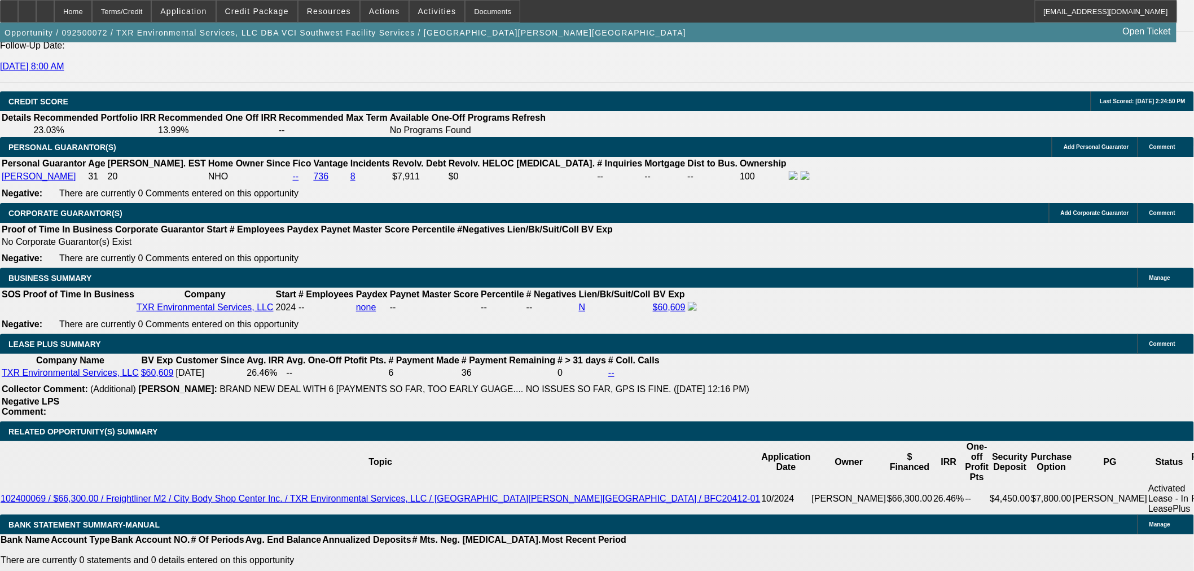
drag, startPoint x: 873, startPoint y: 116, endPoint x: 877, endPoint y: 128, distance: 12.2
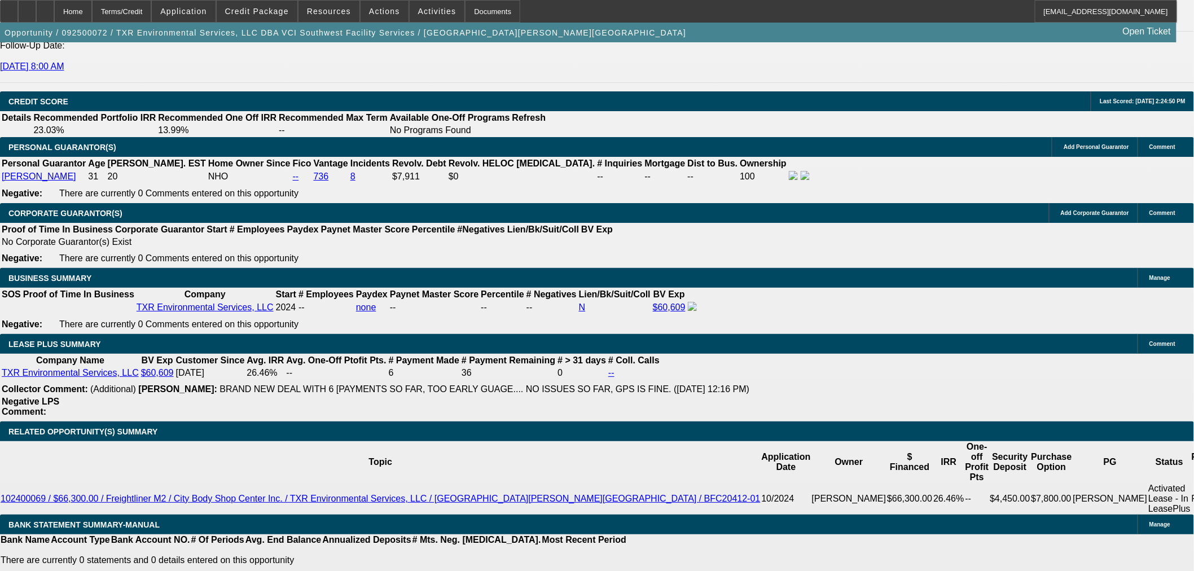
radio input "true"
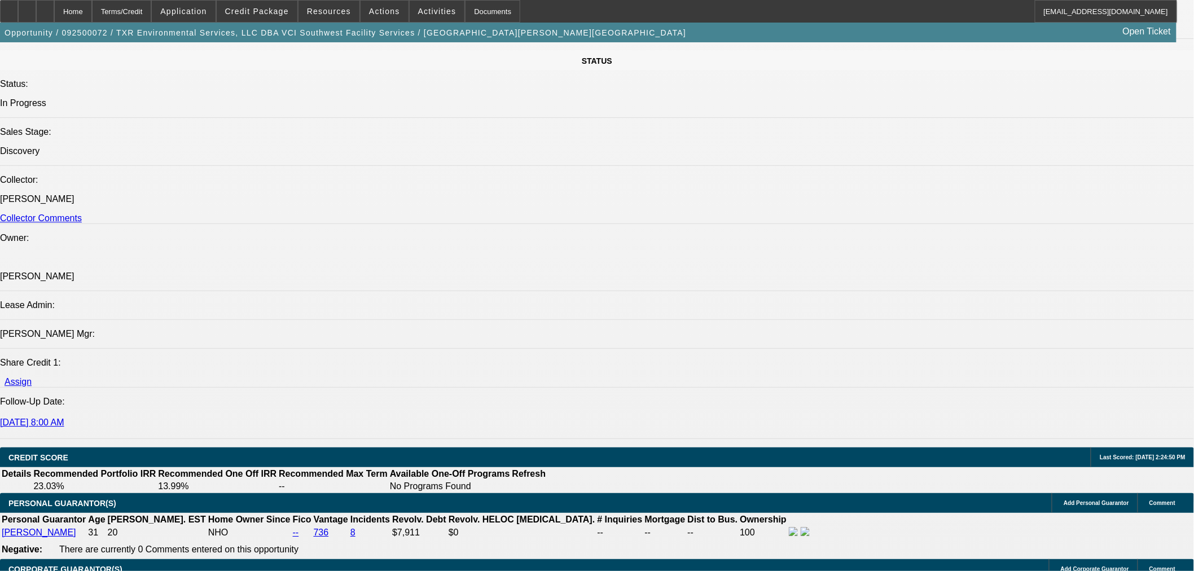
scroll to position [1024, 0]
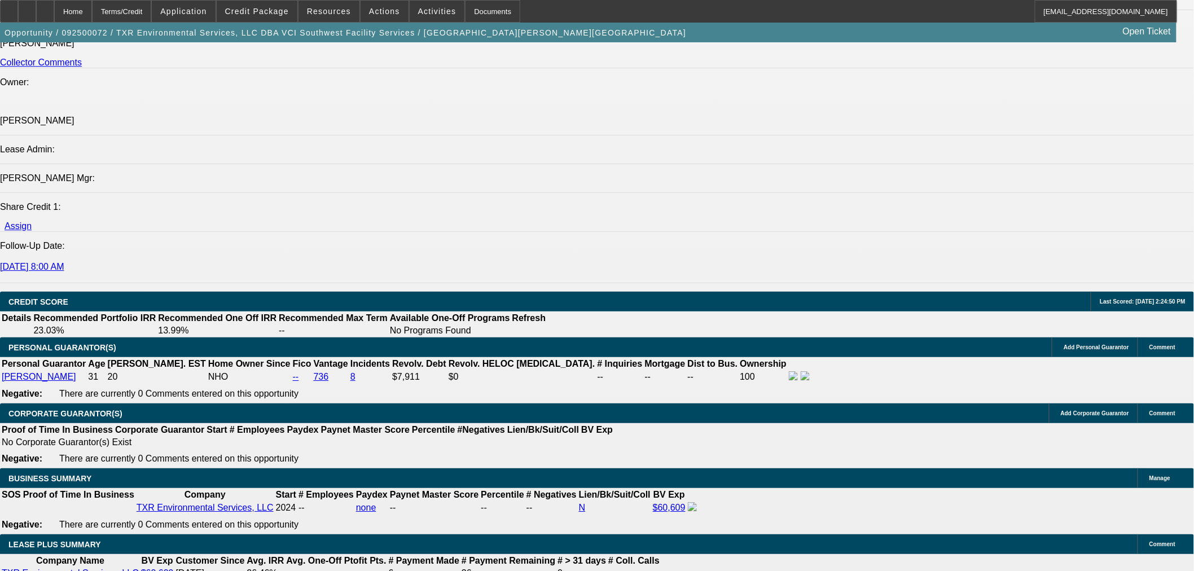
scroll to position [1462, 0]
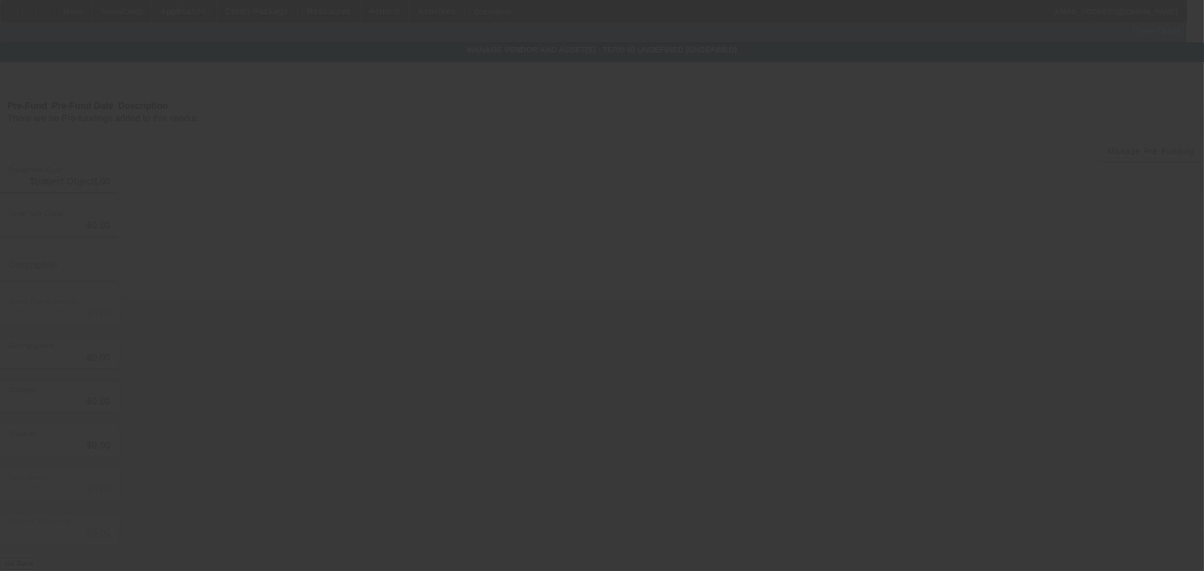
click at [234, 226] on div at bounding box center [602, 285] width 1204 height 571
type input "$20,463.21"
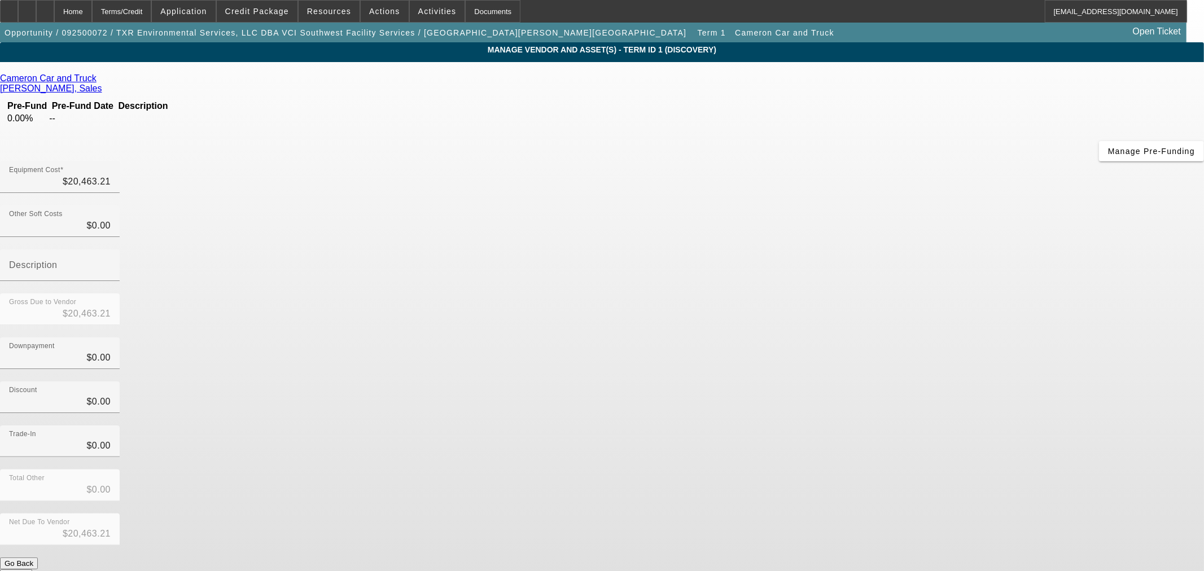
click at [96, 77] on link "Cameron Car and Truck" at bounding box center [48, 78] width 96 height 10
click at [245, 13] on span "Credit Package" at bounding box center [257, 11] width 64 height 9
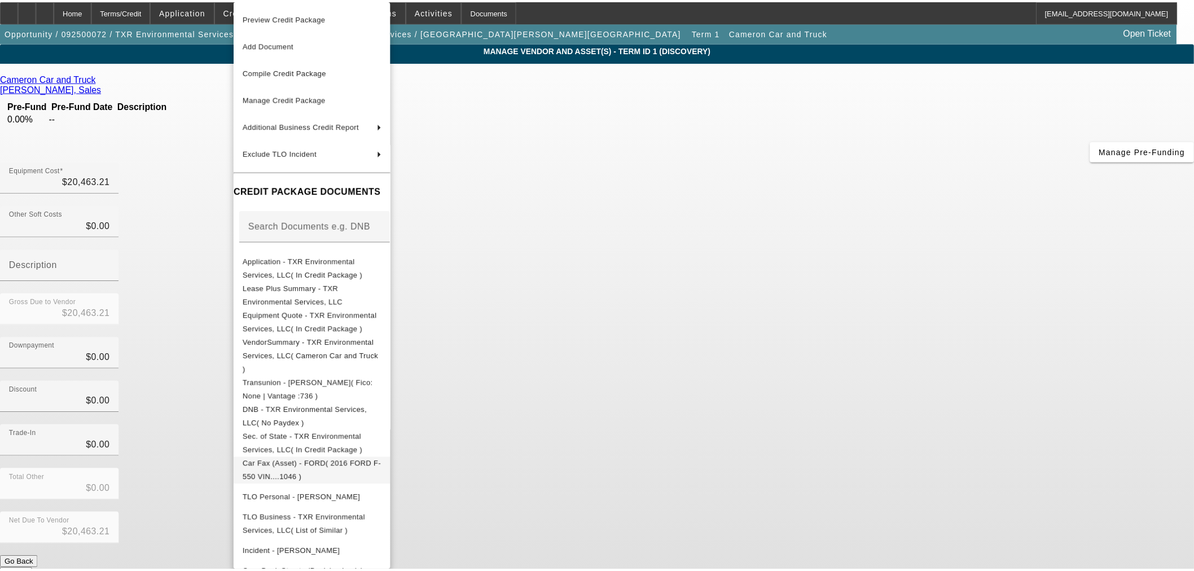
scroll to position [14, 0]
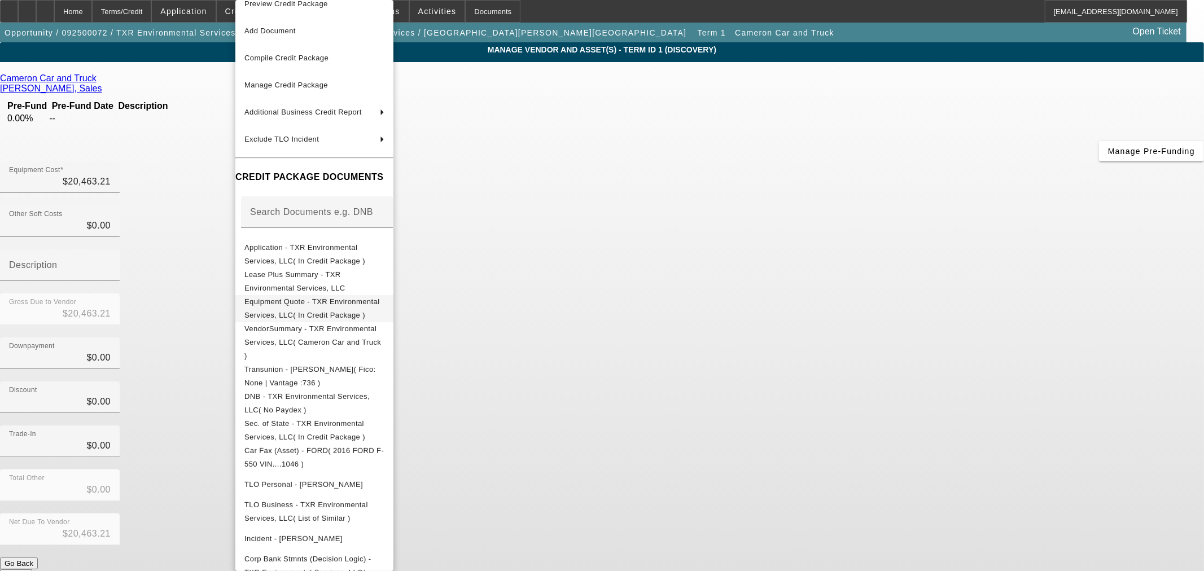
click at [350, 307] on span "Equipment Quote - TXR Environmental Services, LLC( In Credit Package )" at bounding box center [311, 308] width 135 height 22
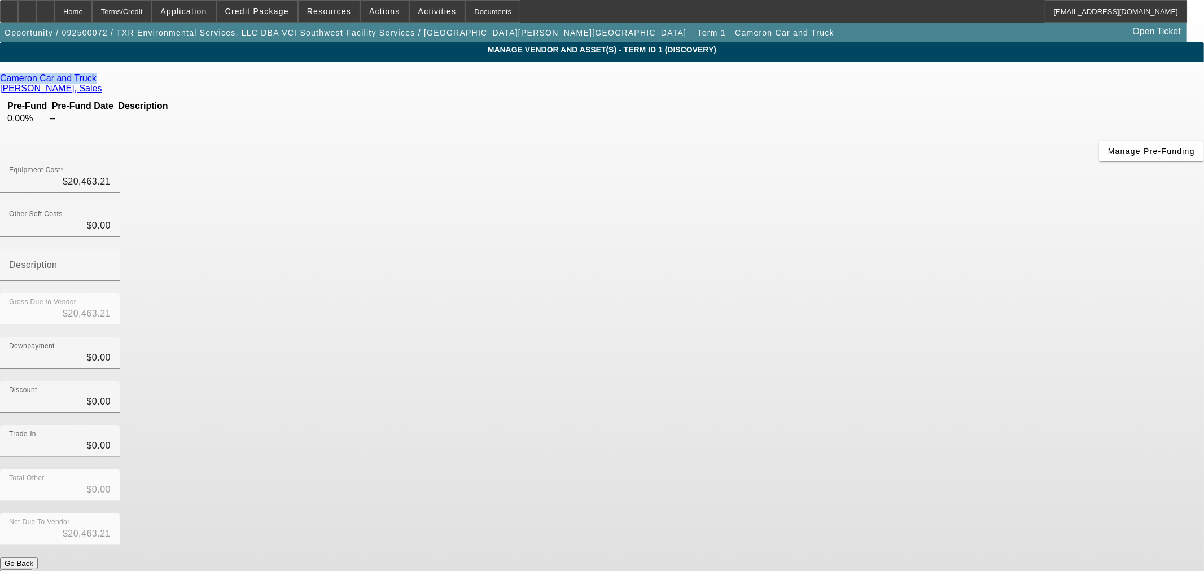
drag, startPoint x: 275, startPoint y: 87, endPoint x: 358, endPoint y: 82, distance: 83.1
click at [358, 82] on div "Cameron Car and Truck" at bounding box center [602, 78] width 1204 height 10
copy div "Cameron Car and Truck"
click at [32, 569] on button "Submit" at bounding box center [16, 575] width 32 height 12
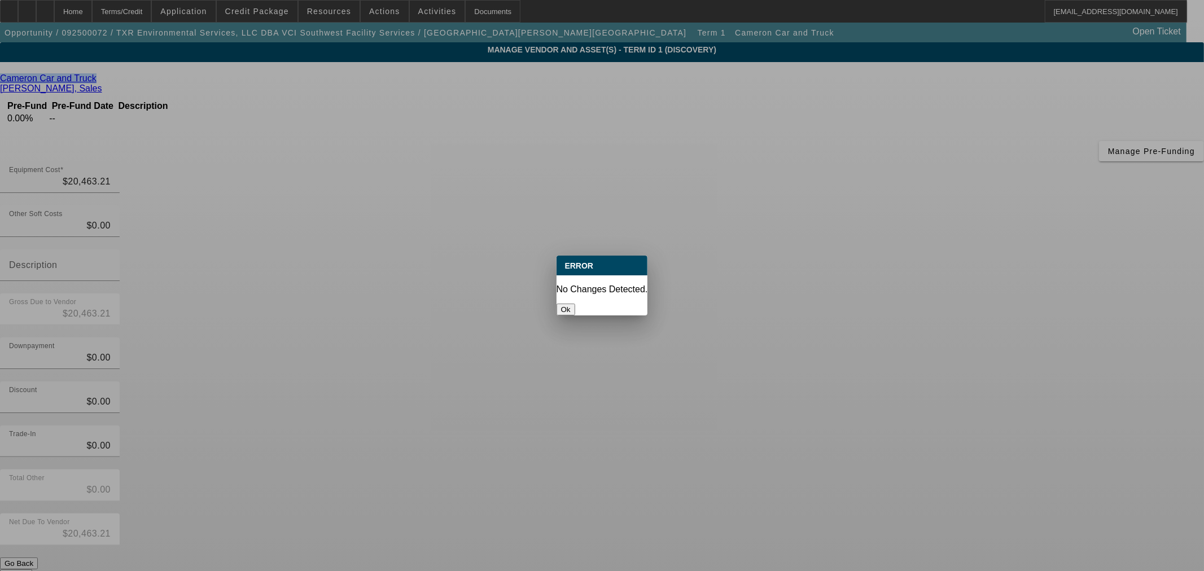
click at [575, 304] on button "Ok" at bounding box center [565, 310] width 19 height 12
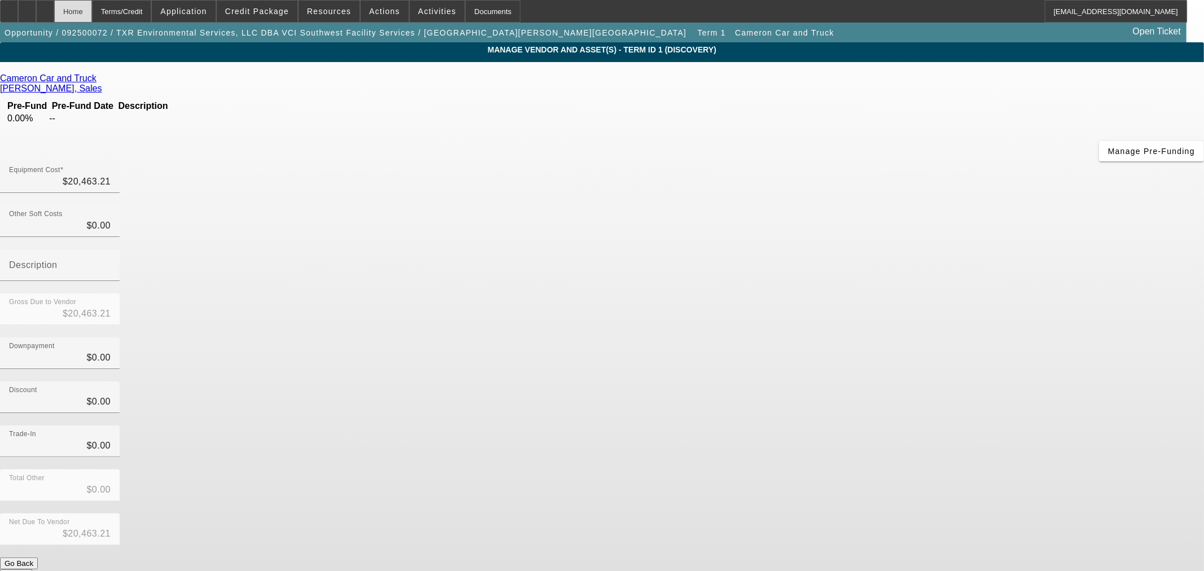
click at [92, 12] on div "Home" at bounding box center [73, 11] width 38 height 23
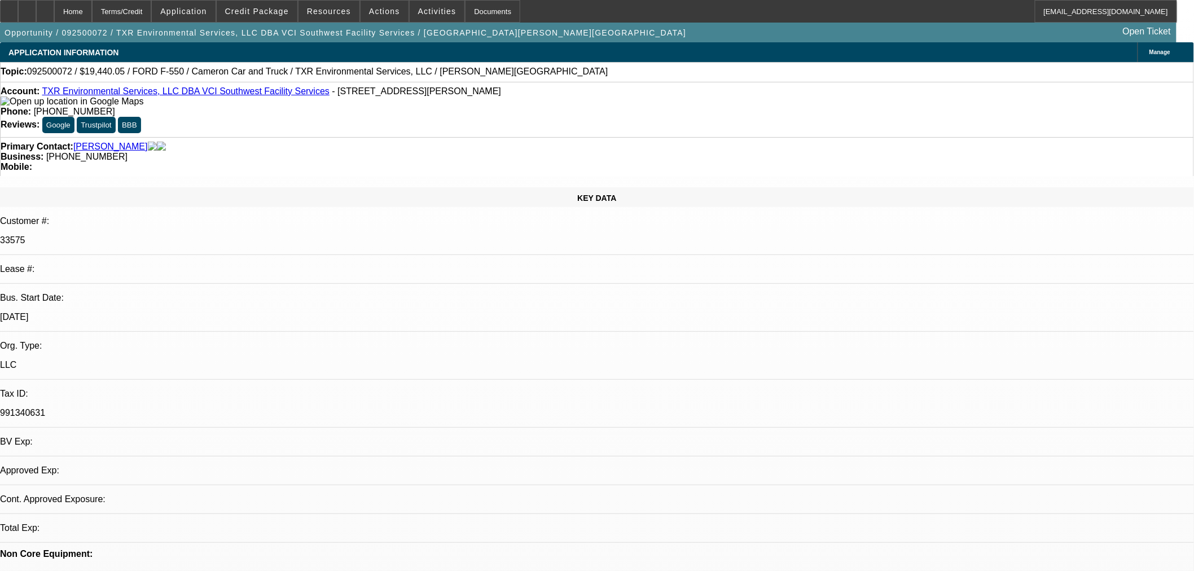
select select "2"
select select "0.1"
select select "4"
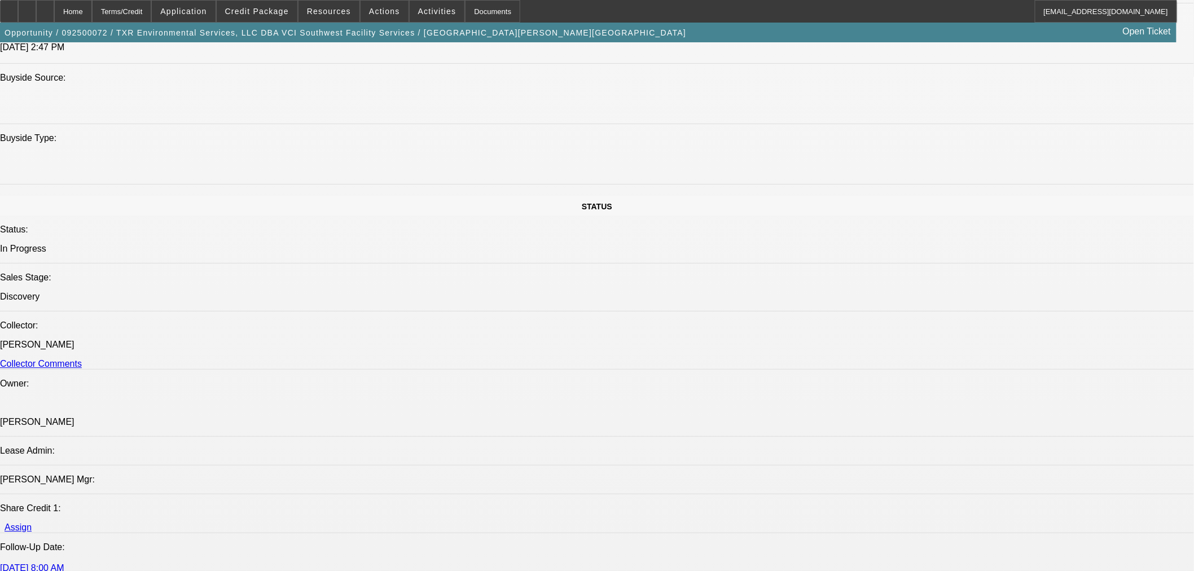
scroll to position [1504, 0]
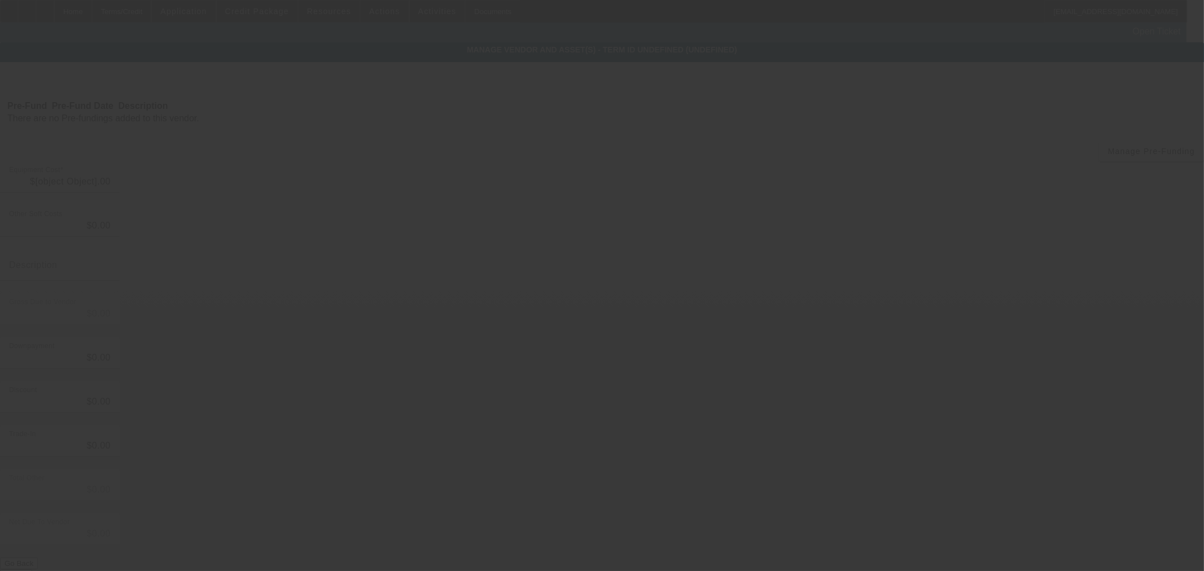
type input "$20,463.21"
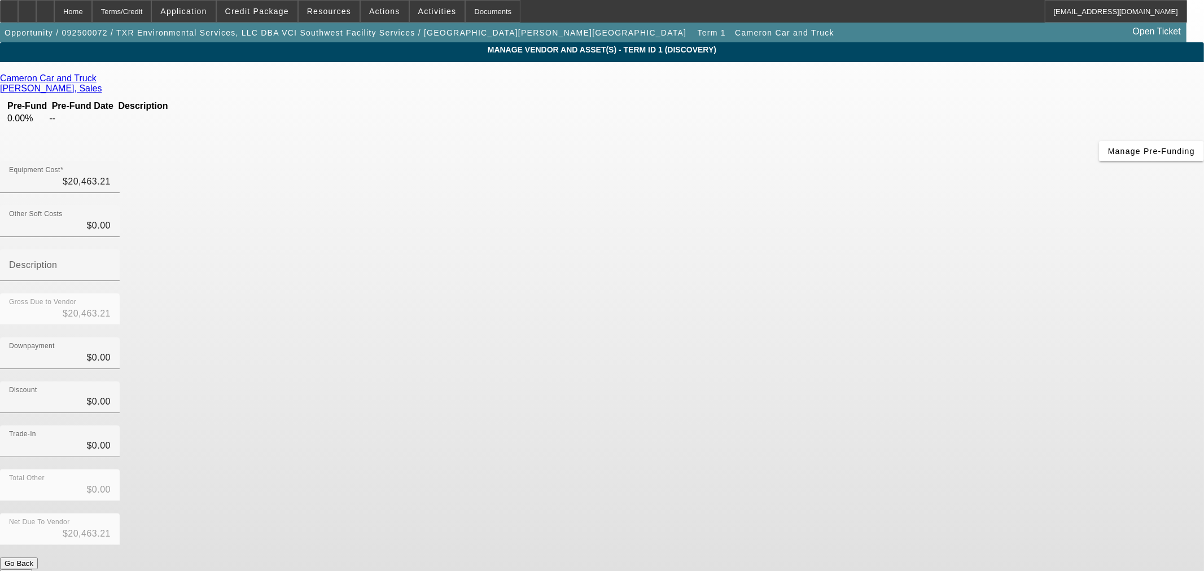
click at [96, 78] on link "Cameron Car and Truck" at bounding box center [48, 78] width 96 height 10
click at [92, 7] on div "Home" at bounding box center [73, 11] width 38 height 23
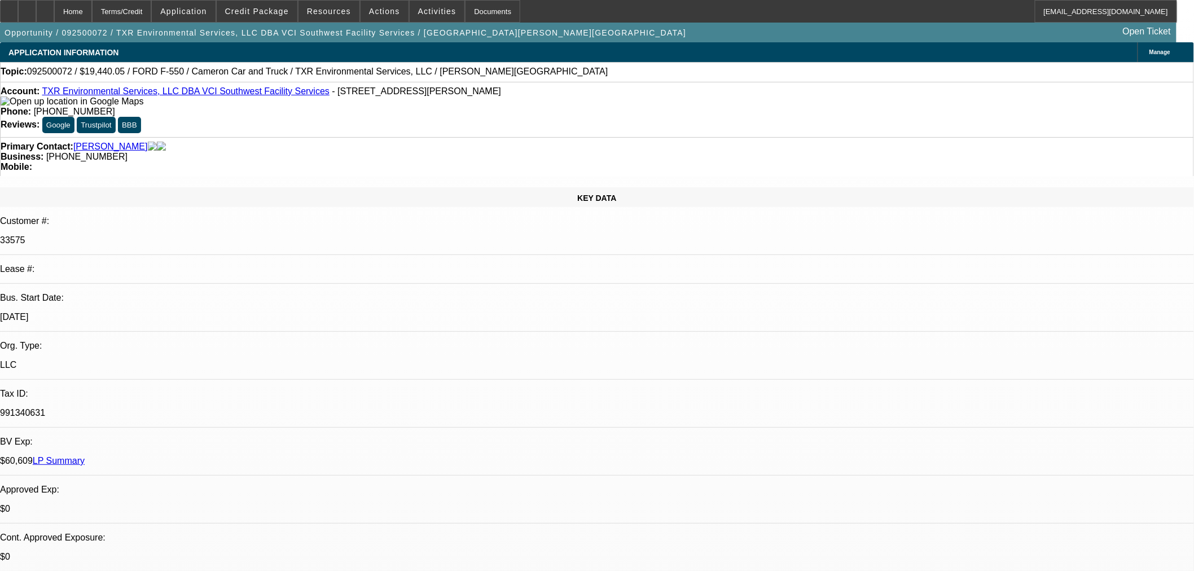
select select "2"
select select "0.1"
select select "4"
click at [54, 10] on div at bounding box center [45, 11] width 18 height 23
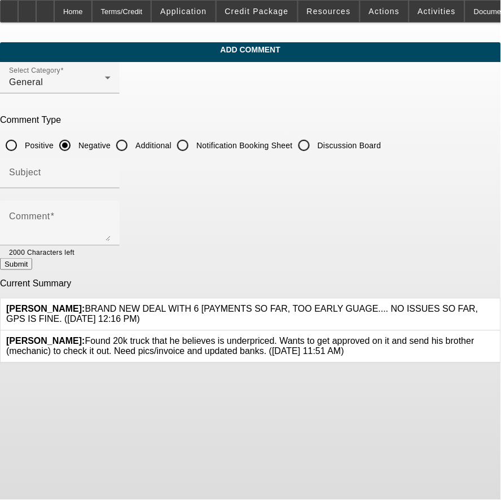
click at [133, 148] on input "Additional" at bounding box center [122, 145] width 23 height 23
radio input "true"
drag, startPoint x: 209, startPoint y: 196, endPoint x: 202, endPoint y: 182, distance: 15.9
click at [120, 195] on div at bounding box center [60, 194] width 120 height 12
click at [111, 182] on div "Subject" at bounding box center [60, 173] width 102 height 32
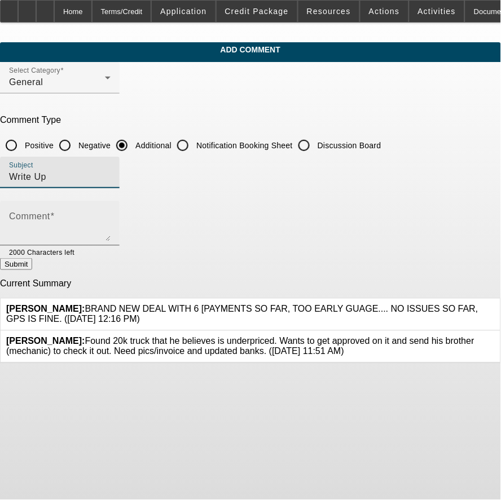
type input "Write Up"
click at [111, 228] on textarea "Comment" at bounding box center [60, 227] width 102 height 27
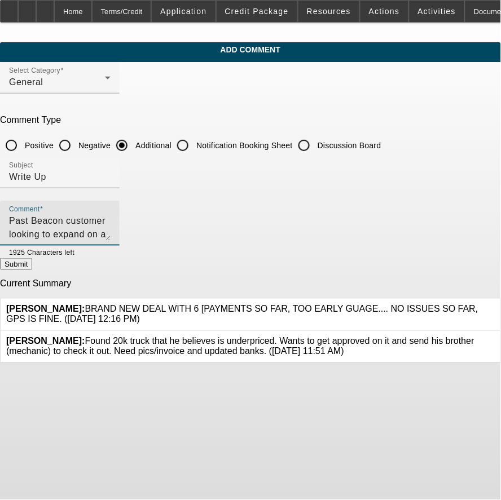
click at [111, 226] on textarea "Past Beacon customer looking to expand on a well priced Ford Pumper truck," at bounding box center [60, 227] width 102 height 27
type textarea "Past Beacon customer looking to expand on a well priced Ford Pumper truck. Plea…"
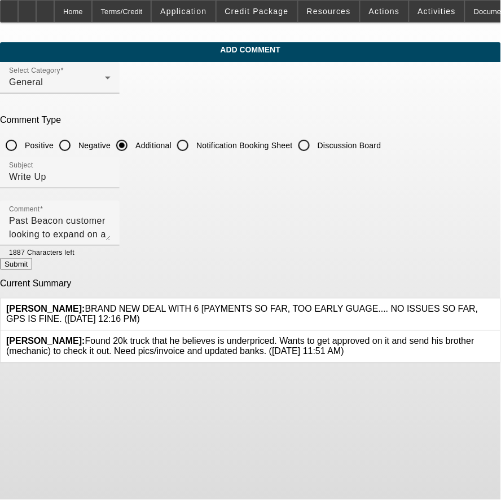
click at [32, 258] on button "Submit" at bounding box center [16, 264] width 32 height 12
radio input "true"
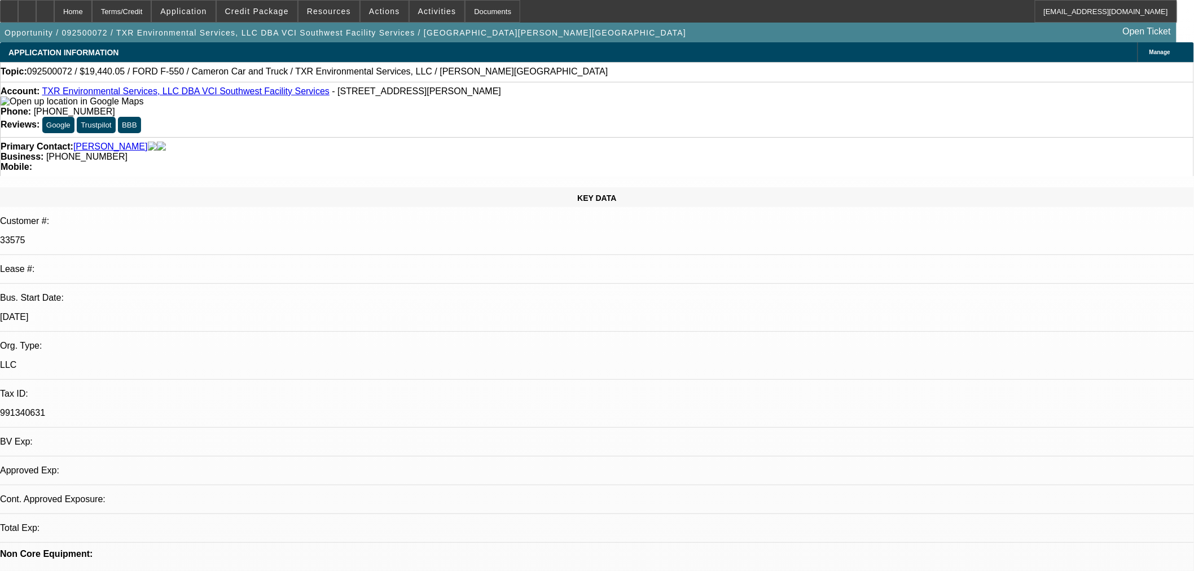
select select "2"
select select "0.1"
select select "4"
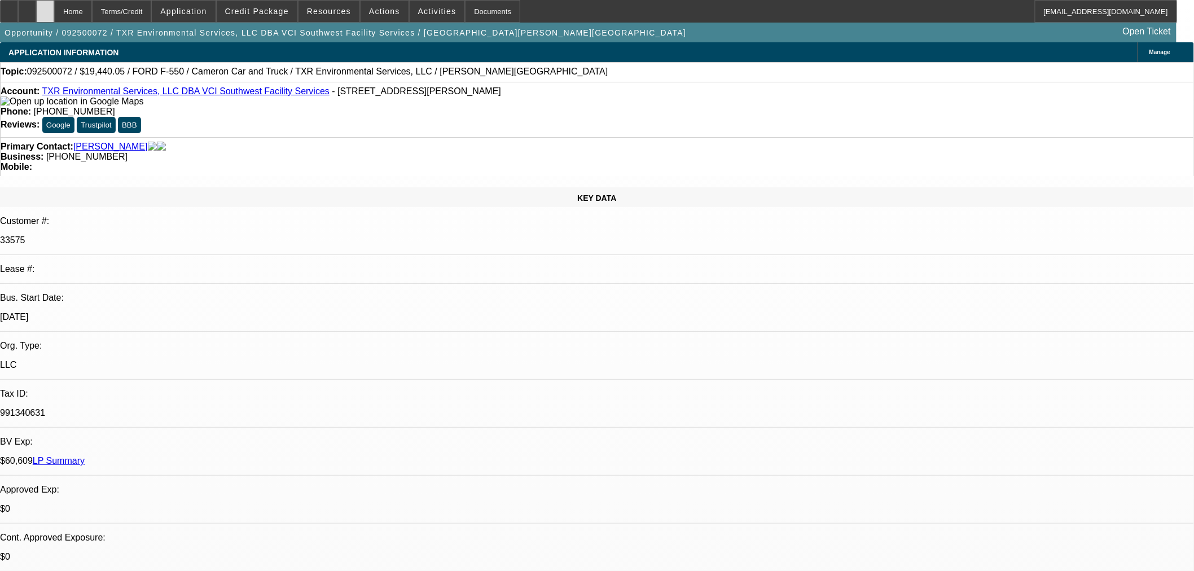
click at [54, 14] on div at bounding box center [45, 11] width 18 height 23
select select "2"
select select "0.1"
select select "4"
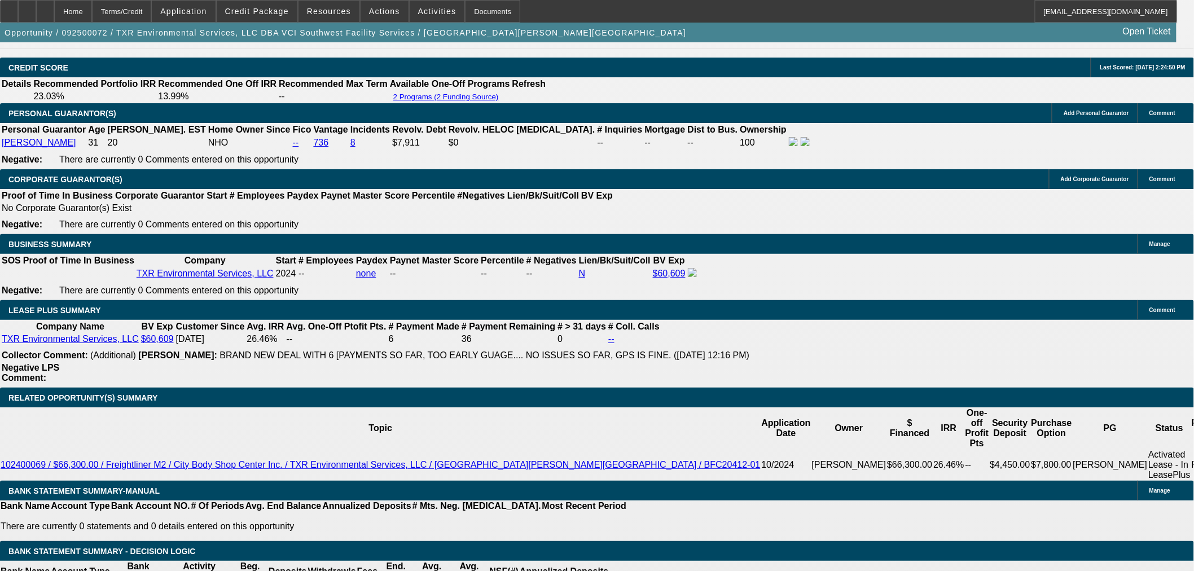
scroll to position [1629, 0]
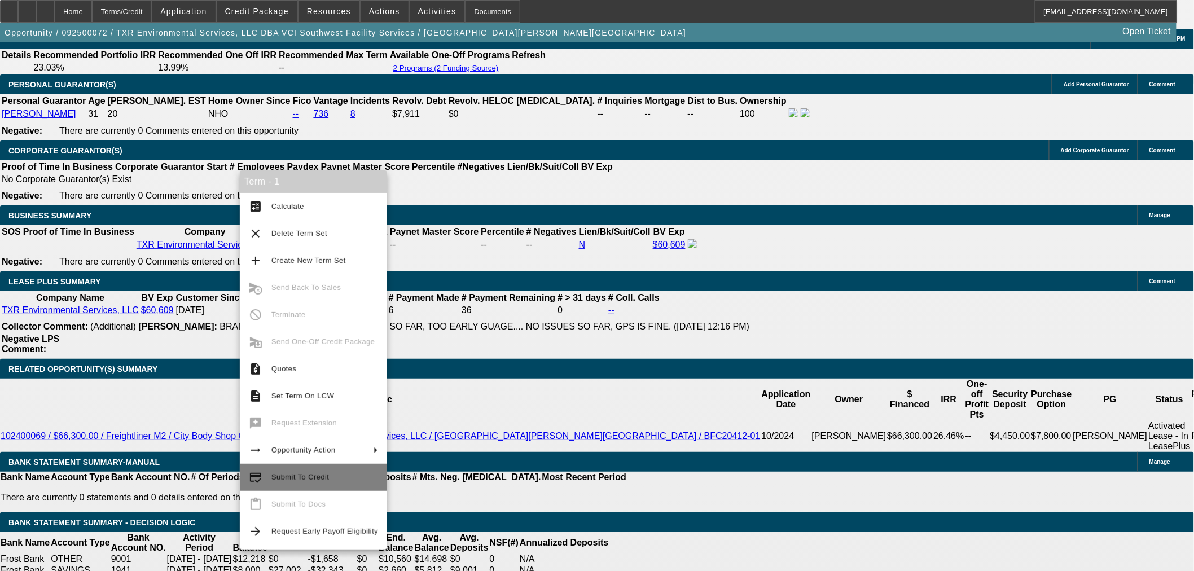
click at [335, 474] on span "Submit To Credit" at bounding box center [324, 478] width 107 height 14
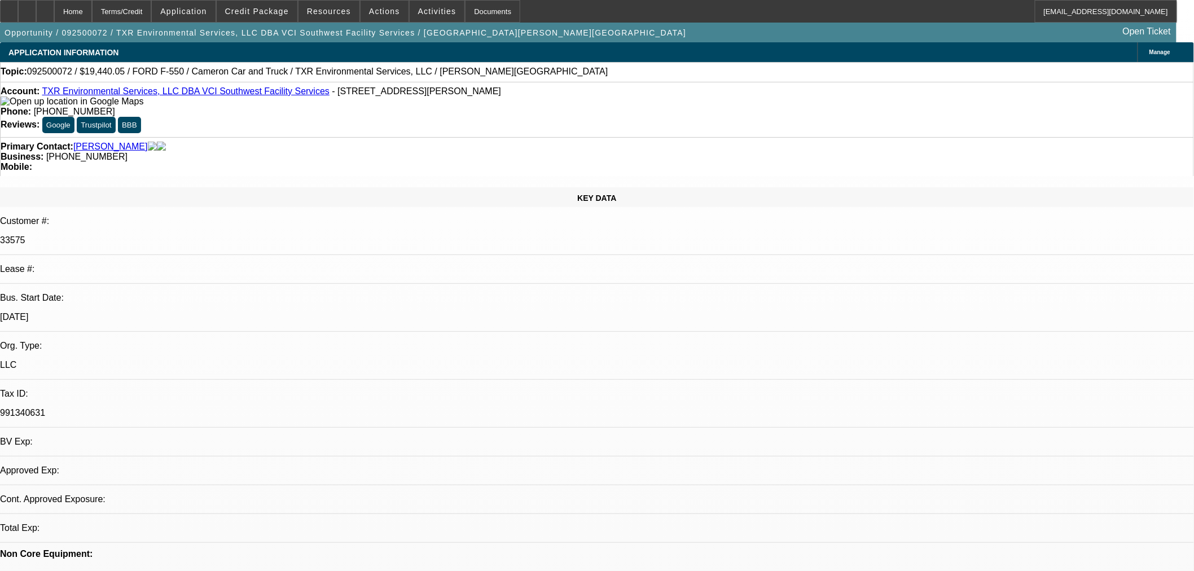
select select "2"
select select "0.1"
select select "4"
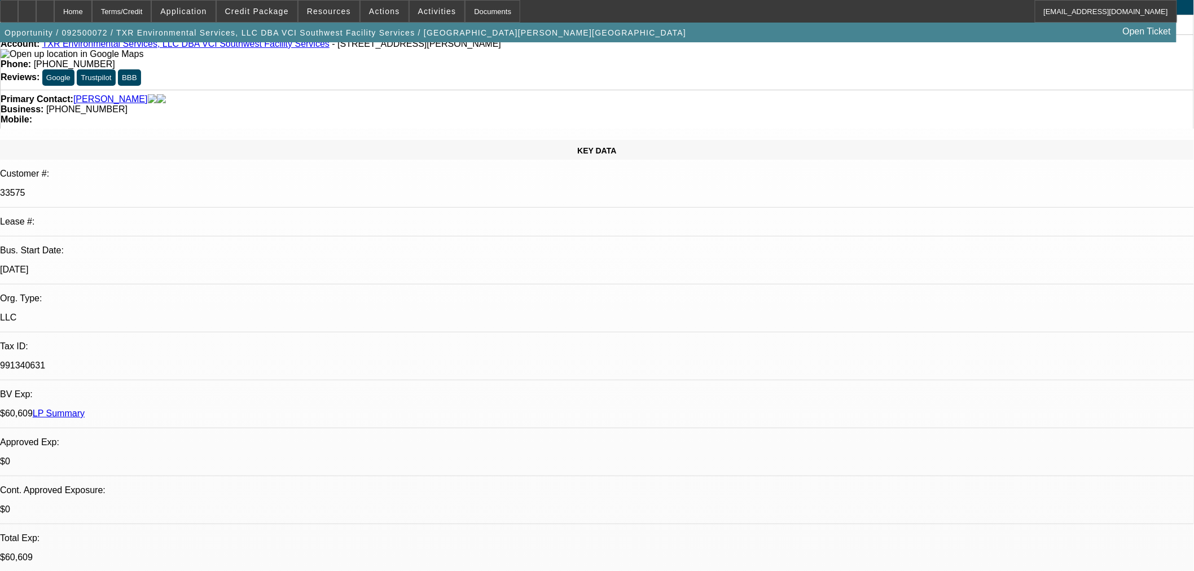
scroll to position [125, 0]
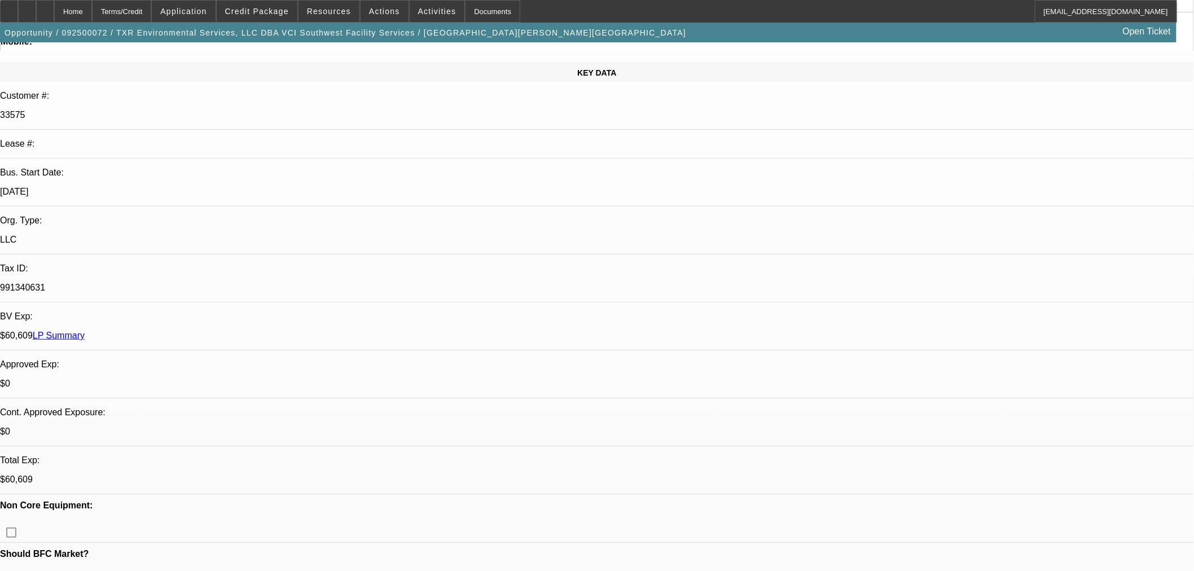
drag, startPoint x: 903, startPoint y: 329, endPoint x: 798, endPoint y: 319, distance: 104.9
copy div "Past Beacon customer looking to expand on a well priced Ford Pumper truck. Plea…"
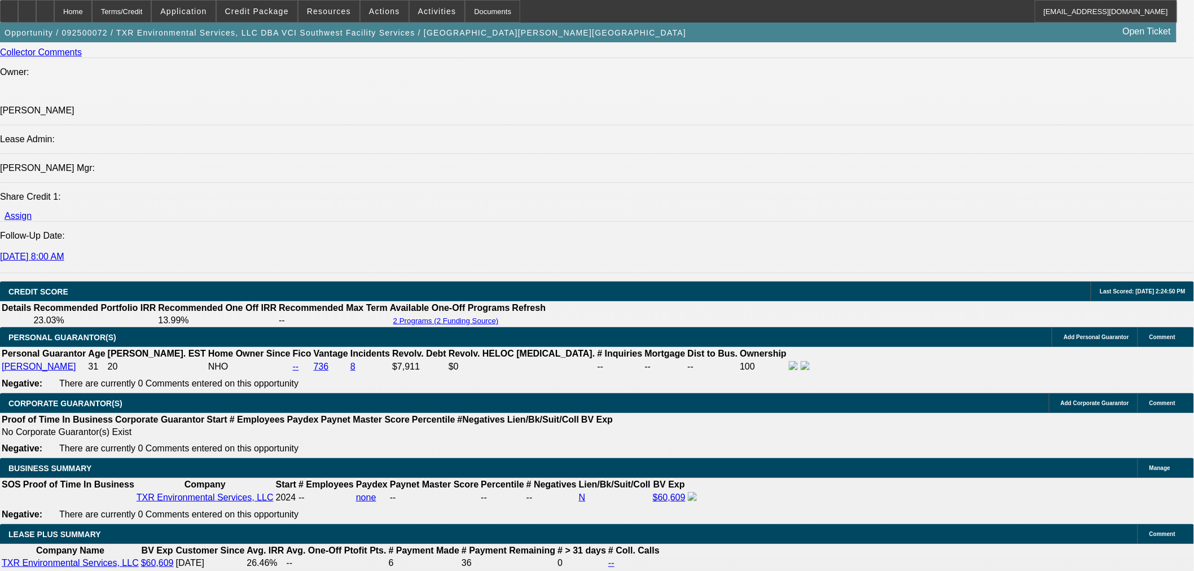
scroll to position [1629, 0]
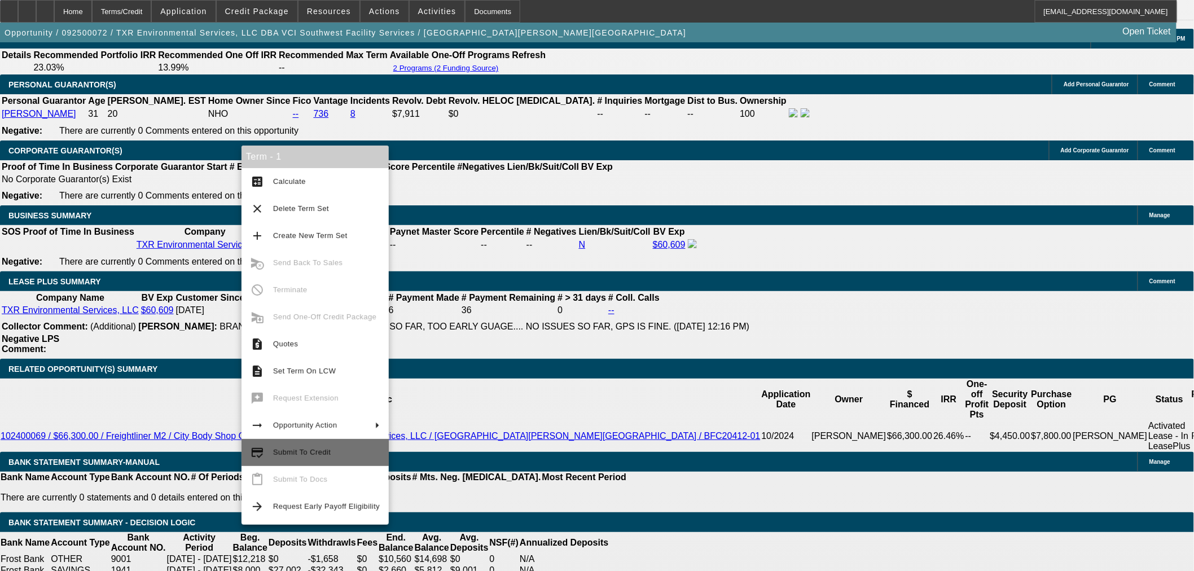
click at [330, 457] on span "Submit To Credit" at bounding box center [326, 453] width 107 height 14
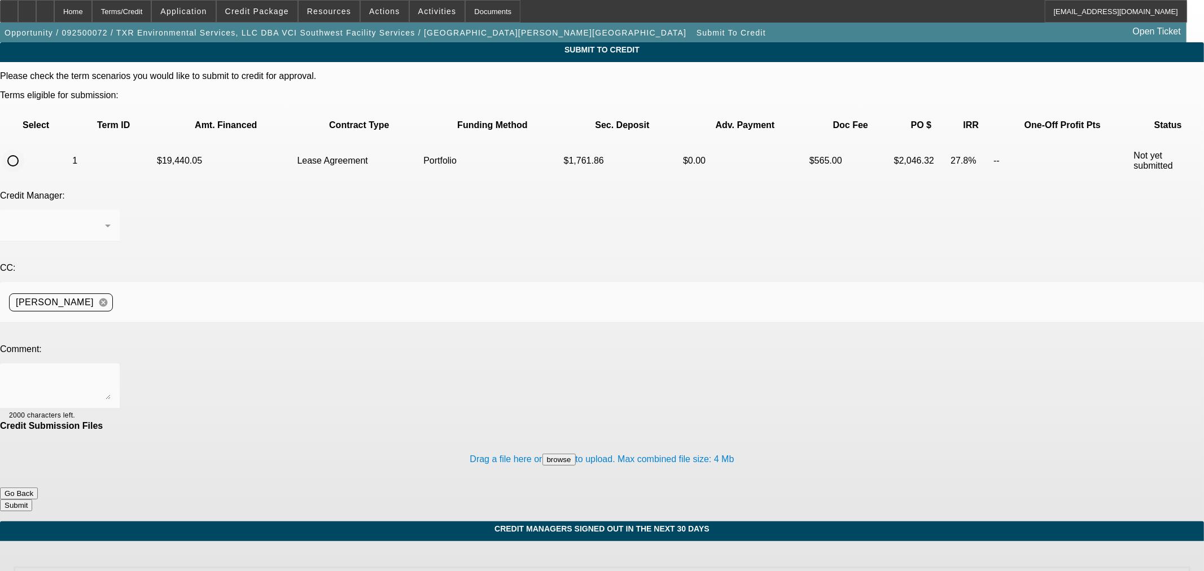
click at [24, 150] on input "radio" at bounding box center [13, 161] width 23 height 23
radio input "true"
click at [111, 372] on textarea at bounding box center [60, 385] width 102 height 27
paste textarea "Past Beacon customer looking to expand on a well priced Ford Pumper truck. Plea…"
type textarea "Hi George - Past Beacon customer looking to expand on a well priced Ford Pumper…"
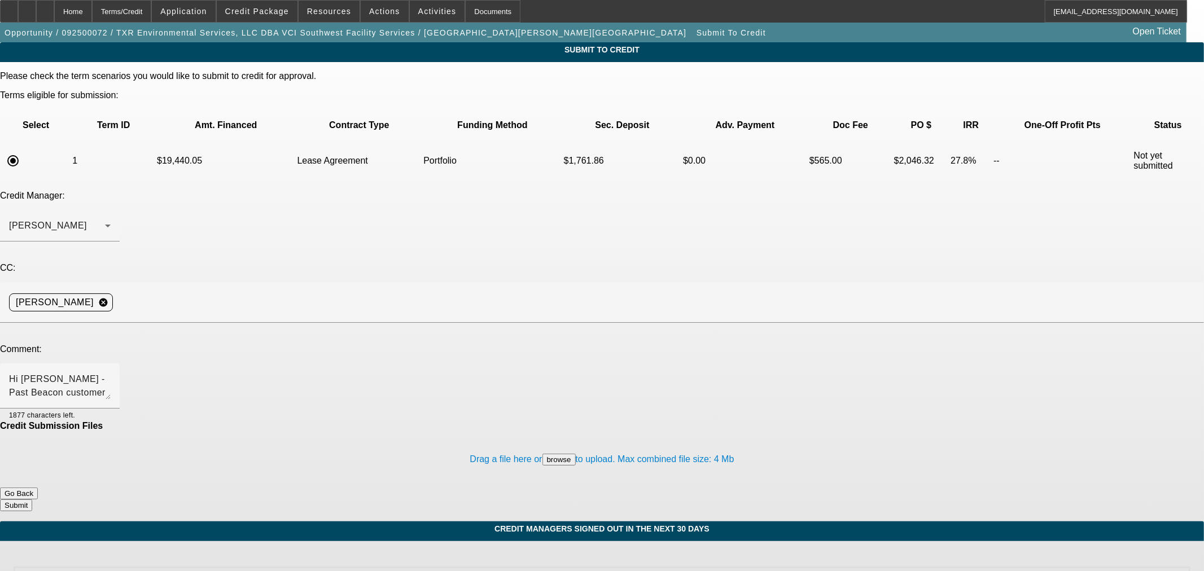
click at [32, 499] on button "Submit" at bounding box center [16, 505] width 32 height 12
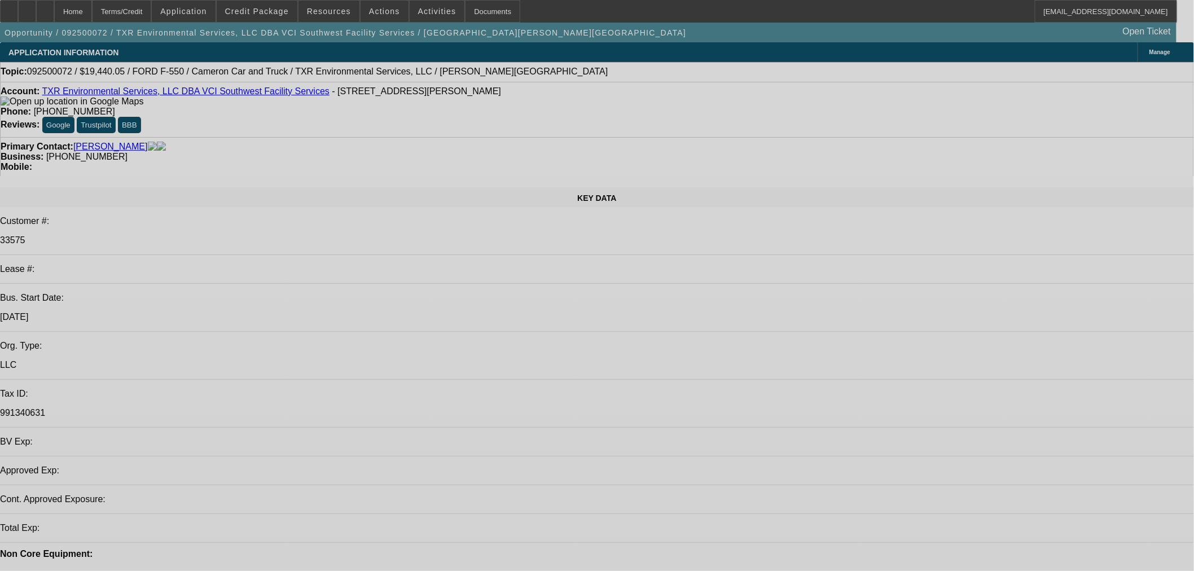
select select "2"
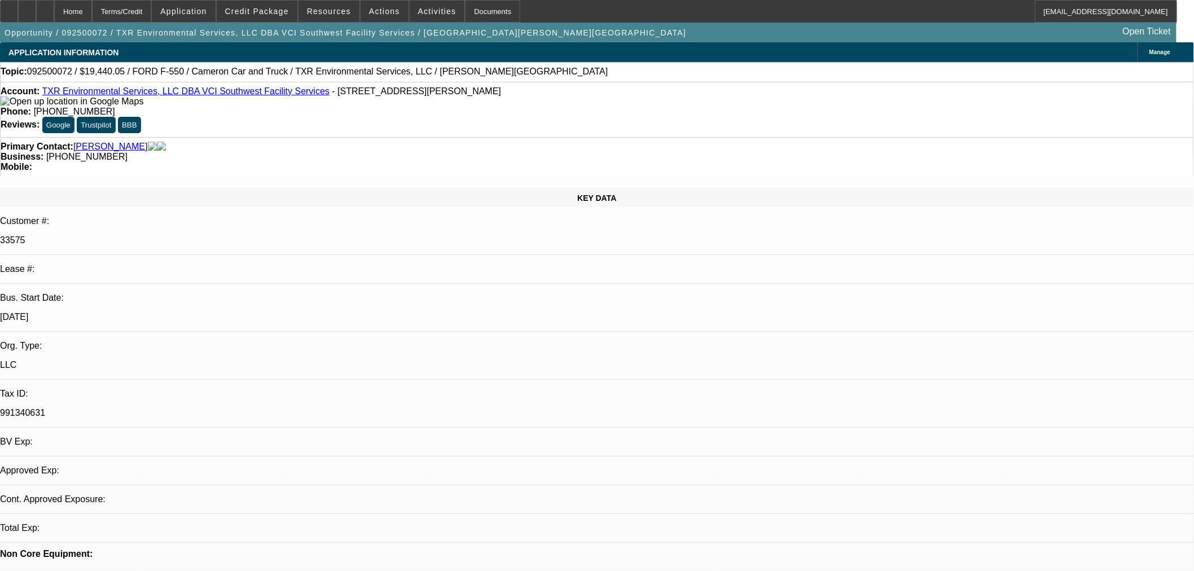
select select "2"
select select "0.1"
select select "4"
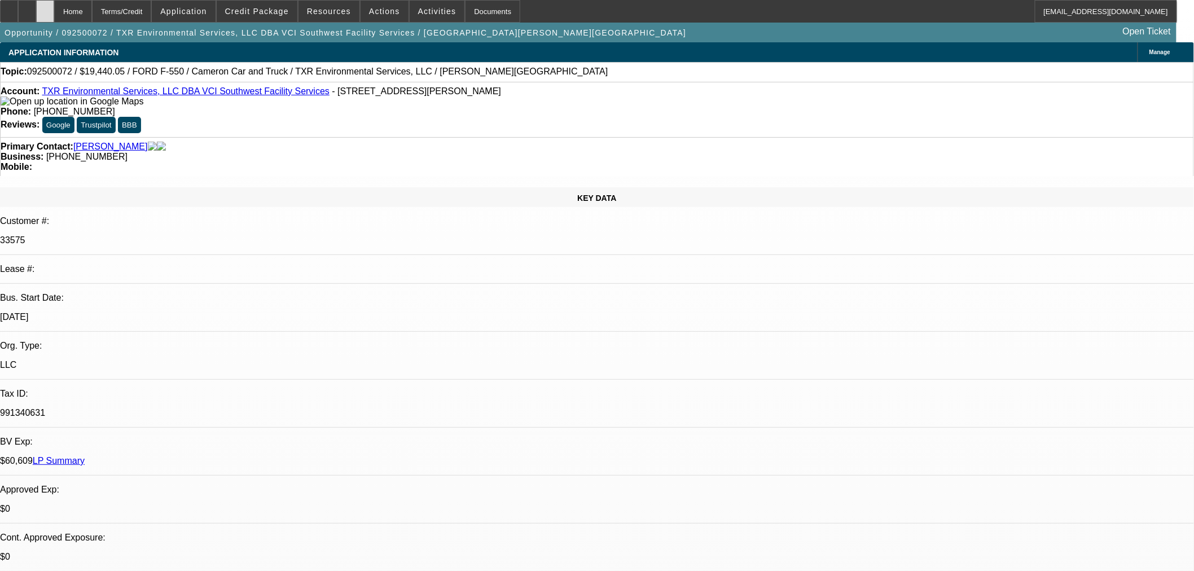
drag, startPoint x: 57, startPoint y: 19, endPoint x: 68, endPoint y: 20, distance: 11.4
click at [68, 20] on div "Home Terms/Credit Application Credit Package Resources Actions Activities Docum…" at bounding box center [588, 11] width 1177 height 23
click at [54, 20] on div at bounding box center [45, 11] width 18 height 23
select select "2"
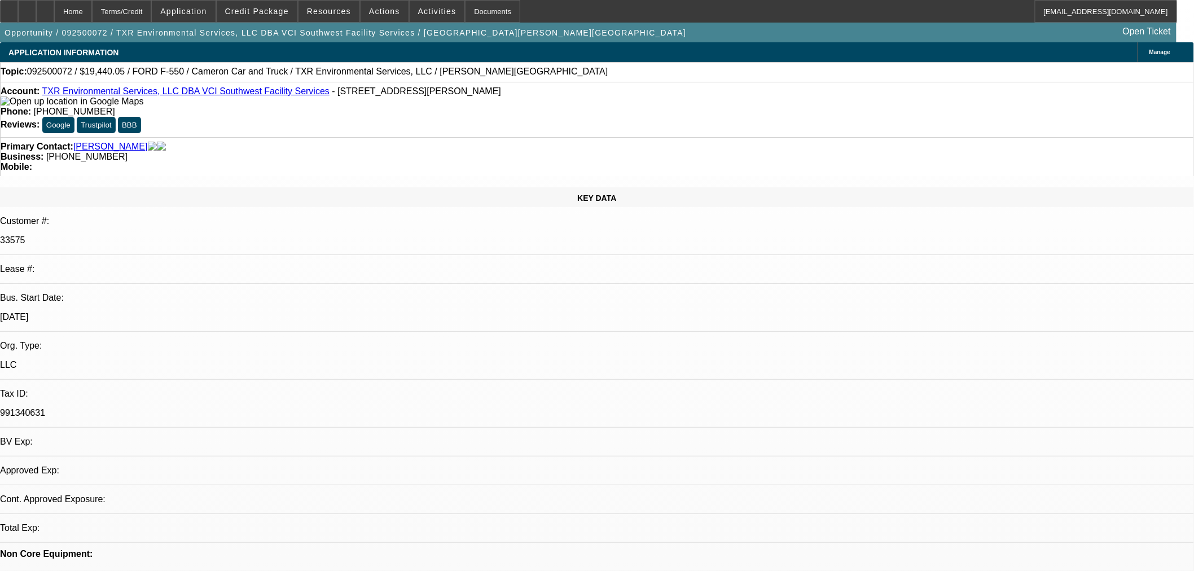
select select "0.1"
select select "4"
drag, startPoint x: 995, startPoint y: 209, endPoint x: 981, endPoint y: 199, distance: 17.4
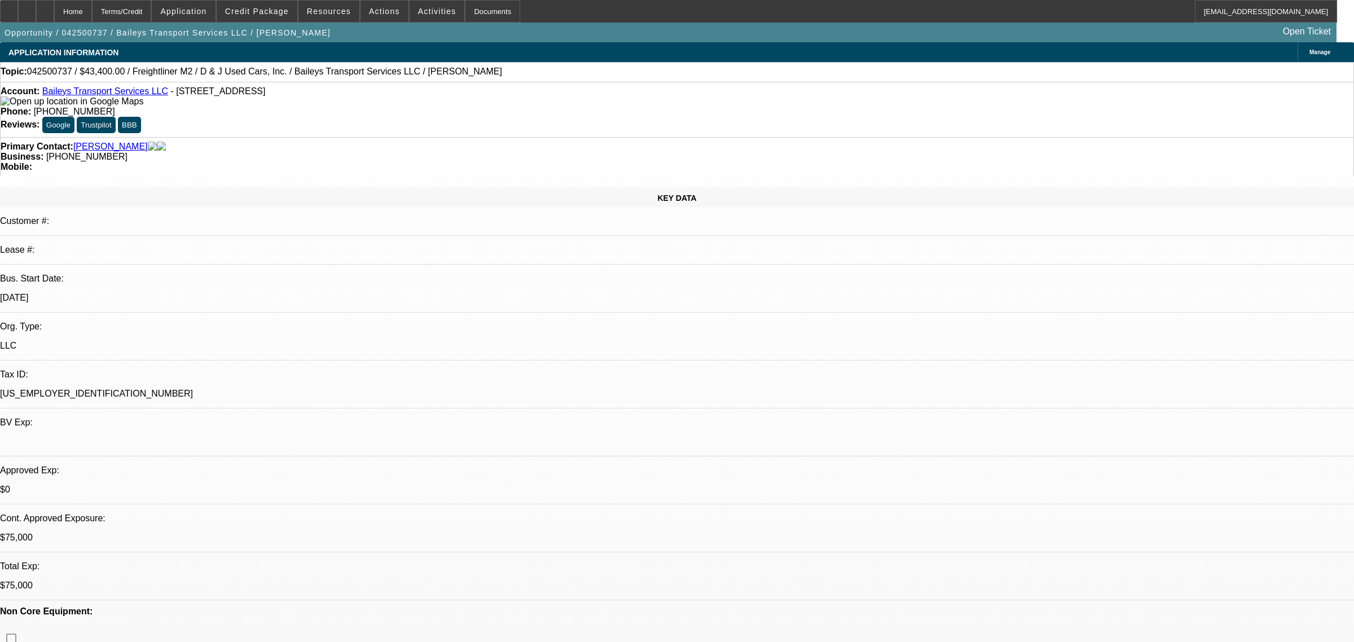
select select "0"
select select "2"
select select "0"
select select "6"
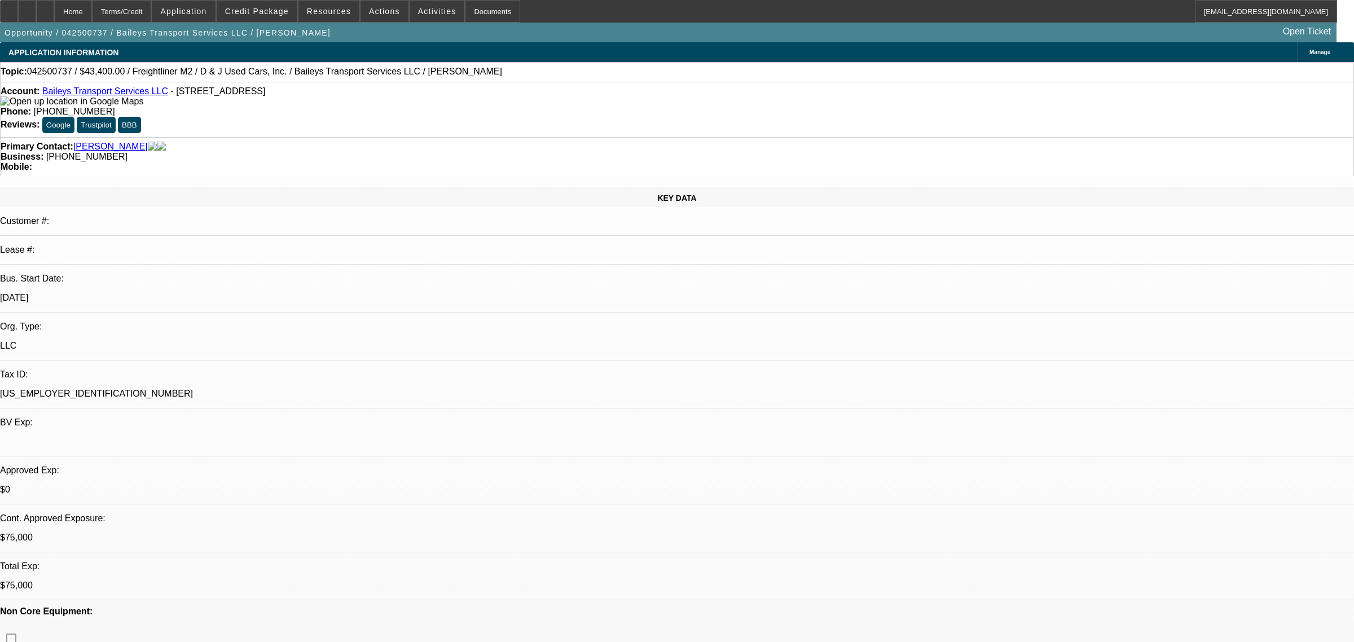
select select "0"
select select "2"
select select "0"
select select "6"
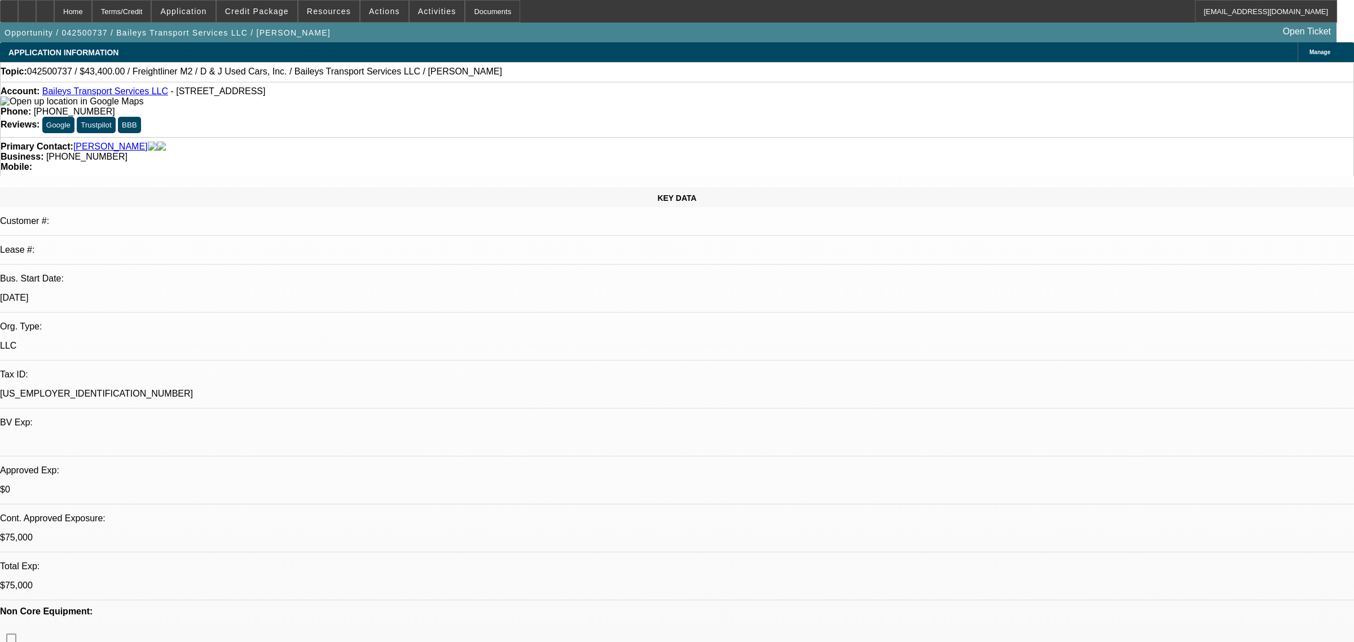
select select "0"
select select "2"
select select "0"
select select "6"
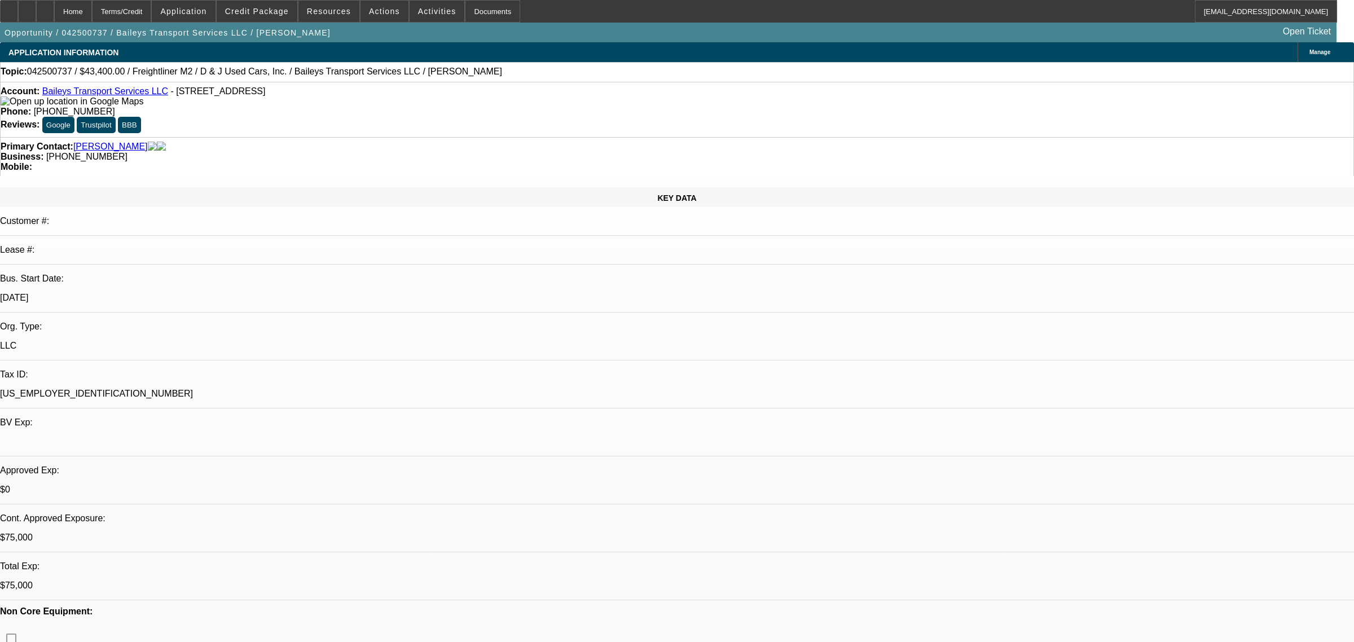
select select "0"
select select "2"
select select "0"
select select "6"
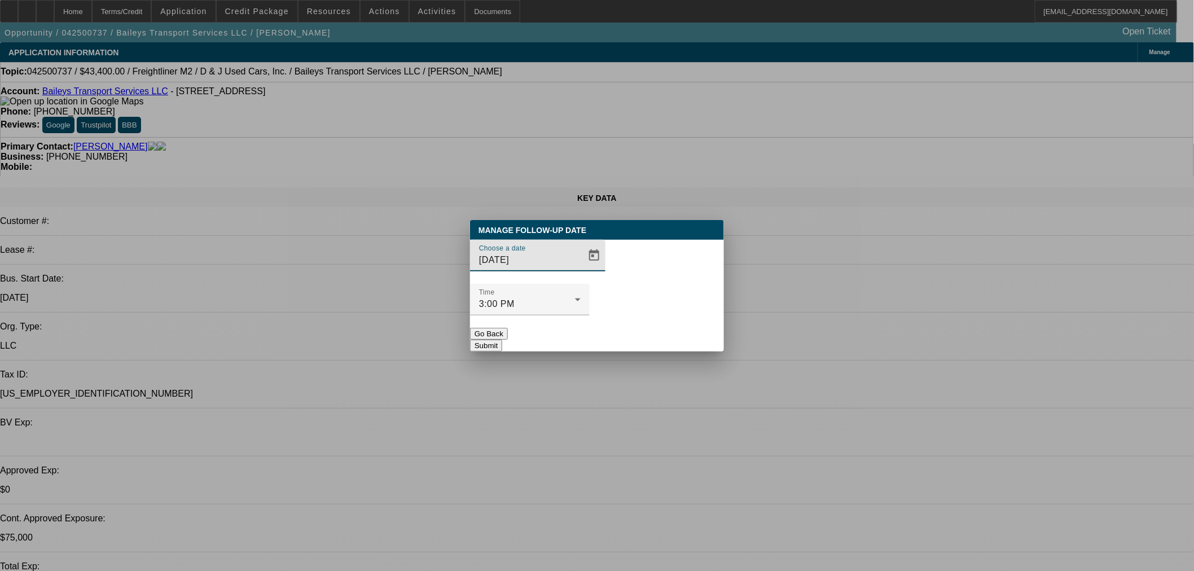
click at [577, 275] on div at bounding box center [597, 285] width 1194 height 571
click at [581, 269] on span "Open calendar" at bounding box center [594, 255] width 27 height 27
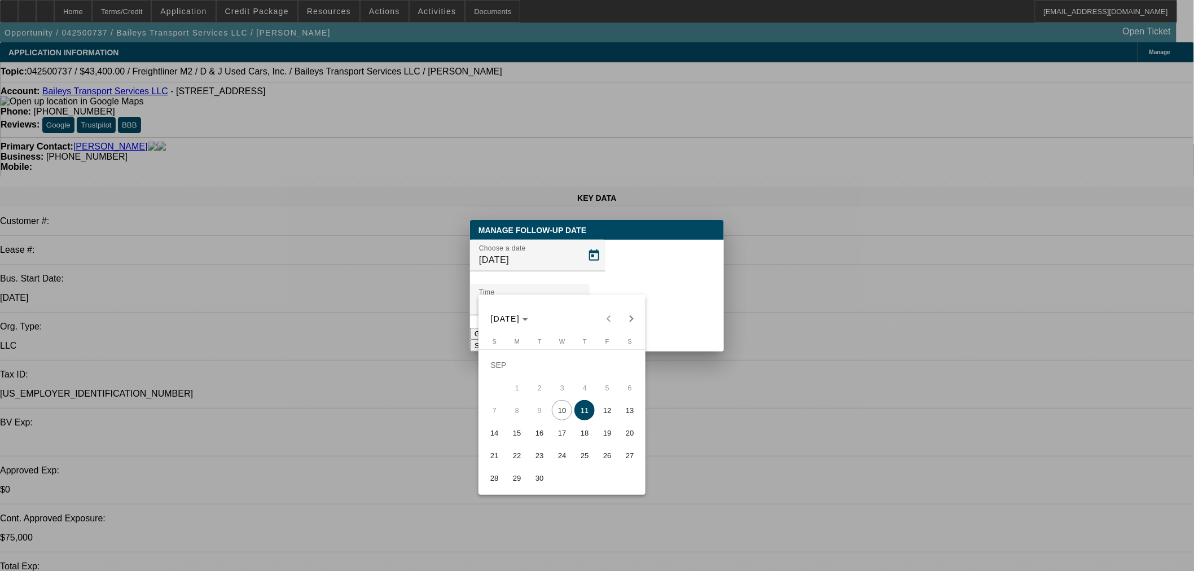
click at [610, 404] on span "12" at bounding box center [607, 410] width 20 height 20
type input "9/12/2025"
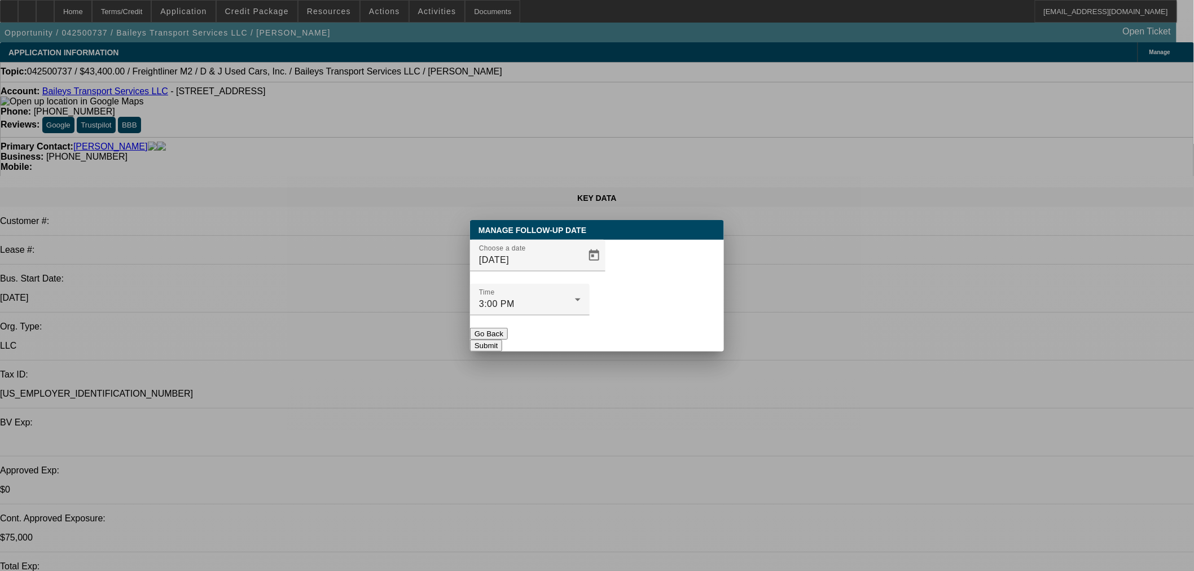
click at [502, 340] on button "Submit" at bounding box center [486, 346] width 32 height 12
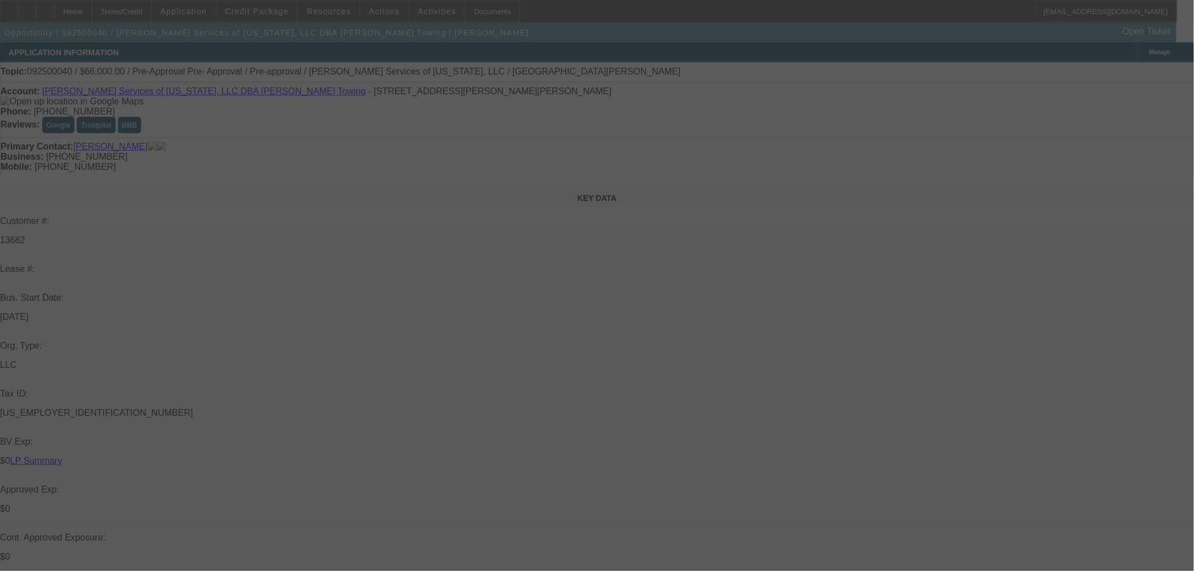
select select "0"
select select "2"
select select "0.1"
select select "4"
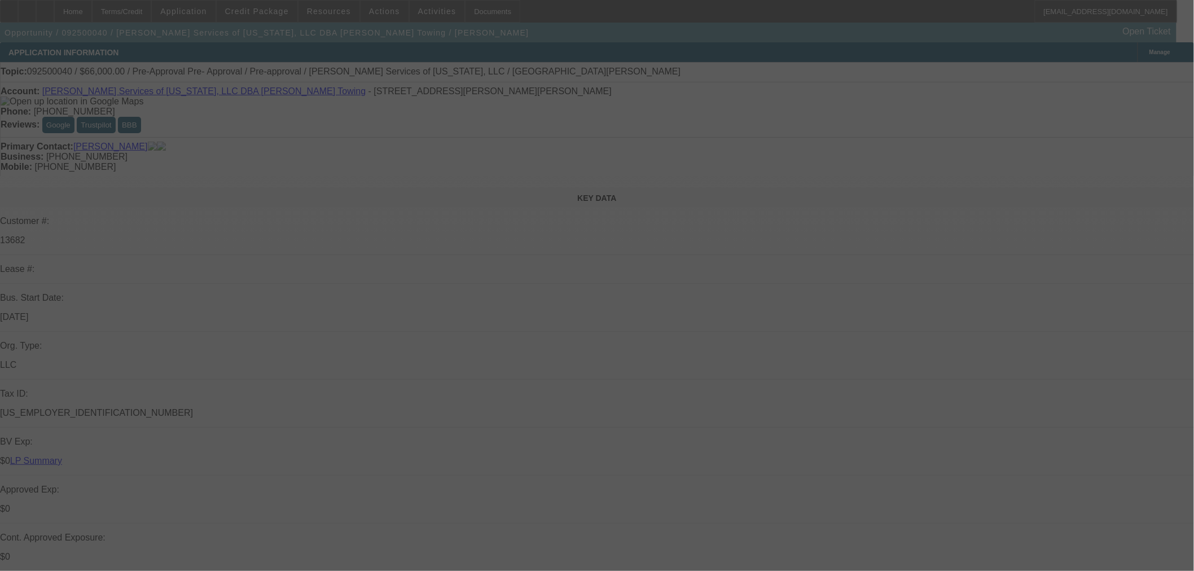
select select "0"
select select "2"
select select "0.1"
select select "4"
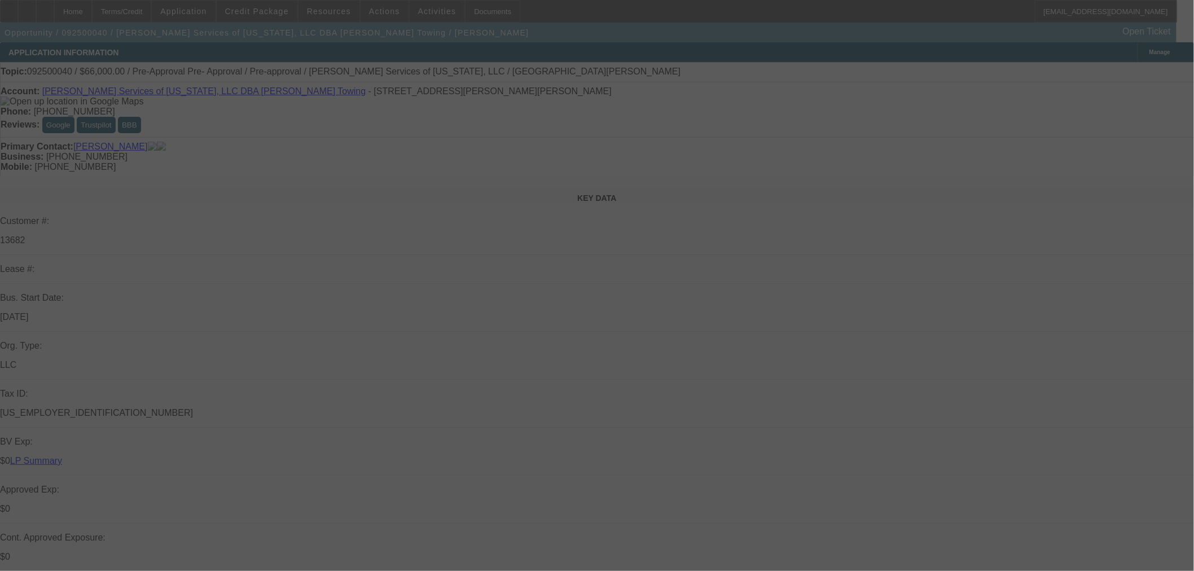
select select "0.1"
select select "2"
select select "0.1"
select select "4"
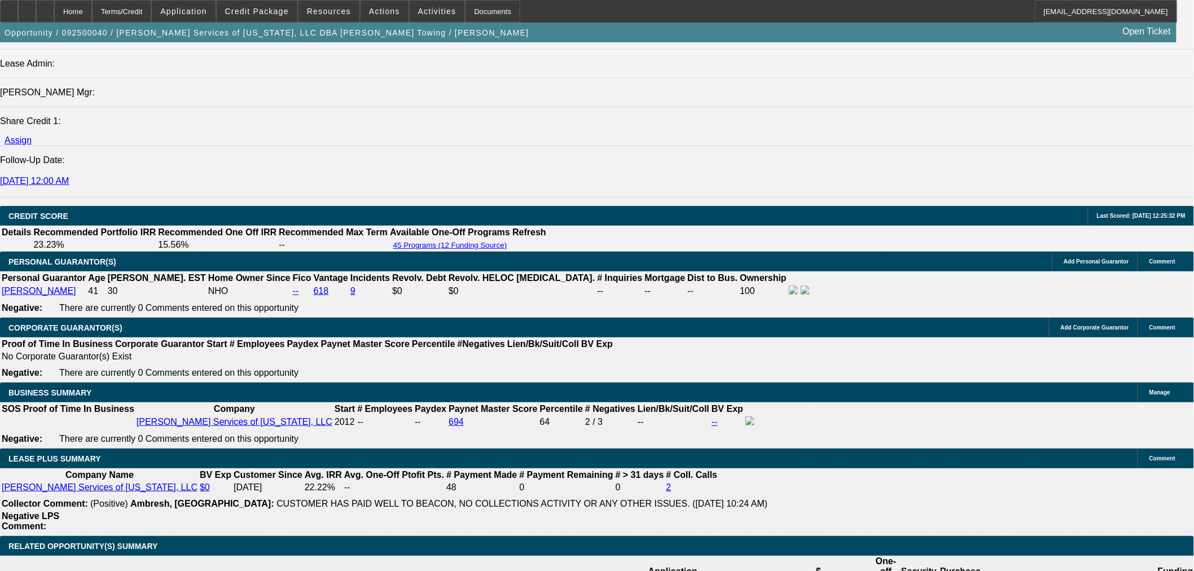
scroll to position [1567, 0]
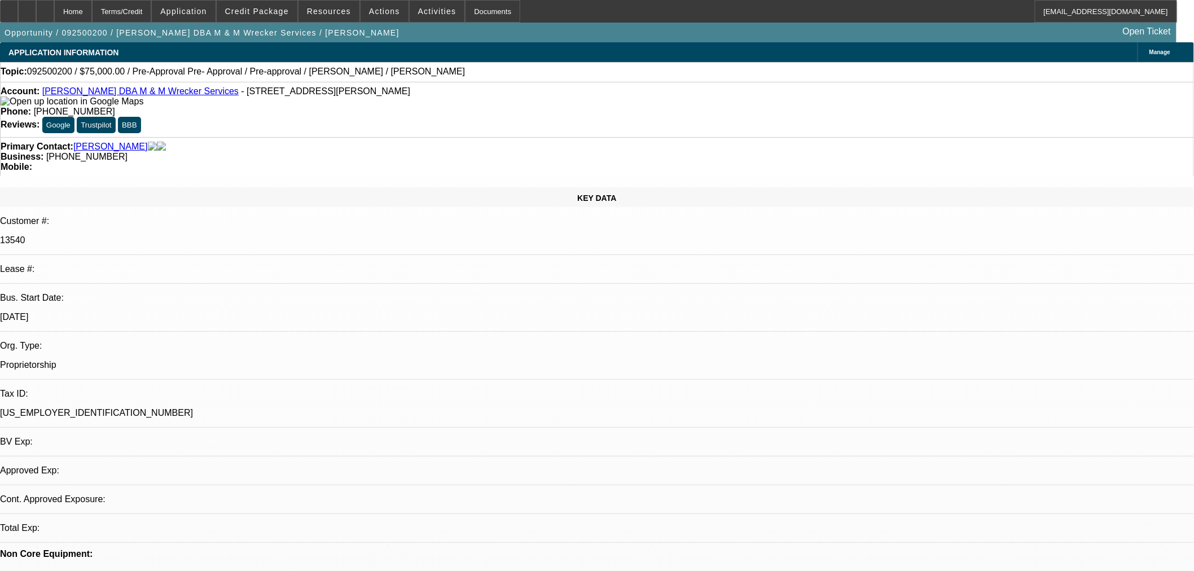
select select "0"
select select "2"
select select "0.1"
select select "4"
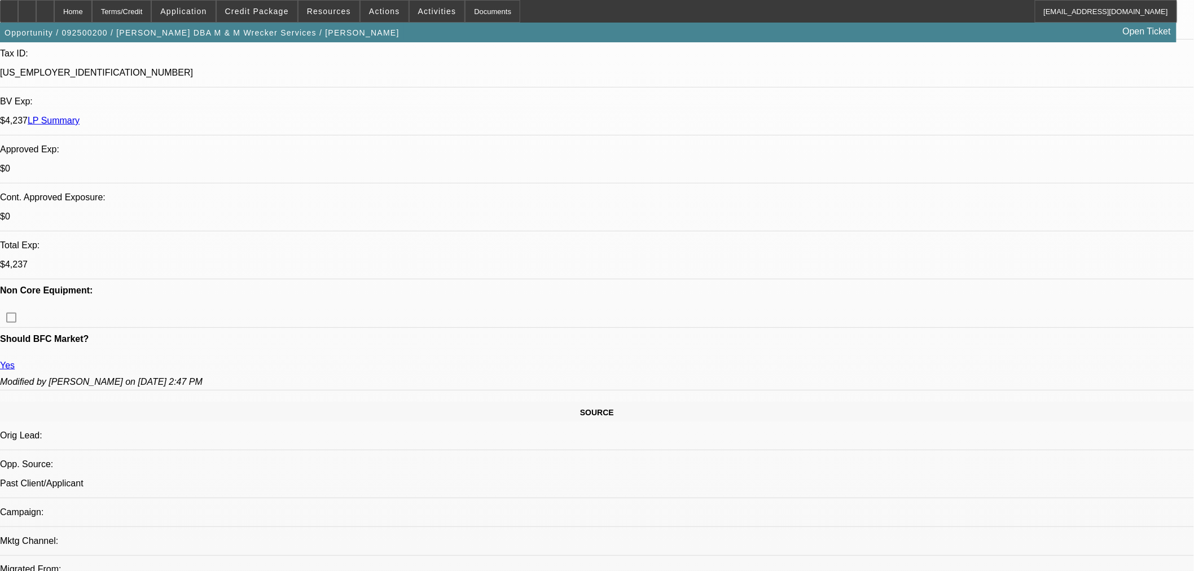
scroll to position [501, 0]
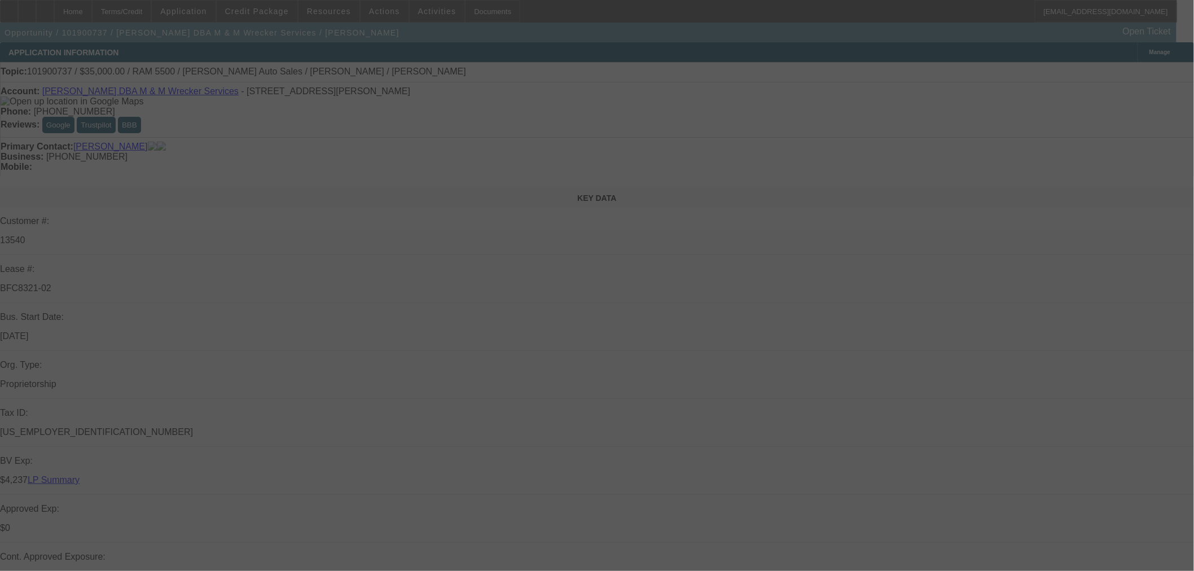
select select "0"
select select "2"
select select "0"
select select "6"
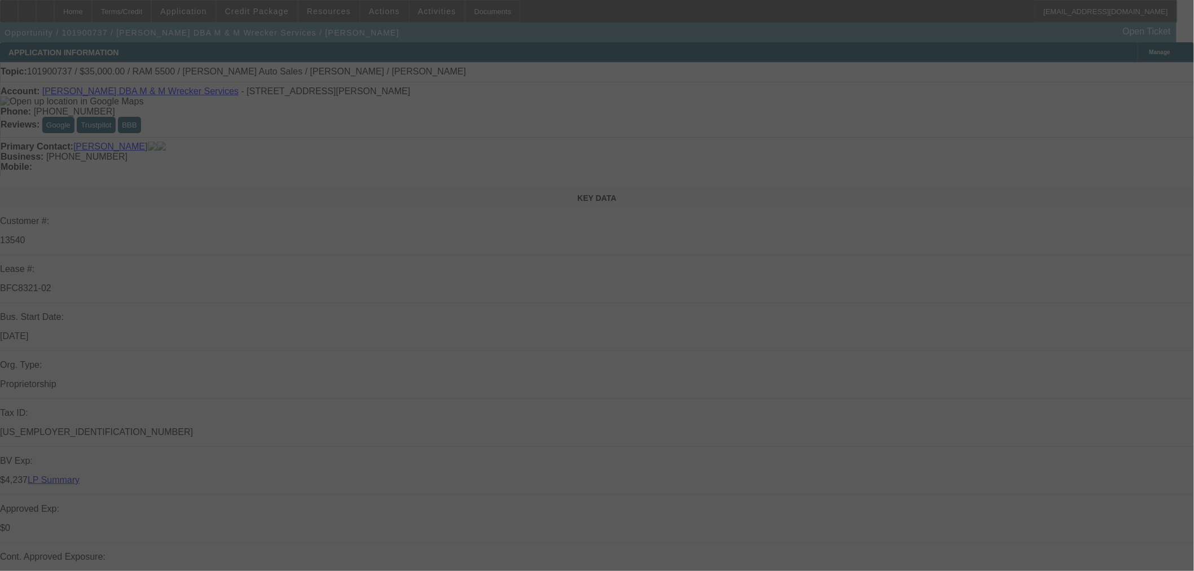
select select "0"
select select "2"
select select "0"
select select "4"
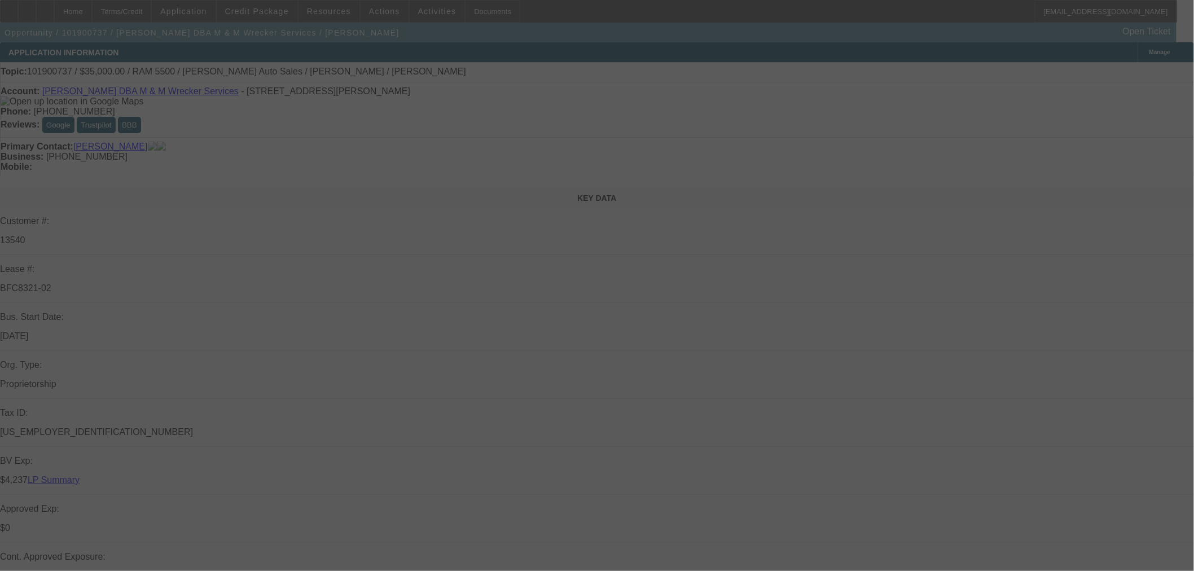
select select "0"
select select "2"
select select "0"
select select "6"
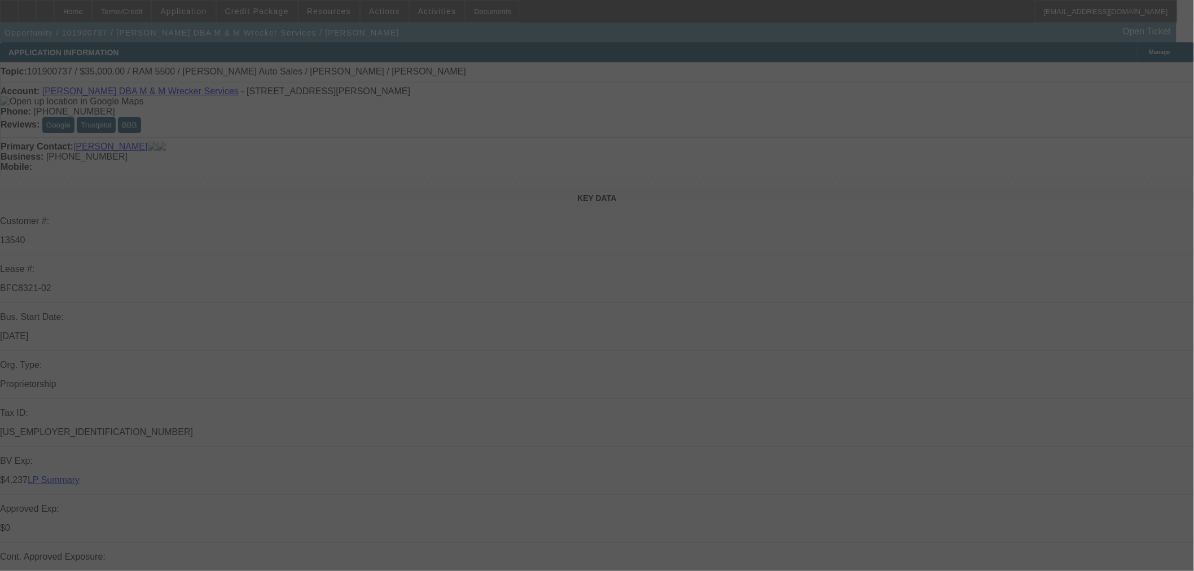
select select "0"
select select "2"
select select "0.1"
select select "4"
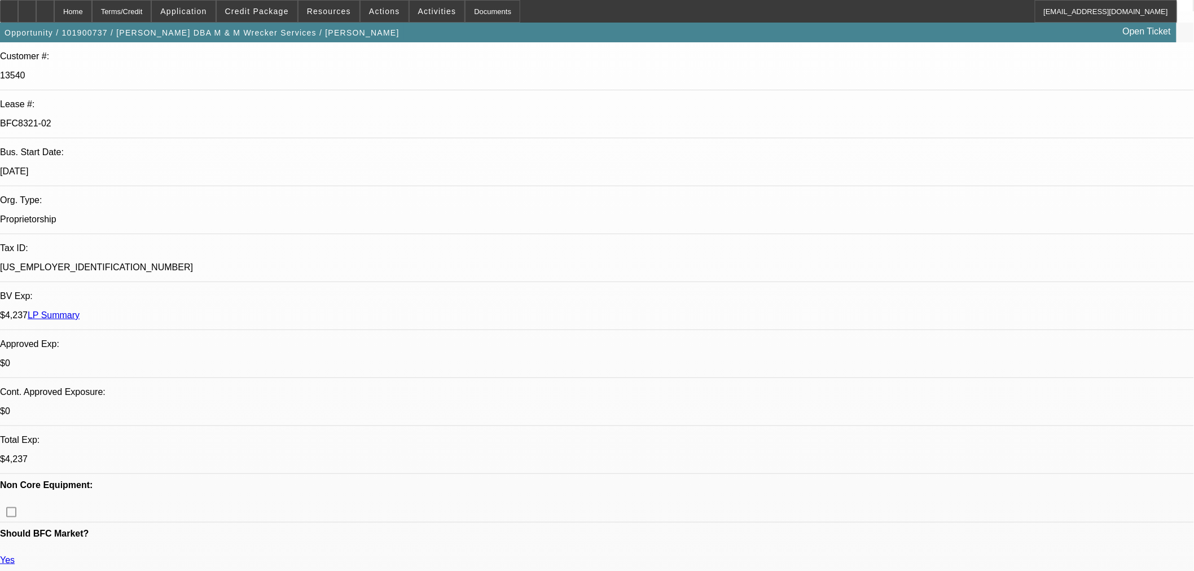
scroll to position [251, 0]
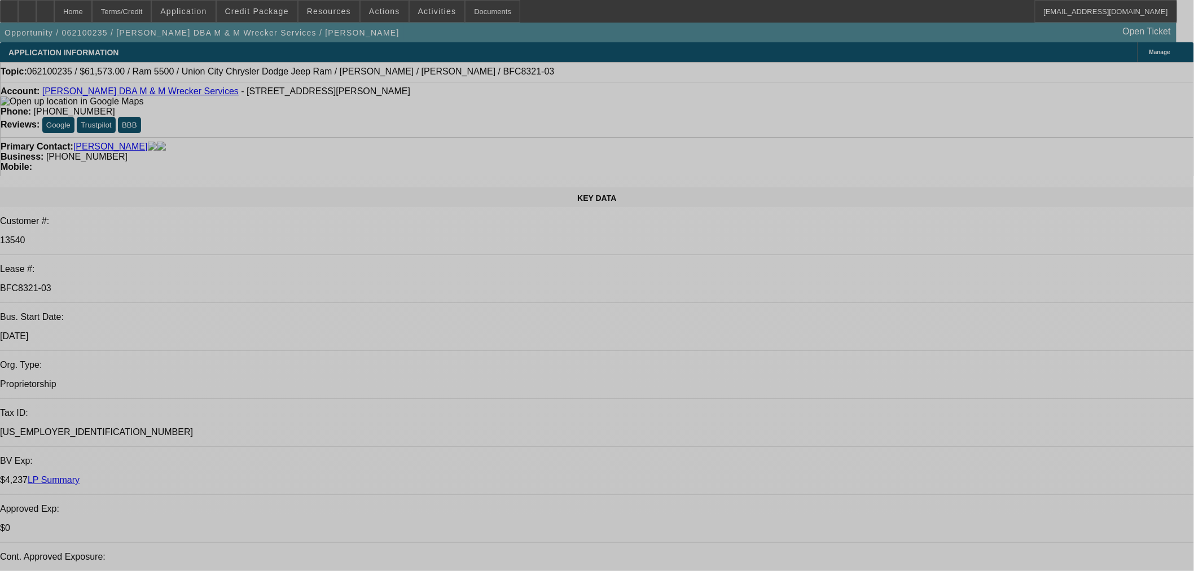
select select "0"
select select "2"
select select "0.1"
select select "4"
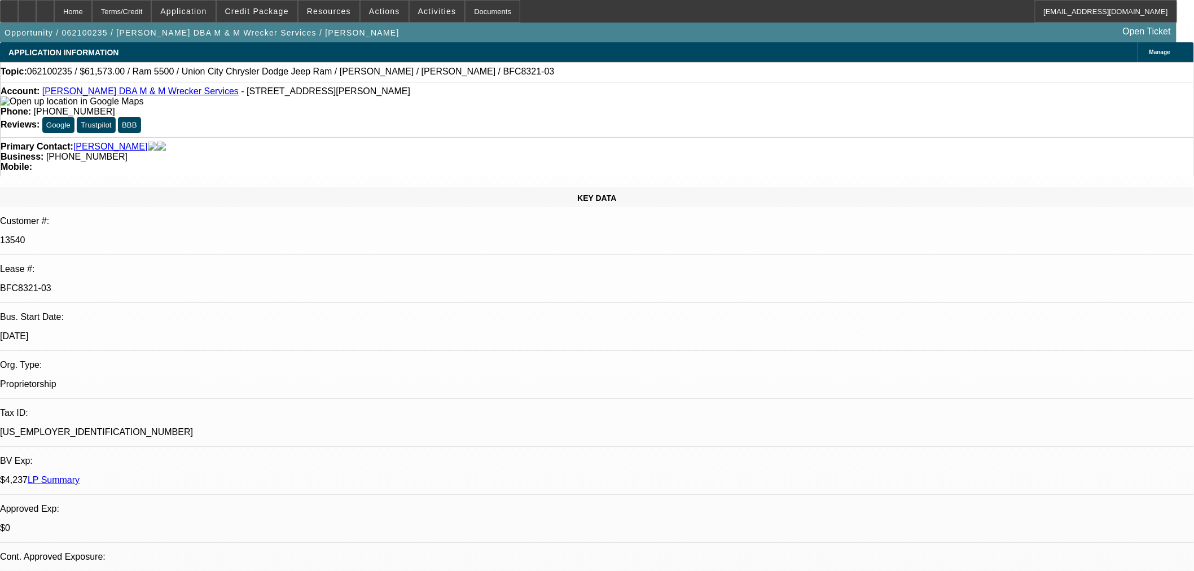
select select "0"
select select "6"
select select "0"
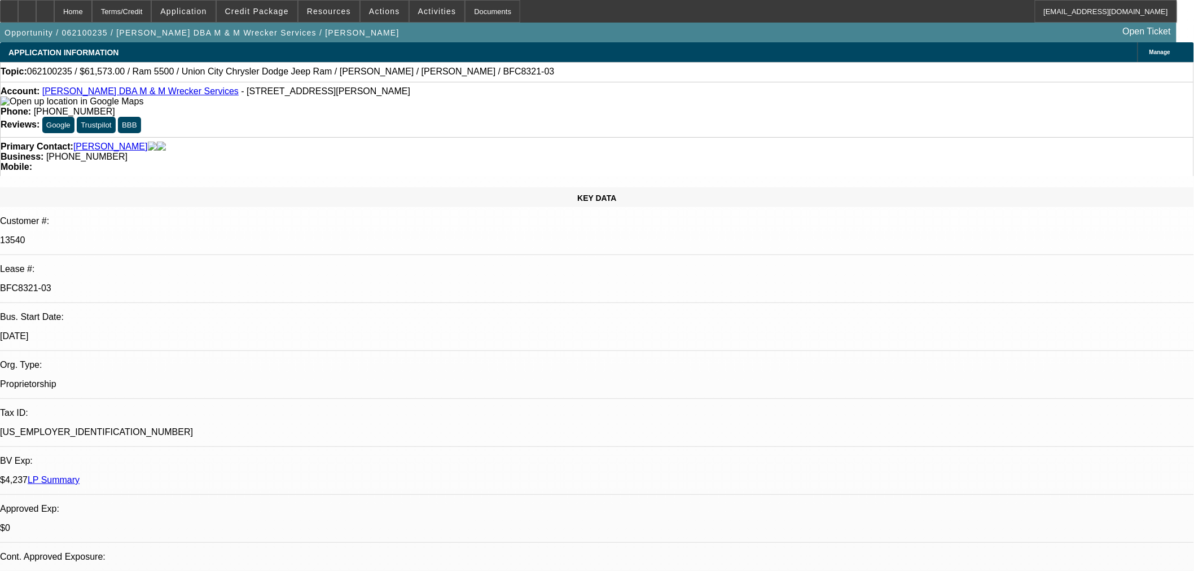
select select "0"
select select "2"
select select "0.1"
select select "4"
select select "0"
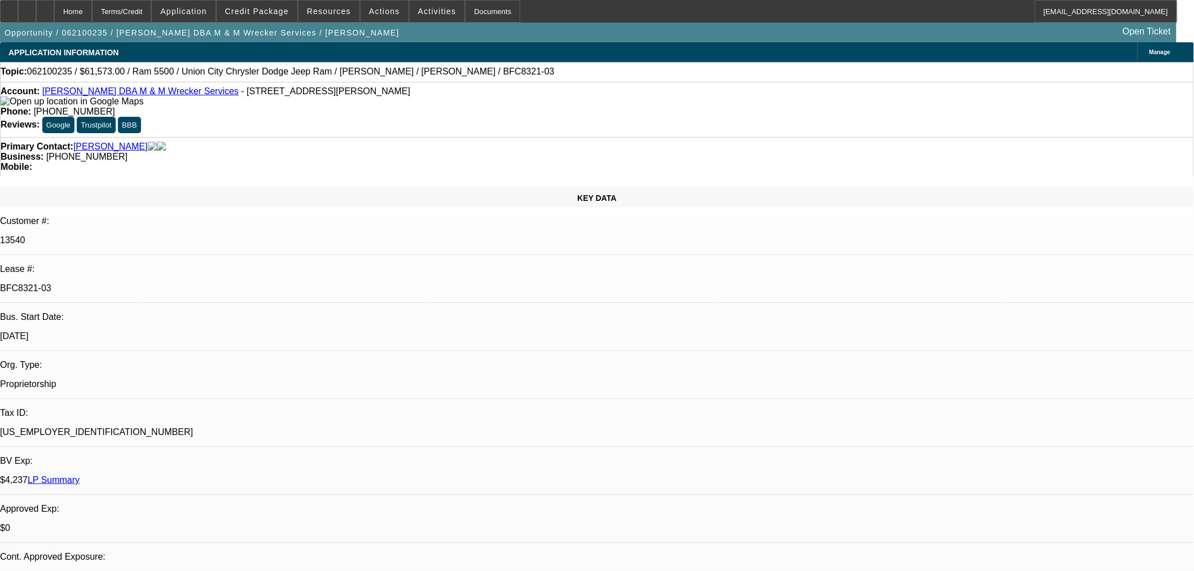
select select "0"
select select "2"
select select "0.1"
select select "4"
